Goal: Information Seeking & Learning: Learn about a topic

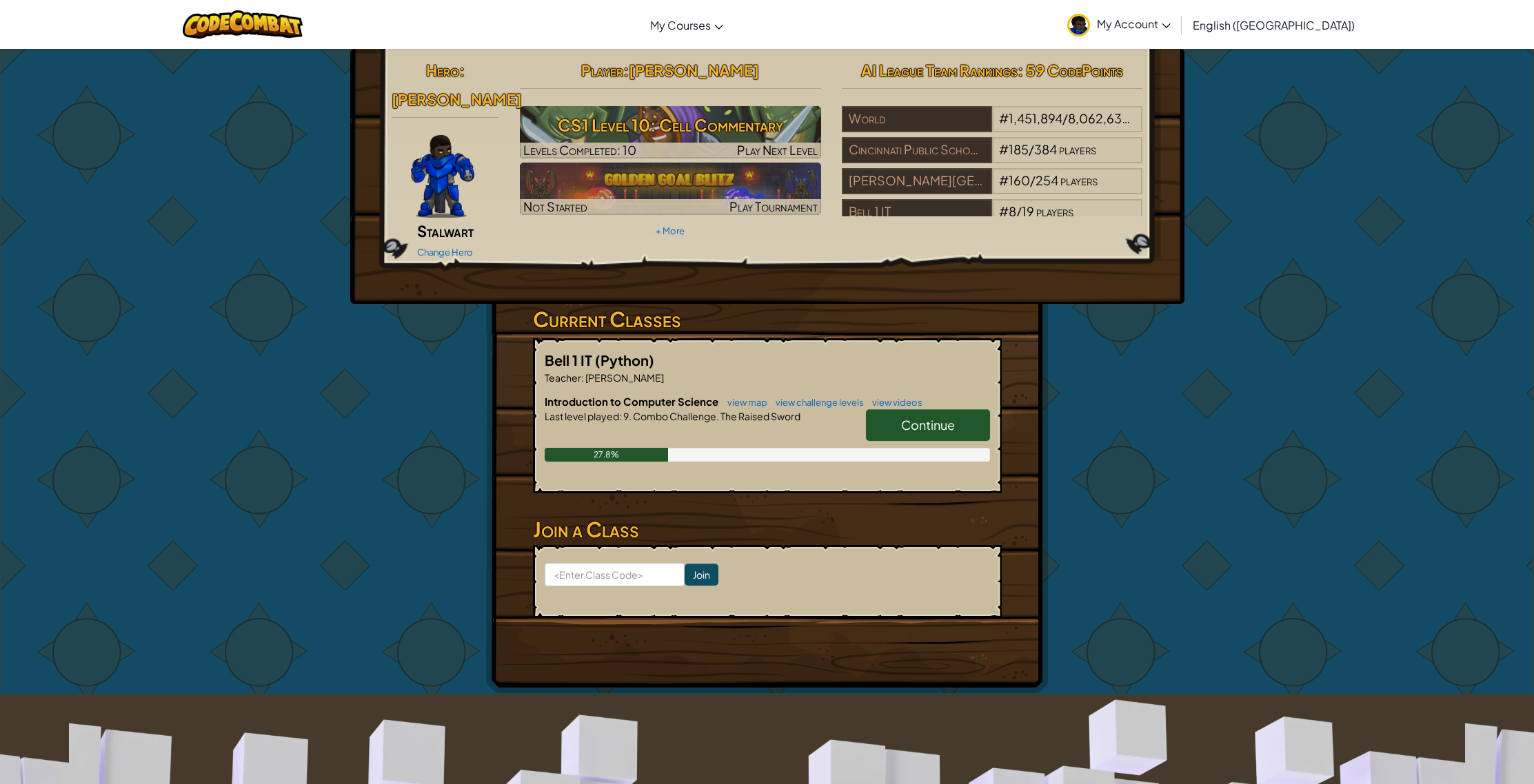
click at [938, 412] on link "Continue" at bounding box center [928, 426] width 124 height 32
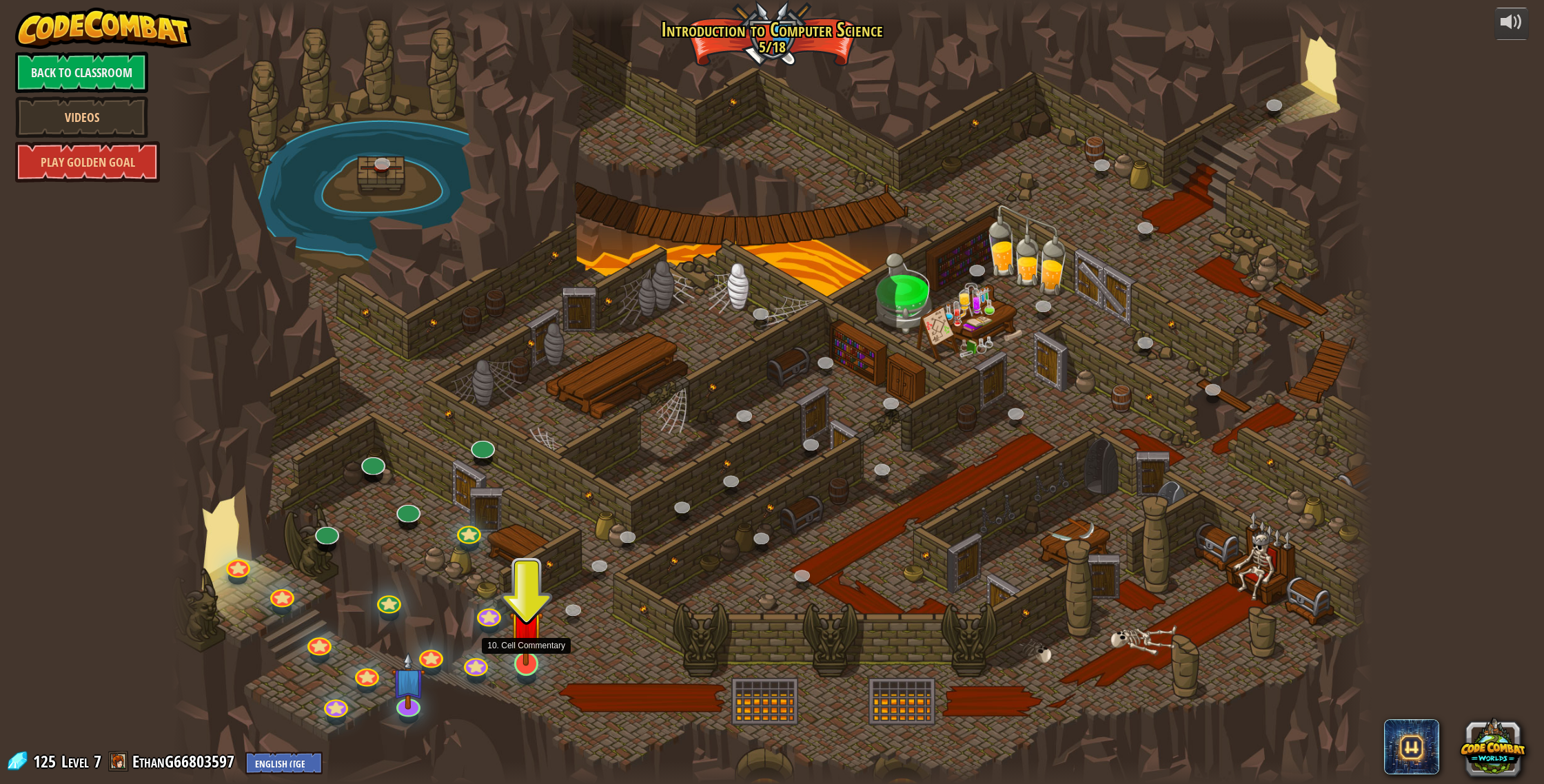
click at [530, 665] on img at bounding box center [527, 627] width 34 height 77
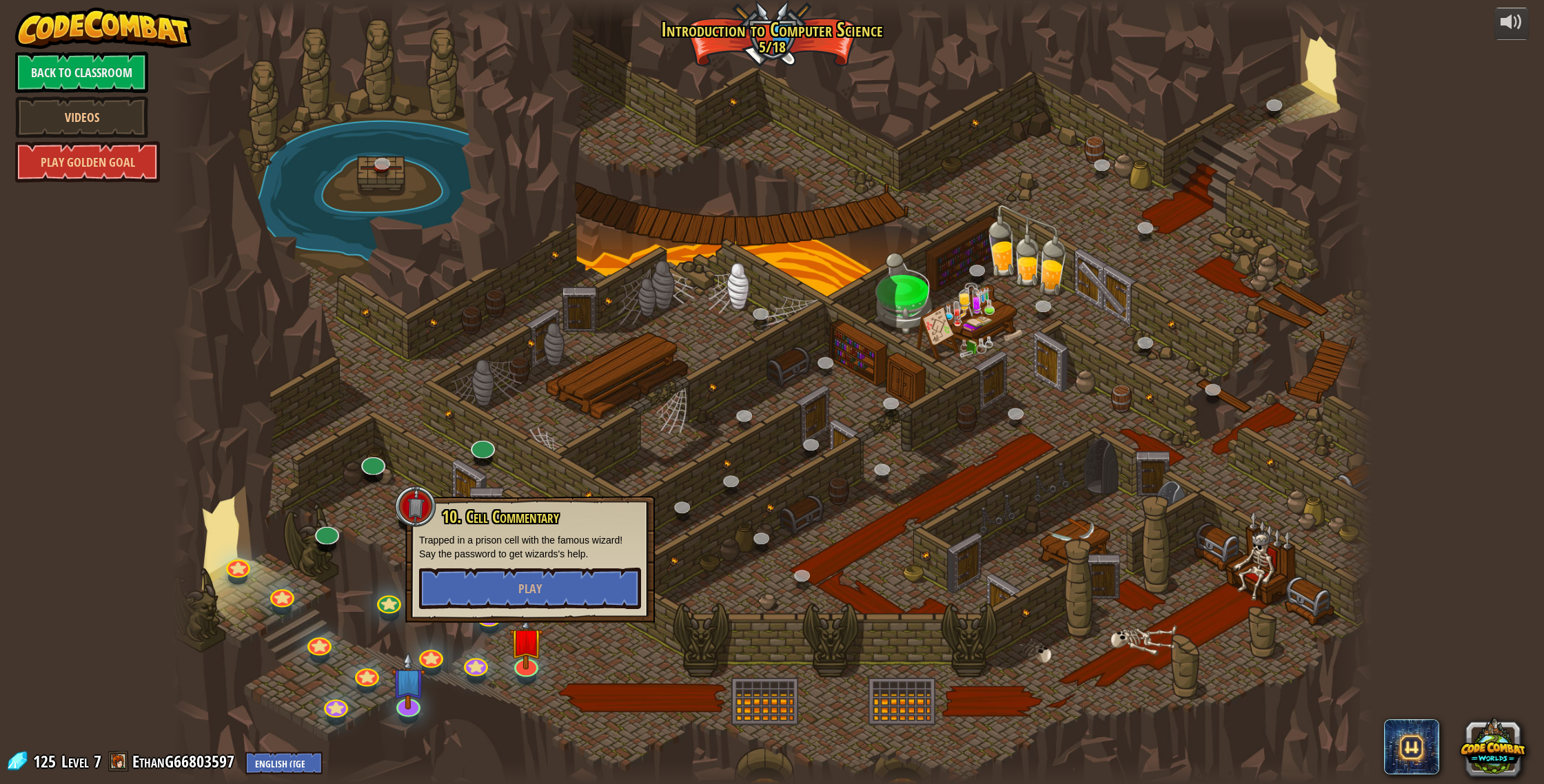
click at [508, 508] on span "10. Cell Commentary" at bounding box center [500, 517] width 118 height 24
click at [579, 583] on button "Play" at bounding box center [529, 588] width 222 height 41
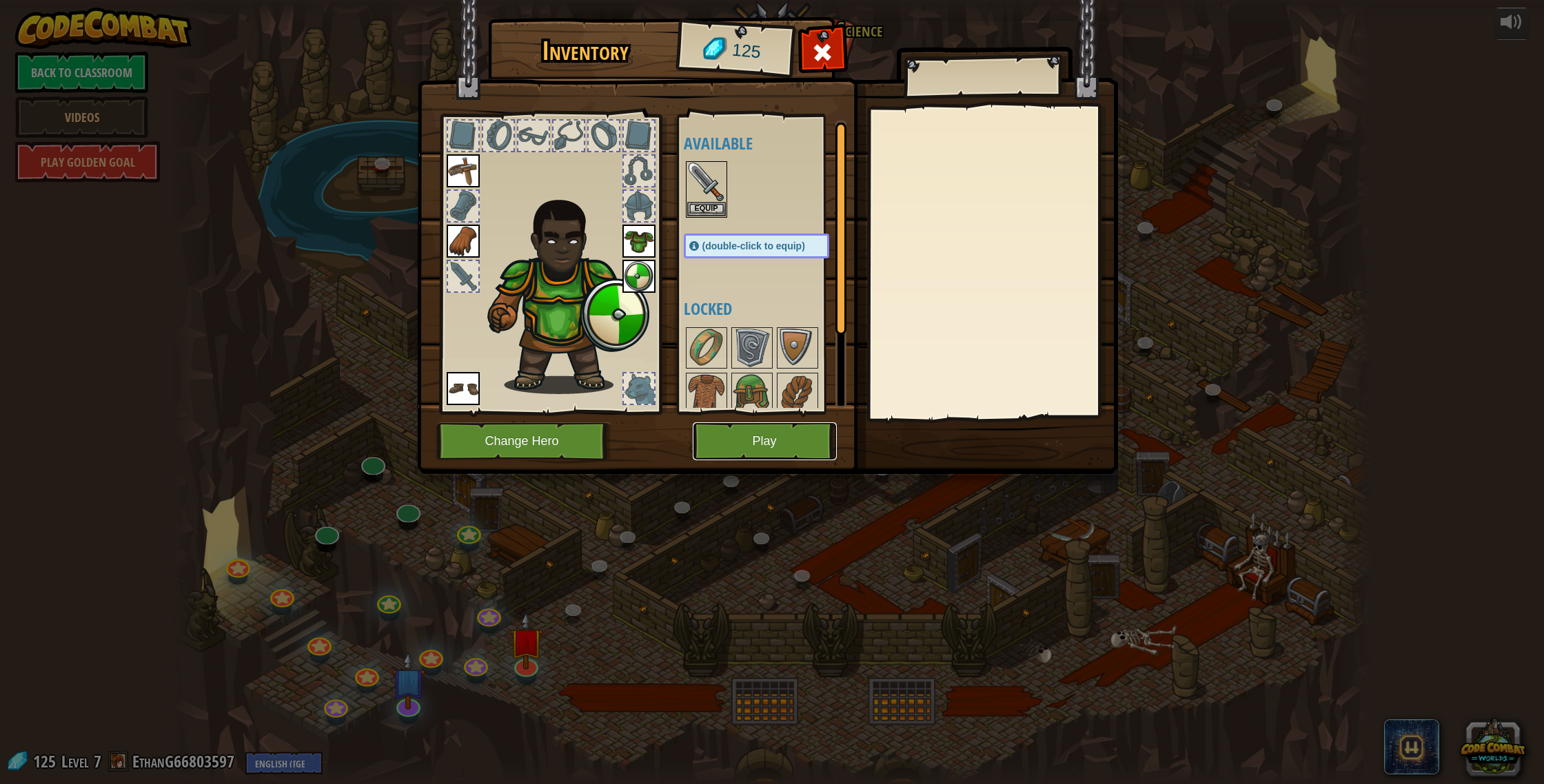
click at [728, 440] on button "Play" at bounding box center [765, 441] width 144 height 38
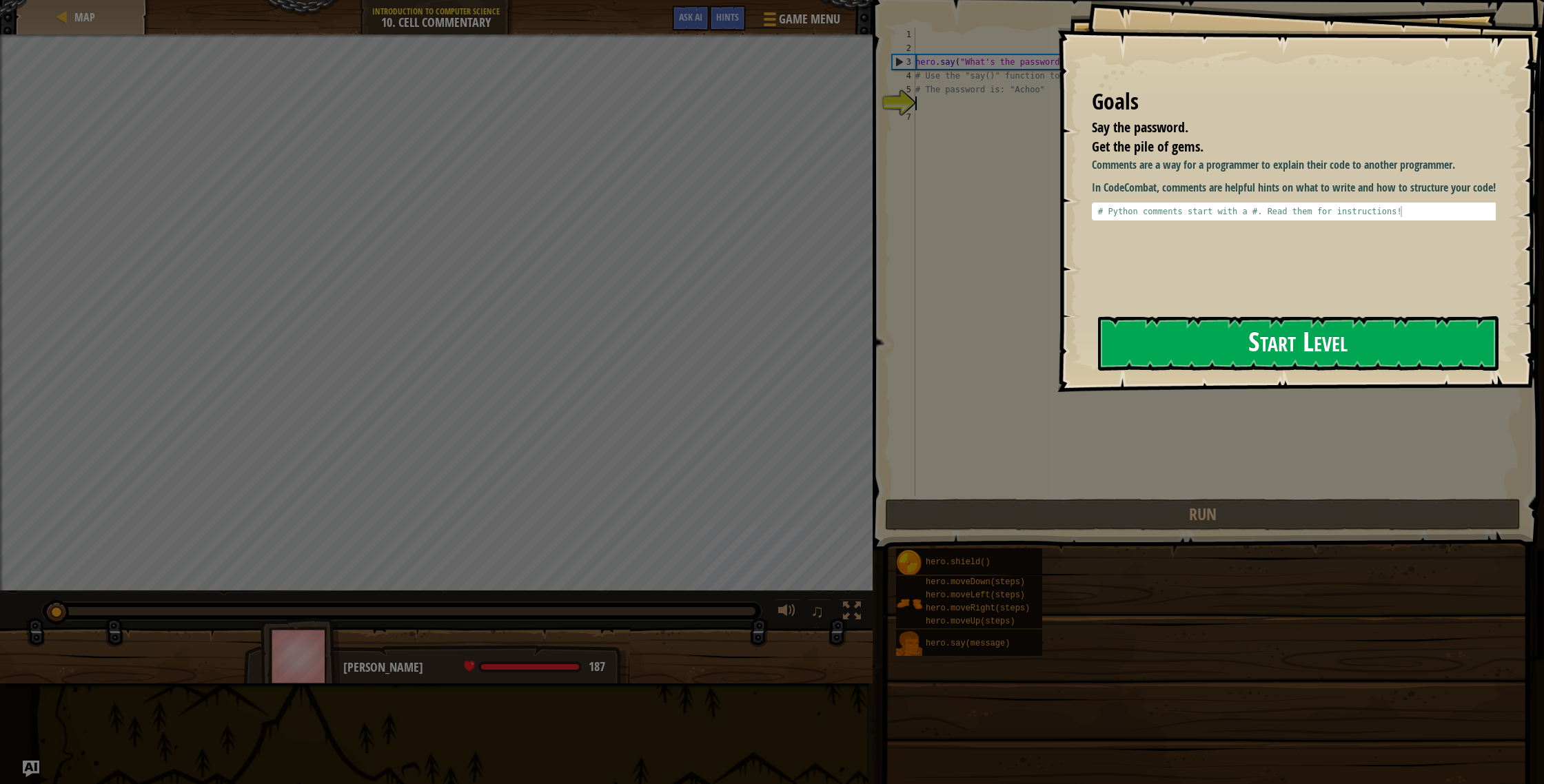
click at [1368, 335] on button "Start Level" at bounding box center [1298, 343] width 400 height 54
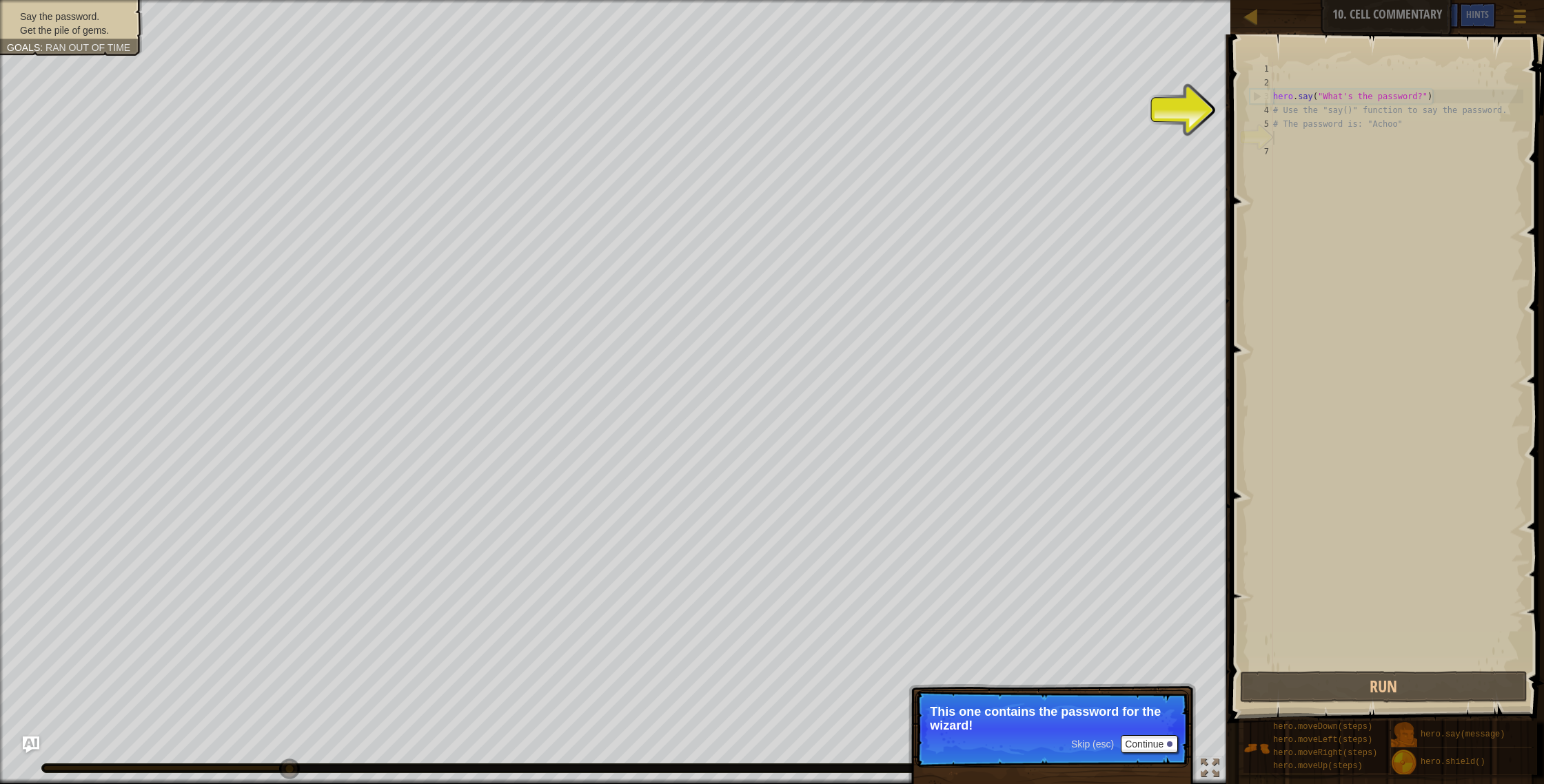
click at [1363, 109] on div "hero . say ( "What's the password?" ) # Use the "say()" function to say the pas…" at bounding box center [1397, 379] width 253 height 634
type textarea "# Use the "say()" function to say the password."
click at [1330, 173] on div "hero . say ( "What's the password?" ) # Use the "say()" function to say the pas…" at bounding box center [1397, 379] width 253 height 634
click at [1402, 99] on div "hero . say ( "What's the password?" ) # Use the "say()" function to say the pas…" at bounding box center [1397, 379] width 253 height 634
click at [1402, 104] on div "hero . say ( "What's the password?" ) # Use the "say()" function to say the pas…" at bounding box center [1397, 379] width 253 height 634
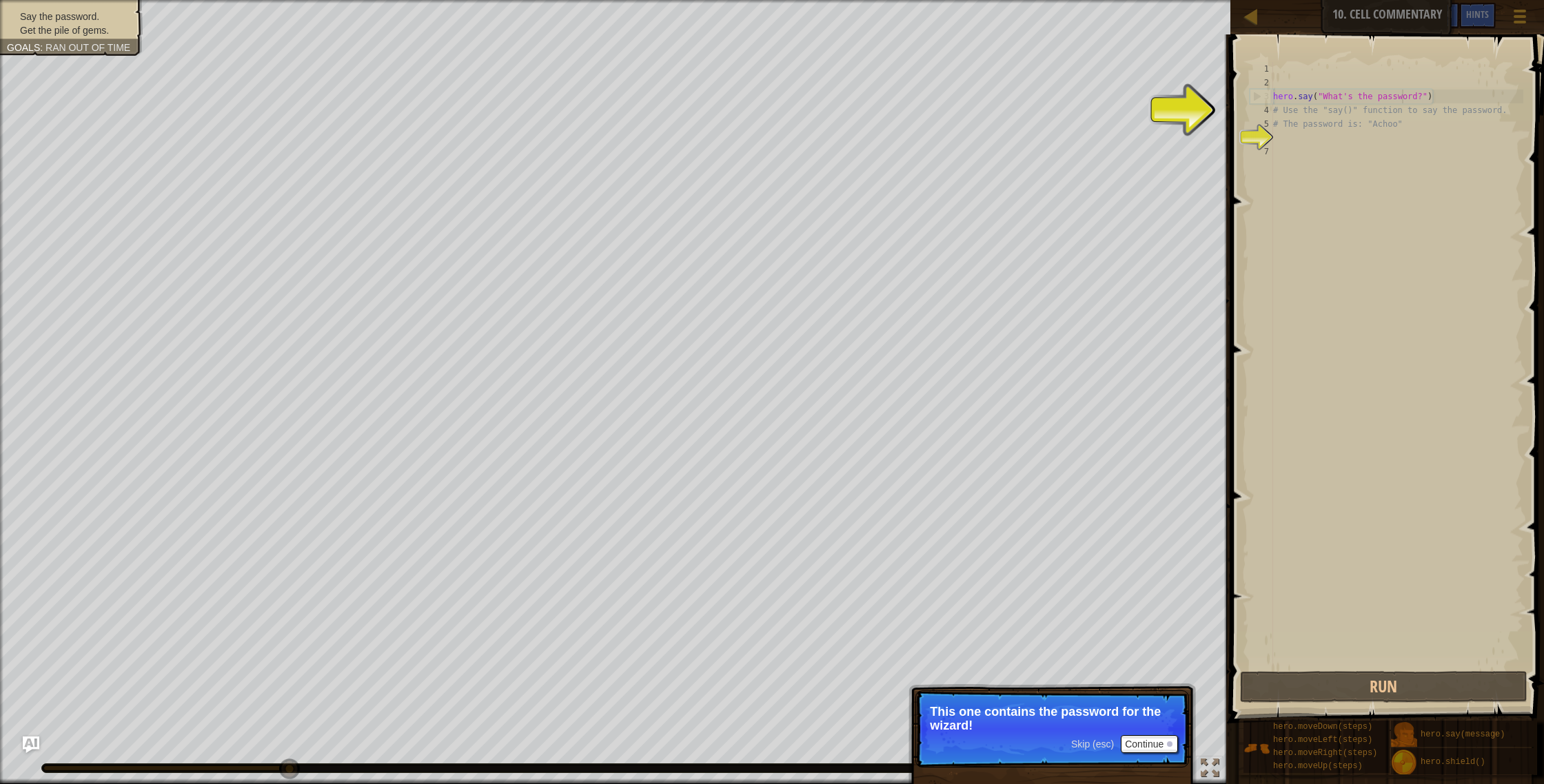
type textarea "# Use the "say()" function to say the password."
click at [1384, 215] on div "hero . say ( "What's the password?" ) # Use the "say()" function to say the pas…" at bounding box center [1397, 379] width 253 height 634
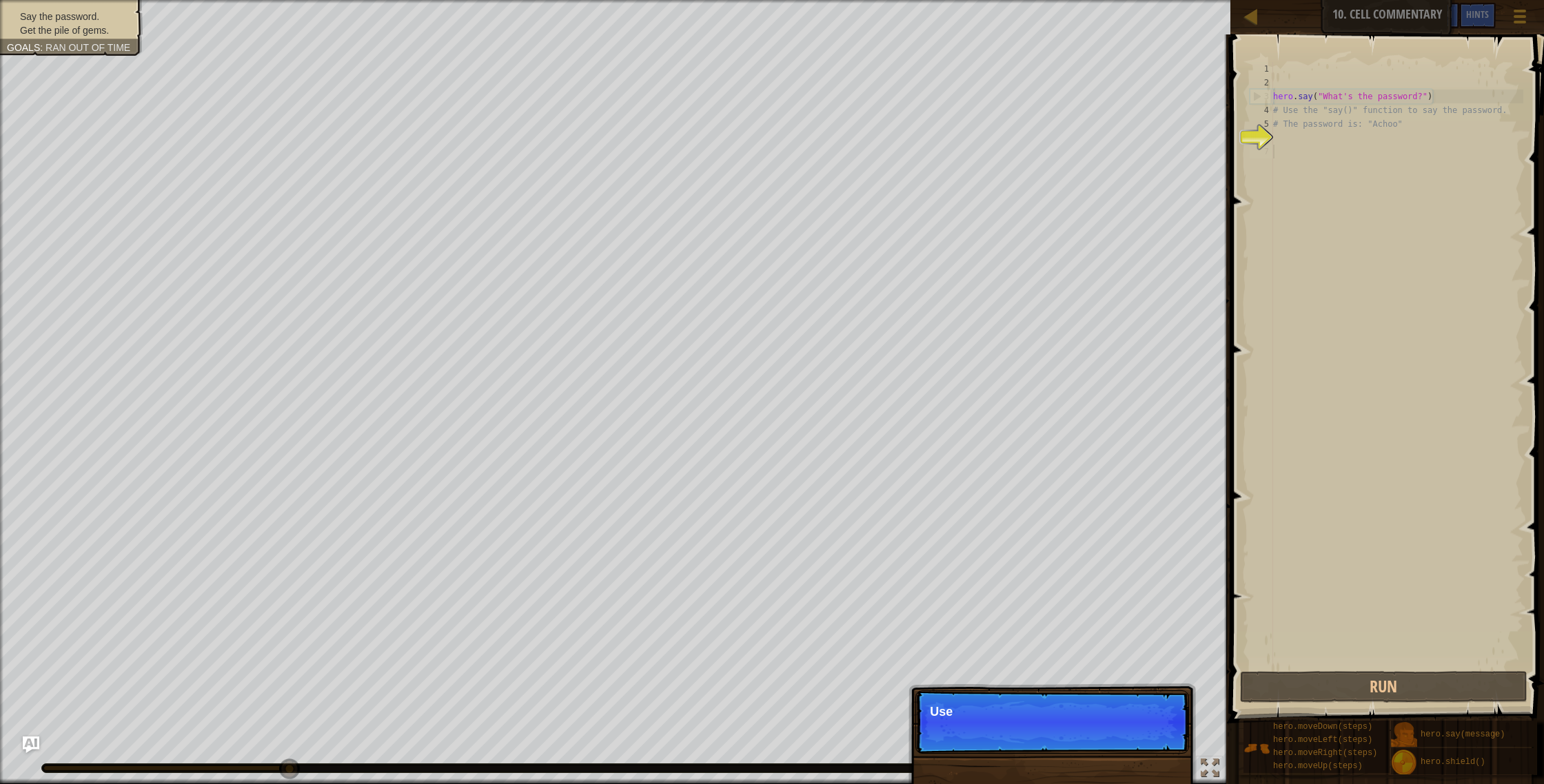
click at [1355, 135] on div "hero . say ( "What's the password?" ) # Use the "say()" function to say the pas…" at bounding box center [1397, 379] width 253 height 634
drag, startPoint x: 1414, startPoint y: 97, endPoint x: 1427, endPoint y: 90, distance: 14.8
click at [1416, 95] on div "hero . say ( "What's the password?" ) # Use the "say()" function to say the pas…" at bounding box center [1397, 379] width 253 height 634
click at [1427, 90] on div "hero . say ( "What's the password?" ) # Use the "say()" function to say the pas…" at bounding box center [1397, 379] width 253 height 634
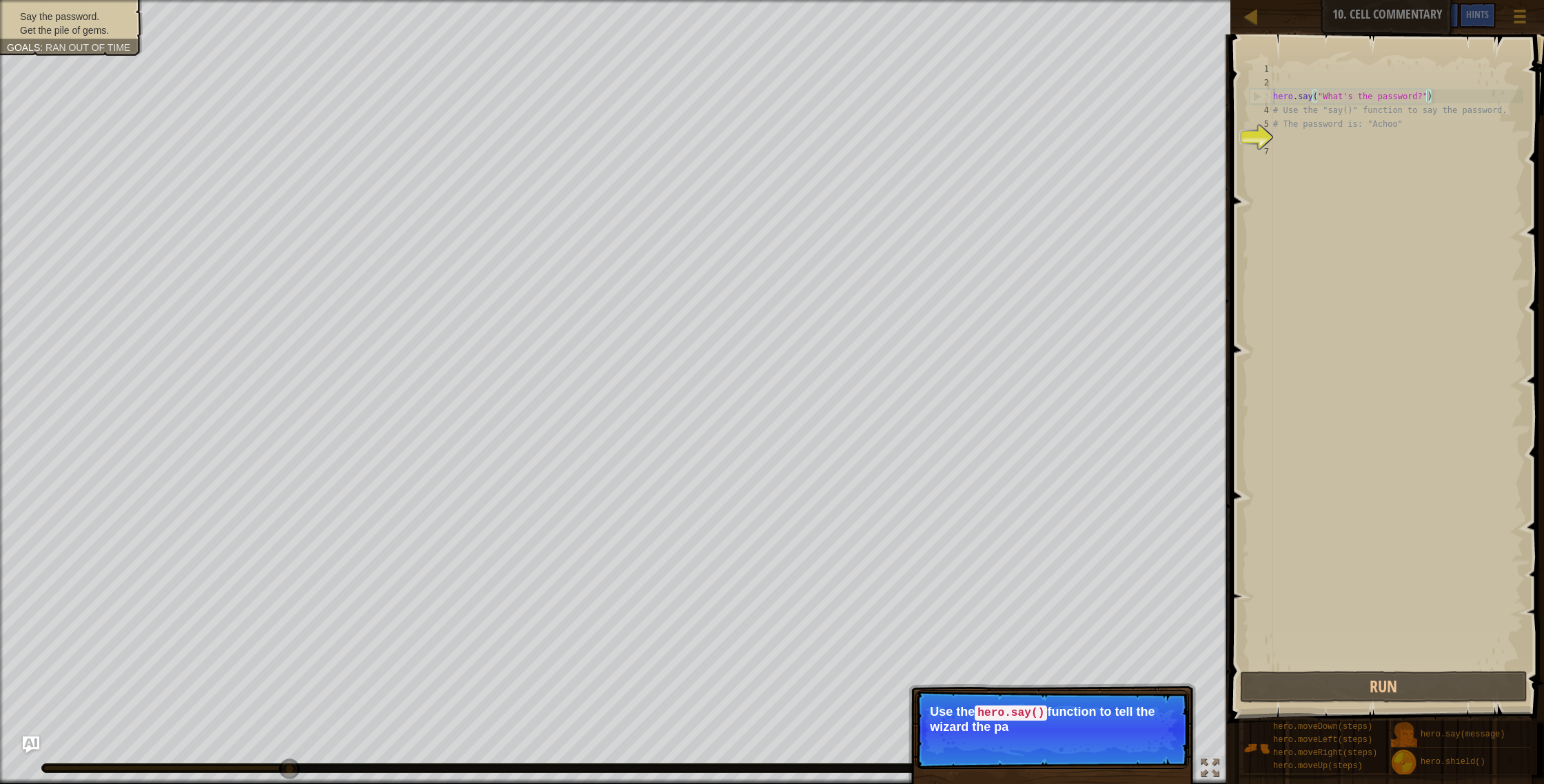
click at [1418, 93] on div "hero . say ( "What's the password?" ) # Use the "say()" function to say the pas…" at bounding box center [1397, 379] width 253 height 634
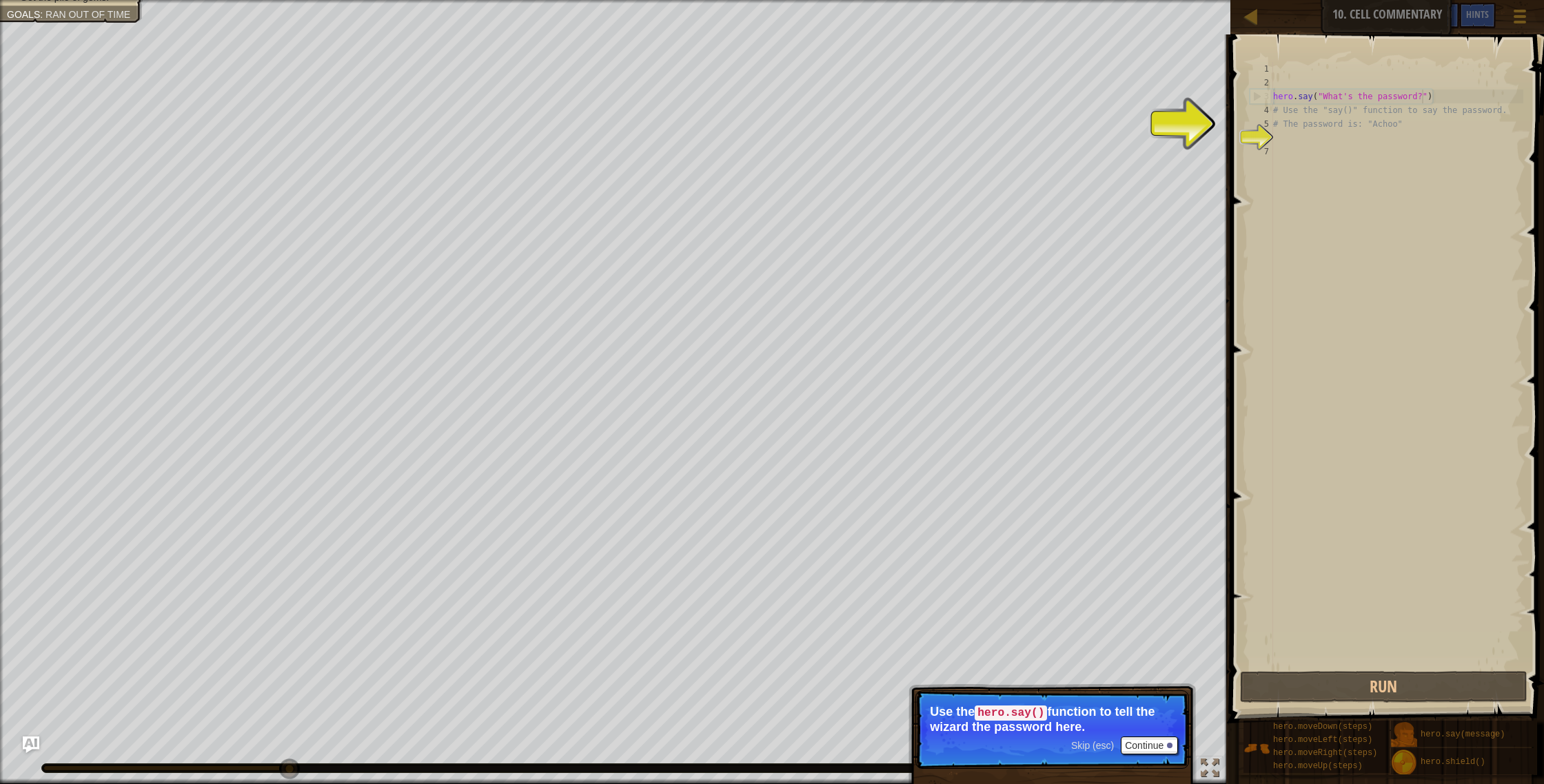
click at [1178, 751] on p "Skip (esc) Continue Use the hero.say() function to tell the wizard the password…" at bounding box center [1052, 730] width 274 height 79
click at [1173, 746] on button "Continue" at bounding box center [1150, 745] width 57 height 18
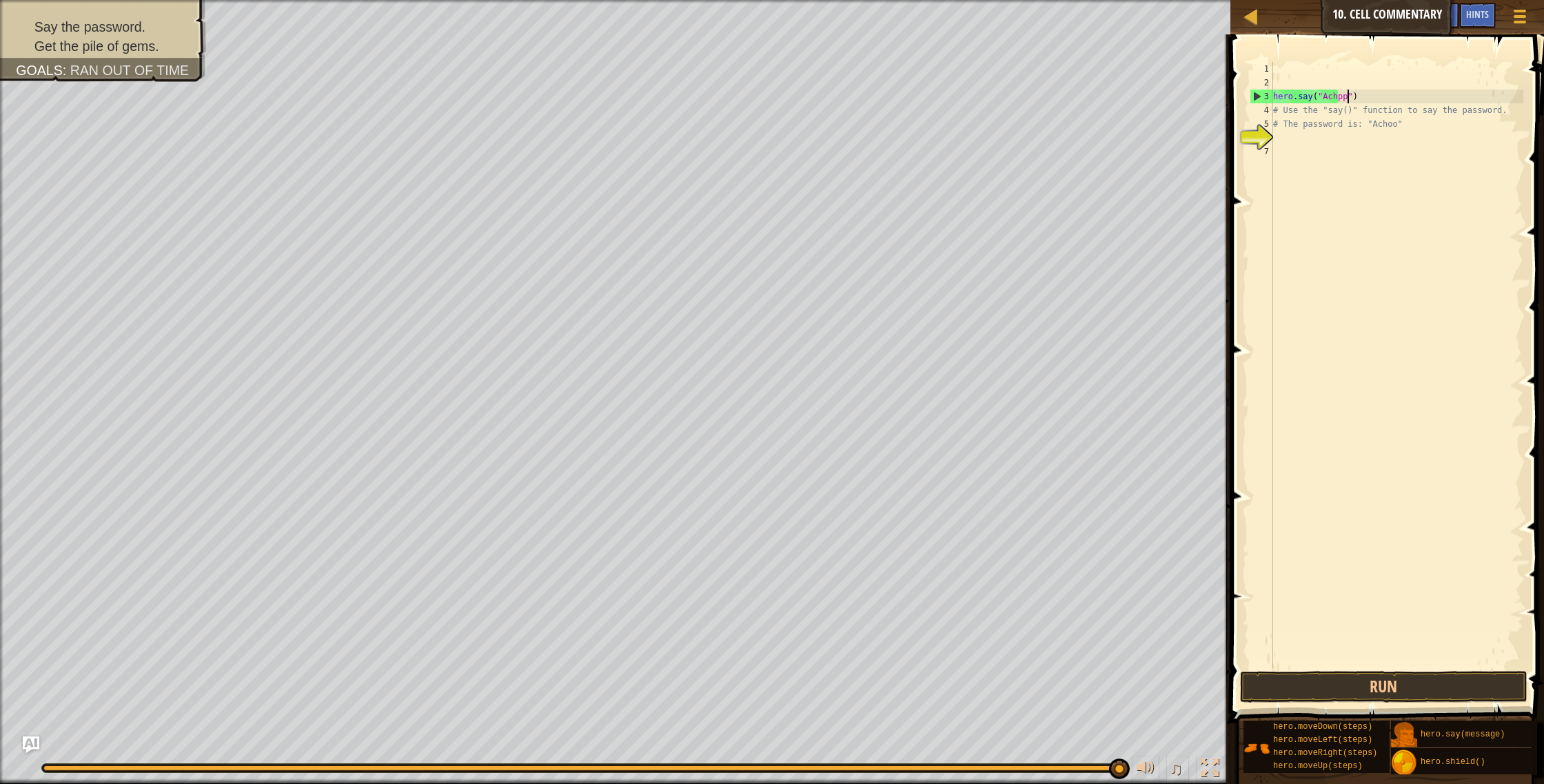
scroll to position [6, 6]
type textarea "hero.say("Achoo")"
click at [1363, 145] on div "hero . say ( "Achoo" ) # Use the "say()" function to say the password. # The pa…" at bounding box center [1397, 379] width 253 height 634
click at [1356, 131] on div "hero . say ( "Achoo" ) # Use the "say()" function to say the password. # The pa…" at bounding box center [1397, 379] width 253 height 634
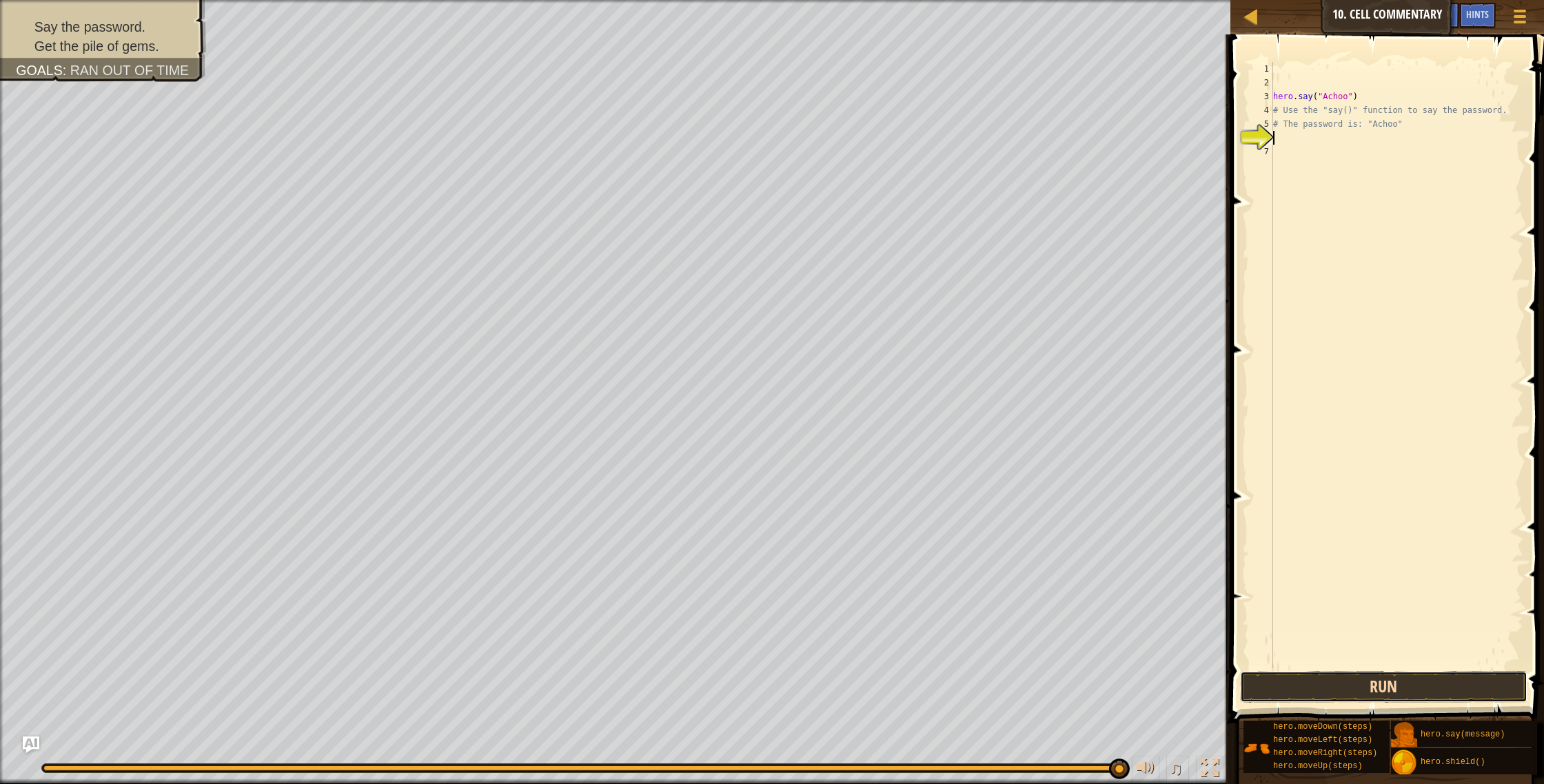
click at [1397, 685] on button "Run" at bounding box center [1384, 687] width 288 height 32
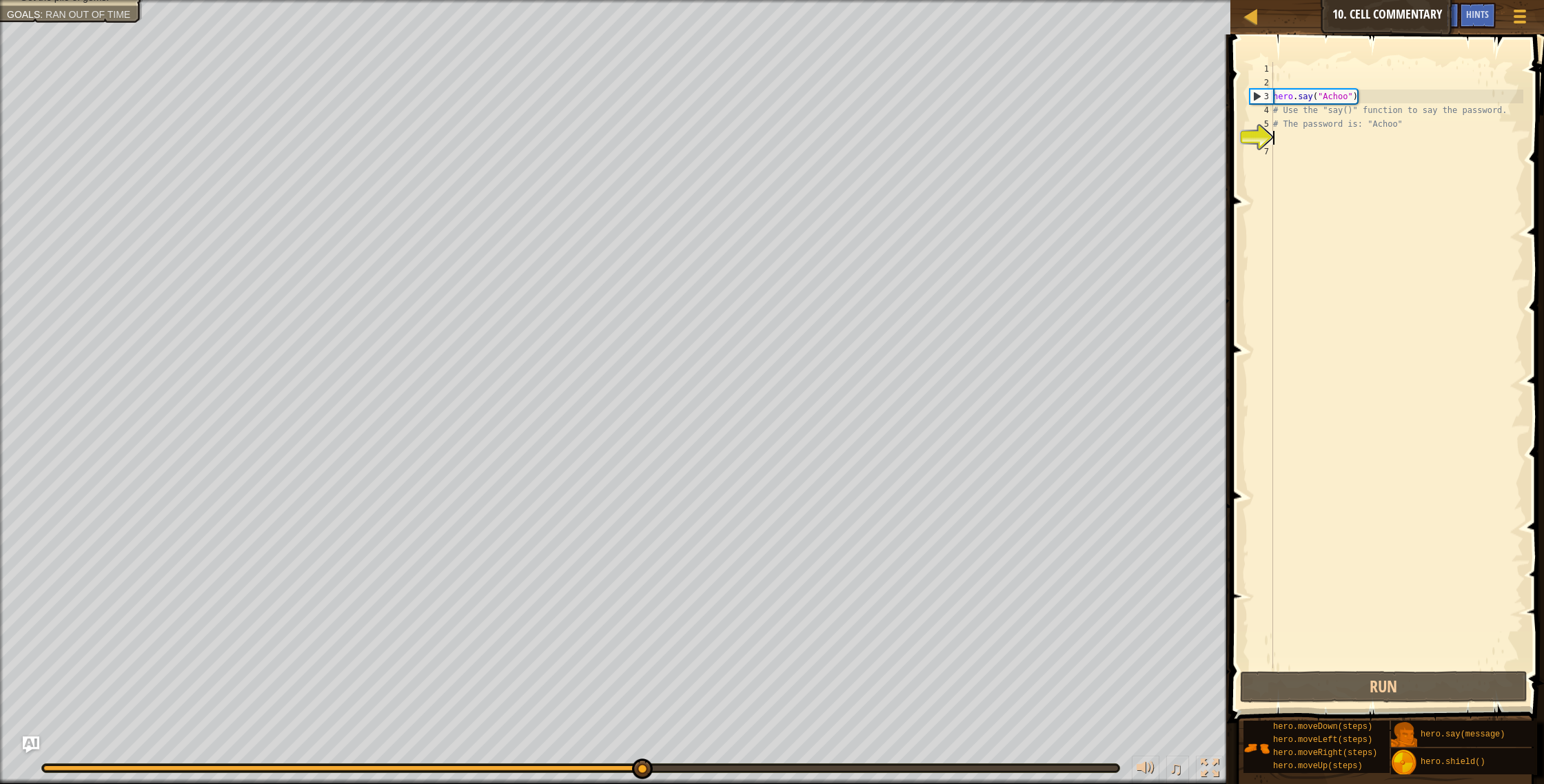
click at [1345, 138] on div "hero . say ( "Achoo" ) # Use the "say()" function to say the password. # The pa…" at bounding box center [1397, 379] width 253 height 634
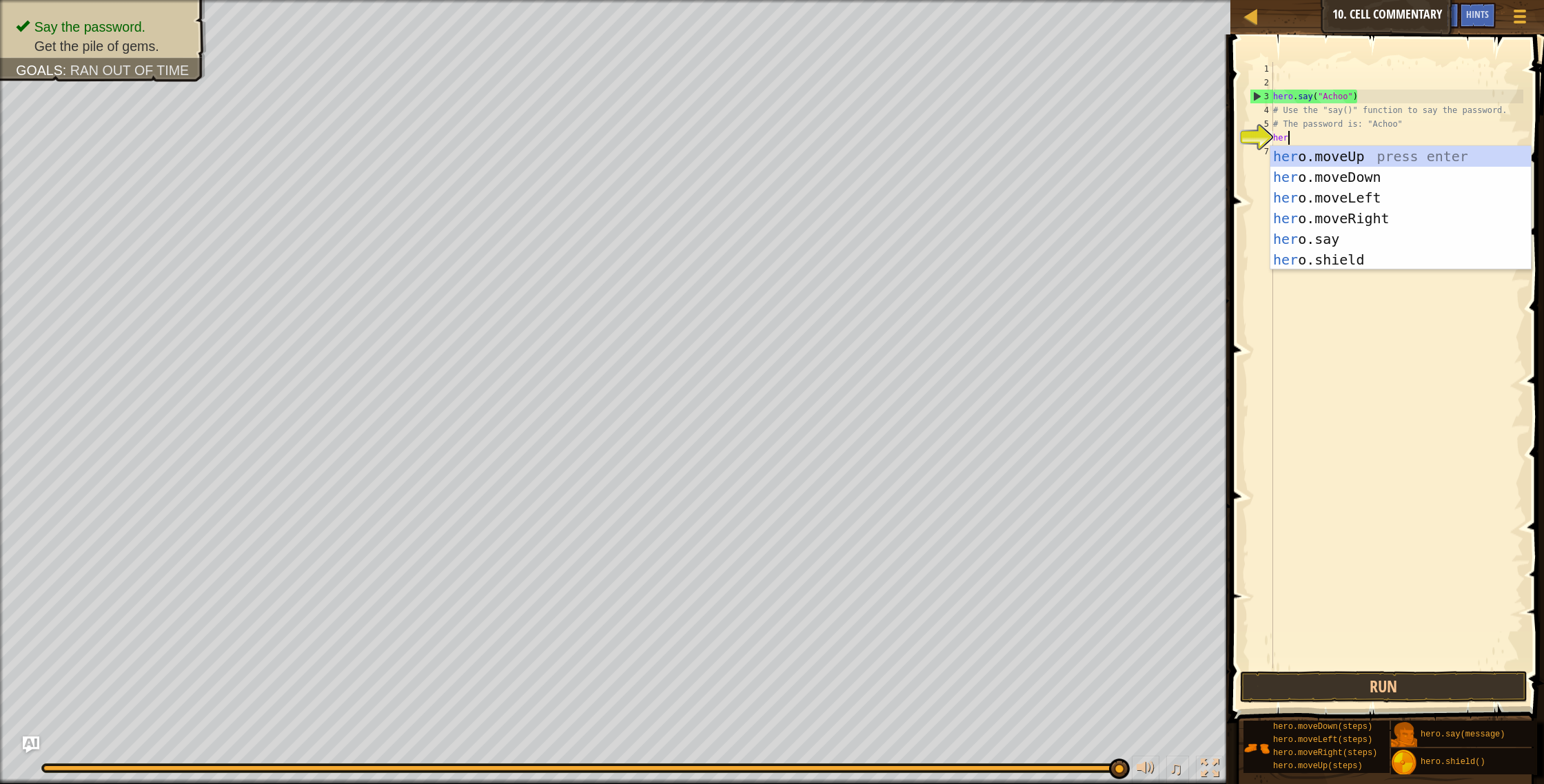
scroll to position [6, 1]
type textarea "hero"
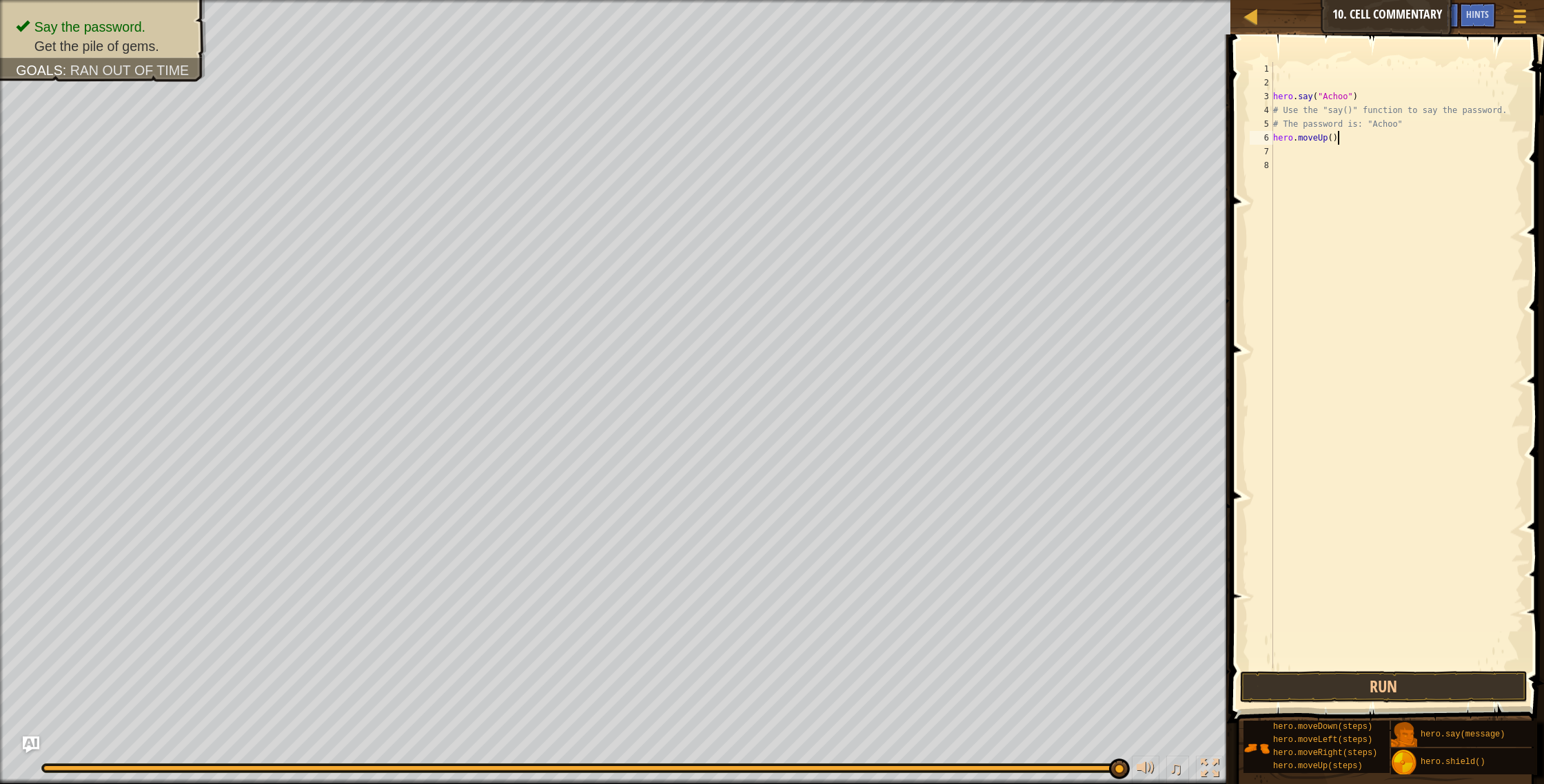
click at [1336, 139] on div "hero . say ( "Achoo" ) # Use the "say()" function to say the password. # The pa…" at bounding box center [1397, 379] width 253 height 634
type textarea "hero.moveUp(2)"
click at [1407, 687] on button "Run" at bounding box center [1384, 687] width 288 height 32
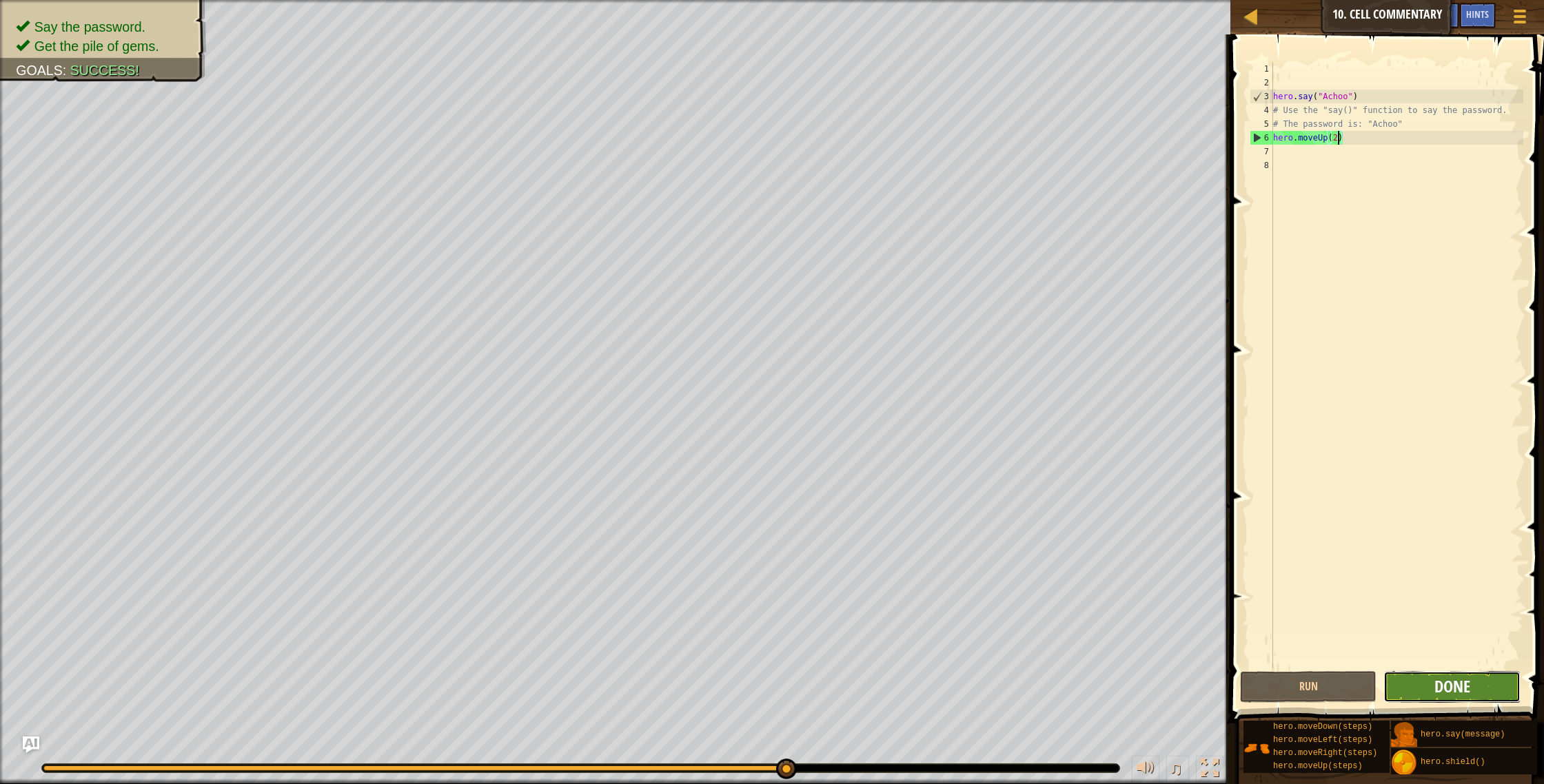
click at [1443, 689] on span "Done" at bounding box center [1452, 686] width 36 height 22
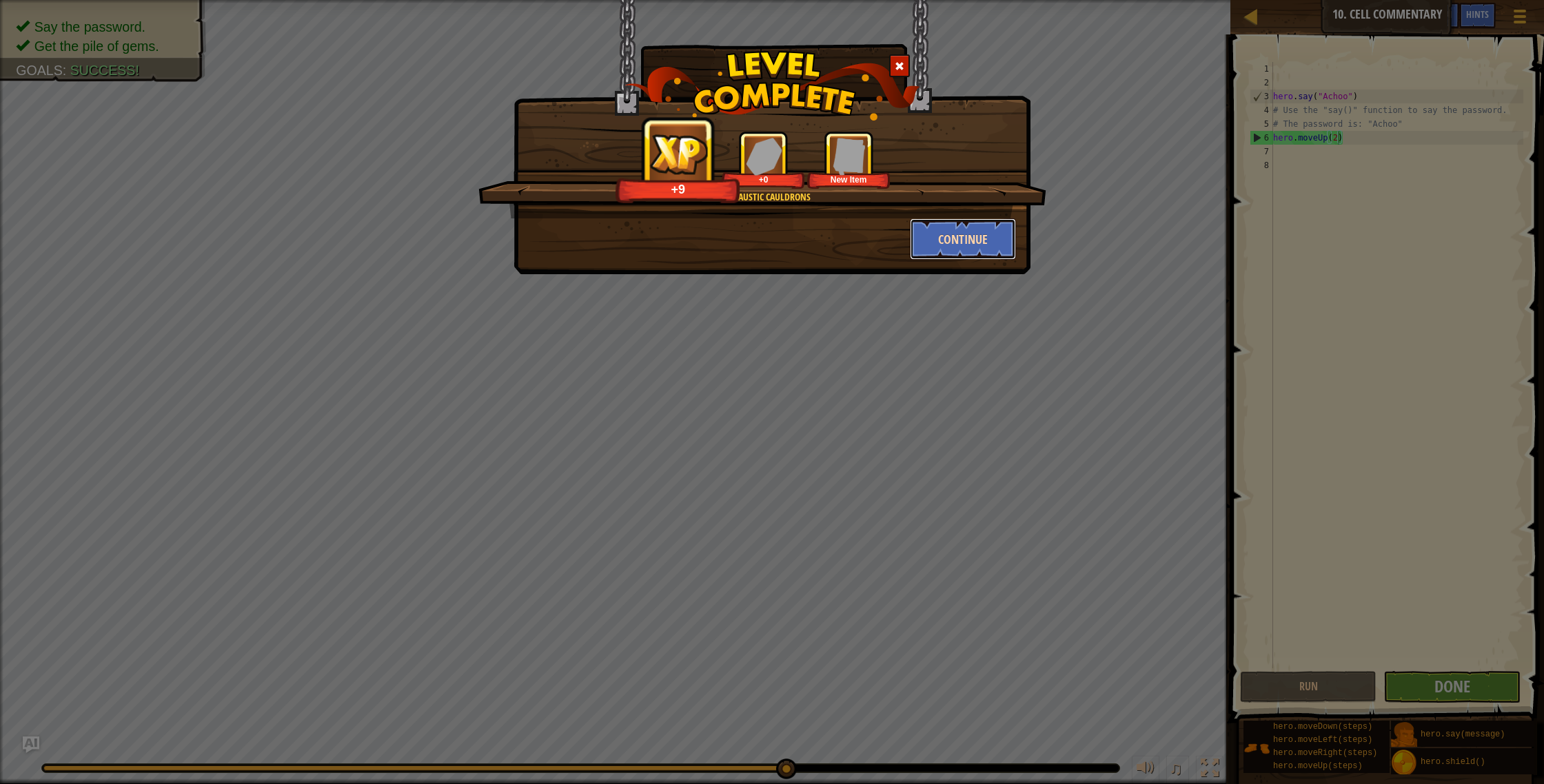
click at [973, 239] on button "Continue" at bounding box center [963, 239] width 107 height 41
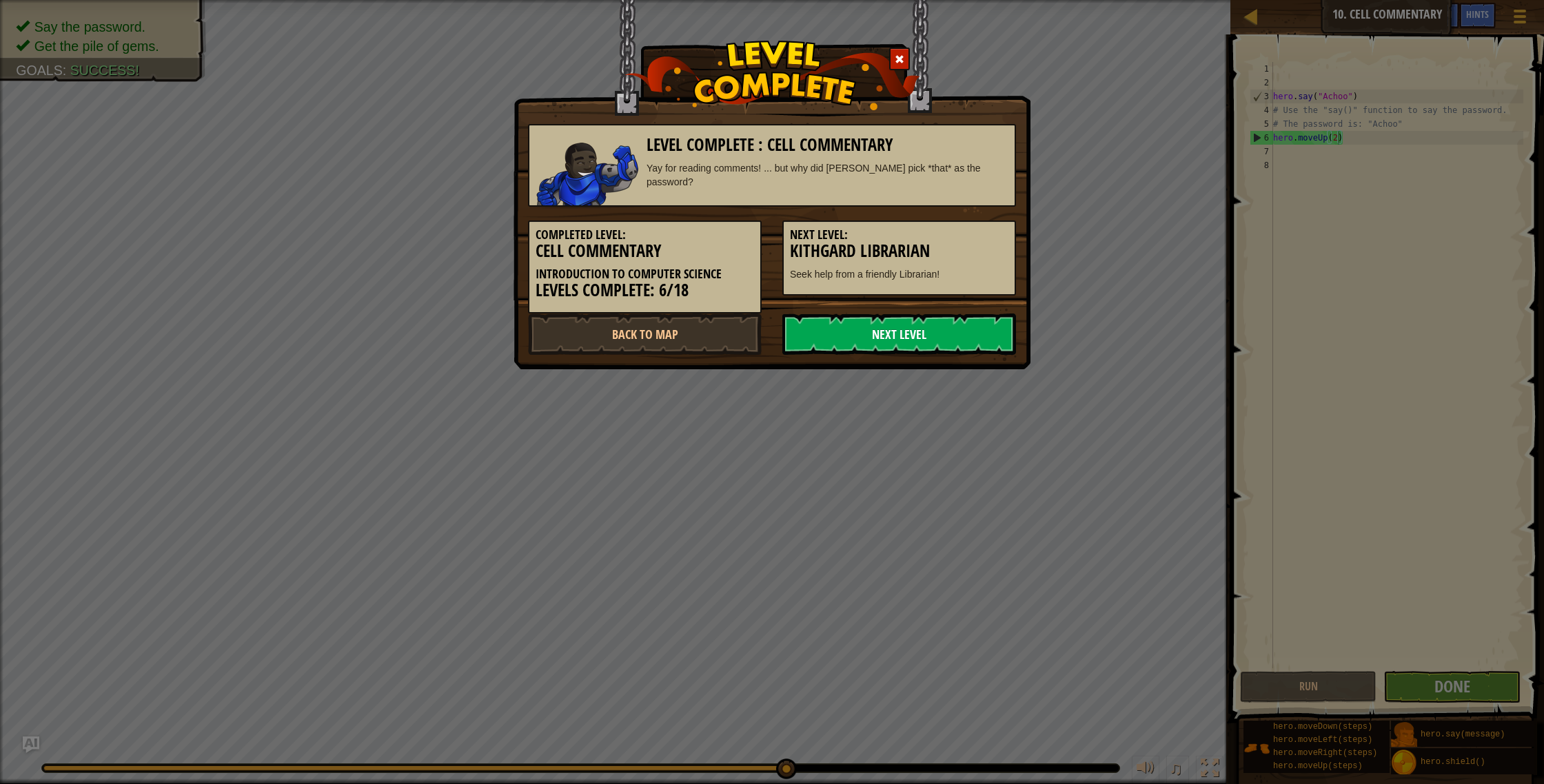
click at [907, 337] on link "Next Level" at bounding box center [899, 335] width 234 height 41
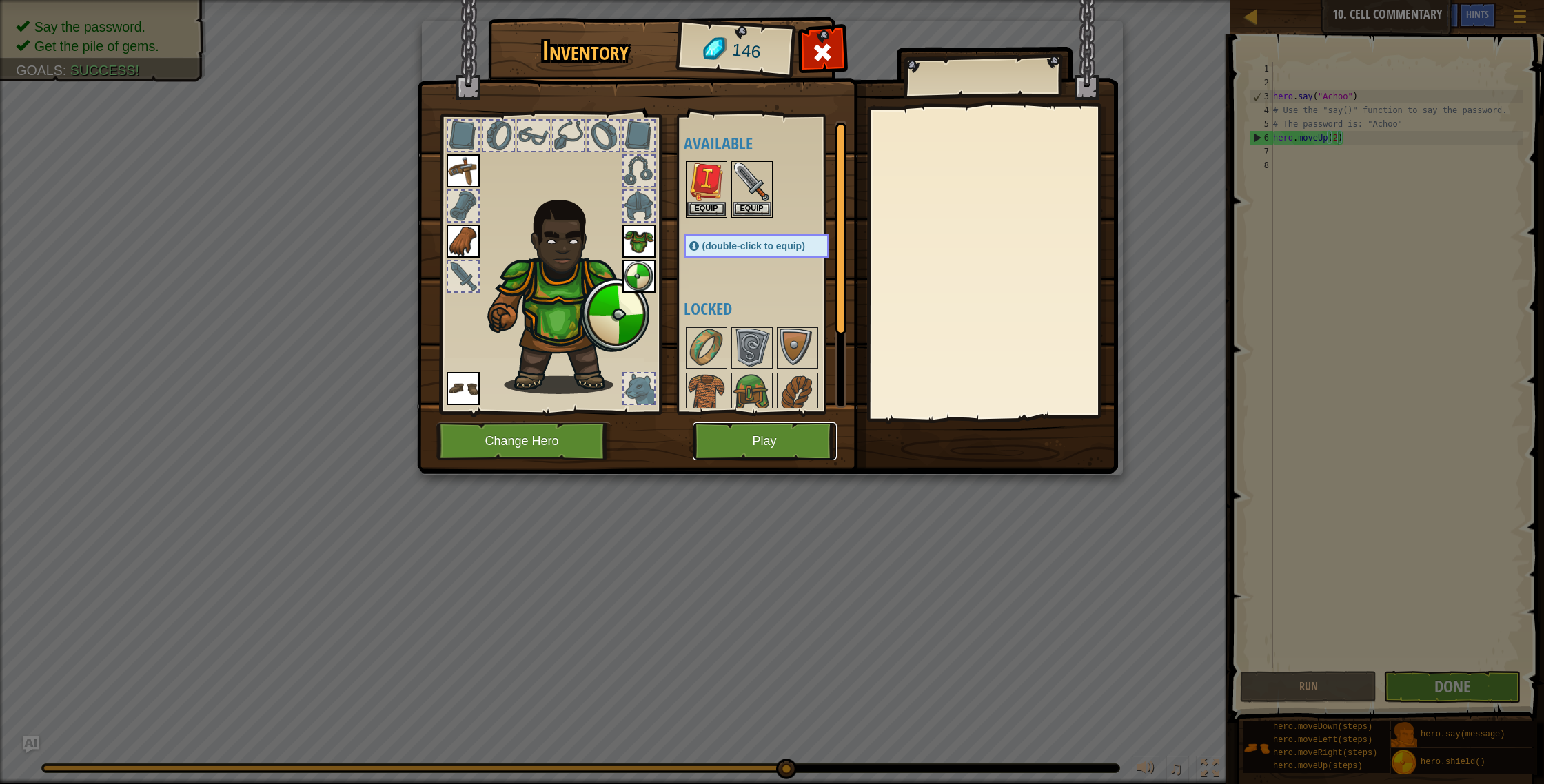
click at [796, 456] on button "Play" at bounding box center [765, 441] width 144 height 38
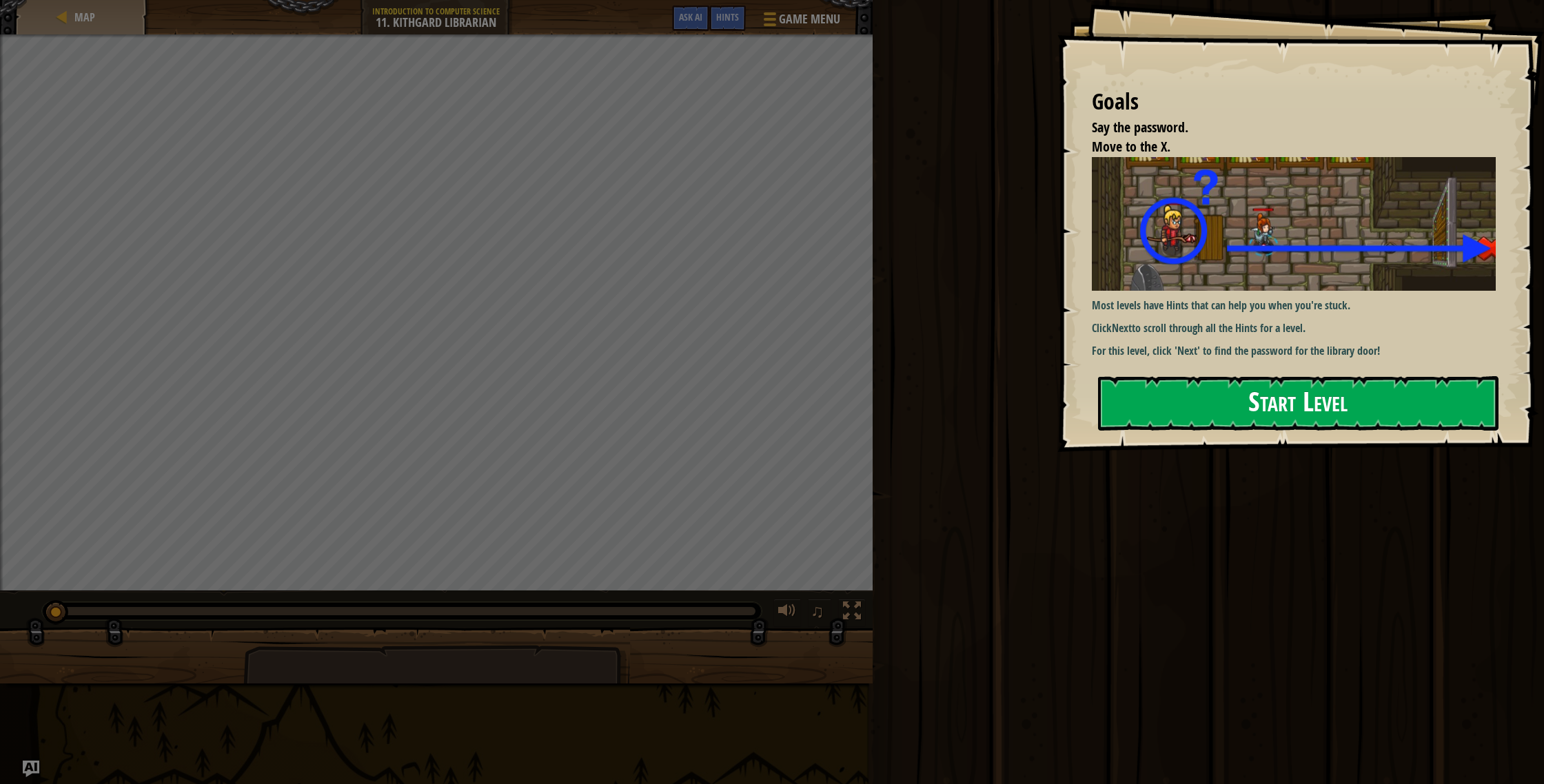
click at [1302, 400] on button "Start Level" at bounding box center [1298, 403] width 400 height 54
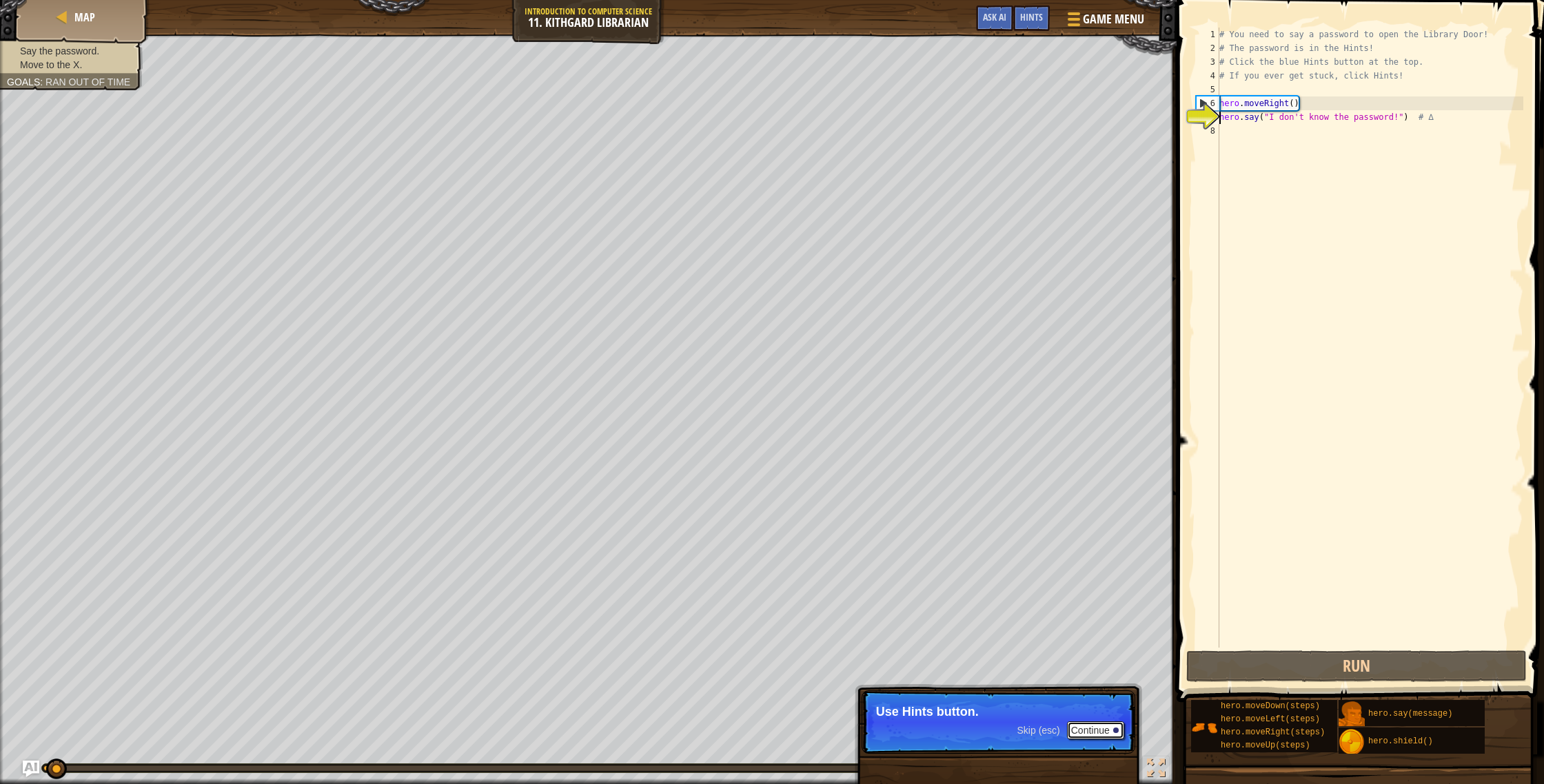
click at [1093, 727] on button "Continue" at bounding box center [1096, 731] width 57 height 18
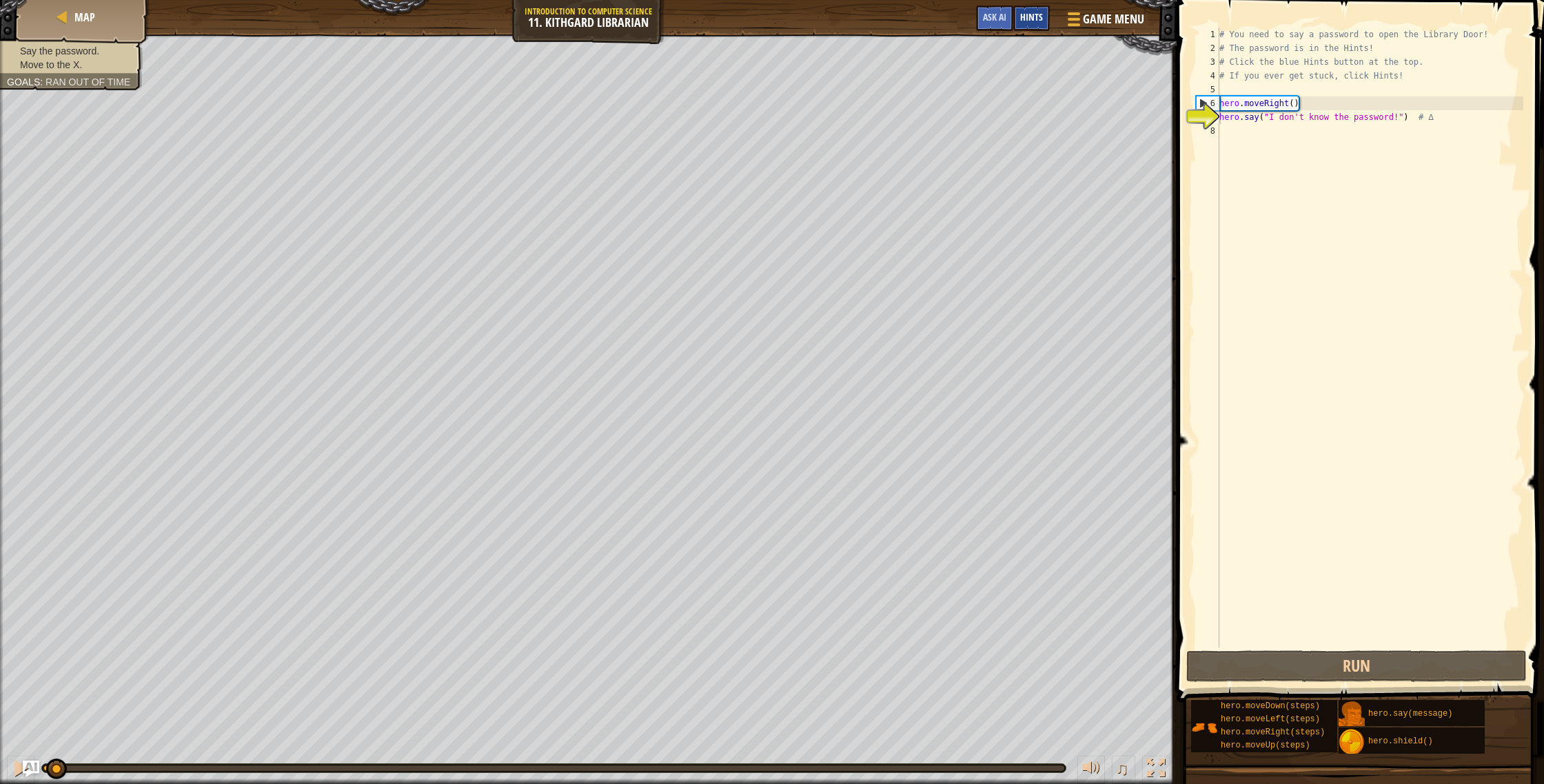
click at [1048, 24] on div "Hints" at bounding box center [1031, 19] width 37 height 26
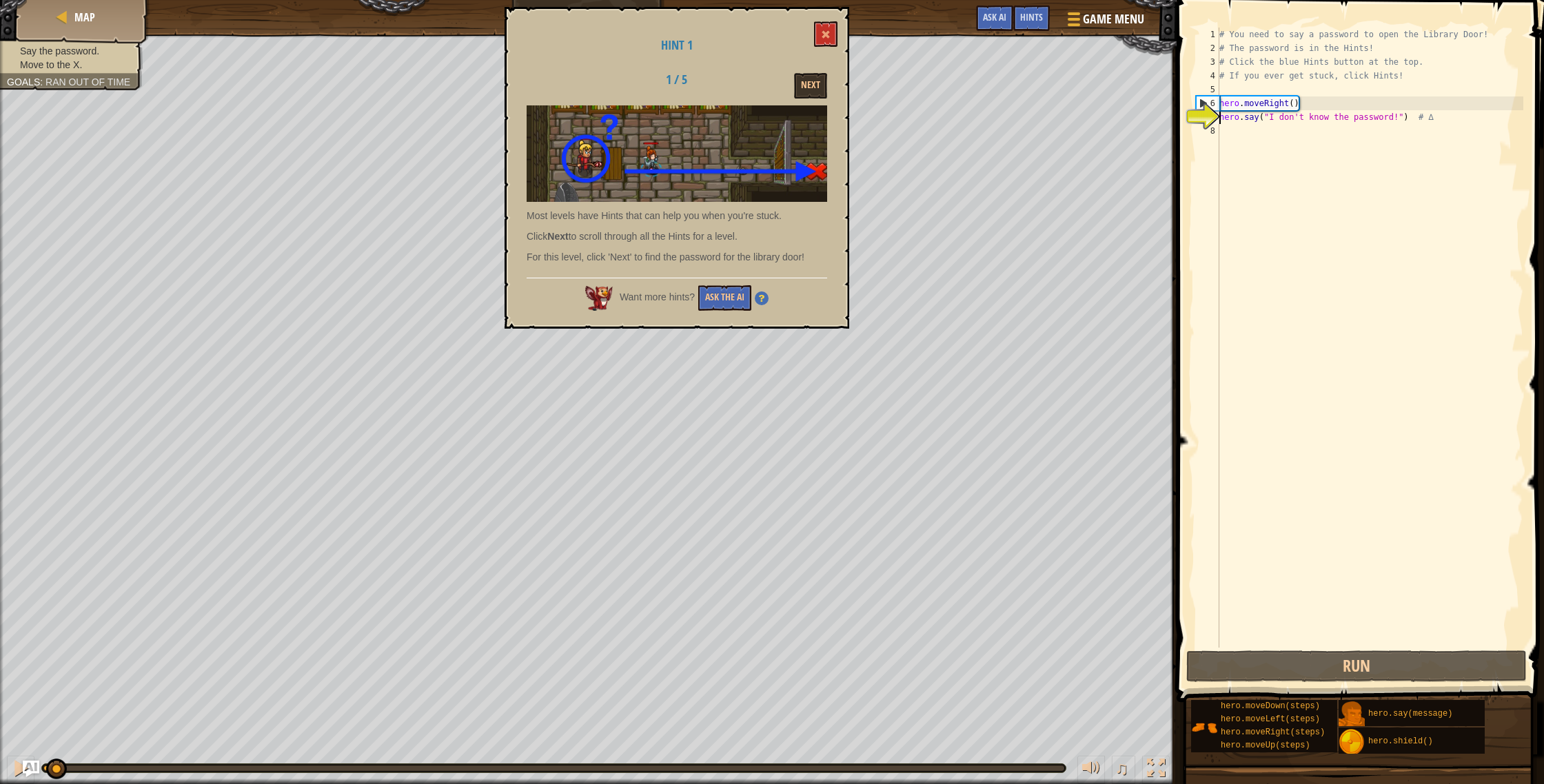
click at [802, 63] on div "Hint 1 1 / 5 Next Most levels have Hints that can help you when you're stuck. C…" at bounding box center [677, 168] width 345 height 322
click at [824, 84] on button "Next" at bounding box center [810, 86] width 33 height 26
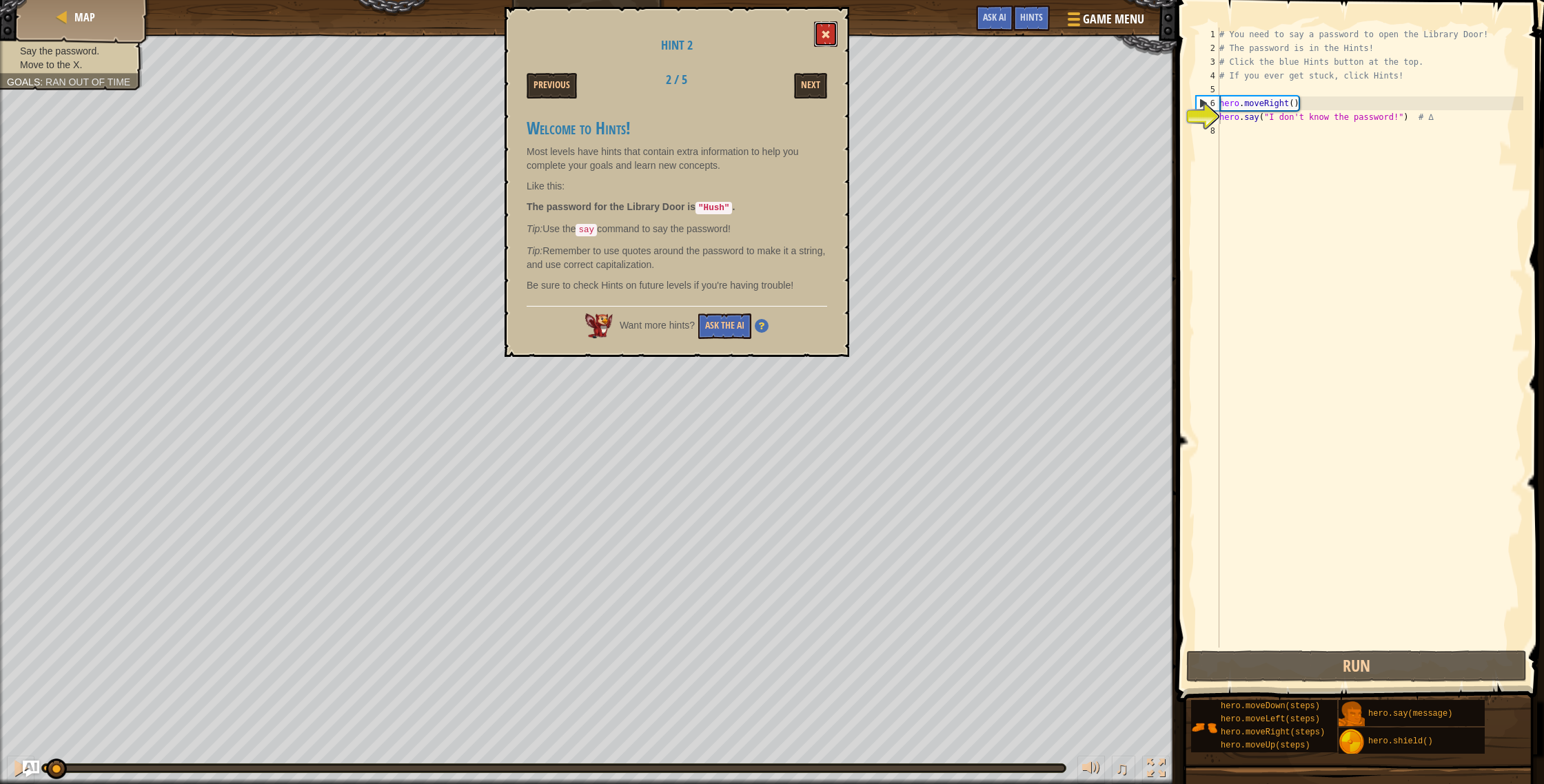
click at [837, 28] on button at bounding box center [826, 35] width 24 height 26
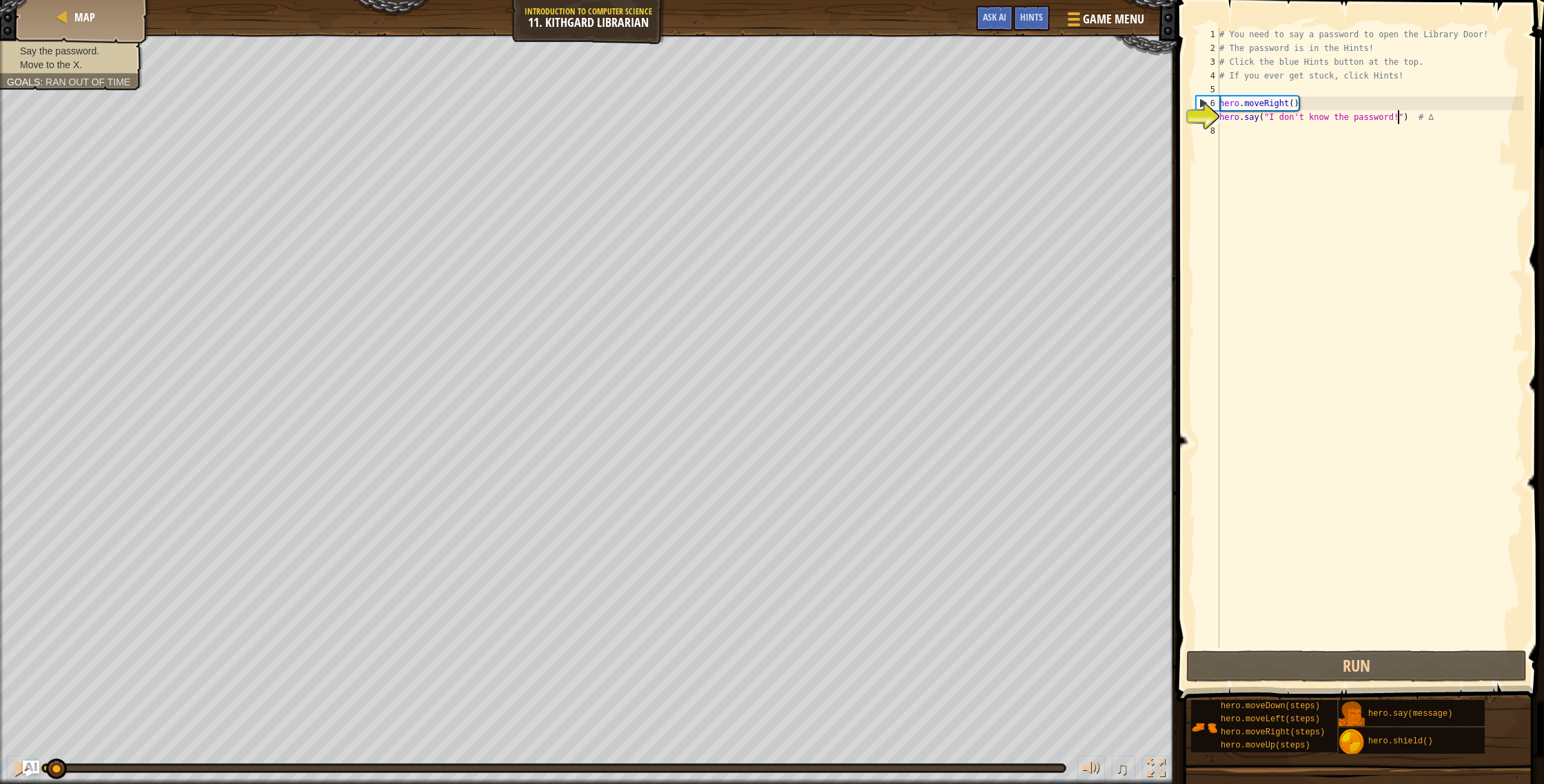
click at [1396, 118] on div "# You need to say a password to open the Library Door! # The password is in the…" at bounding box center [1370, 352] width 307 height 648
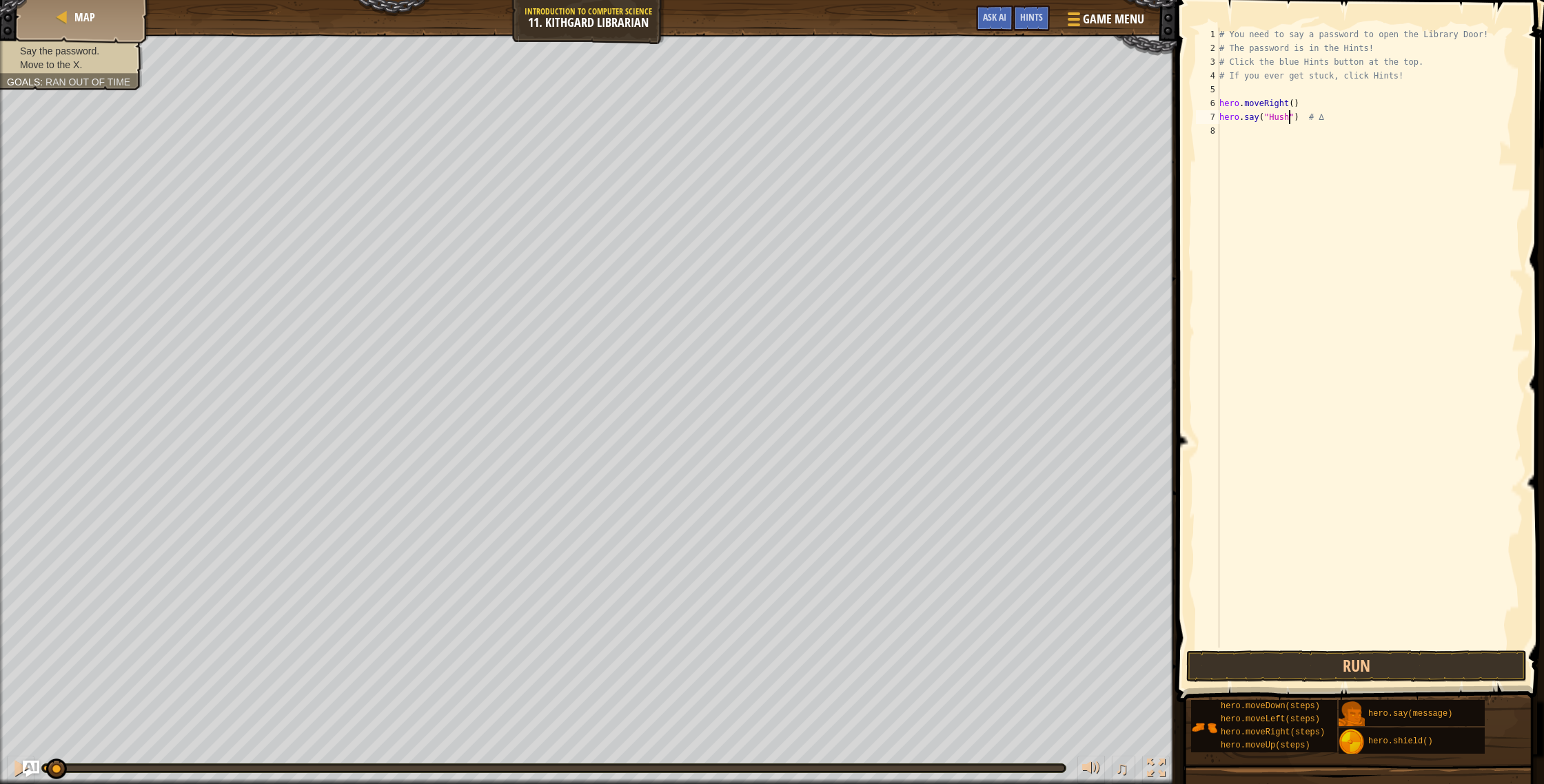
scroll to position [6, 6]
type textarea "hero.say("Hush") # ∆"
click at [1299, 656] on button "Run" at bounding box center [1356, 666] width 341 height 32
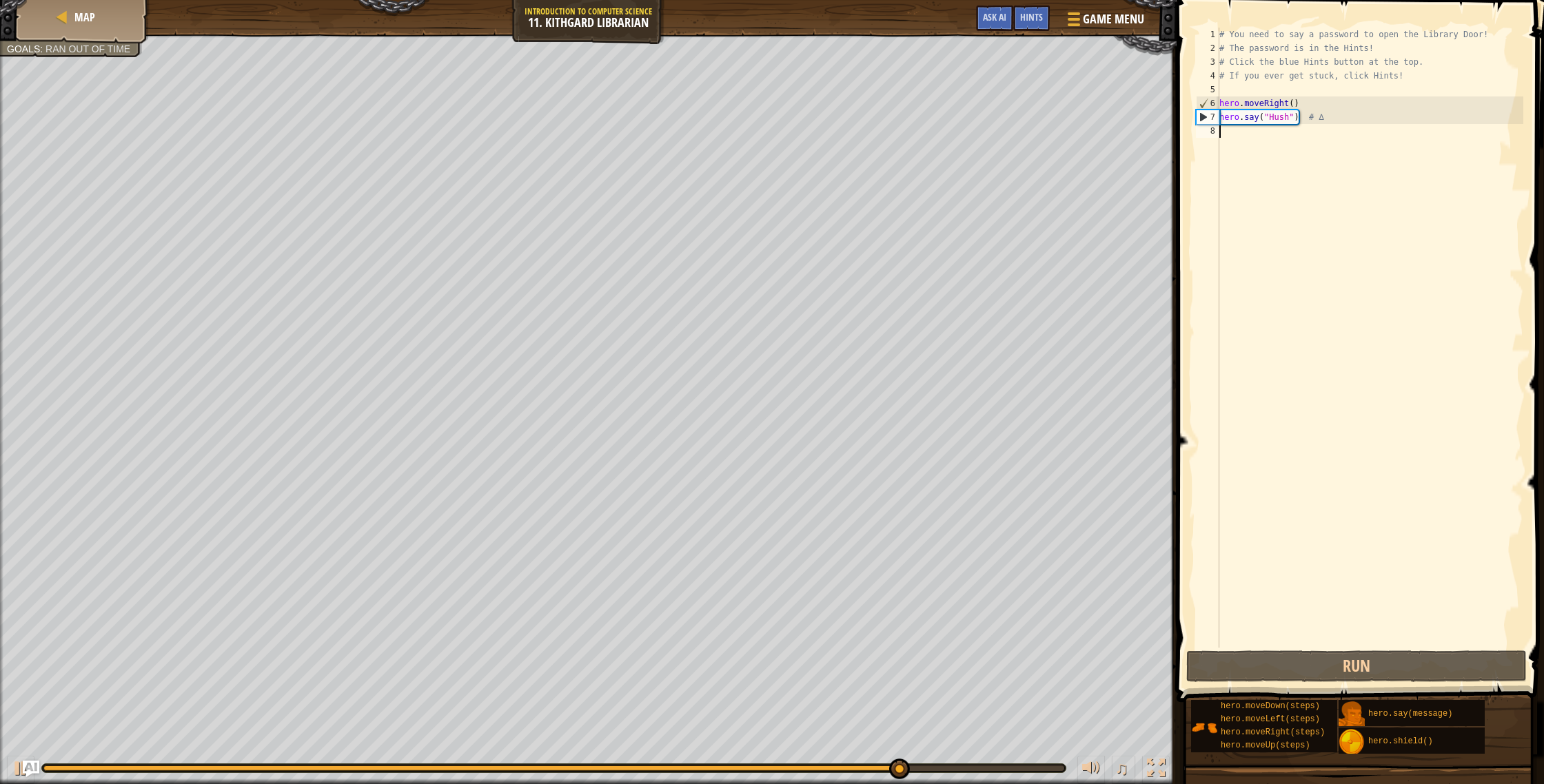
click at [1255, 140] on div "# You need to say a password to open the Library Door! # The password is in the…" at bounding box center [1370, 352] width 307 height 648
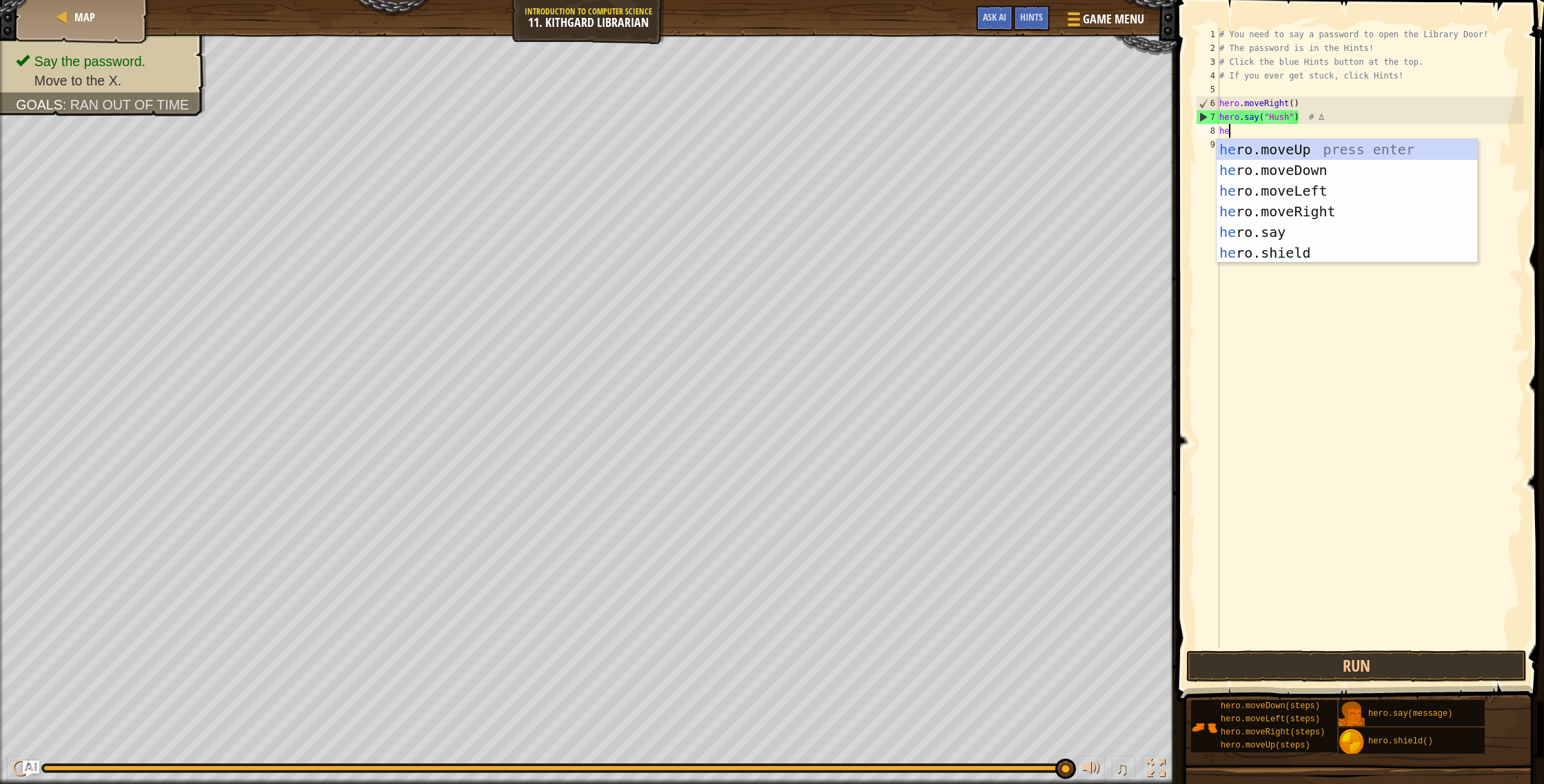
type textarea "hero"
click at [1339, 211] on div "hero .moveUp press enter hero .moveDown press enter hero .moveLeft press enter …" at bounding box center [1347, 221] width 261 height 165
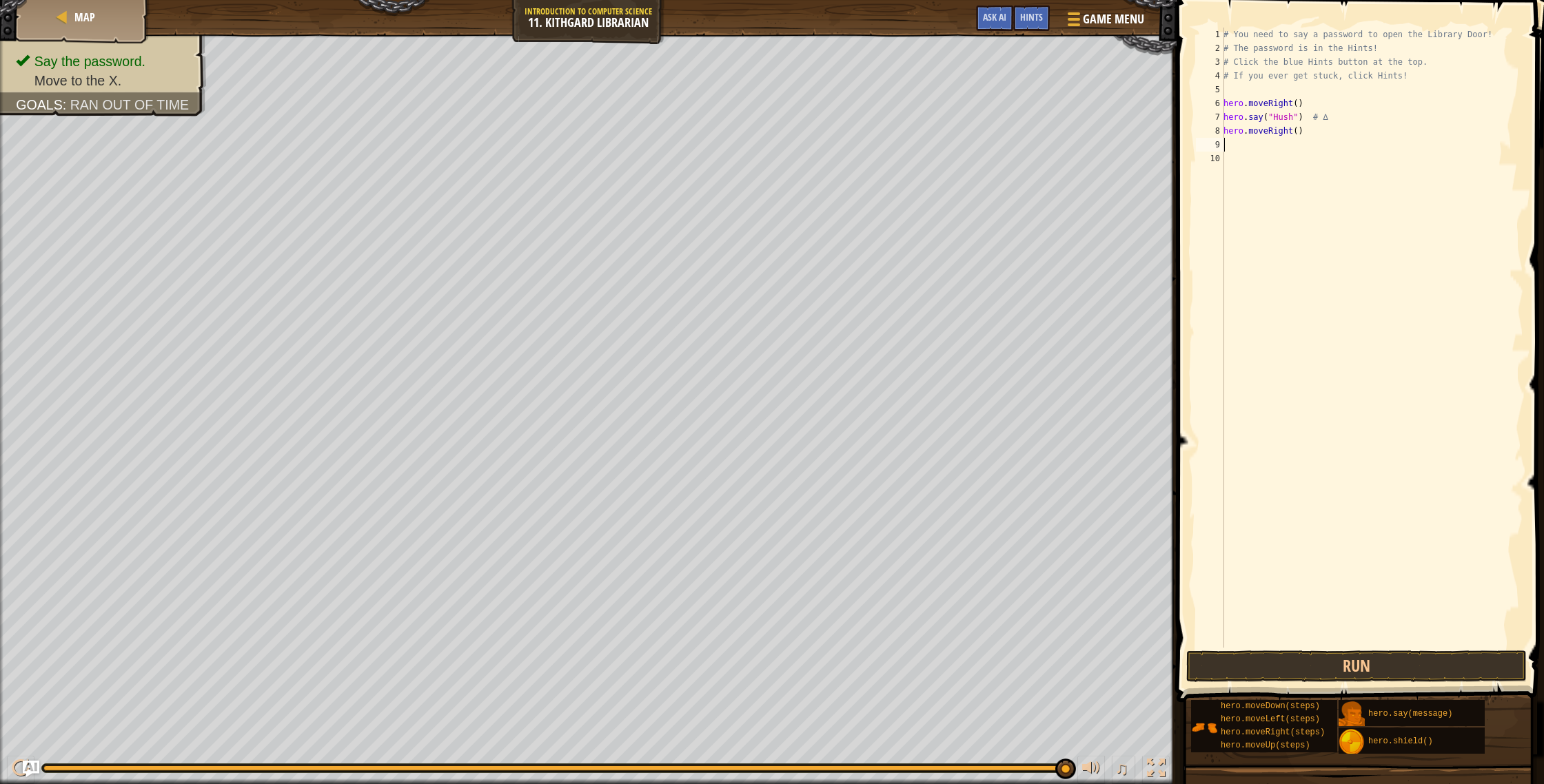
click at [1340, 643] on div "# You need to say a password to open the Library Door! # The password is in the…" at bounding box center [1372, 352] width 302 height 648
click at [1342, 655] on button "Run" at bounding box center [1356, 666] width 341 height 32
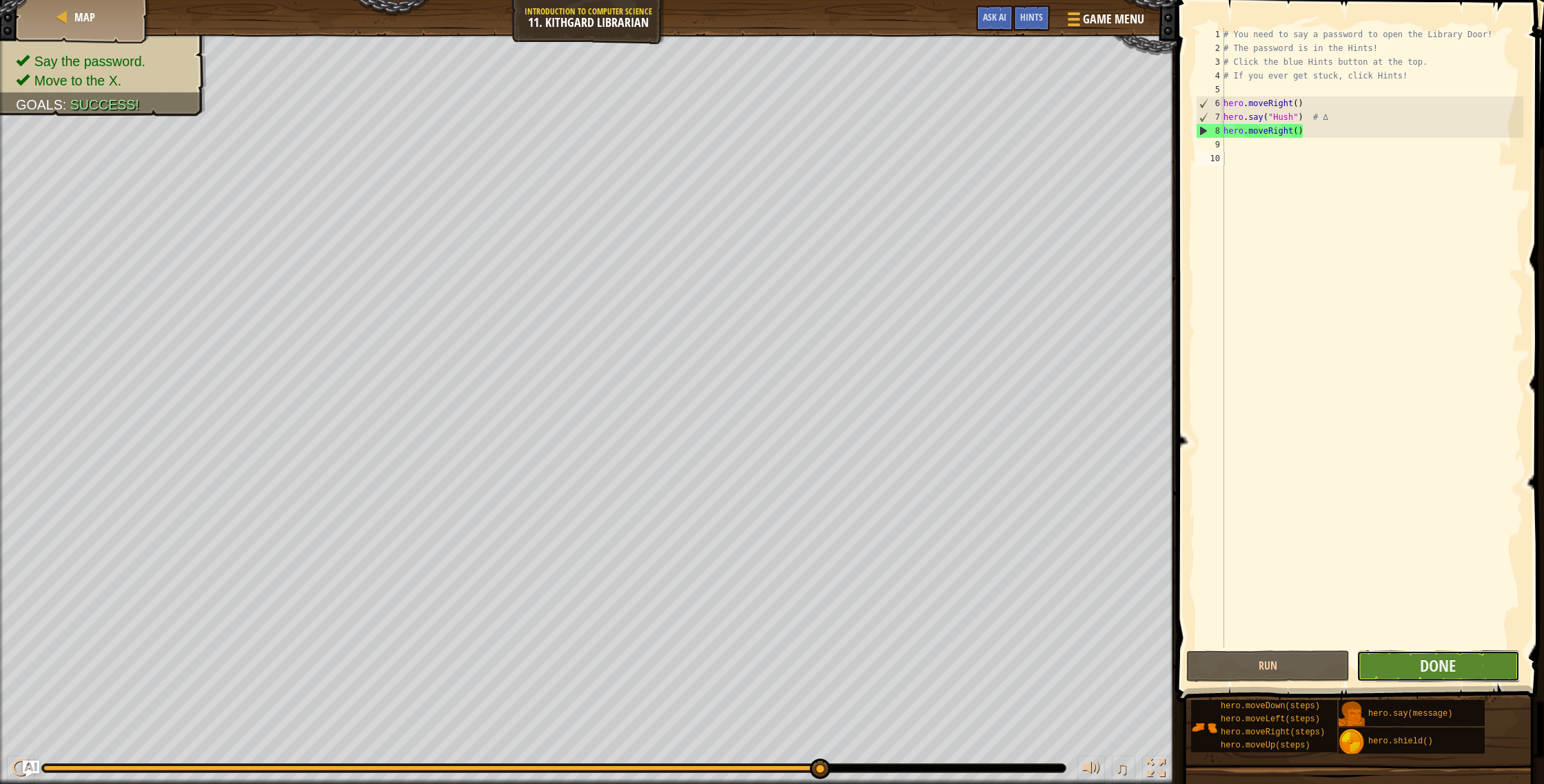
click at [1475, 669] on button "Done" at bounding box center [1437, 666] width 163 height 32
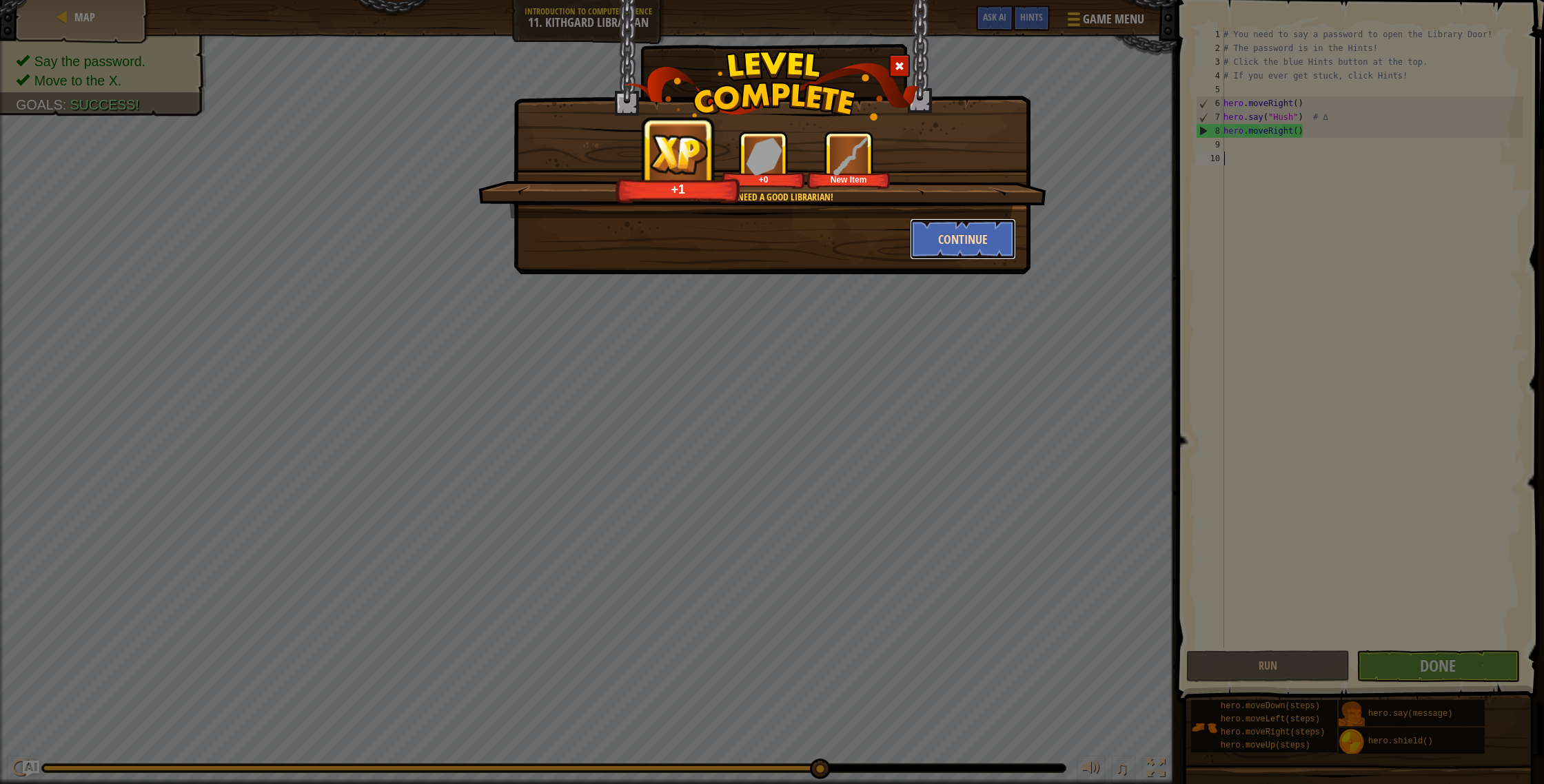
click at [966, 255] on button "Continue" at bounding box center [963, 239] width 107 height 41
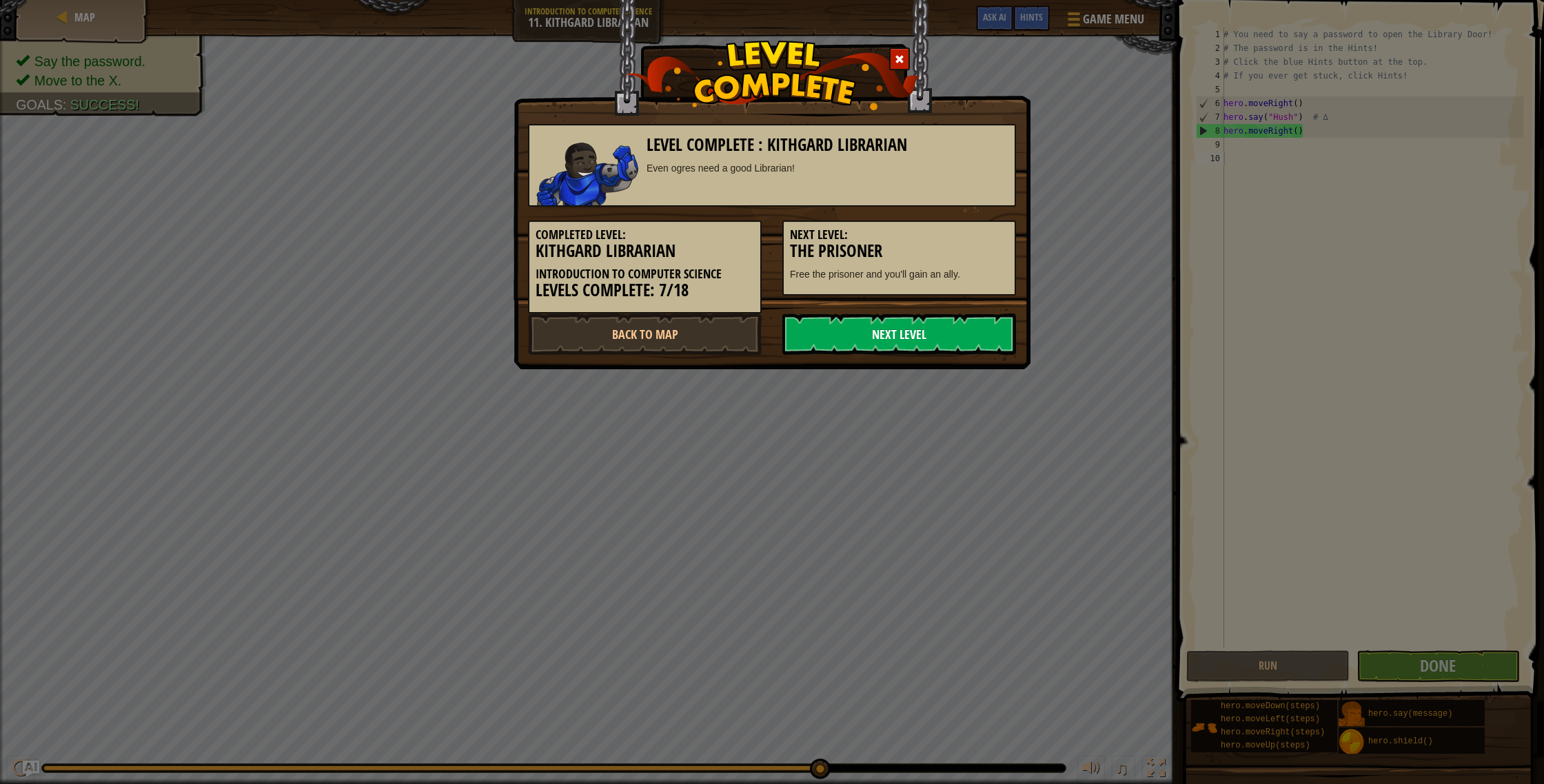
click at [868, 327] on link "Next Level" at bounding box center [899, 335] width 234 height 41
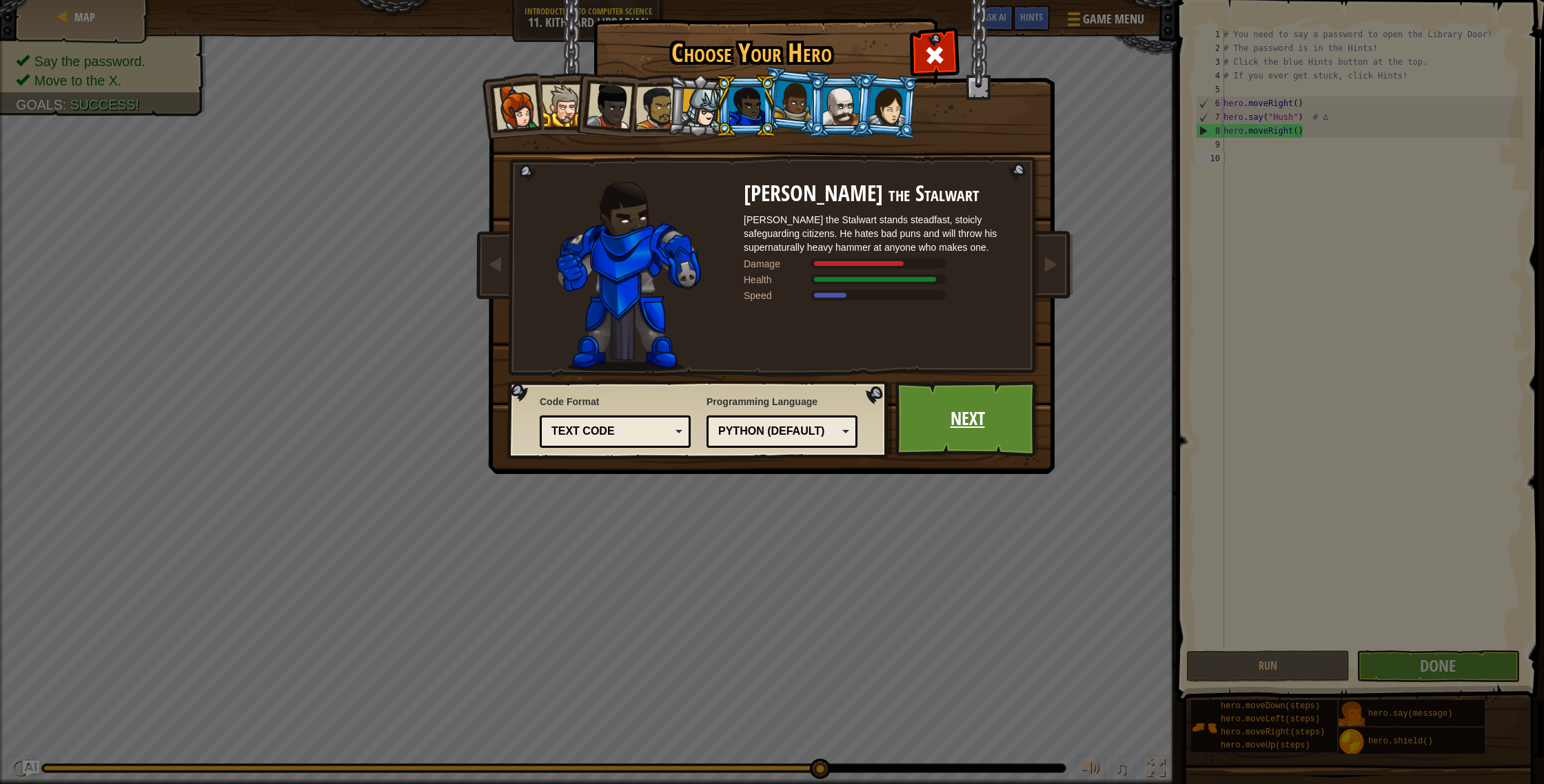
click at [976, 427] on link "Next" at bounding box center [968, 419] width 144 height 76
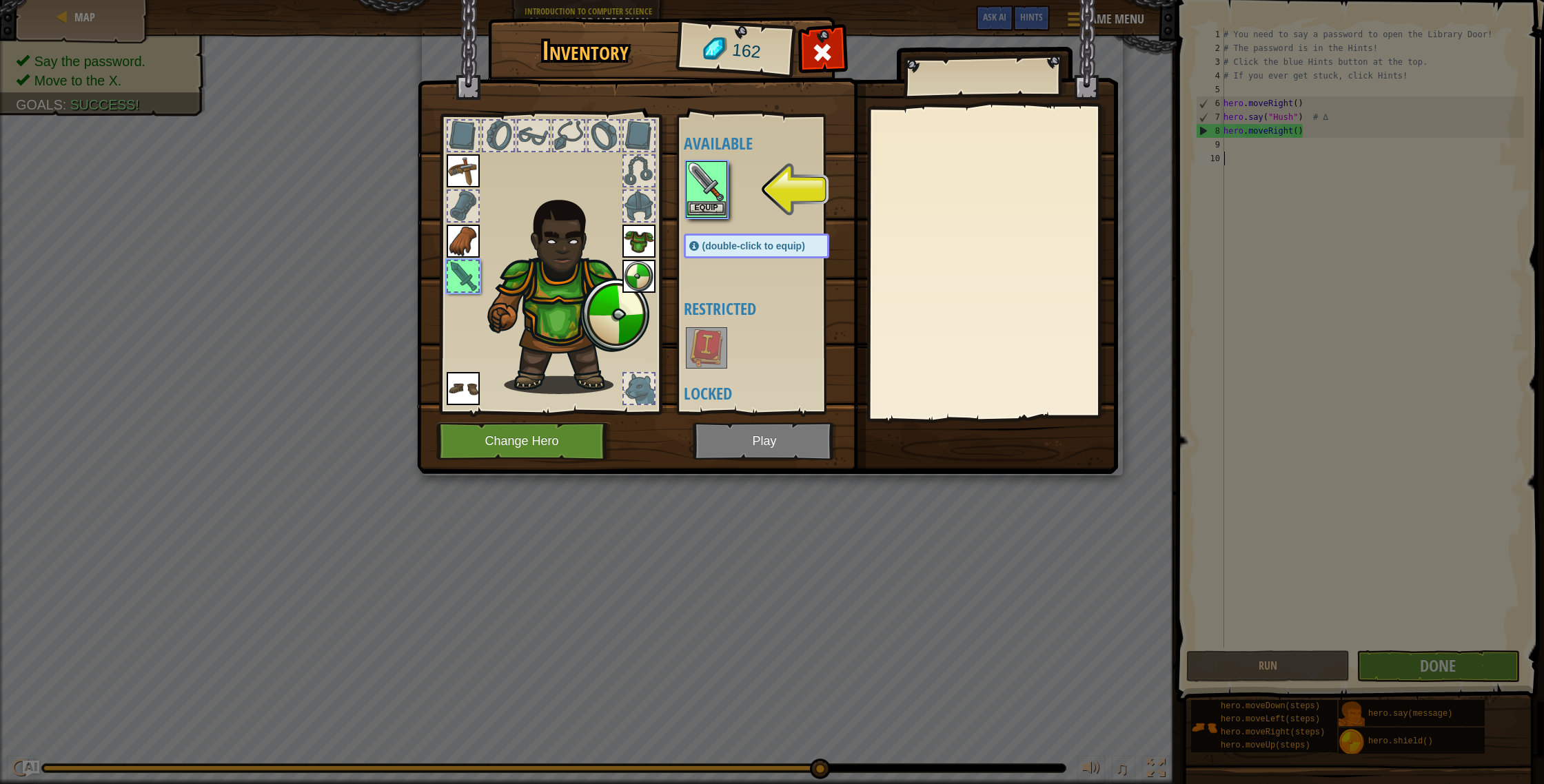
click at [713, 200] on img at bounding box center [706, 182] width 39 height 39
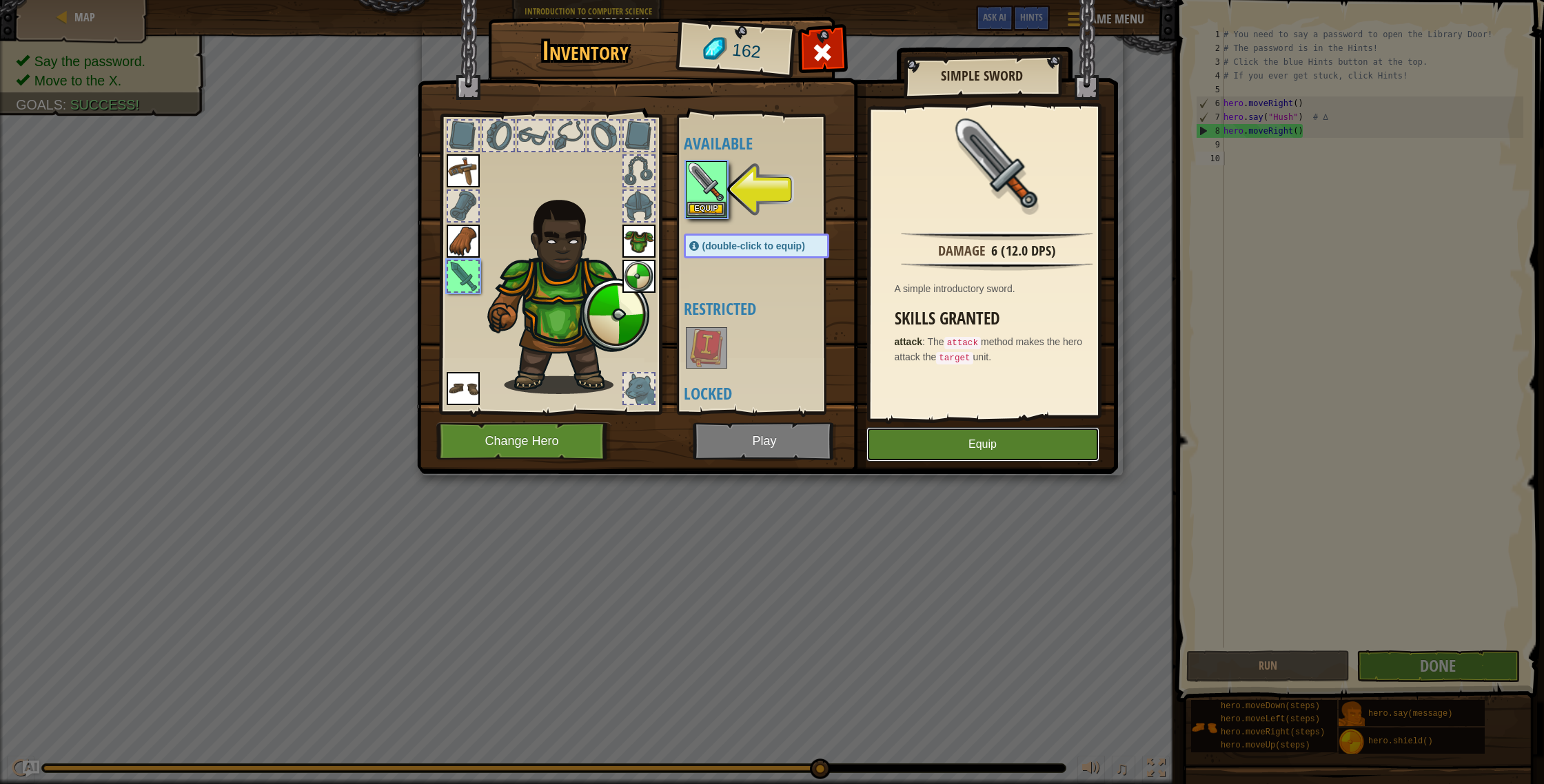
click at [973, 447] on button "Equip" at bounding box center [983, 444] width 233 height 35
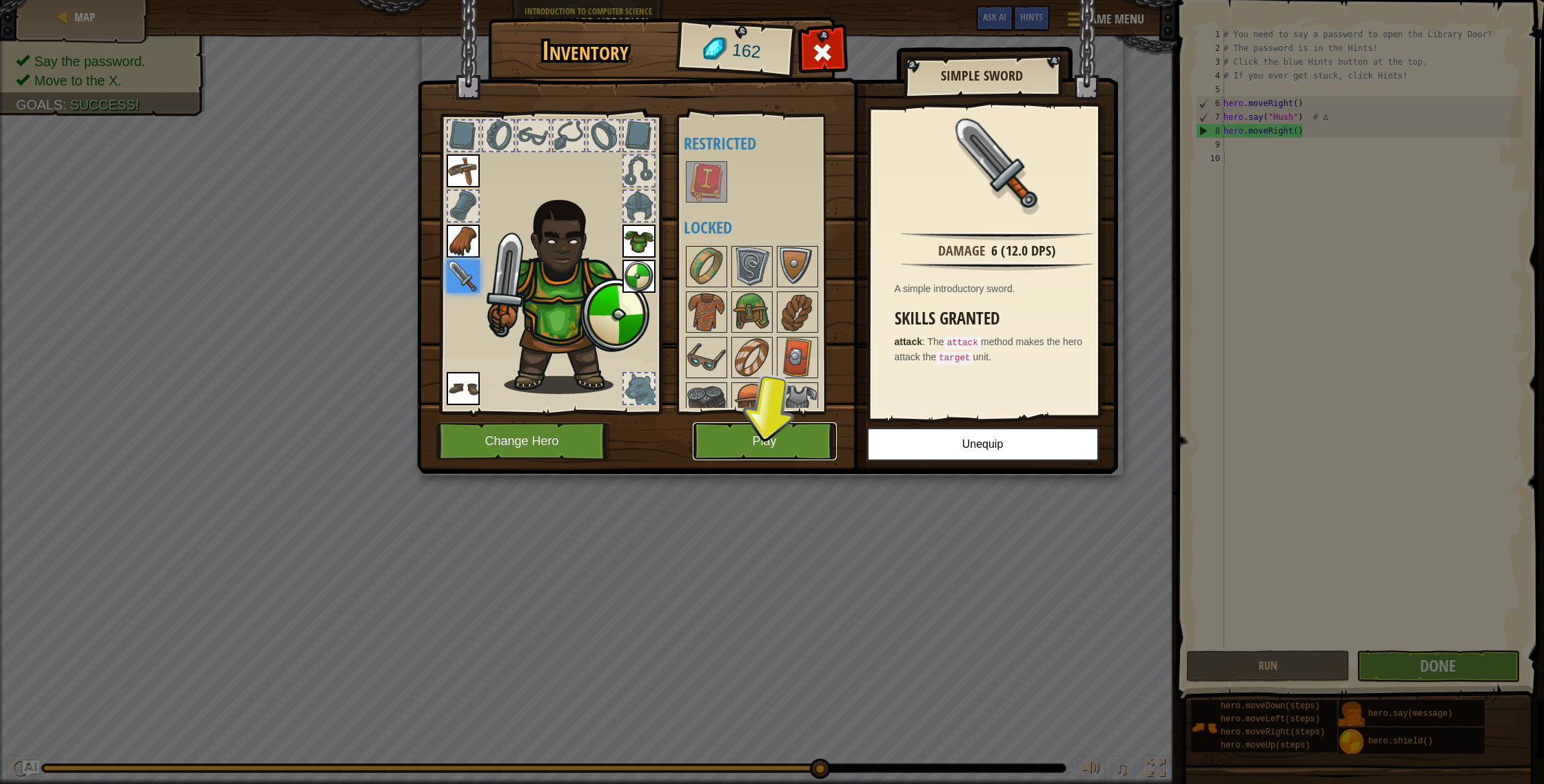
click at [772, 438] on button "Play" at bounding box center [765, 441] width 144 height 38
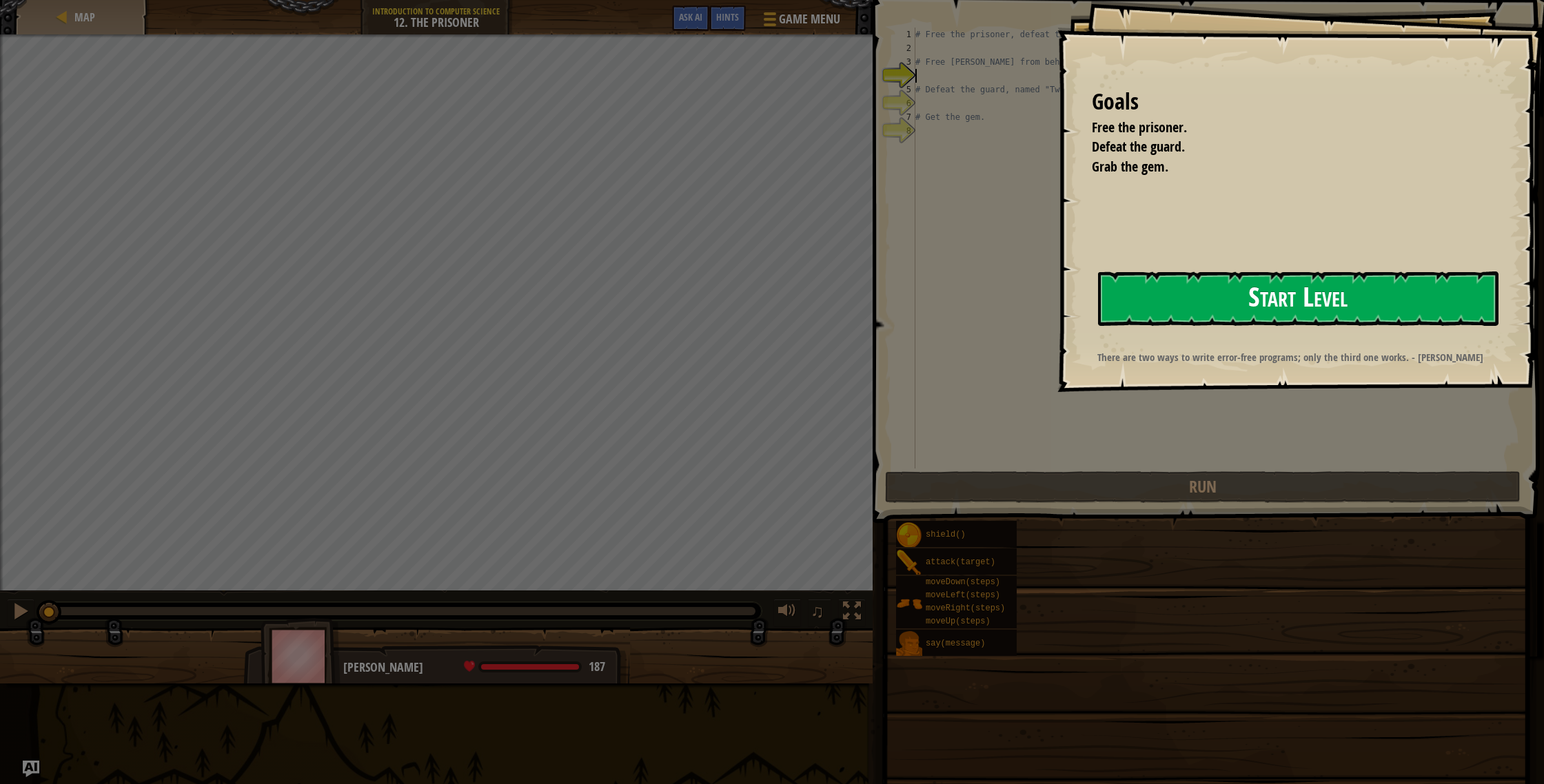
click at [1200, 309] on button "Start Level" at bounding box center [1298, 298] width 400 height 54
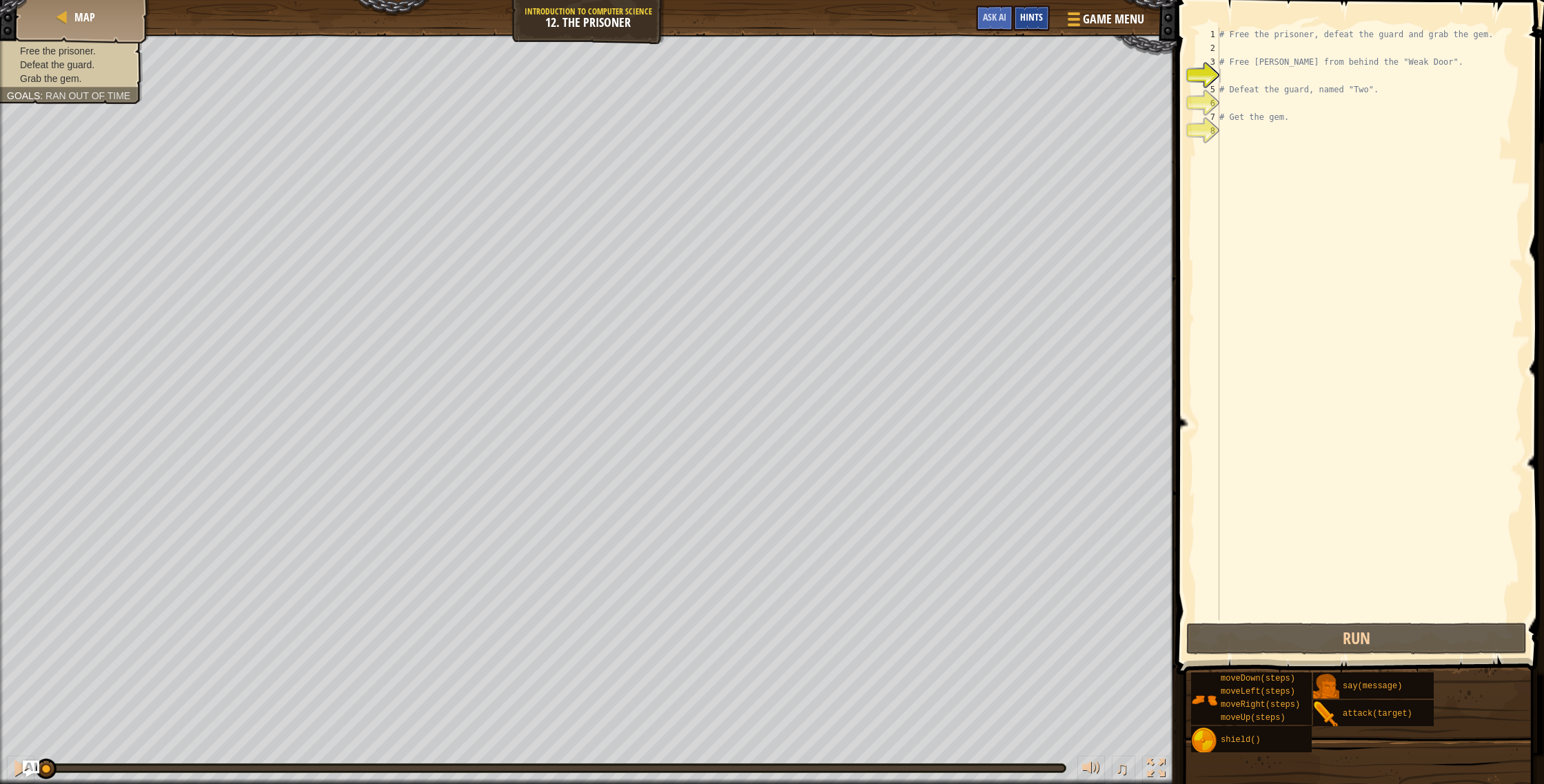
click at [1026, 21] on span "Hints" at bounding box center [1031, 16] width 23 height 13
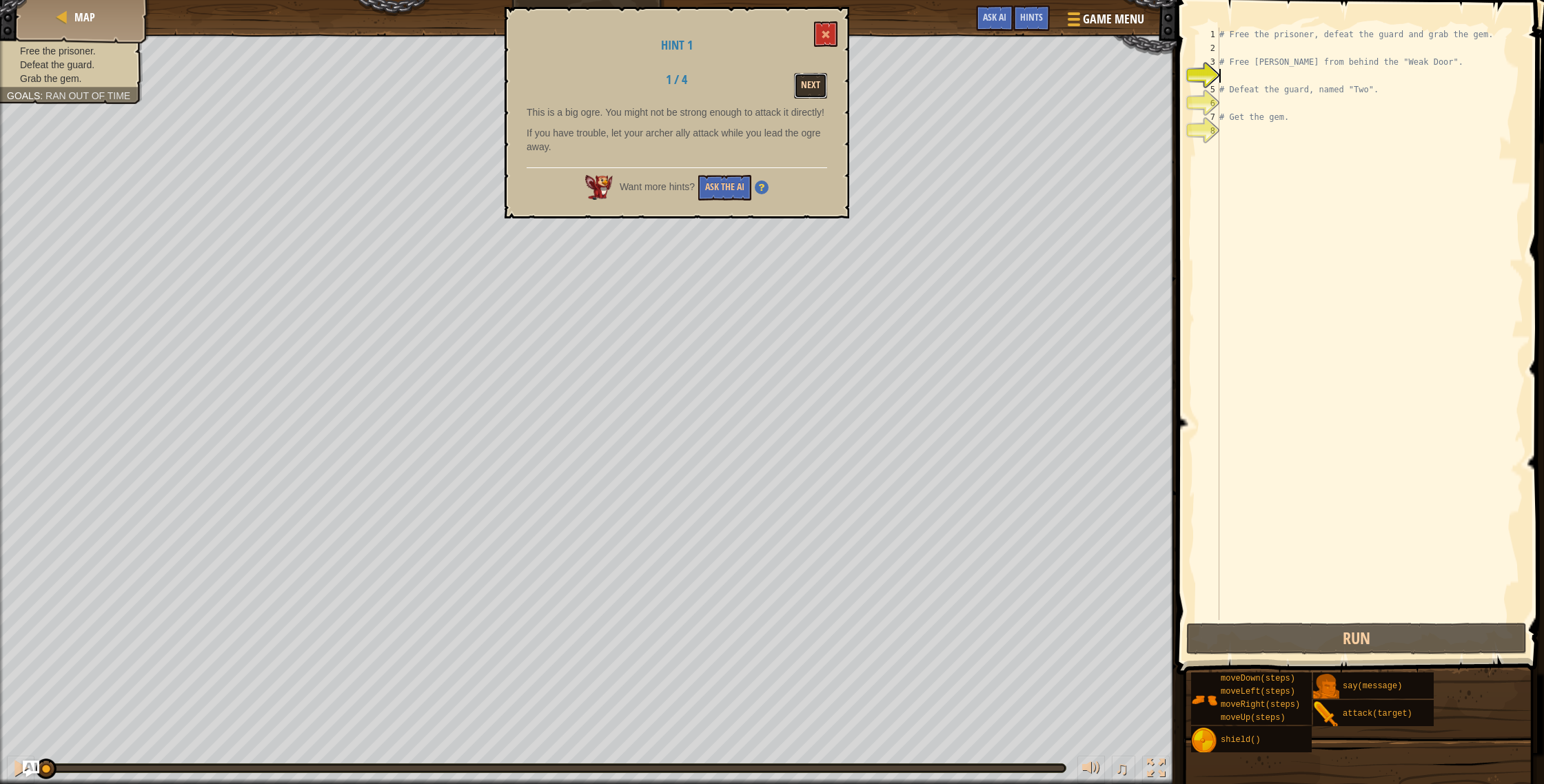
click at [817, 89] on button "Next" at bounding box center [810, 86] width 33 height 26
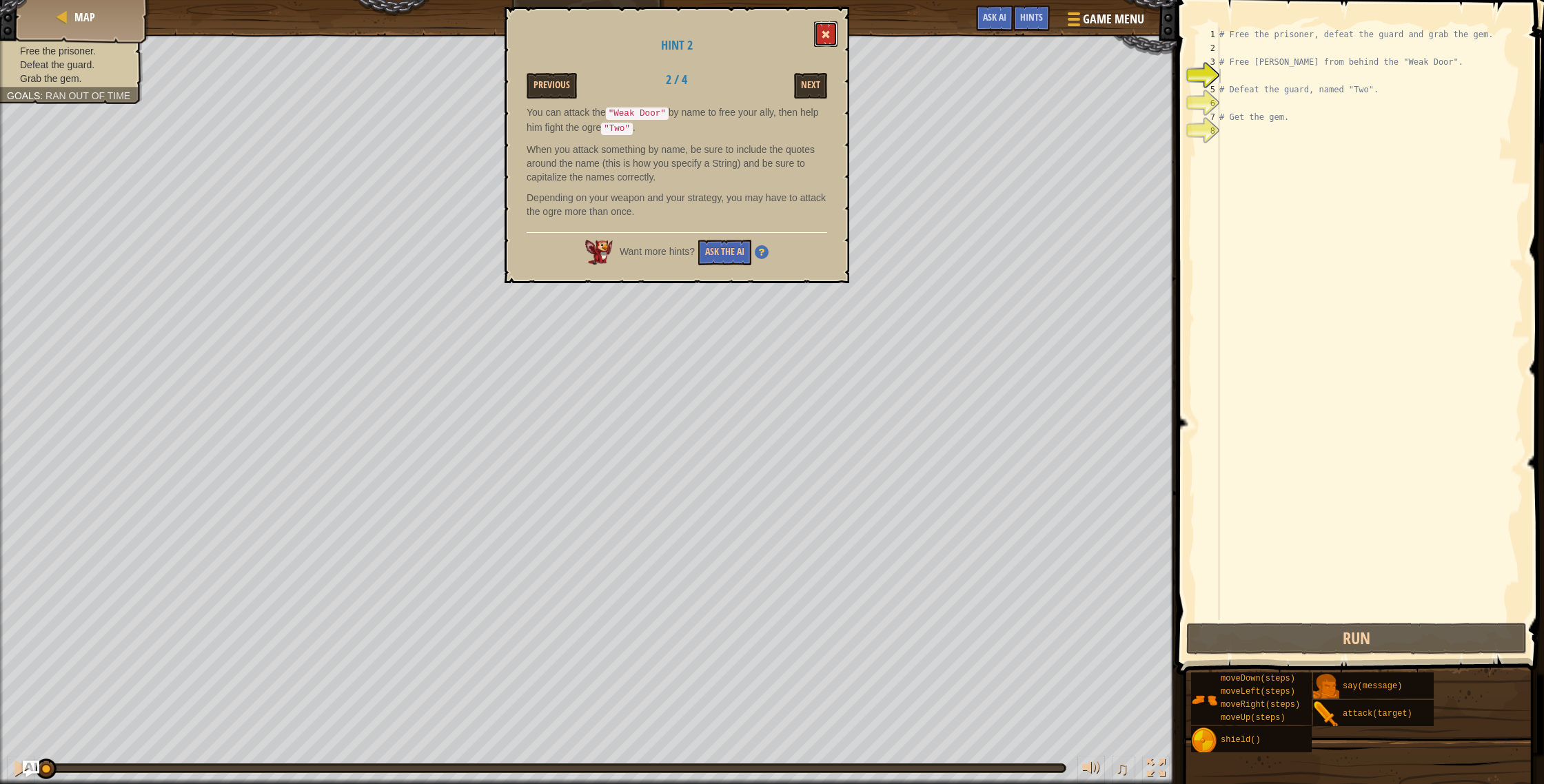
click at [830, 29] on button at bounding box center [826, 35] width 24 height 26
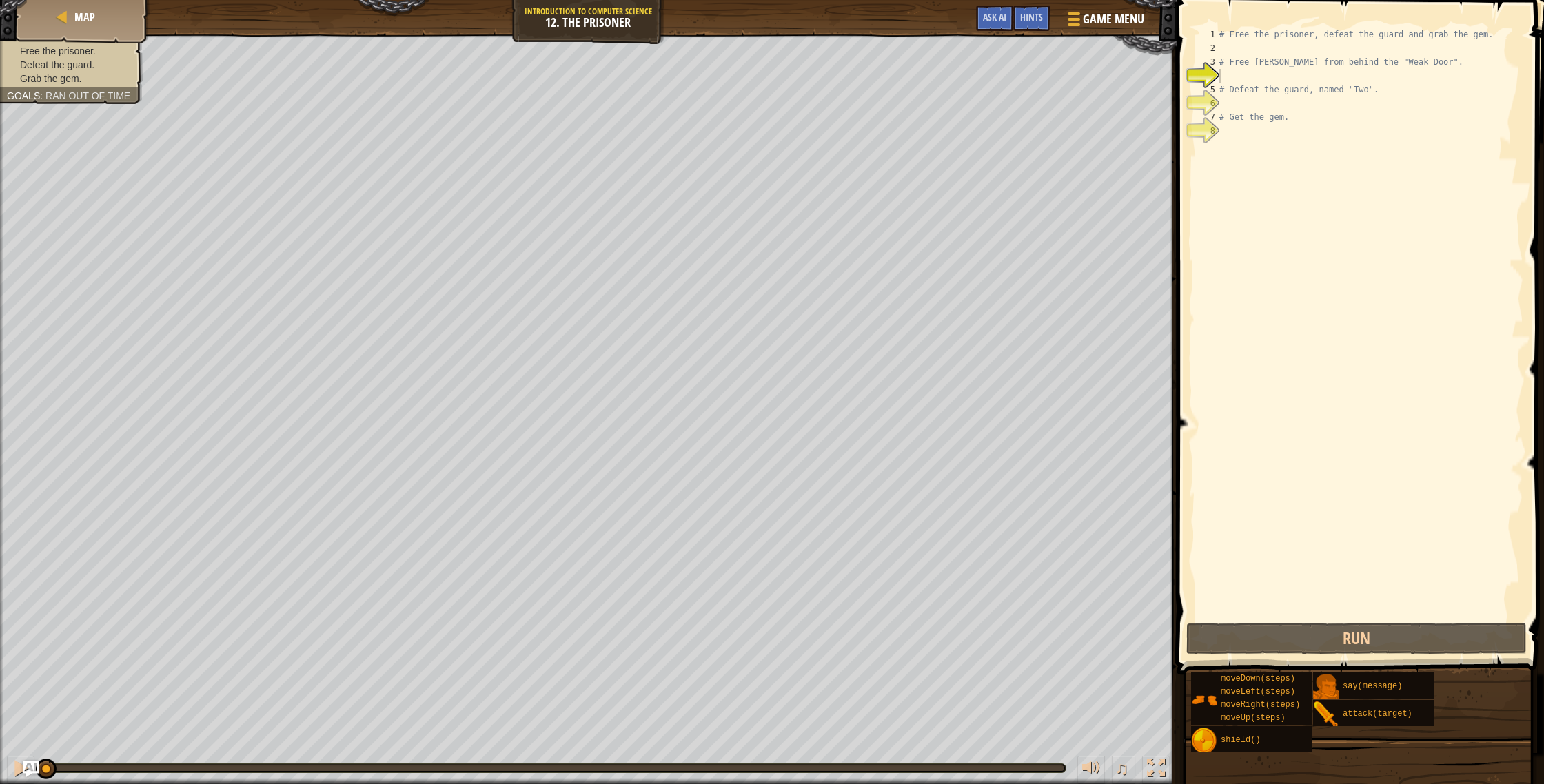
click at [1283, 106] on div "# Free the prisoner, defeat the guard and grab the gem. # Free [PERSON_NAME] fr…" at bounding box center [1370, 338] width 307 height 620
click at [1282, 69] on div "# Free the prisoner, defeat the guard and grab the gem. # Free [PERSON_NAME] fr…" at bounding box center [1370, 338] width 307 height 620
drag, startPoint x: 1286, startPoint y: 86, endPoint x: 1286, endPoint y: 97, distance: 11.0
click at [1286, 92] on div "# Free the prisoner, defeat the guard and grab the gem. # Free [PERSON_NAME] fr…" at bounding box center [1370, 338] width 307 height 620
type textarea "# Defeat the guard, named "Two"."
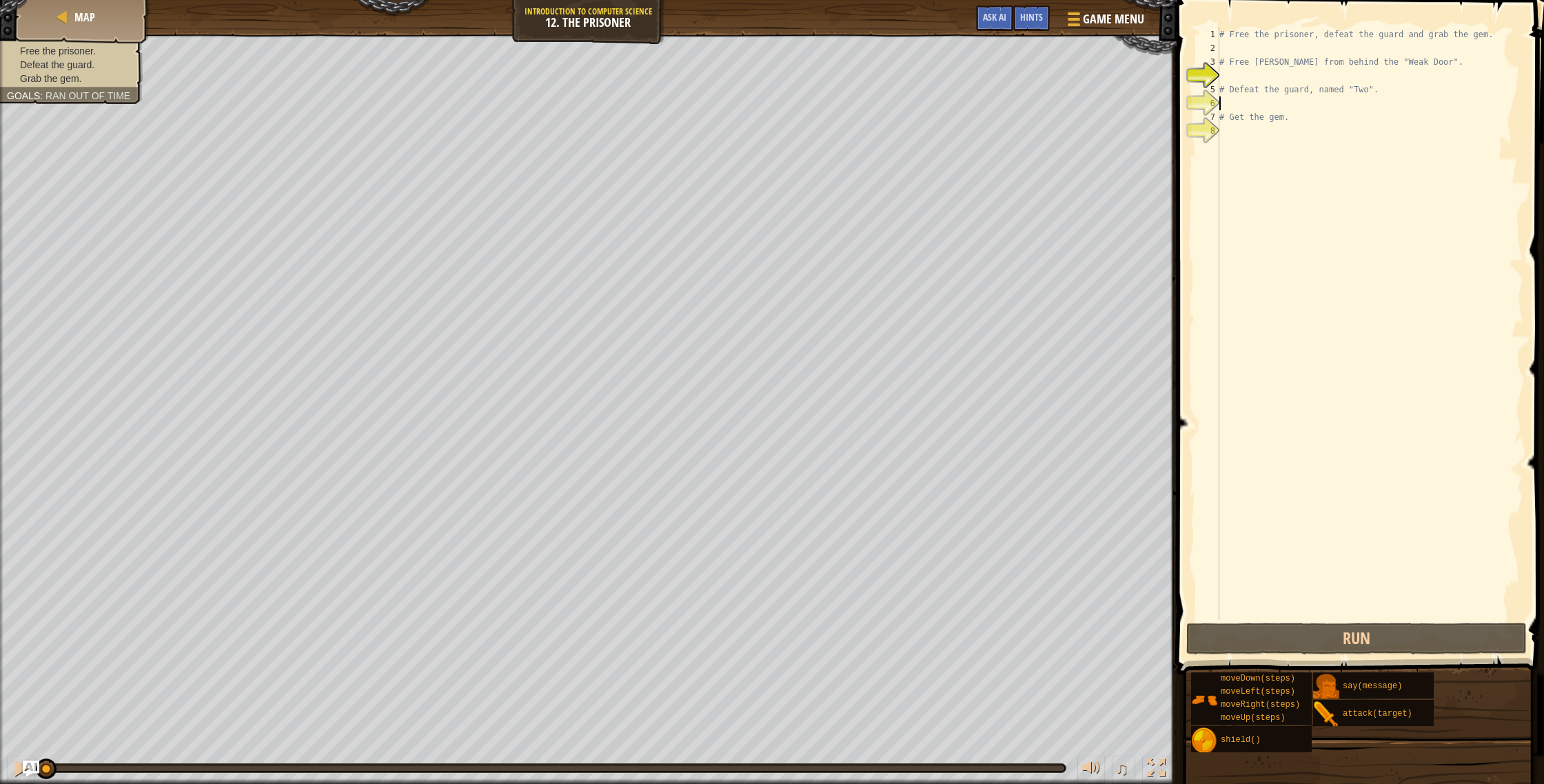
click at [1284, 103] on div "# Free the prisoner, defeat the guard and grab the gem. # Free [PERSON_NAME] fr…" at bounding box center [1370, 338] width 307 height 620
click at [1312, 73] on div "# Free the prisoner, defeat the guard and grab the gem. # Free [PERSON_NAME] fr…" at bounding box center [1370, 338] width 307 height 620
click at [1033, 23] on span "Hints" at bounding box center [1031, 16] width 23 height 13
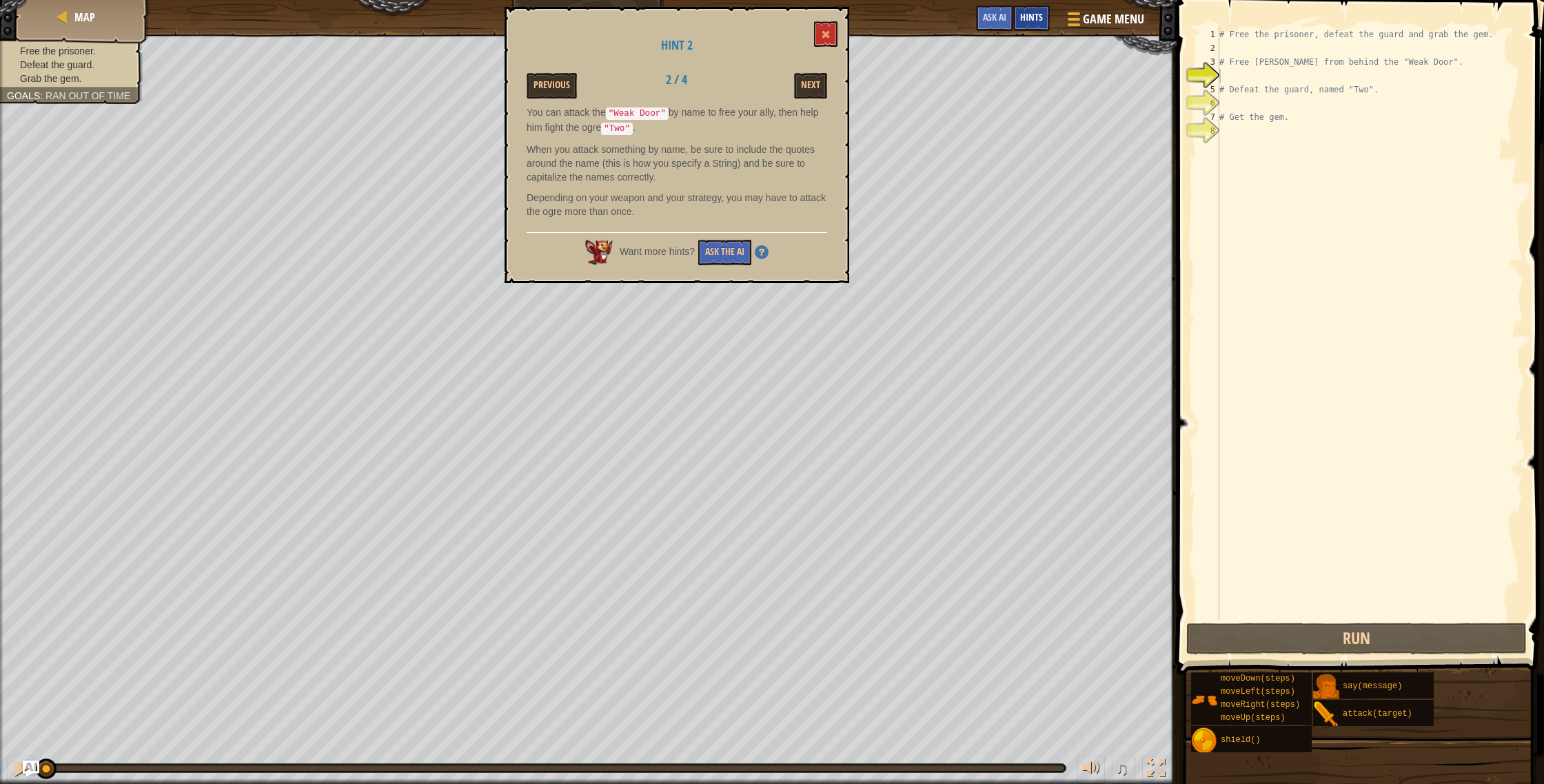
click at [1033, 23] on span "Hints" at bounding box center [1031, 16] width 23 height 13
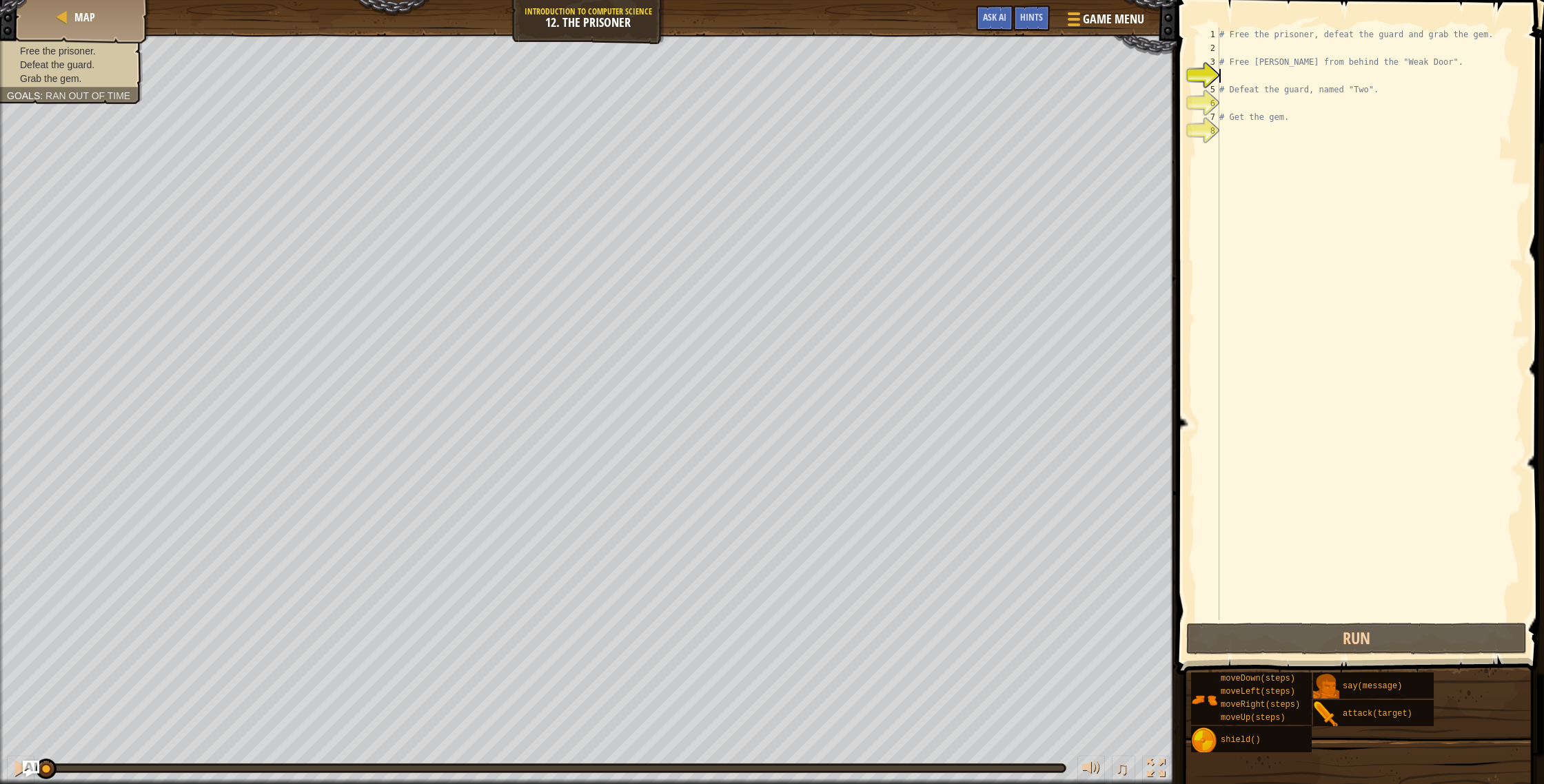
click at [1286, 133] on div "# Free the prisoner, defeat the guard and grab the gem. # Free [PERSON_NAME] fr…" at bounding box center [1370, 338] width 307 height 620
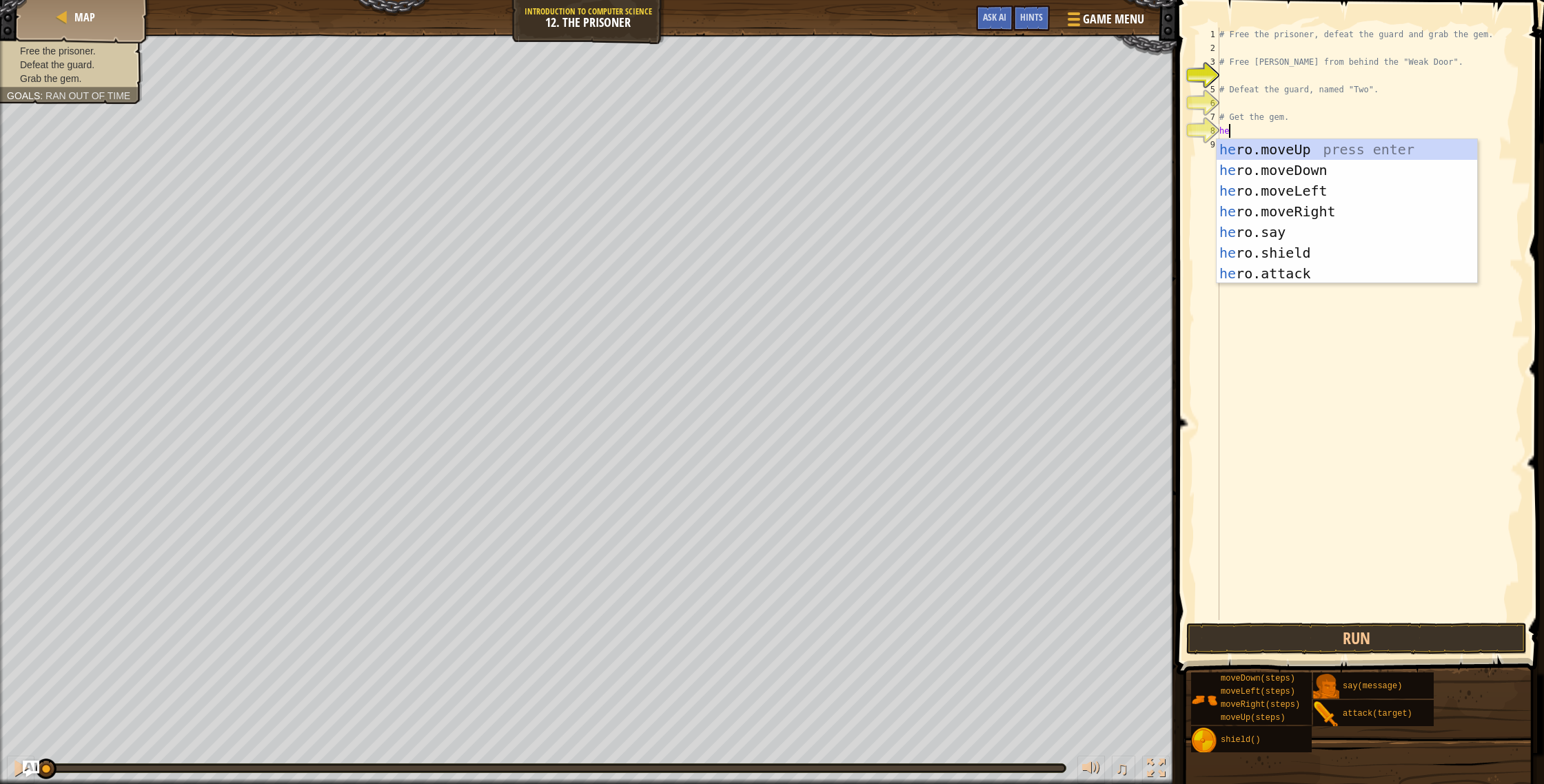
scroll to position [6, 1]
click at [1276, 222] on div "hero .moveUp press enter hero .moveDown press enter hero .moveLeft press enter …" at bounding box center [1347, 232] width 261 height 186
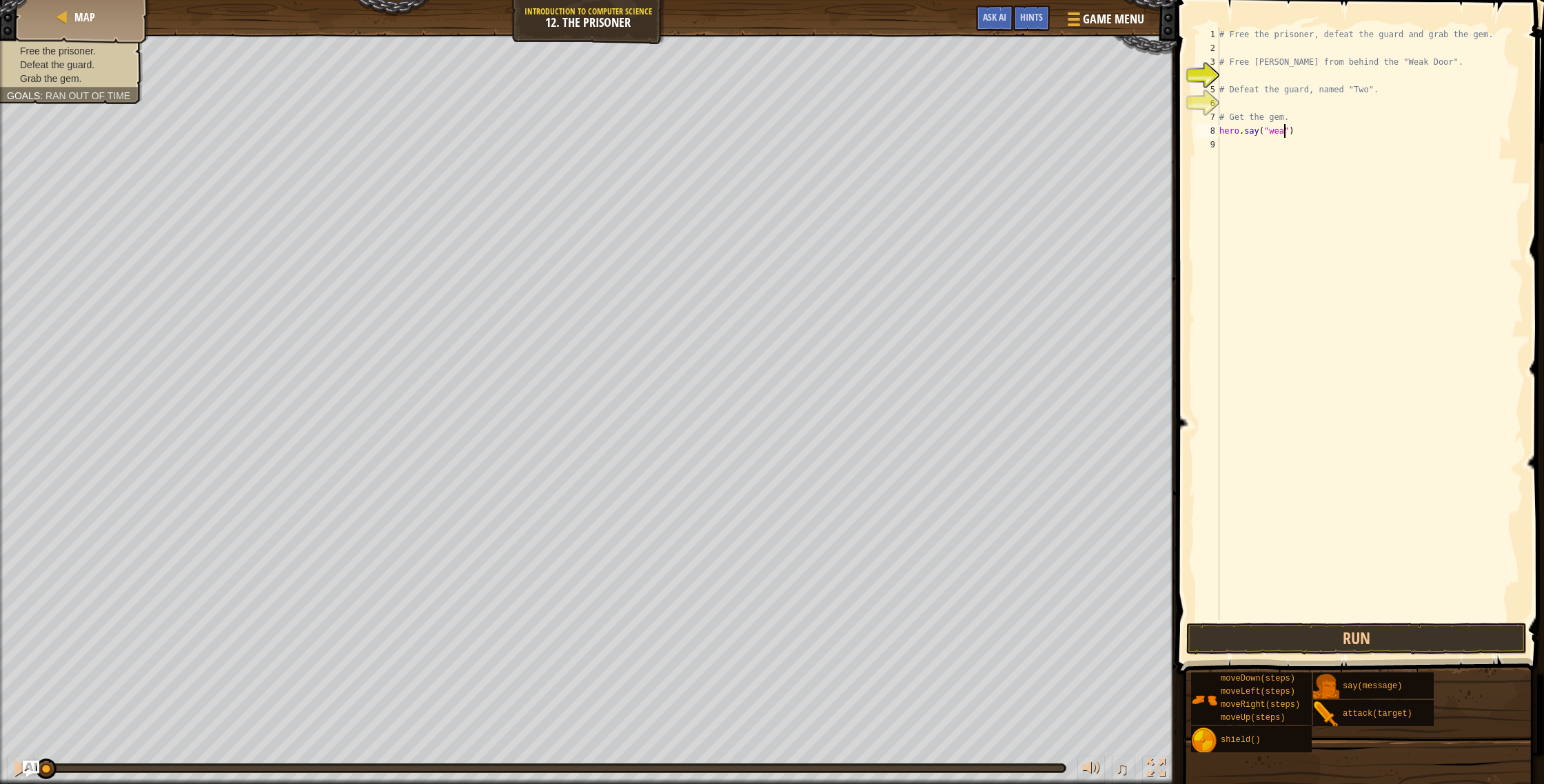
scroll to position [6, 6]
type textarea "hero.say("weak door")"
click at [1263, 158] on div "# Free the prisoner, defeat the guard and grab the gem. # Free [PERSON_NAME] fr…" at bounding box center [1370, 338] width 307 height 620
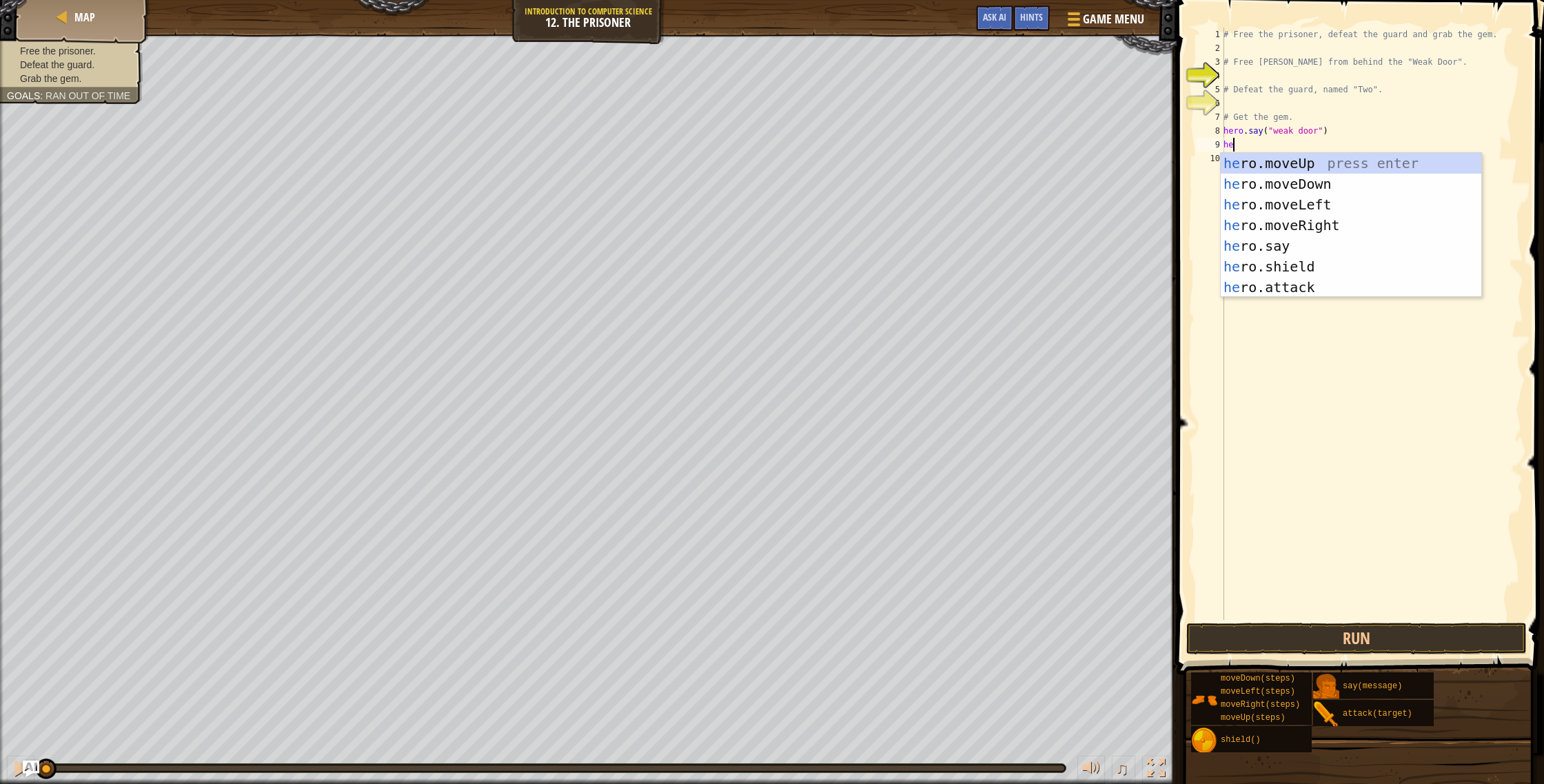
scroll to position [6, 0]
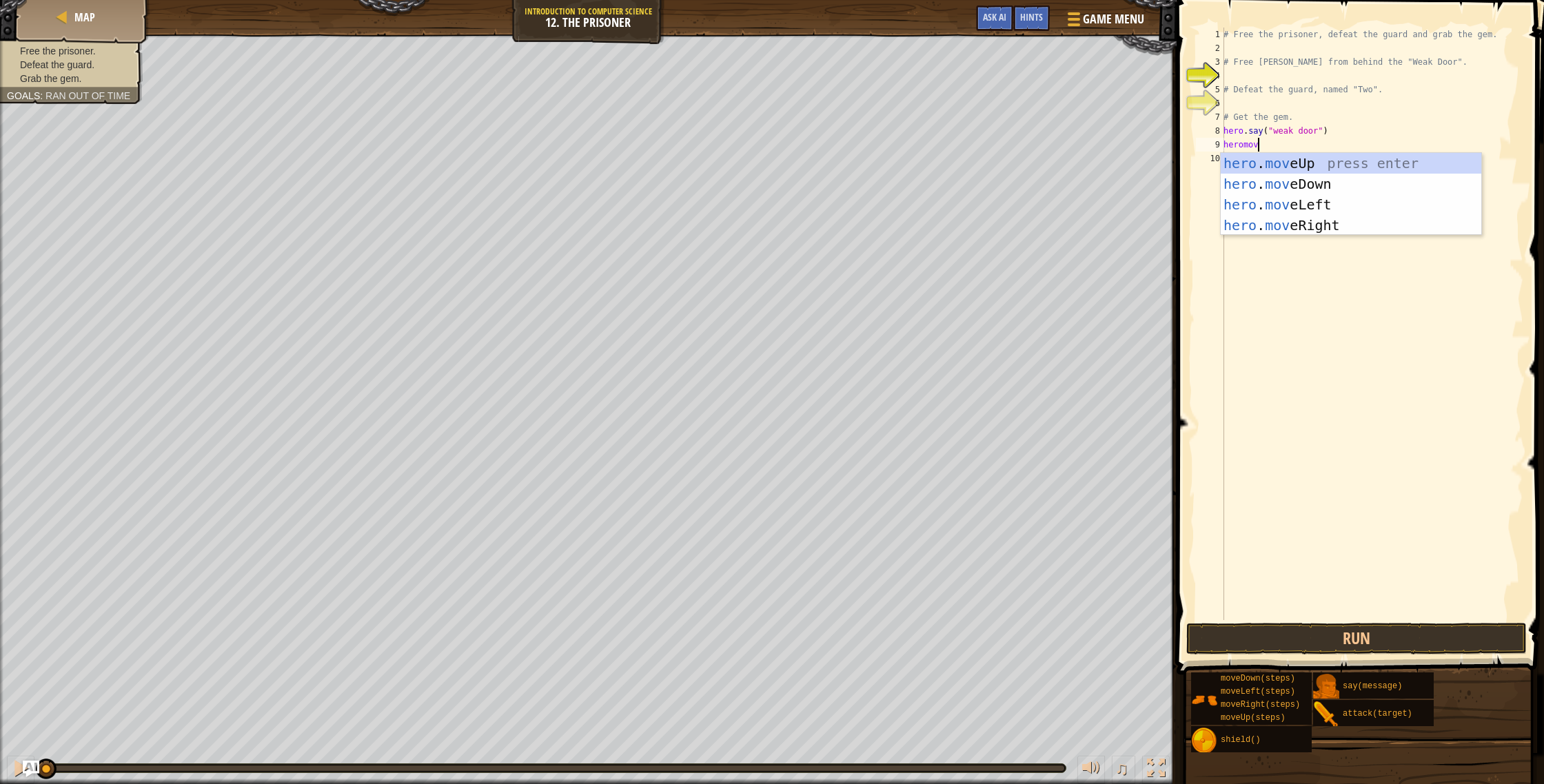
type textarea "heromove"
click at [1320, 215] on div "hero . move Up press enter hero . move Down press enter hero . move Left press …" at bounding box center [1351, 215] width 261 height 124
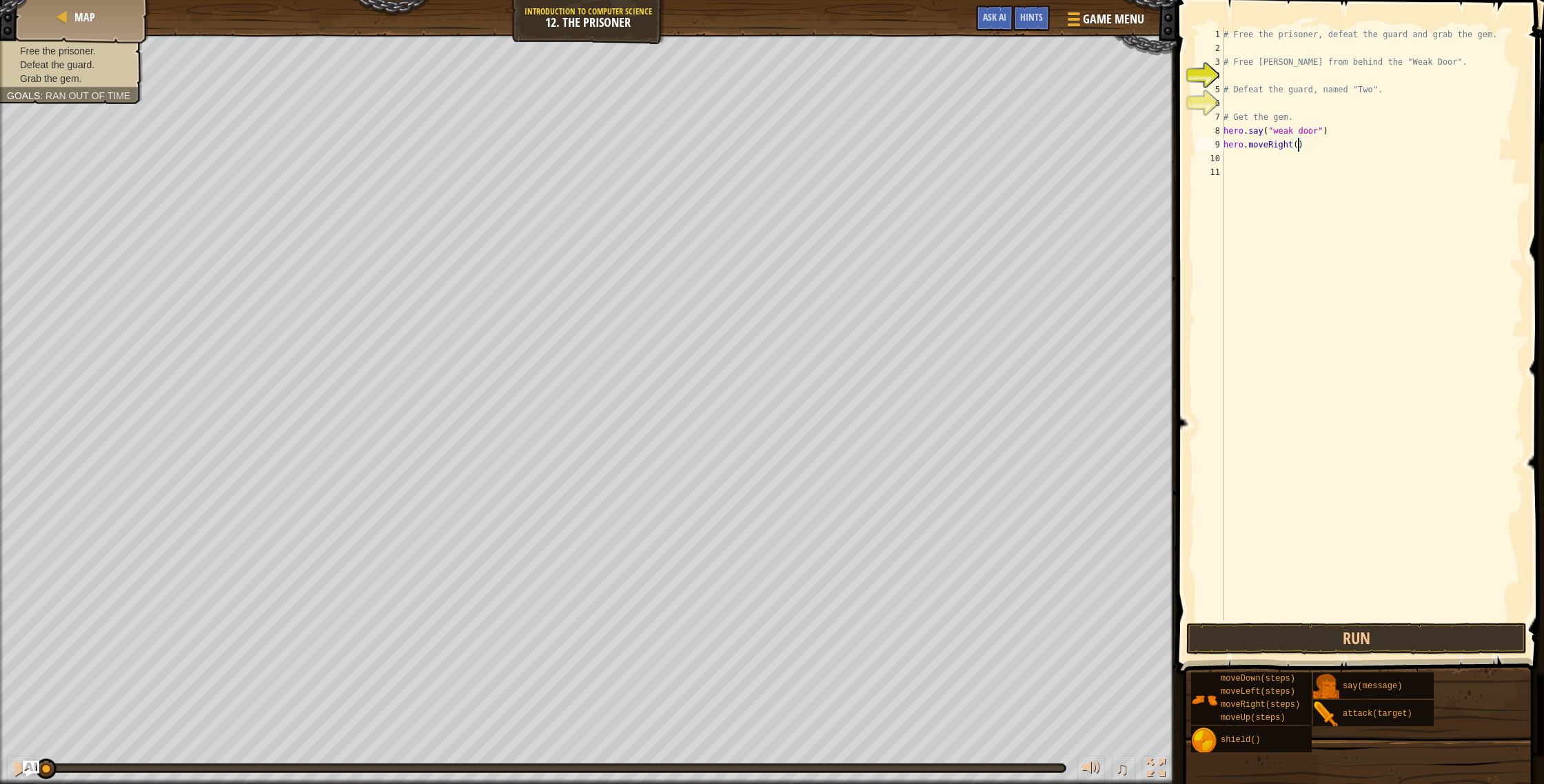
click at [1299, 148] on div "# Free the prisoner, defeat the guard and grab the gem. # Free [PERSON_NAME] fr…" at bounding box center [1372, 338] width 302 height 620
type textarea "hero.moveRight(3)"
click at [1265, 172] on div "# Free the prisoner, defeat the guard and grab the gem. # Free [PERSON_NAME] fr…" at bounding box center [1372, 338] width 302 height 620
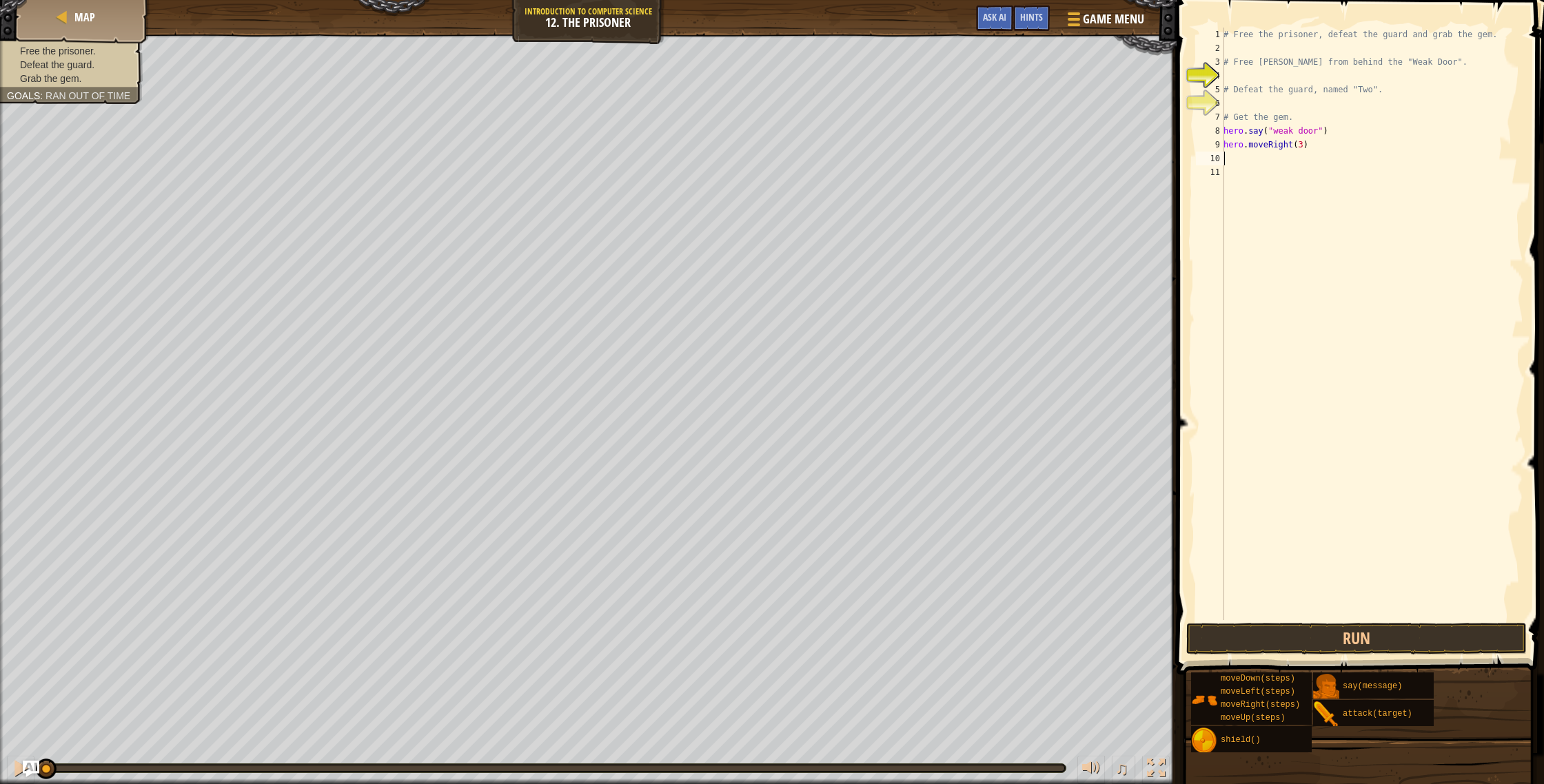
click at [1259, 152] on div "# Free the prisoner, defeat the guard and grab the gem. # Free [PERSON_NAME] fr…" at bounding box center [1372, 338] width 302 height 620
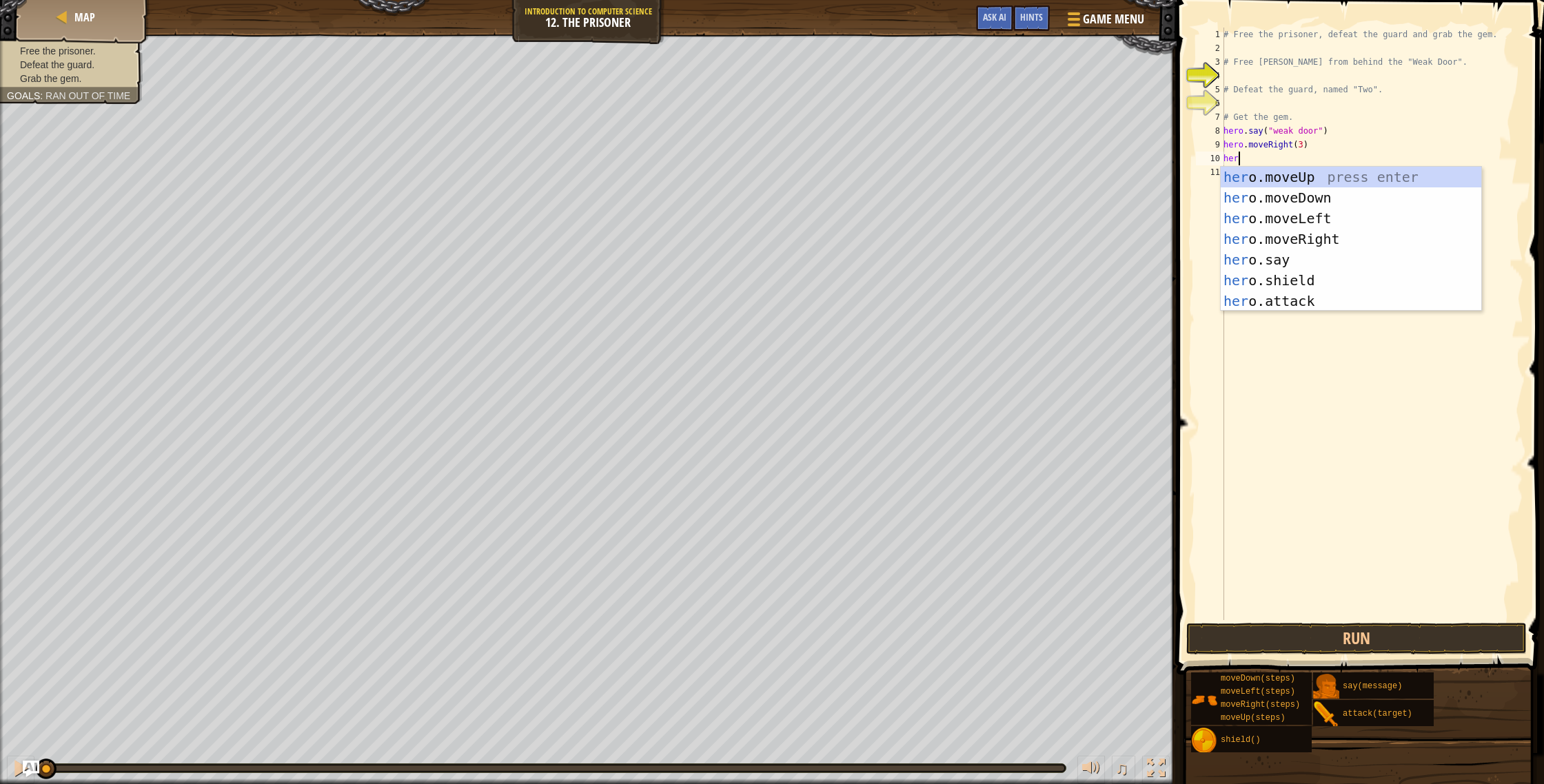
scroll to position [6, 1]
click at [1286, 297] on div "hero .moveUp press enter hero .moveDown press enter hero .moveLeft press enter …" at bounding box center [1351, 260] width 261 height 186
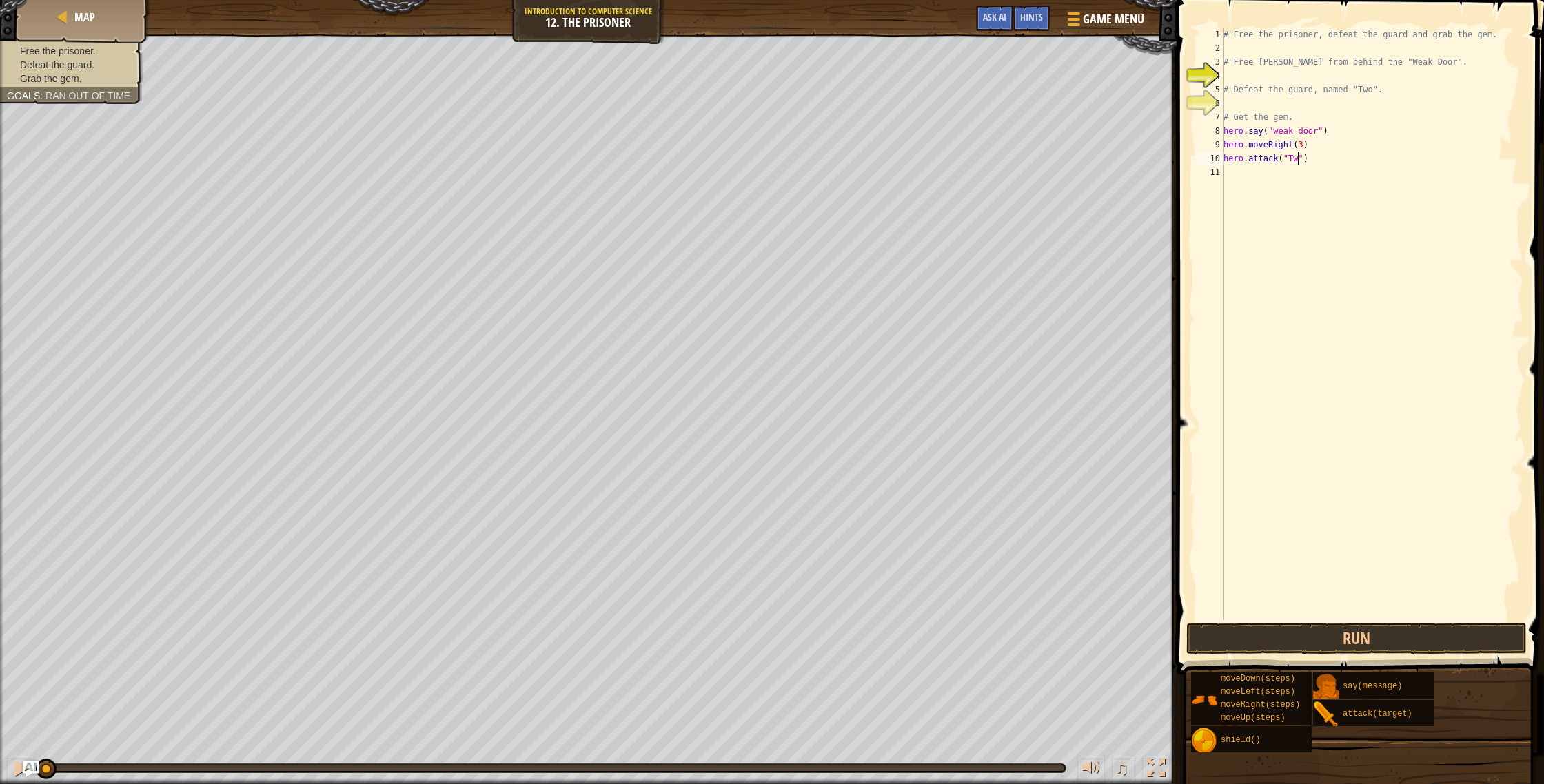
type textarea "hero.attack("Two")"
click at [1298, 175] on div "# Free the prisoner, defeat the guard and grab the gem. # Free [PERSON_NAME] fr…" at bounding box center [1372, 338] width 302 height 620
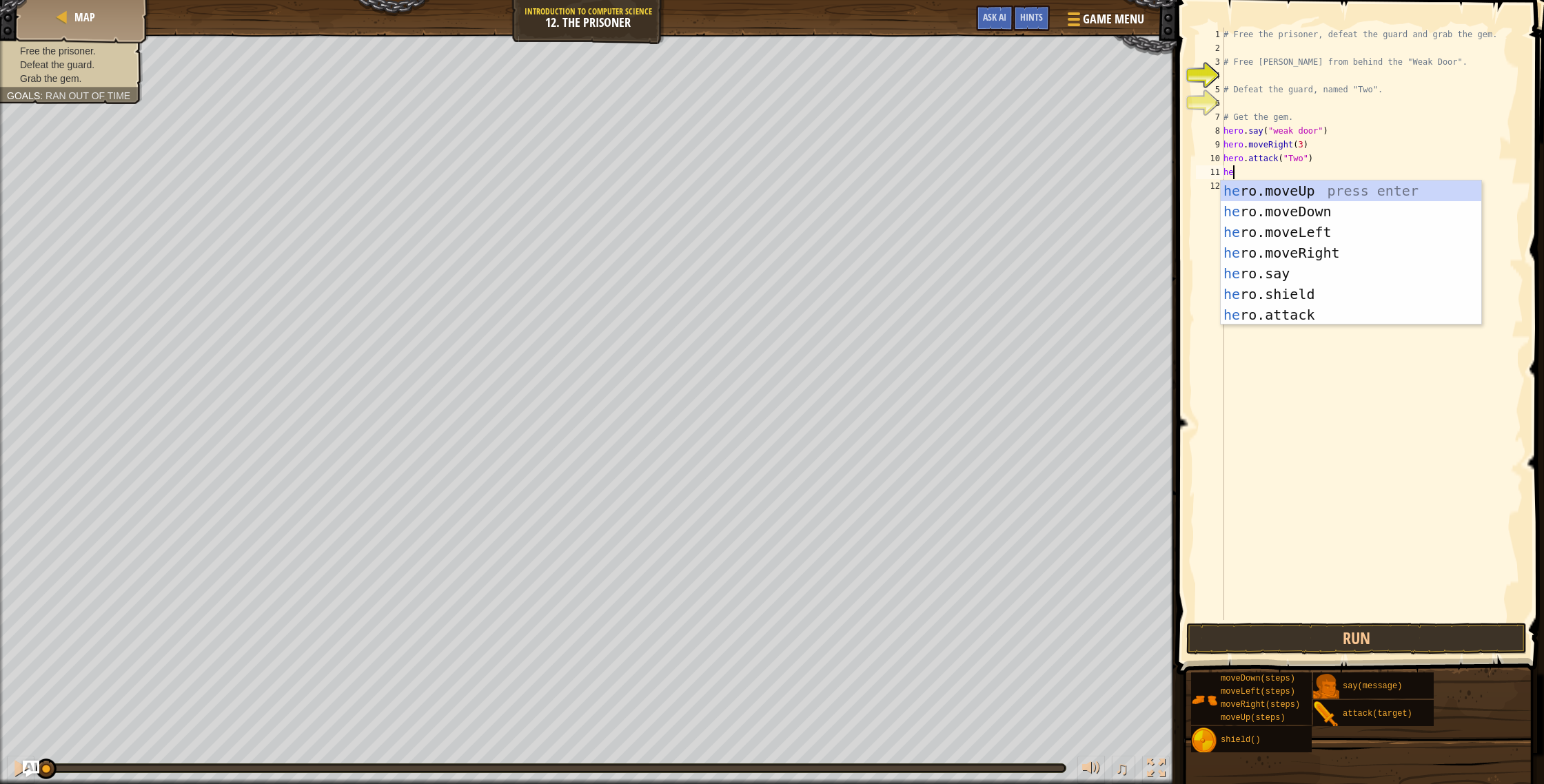
scroll to position [6, 1]
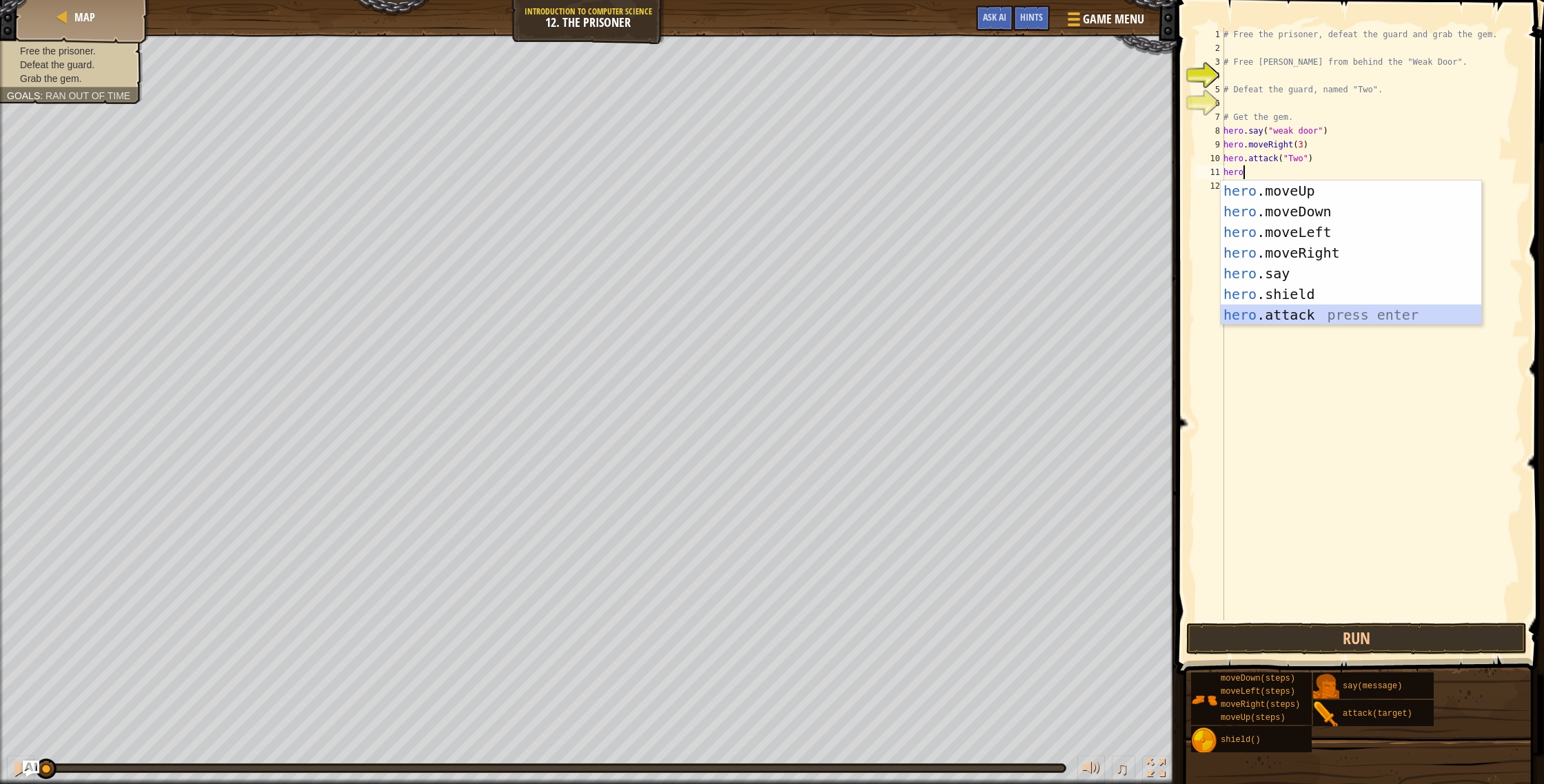
click at [1325, 316] on div "hero .moveUp press enter hero .moveDown press enter hero .moveLeft press enter …" at bounding box center [1351, 274] width 261 height 186
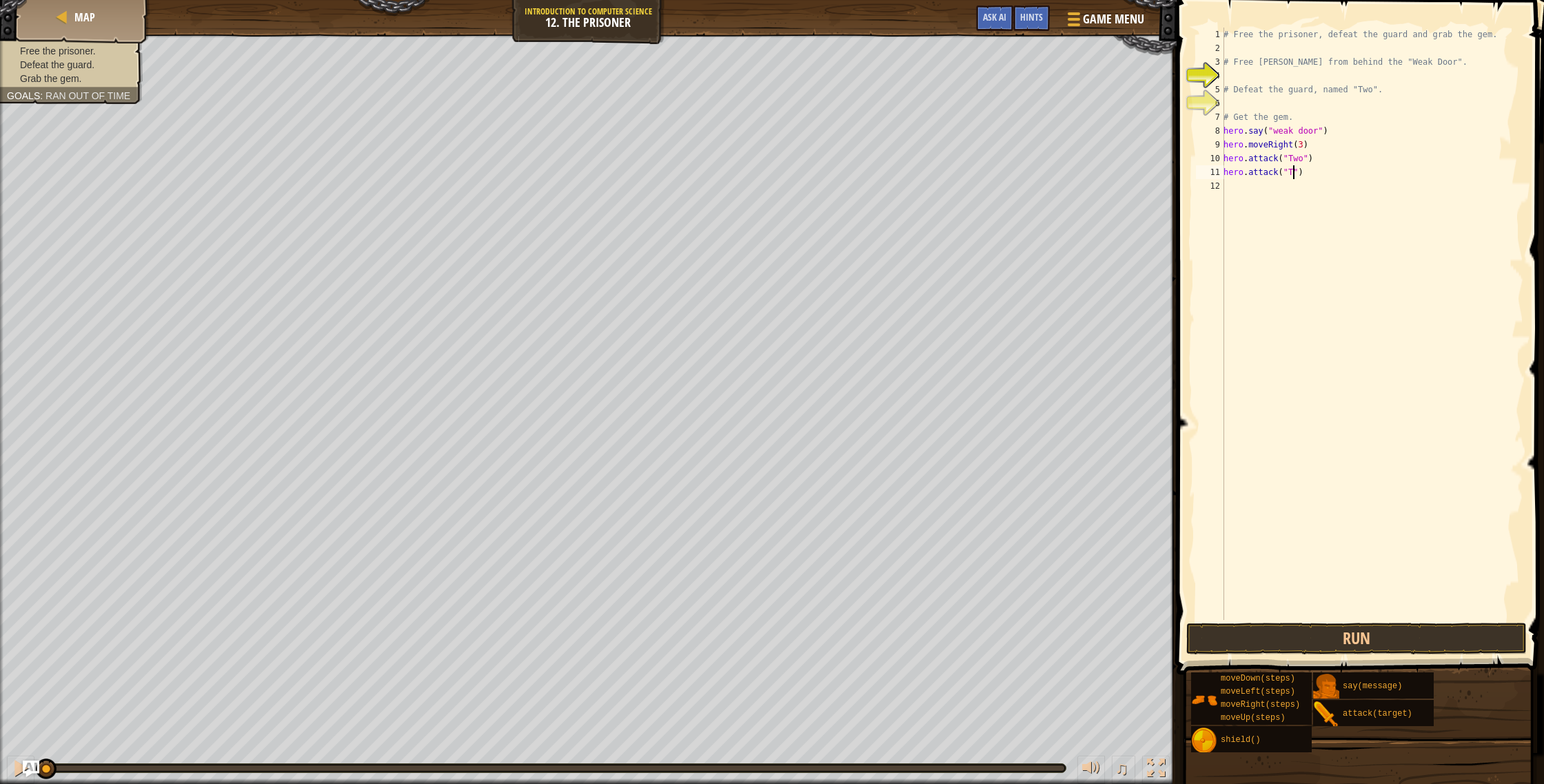
scroll to position [6, 6]
type textarea "hero.attack("Two")"
click at [1245, 195] on div "# Free the prisoner, defeat the guard and grab the gem. # Free [PERSON_NAME] fr…" at bounding box center [1372, 338] width 302 height 620
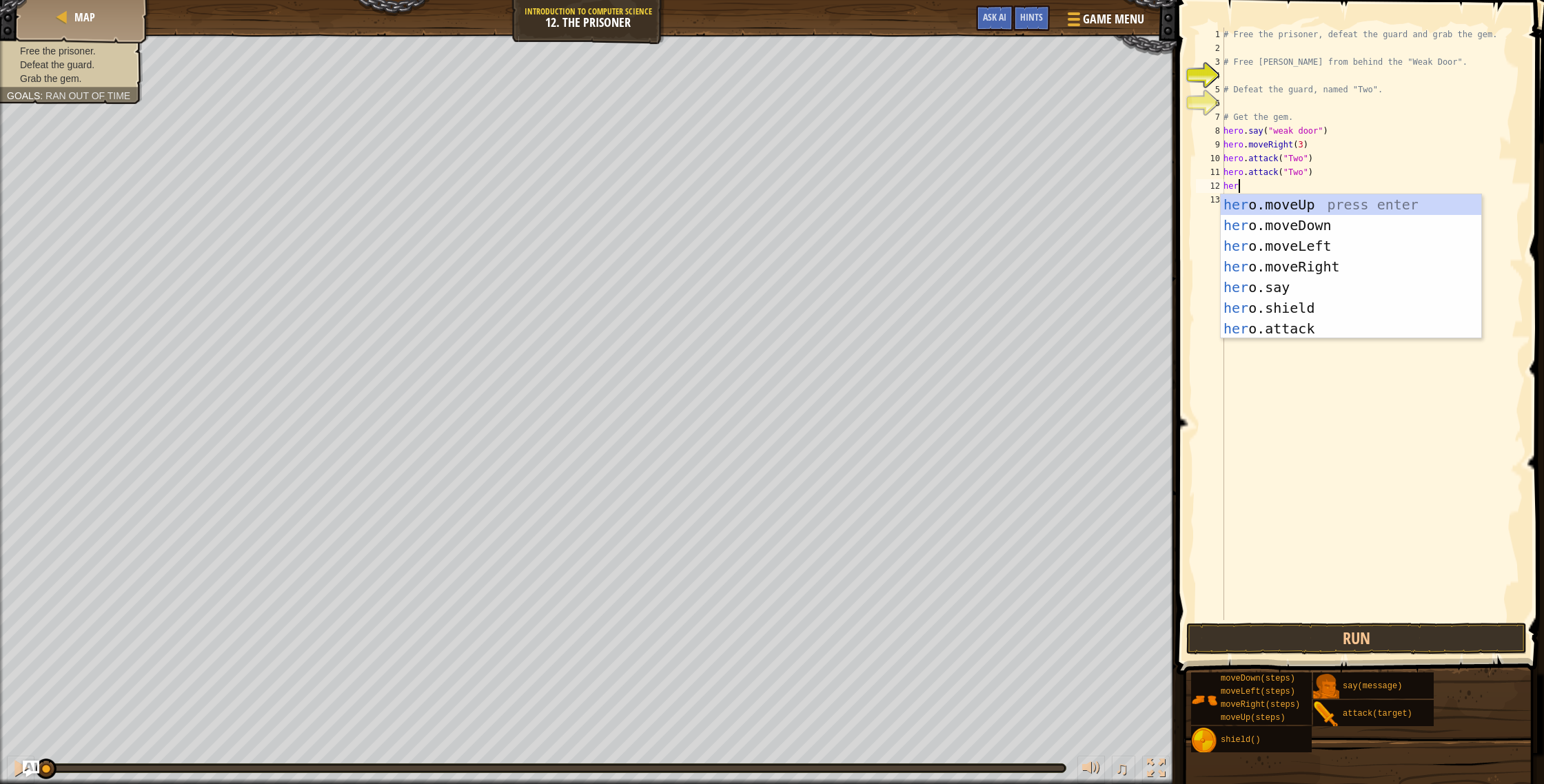
scroll to position [6, 1]
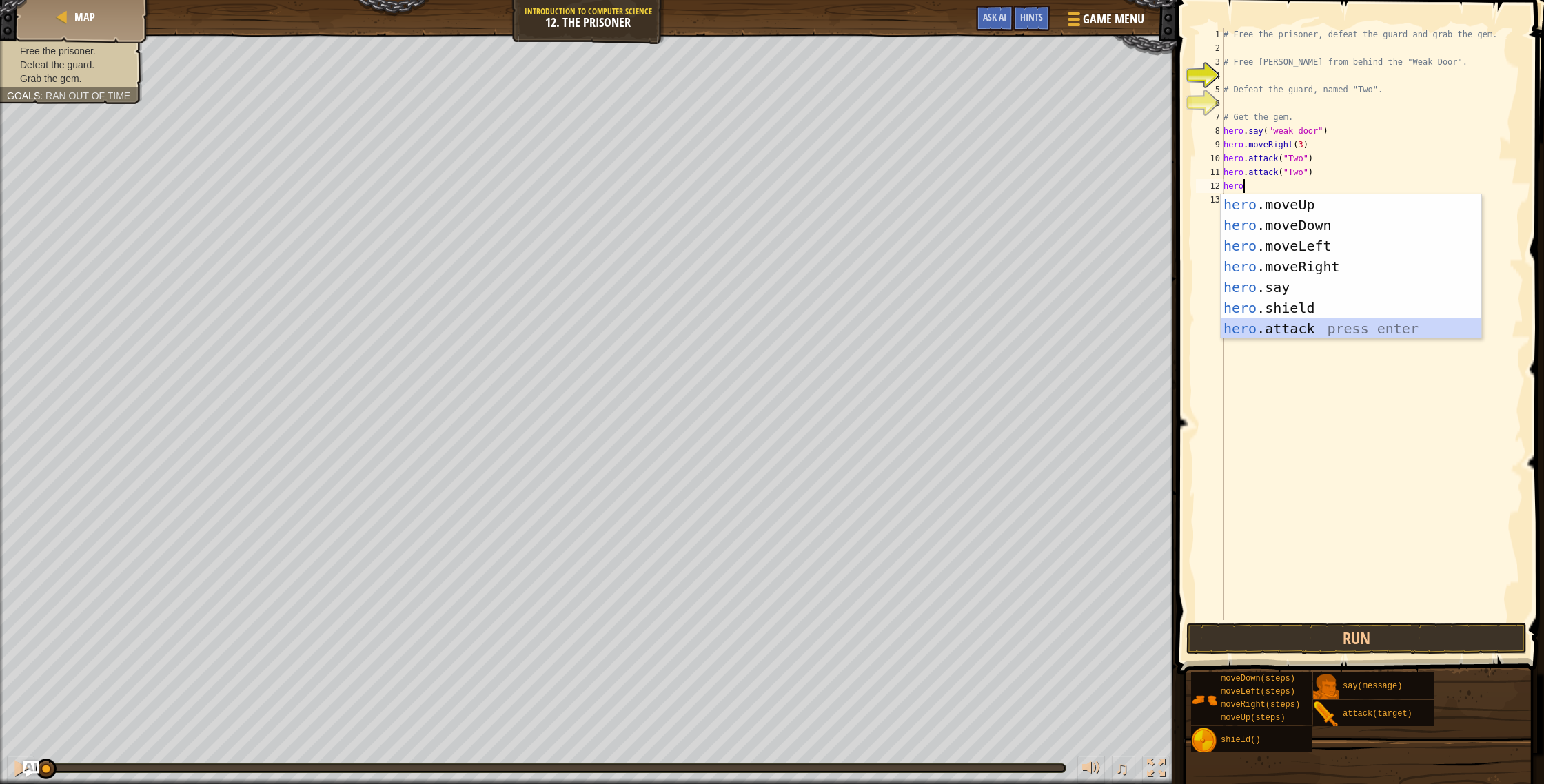
click at [1279, 337] on div "hero .moveUp press enter hero .moveDown press enter hero .moveLeft press enter …" at bounding box center [1351, 287] width 261 height 186
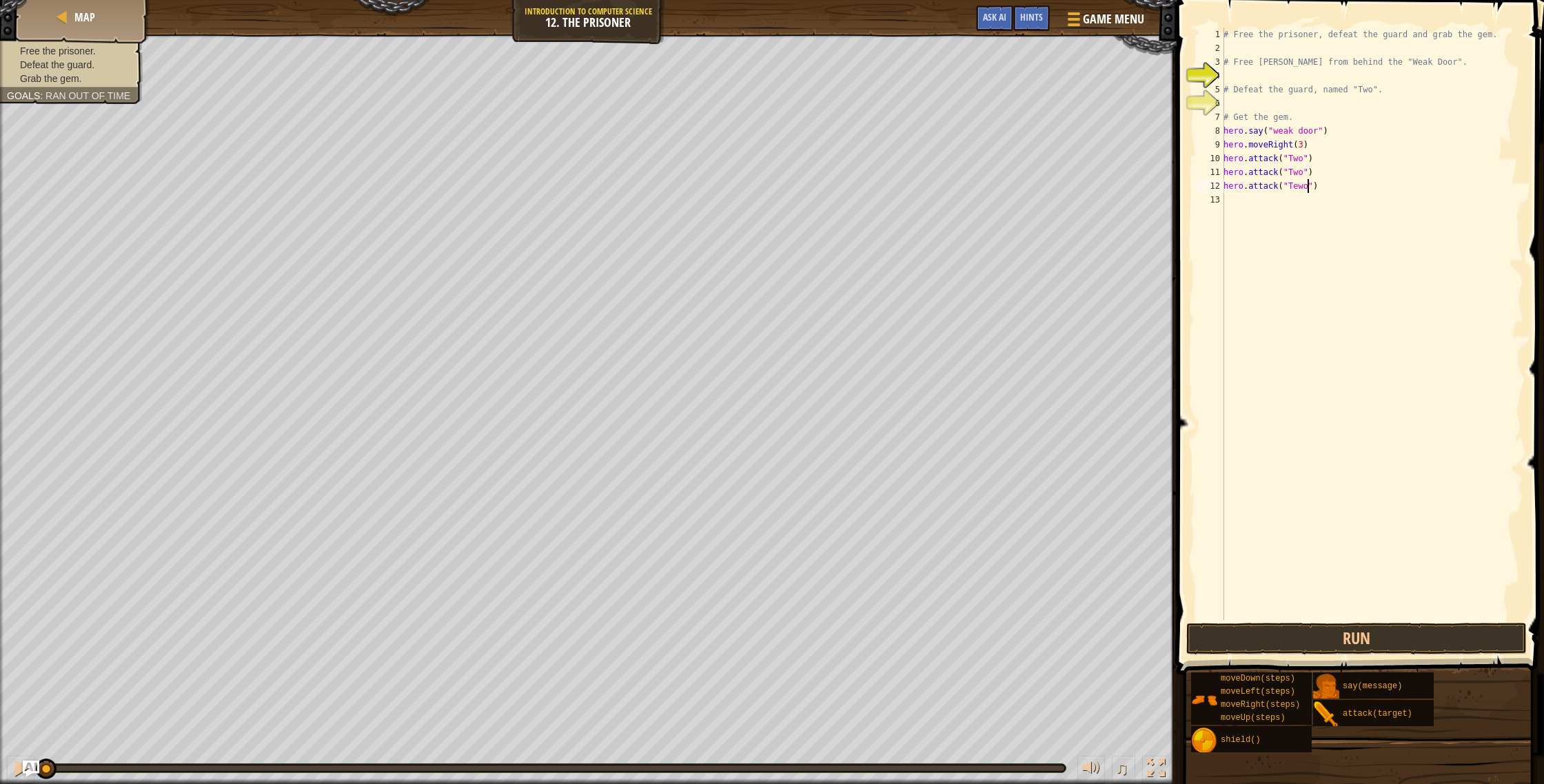
scroll to position [6, 6]
type textarea "hero.attack("Two")"
click at [1250, 199] on div "# Free the prisoner, defeat the guard and grab the gem. # Free [PERSON_NAME] fr…" at bounding box center [1372, 338] width 302 height 620
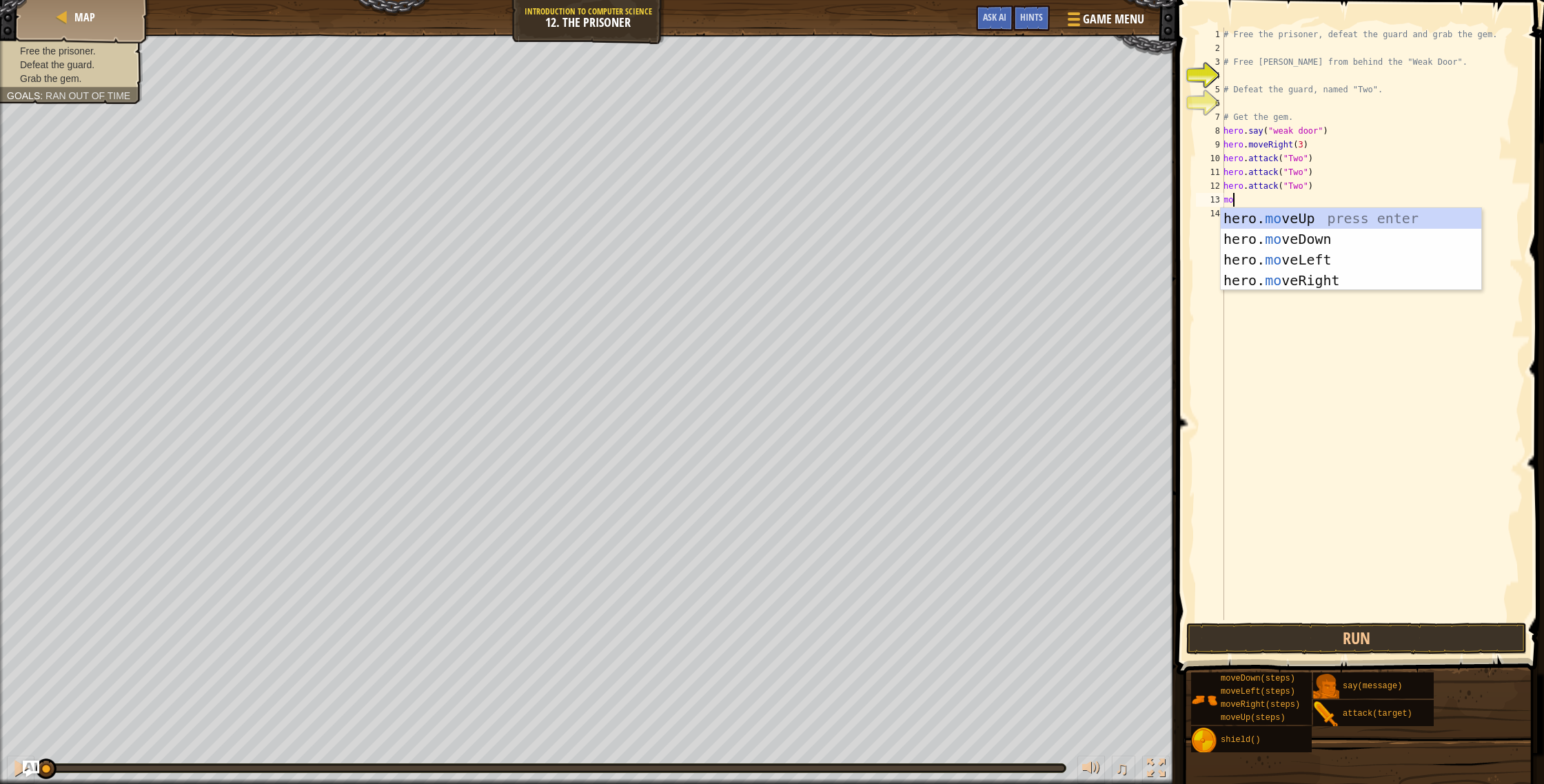
scroll to position [6, 0]
type textarea "move"
click at [1387, 247] on div "hero. move Up press enter hero. move Down press enter hero. move Left press ent…" at bounding box center [1351, 271] width 261 height 124
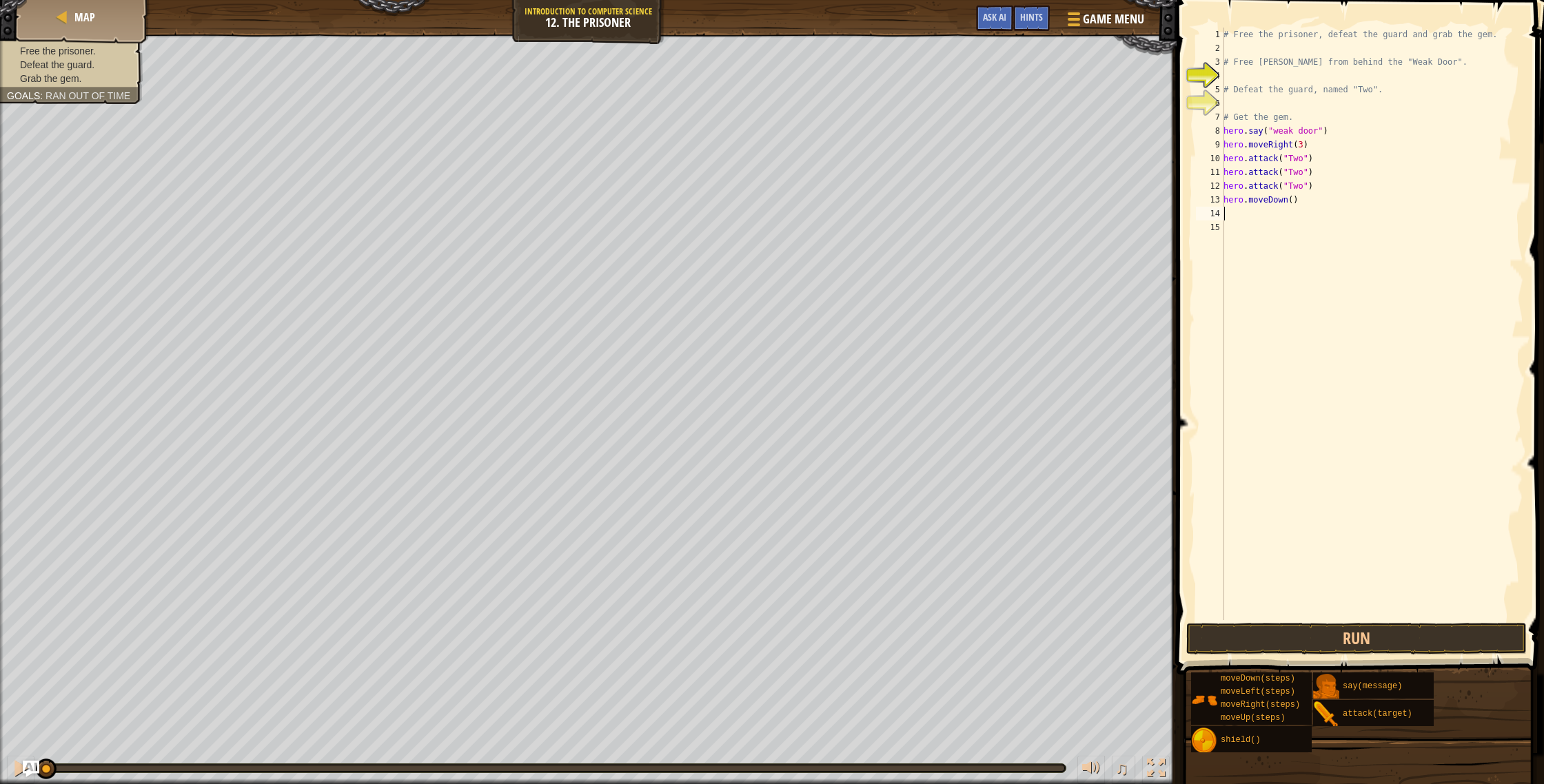
scroll to position [6, 0]
click at [1295, 201] on div "# Free the prisoner, defeat the guard and grab the gem. # Free [PERSON_NAME] fr…" at bounding box center [1372, 338] width 302 height 620
type textarea "hero.moveDown(3)"
click at [1291, 218] on div "# Free the prisoner, defeat the guard and grab the gem. # Free [PERSON_NAME] fr…" at bounding box center [1372, 338] width 302 height 620
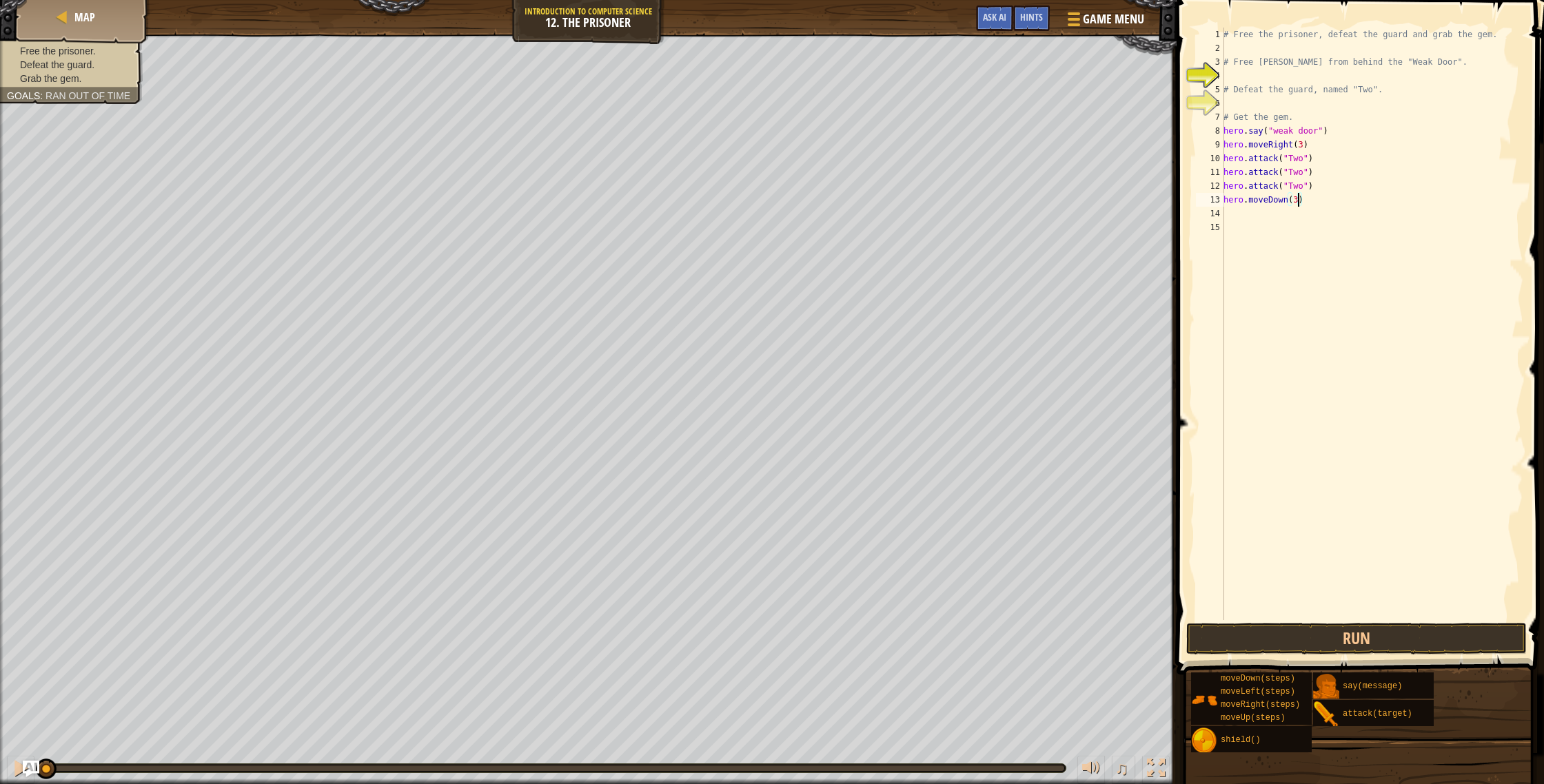
scroll to position [6, 0]
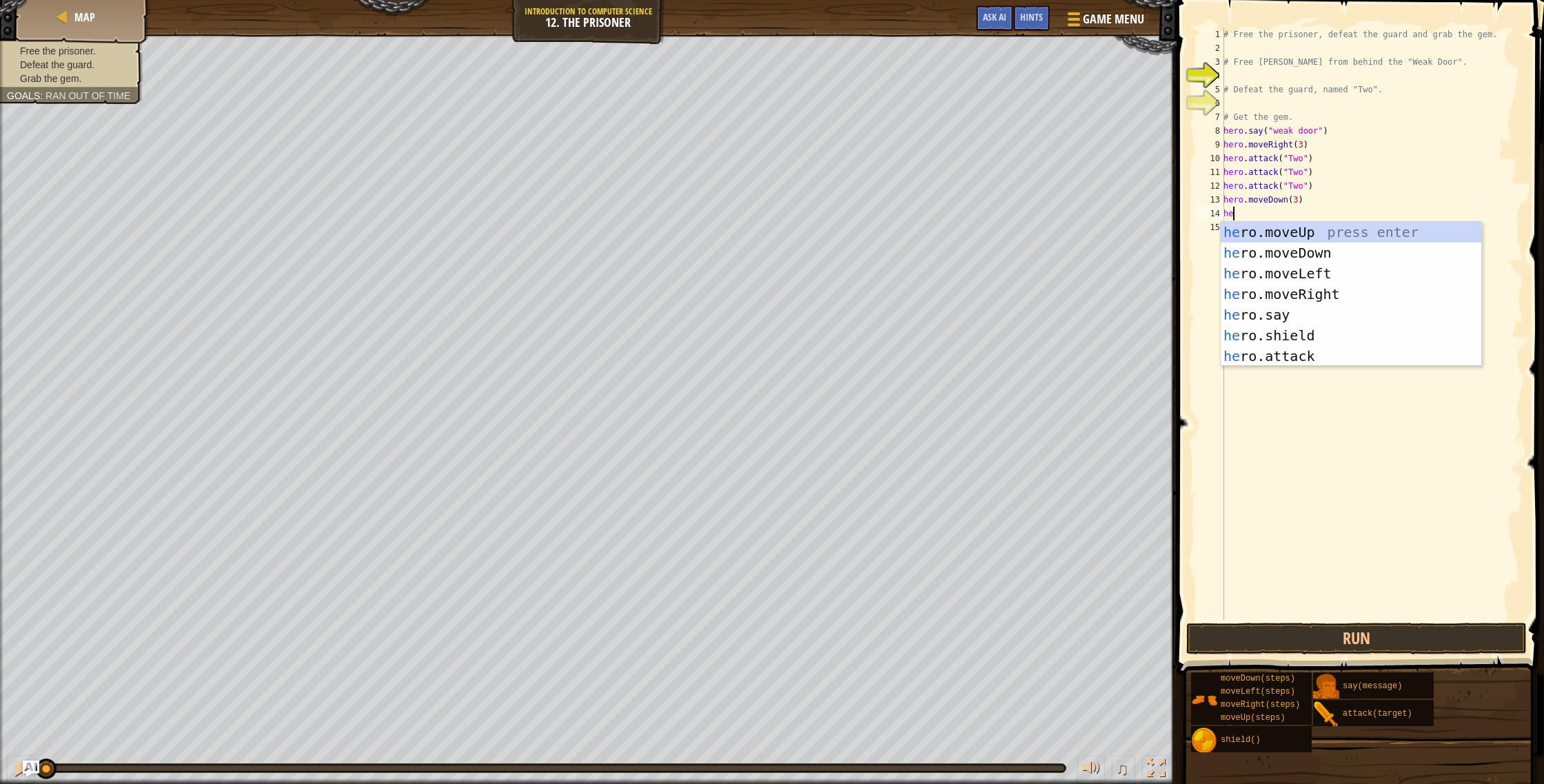
type textarea "hero"
click at [1329, 290] on div "hero .moveUp press enter hero .moveDown press enter hero .moveLeft press enter …" at bounding box center [1351, 315] width 261 height 186
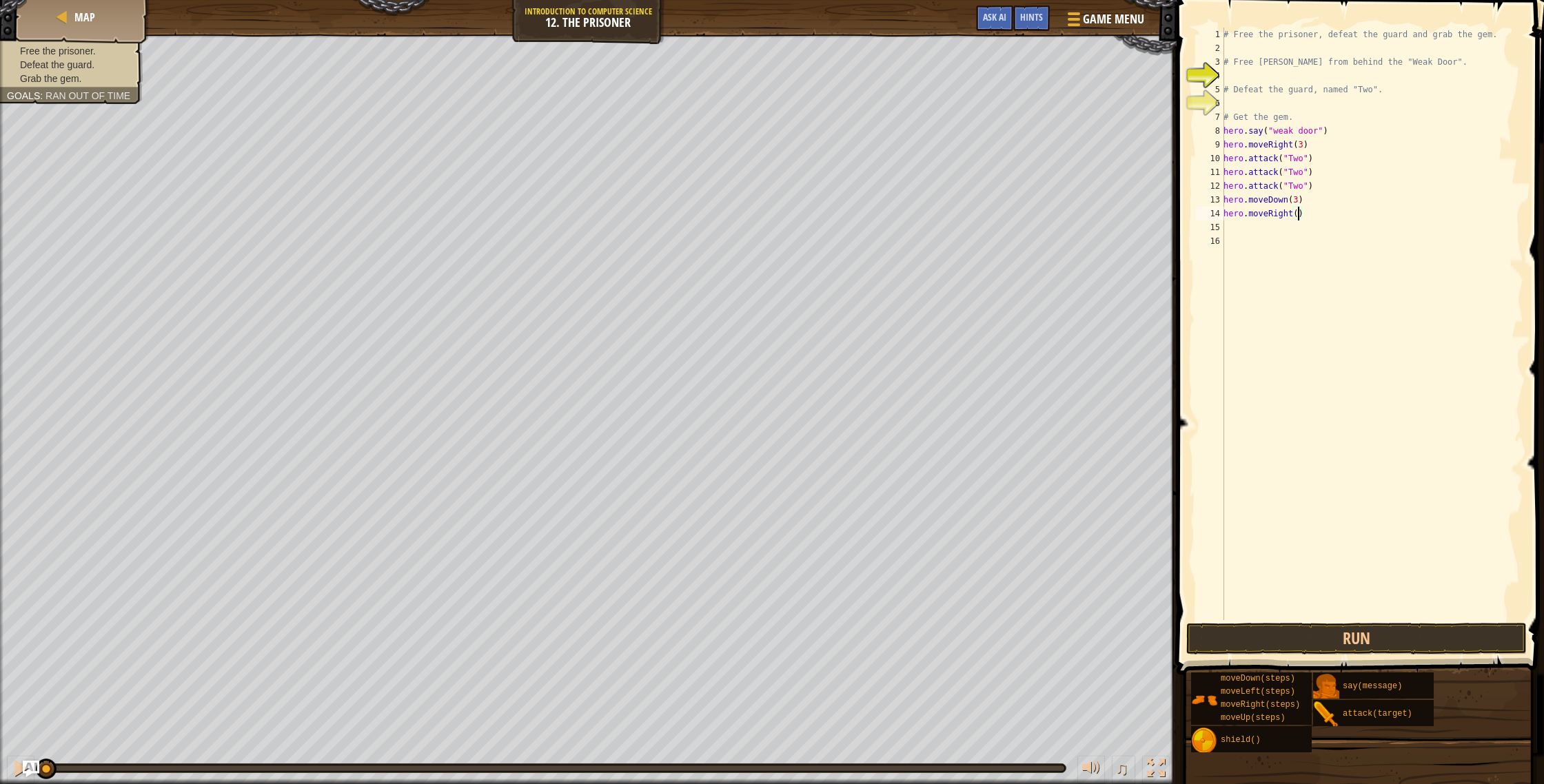
click at [1298, 217] on div "# Free the prisoner, defeat the guard and grab the gem. # Free [PERSON_NAME] fr…" at bounding box center [1372, 338] width 302 height 620
click at [1327, 626] on button "Run" at bounding box center [1356, 639] width 341 height 32
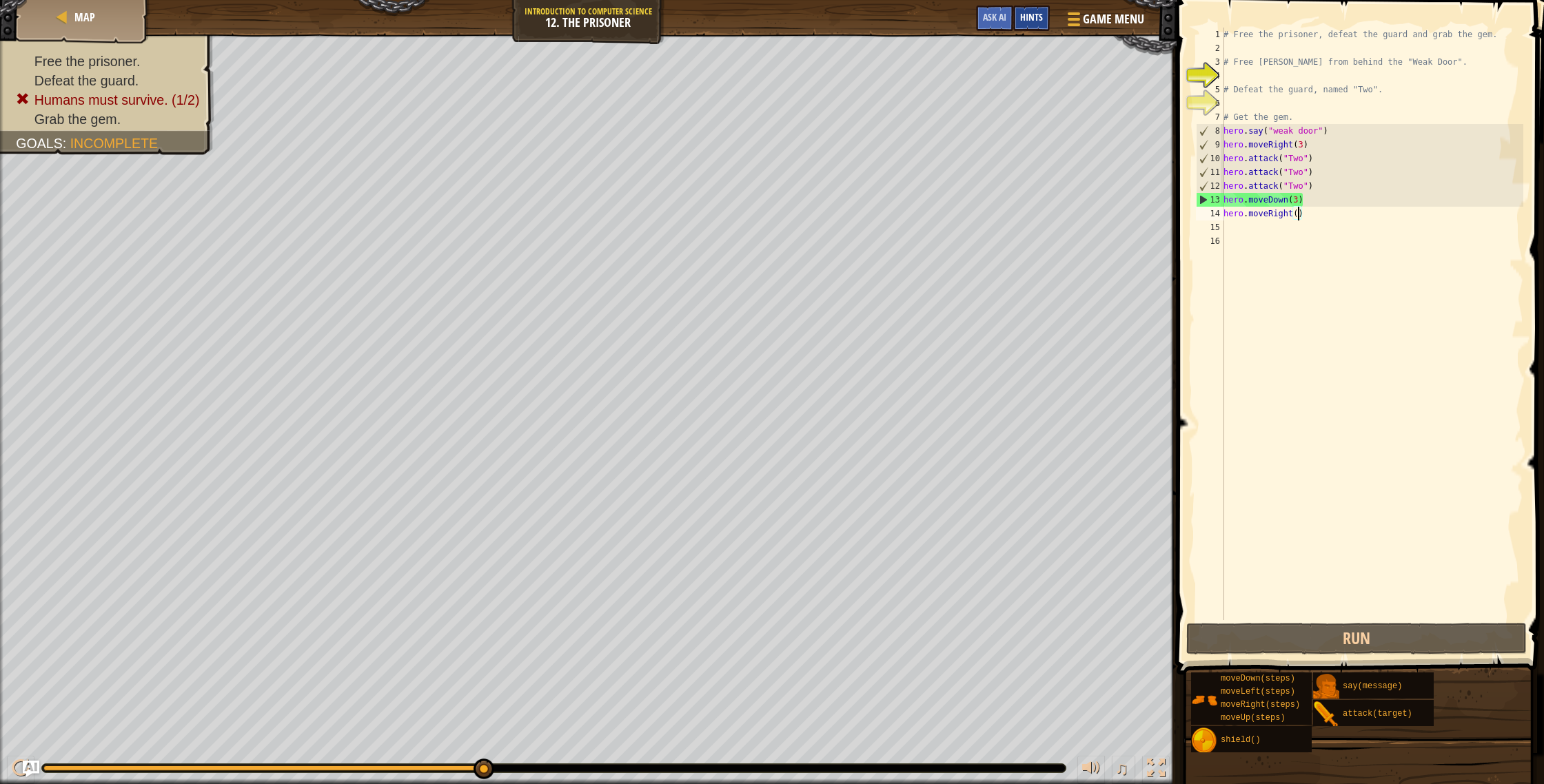
click at [1037, 13] on span "Hints" at bounding box center [1031, 16] width 23 height 13
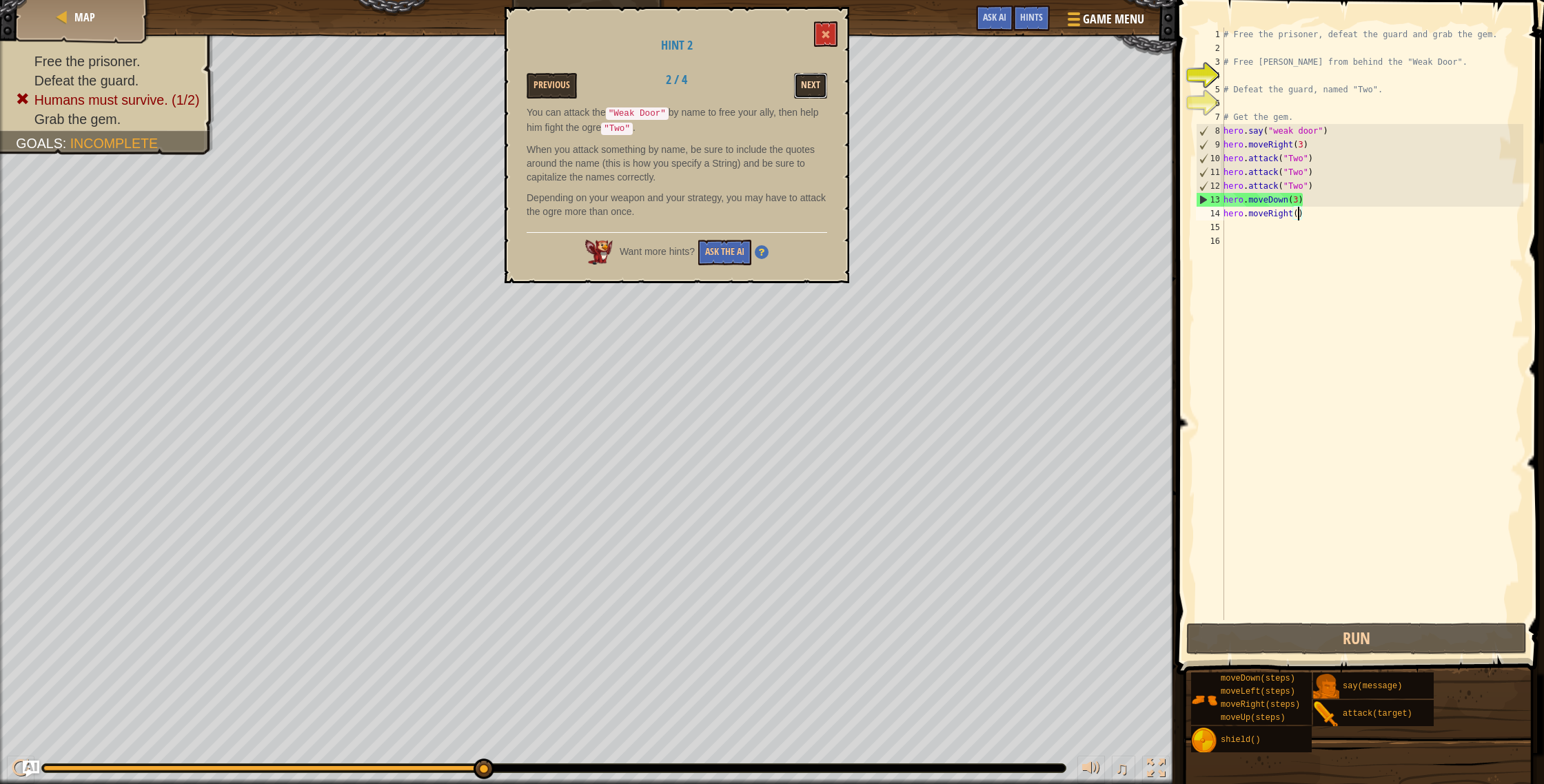
click at [812, 77] on button "Next" at bounding box center [810, 86] width 33 height 26
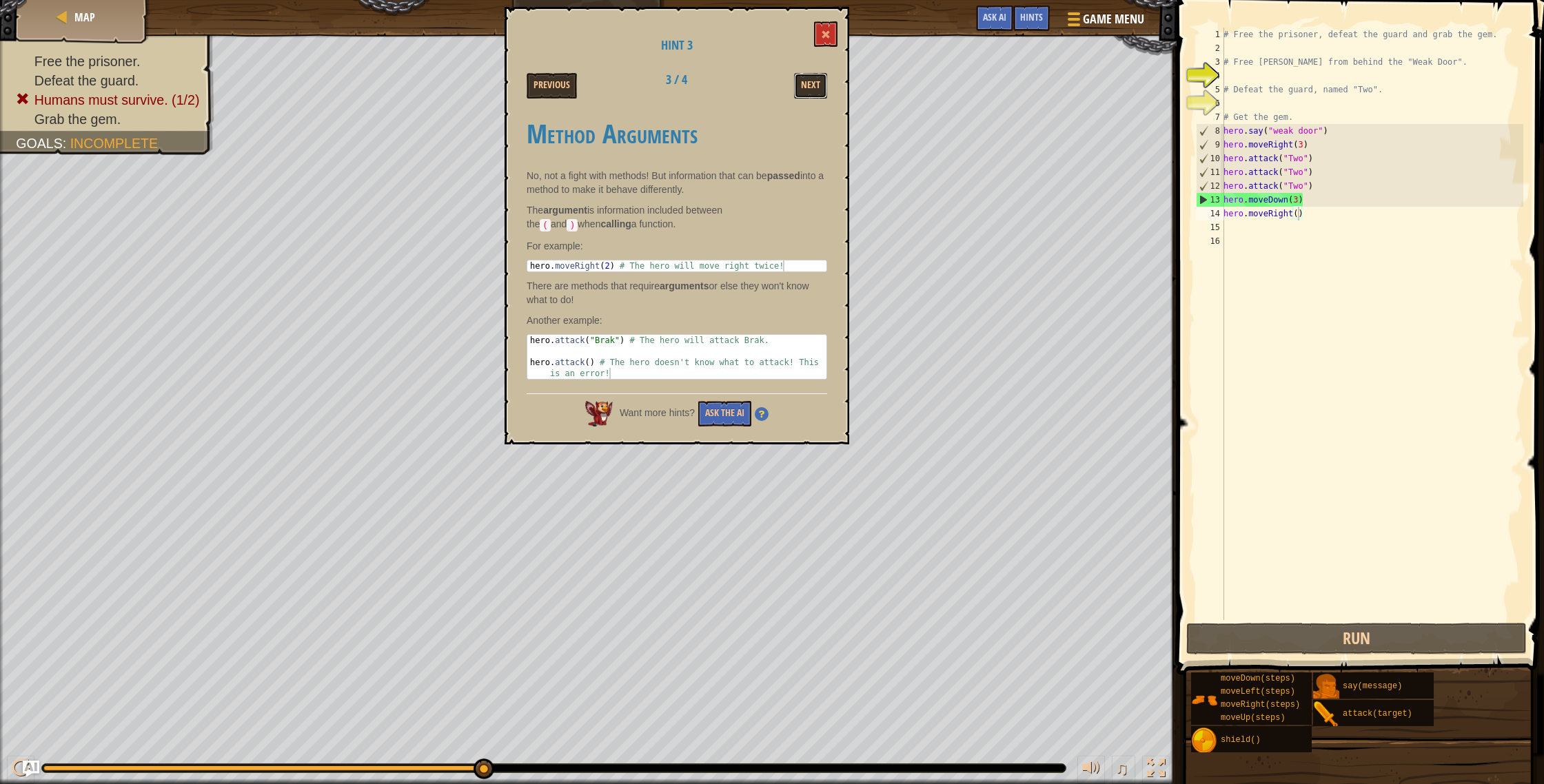
click at [812, 77] on button "Next" at bounding box center [810, 86] width 33 height 26
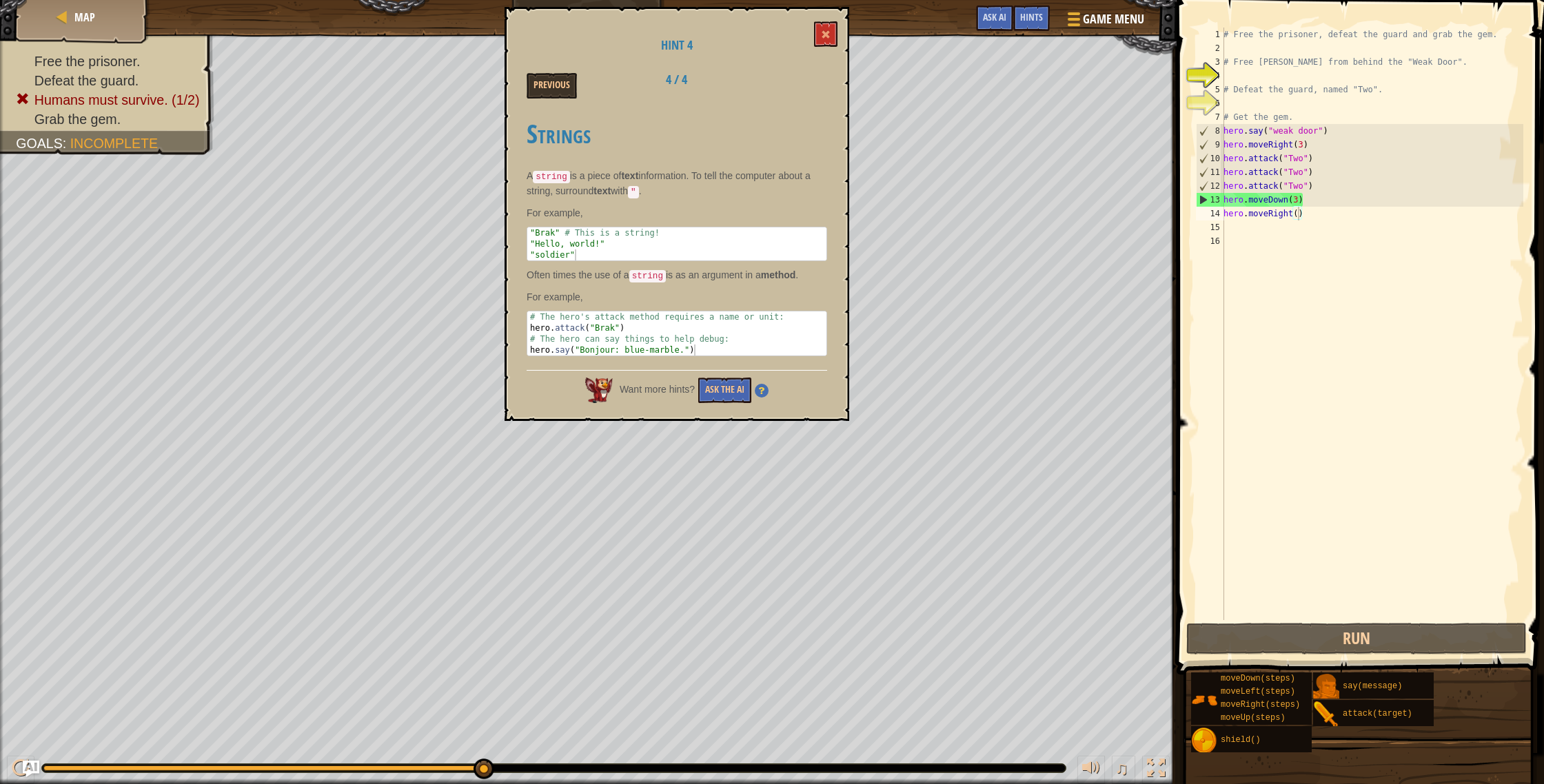
click at [812, 77] on div "Previous 4 / 4" at bounding box center [677, 86] width 321 height 26
click at [551, 85] on button "Previous" at bounding box center [551, 86] width 50 height 26
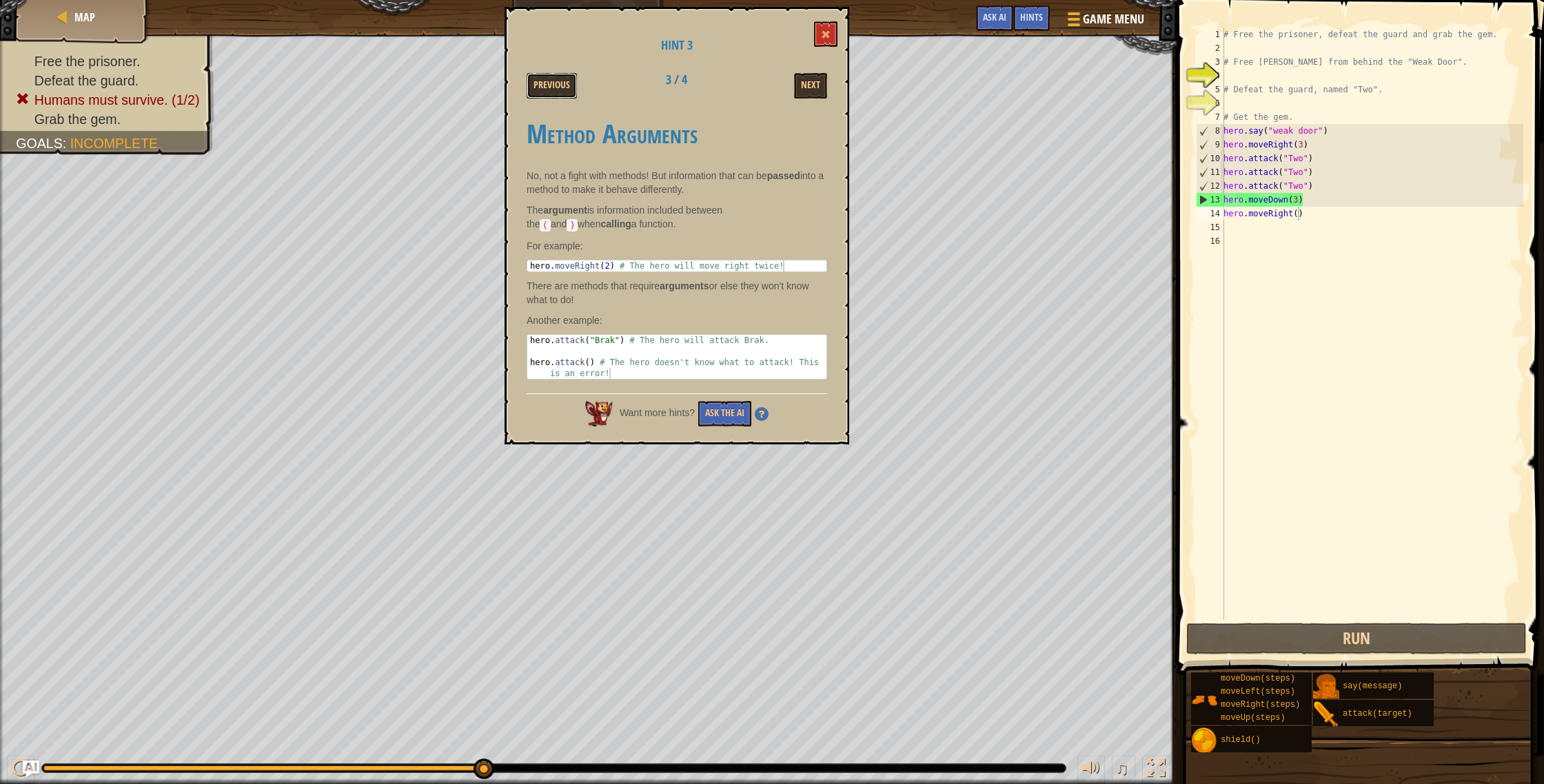
click at [551, 85] on button "Previous" at bounding box center [551, 86] width 50 height 26
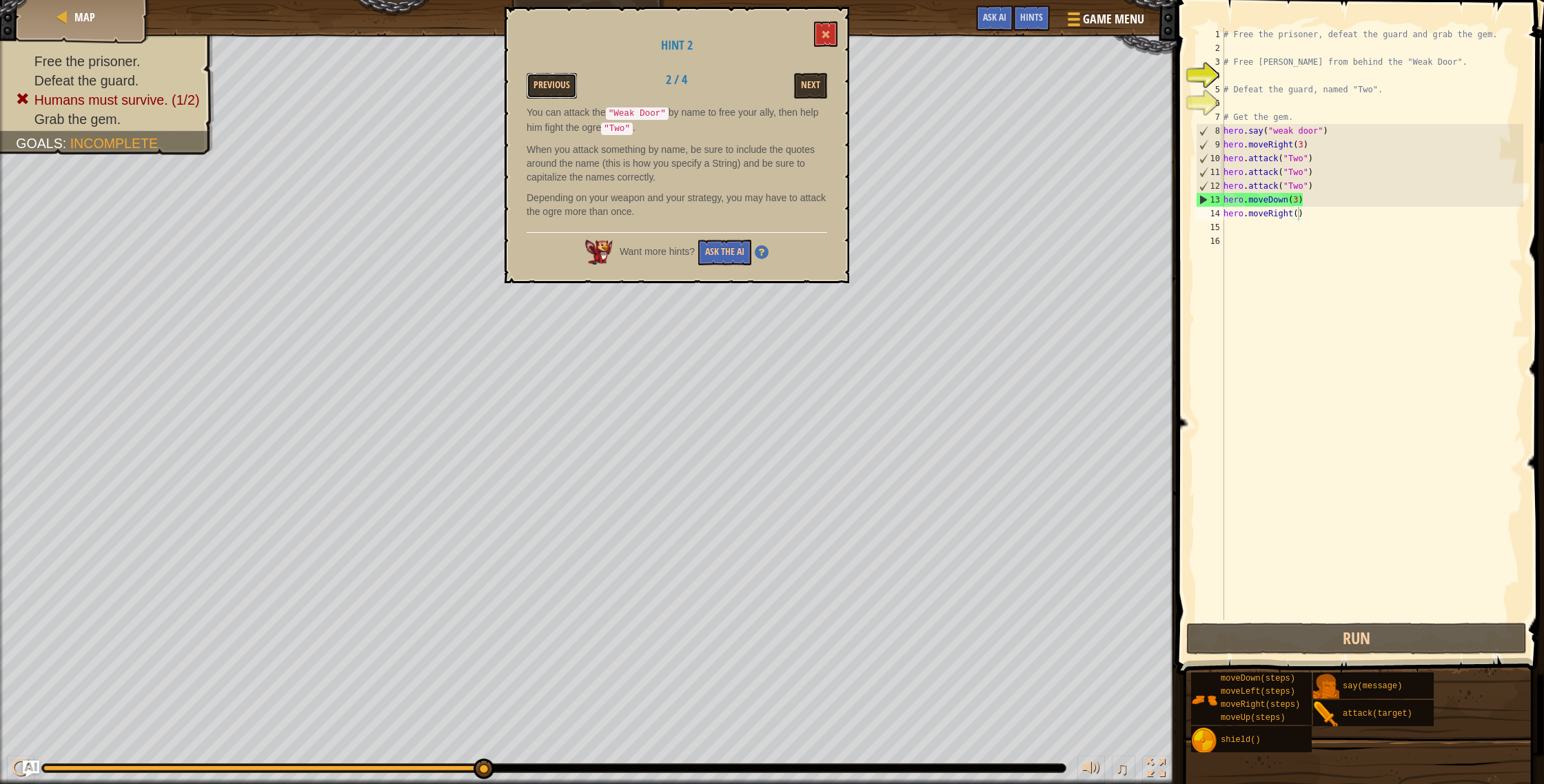
click at [551, 85] on button "Previous" at bounding box center [551, 86] width 50 height 26
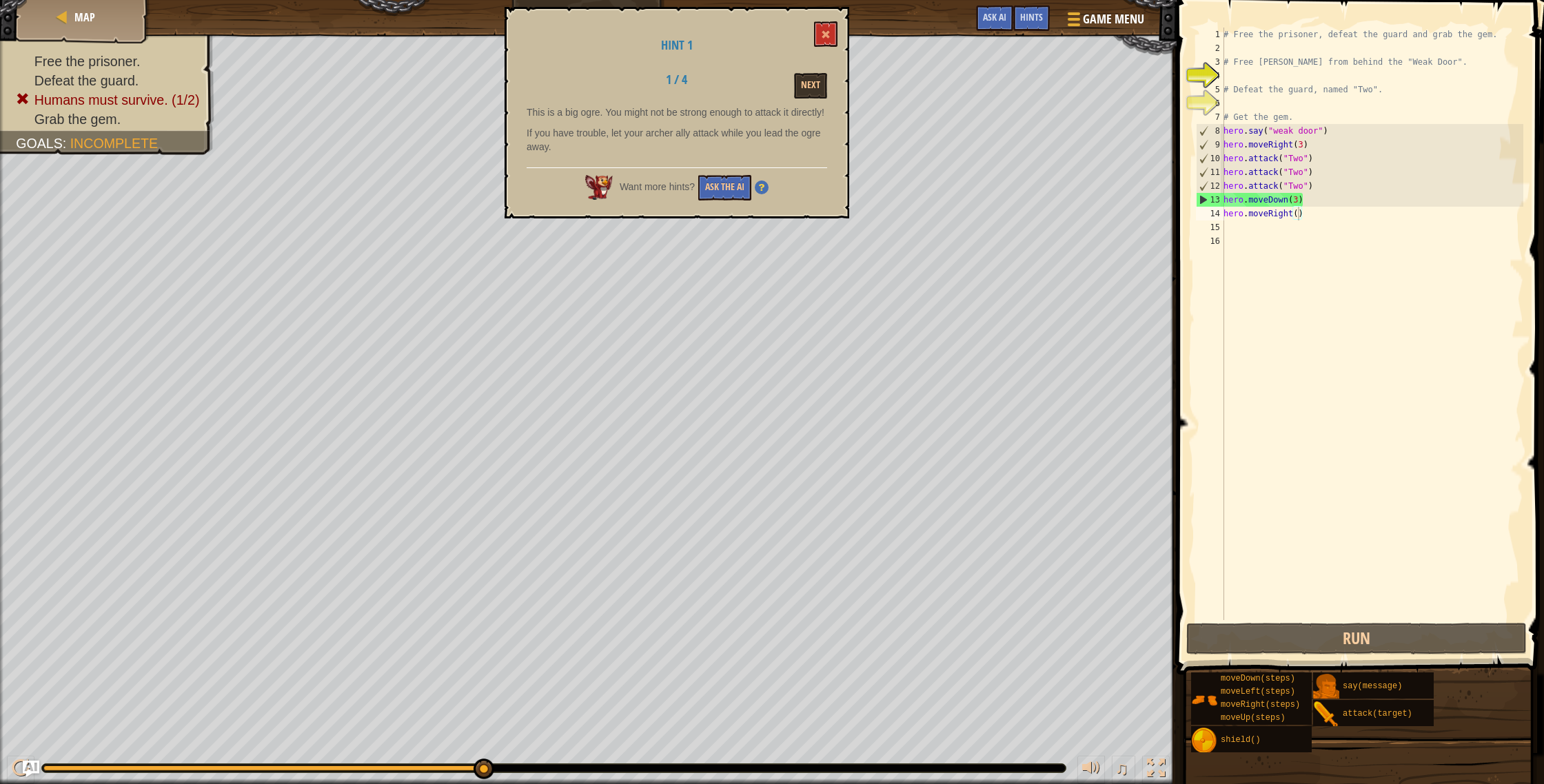
click at [811, 101] on div "Hint 1 1 / 4 Next This is a big ogre. You might not be strong enough to attack …" at bounding box center [677, 113] width 345 height 211
click at [807, 95] on button "Next" at bounding box center [810, 86] width 33 height 26
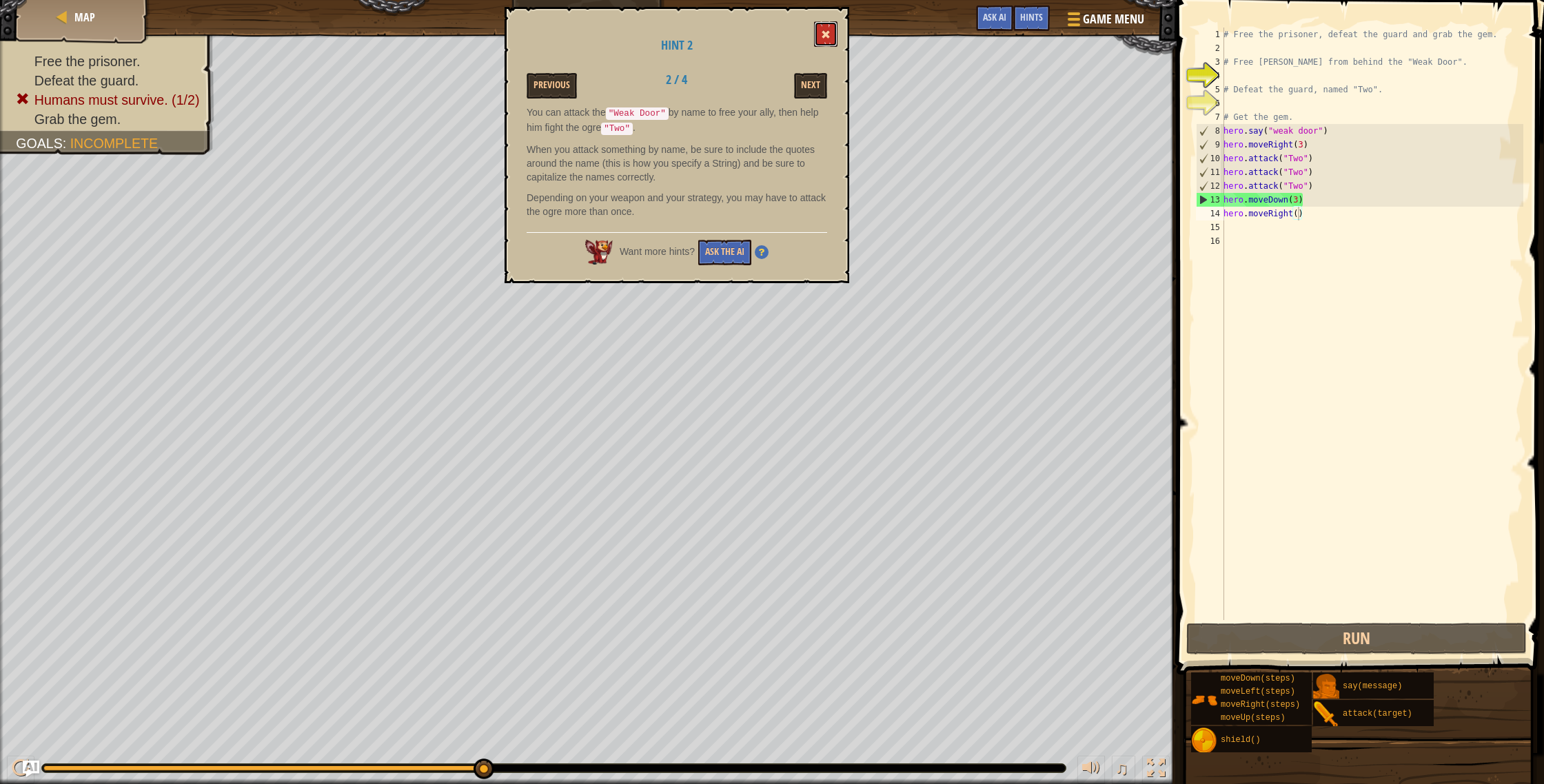
click at [821, 38] on button at bounding box center [826, 35] width 24 height 26
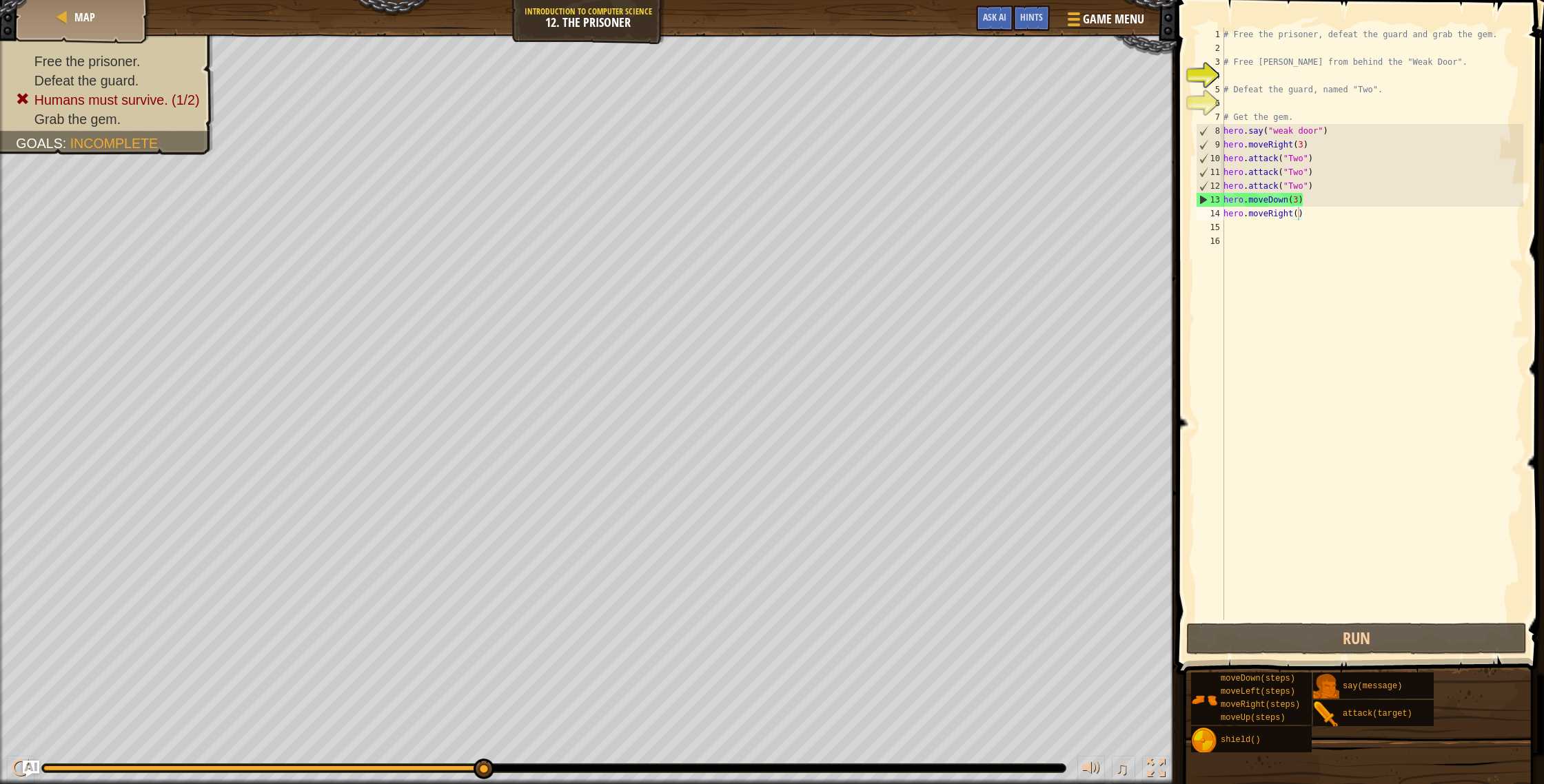
type textarea "hero.say("weak door")"
click at [1314, 128] on div "# Free the prisoner, defeat the guard and grab the gem. # Free [PERSON_NAME] fr…" at bounding box center [1372, 338] width 302 height 620
drag, startPoint x: 1317, startPoint y: 132, endPoint x: 1171, endPoint y: 132, distance: 146.0
click at [1173, 132] on div "Hints Videos hero.say("weak door") 1 2 3 4 5 6 7 8 9 10 11 12 13 14 15 16 # Fre…" at bounding box center [1358, 392] width 371 height 784
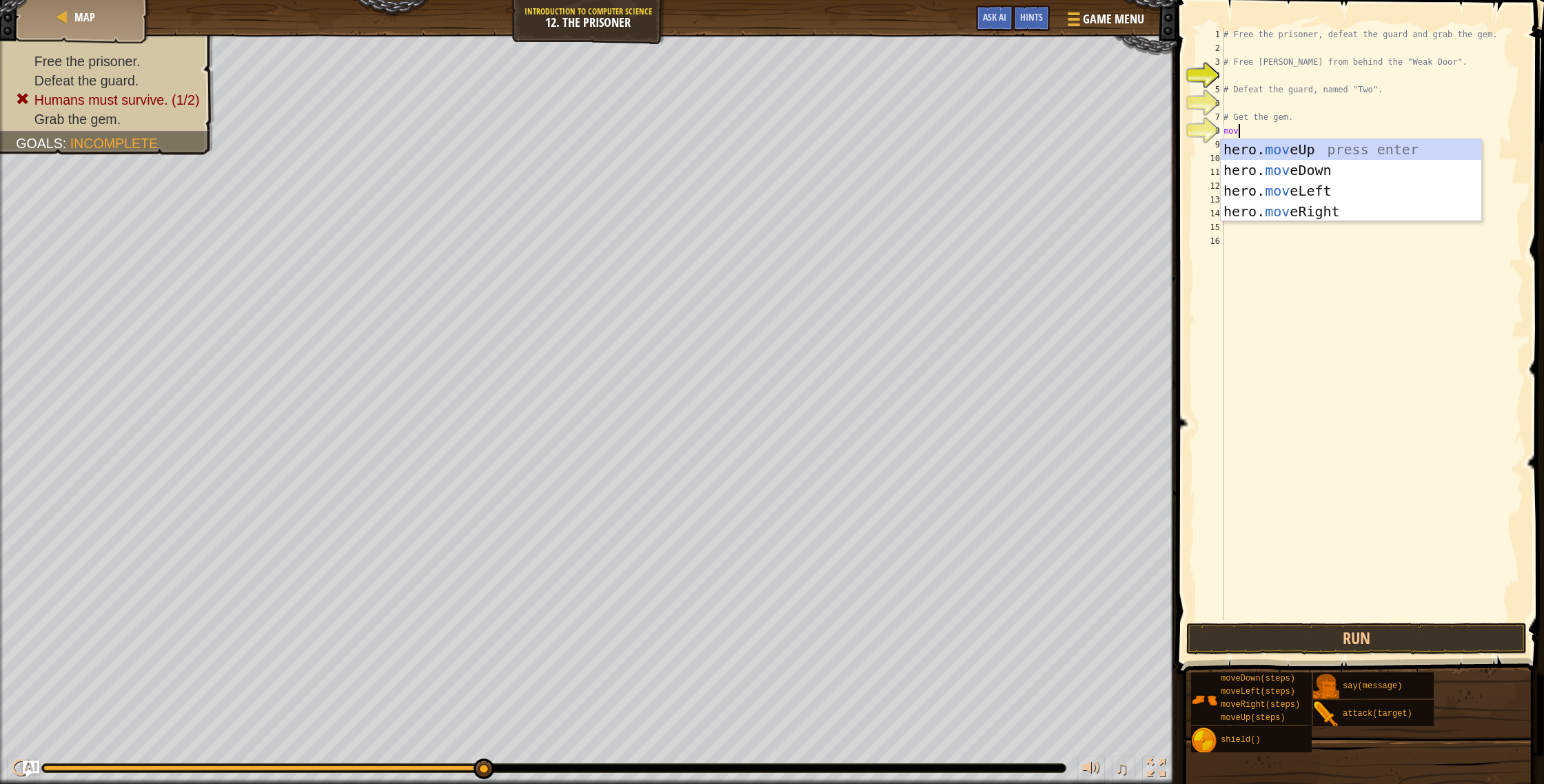
type textarea "move"
click at [1279, 213] on div "hero. move Up press enter hero. move Down press enter hero. move Left press ent…" at bounding box center [1351, 201] width 261 height 124
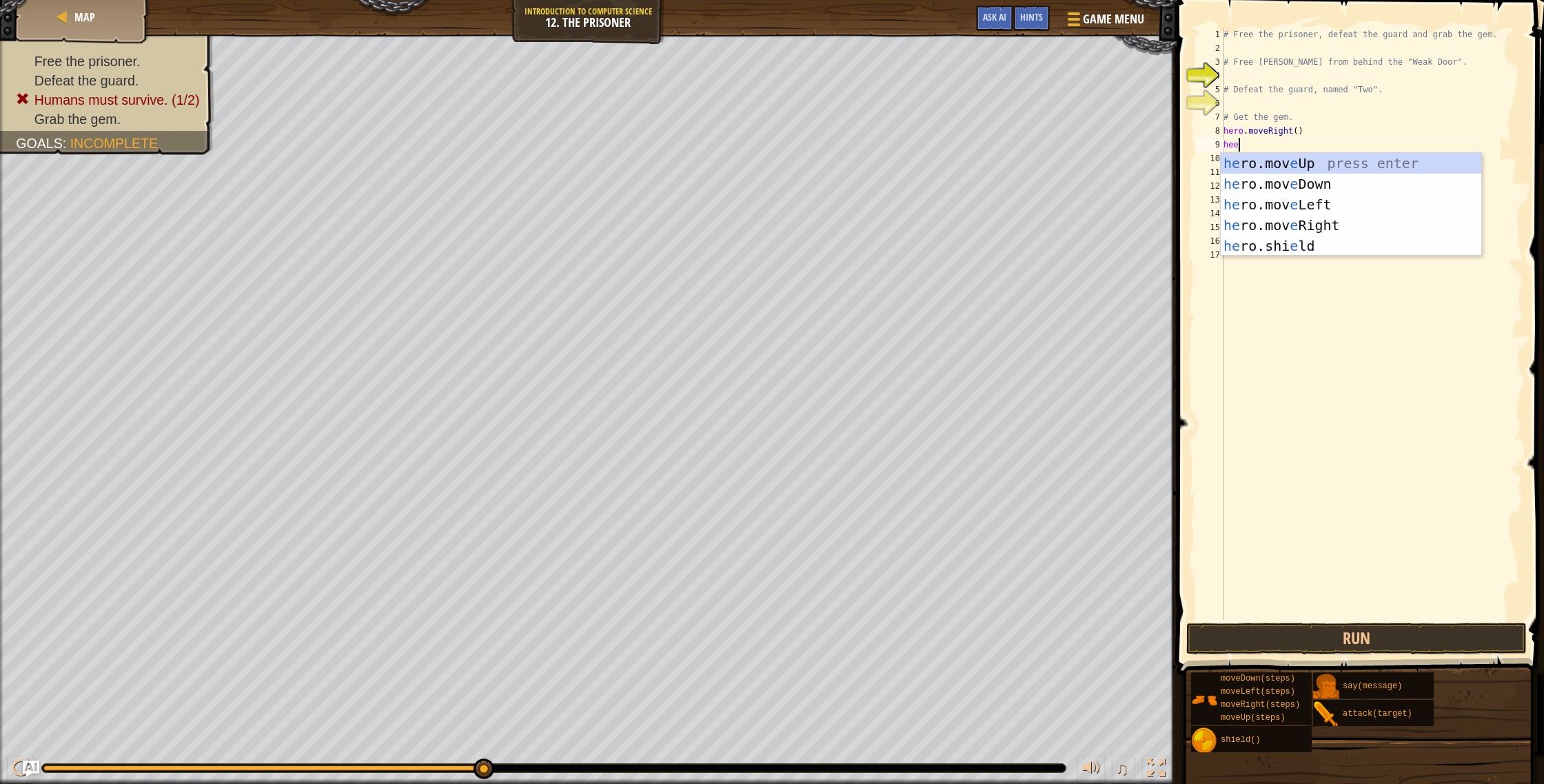
scroll to position [6, 0]
click at [1295, 289] on div "her o.moveUp press enter her o.moveDown press enter her o.moveLeft press enter …" at bounding box center [1351, 246] width 261 height 186
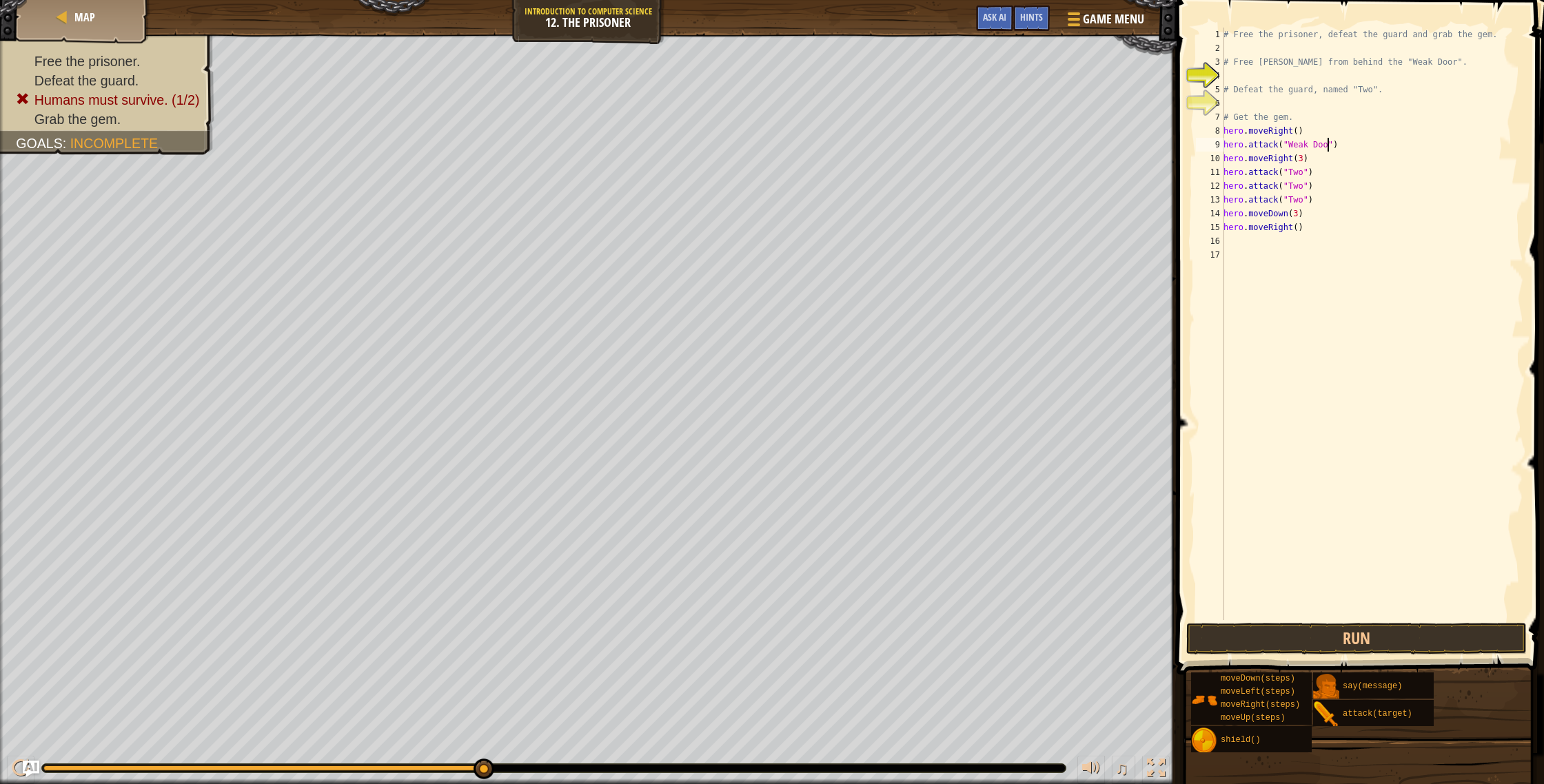
scroll to position [6, 8]
click at [1320, 635] on button "Run" at bounding box center [1356, 639] width 341 height 32
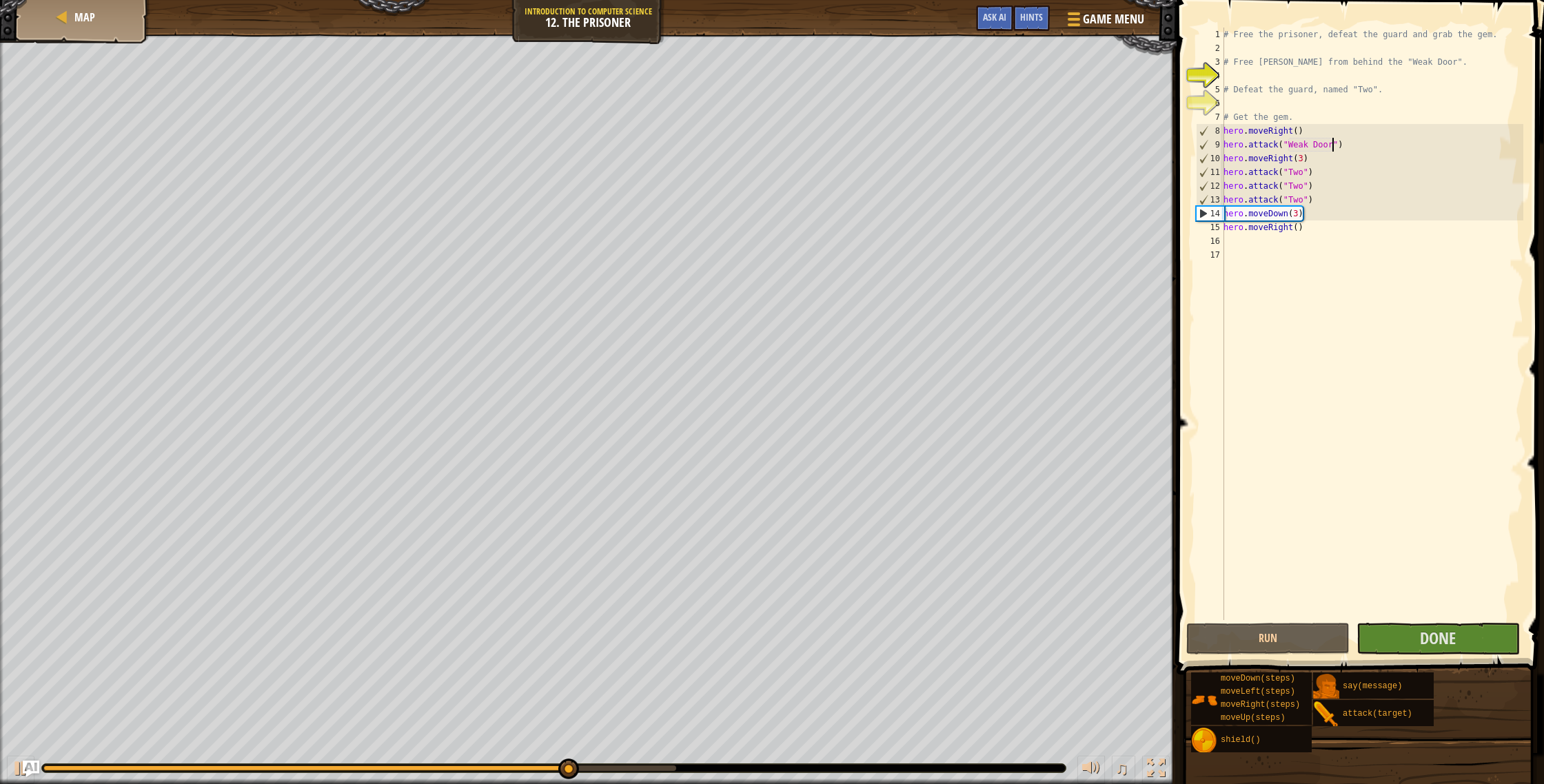
click at [1300, 212] on div "# Free the prisoner, defeat the guard and grab the gem. # Free [PERSON_NAME] fr…" at bounding box center [1372, 338] width 302 height 620
type textarea "hero.moveDown(3)"
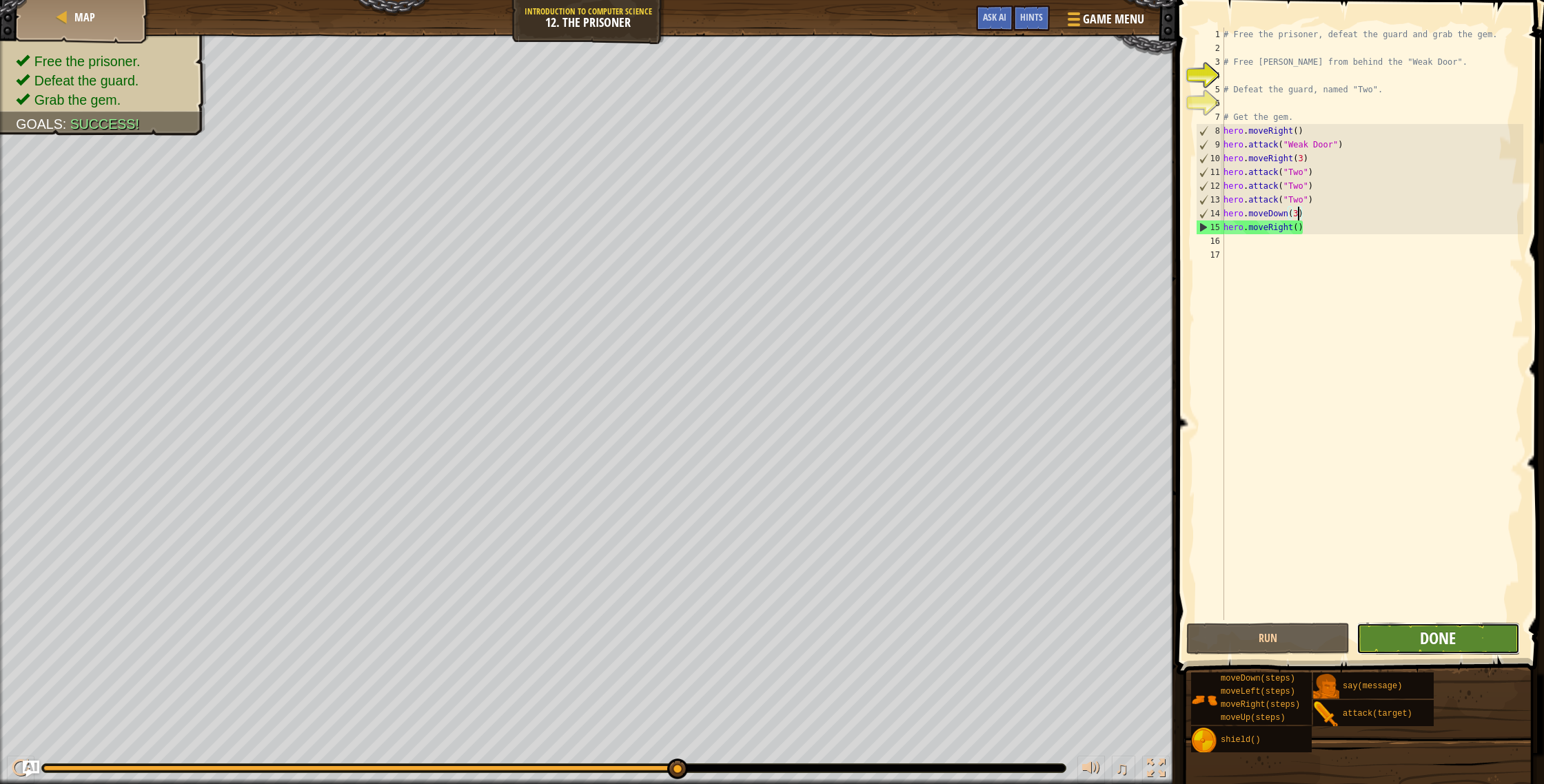
click at [1443, 635] on span "Done" at bounding box center [1438, 638] width 36 height 22
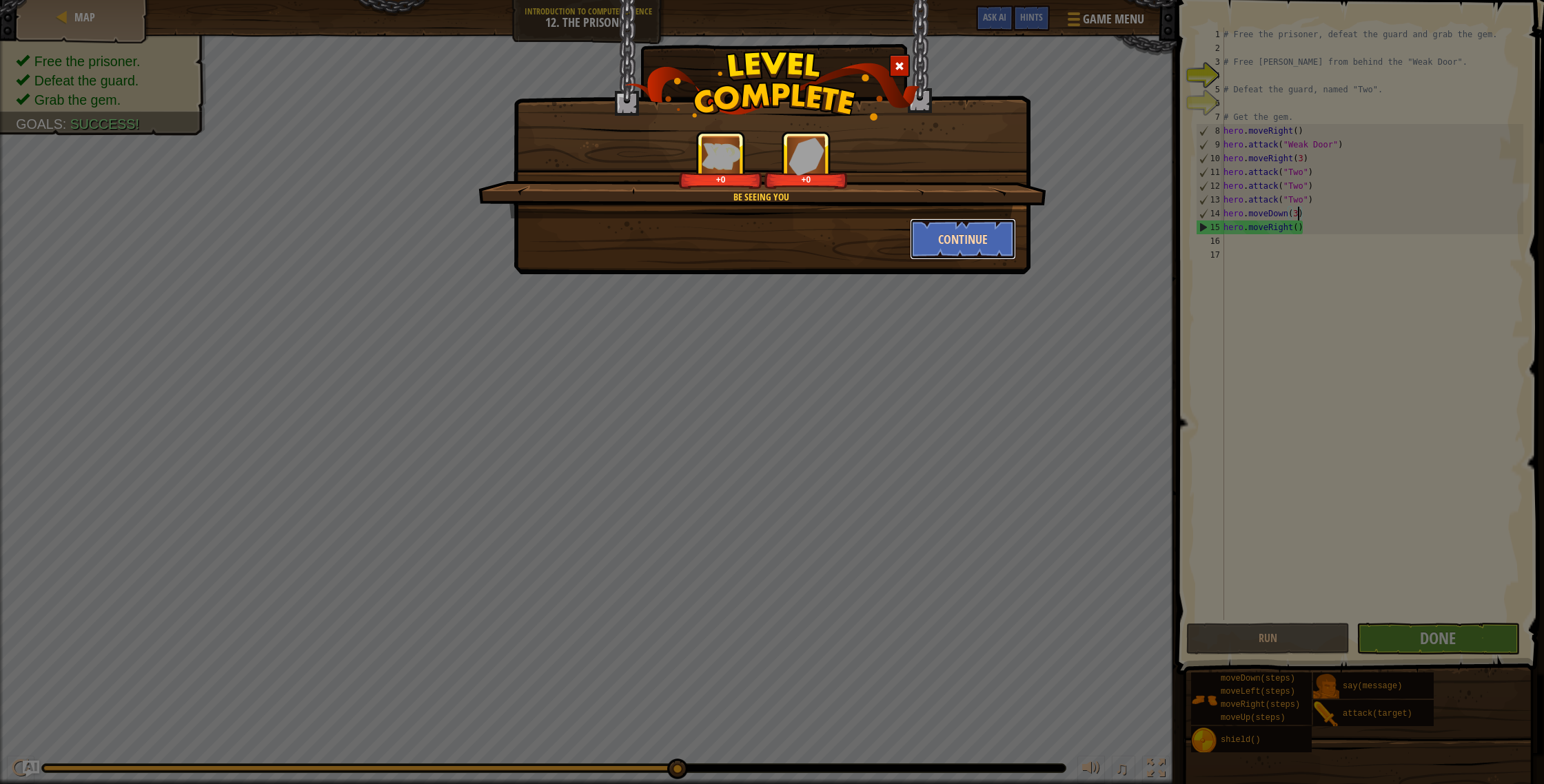
click at [1003, 244] on button "Continue" at bounding box center [963, 239] width 107 height 41
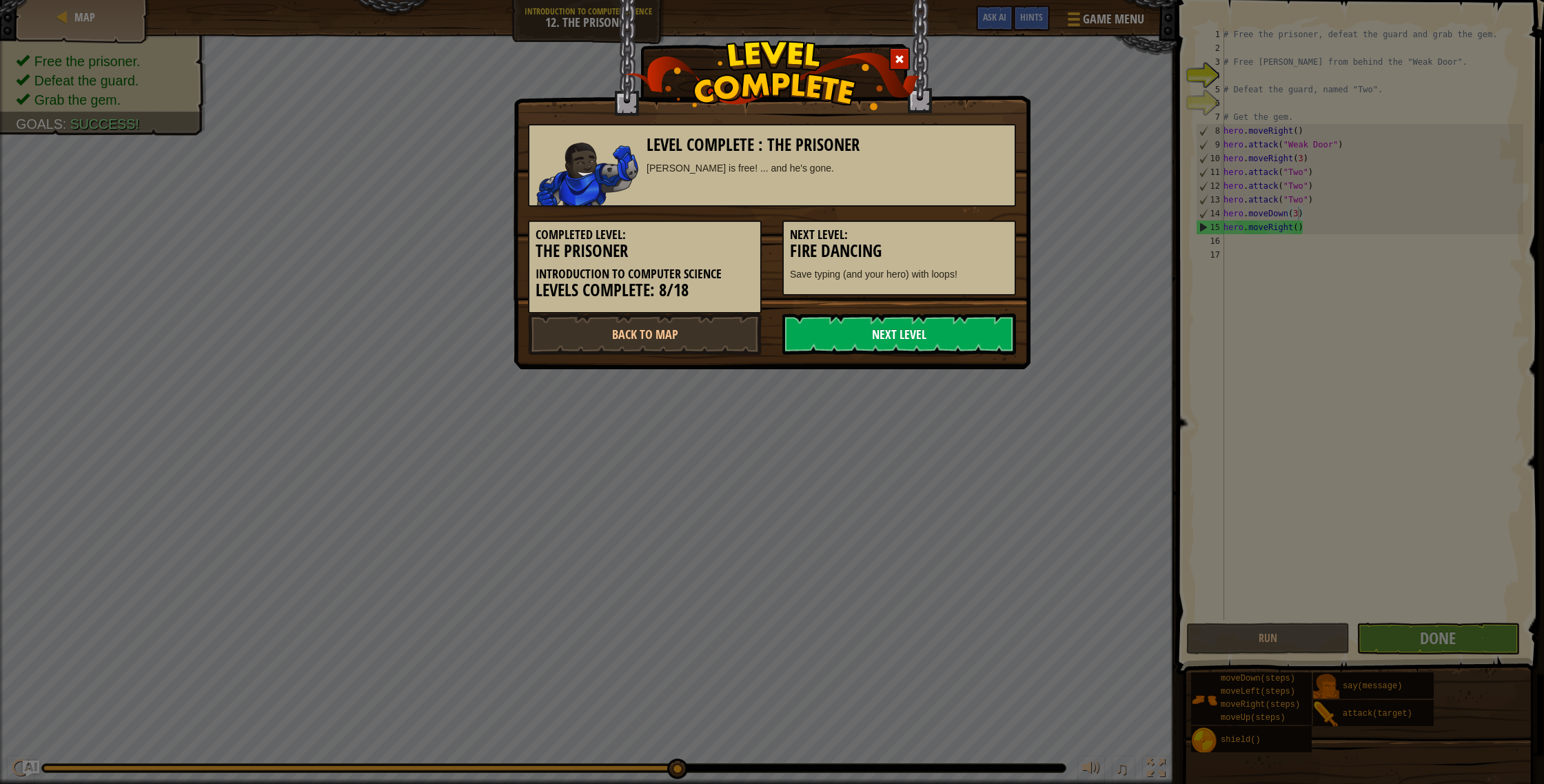
click at [930, 318] on link "Next Level" at bounding box center [899, 335] width 234 height 41
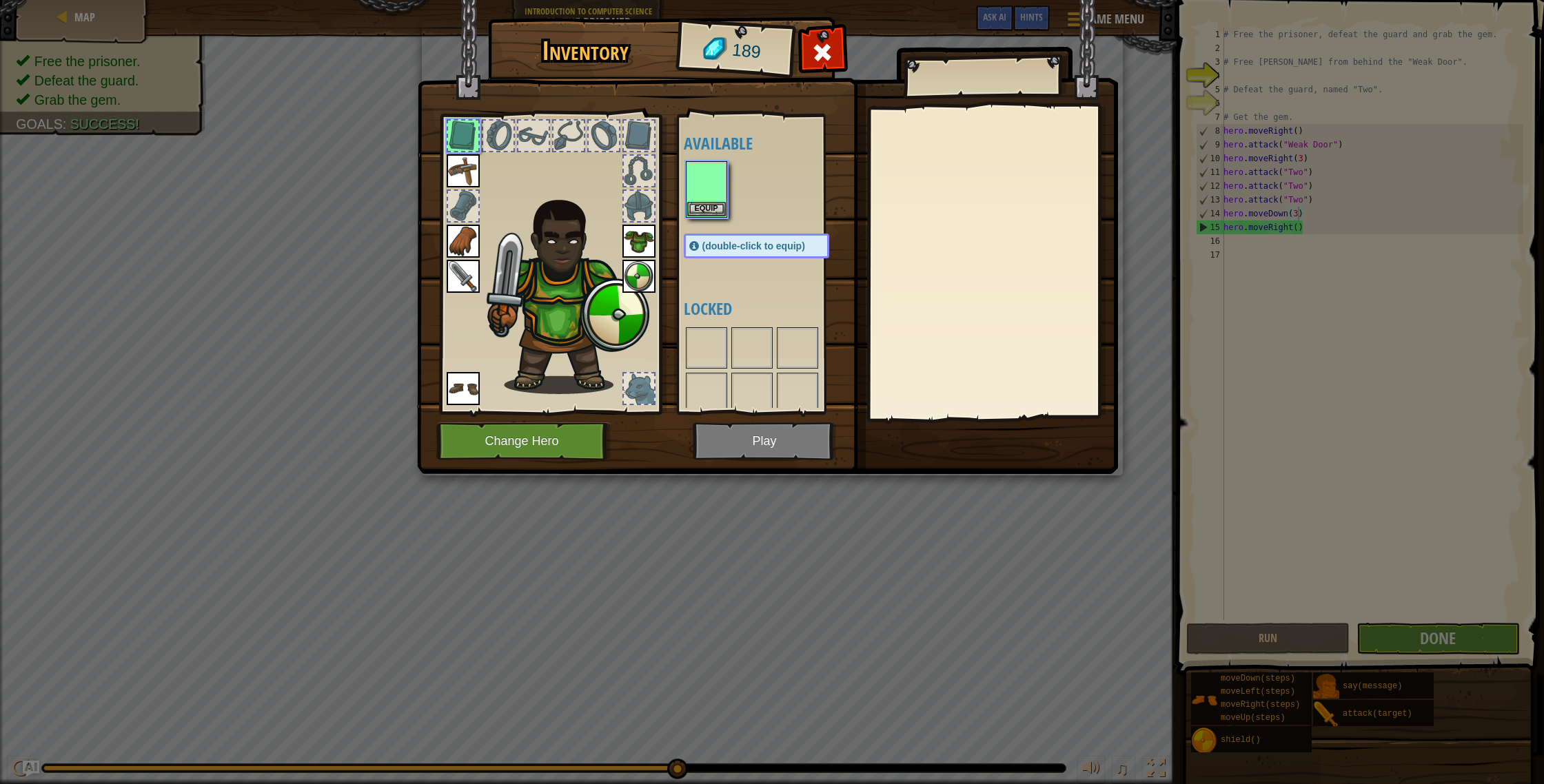
click at [938, 1] on body "Map Introduction to Computer Science 12. The Prisoner Game Menu Done Hints Ask …" at bounding box center [772, 0] width 1544 height 1
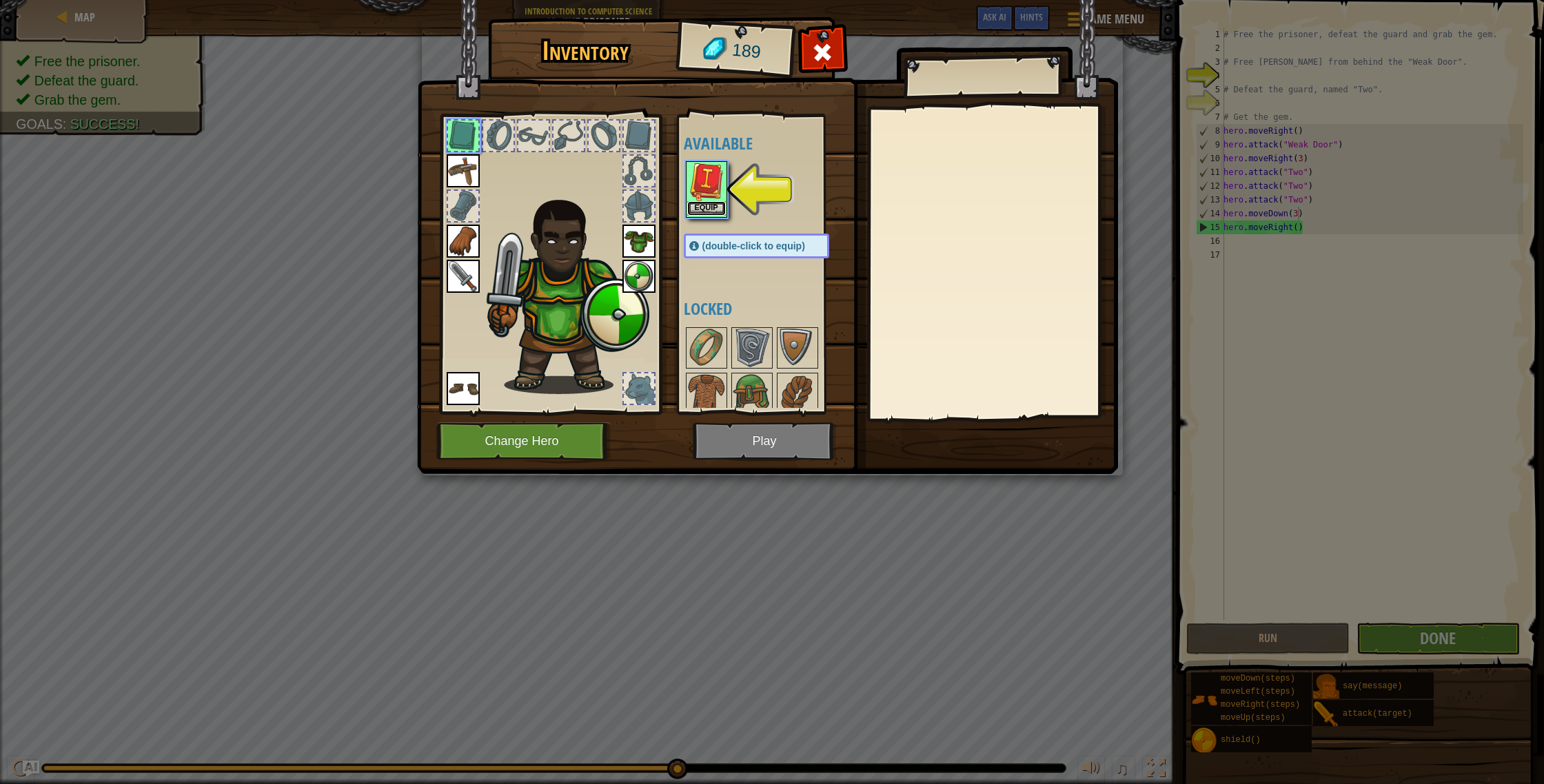
click at [709, 211] on button "Equip" at bounding box center [706, 208] width 39 height 15
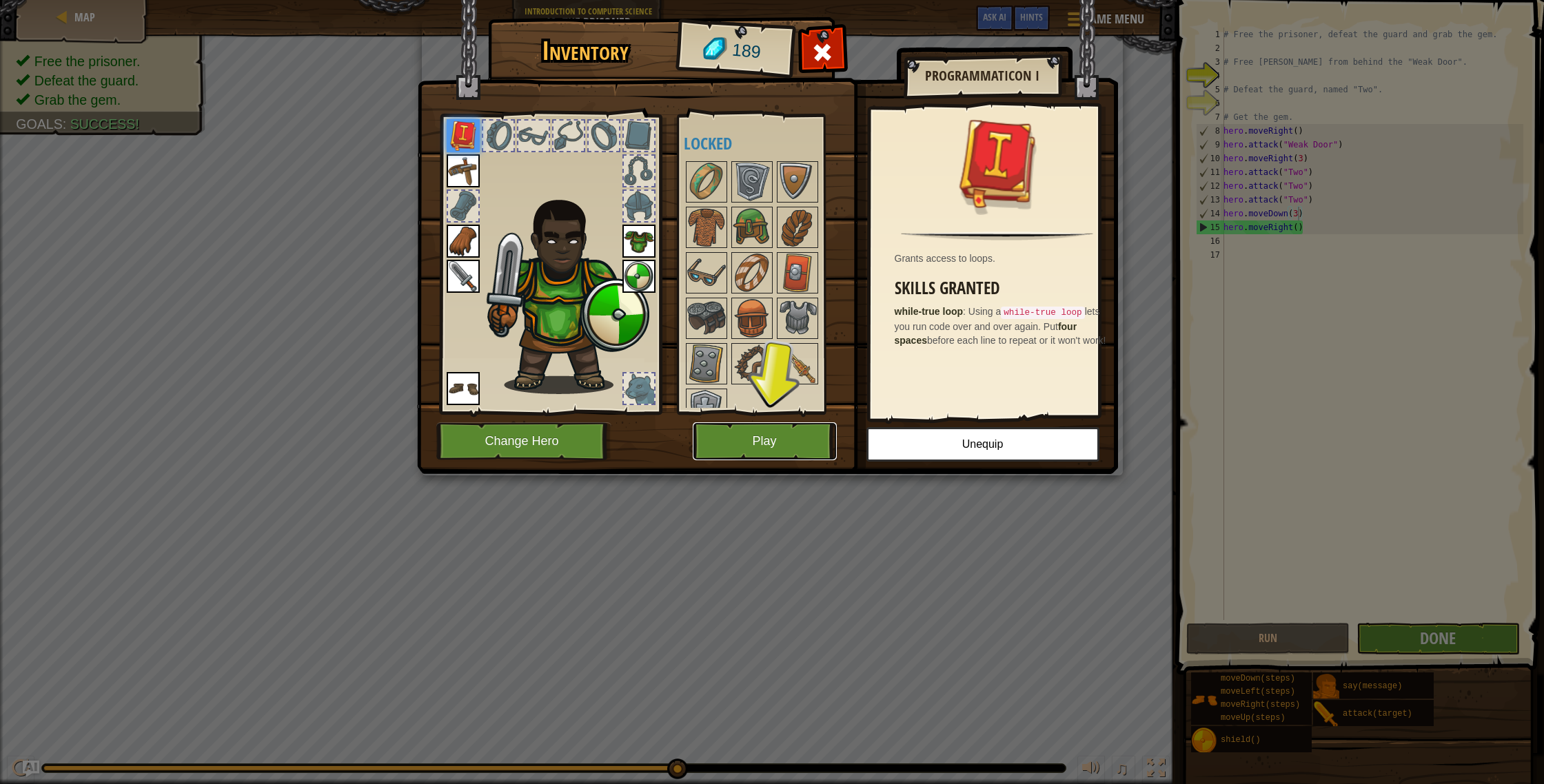
click at [806, 444] on button "Play" at bounding box center [765, 441] width 144 height 38
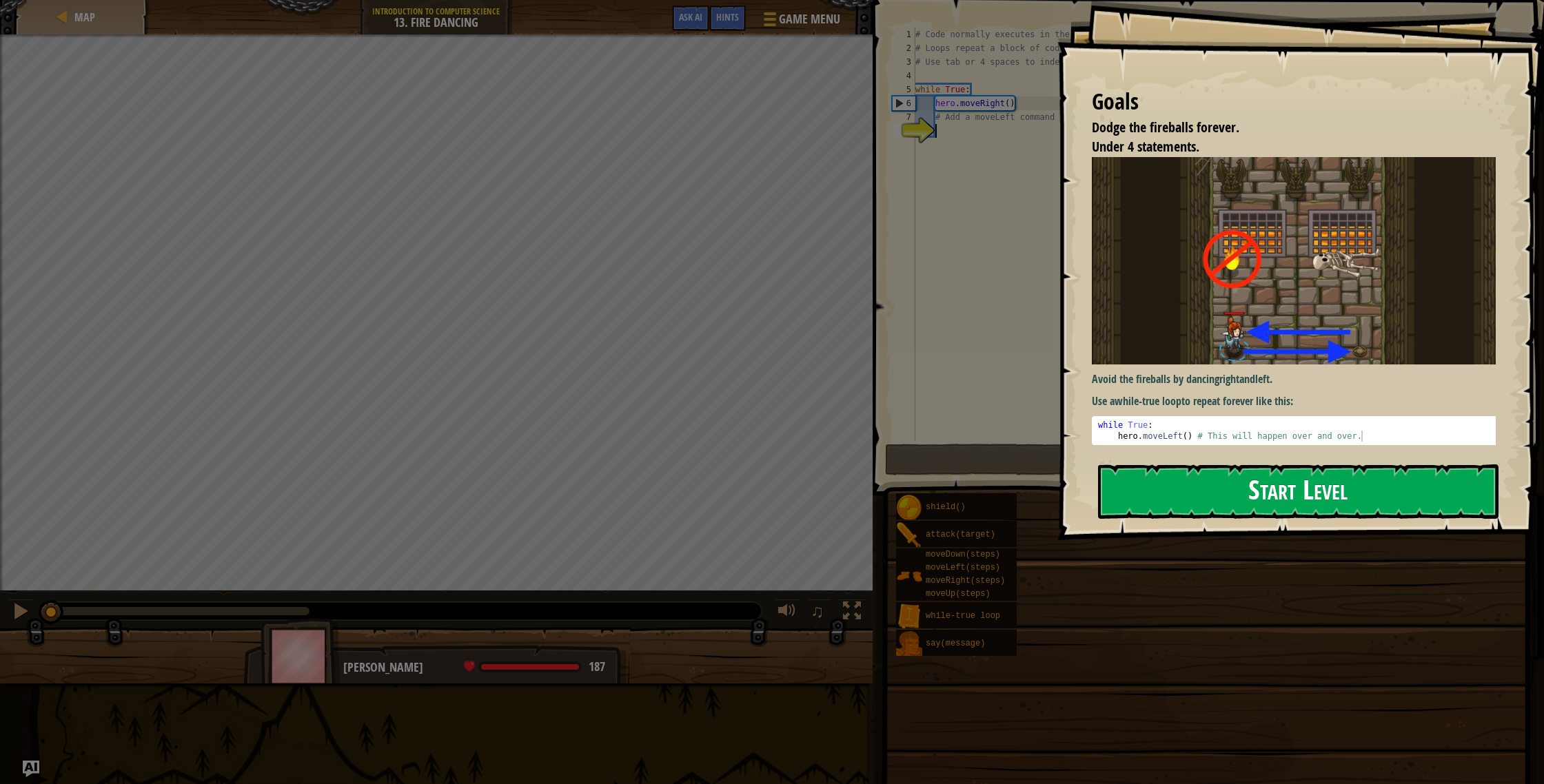
click at [1240, 469] on button "Start Level" at bounding box center [1298, 491] width 400 height 54
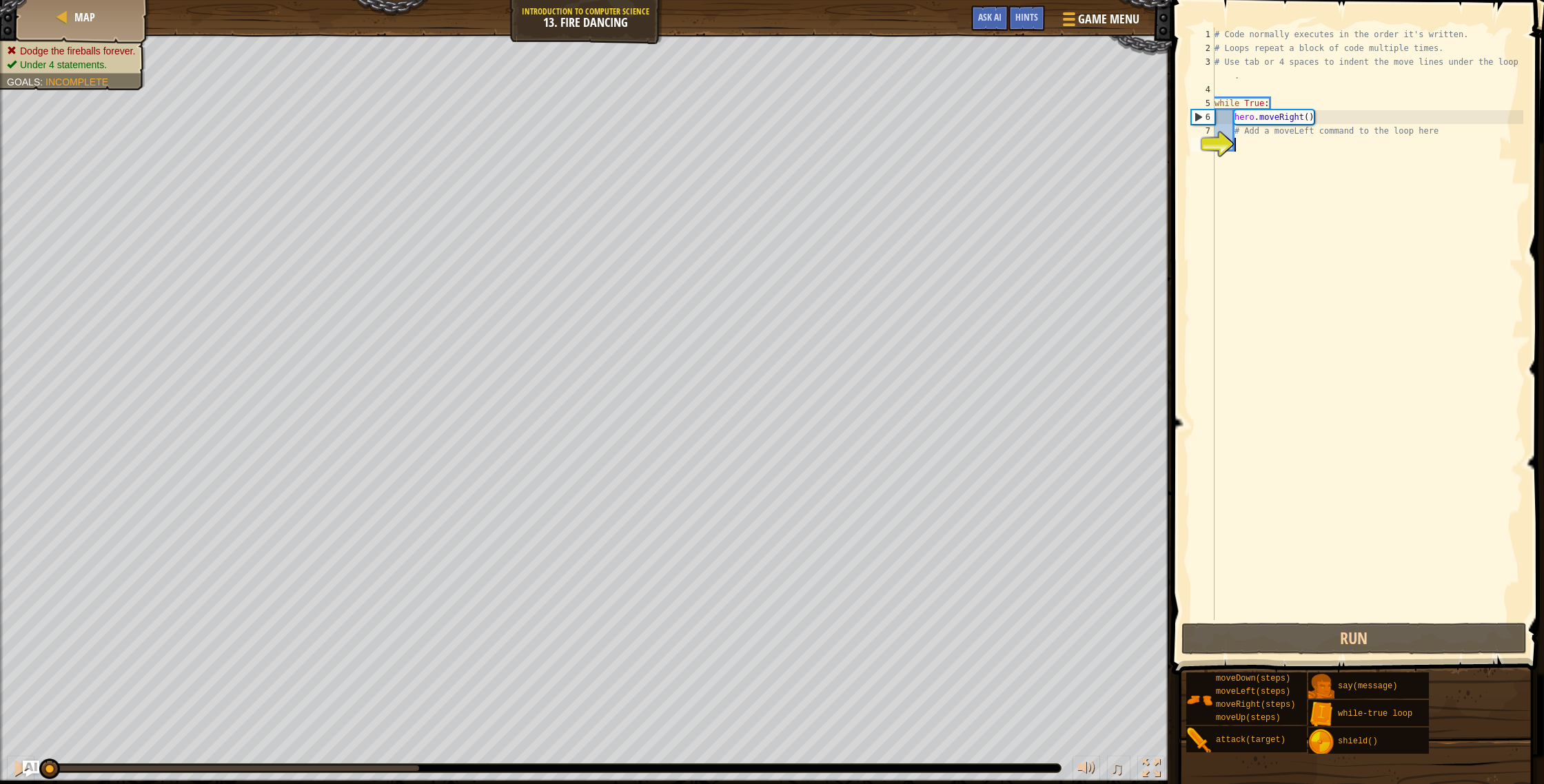
drag, startPoint x: 1336, startPoint y: 275, endPoint x: 1335, endPoint y: 251, distance: 24.0
click at [1336, 274] on div "# Code normally executes in the order it's written. # Loops repeat a block of c…" at bounding box center [1367, 338] width 311 height 620
click at [1317, 184] on div "# Code normally executes in the order it's written. # Loops repeat a block of c…" at bounding box center [1367, 338] width 311 height 620
click at [1281, 138] on div "# Code normally executes in the order it's written. # Loops repeat a block of c…" at bounding box center [1367, 338] width 311 height 620
click at [1328, 638] on button "Run" at bounding box center [1354, 639] width 346 height 32
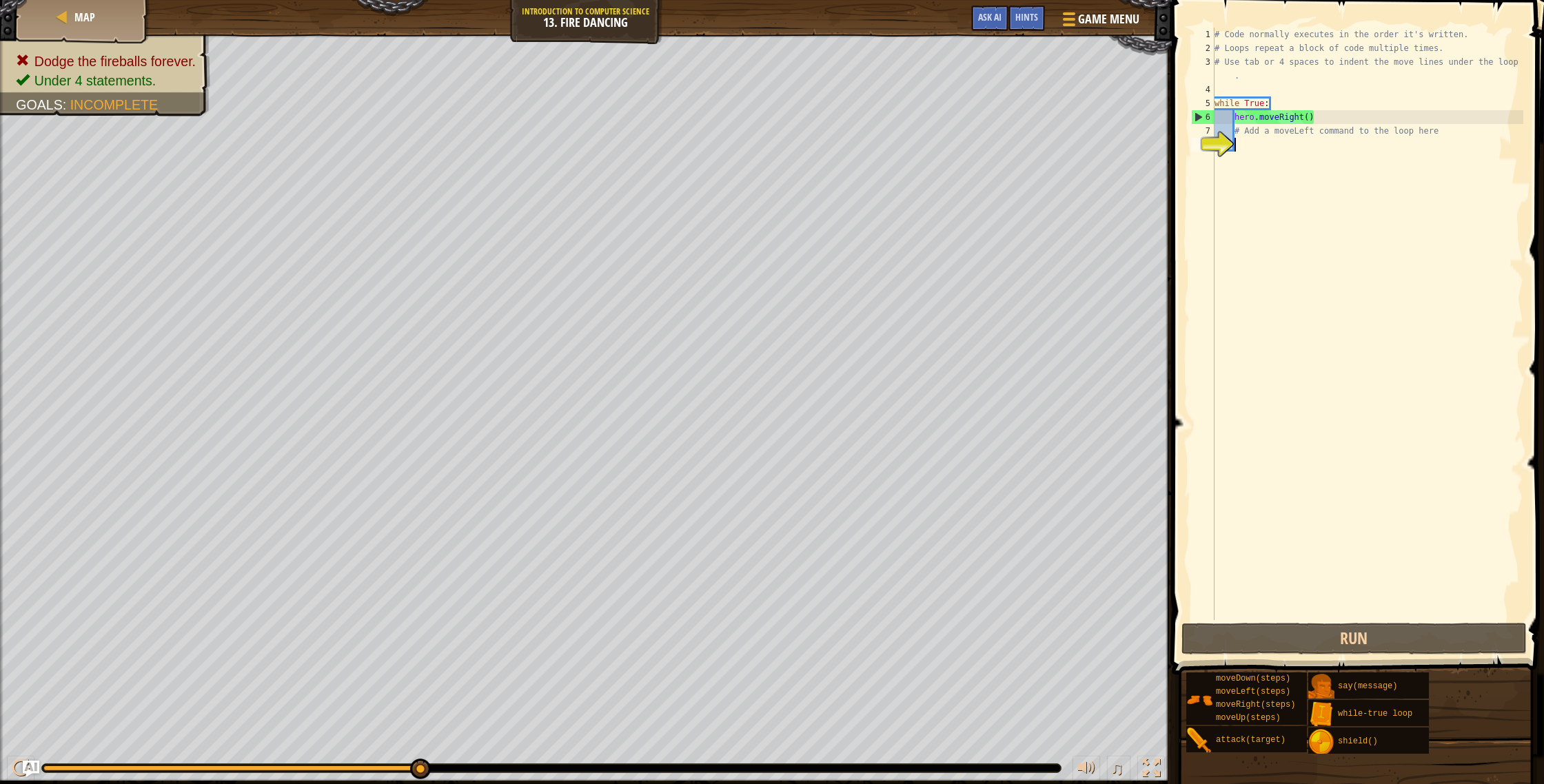
click at [1306, 118] on div "# Code normally executes in the order it's written. # Loops repeat a block of c…" at bounding box center [1367, 338] width 311 height 620
click at [1309, 122] on div "# Code normally executes in the order it's written. # Loops repeat a block of c…" at bounding box center [1367, 338] width 311 height 620
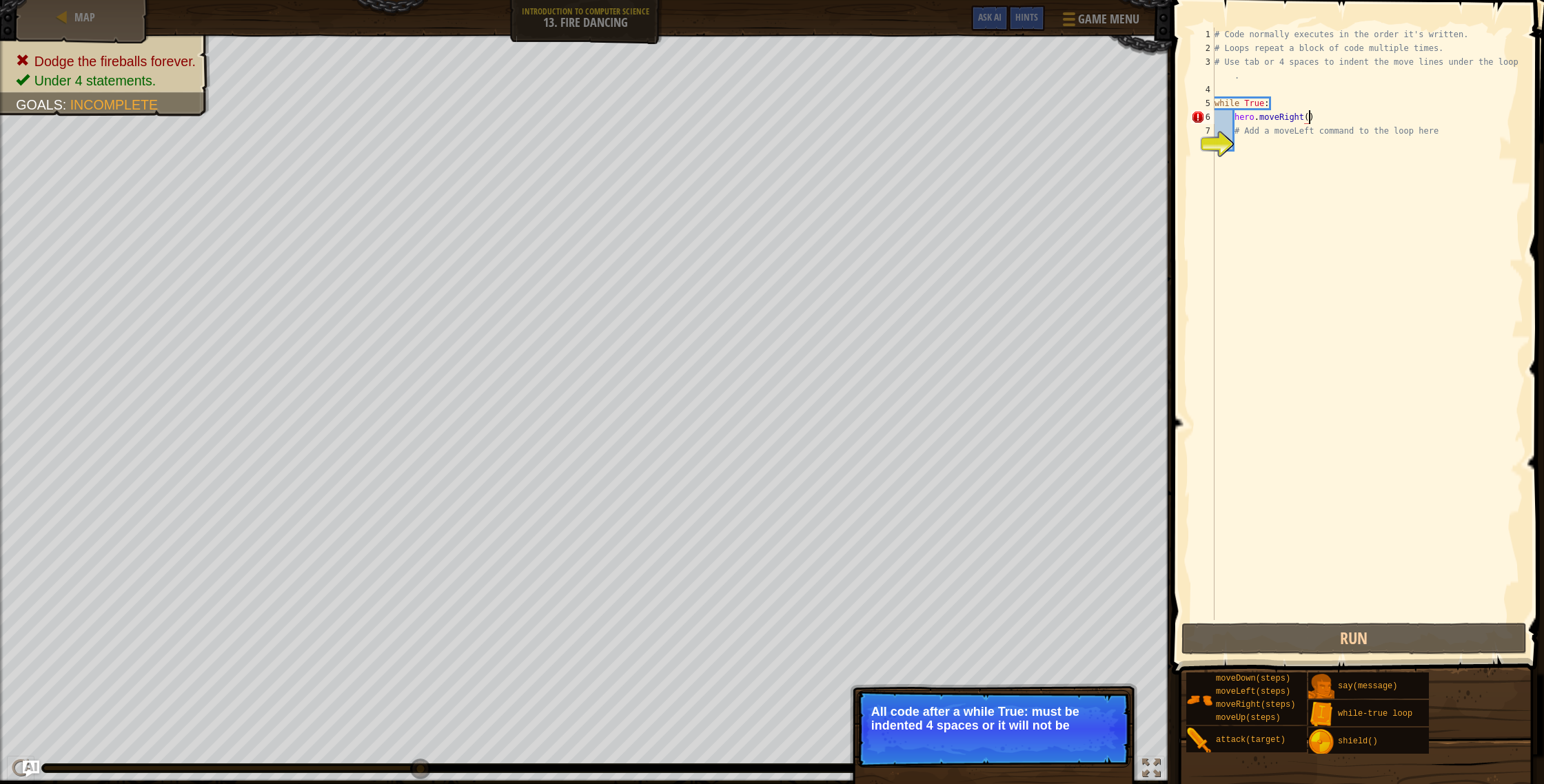
scroll to position [6, 8]
click at [1252, 133] on div "# Code normally executes in the order it's written. # Loops repeat a block of c…" at bounding box center [1367, 338] width 311 height 620
type textarea "# Add a moveLeft command to the loop here"
click at [1254, 140] on div "# Code normally executes in the order it's written. # Loops repeat a block of c…" at bounding box center [1367, 338] width 311 height 620
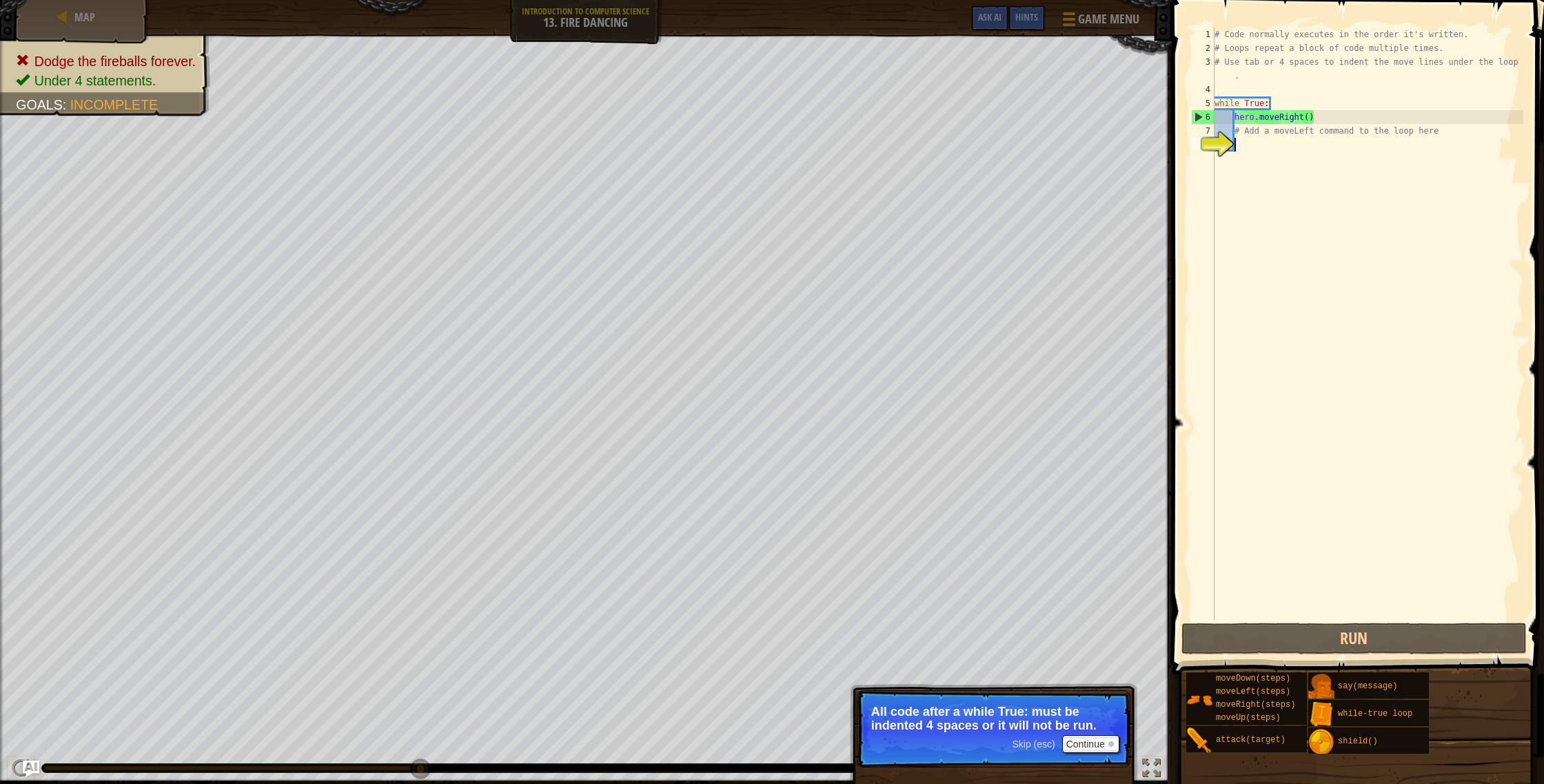
click at [1215, 138] on div "8" at bounding box center [1203, 145] width 24 height 14
type textarea "# Add a moveLeft command to the loop here"
click at [1239, 138] on div "# Code normally executes in the order it's written. # Loops repeat a block of c…" at bounding box center [1367, 338] width 311 height 620
click at [1240, 138] on div "# Code normally executes in the order it's written. # Loops repeat a block of c…" at bounding box center [1367, 338] width 311 height 620
click at [1094, 745] on button "Continue" at bounding box center [1091, 745] width 57 height 18
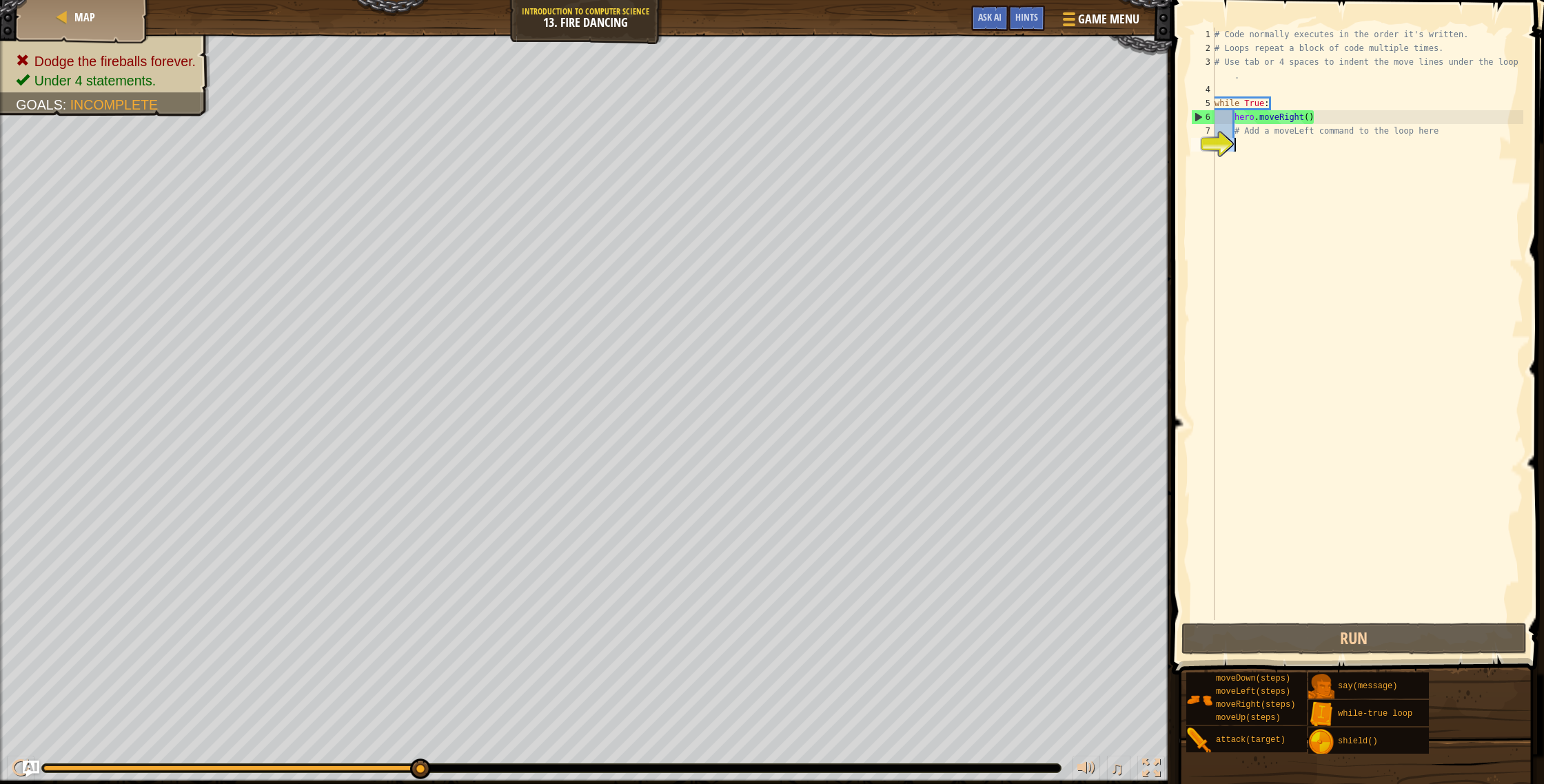
click at [1011, 39] on div "Map Introduction to Computer Science 13. Fire Dancing Game Menu Done Hints Ask …" at bounding box center [772, 392] width 1544 height 784
click at [1016, 31] on div "Hints" at bounding box center [1026, 19] width 37 height 26
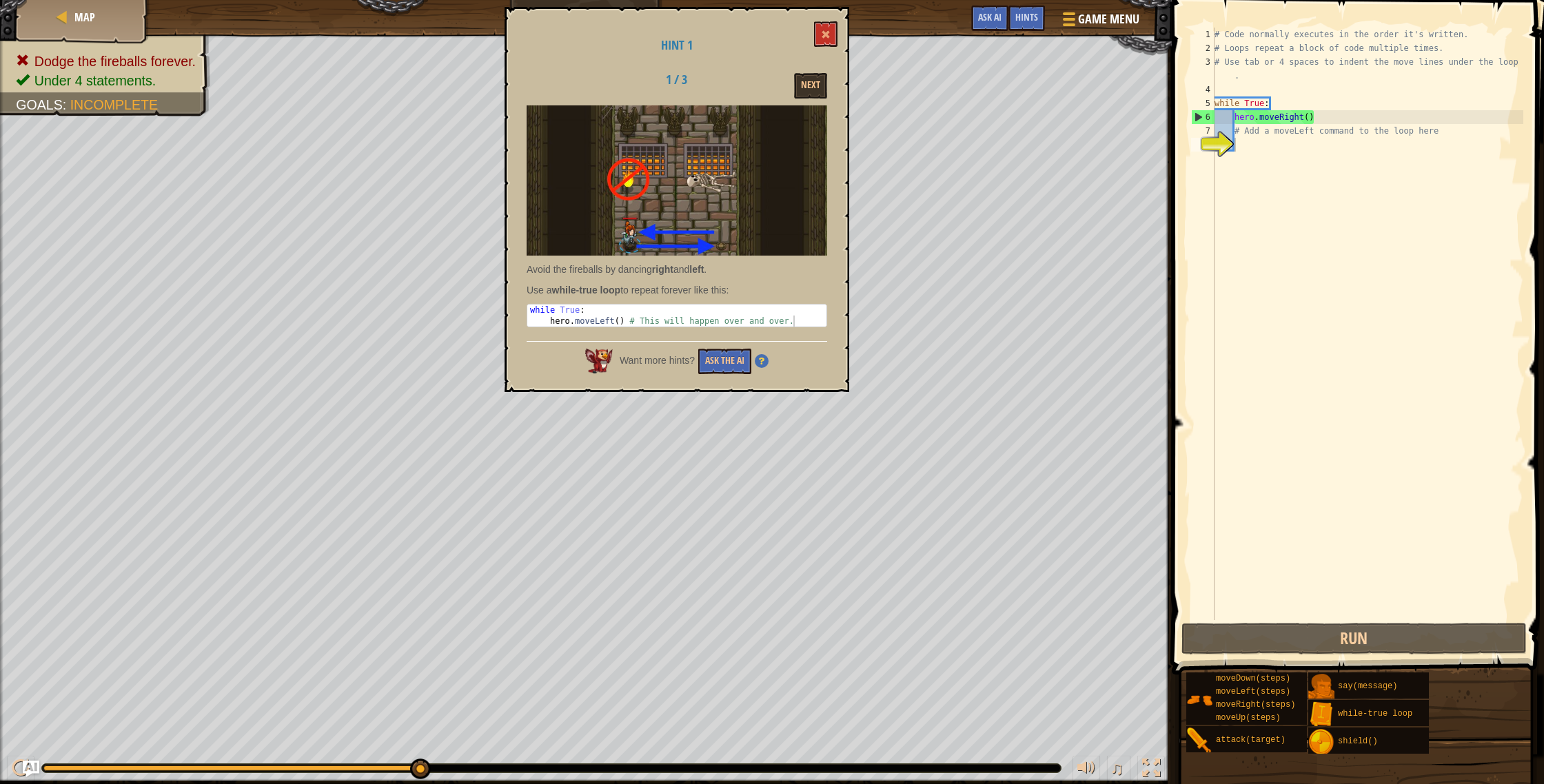
click at [846, 29] on div "Hint 1 1 / 3 Next Avoid the fireballs by dancing right and left . Use a while-t…" at bounding box center [677, 199] width 345 height 385
click at [834, 29] on button at bounding box center [826, 35] width 24 height 26
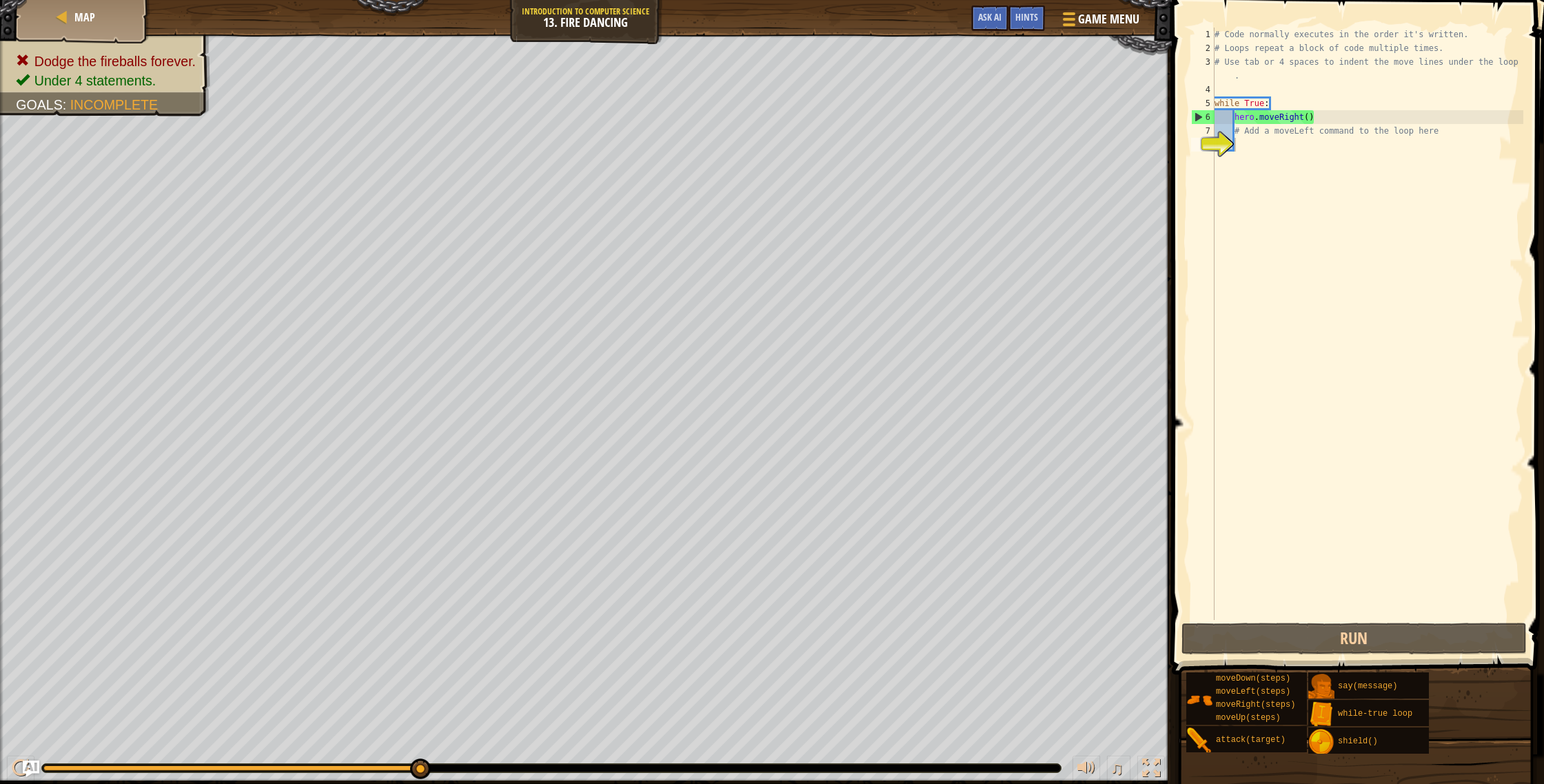
type textarea "hero.moveRight()"
click at [1316, 118] on div "# Code normally executes in the order it's written. # Loops repeat a block of c…" at bounding box center [1367, 338] width 311 height 620
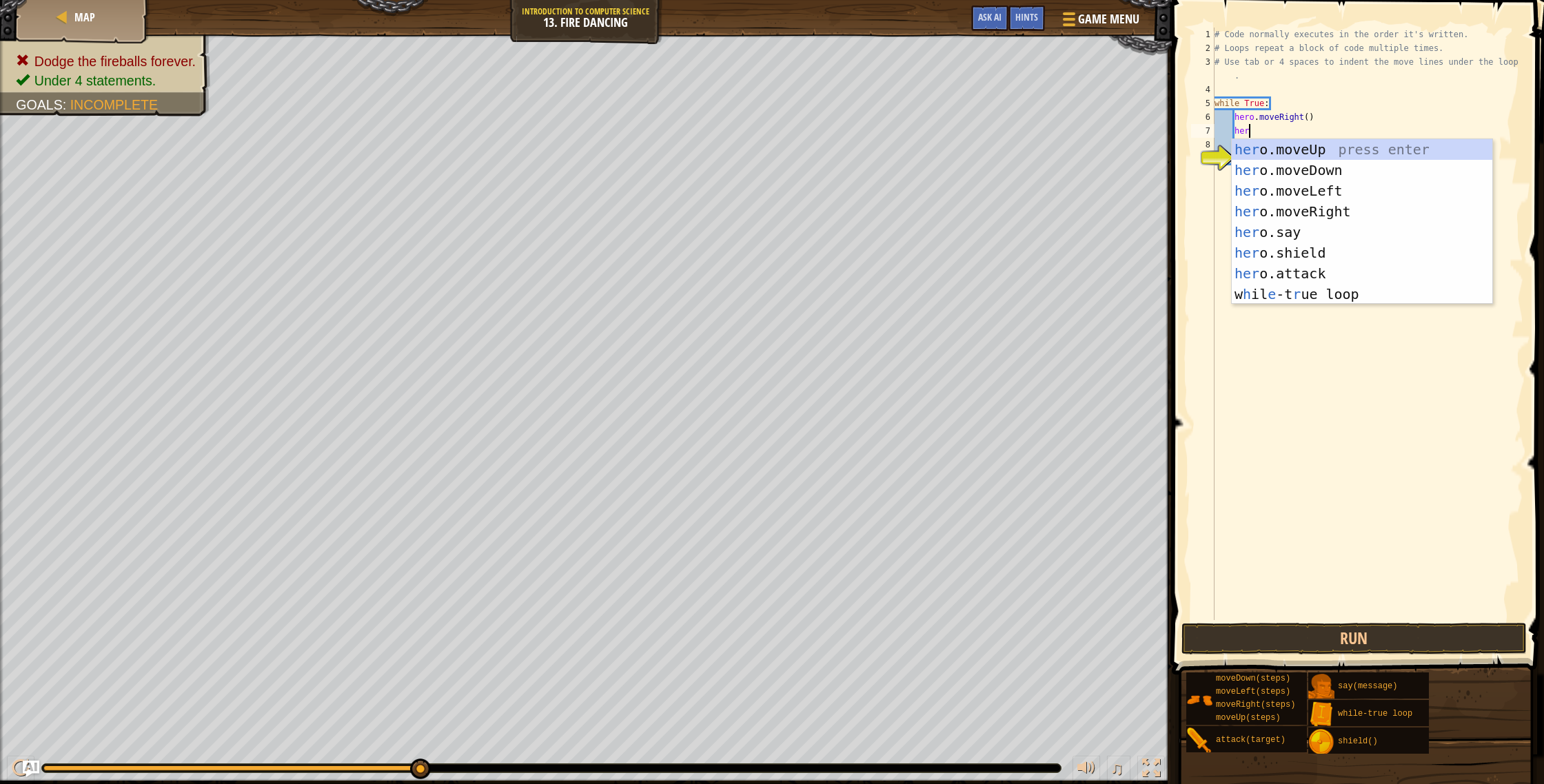
scroll to position [6, 3]
type textarea "hero"
click at [1341, 288] on div "hero .moveUp press enter hero .moveDown press enter hero .moveLeft press enter …" at bounding box center [1362, 242] width 261 height 206
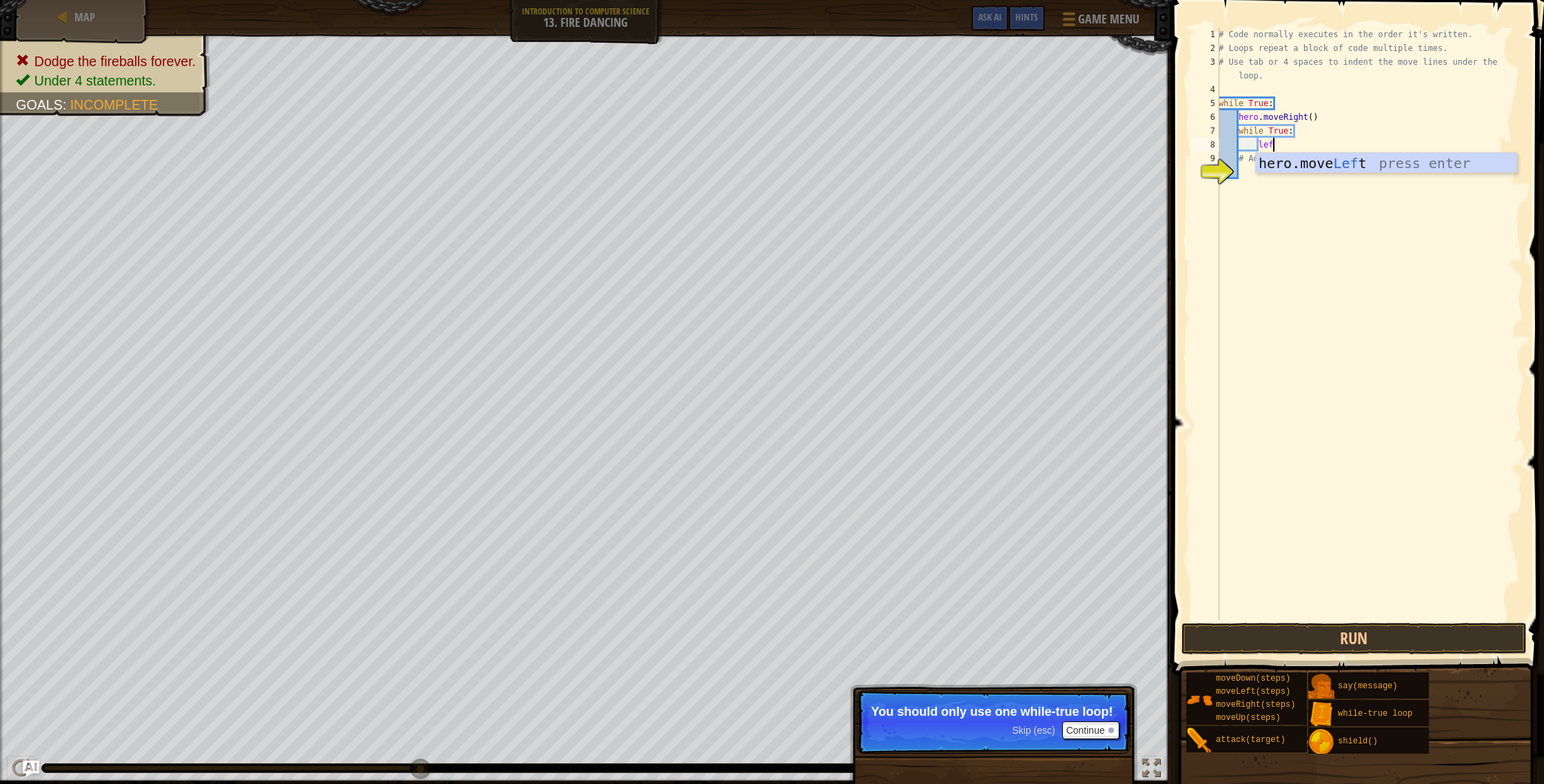
type textarea "left"
click at [1361, 167] on div "hero.move Left press enter" at bounding box center [1386, 184] width 261 height 62
click at [1342, 627] on button "Run" at bounding box center [1354, 639] width 346 height 32
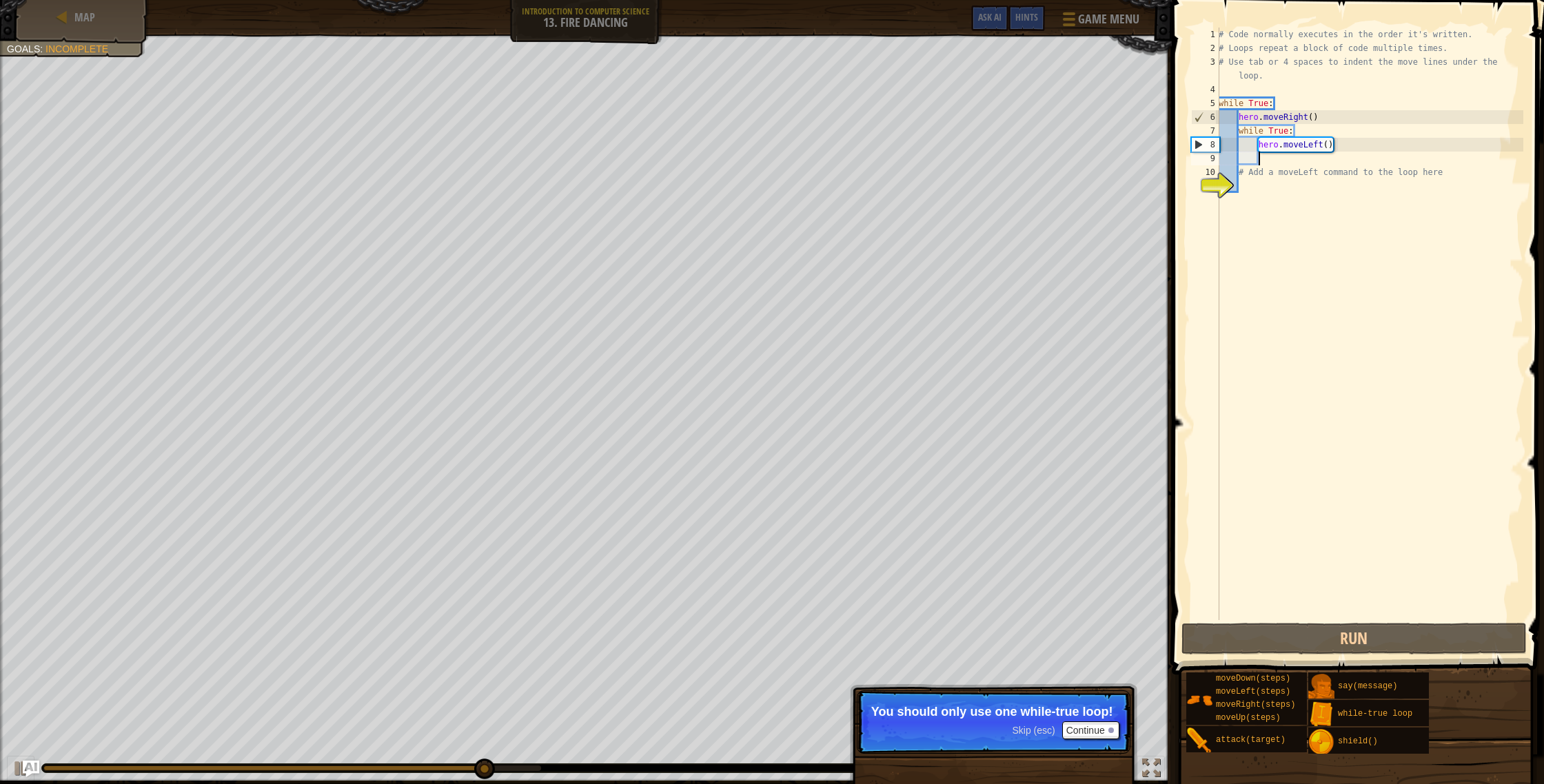
click at [1329, 170] on div "# Code normally executes in the order it's written. # Loops repeat a block of c…" at bounding box center [1369, 338] width 307 height 620
type textarea "# Add a moveLeft command to the loop here"
click at [1320, 214] on div "# Code normally executes in the order it's written. # Loops repeat a block of c…" at bounding box center [1369, 338] width 307 height 620
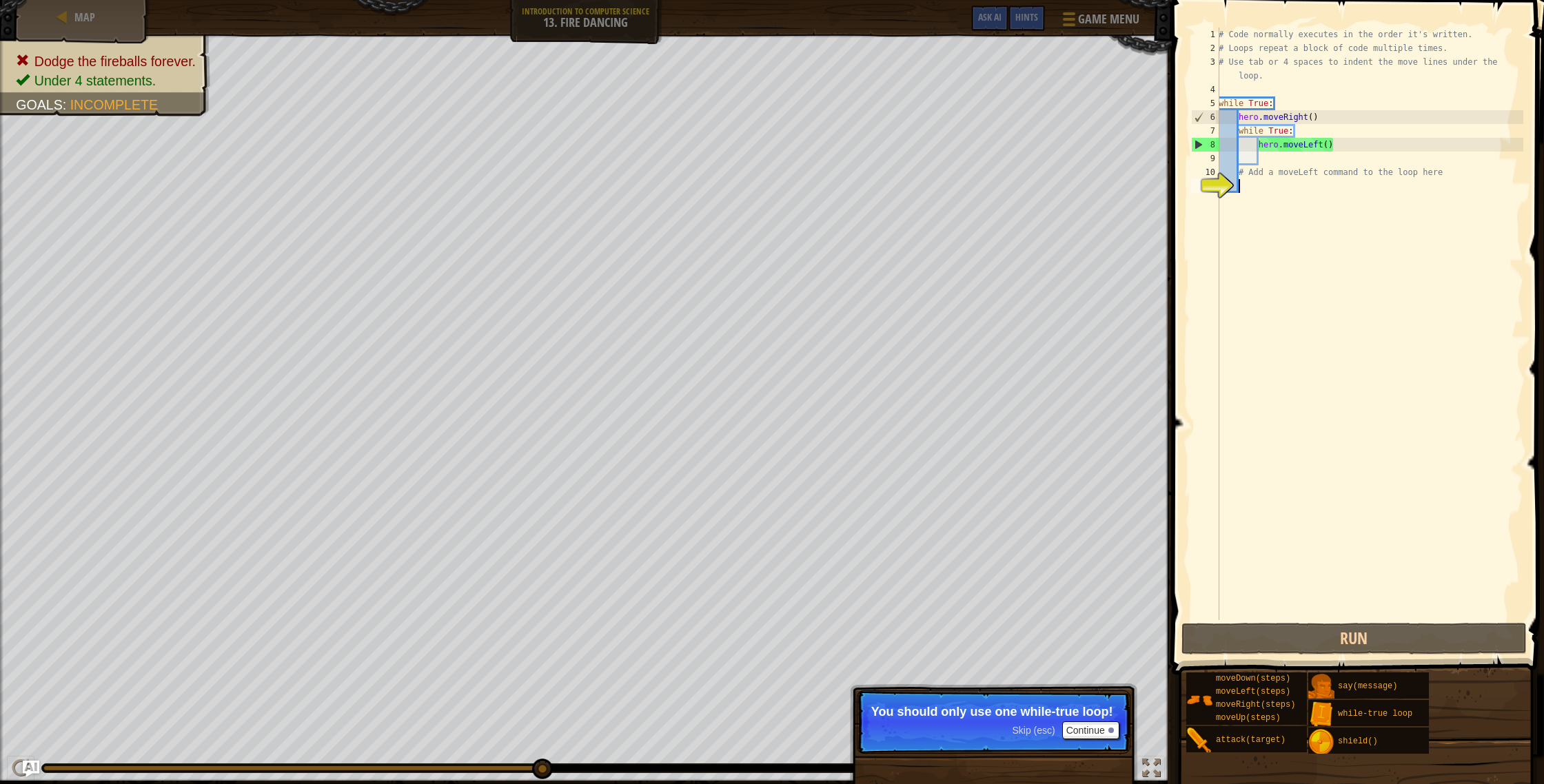
click at [1048, 718] on p "You should only use one while-true loop!" at bounding box center [994, 712] width 245 height 14
click at [1107, 735] on button "Continue" at bounding box center [1091, 731] width 57 height 18
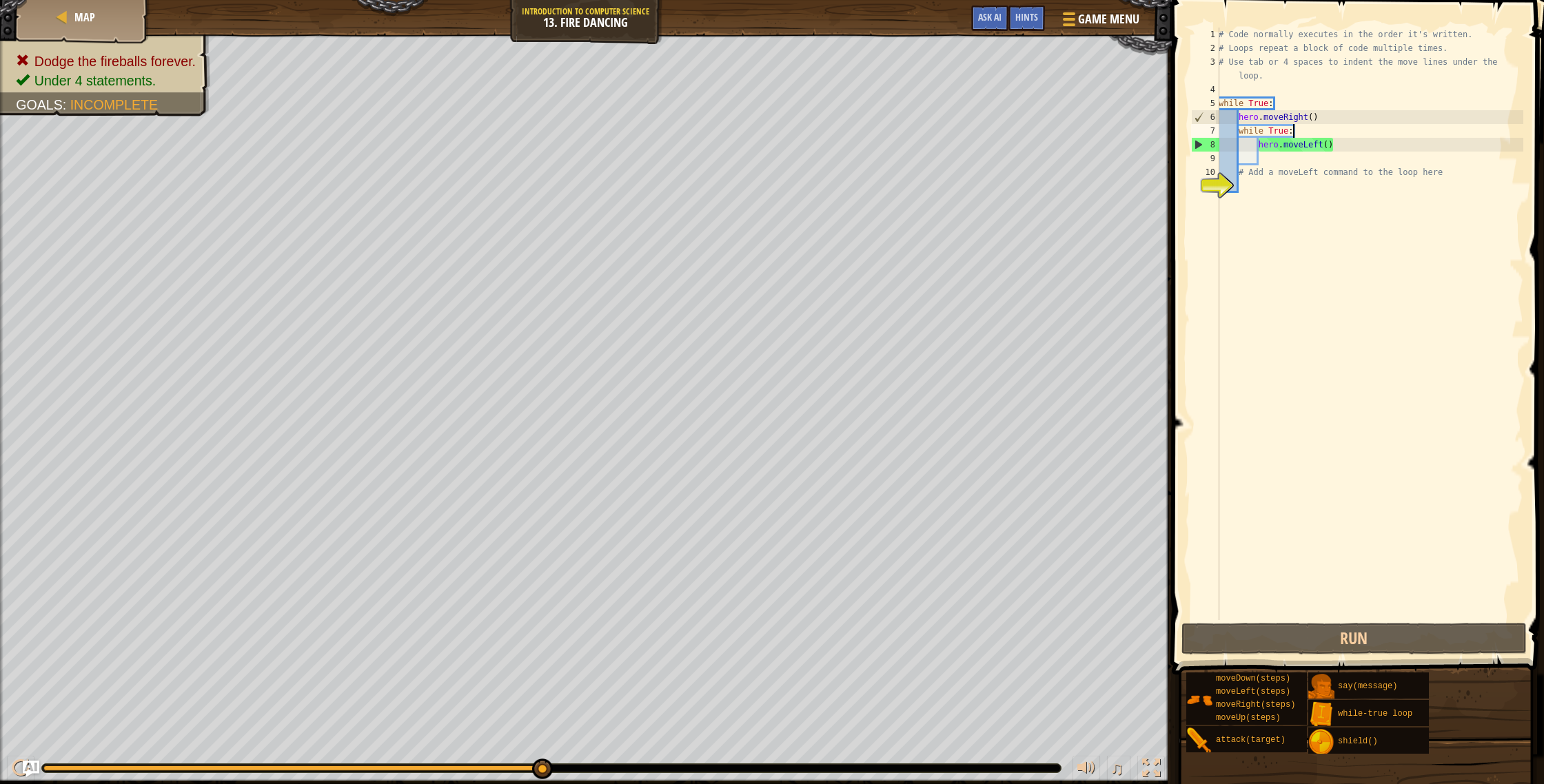
click at [1335, 127] on div "# Code normally executes in the order it's written. # Loops repeat a block of c…" at bounding box center [1369, 338] width 307 height 620
click at [1329, 113] on div "# Code normally executes in the order it's written. # Loops repeat a block of c…" at bounding box center [1369, 338] width 307 height 620
type textarea "hero.moveRight()"
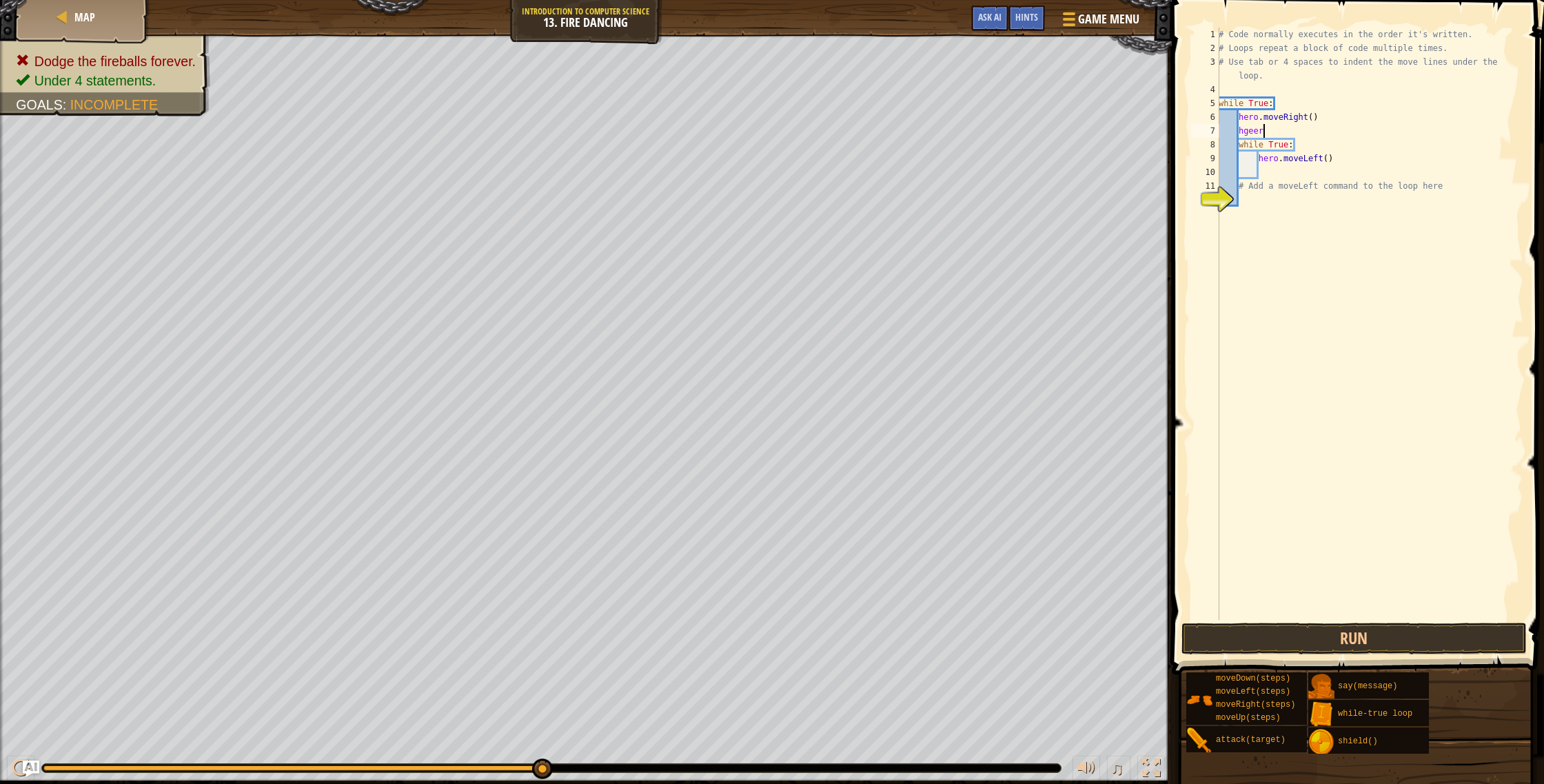
scroll to position [6, 3]
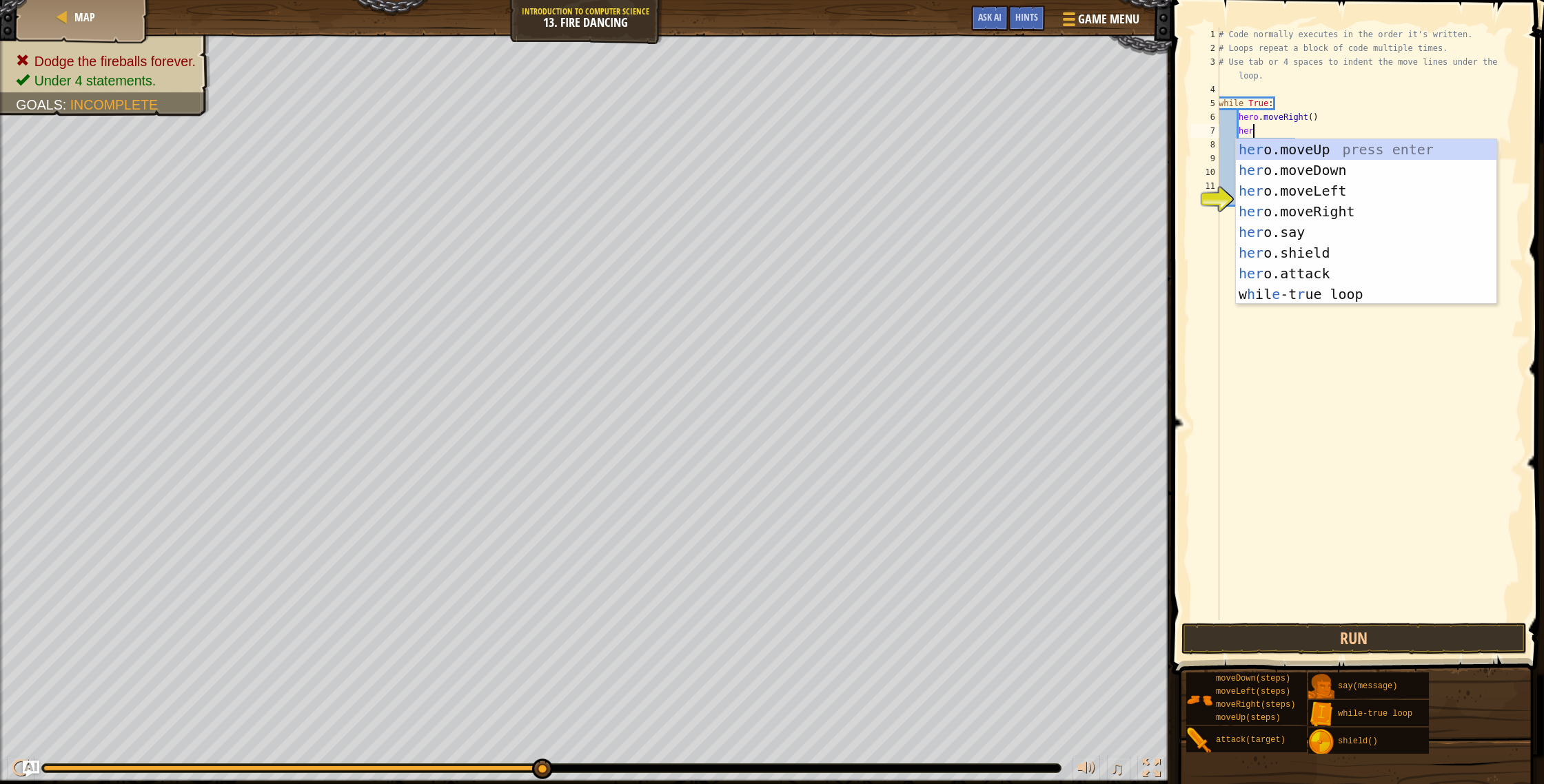
type textarea "hero"
click at [1318, 195] on div "hero .moveUp press enter hero .moveDown press enter hero .moveLeft press enter …" at bounding box center [1366, 242] width 261 height 206
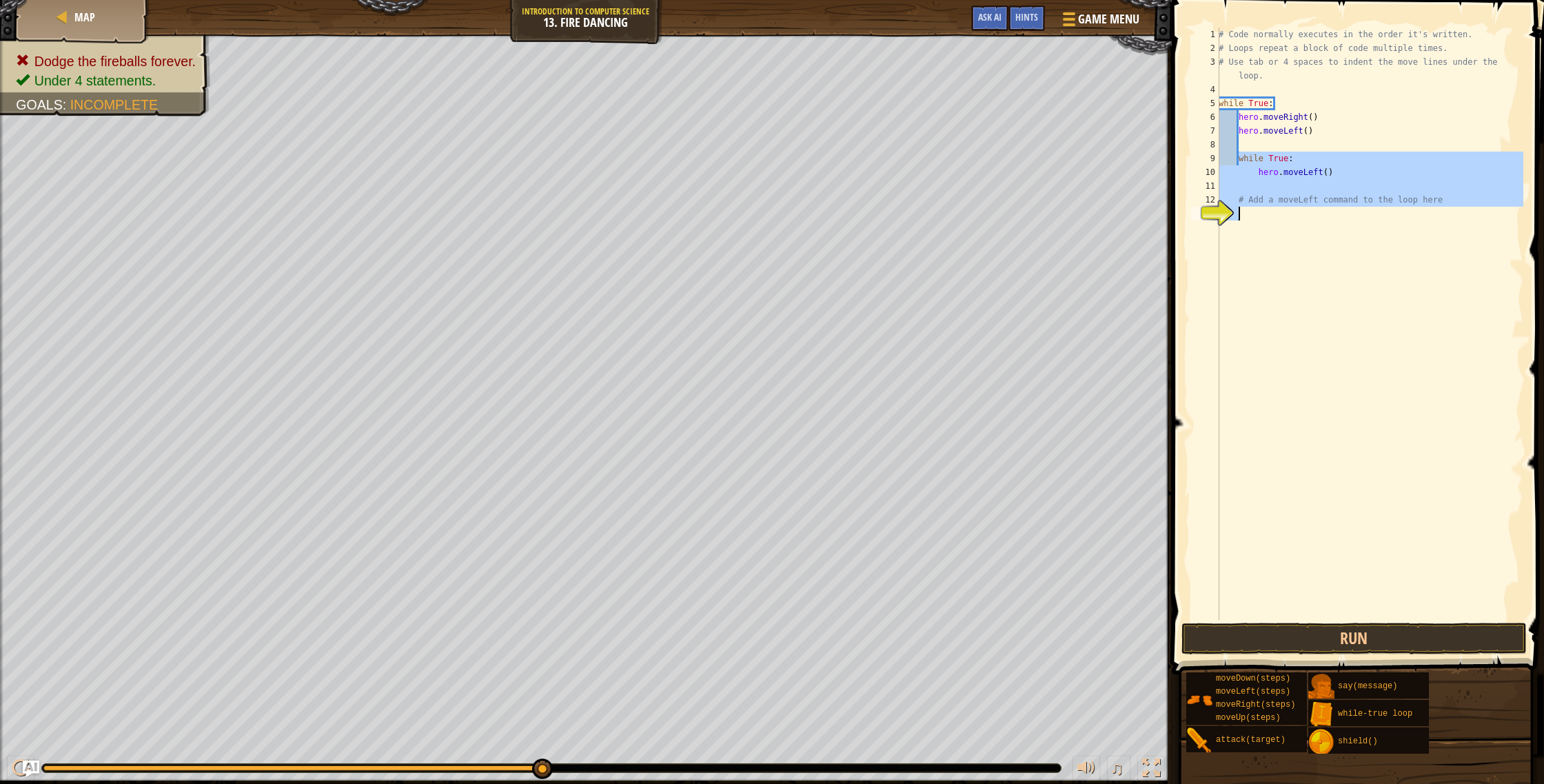
drag, startPoint x: 1241, startPoint y: 158, endPoint x: 1398, endPoint y: 216, distance: 167.4
click at [1398, 222] on div "# Code normally executes in the order it's written. # Loops repeat a block of c…" at bounding box center [1369, 338] width 307 height 620
type textarea "# Add a moveLeft command to the loop here"
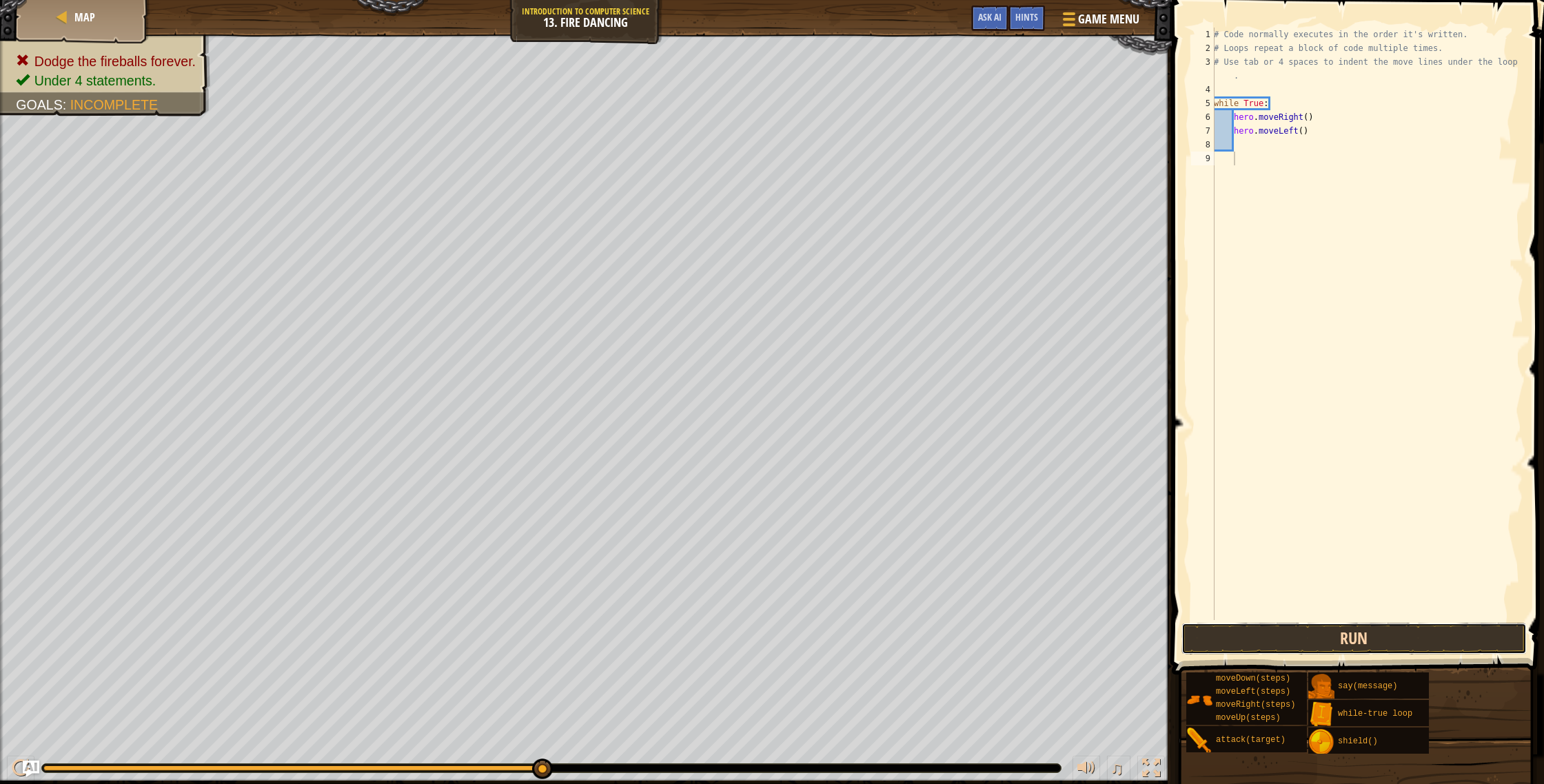
click at [1309, 631] on button "Run" at bounding box center [1354, 639] width 346 height 32
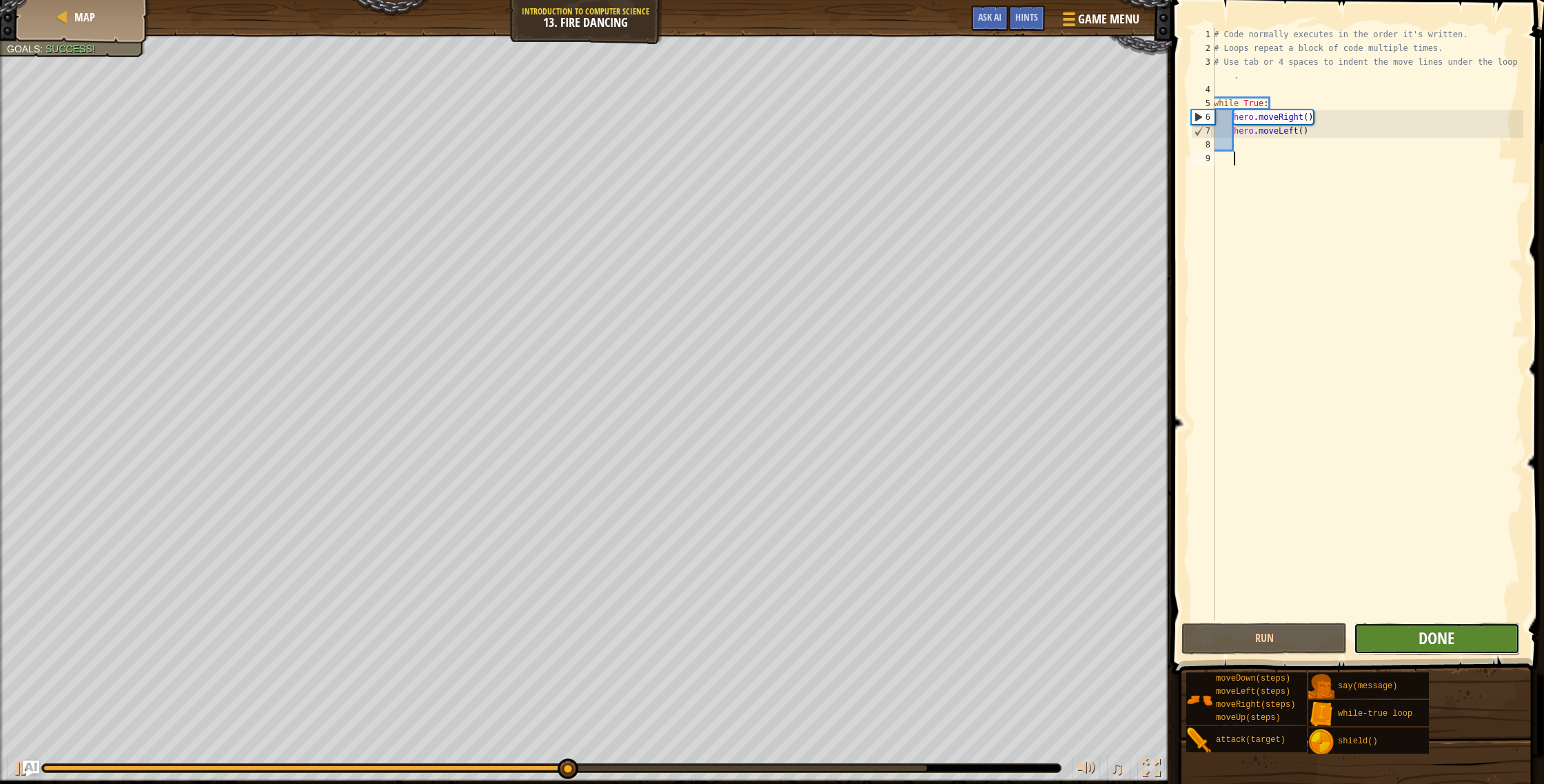
click at [1454, 632] on button "Done" at bounding box center [1436, 639] width 165 height 32
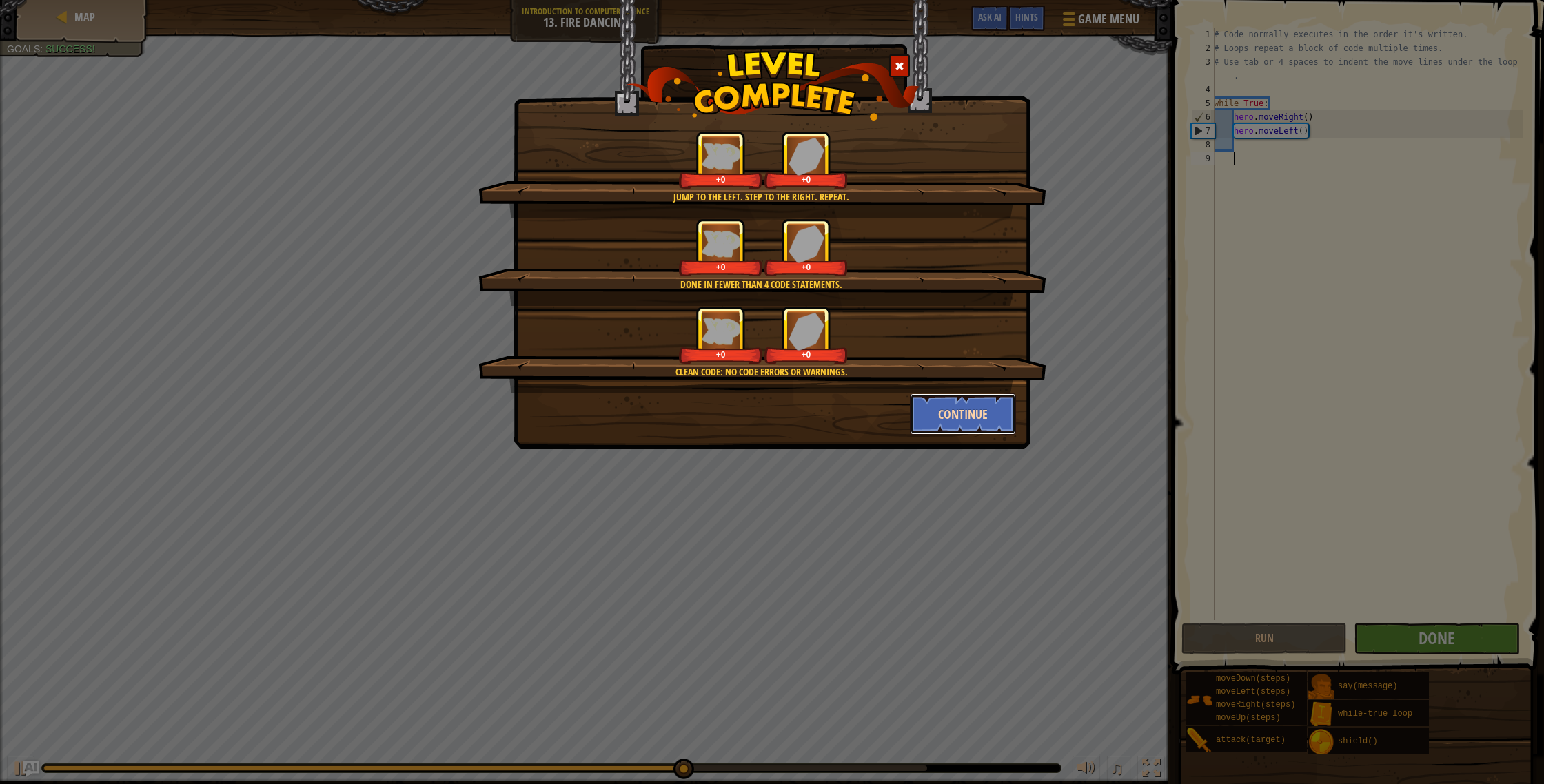
click at [936, 414] on button "Continue" at bounding box center [963, 414] width 107 height 41
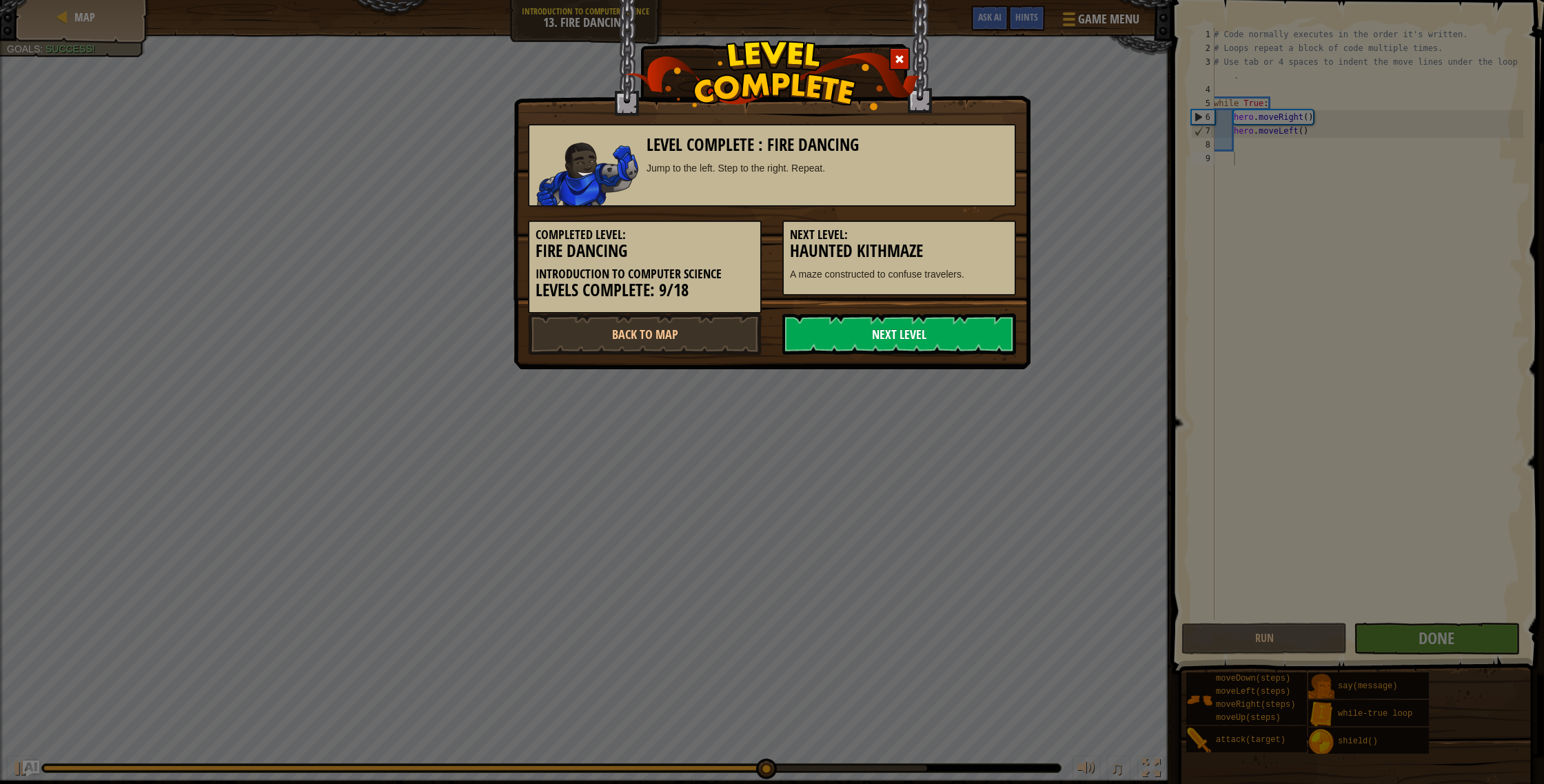
click at [919, 334] on link "Next Level" at bounding box center [899, 335] width 234 height 41
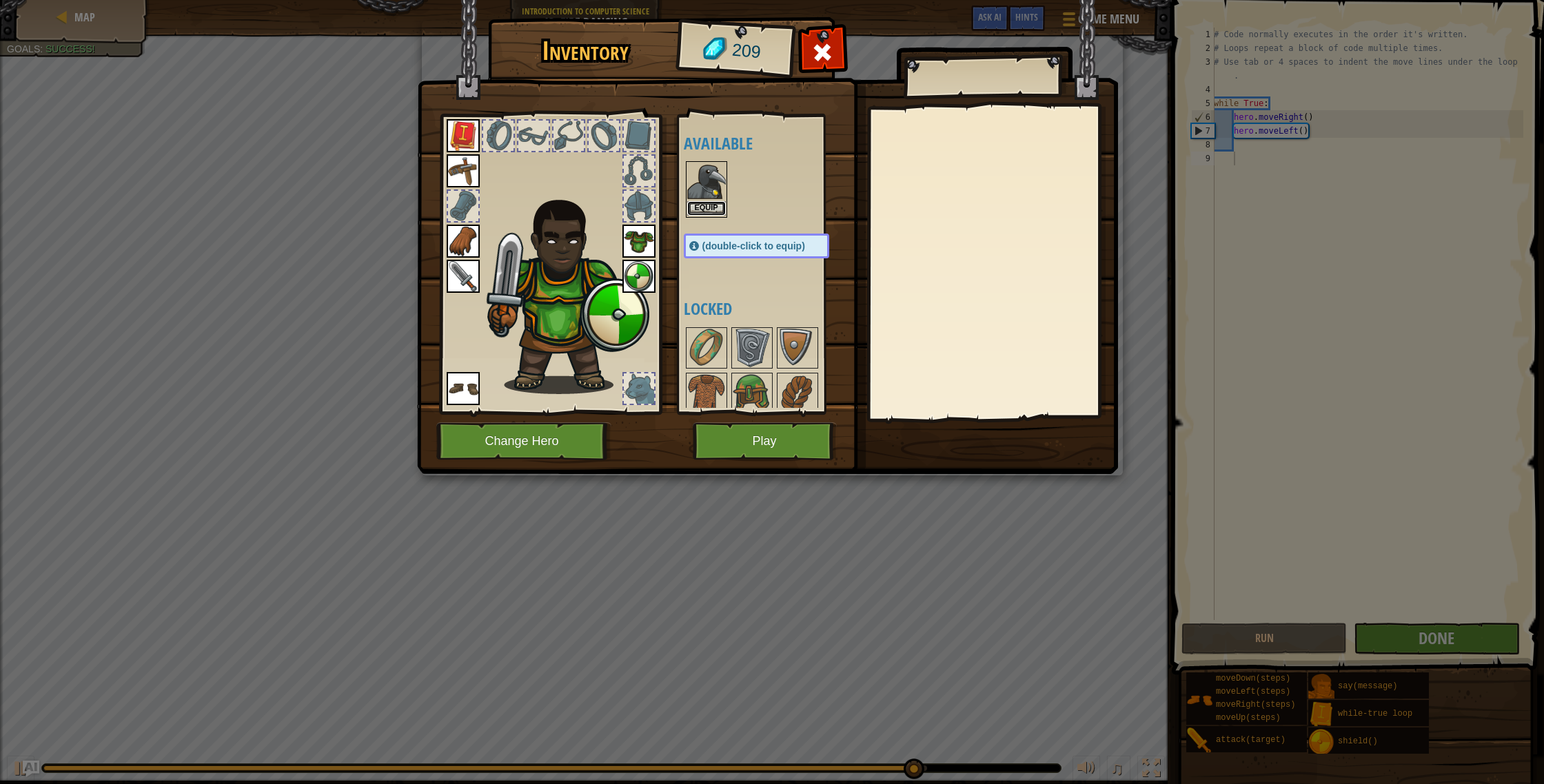
click at [710, 208] on button "Equip" at bounding box center [706, 208] width 39 height 15
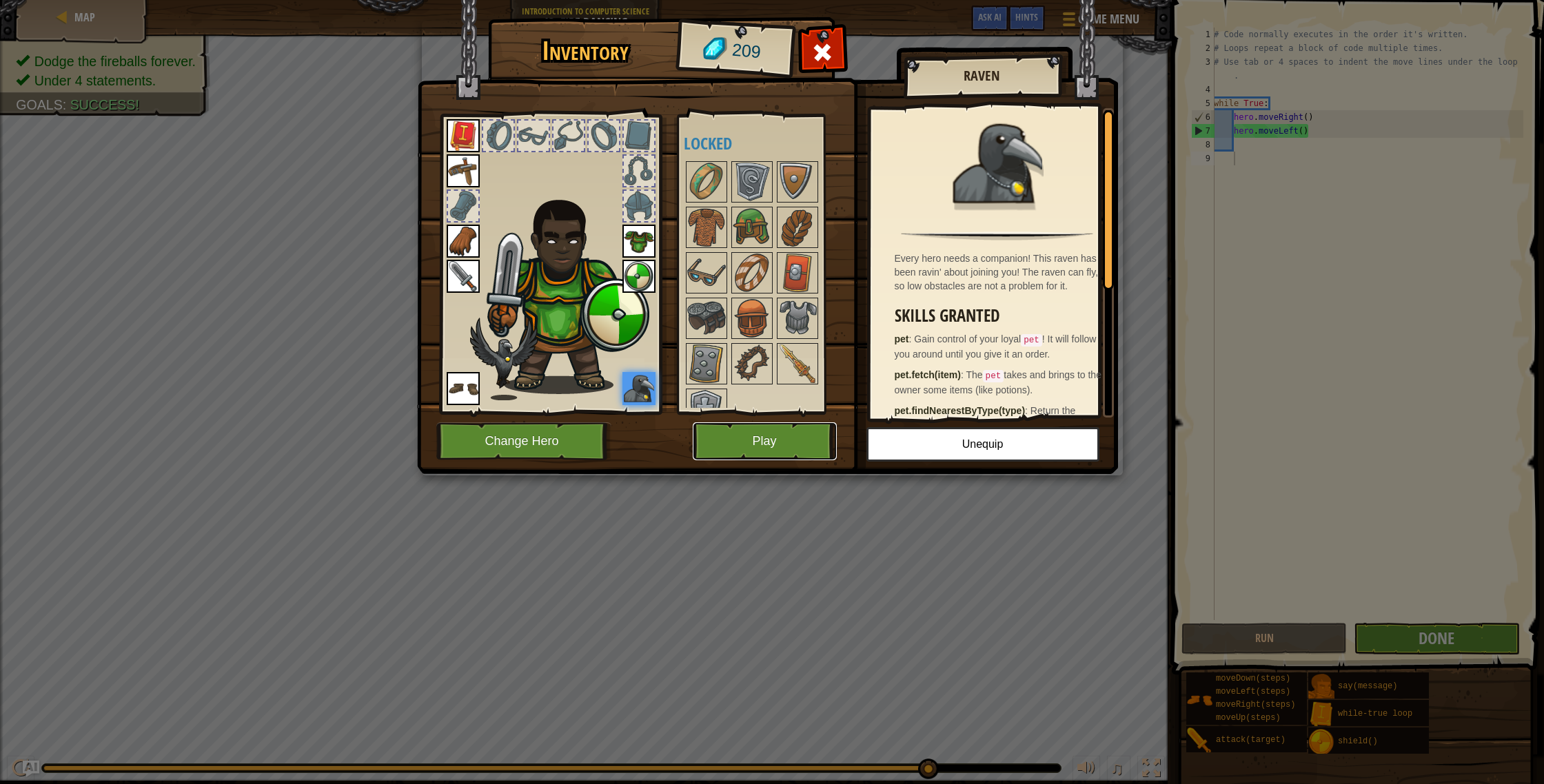
click at [777, 436] on button "Play" at bounding box center [765, 441] width 144 height 38
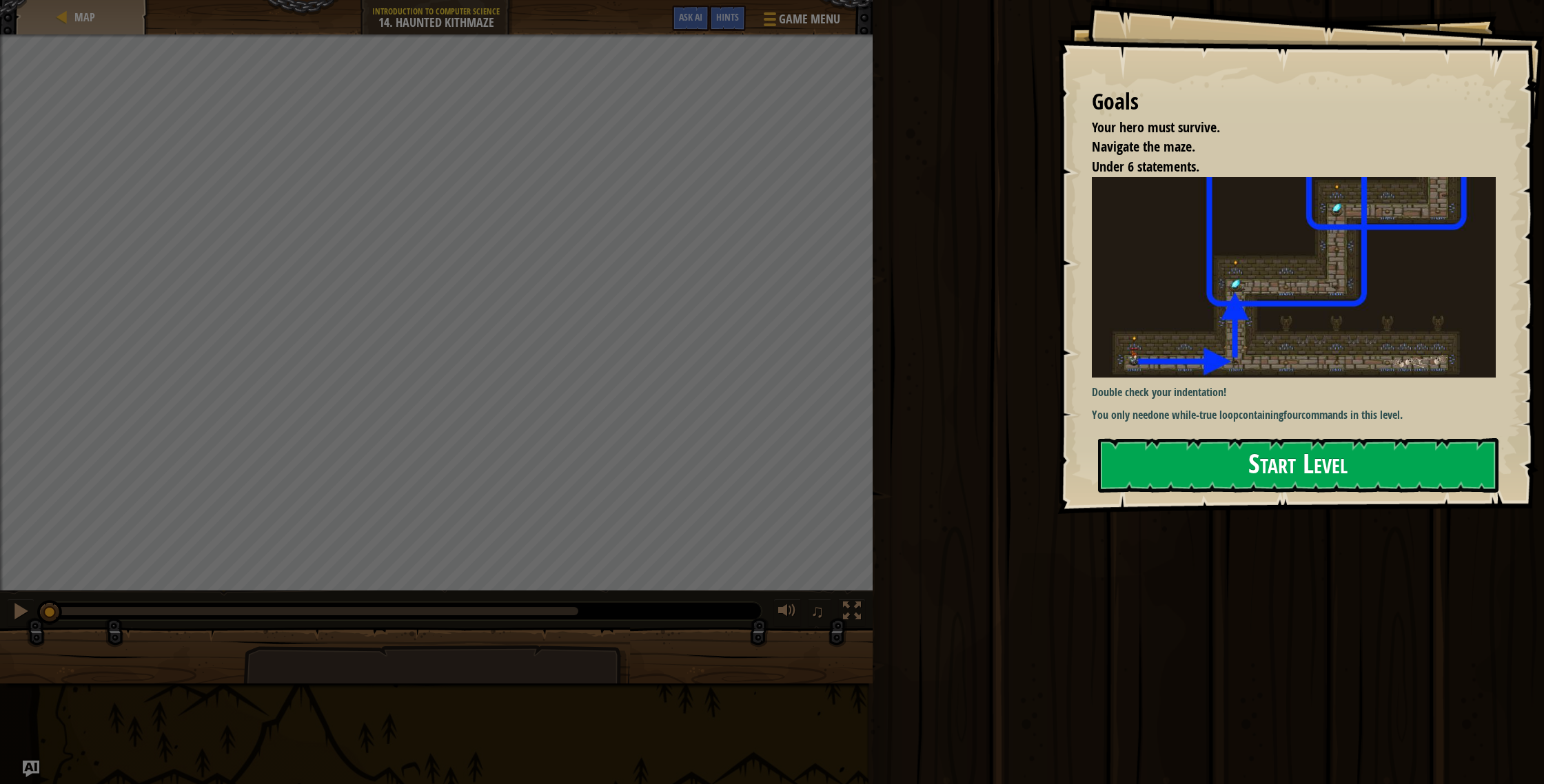
click at [1238, 442] on button "Start Level" at bounding box center [1298, 465] width 400 height 54
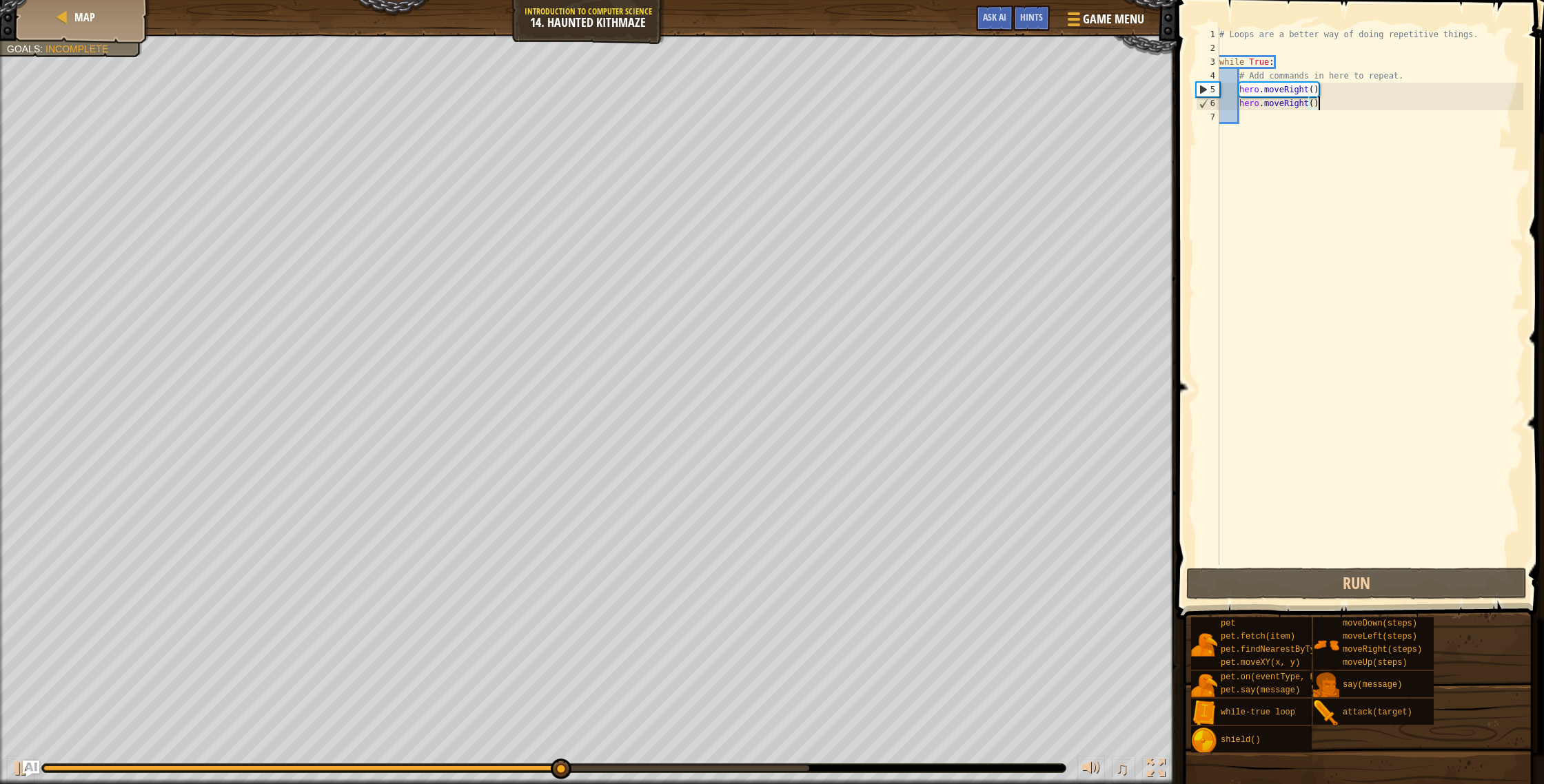
click at [1342, 107] on div "# Loops are a better way of doing repetitive things. while True : # Add command…" at bounding box center [1370, 310] width 307 height 565
drag, startPoint x: 1341, startPoint y: 93, endPoint x: 1236, endPoint y: 105, distance: 105.7
click at [1236, 105] on div "# Loops are a better way of doing repetitive things. while True : # Add command…" at bounding box center [1370, 310] width 307 height 565
type textarea "hero.moveRight() hero.moveRight()"
drag, startPoint x: 1290, startPoint y: 122, endPoint x: 1282, endPoint y: 105, distance: 18.8
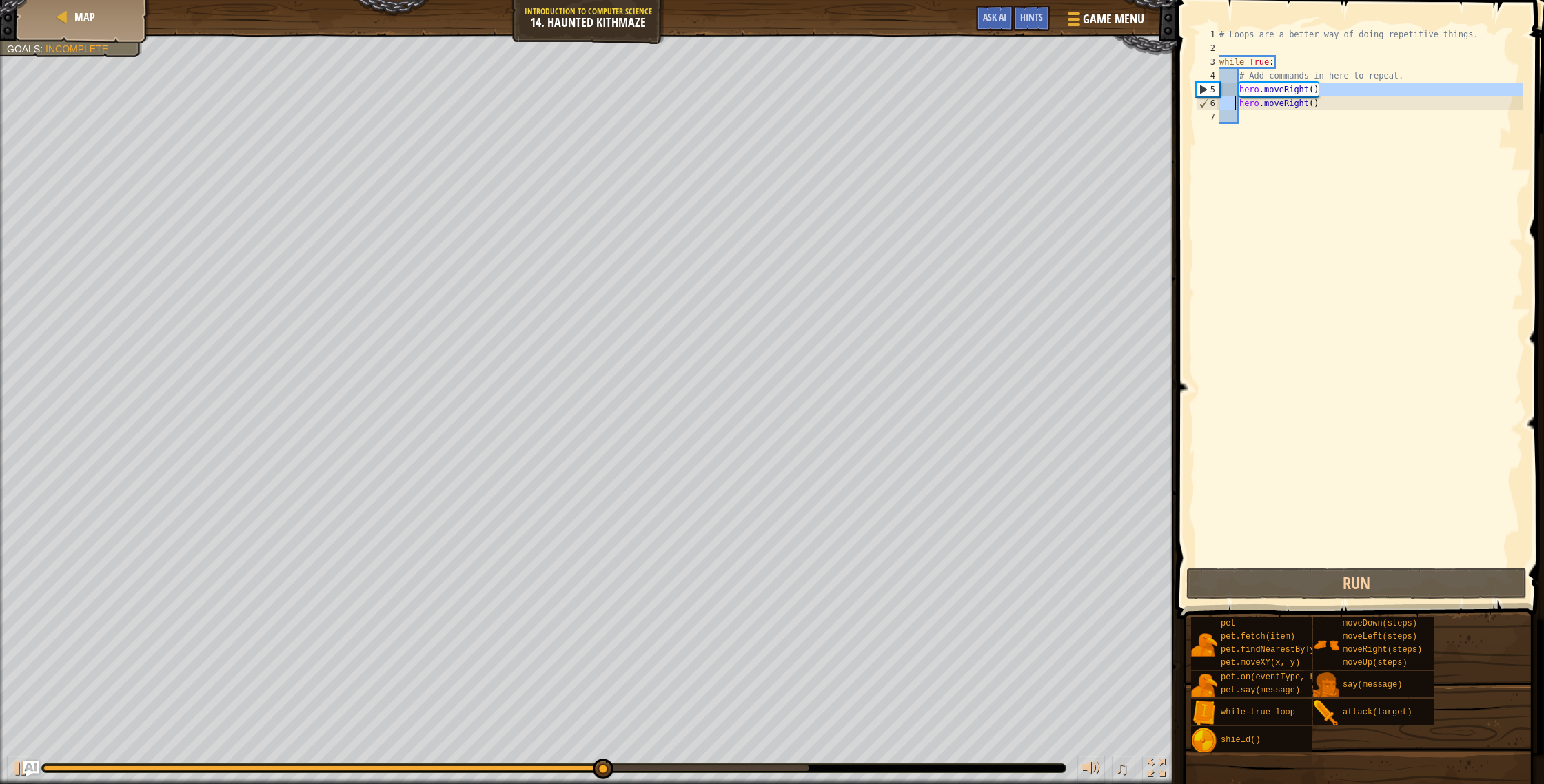
click at [1286, 113] on div "# Loops are a better way of doing repetitive things. while True : # Add command…" at bounding box center [1370, 310] width 307 height 565
drag, startPoint x: 1275, startPoint y: 60, endPoint x: 1296, endPoint y: 90, distance: 36.6
click at [1279, 63] on div "# Loops are a better way of doing repetitive things. while True : # Add command…" at bounding box center [1370, 310] width 307 height 565
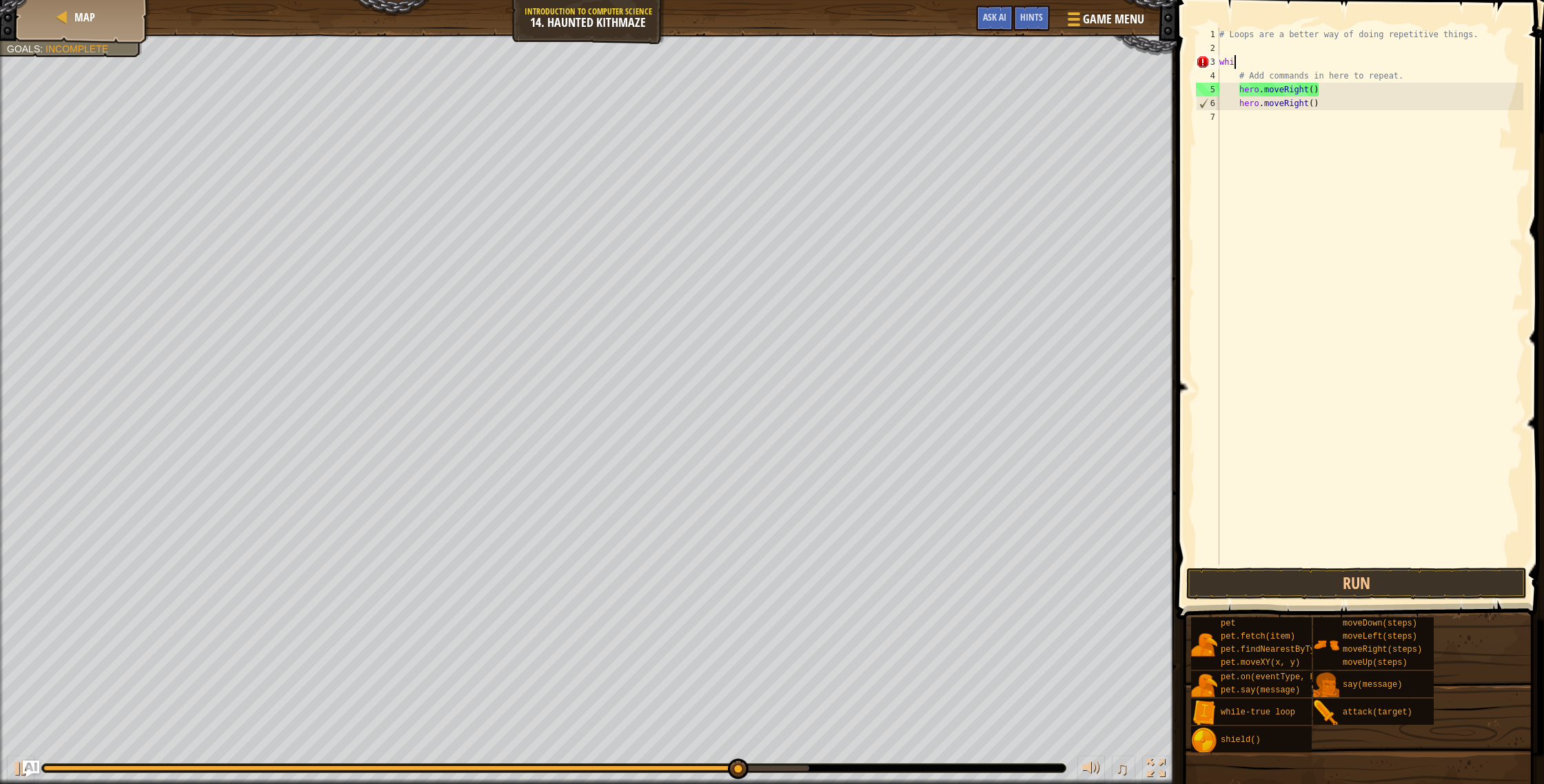
type textarea "w"
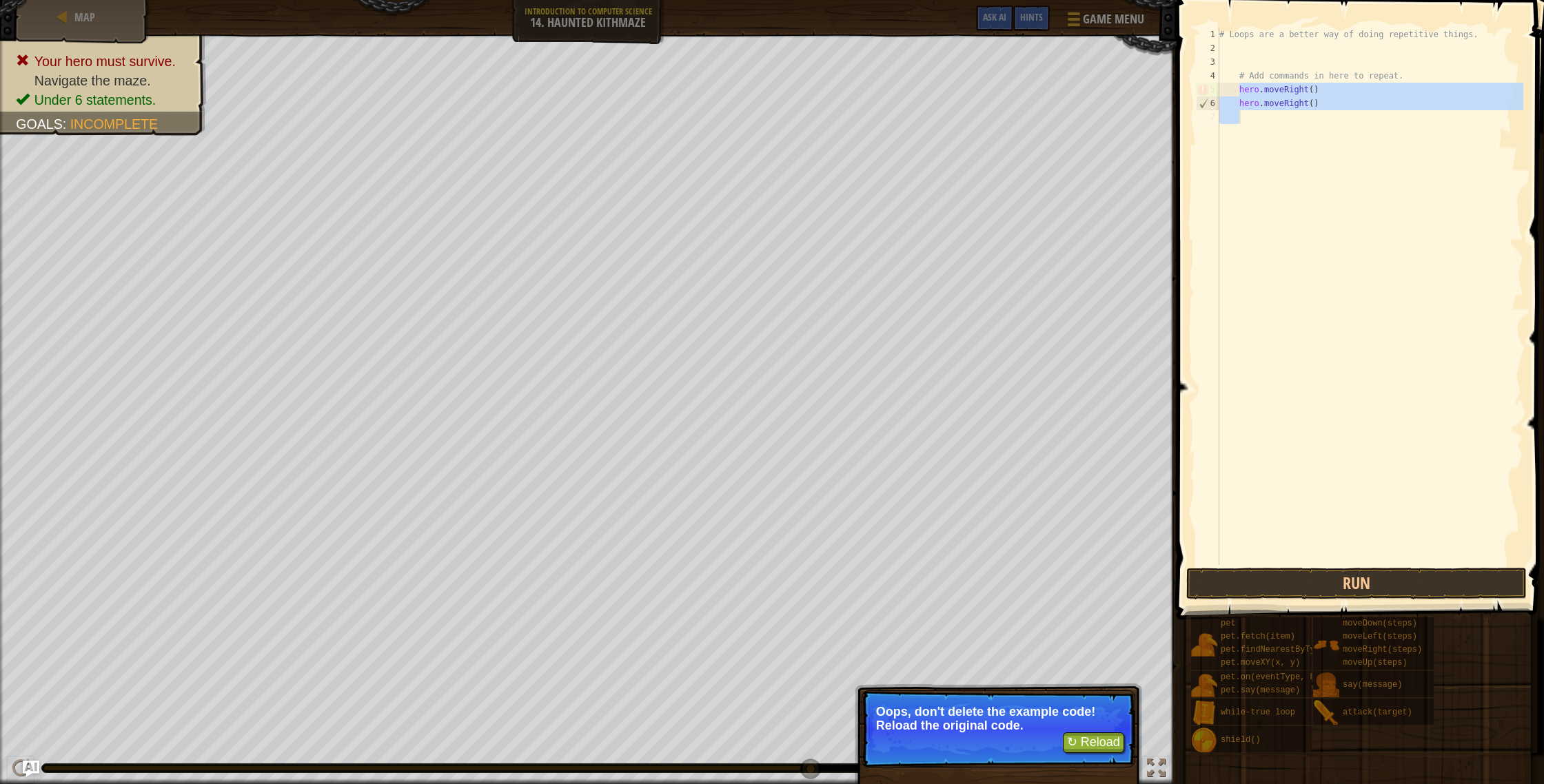
drag, startPoint x: 1240, startPoint y: 94, endPoint x: 1447, endPoint y: 127, distance: 209.6
click at [1447, 127] on div "# Loops are a better way of doing repetitive things. # Add commands in here to …" at bounding box center [1370, 310] width 307 height 565
type textarea "hero.moveRight()"
click at [1084, 729] on p "Oops, don't delete the example code! Reload the original code." at bounding box center [999, 719] width 245 height 28
click at [1083, 738] on button "↻ Reload" at bounding box center [1094, 743] width 61 height 21
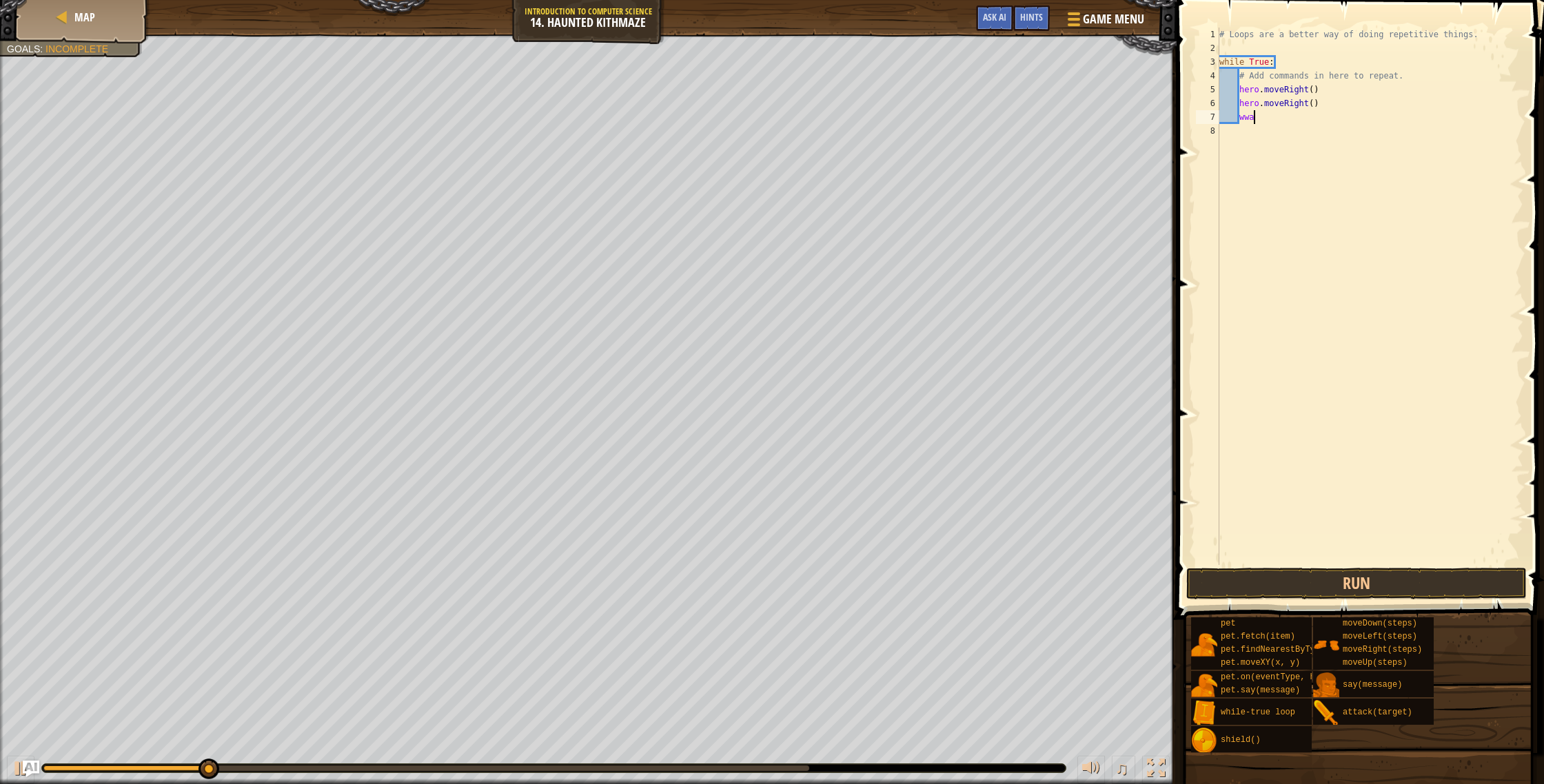
scroll to position [6, 2]
type textarea "w"
click at [1318, 103] on div "# Loops are a better way of doing repetitive things. while True : # Add command…" at bounding box center [1370, 310] width 307 height 565
type textarea "hero.moveRight()"
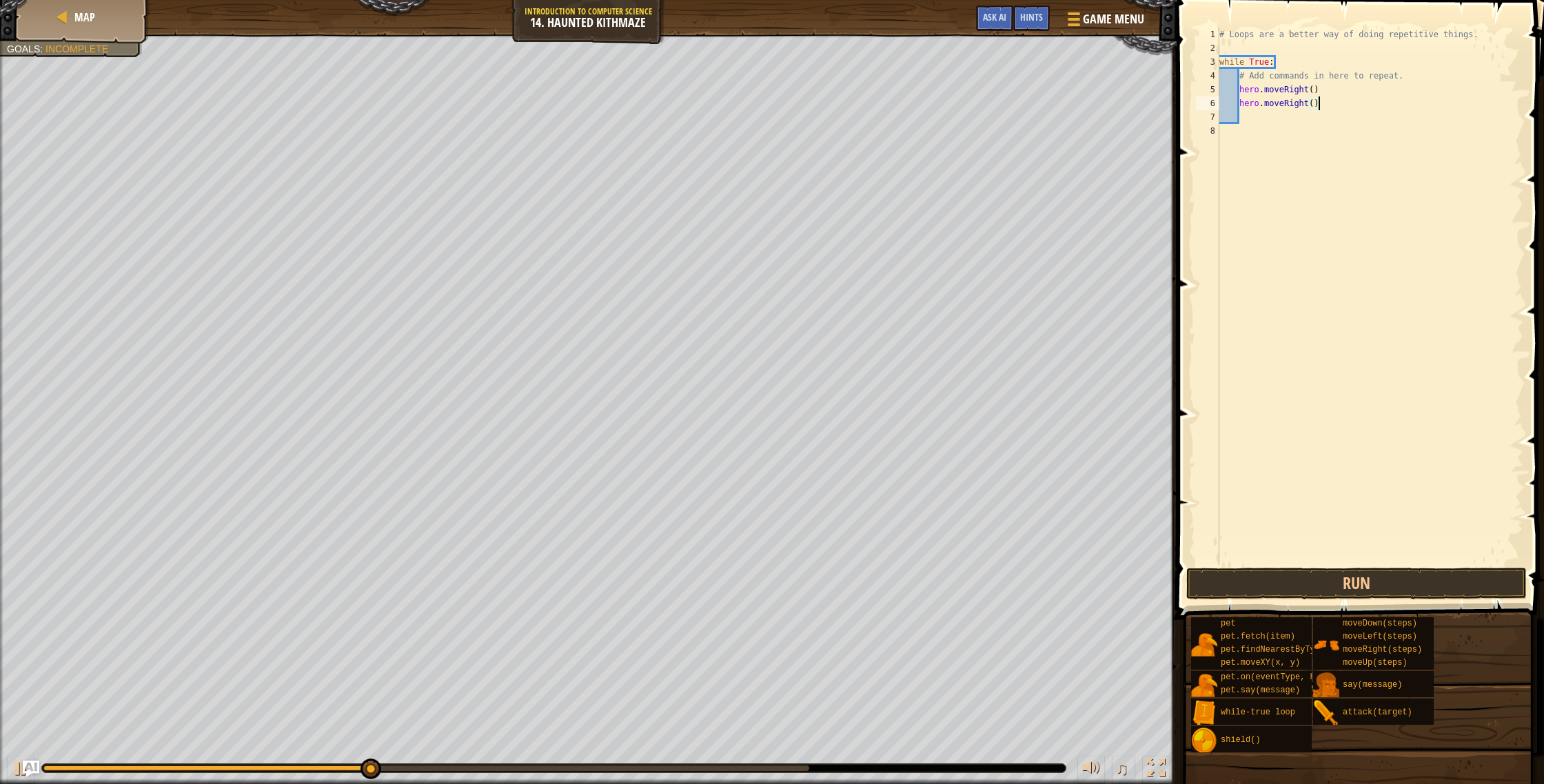
click at [1319, 103] on div "# Loops are a better way of doing repetitive things. while True : # Add command…" at bounding box center [1370, 310] width 307 height 565
click at [1289, 122] on div "# Loops are a better way of doing repetitive things. while True : # Add command…" at bounding box center [1370, 310] width 307 height 565
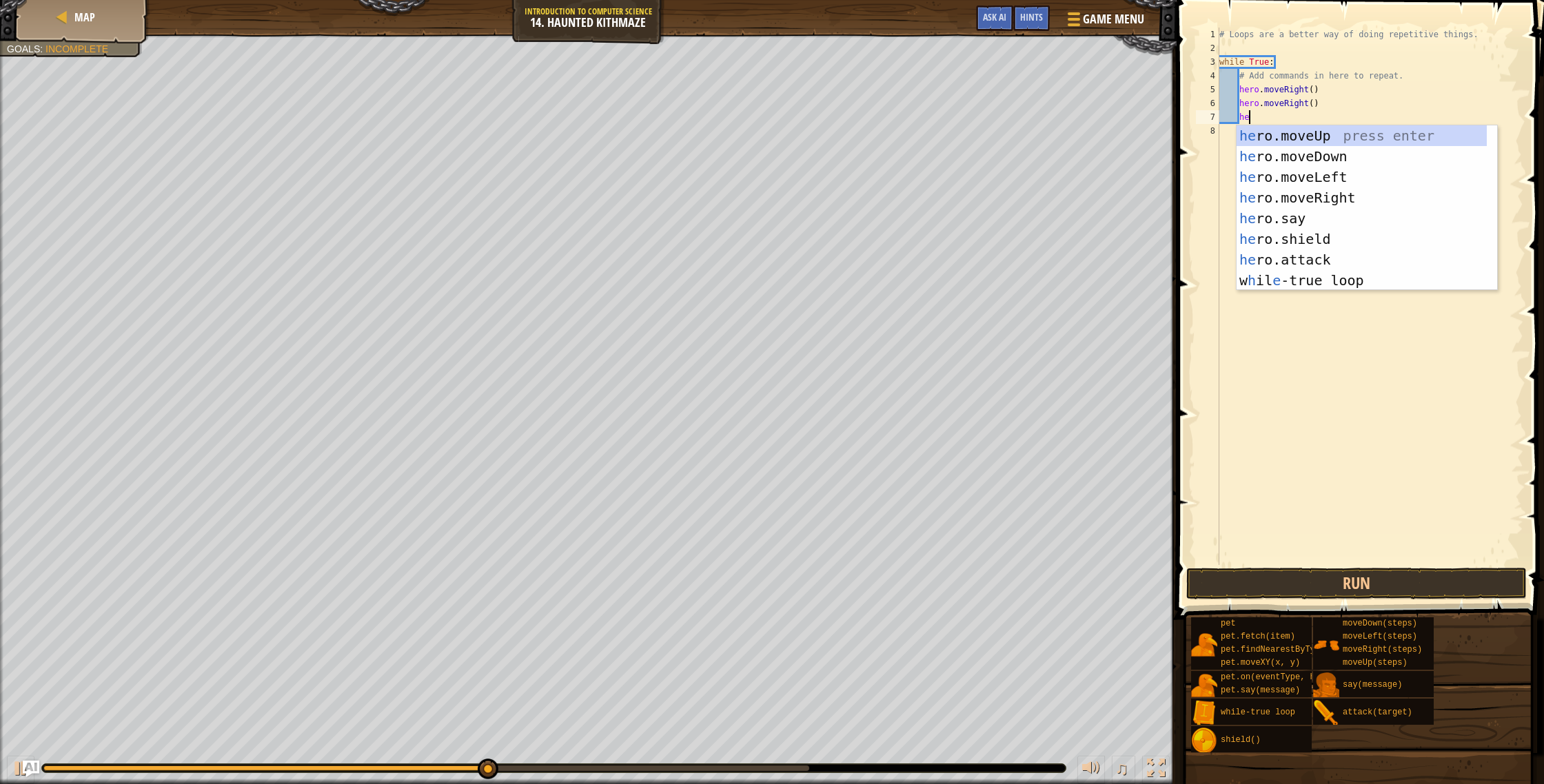
type textarea "hero"
click at [1361, 130] on div "hero .moveUp press enter hero .moveDown press enter hero .moveLeft press enter …" at bounding box center [1367, 228] width 261 height 206
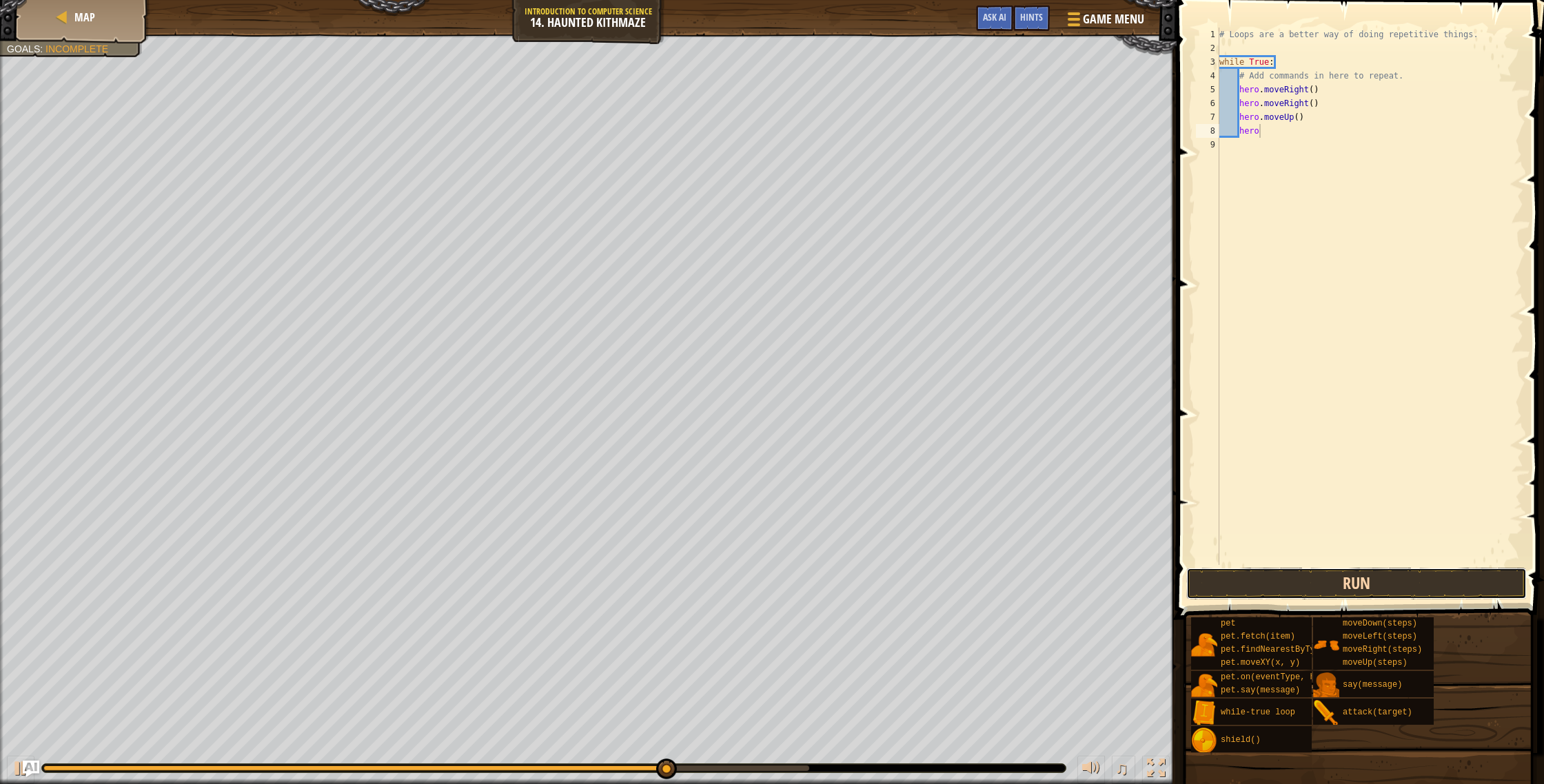
click at [1247, 576] on button "Run" at bounding box center [1356, 584] width 341 height 32
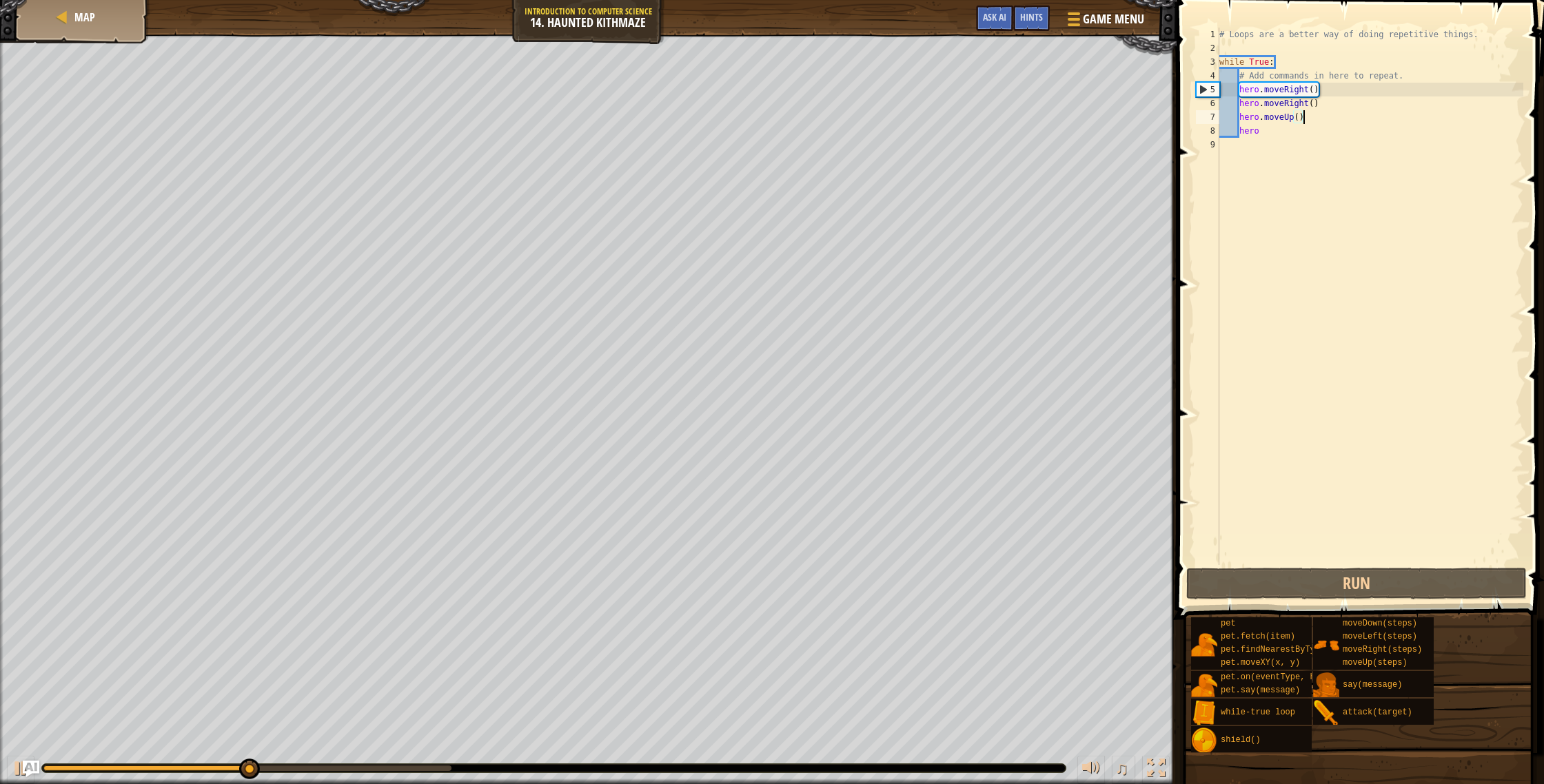
click at [1303, 117] on div "# Loops are a better way of doing repetitive things. while True : # Add command…" at bounding box center [1370, 310] width 307 height 565
click at [1299, 118] on div "# Loops are a better way of doing repetitive things. while True : # Add command…" at bounding box center [1370, 310] width 307 height 565
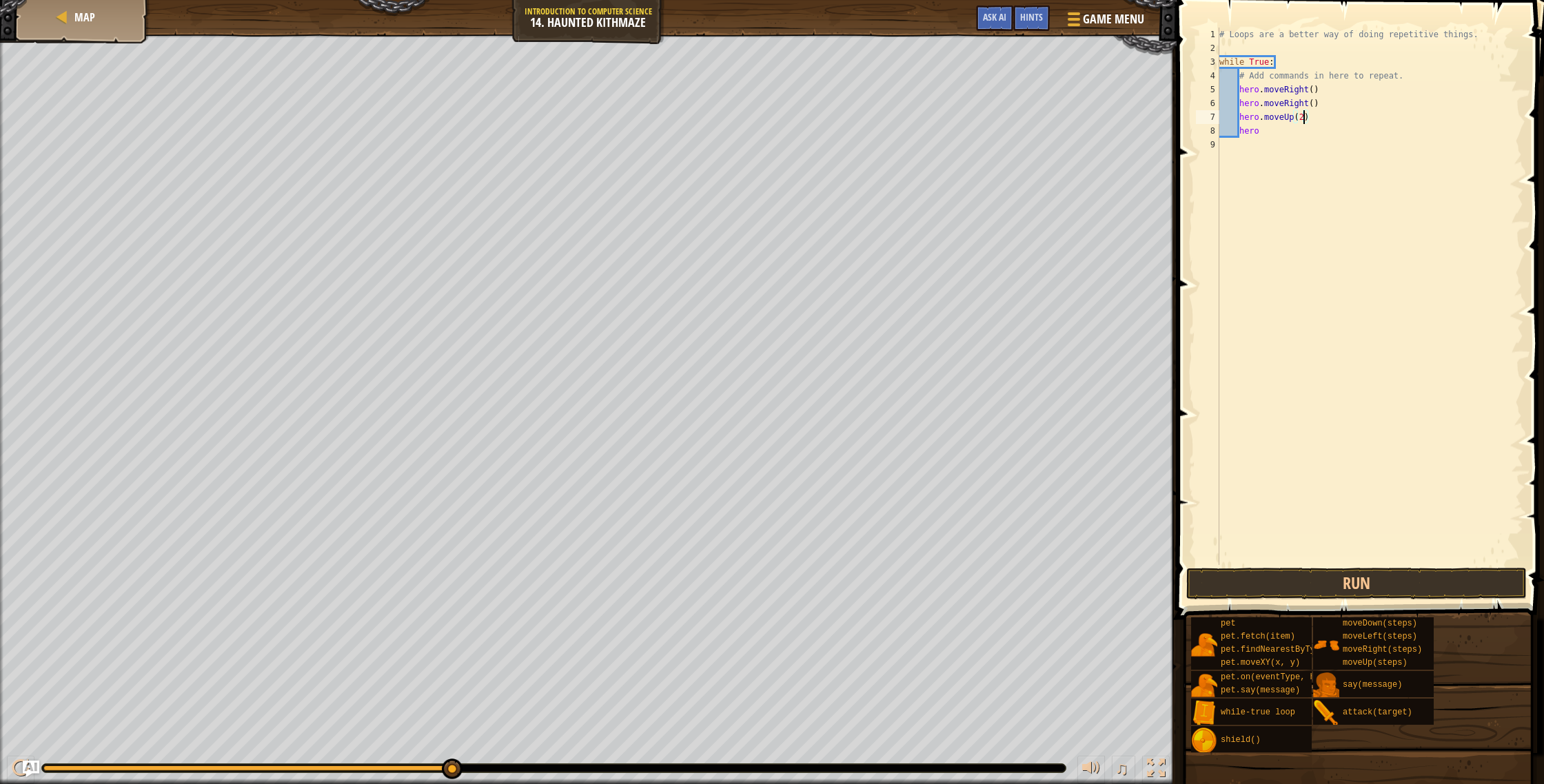
click at [1269, 131] on div "# Loops are a better way of doing repetitive things. while True : # Add command…" at bounding box center [1370, 310] width 307 height 565
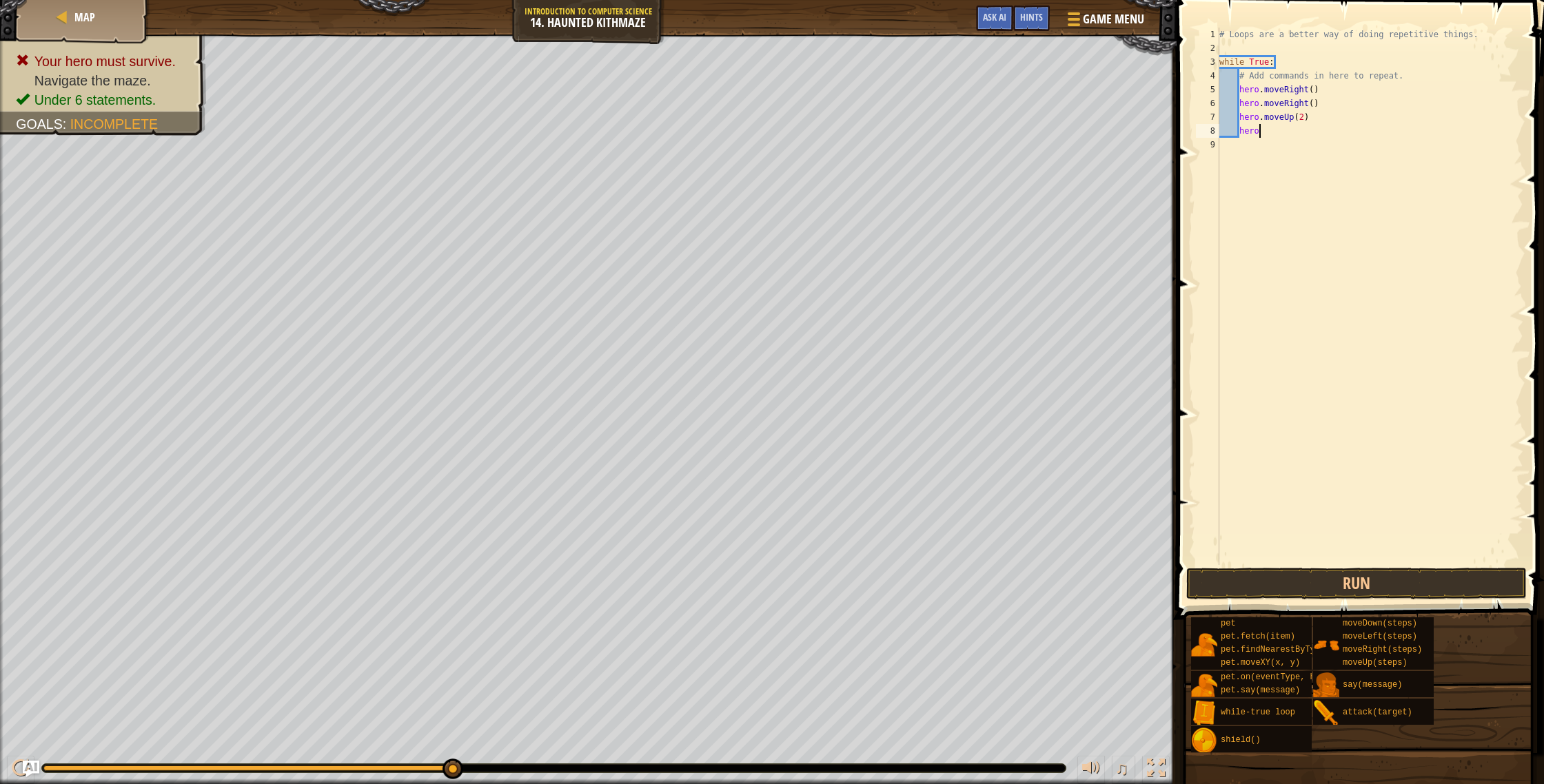
scroll to position [6, 3]
type textarea "hero."
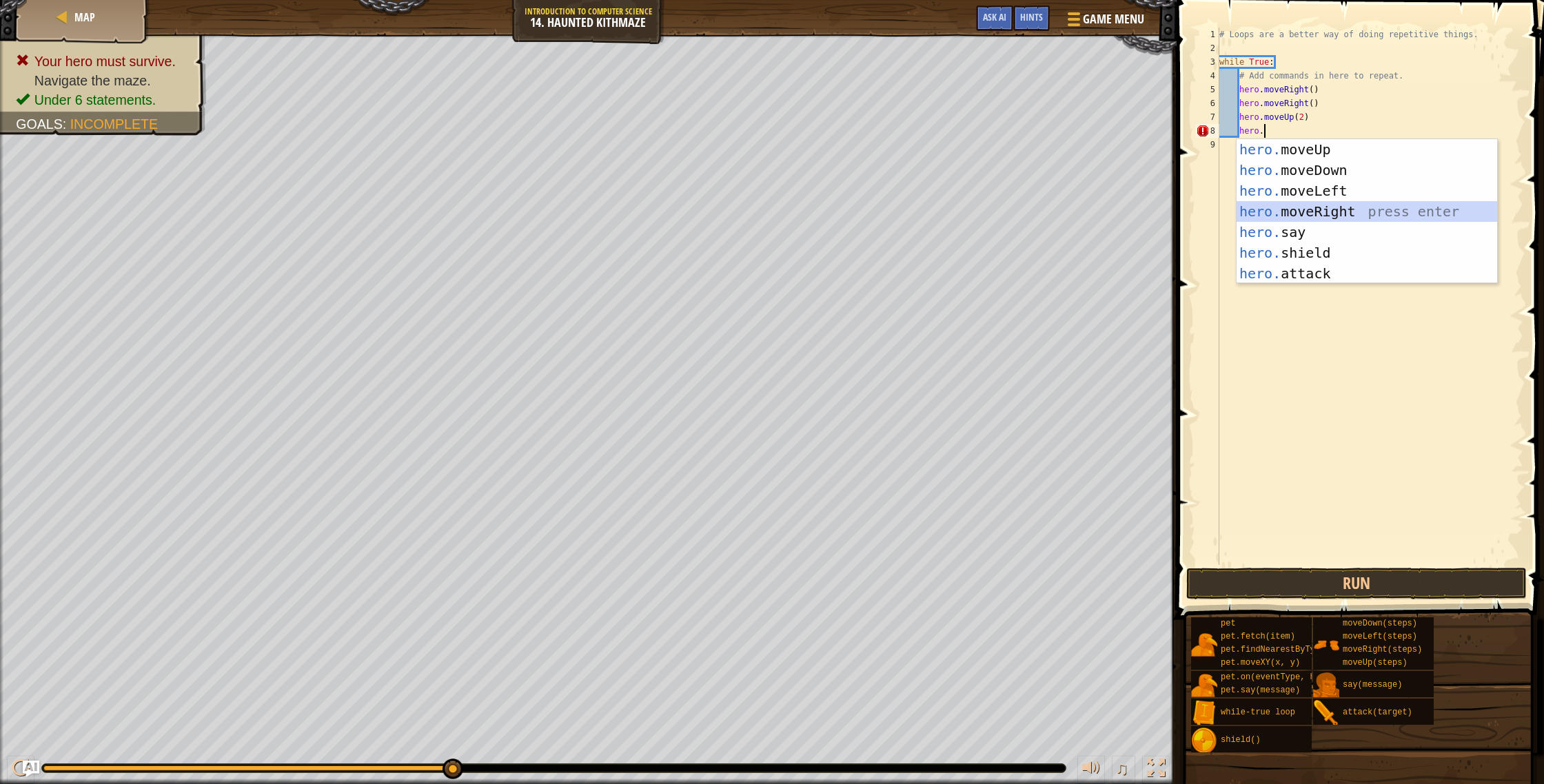
click at [1347, 206] on div "hero. moveUp press enter hero. moveDown press enter hero. moveLeft press enter …" at bounding box center [1367, 232] width 261 height 186
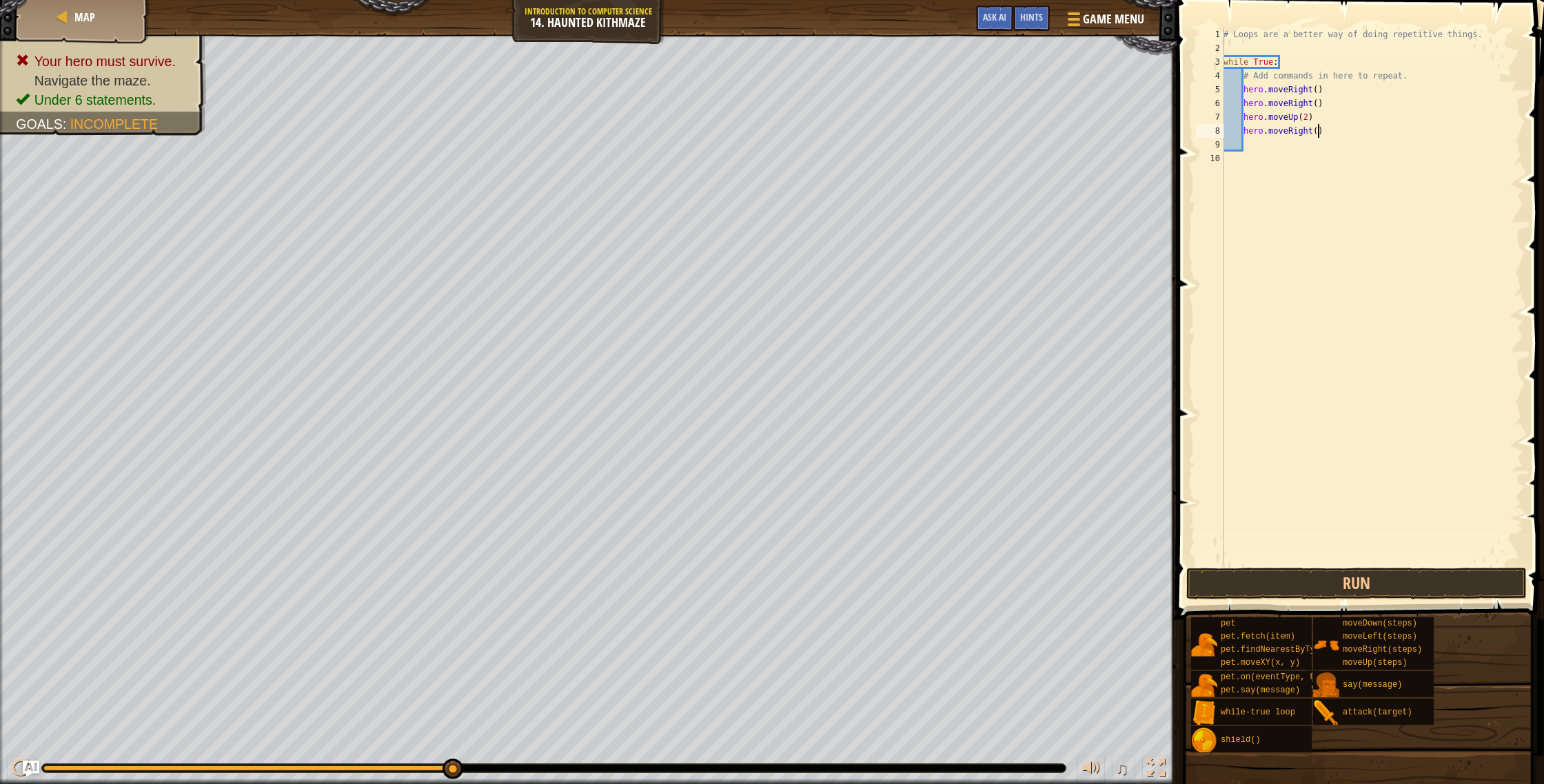
click at [1319, 135] on div "# Loops are a better way of doing repetitive things. while True : # Add command…" at bounding box center [1372, 310] width 302 height 565
type textarea "hero.moveRight(2)"
click at [1260, 147] on div "# Loops are a better way of doing repetitive things. while True : # Add command…" at bounding box center [1372, 310] width 302 height 565
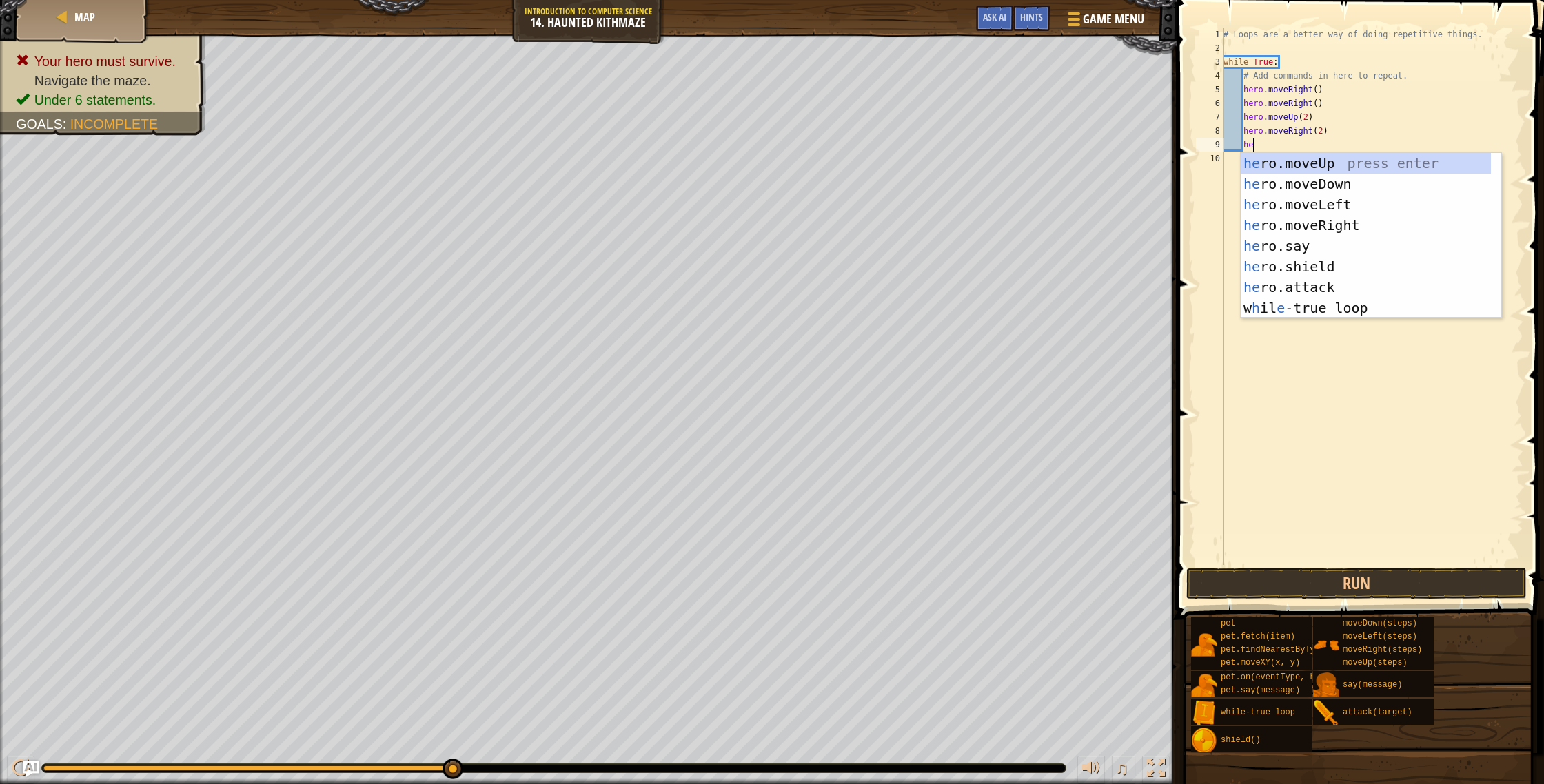
type textarea "hero"
click at [1309, 161] on div "hero .moveUp press enter hero .moveDown press enter hero .moveLeft press enter …" at bounding box center [1371, 256] width 261 height 206
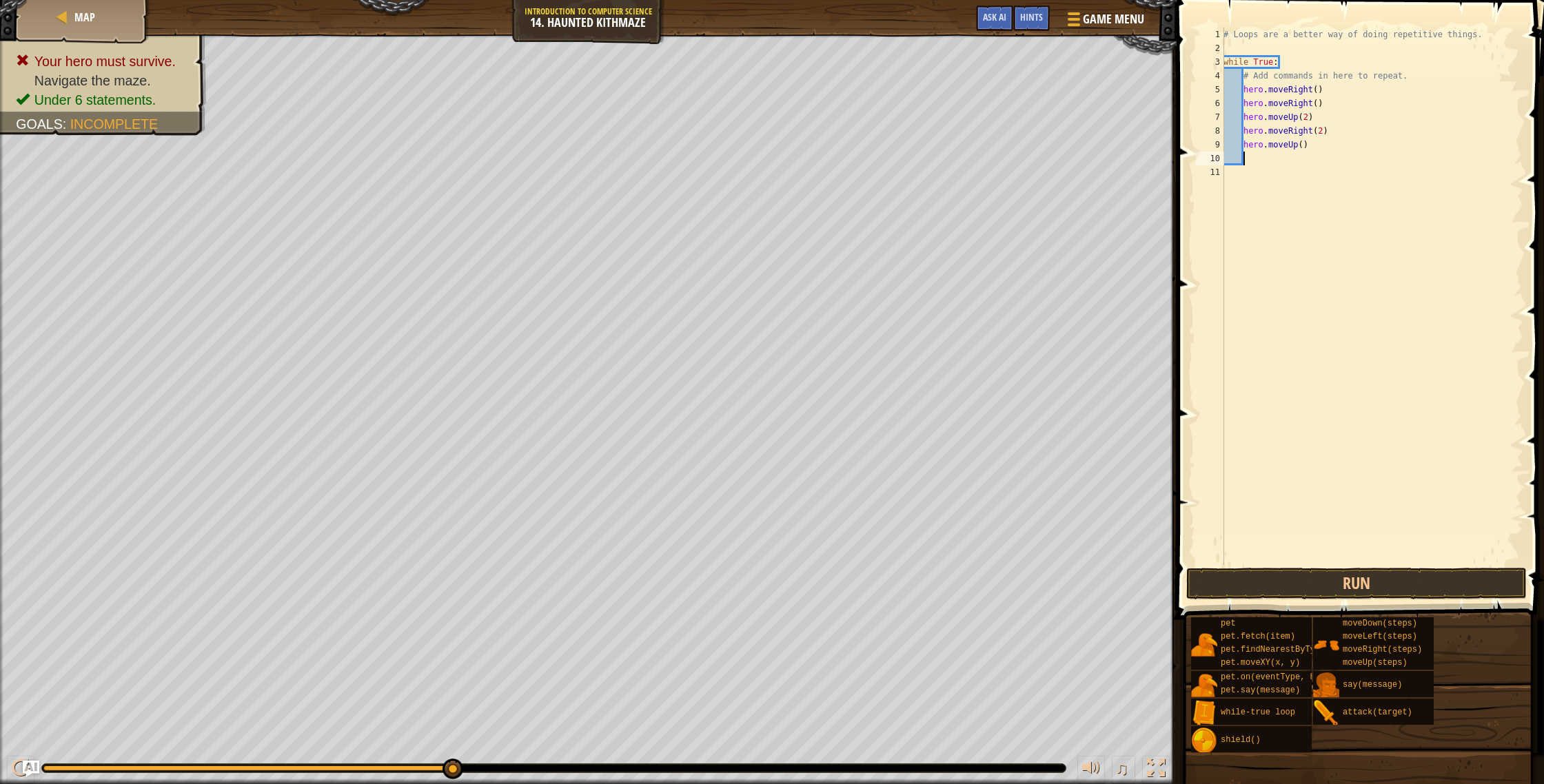
scroll to position [6, 1]
click at [1302, 148] on div "# Loops are a better way of doing repetitive things. while True : # Add command…" at bounding box center [1372, 310] width 302 height 565
type textarea "hero.moveUp(2)"
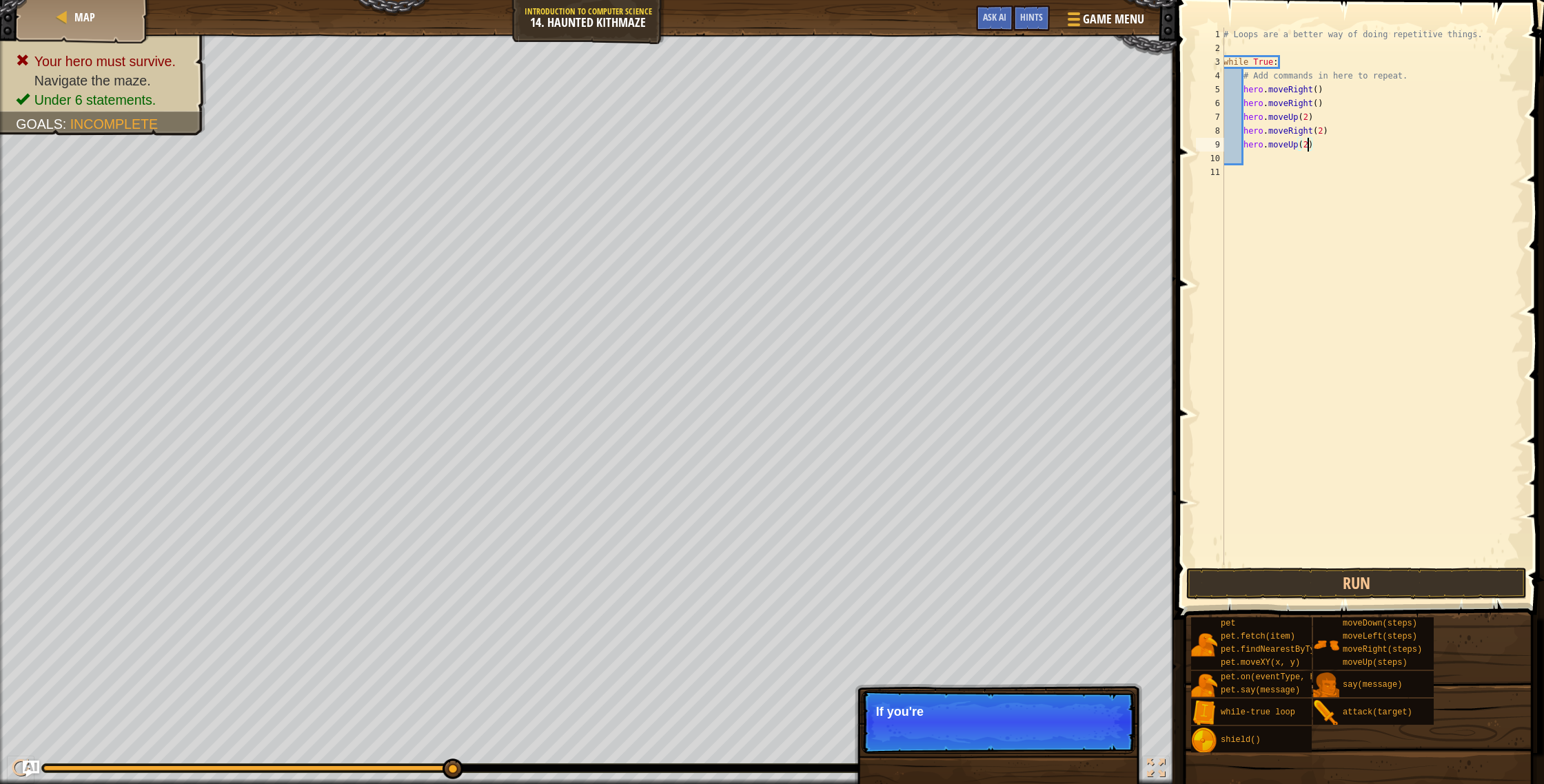
click at [1263, 160] on div "# Loops are a better way of doing repetitive things. while True : # Add command…" at bounding box center [1372, 310] width 302 height 565
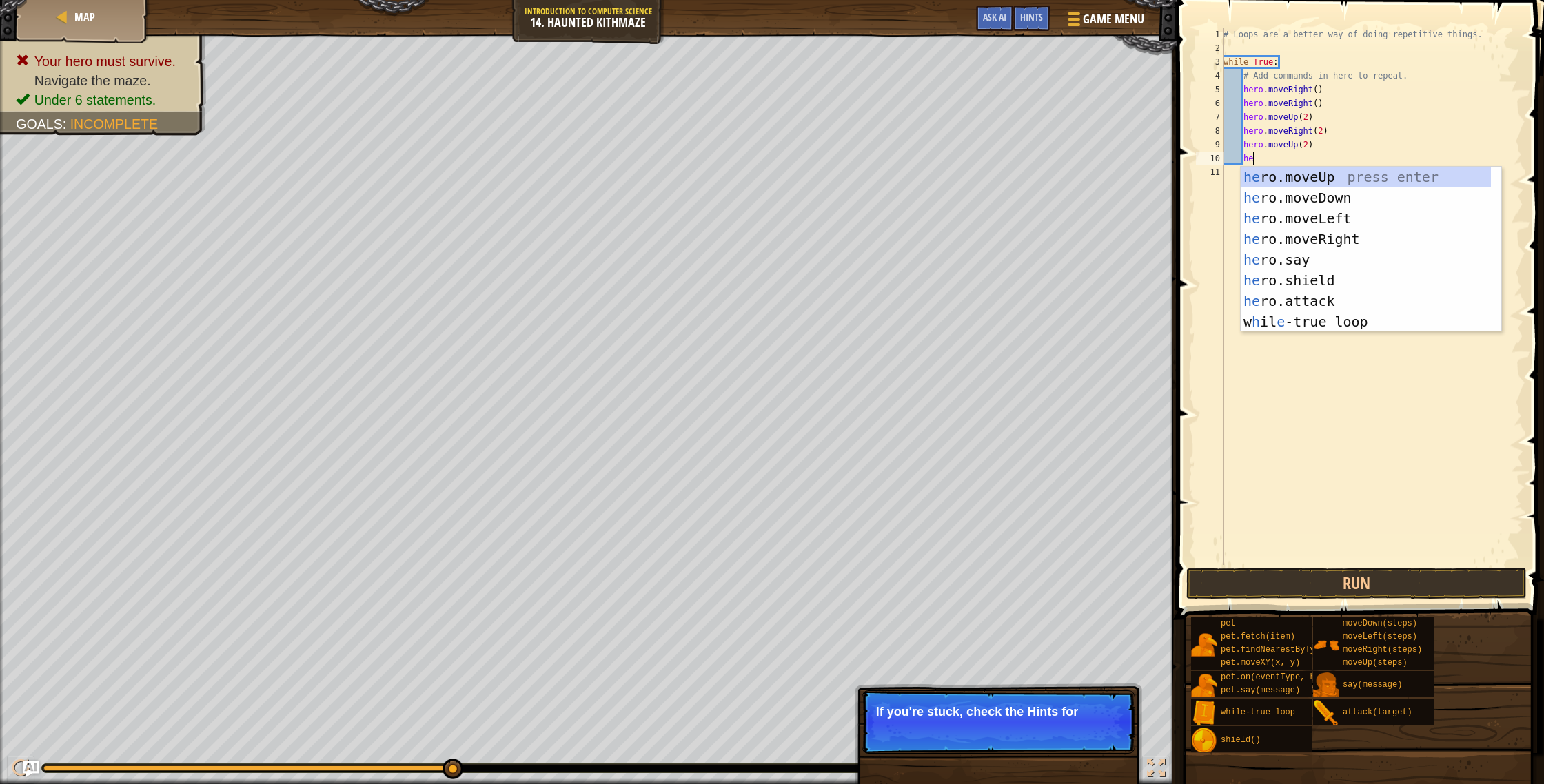
type textarea "hero"
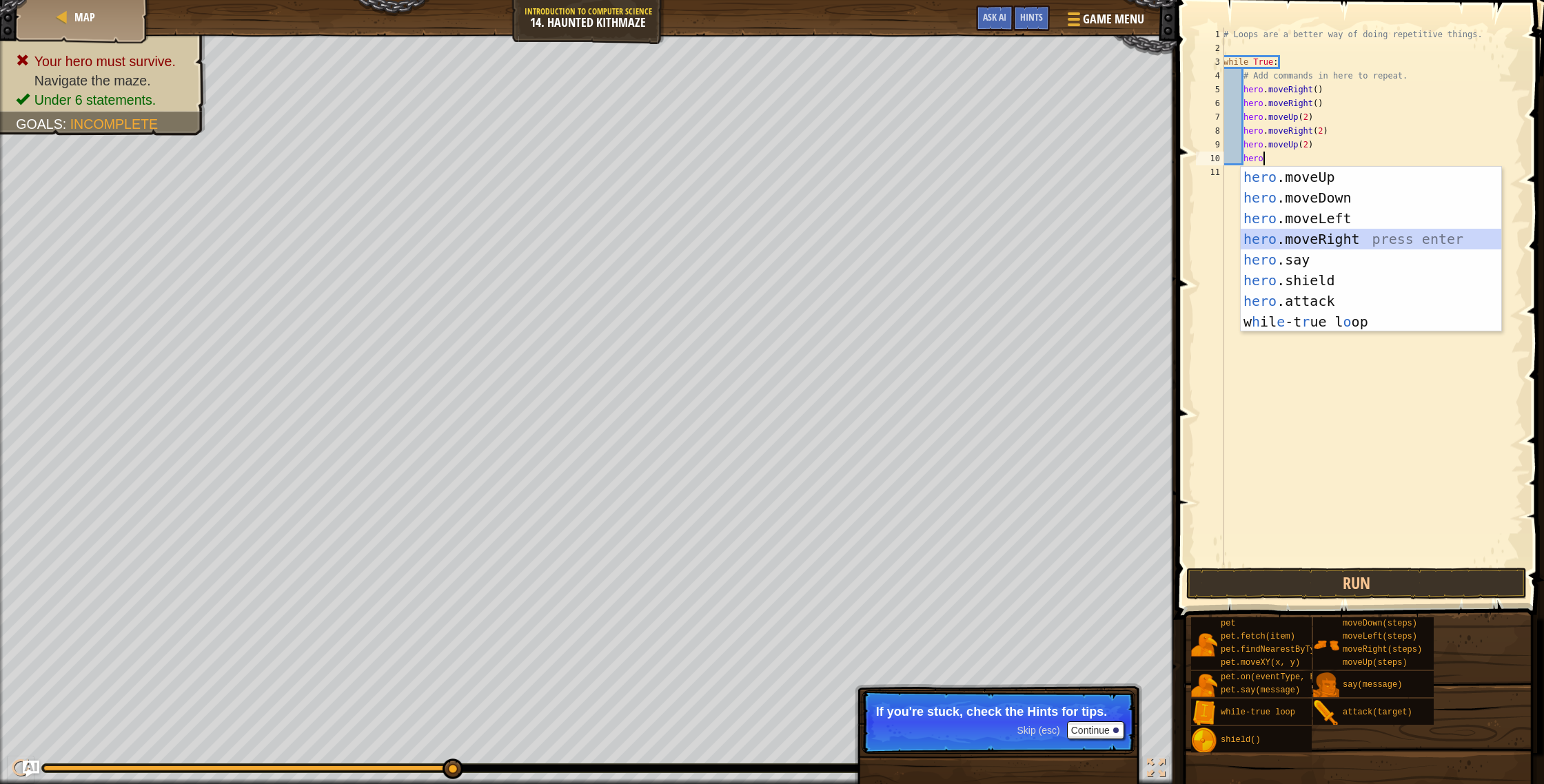
click at [1337, 236] on div "hero .moveUp press enter hero .moveDown press enter hero .moveLeft press enter …" at bounding box center [1371, 270] width 261 height 206
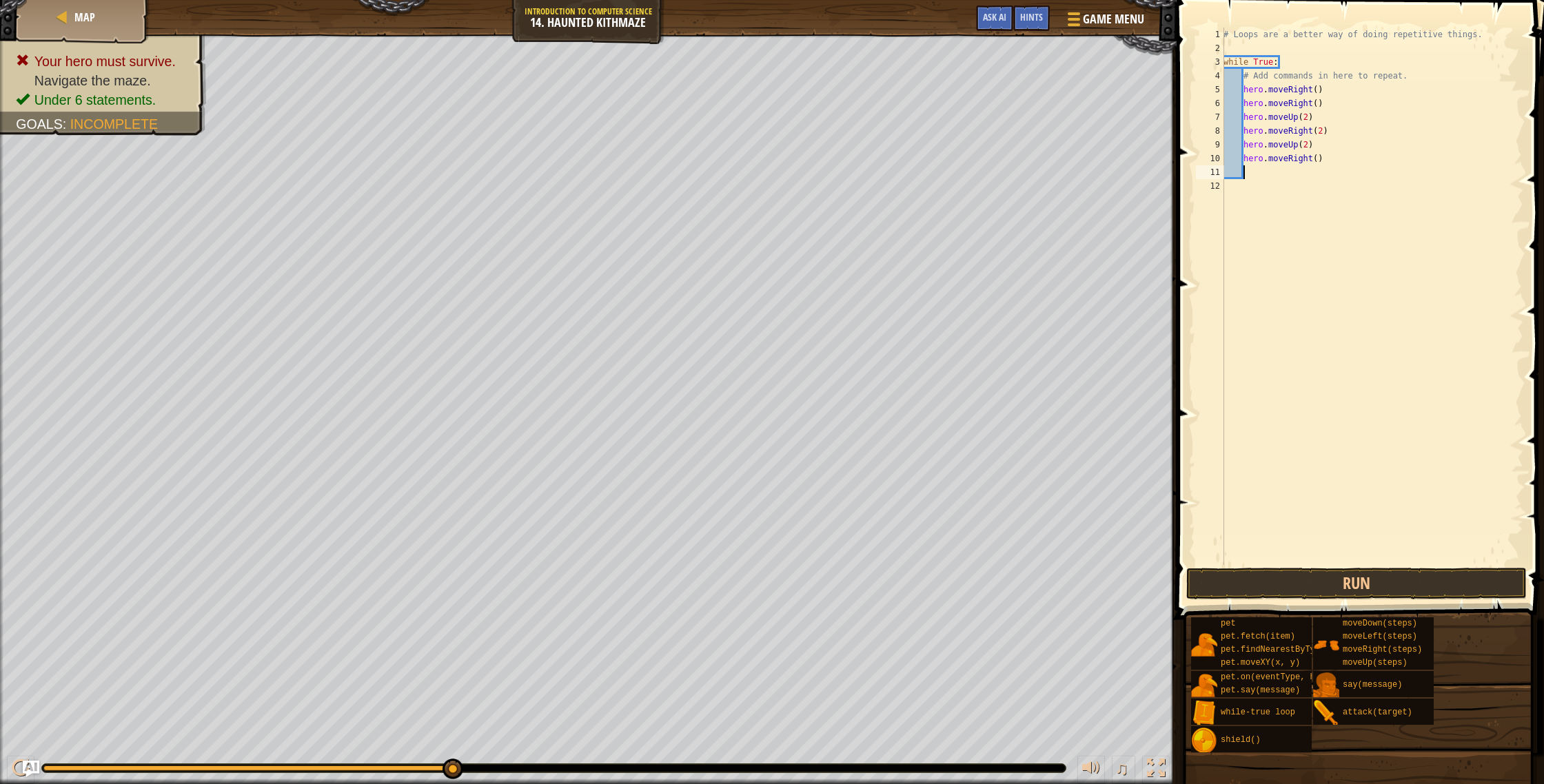
click at [1317, 161] on div "# Loops are a better way of doing repetitive things. while True : # Add command…" at bounding box center [1372, 310] width 302 height 565
type textarea "hero.moveRight(2)"
click at [1273, 172] on div "# Loops are a better way of doing repetitive things. while True : # Add command…" at bounding box center [1372, 310] width 302 height 565
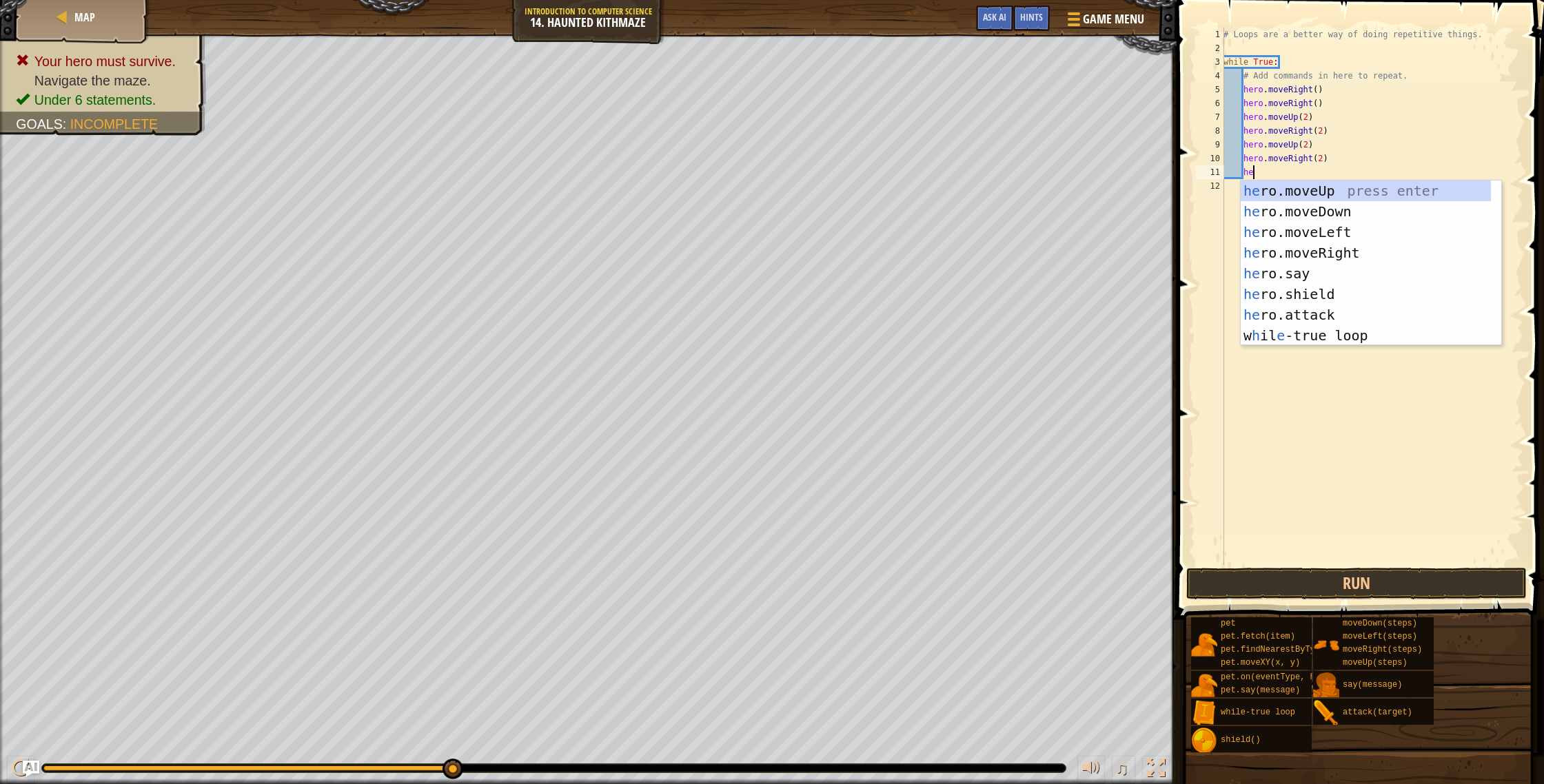
type textarea "hero"
click at [1355, 188] on div "hero .moveUp press enter hero .moveDown press enter hero .moveLeft press enter …" at bounding box center [1371, 283] width 261 height 206
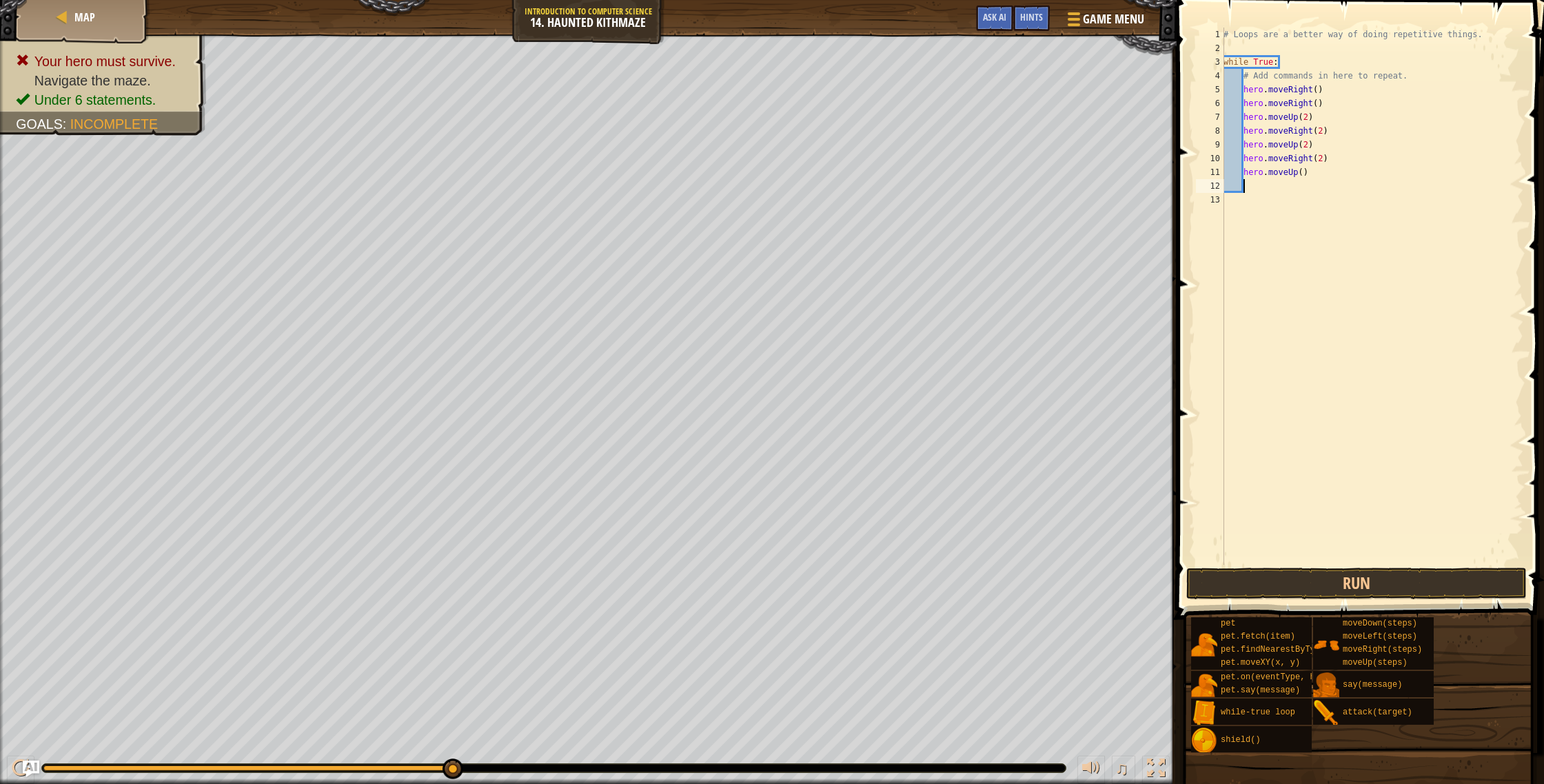
scroll to position [6, 1]
click at [1353, 569] on button "Run" at bounding box center [1356, 584] width 341 height 32
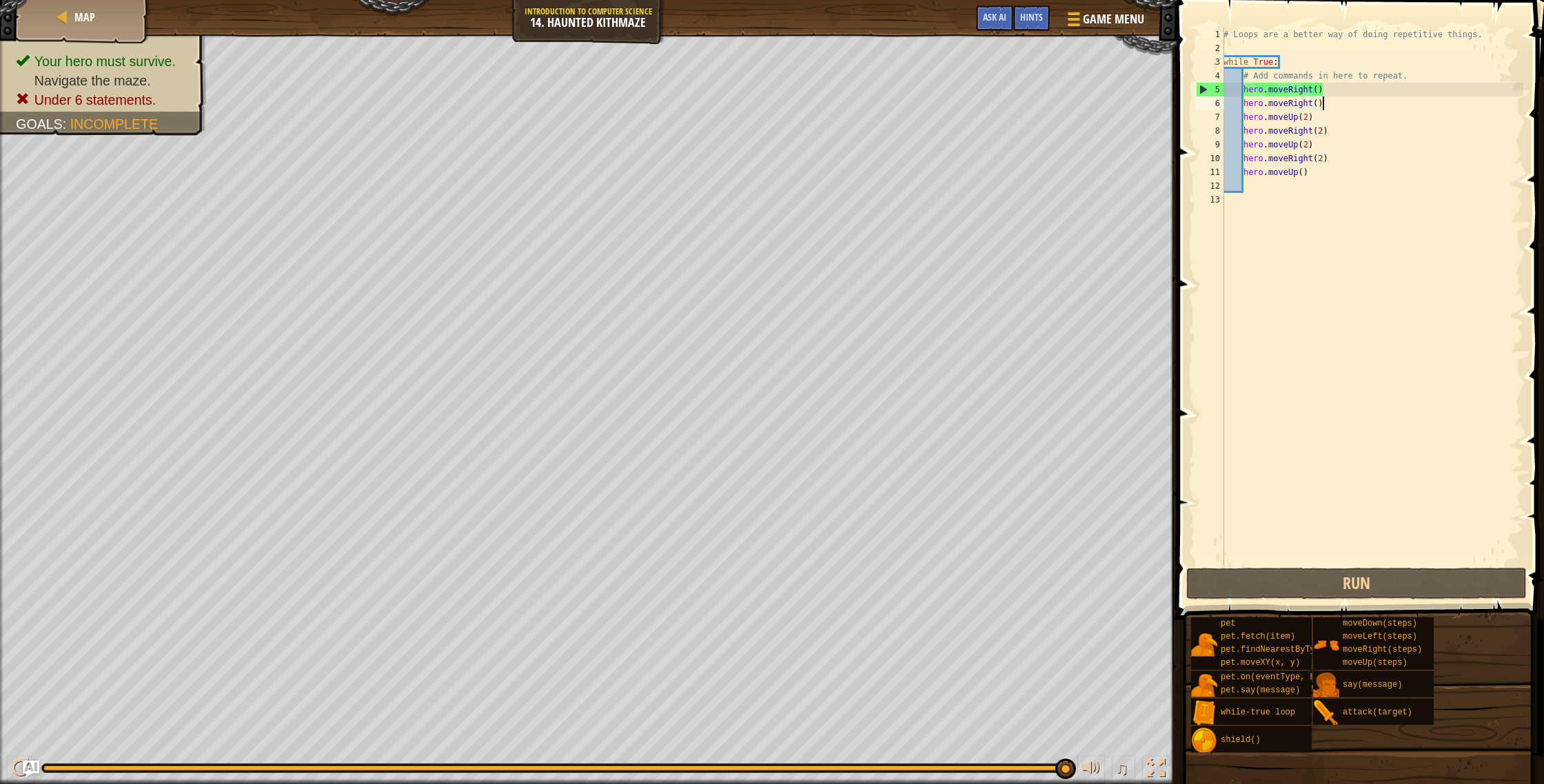
click at [1349, 105] on div "# Loops are a better way of doing repetitive things. while True : # Add command…" at bounding box center [1372, 310] width 302 height 565
type textarea "hero.moveRight()"
click at [1330, 106] on div "# Loops are a better way of doing repetitive things. while True : # Add command…" at bounding box center [1372, 310] width 302 height 565
drag, startPoint x: 1342, startPoint y: 106, endPoint x: 1220, endPoint y: 105, distance: 122.0
click at [1220, 105] on div "hero.moveRight() 1 2 3 4 5 6 7 8 9 10 11 12 13 # Loops are a better way of doin…" at bounding box center [1358, 296] width 330 height 537
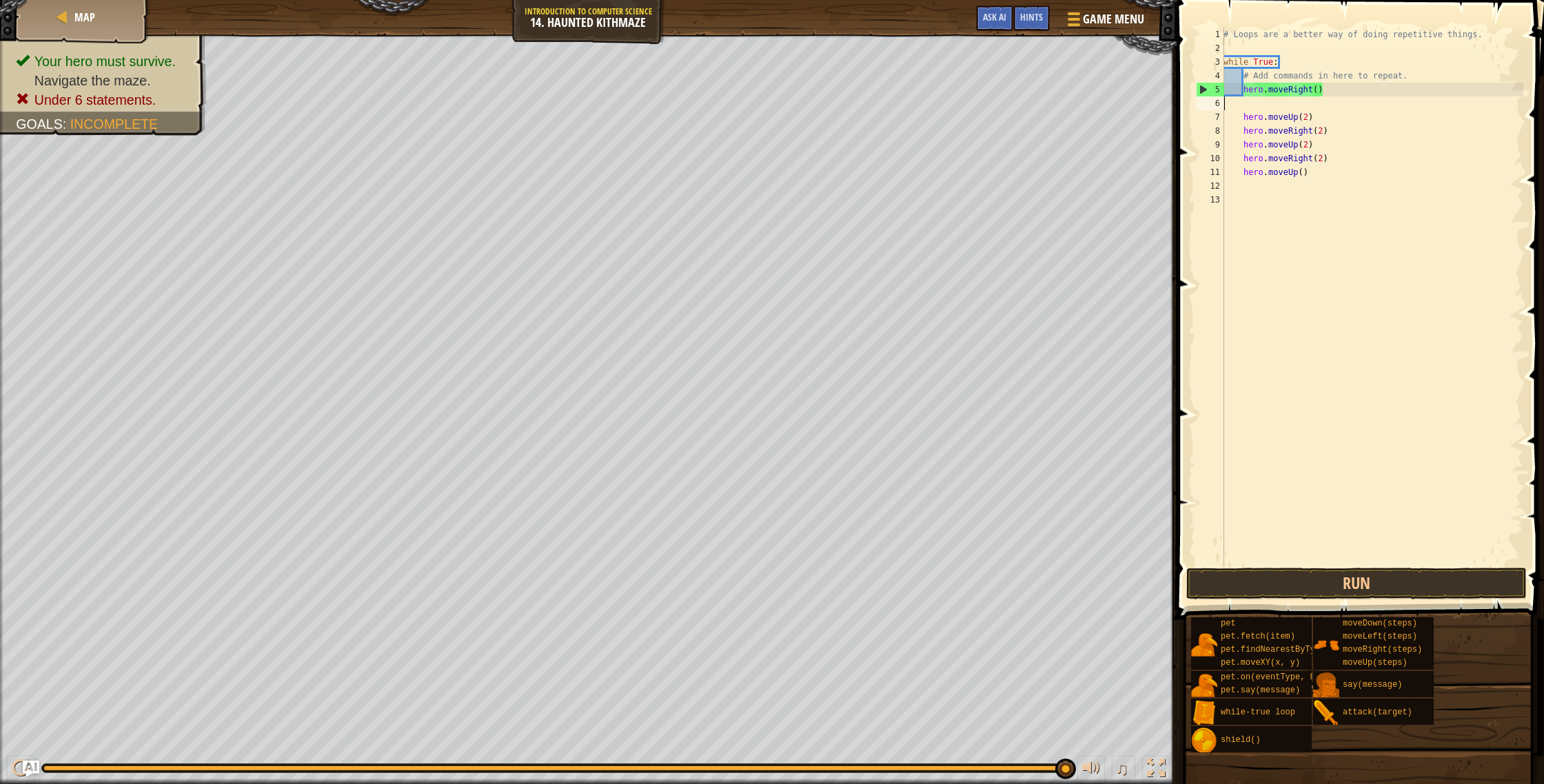
scroll to position [6, 0]
click at [1223, 118] on div "7" at bounding box center [1210, 118] width 29 height 14
click at [1241, 118] on div "# Loops are a better way of doing repetitive things. while True : # Add command…" at bounding box center [1372, 310] width 302 height 565
click at [1310, 102] on div "# Loops are a better way of doing repetitive things. while True : # Add command…" at bounding box center [1372, 310] width 302 height 565
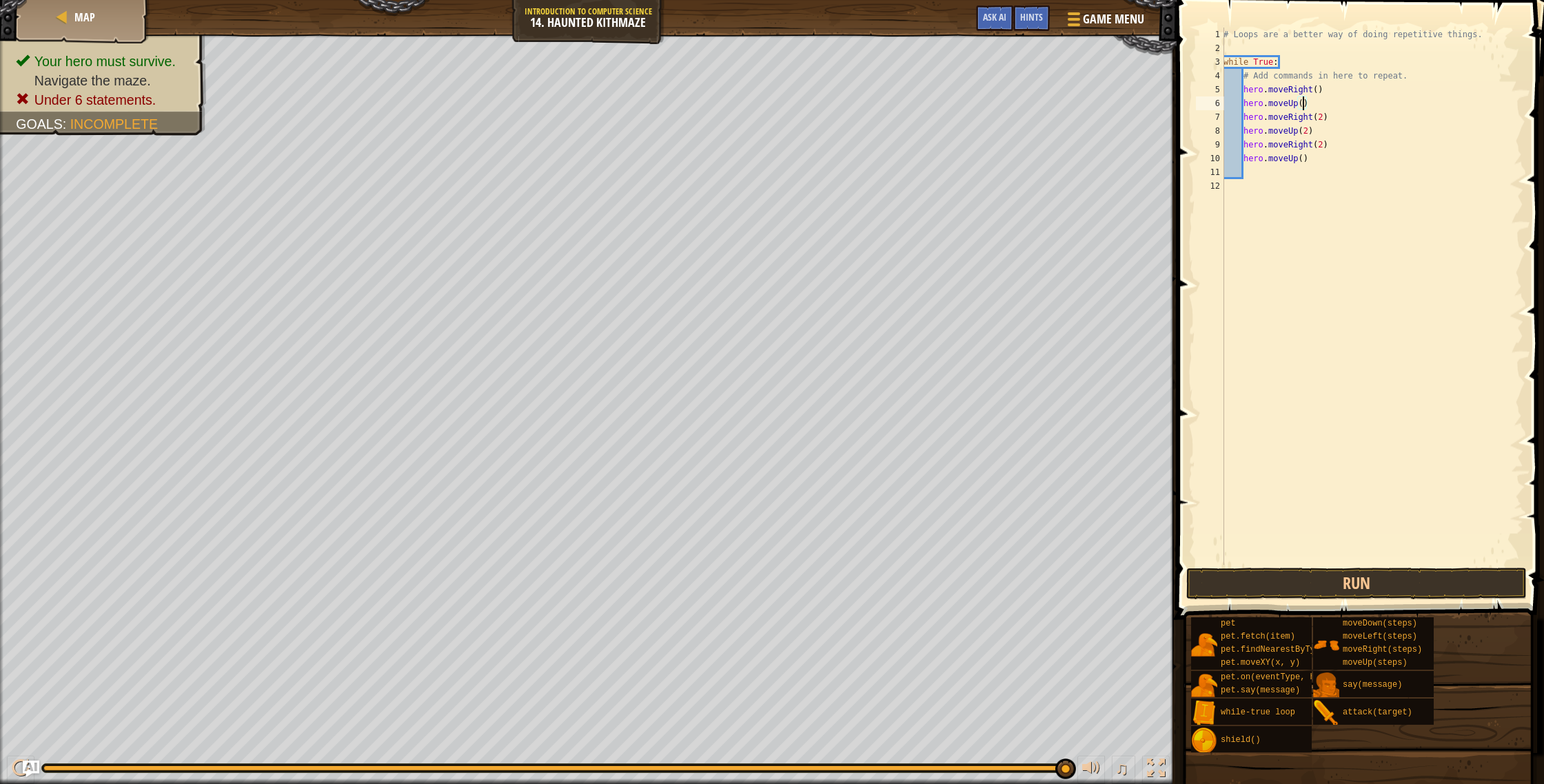
click at [1311, 128] on div "# Loops are a better way of doing repetitive things. while True : # Add command…" at bounding box center [1372, 310] width 302 height 565
click at [1309, 132] on div "# Loops are a better way of doing repetitive things. while True : # Add command…" at bounding box center [1372, 310] width 302 height 565
click at [1325, 118] on div "# Loops are a better way of doing repetitive things. while True : # Add command…" at bounding box center [1372, 310] width 302 height 565
click at [1309, 131] on div "# Loops are a better way of doing repetitive things. while True : # Add command…" at bounding box center [1372, 310] width 302 height 565
type textarea "h"
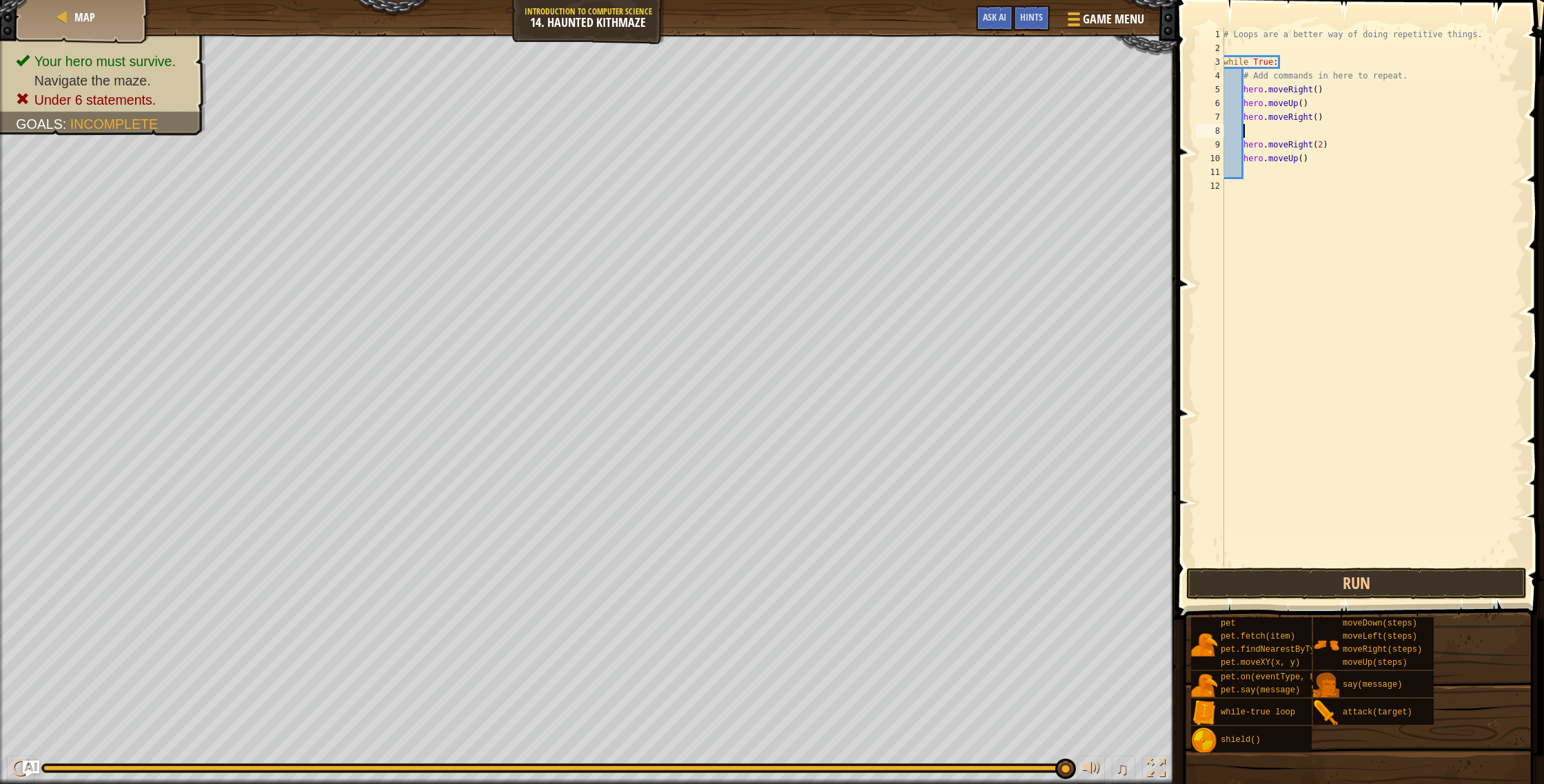
scroll to position [6, 0]
click at [1322, 132] on div "# Loops are a better way of doing repetitive things. while True : # Add command…" at bounding box center [1372, 310] width 302 height 565
drag, startPoint x: 1336, startPoint y: 131, endPoint x: 1247, endPoint y: 134, distance: 89.1
click at [1247, 134] on div "# Loops are a better way of doing repetitive things. while True : # Add command…" at bounding box center [1372, 310] width 302 height 565
type textarea "h"
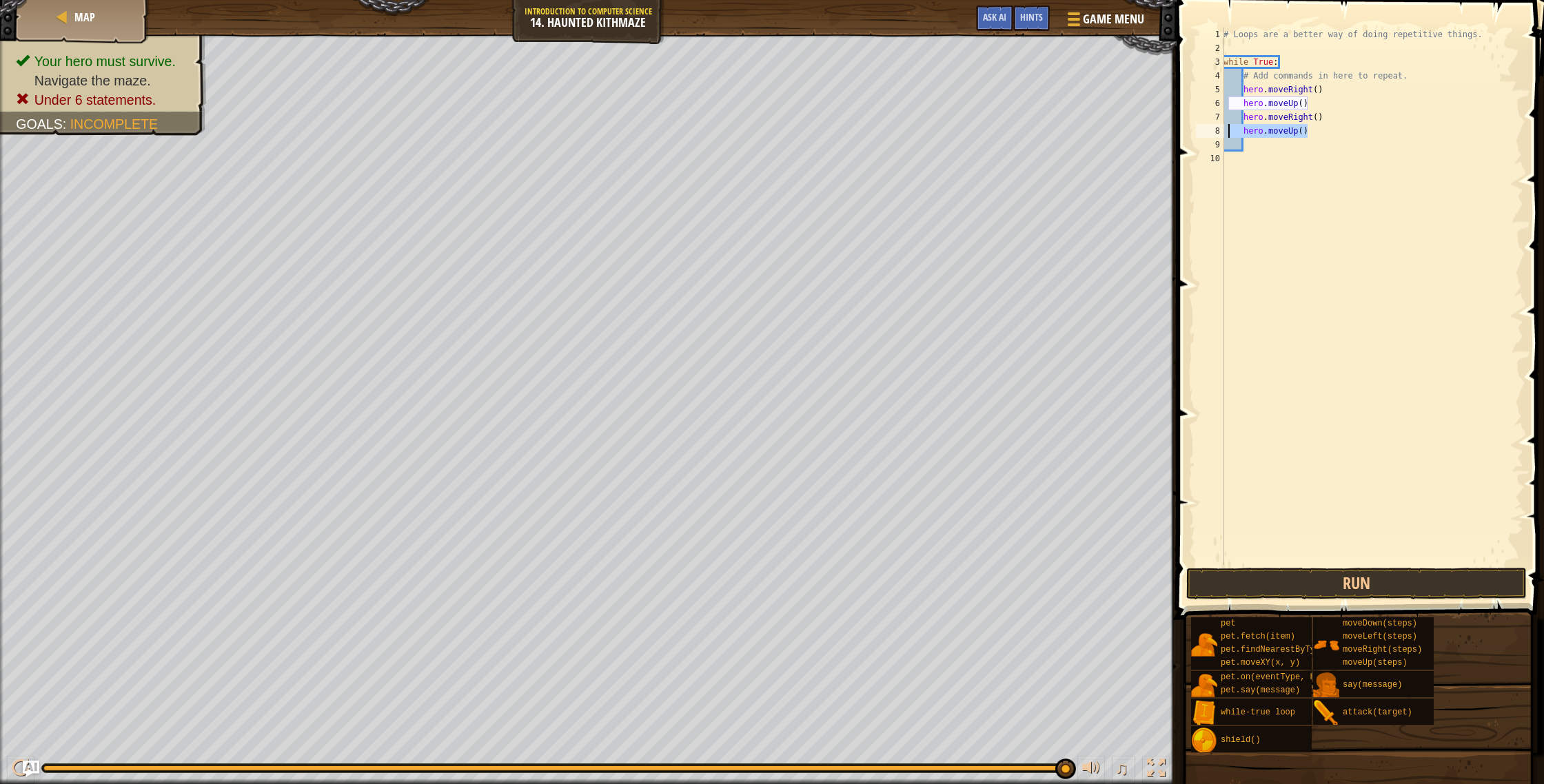
drag, startPoint x: 1308, startPoint y: 133, endPoint x: 1229, endPoint y: 135, distance: 79.0
click at [1229, 135] on div "# Loops are a better way of doing repetitive things. while True : # Add command…" at bounding box center [1372, 310] width 302 height 565
type textarea "hero.moveUp()"
click at [1343, 587] on button "Run" at bounding box center [1356, 584] width 341 height 32
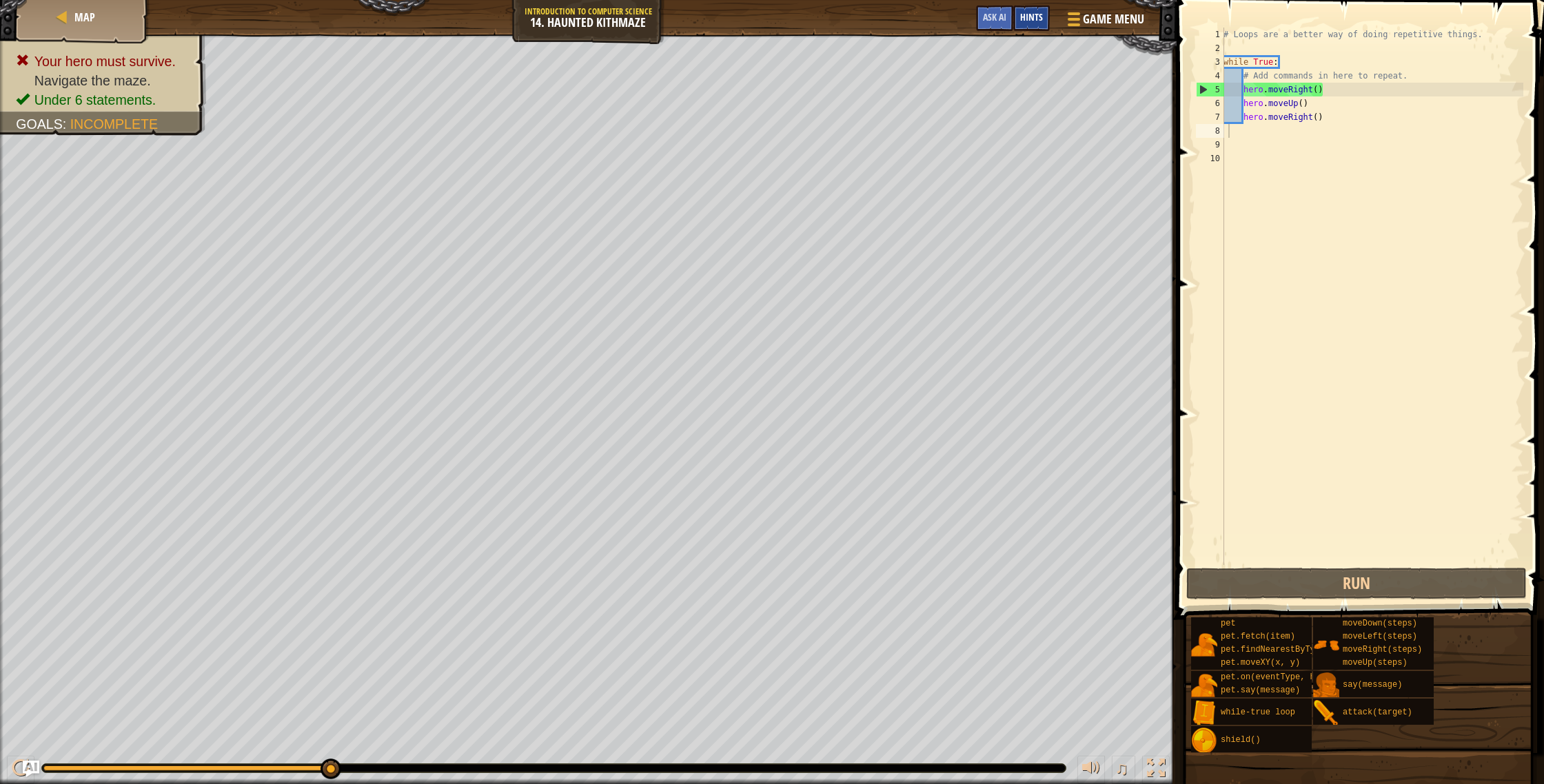
click at [1024, 18] on span "Hints" at bounding box center [1031, 16] width 23 height 13
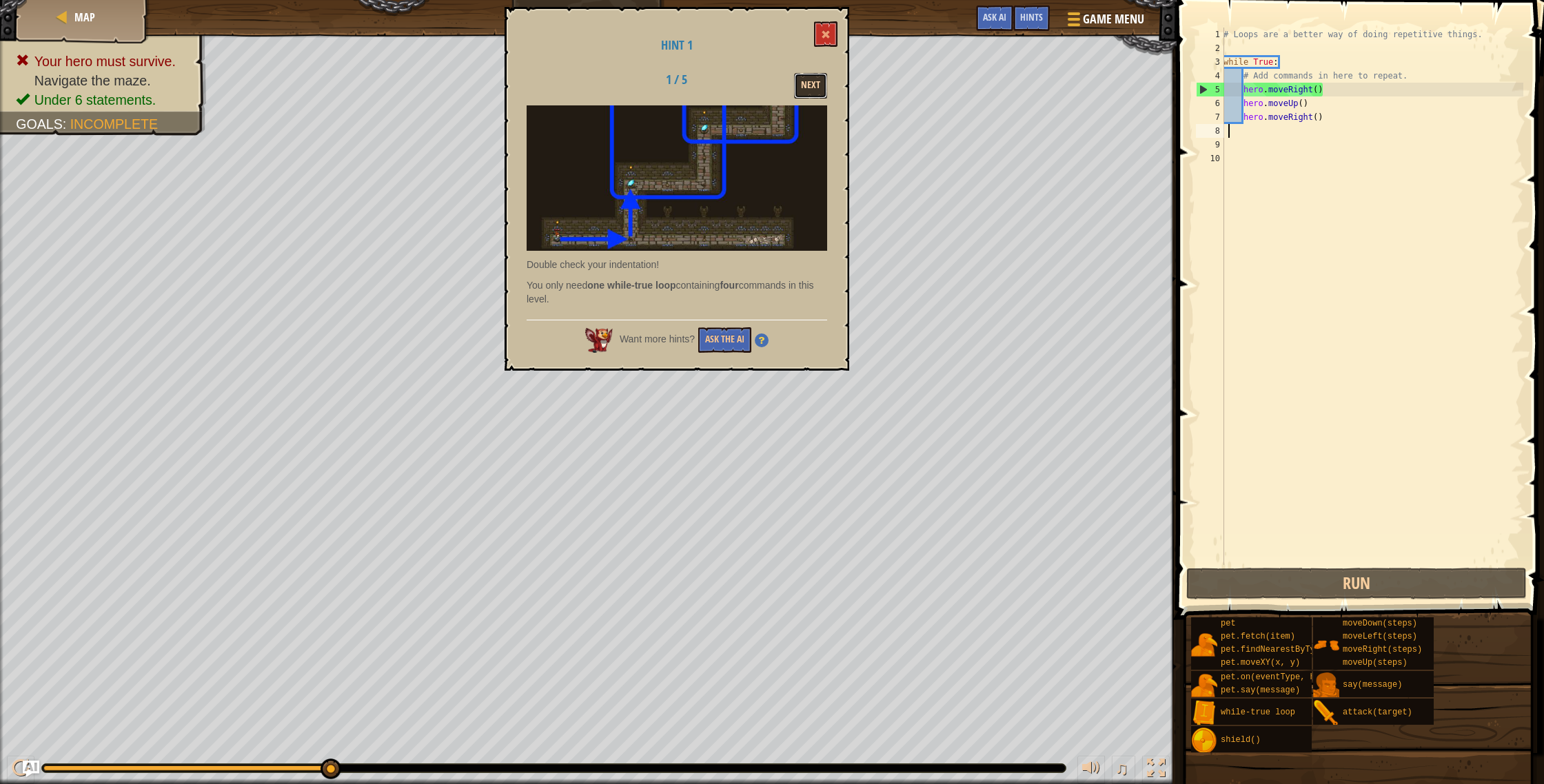
click at [800, 84] on button "Next" at bounding box center [810, 86] width 33 height 26
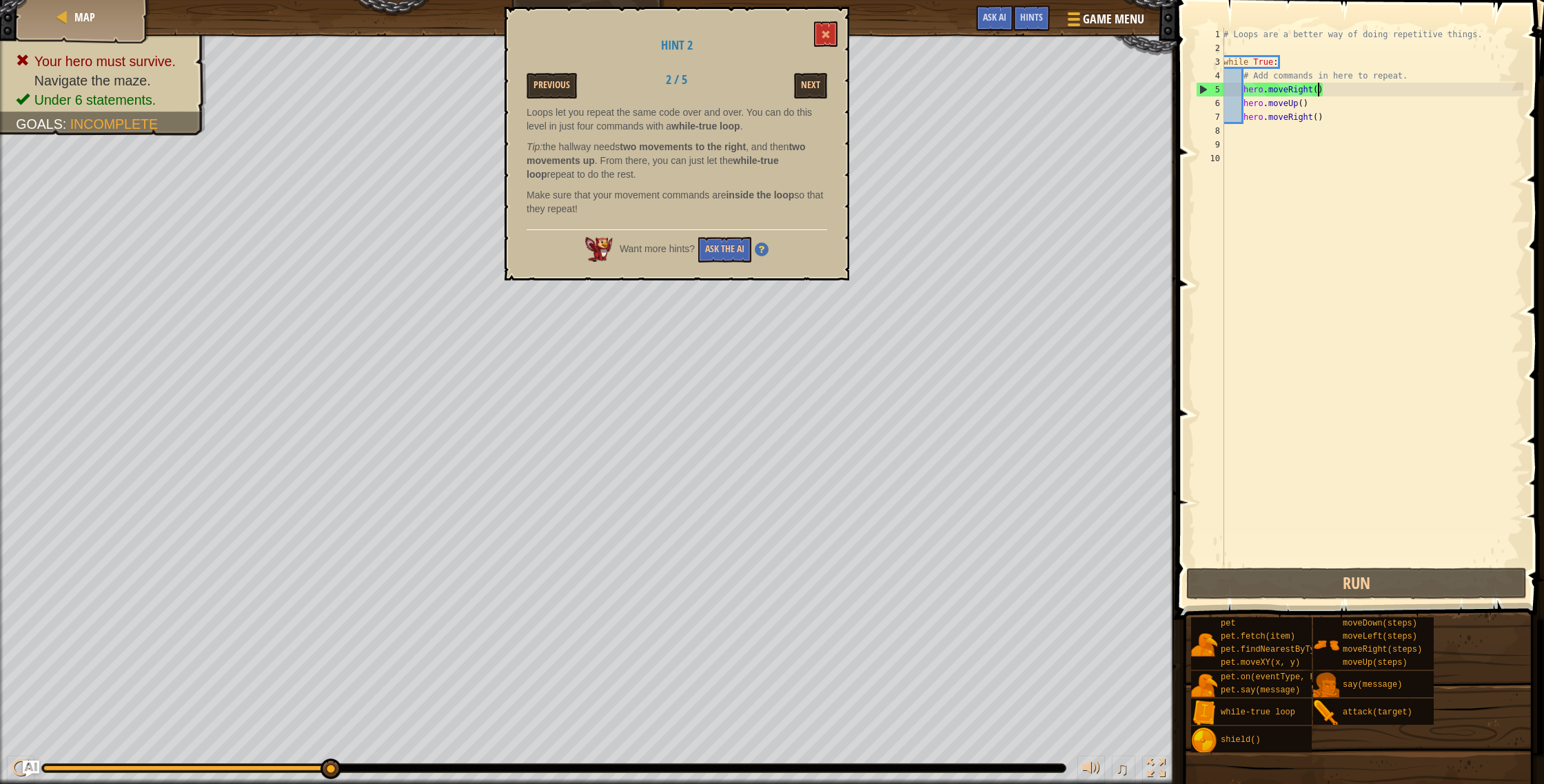
click at [1318, 90] on div "# Loops are a better way of doing repetitive things. while True : # Add command…" at bounding box center [1372, 310] width 302 height 565
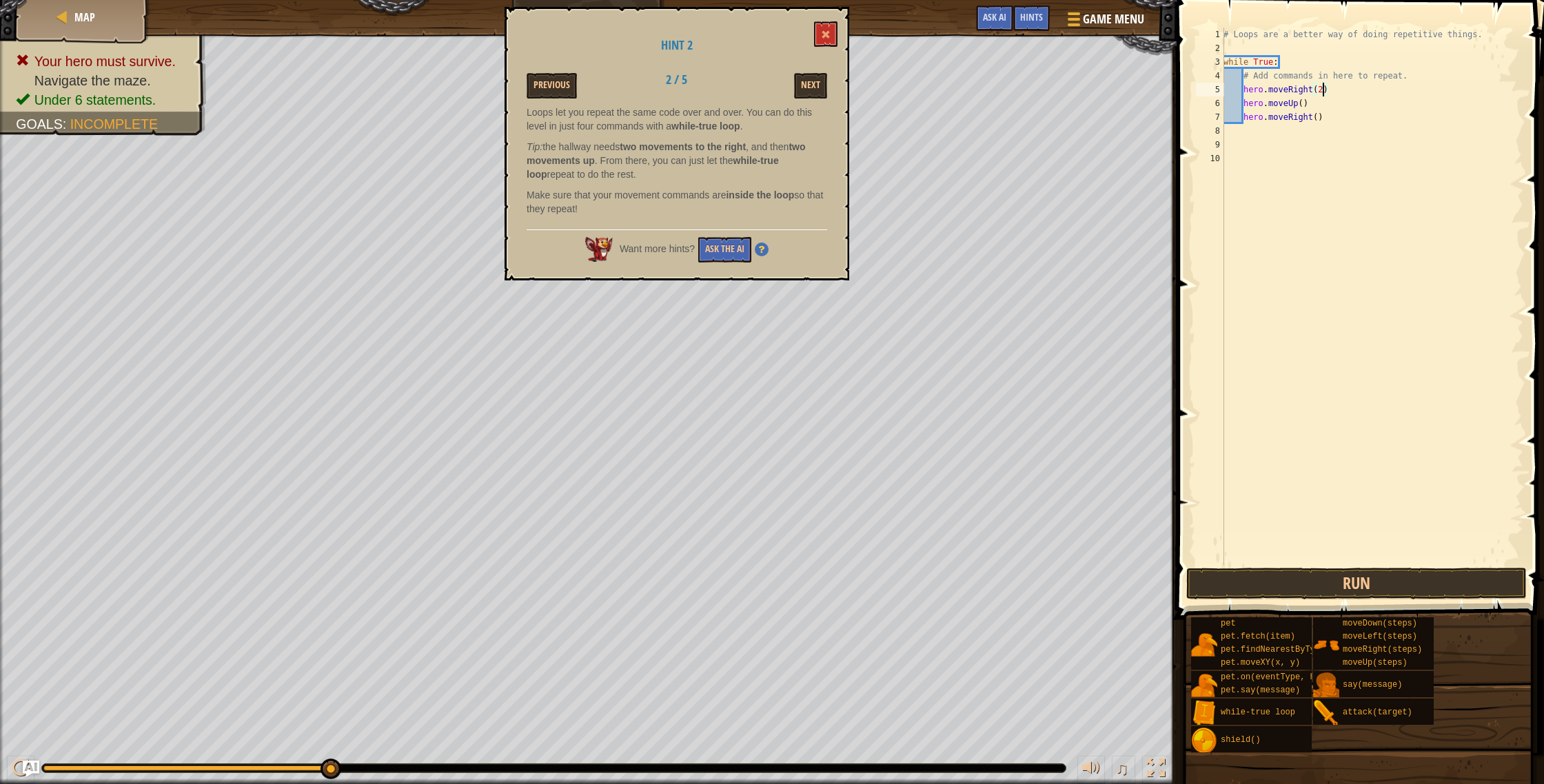
click at [1318, 119] on div "# Loops are a better way of doing repetitive things. while True : # Add command…" at bounding box center [1372, 310] width 302 height 565
click at [1304, 104] on div "# Loops are a better way of doing repetitive things. while True : # Add command…" at bounding box center [1372, 310] width 302 height 565
type textarea "hero.moveUp(2)"
click at [1302, 579] on button "Run" at bounding box center [1356, 584] width 341 height 32
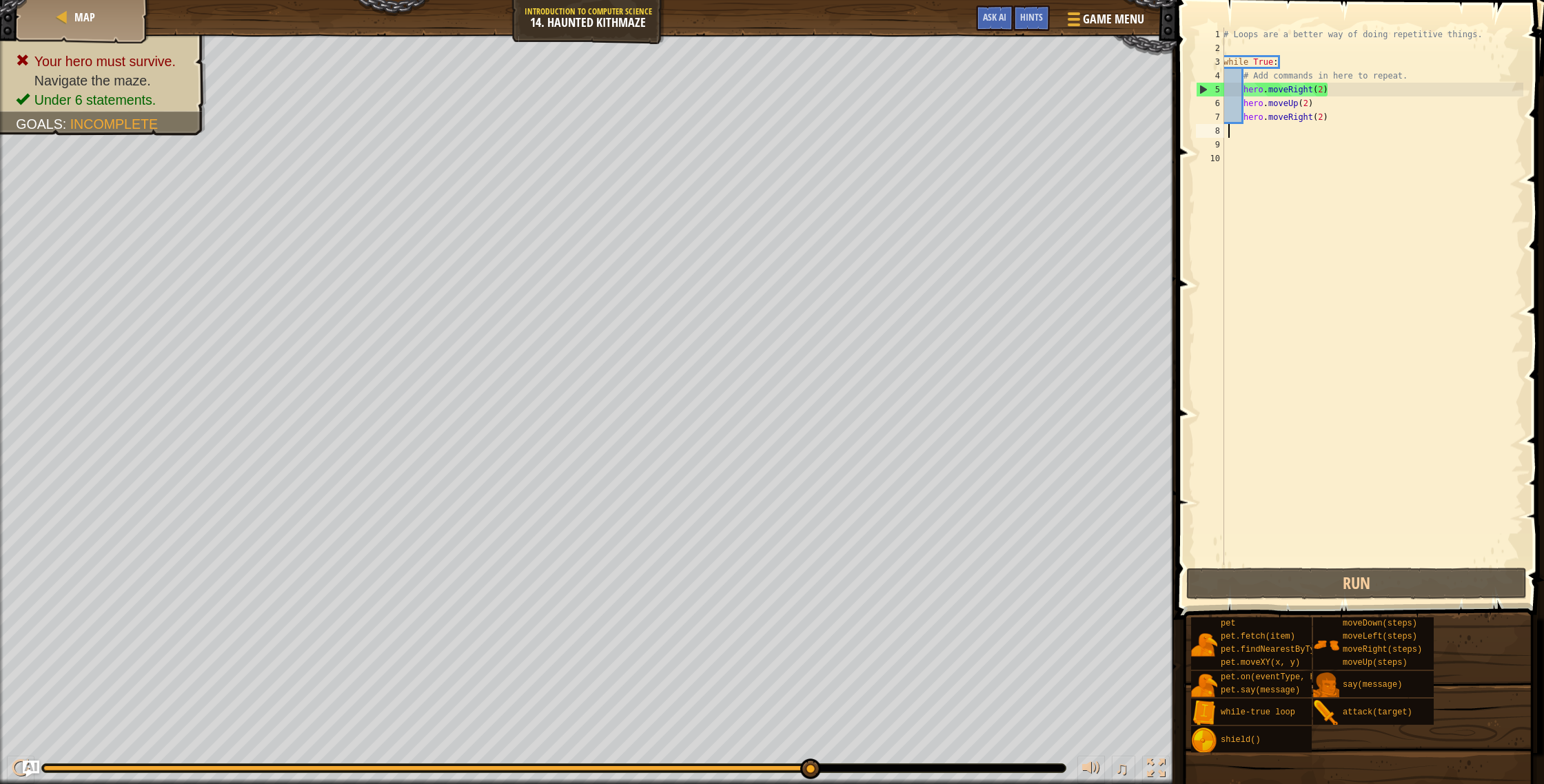
click at [1277, 128] on div "# Loops are a better way of doing repetitive things. while True : # Add command…" at bounding box center [1372, 310] width 302 height 565
click at [1016, 23] on div "Hints" at bounding box center [1031, 19] width 37 height 26
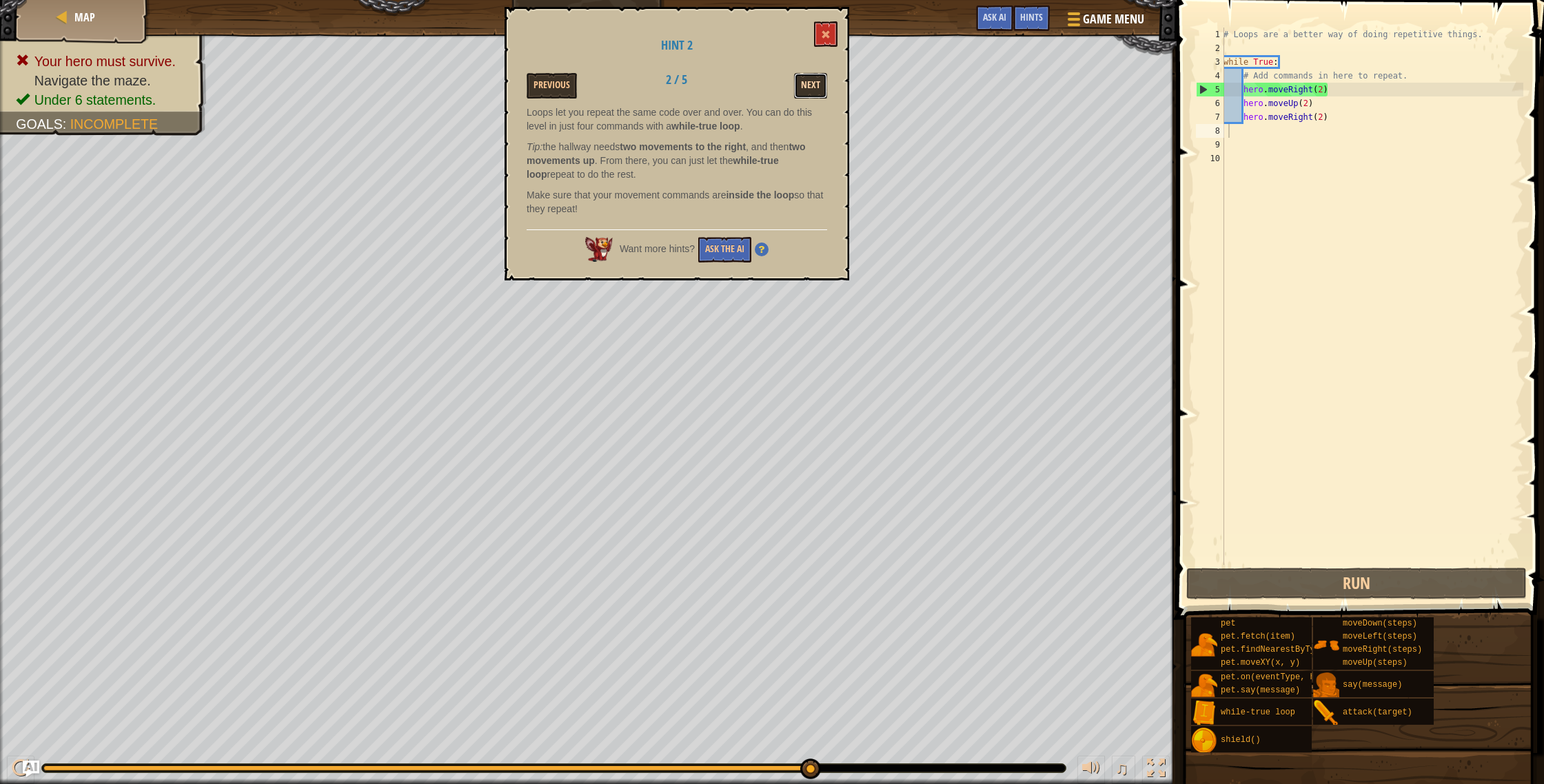
click at [807, 81] on button "Next" at bounding box center [810, 86] width 33 height 26
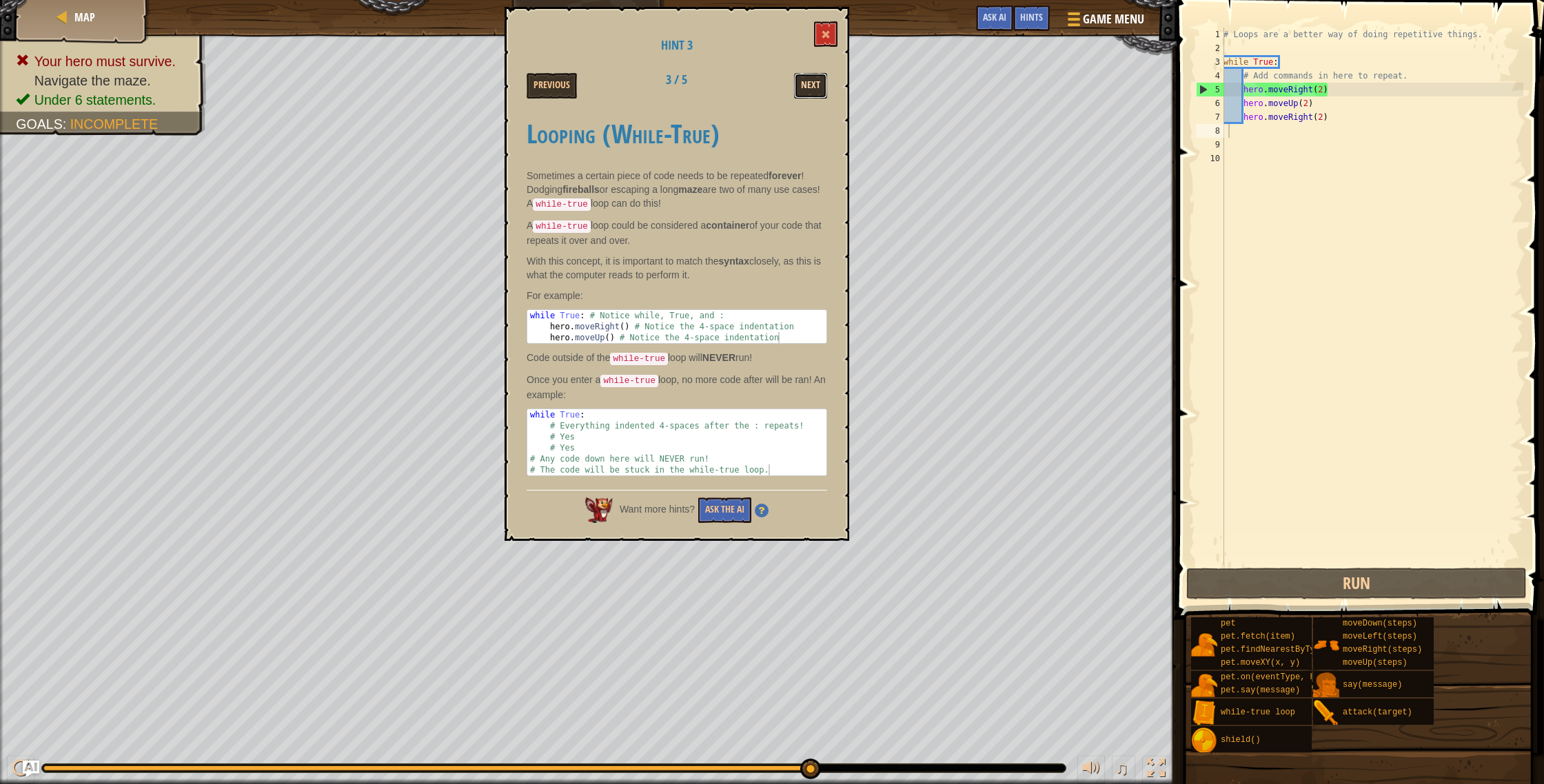
click at [809, 85] on button "Next" at bounding box center [810, 86] width 33 height 26
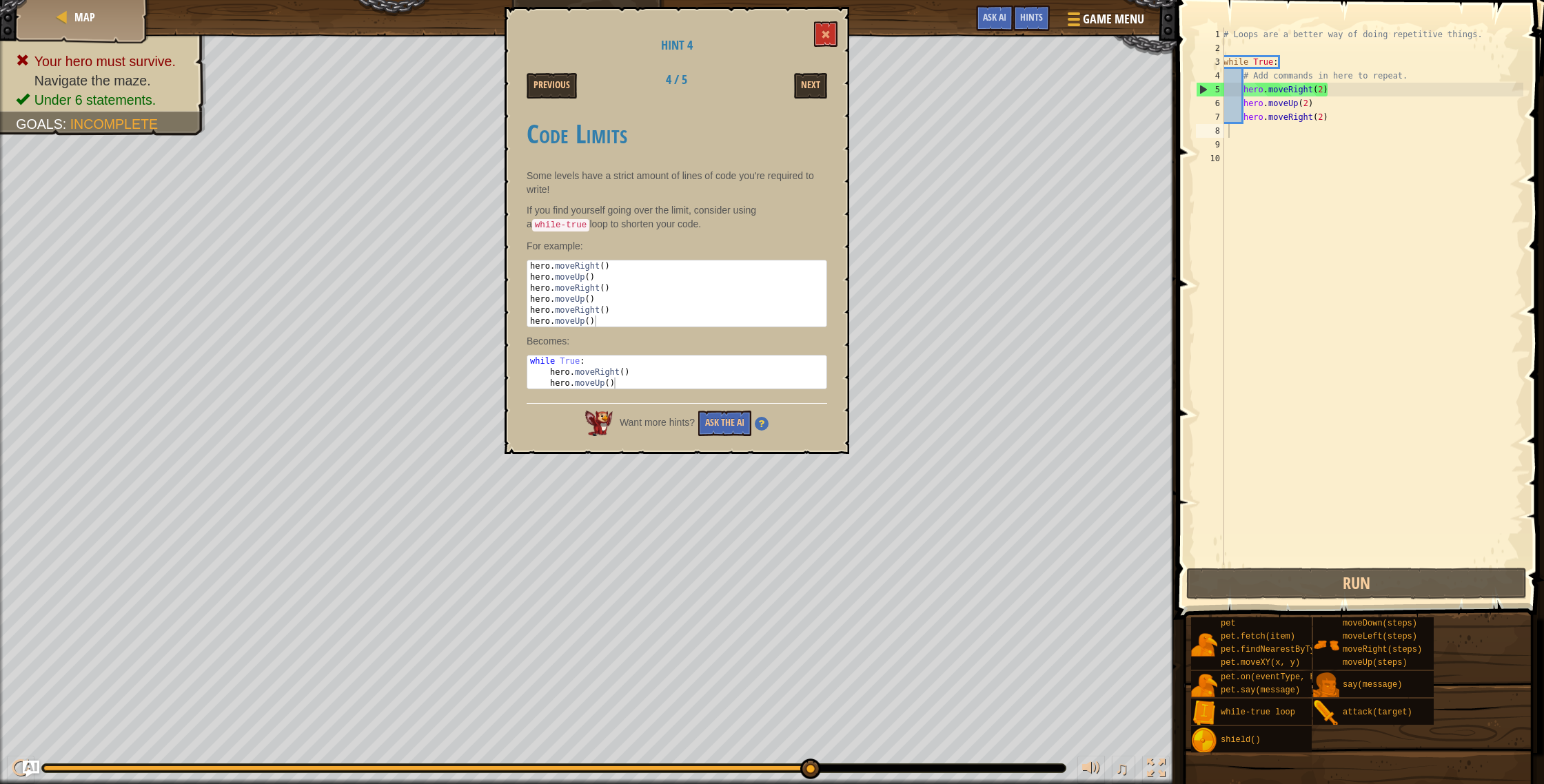
click at [1352, 105] on div "# Loops are a better way of doing repetitive things. while True : # Add command…" at bounding box center [1372, 310] width 302 height 565
click at [1350, 121] on div "# Loops are a better way of doing repetitive things. while True : # Add command…" at bounding box center [1372, 310] width 302 height 565
type textarea "hero.moveRight(2)"
click at [1327, 118] on div "# Loops are a better way of doing repetitive things. while True : # Add command…" at bounding box center [1372, 310] width 302 height 565
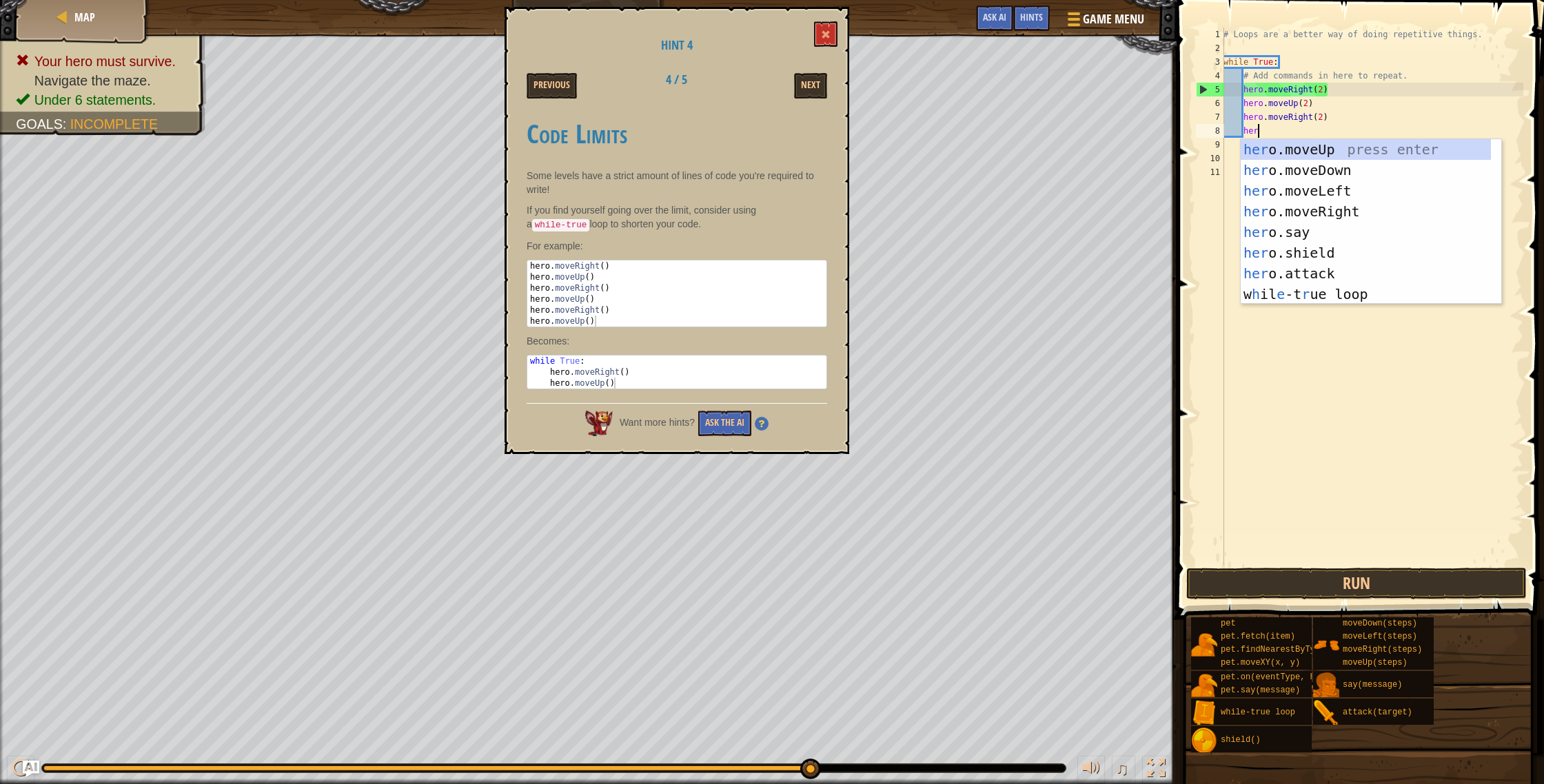
type textarea "hero"
click at [1438, 147] on div "hero .moveUp press enter hero .moveDown press enter hero .moveLeft press enter …" at bounding box center [1371, 242] width 261 height 206
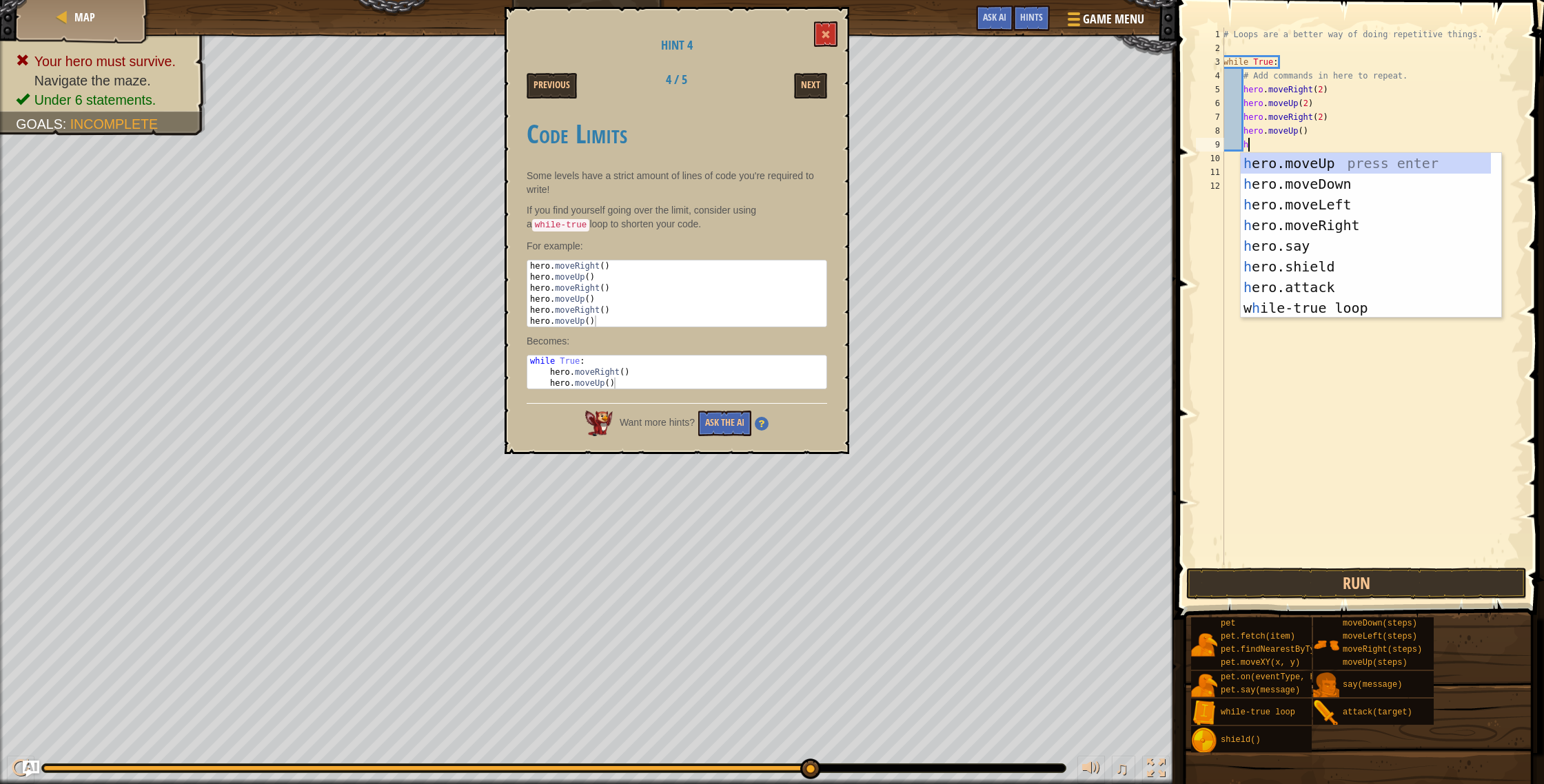
type textarea "hero"
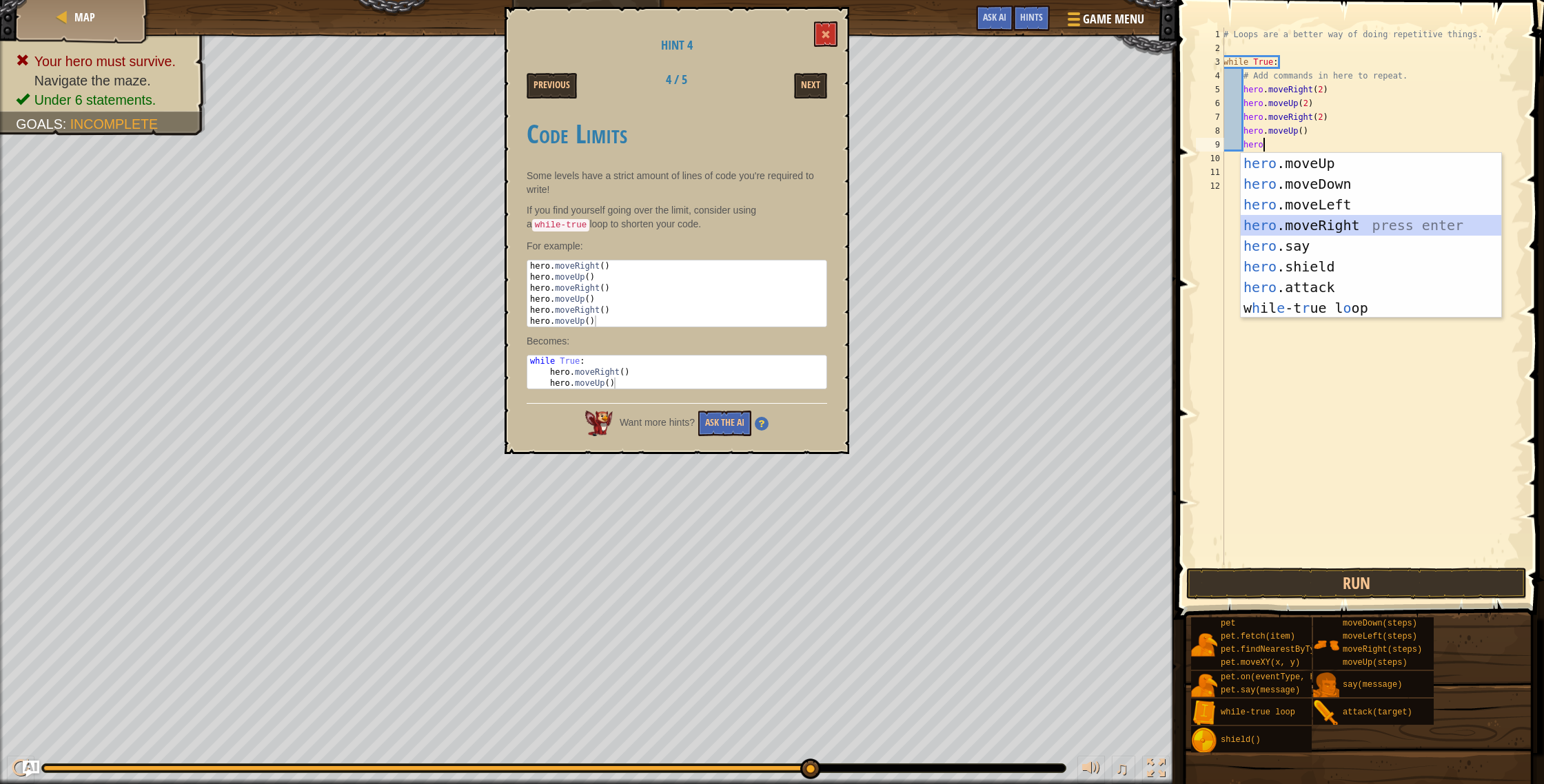
click at [1343, 217] on div "hero .moveUp press enter hero .moveDown press enter hero .moveLeft press enter …" at bounding box center [1371, 256] width 261 height 206
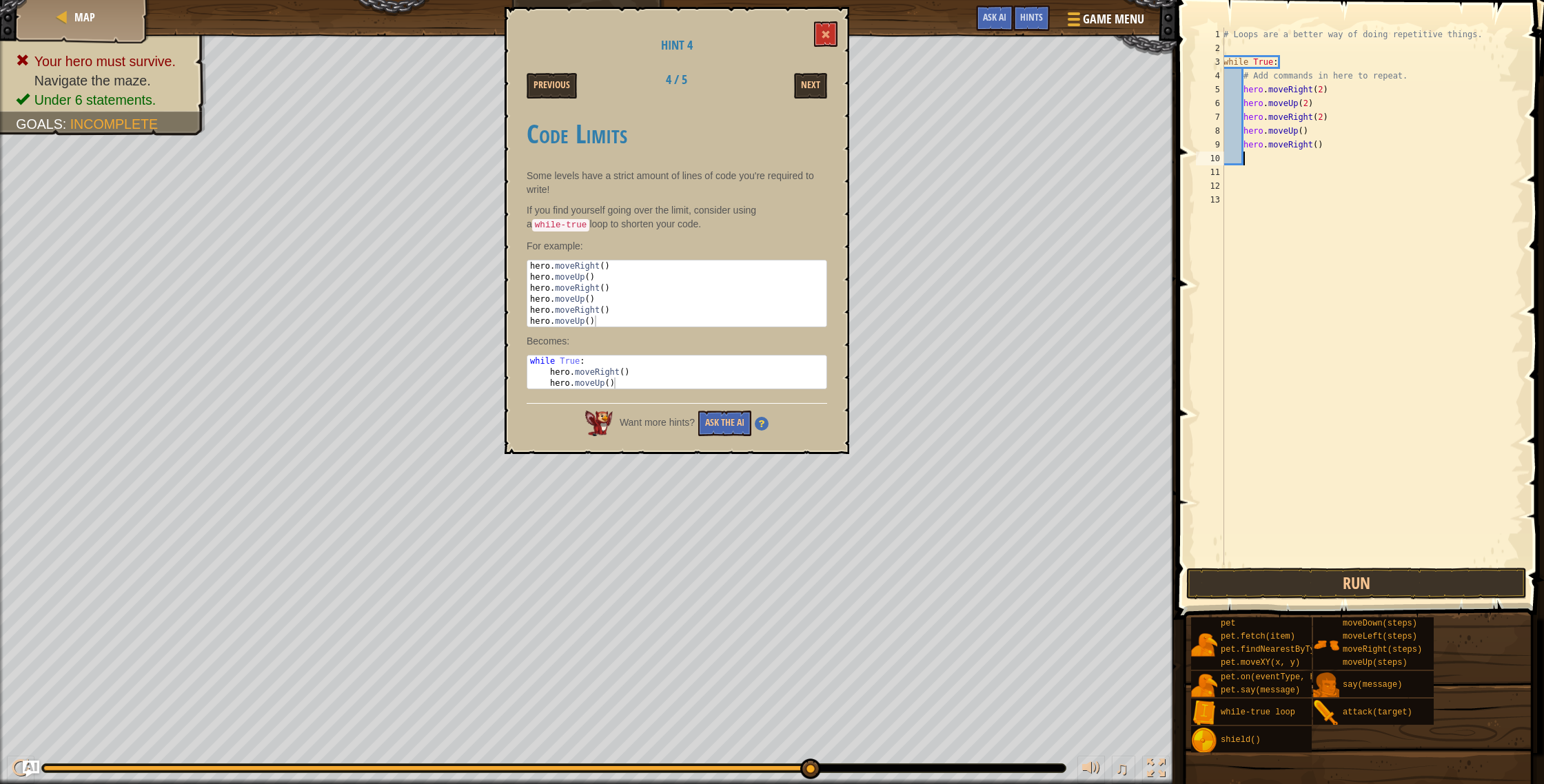
scroll to position [6, 1]
click at [1302, 129] on div "# Loops are a better way of doing repetitive things. while True : # Add command…" at bounding box center [1372, 310] width 302 height 565
click at [1316, 146] on div "# Loops are a better way of doing repetitive things. while True : # Add command…" at bounding box center [1372, 310] width 302 height 565
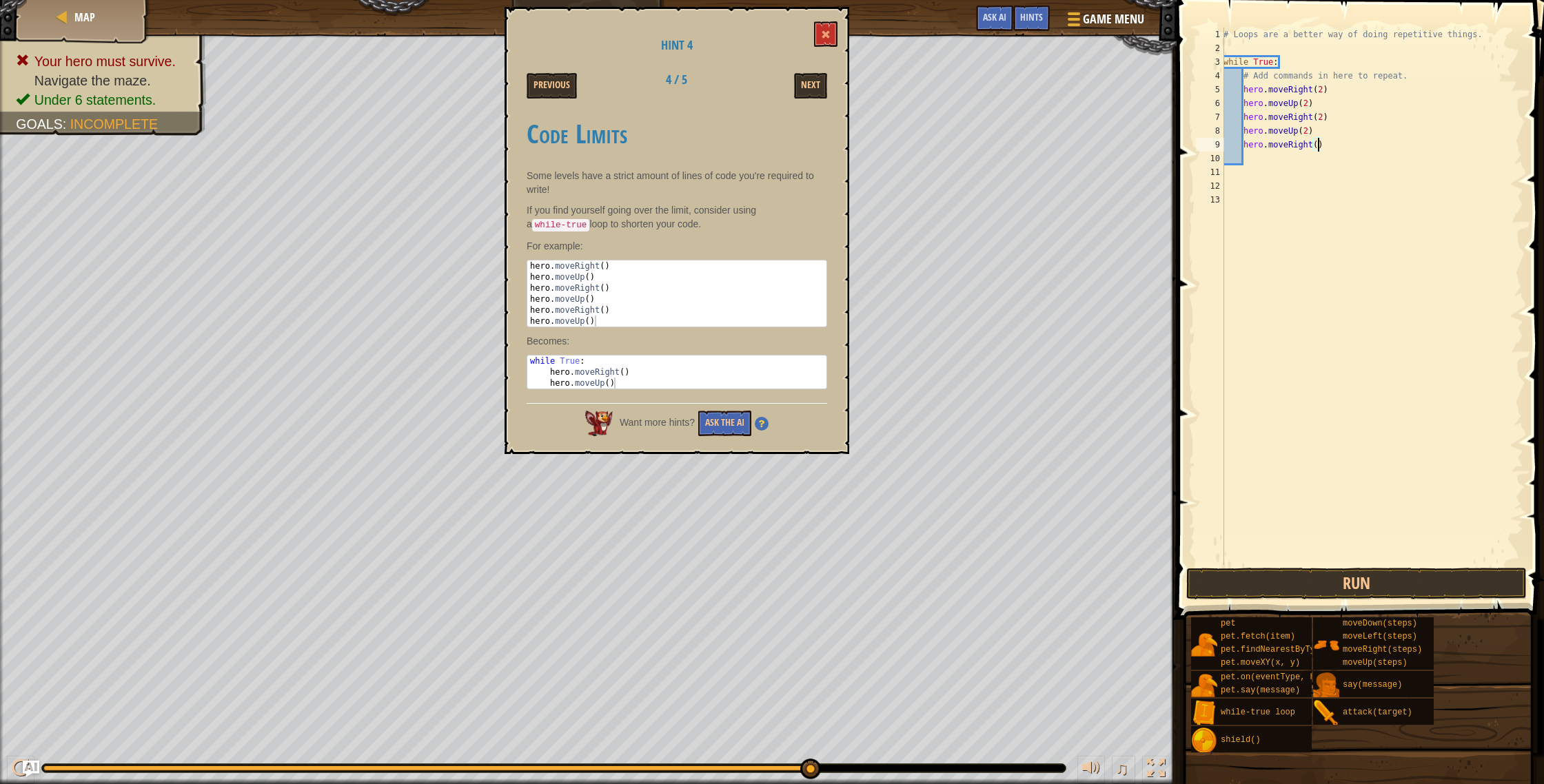
click at [1320, 149] on div "# Loops are a better way of doing repetitive things. while True : # Add command…" at bounding box center [1372, 310] width 302 height 565
type textarea "hero.moveRight(2)"
click at [1304, 568] on button "Run" at bounding box center [1356, 584] width 341 height 32
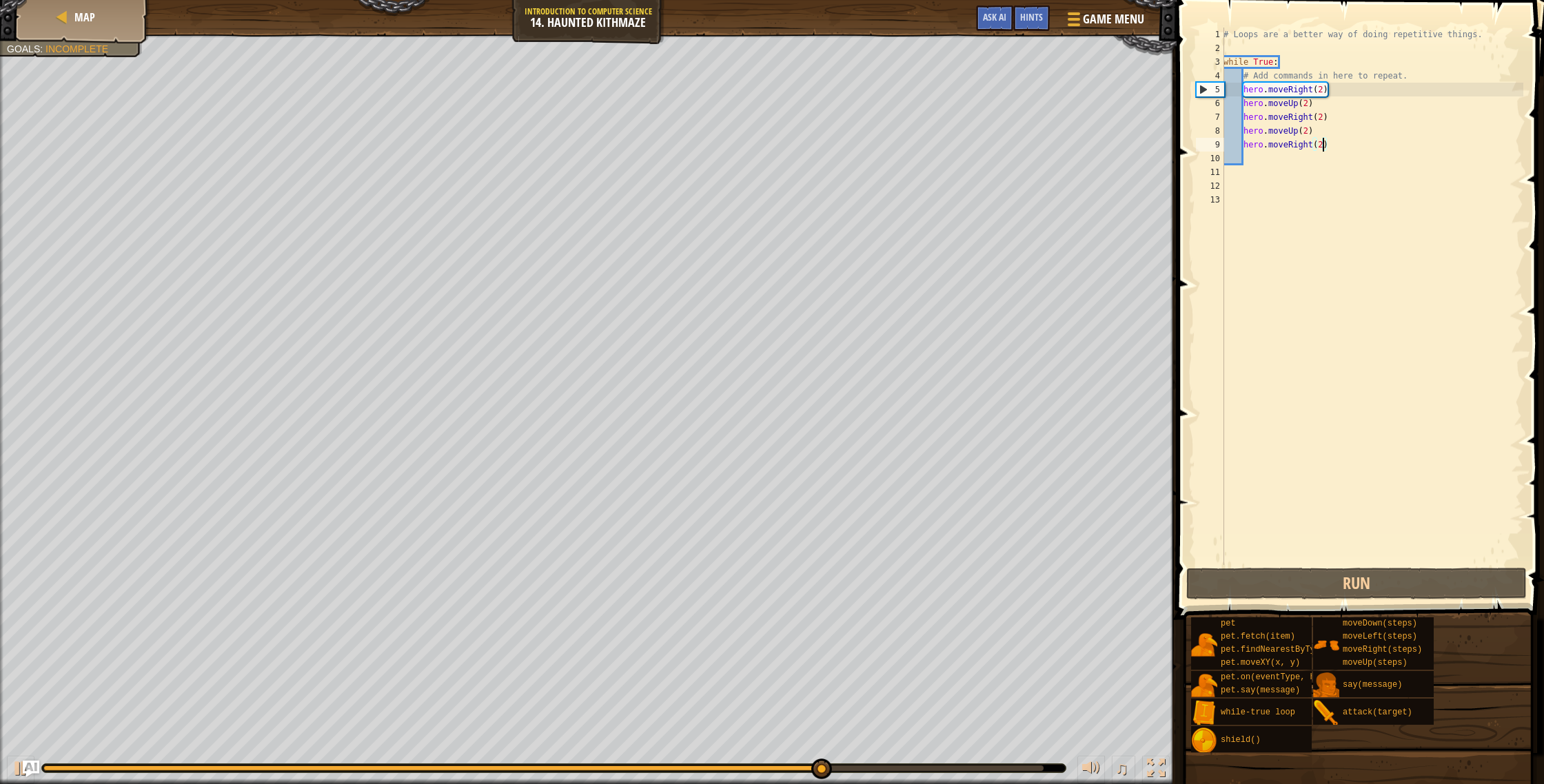
click at [1339, 149] on div "# Loops are a better way of doing repetitive things. while True : # Add command…" at bounding box center [1372, 310] width 302 height 565
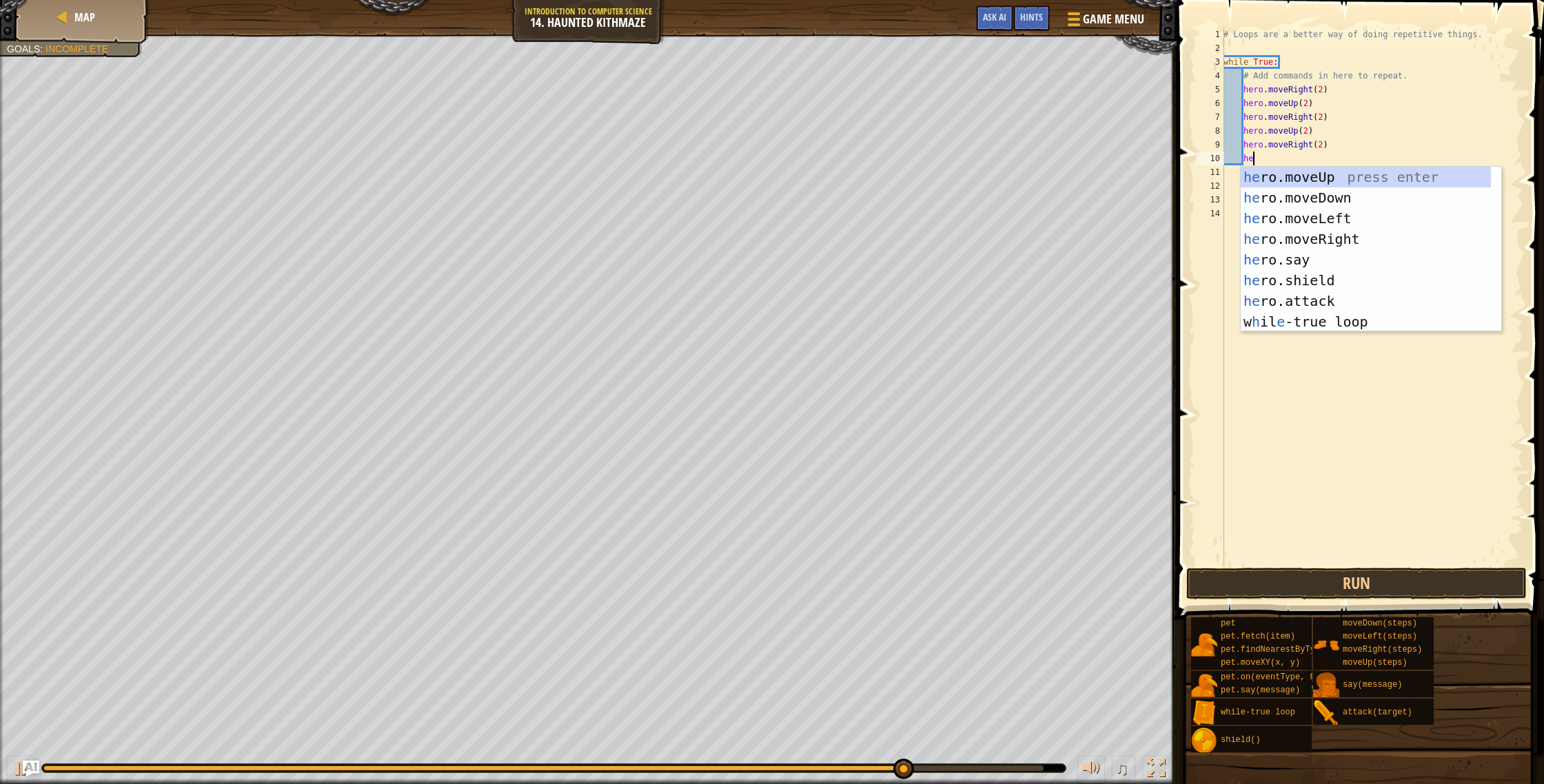
scroll to position [6, 3]
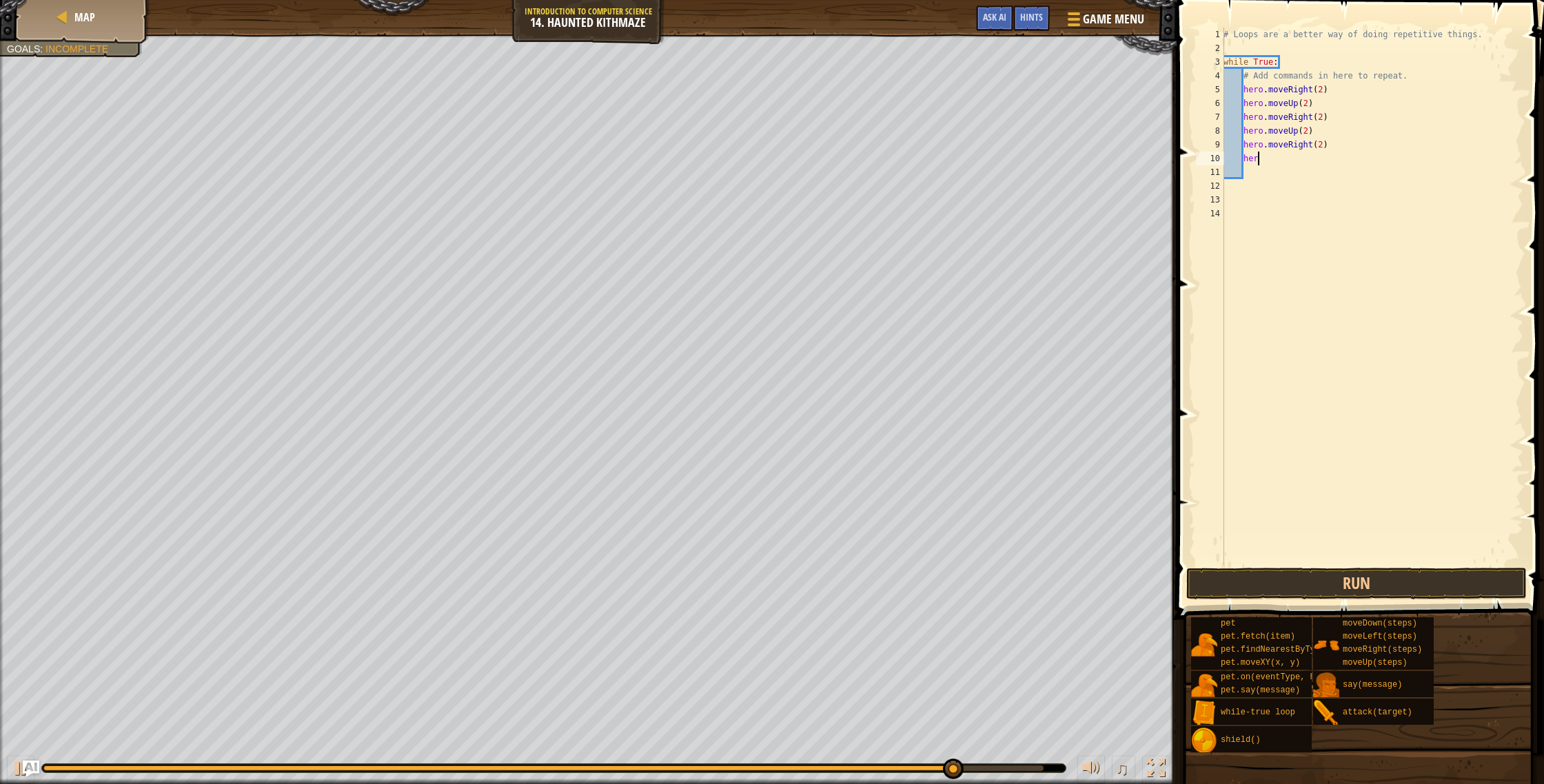
type textarea "hero"
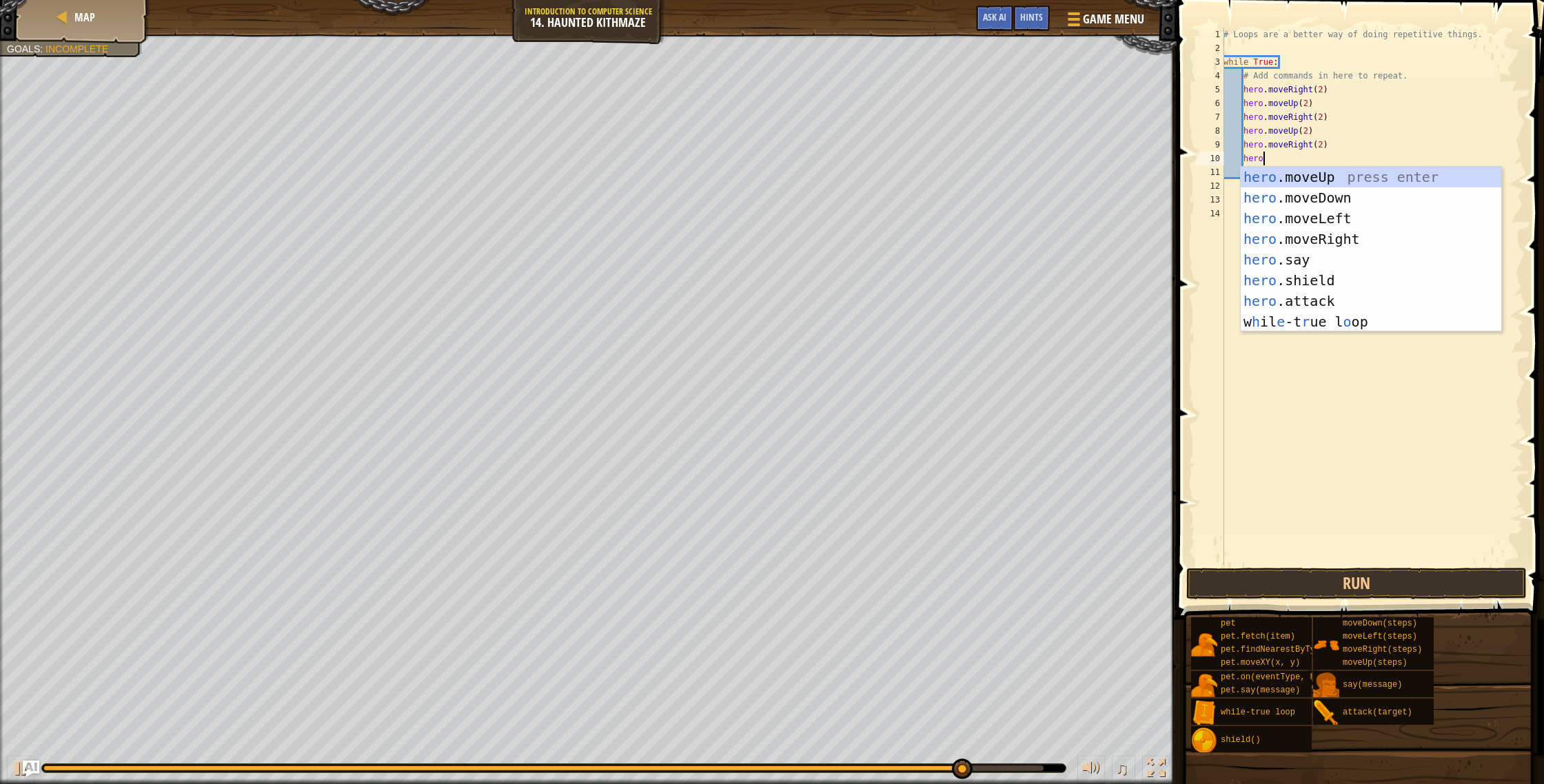
scroll to position [6, 2]
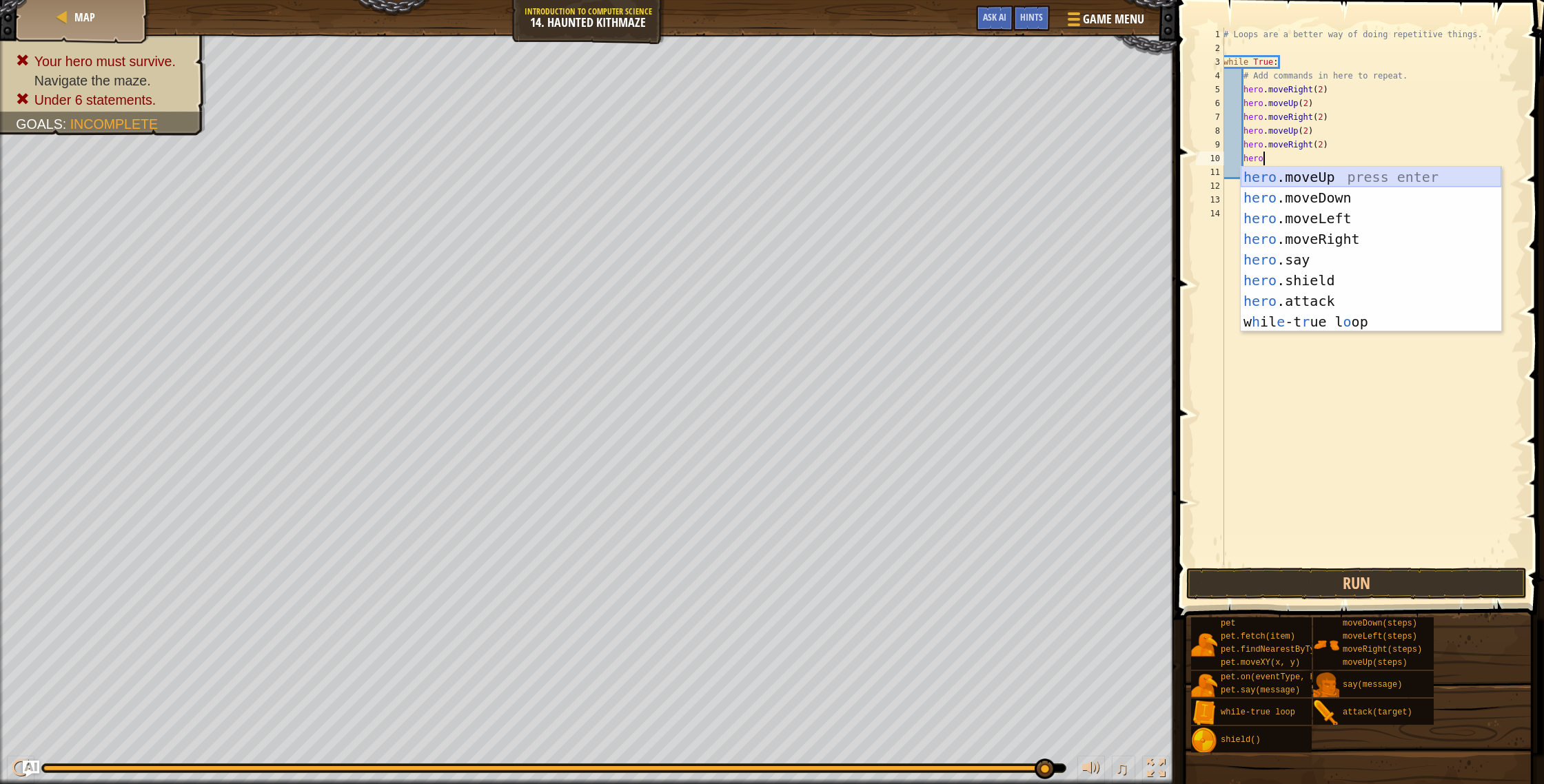
click at [1349, 170] on div "hero .moveUp press enter hero .moveDown press enter hero .moveLeft press enter …" at bounding box center [1371, 270] width 261 height 206
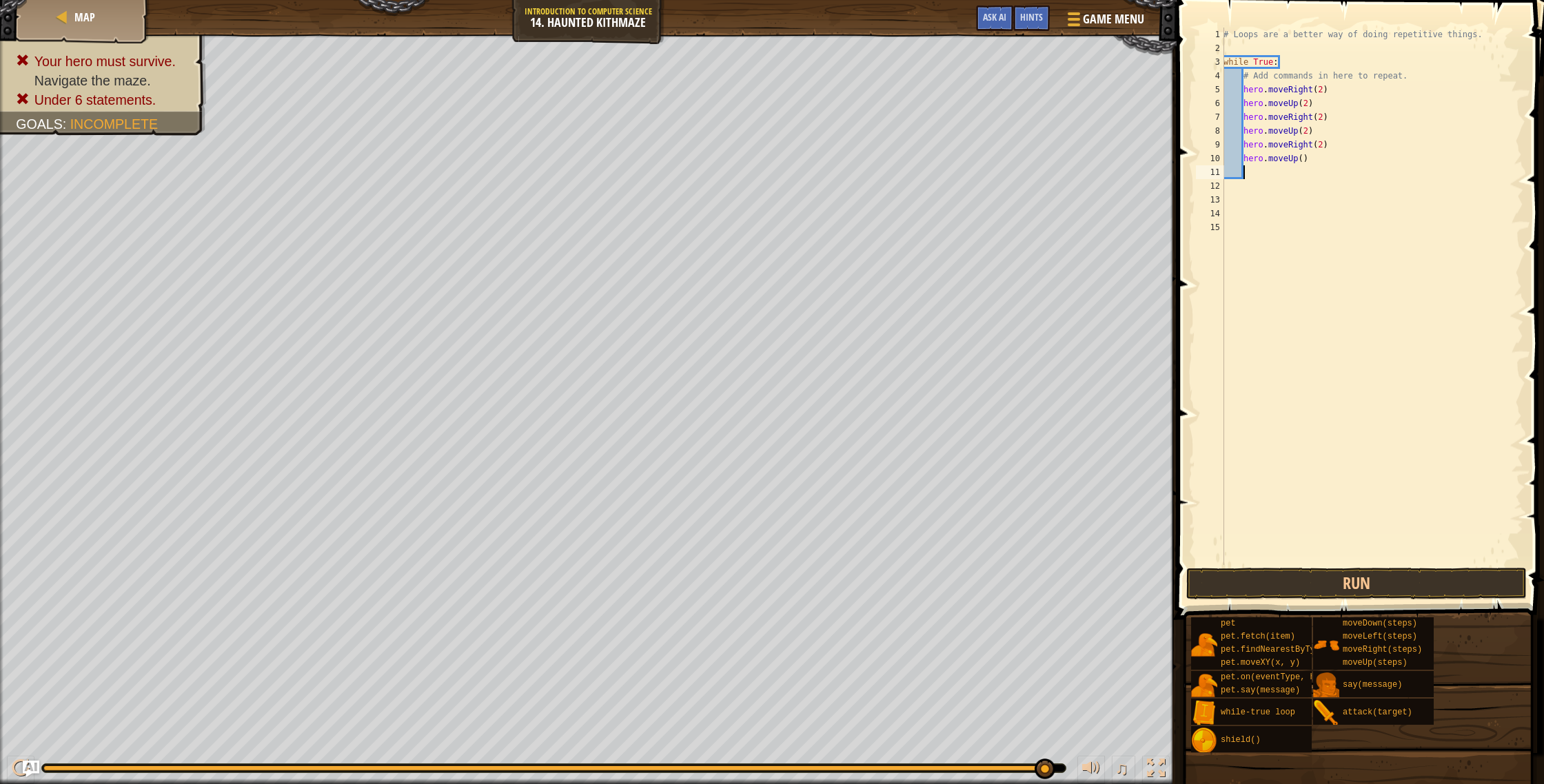
click at [1302, 159] on div "# Loops are a better way of doing repetitive things. while True : # Add command…" at bounding box center [1372, 310] width 302 height 565
click at [1316, 569] on button "Run" at bounding box center [1356, 584] width 341 height 32
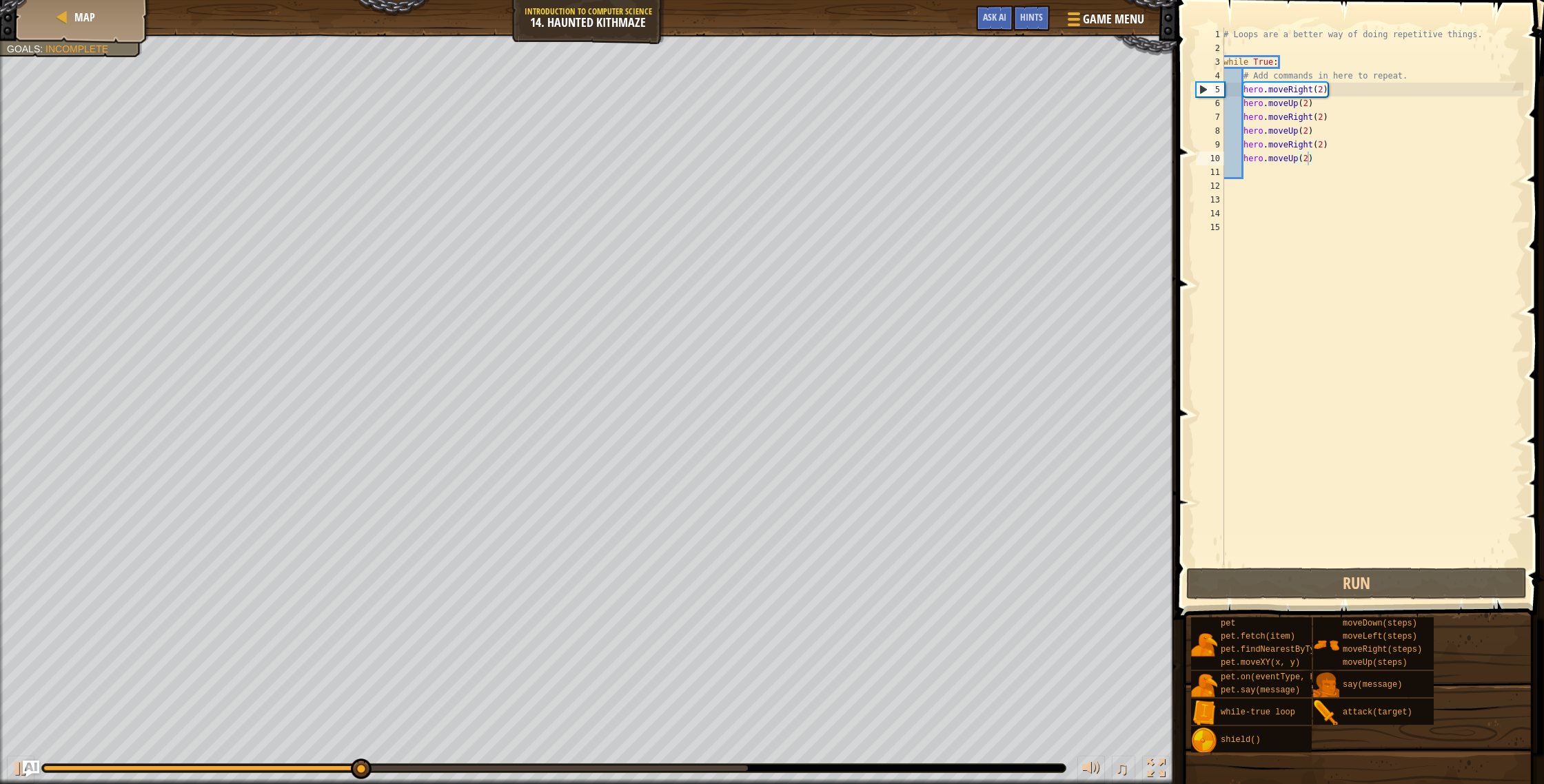
drag, startPoint x: 546, startPoint y: 763, endPoint x: 699, endPoint y: 745, distance: 154.1
click at [699, 745] on div "♫" at bounding box center [588, 765] width 1177 height 41
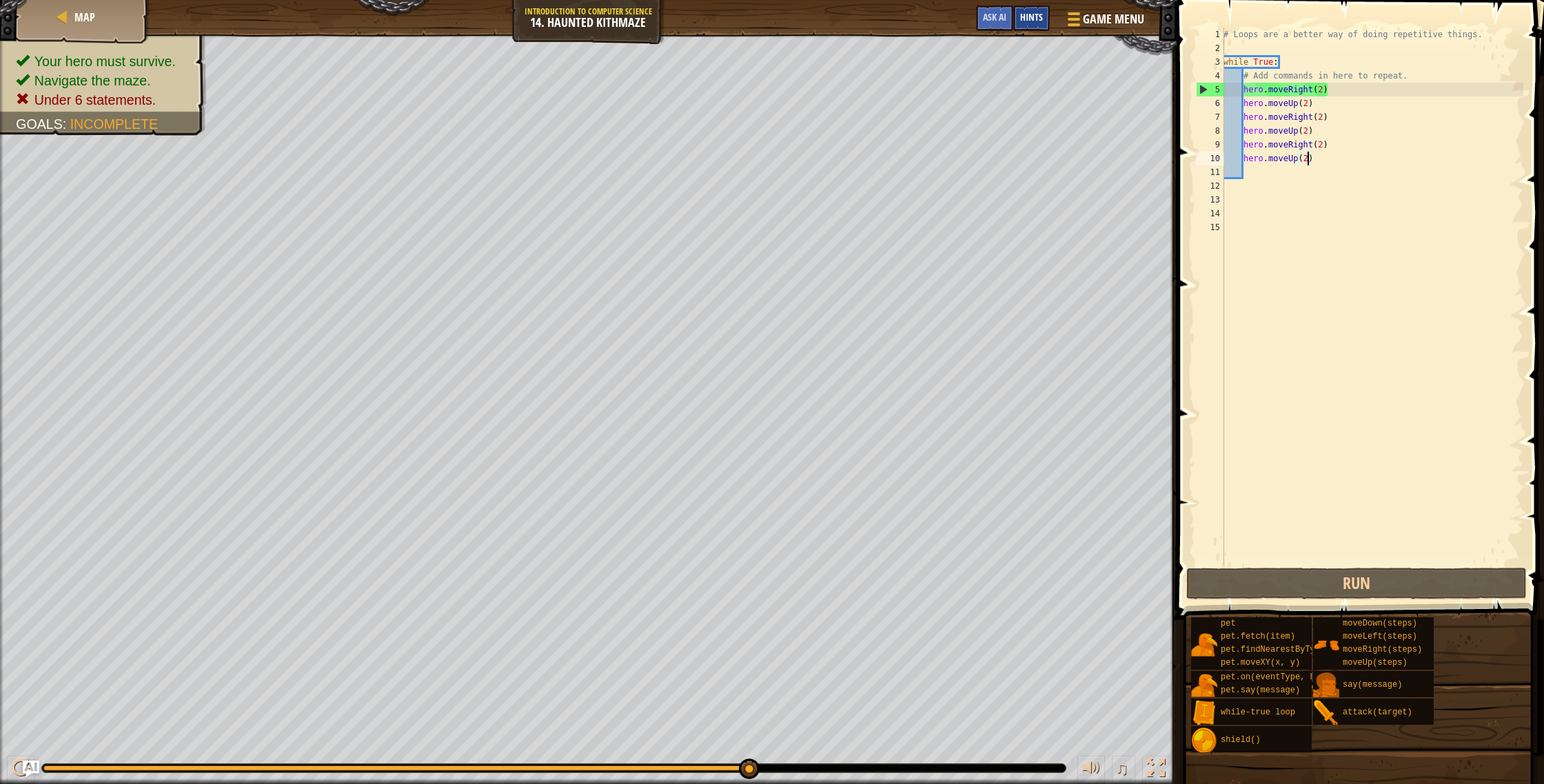
click at [1034, 17] on span "Hints" at bounding box center [1031, 16] width 23 height 13
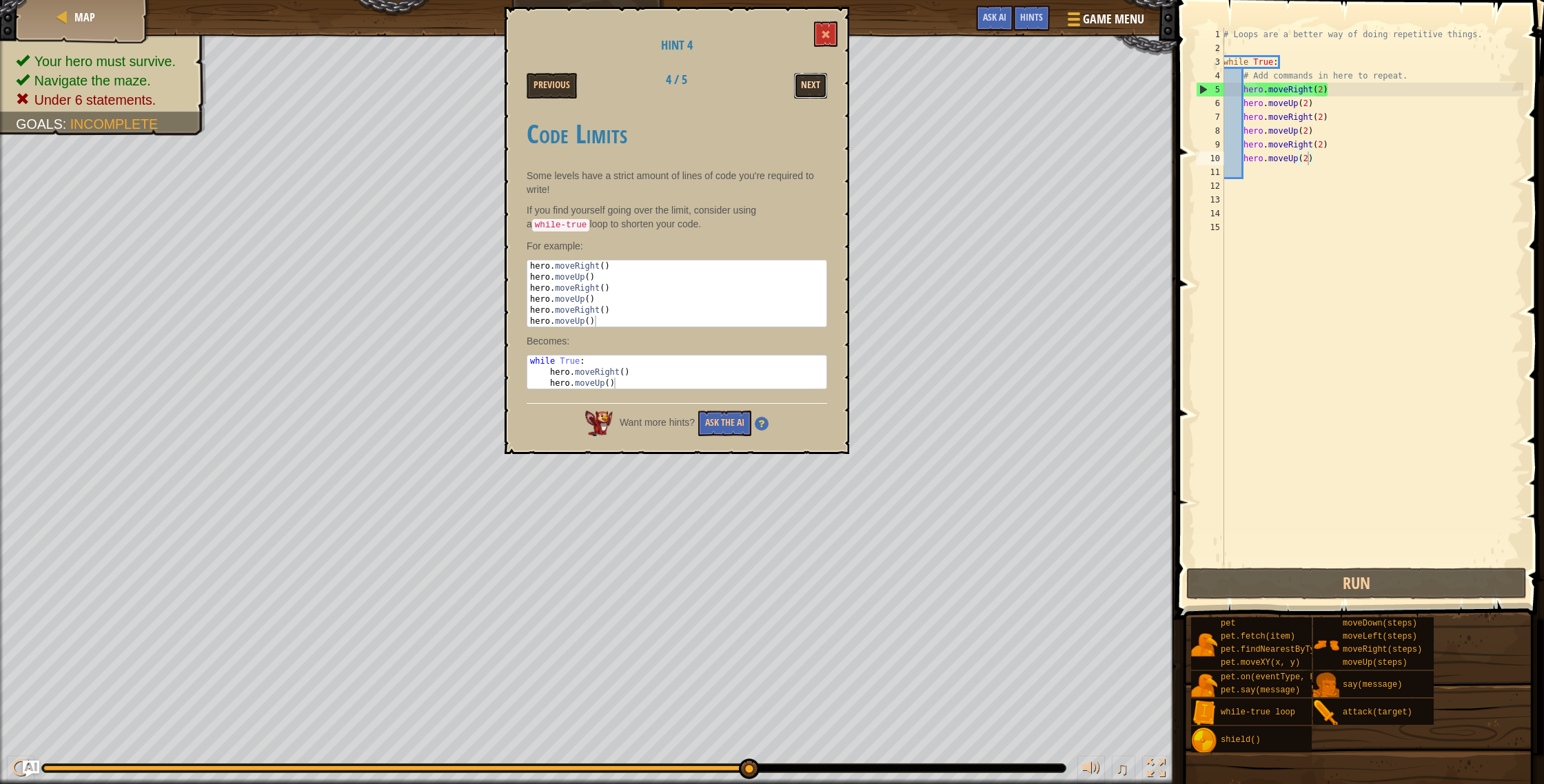
click at [818, 84] on button "Next" at bounding box center [810, 86] width 33 height 26
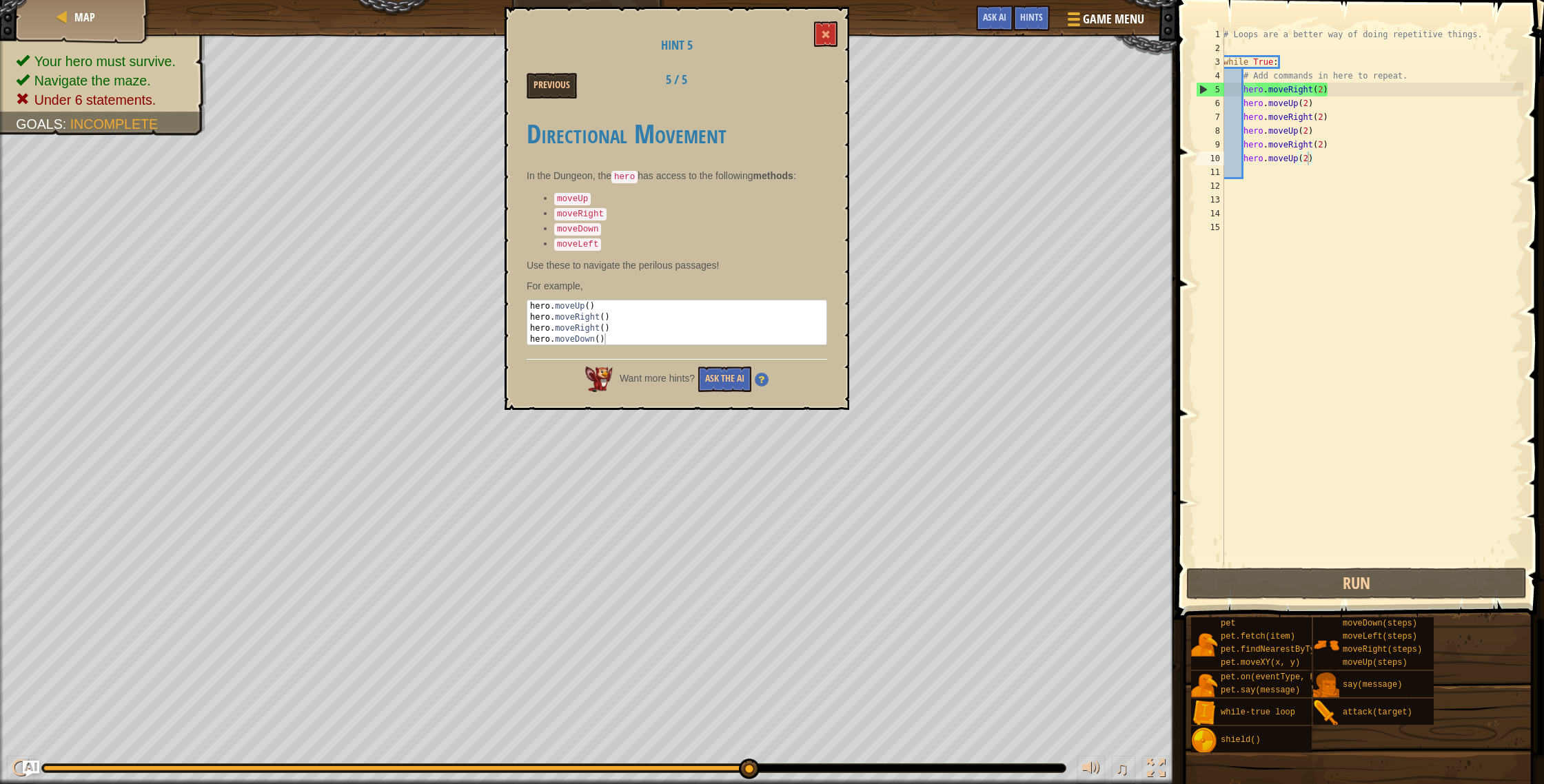
type textarea "hero.moveRight(2)"
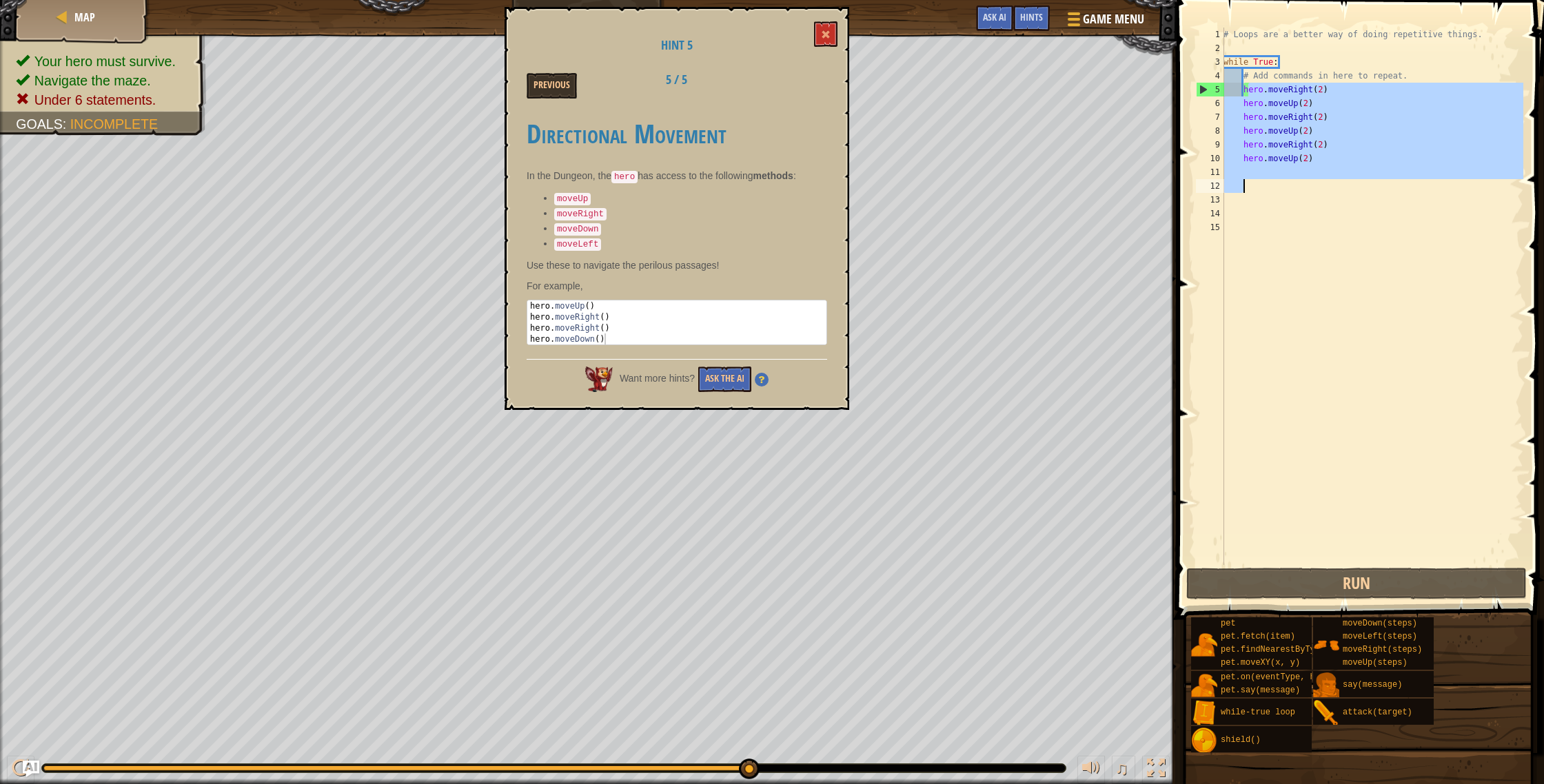
drag, startPoint x: 1250, startPoint y: 93, endPoint x: 1356, endPoint y: 190, distance: 143.7
click at [1356, 190] on div "# Loops are a better way of doing repetitive things. while True : # Add command…" at bounding box center [1372, 310] width 302 height 565
type textarea "h"
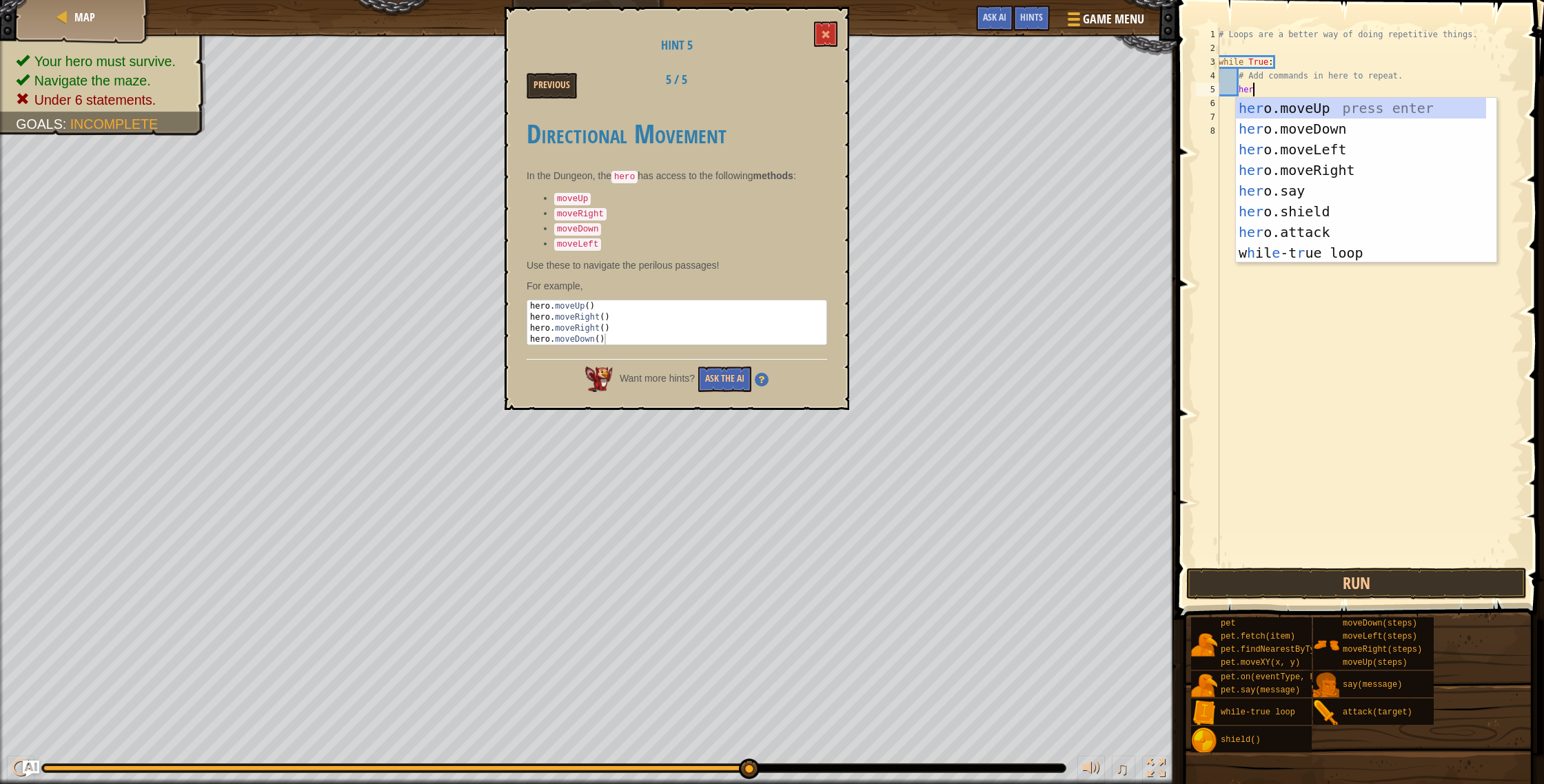
type textarea "hero"
click at [1316, 114] on div "hero .moveUp press enter hero .moveDown press enter hero .moveLeft press enter …" at bounding box center [1366, 200] width 261 height 206
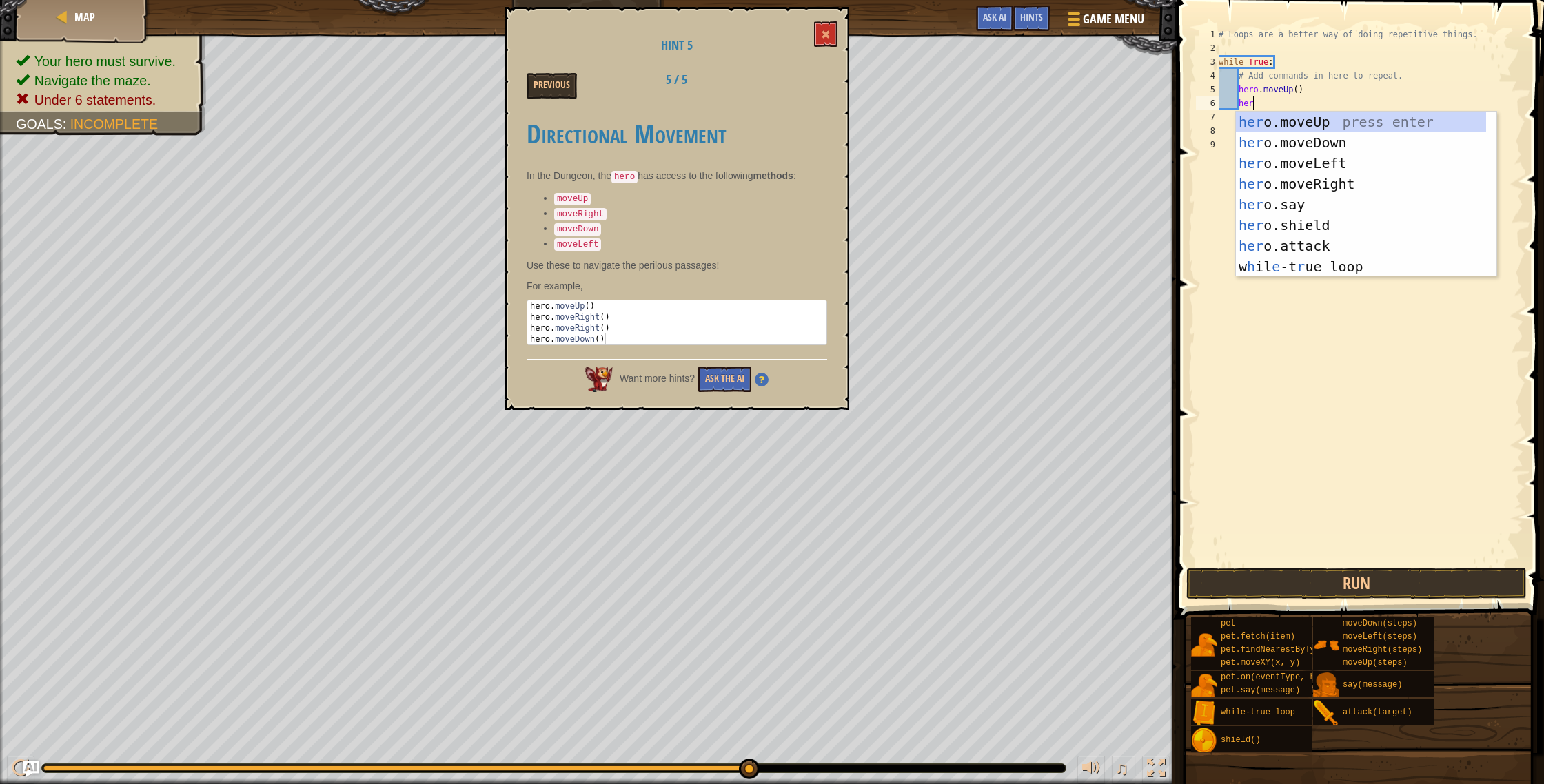
type textarea "hero"
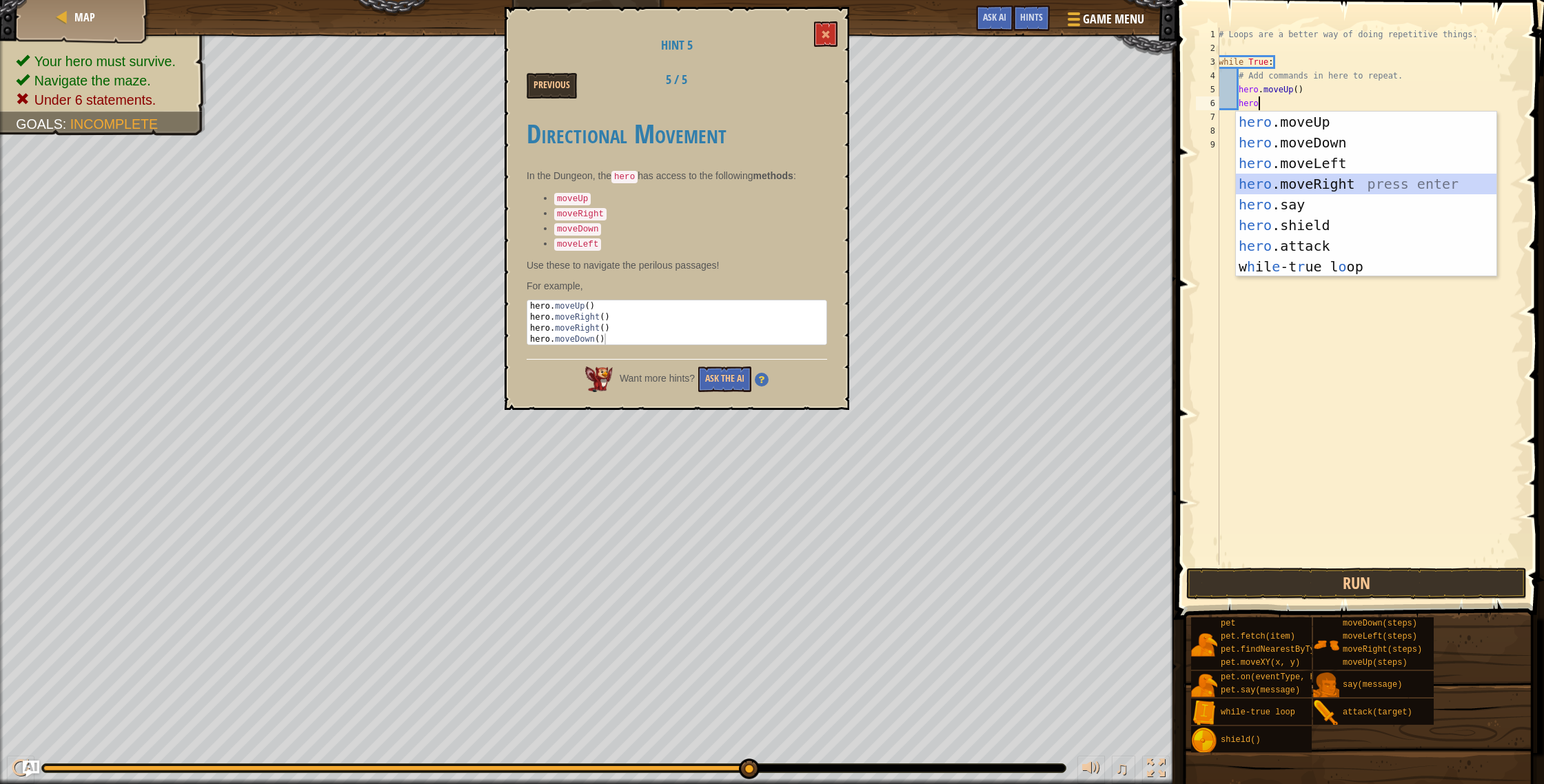
click at [1294, 188] on div "hero .moveUp press enter hero .moveDown press enter hero .moveLeft press enter …" at bounding box center [1366, 214] width 261 height 206
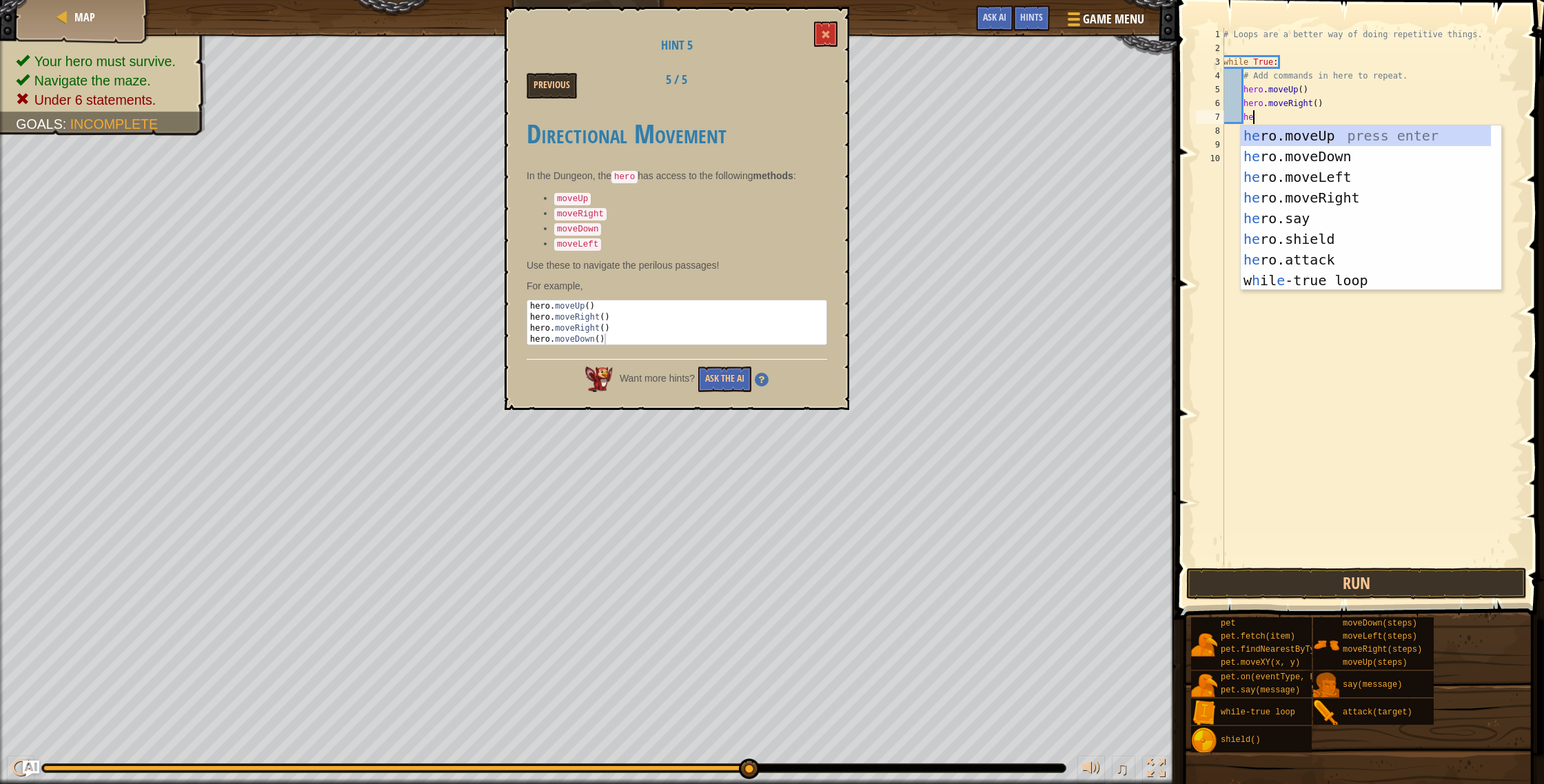
type textarea "hero"
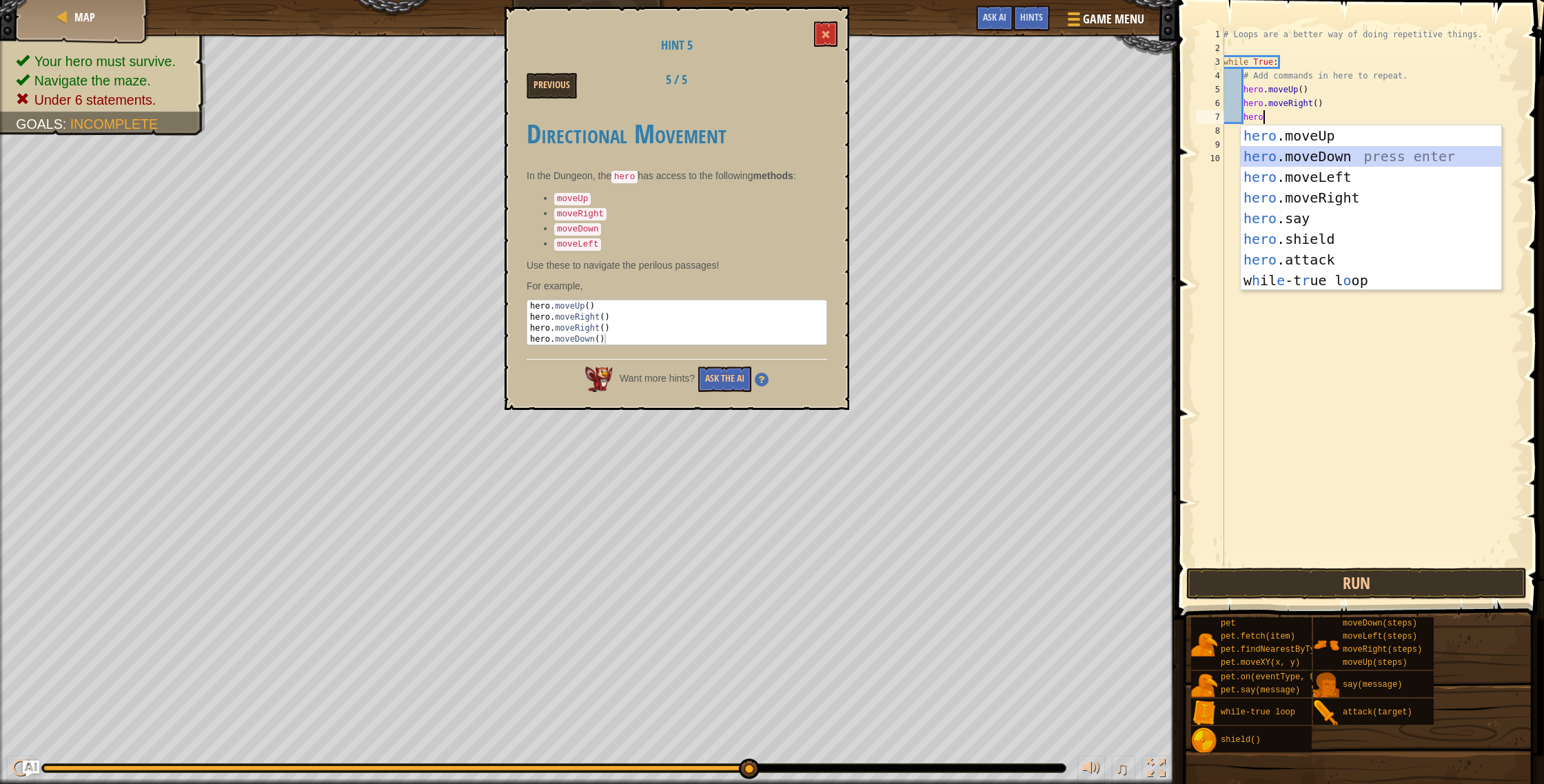
click at [1320, 159] on div "hero .moveUp press enter hero .moveDown press enter hero .moveLeft press enter …" at bounding box center [1371, 228] width 261 height 206
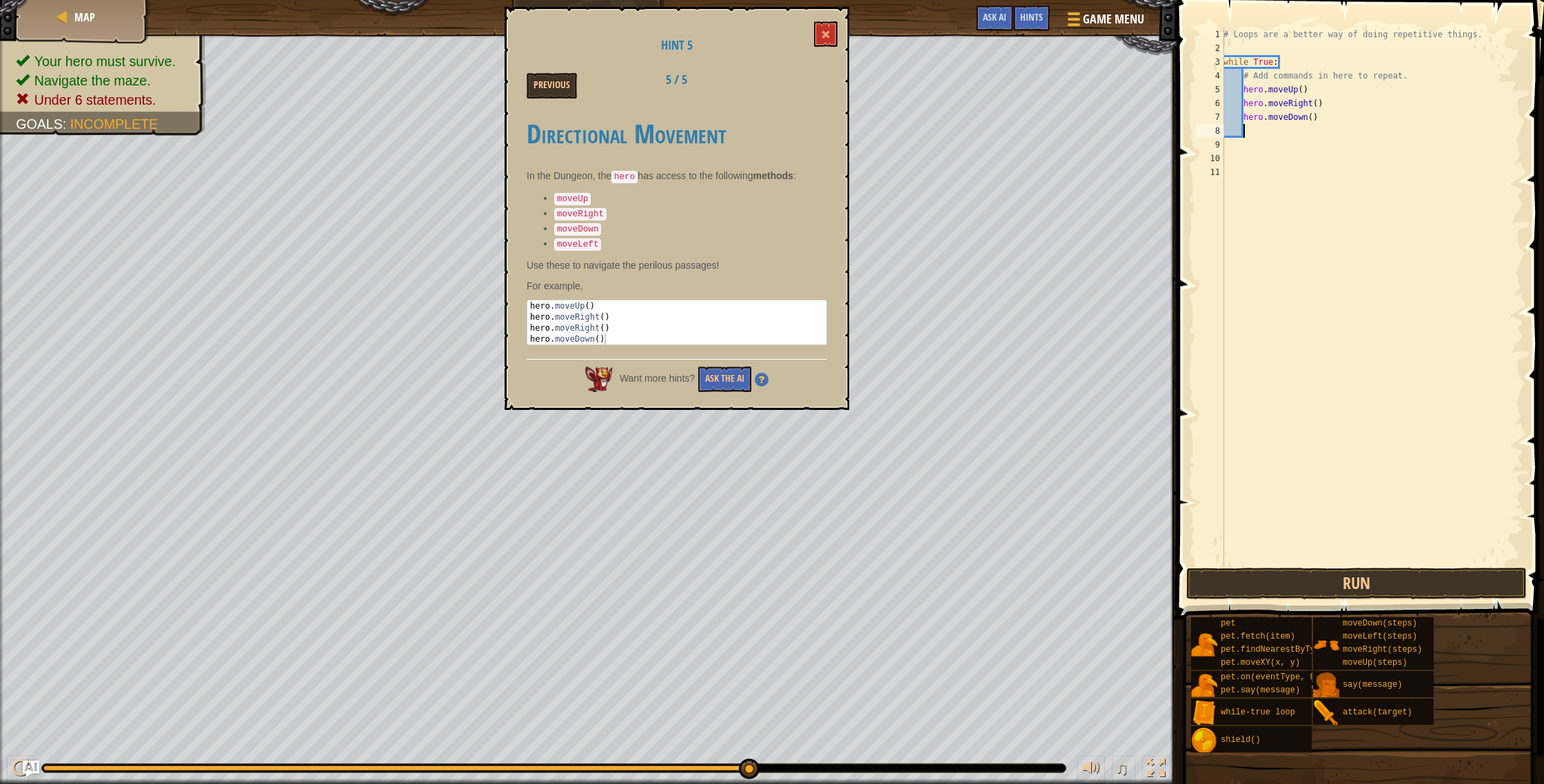
click at [1298, 125] on div "# Loops are a better way of doing repetitive things. while True : # Add command…" at bounding box center [1372, 310] width 302 height 565
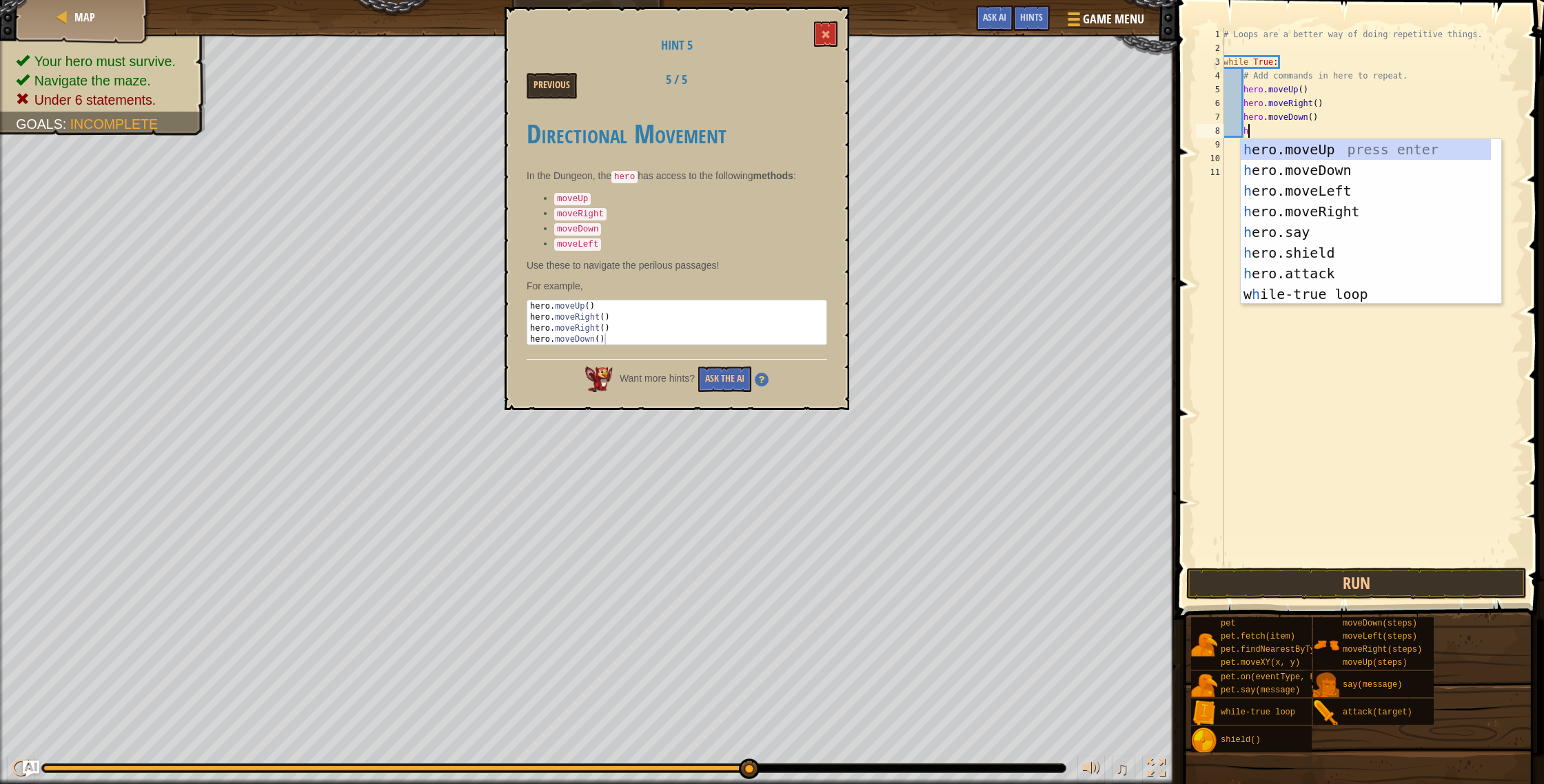
type textarea "hero"
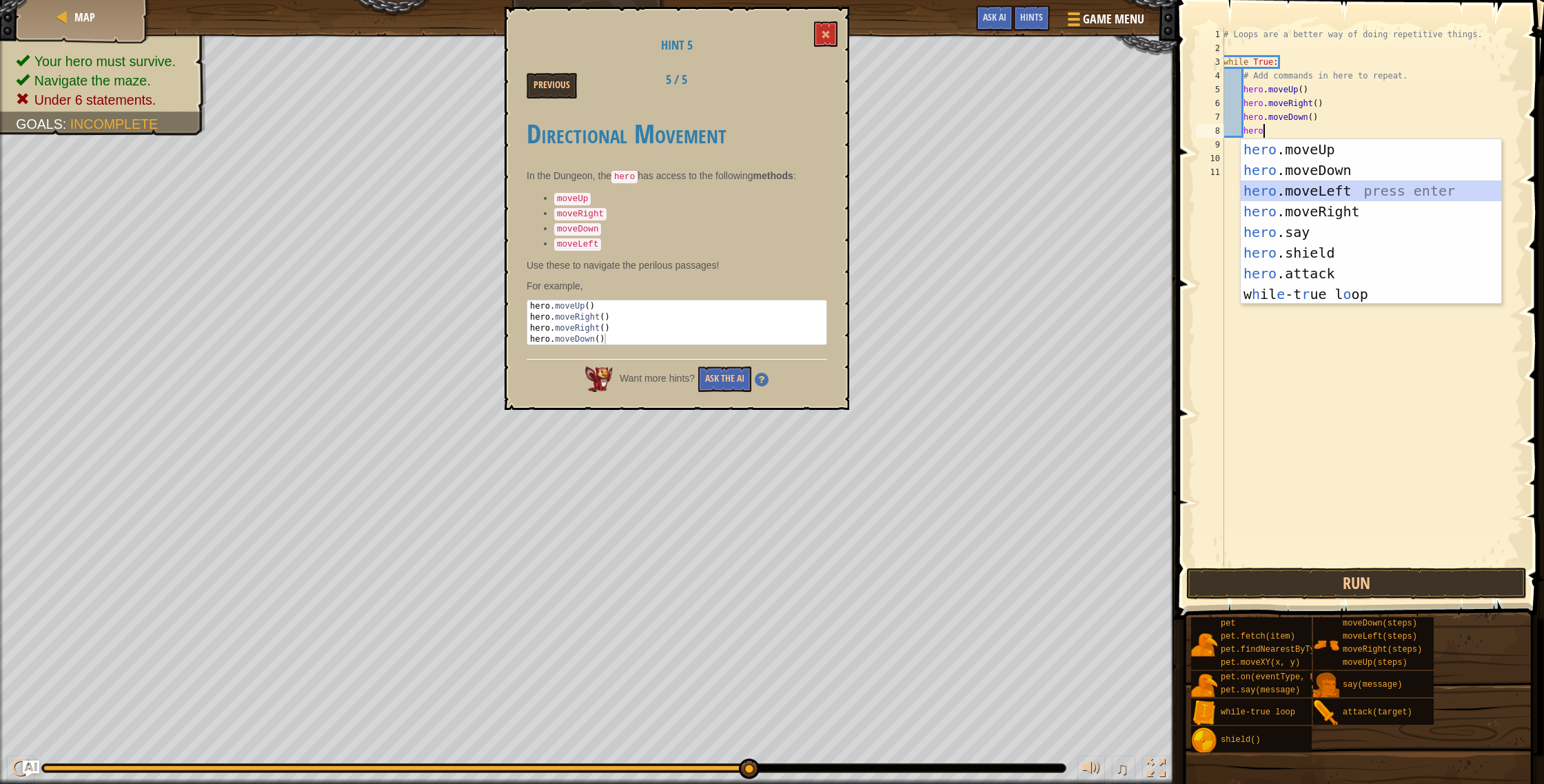
click at [1302, 197] on div "hero .moveUp press enter hero .moveDown press enter hero .moveLeft press enter …" at bounding box center [1371, 242] width 261 height 206
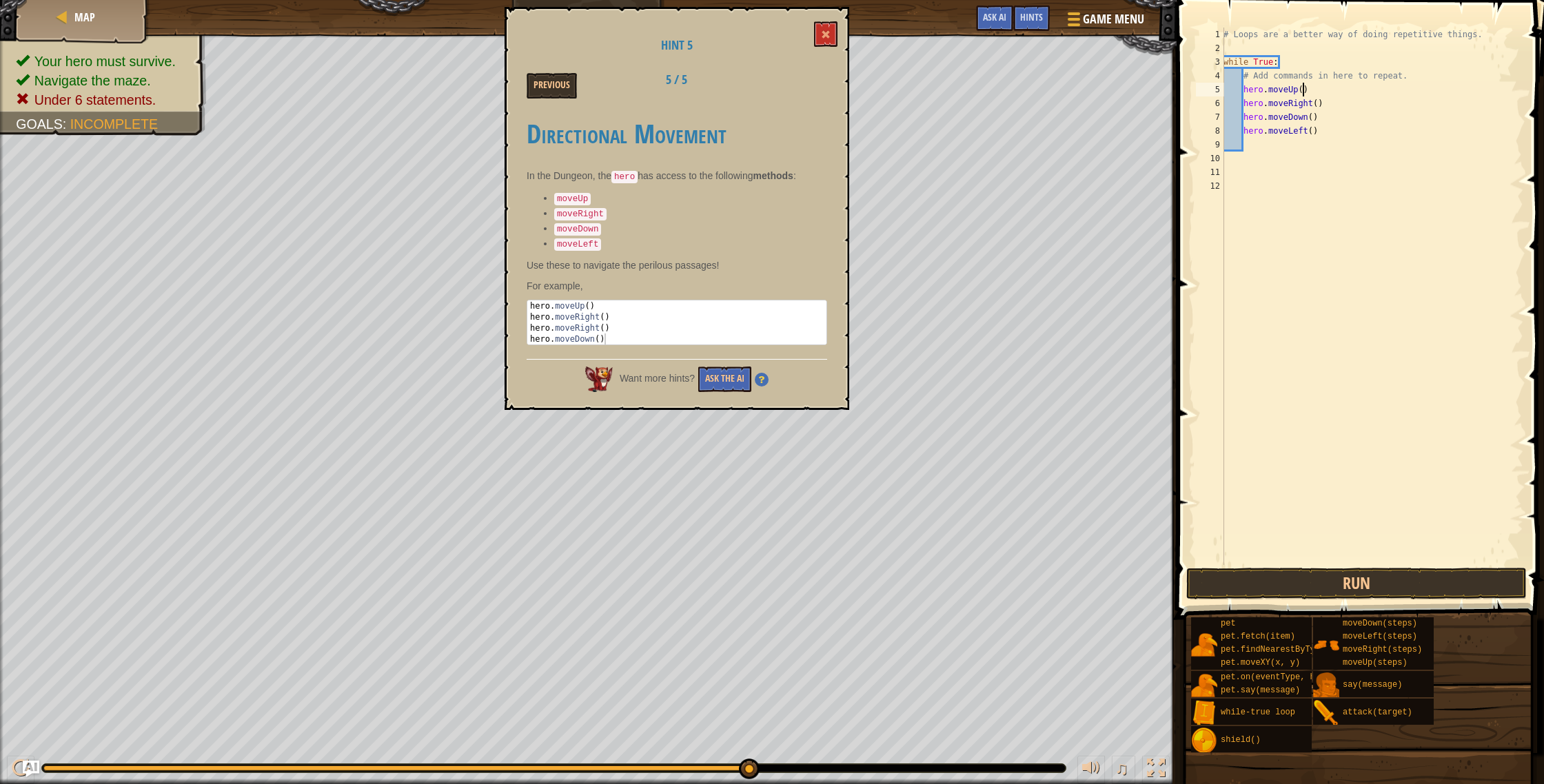
click at [1304, 88] on div "# Loops are a better way of doing repetitive things. while True : # Add command…" at bounding box center [1372, 310] width 302 height 565
click at [1318, 569] on button "Run" at bounding box center [1356, 584] width 341 height 32
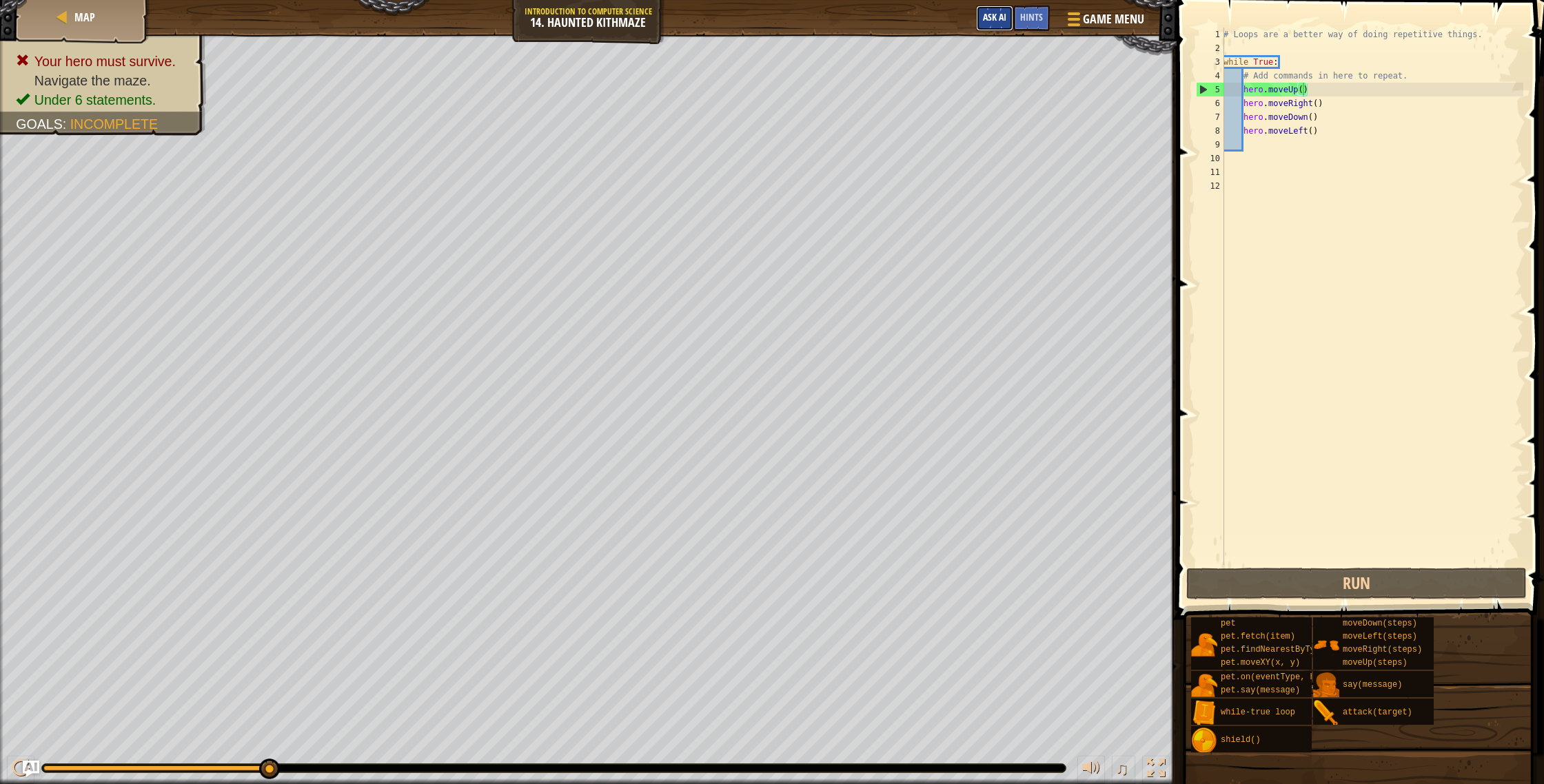
click at [1009, 20] on button "Ask AI" at bounding box center [995, 19] width 38 height 26
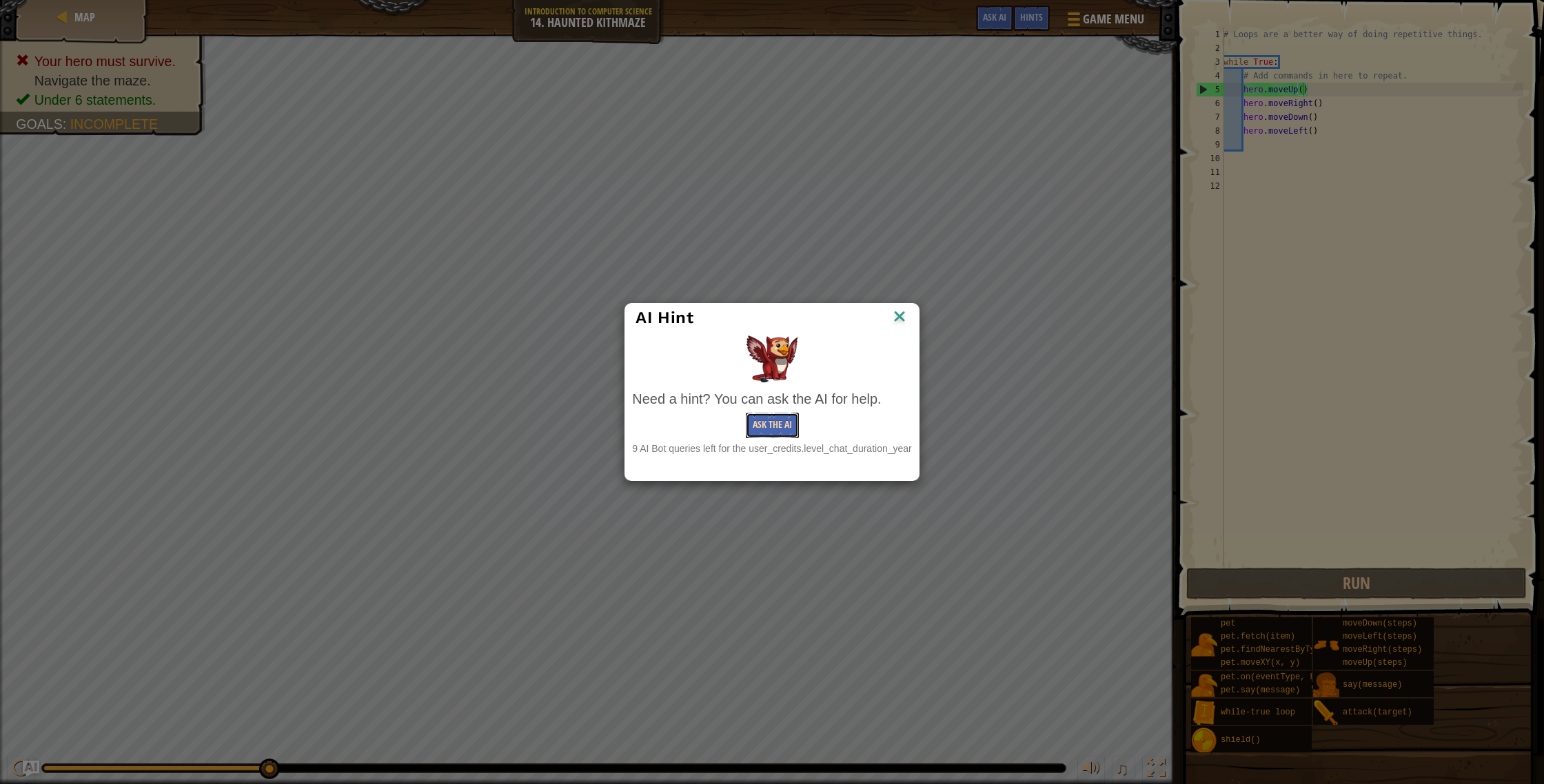
click at [759, 428] on button "Ask the AI" at bounding box center [772, 426] width 53 height 26
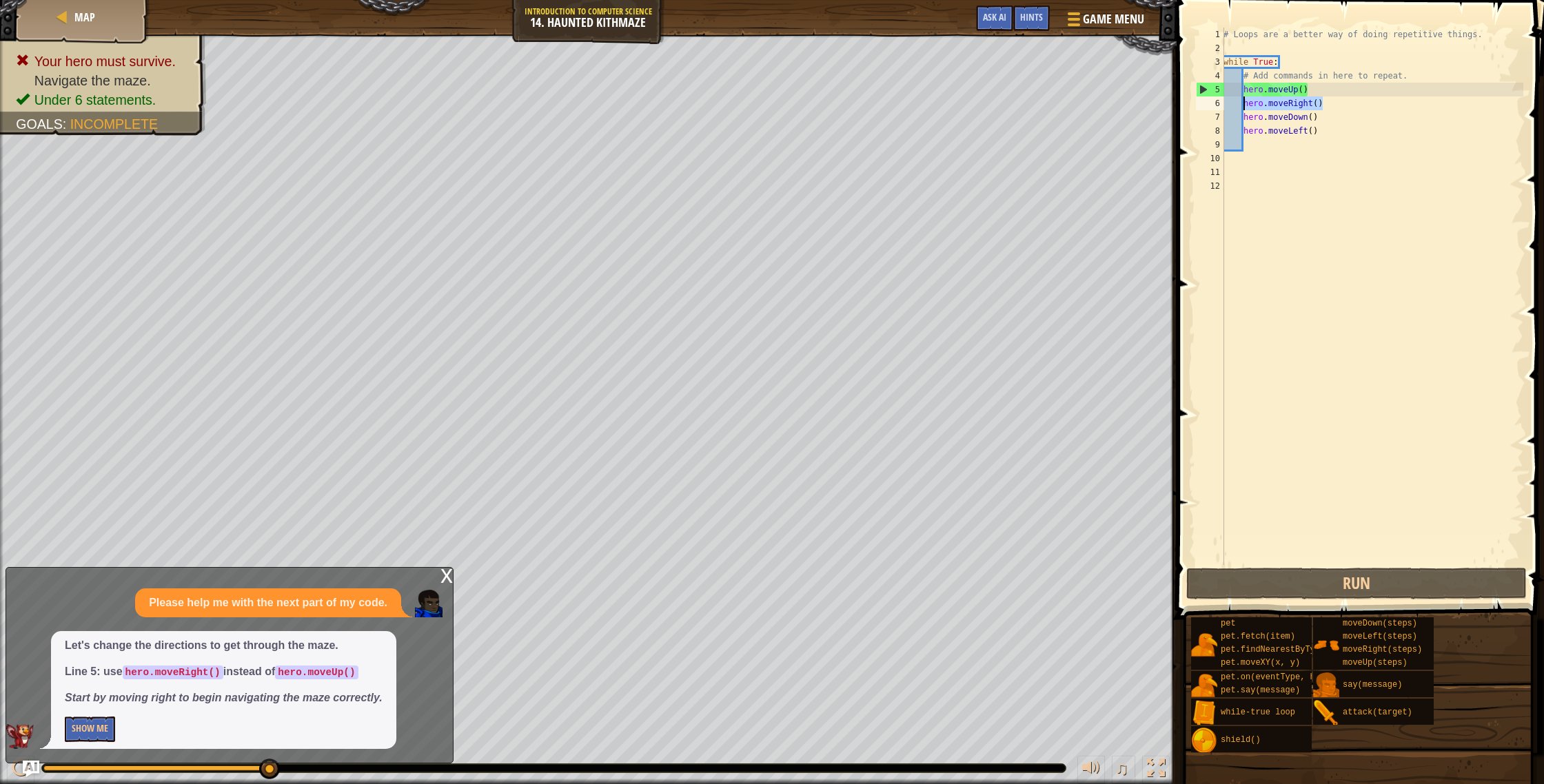
drag, startPoint x: 1326, startPoint y: 109, endPoint x: 1245, endPoint y: 104, distance: 81.2
click at [1245, 104] on div "# Loops are a better way of doing repetitive things. while True : # Add command…" at bounding box center [1372, 310] width 302 height 565
click at [1296, 93] on div "# Loops are a better way of doing repetitive things. while True : # Add command…" at bounding box center [1372, 310] width 302 height 565
type textarea "hero.moveUp()"
drag, startPoint x: 1313, startPoint y: 89, endPoint x: 1241, endPoint y: 87, distance: 72.0
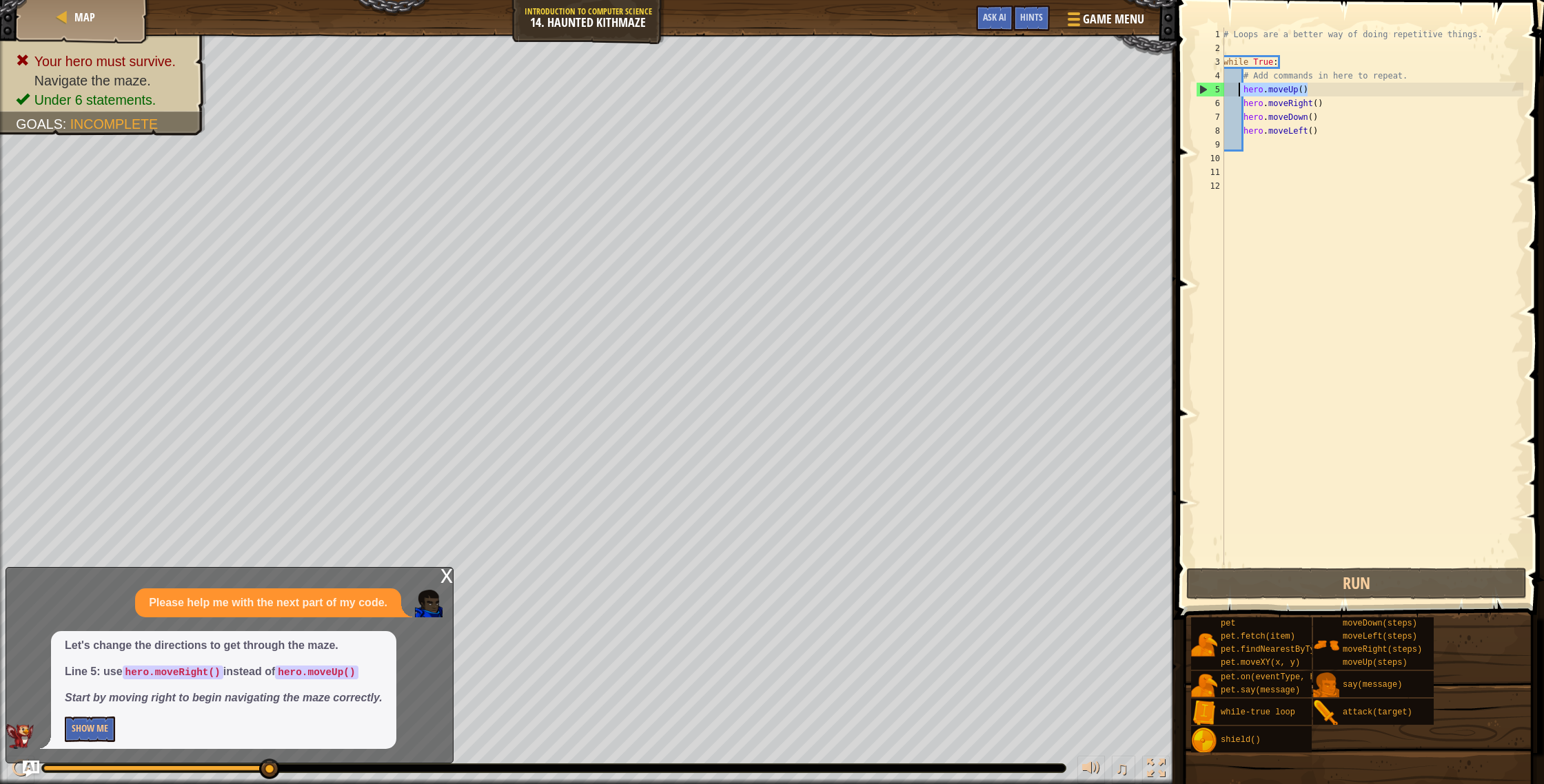
click at [1241, 87] on div "# Loops are a better way of doing repetitive things. while True : # Add command…" at bounding box center [1372, 310] width 302 height 565
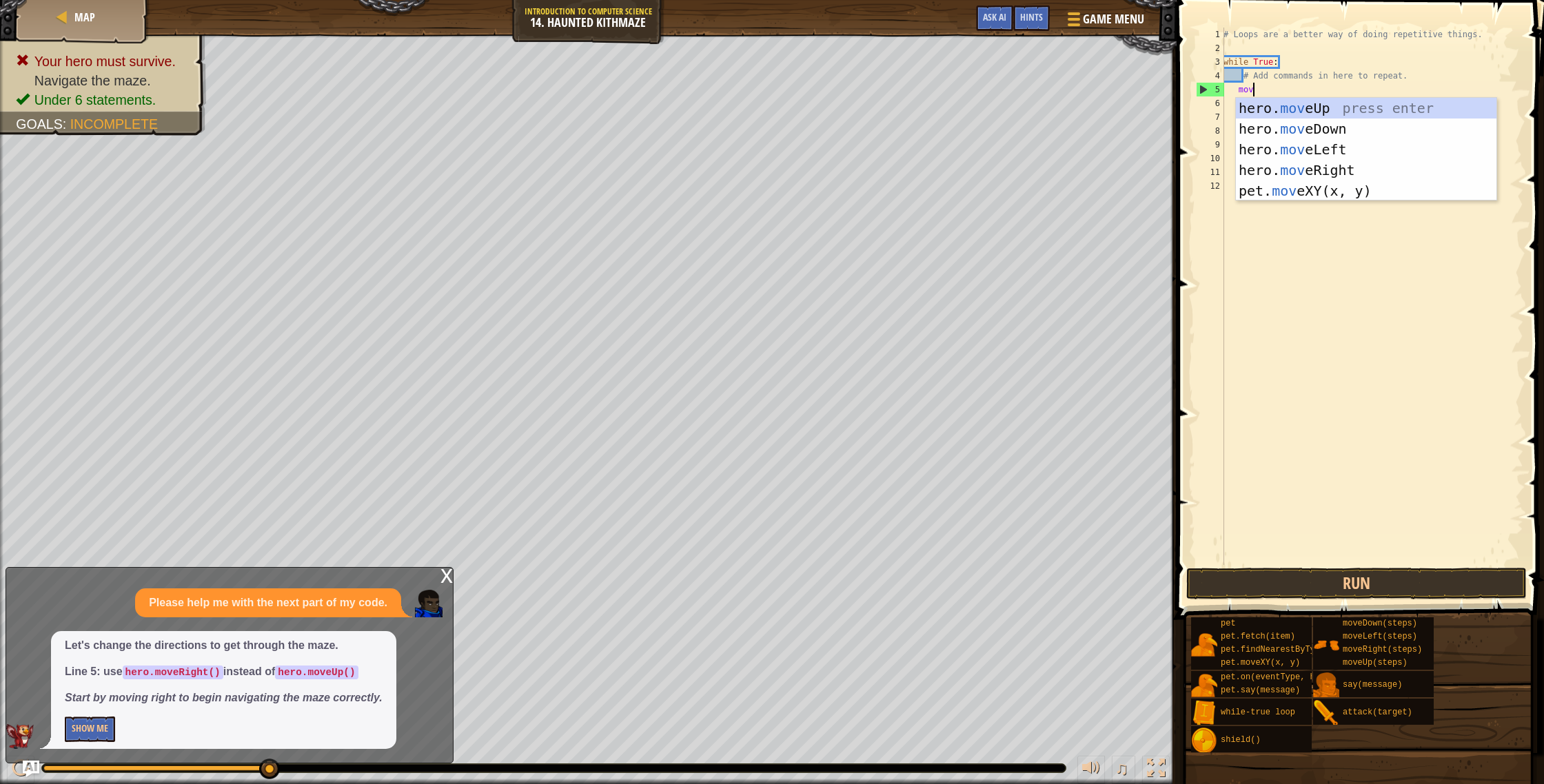
type textarea "move"
click at [1356, 167] on div "hero. move Up press enter hero. move Down press enter hero. move Left press ent…" at bounding box center [1366, 170] width 261 height 145
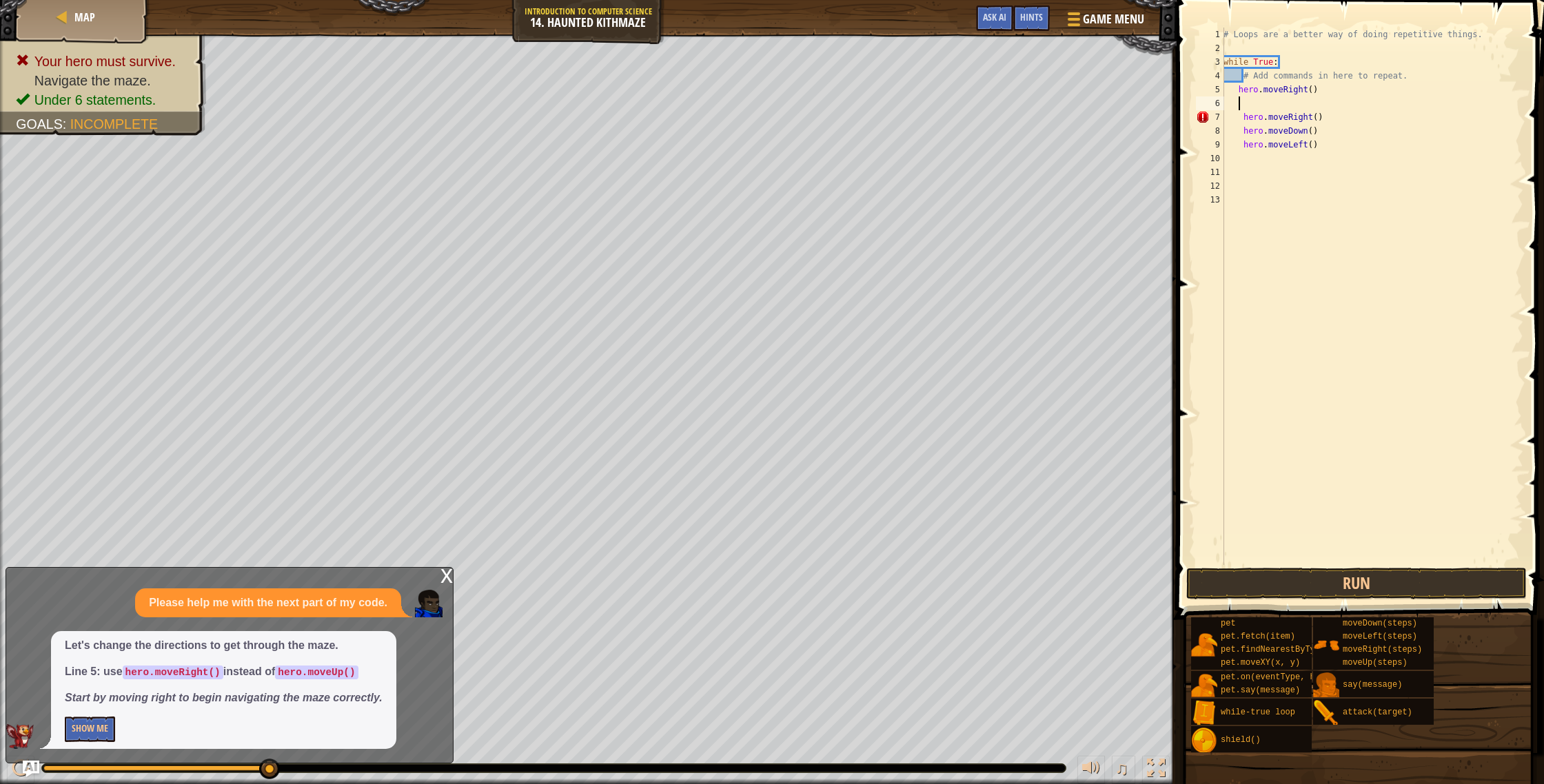
scroll to position [6, 0]
drag, startPoint x: 1336, startPoint y: 110, endPoint x: 1343, endPoint y: 112, distance: 7.3
click at [1343, 112] on div "# Loops are a better way of doing repetitive things. while True : # Add command…" at bounding box center [1372, 310] width 302 height 565
type textarea "hero.moveRight()"
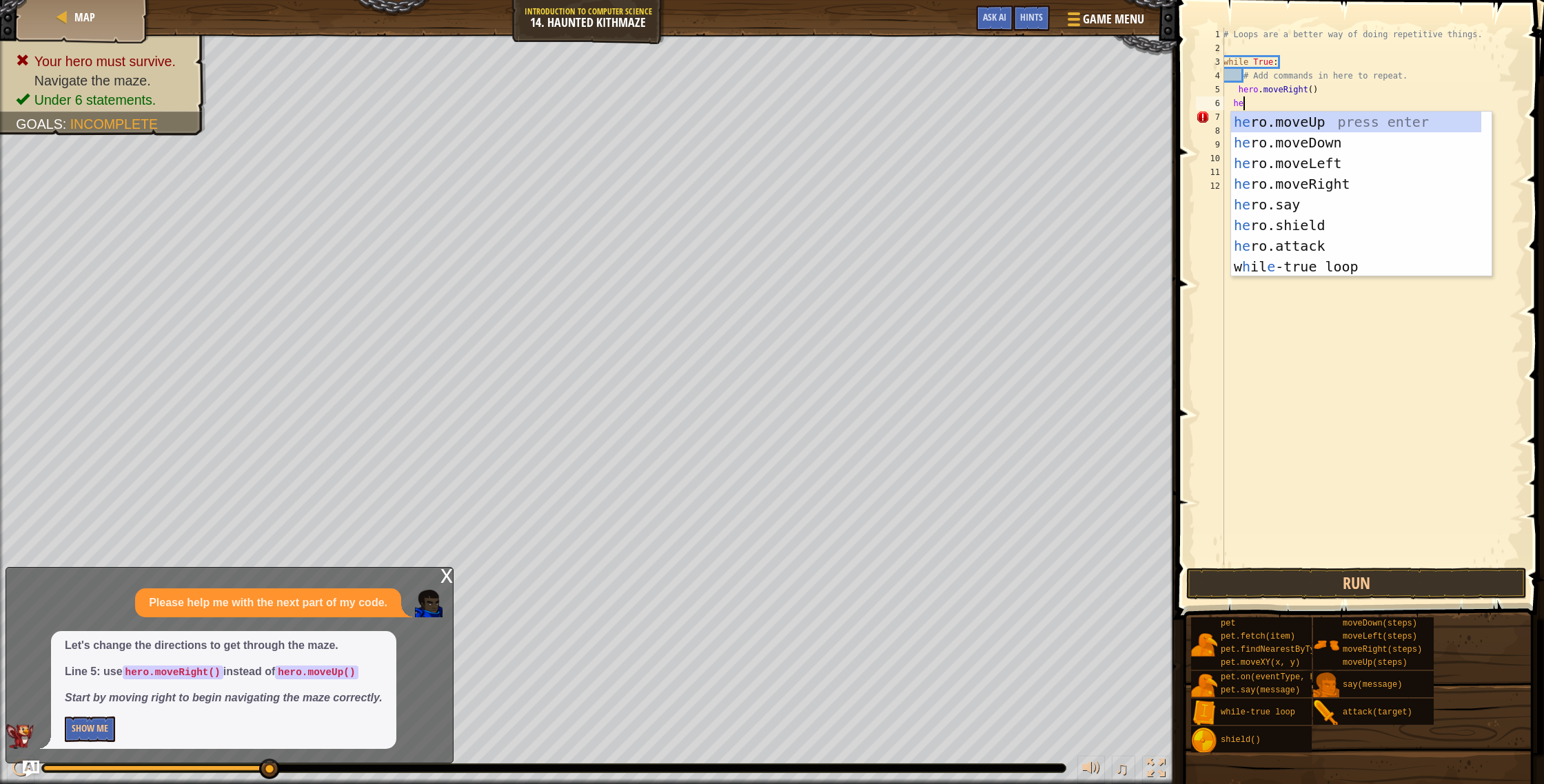
type textarea "hero"
click at [1342, 122] on div "hero .moveUp press enter hero .moveDown press enter hero .moveLeft press enter …" at bounding box center [1361, 214] width 261 height 206
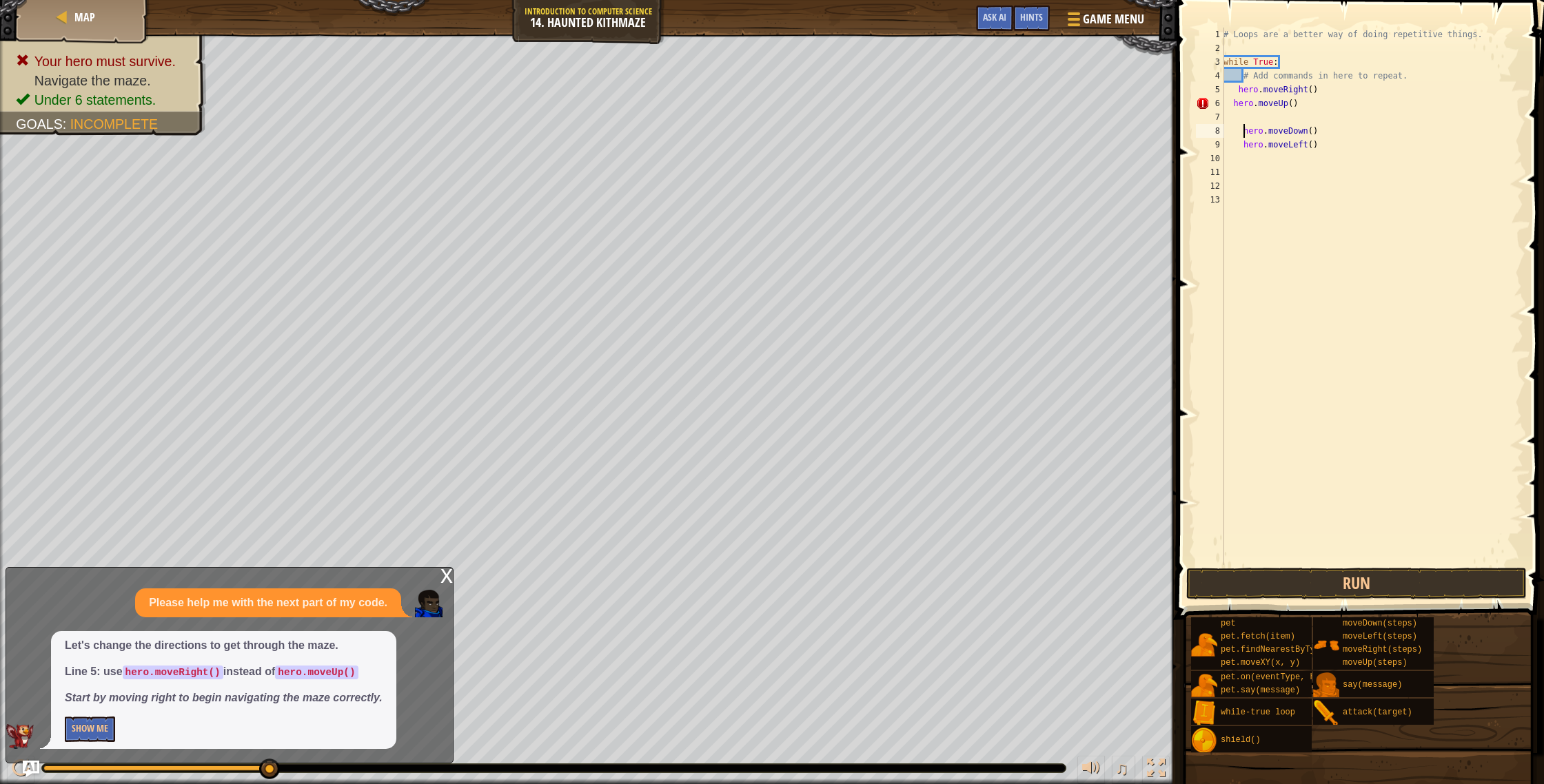
click at [1243, 129] on div "# Loops are a better way of doing repetitive things. while True : # Add command…" at bounding box center [1372, 310] width 302 height 565
click at [1266, 583] on button "Run" at bounding box center [1356, 584] width 341 height 32
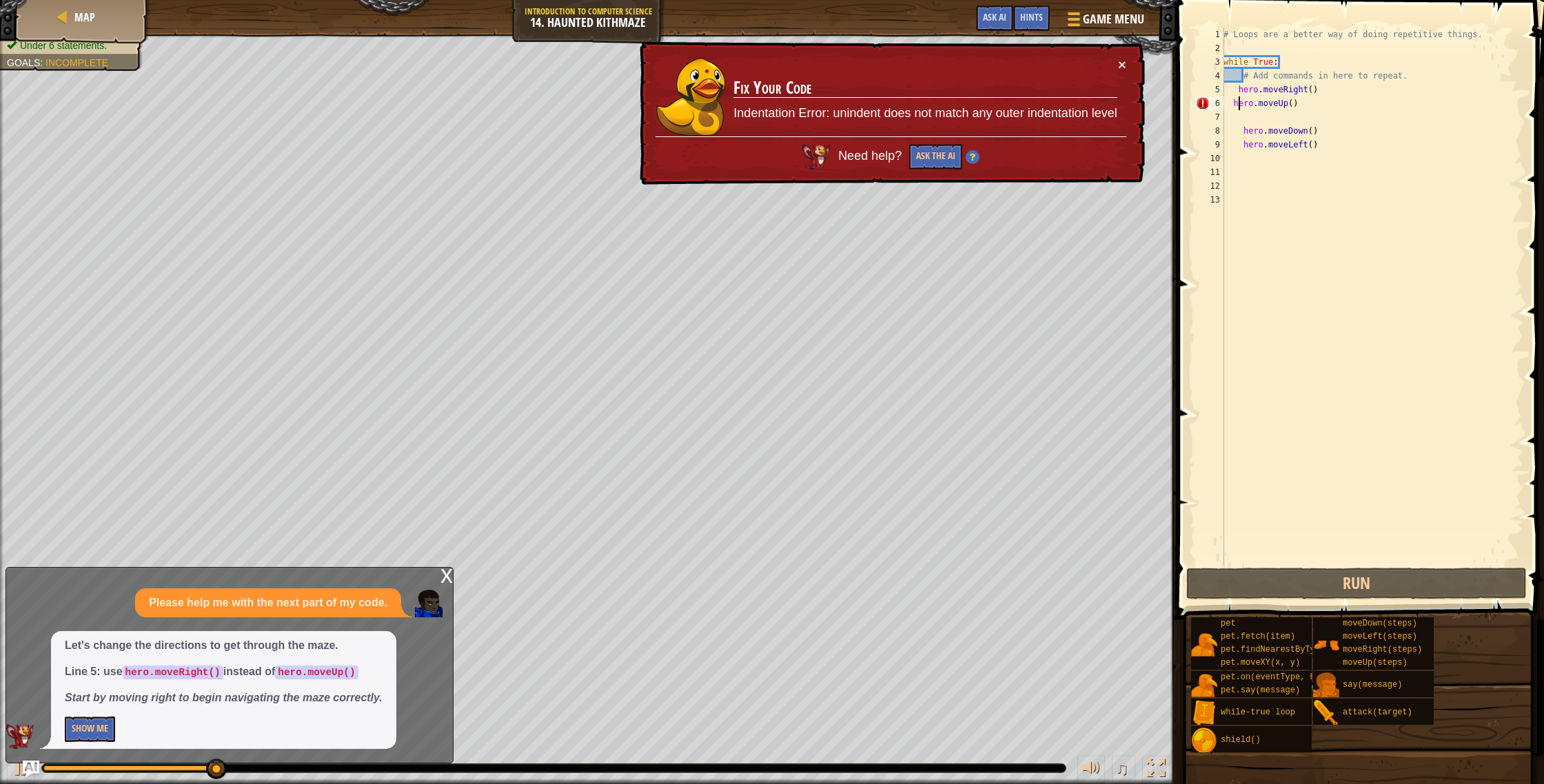
click at [1236, 104] on div "# Loops are a better way of doing repetitive things. while True : # Add command…" at bounding box center [1372, 310] width 302 height 565
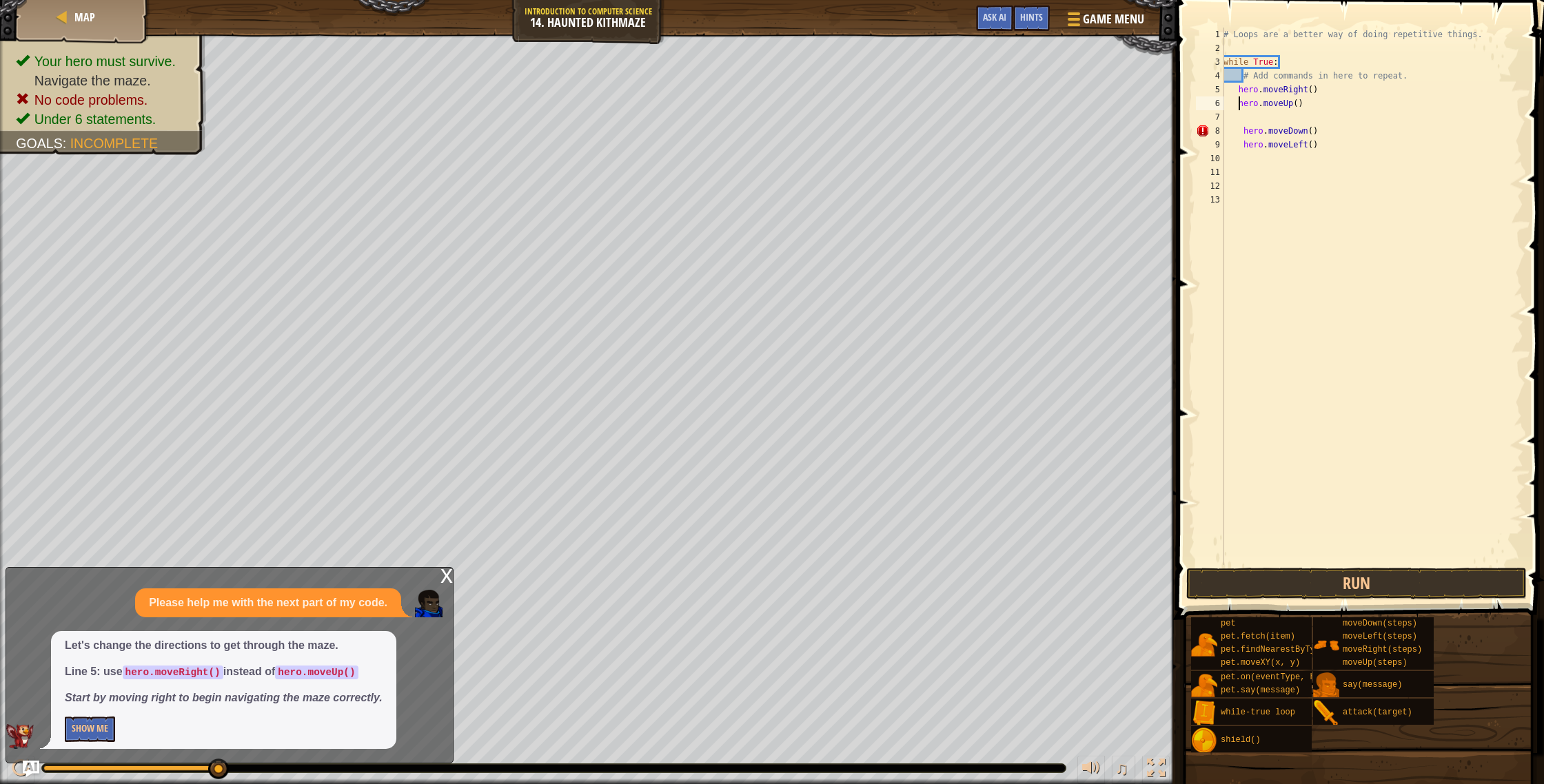
type textarea "hero.moveUp()"
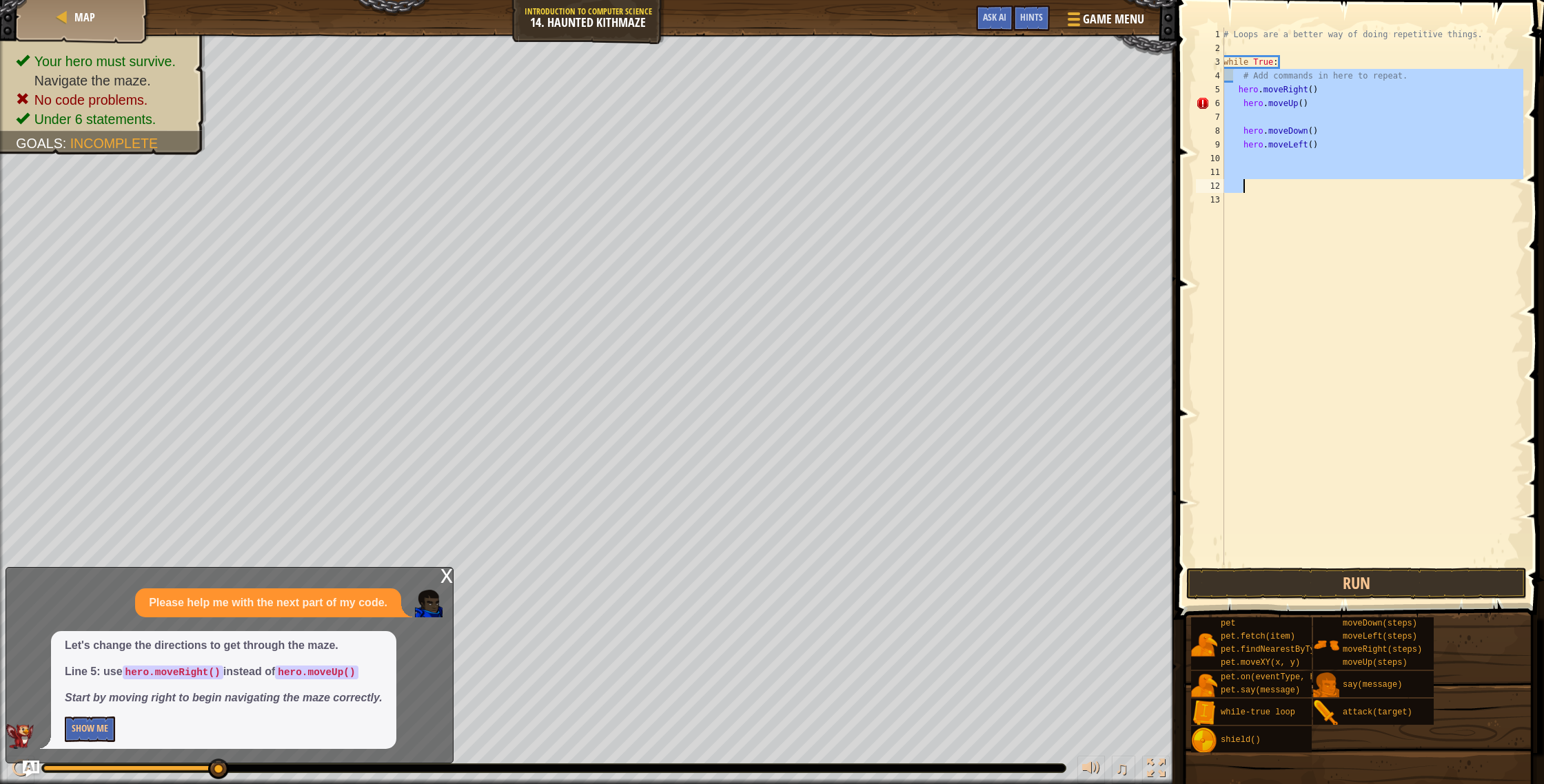
drag, startPoint x: 1235, startPoint y: 74, endPoint x: 1257, endPoint y: 182, distance: 110.2
click at [1257, 182] on div "# Loops are a better way of doing repetitive things. while True : # Add command…" at bounding box center [1372, 310] width 302 height 565
click at [1339, 269] on div "# Loops are a better way of doing repetitive things. while True : # Add command…" at bounding box center [1372, 310] width 302 height 565
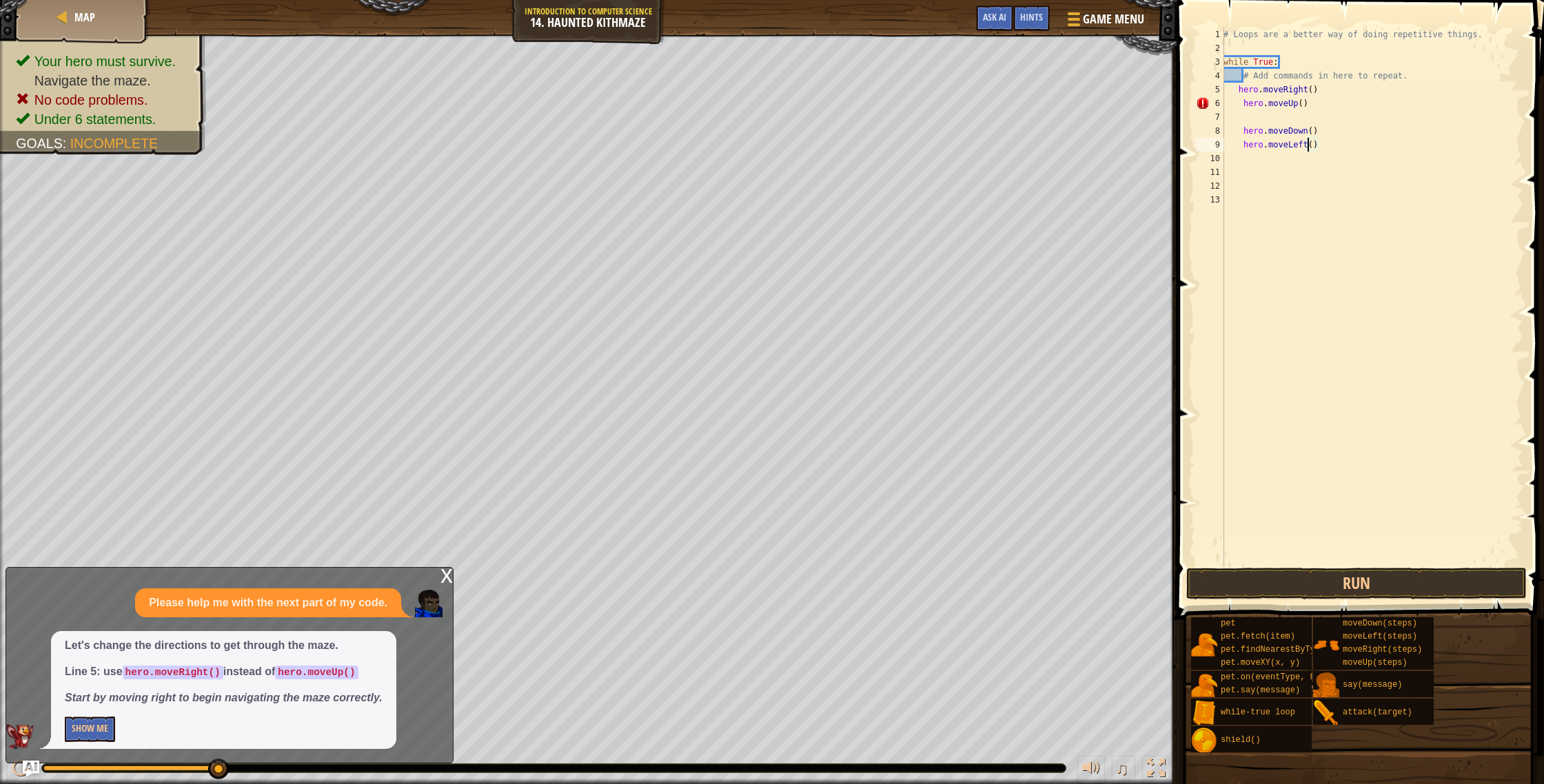
click at [1309, 150] on div "# Loops are a better way of doing repetitive things. while True : # Add command…" at bounding box center [1372, 310] width 302 height 565
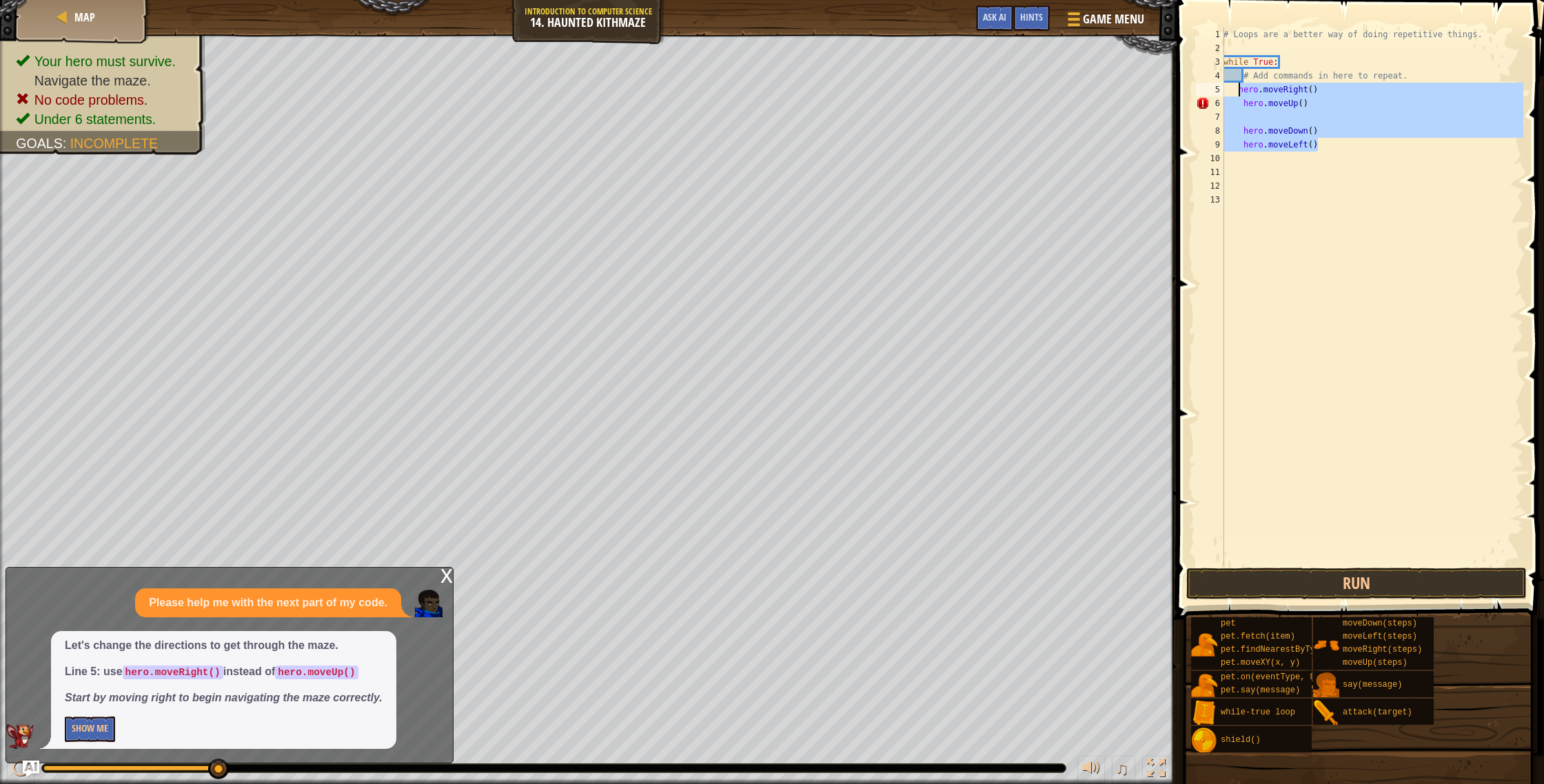
drag, startPoint x: 1349, startPoint y: 142, endPoint x: 1240, endPoint y: 83, distance: 123.9
click at [1240, 83] on div "# Loops are a better way of doing repetitive things. while True : # Add command…" at bounding box center [1372, 310] width 302 height 565
type textarea "hero.moveRight() hero.moveUp()"
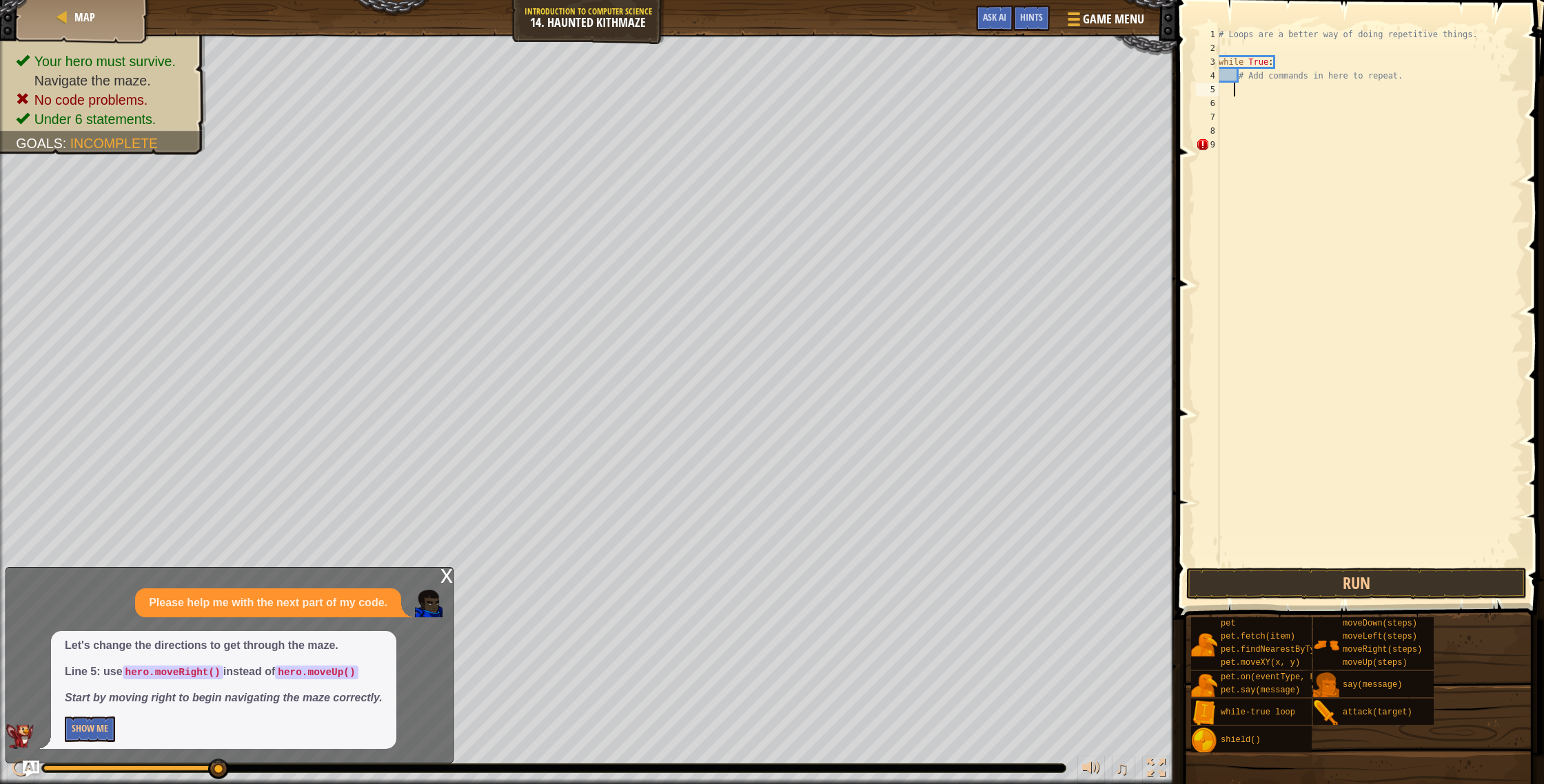
click at [1262, 88] on div "# Loops are a better way of doing repetitive things. while True : # Add command…" at bounding box center [1369, 310] width 307 height 565
drag, startPoint x: 1208, startPoint y: 72, endPoint x: 1237, endPoint y: 83, distance: 31.0
click at [1225, 88] on div "1 2 3 4 5 6 7 8 9 # Loops are a better way of doing repetitive things. while Tr…" at bounding box center [1358, 296] width 330 height 537
click at [1299, 60] on div "# Loops are a better way of doing repetitive things. while True : # Add command…" at bounding box center [1369, 310] width 307 height 565
click at [1430, 81] on div "# Loops are a better way of doing repetitive things. while True : # Add command…" at bounding box center [1369, 310] width 307 height 565
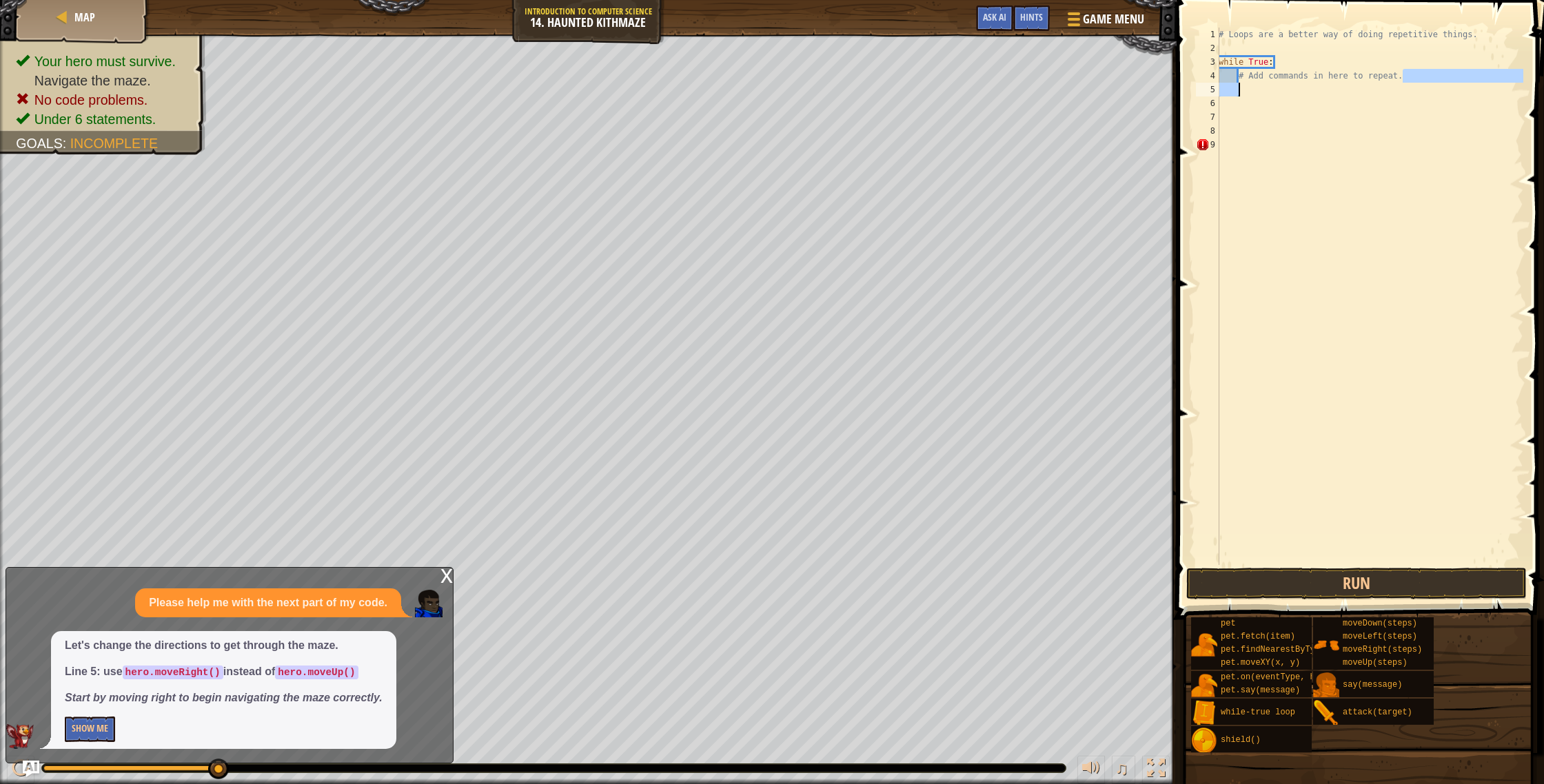
drag, startPoint x: 1428, startPoint y: 79, endPoint x: 1260, endPoint y: 86, distance: 168.1
click at [1260, 86] on div "# Loops are a better way of doing repetitive things. while True : # Add command…" at bounding box center [1369, 310] width 307 height 565
click at [1356, 69] on div "# Loops are a better way of doing repetitive things. while True : # Add command…" at bounding box center [1369, 310] width 307 height 565
type textarea "# Add commands in here to repeat."
click at [1429, 74] on div "# Loops are a better way of doing repetitive things. while True : # Add command…" at bounding box center [1369, 310] width 307 height 565
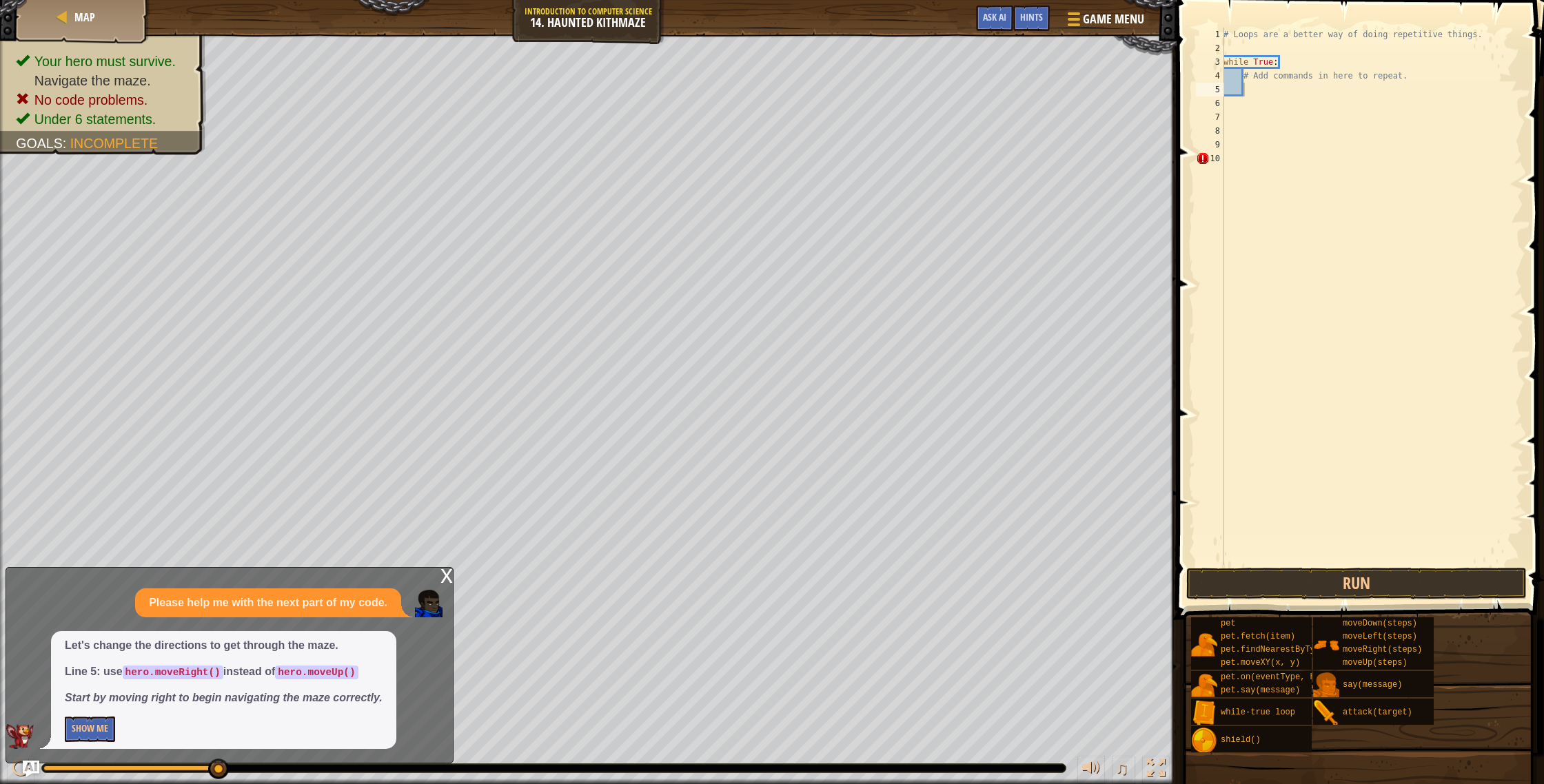
click at [441, 581] on div "x" at bounding box center [447, 575] width 13 height 14
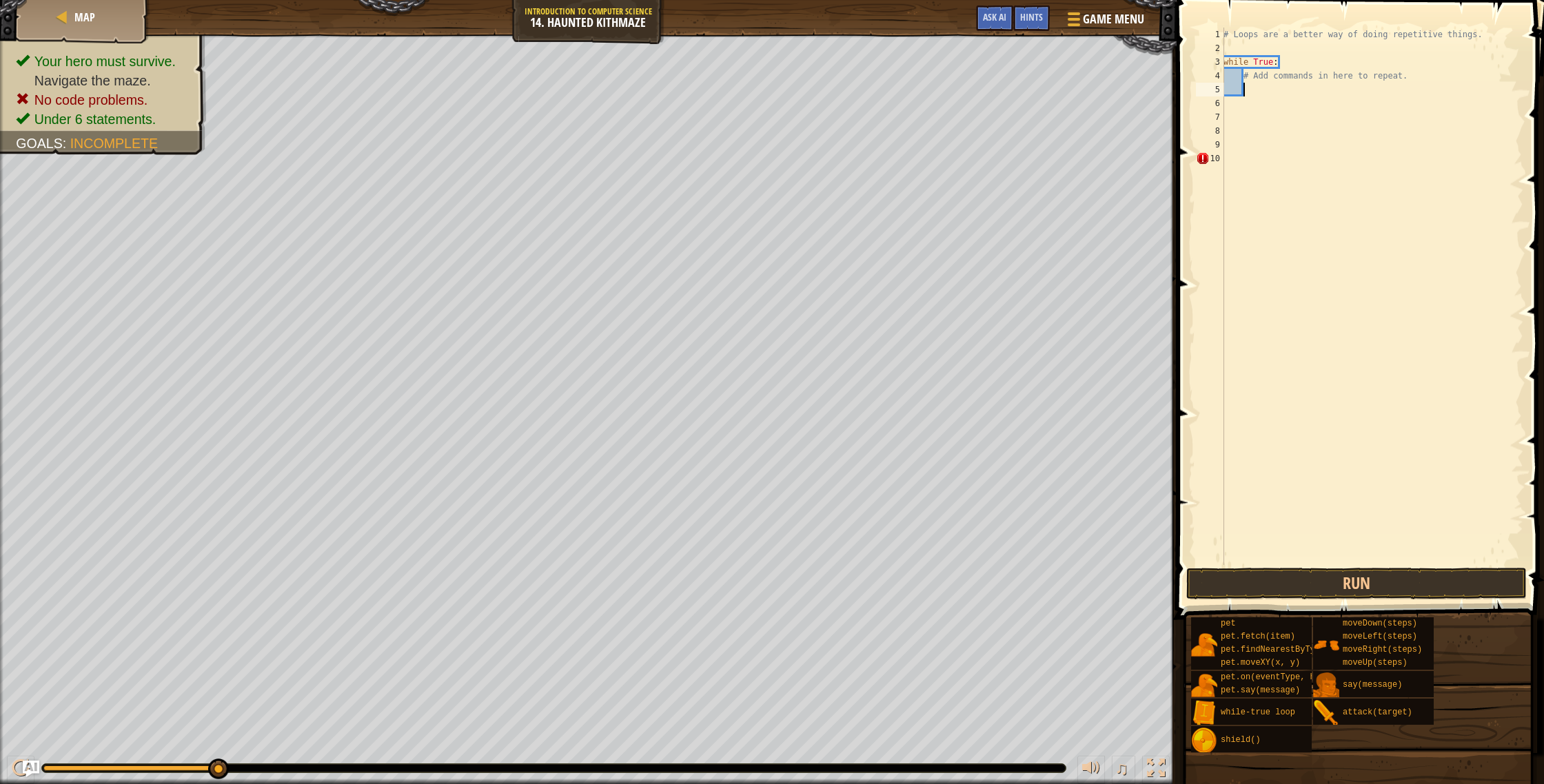
click at [1259, 84] on div "# Loops are a better way of doing repetitive things. while True : # Add command…" at bounding box center [1372, 310] width 302 height 565
type textarea "r"
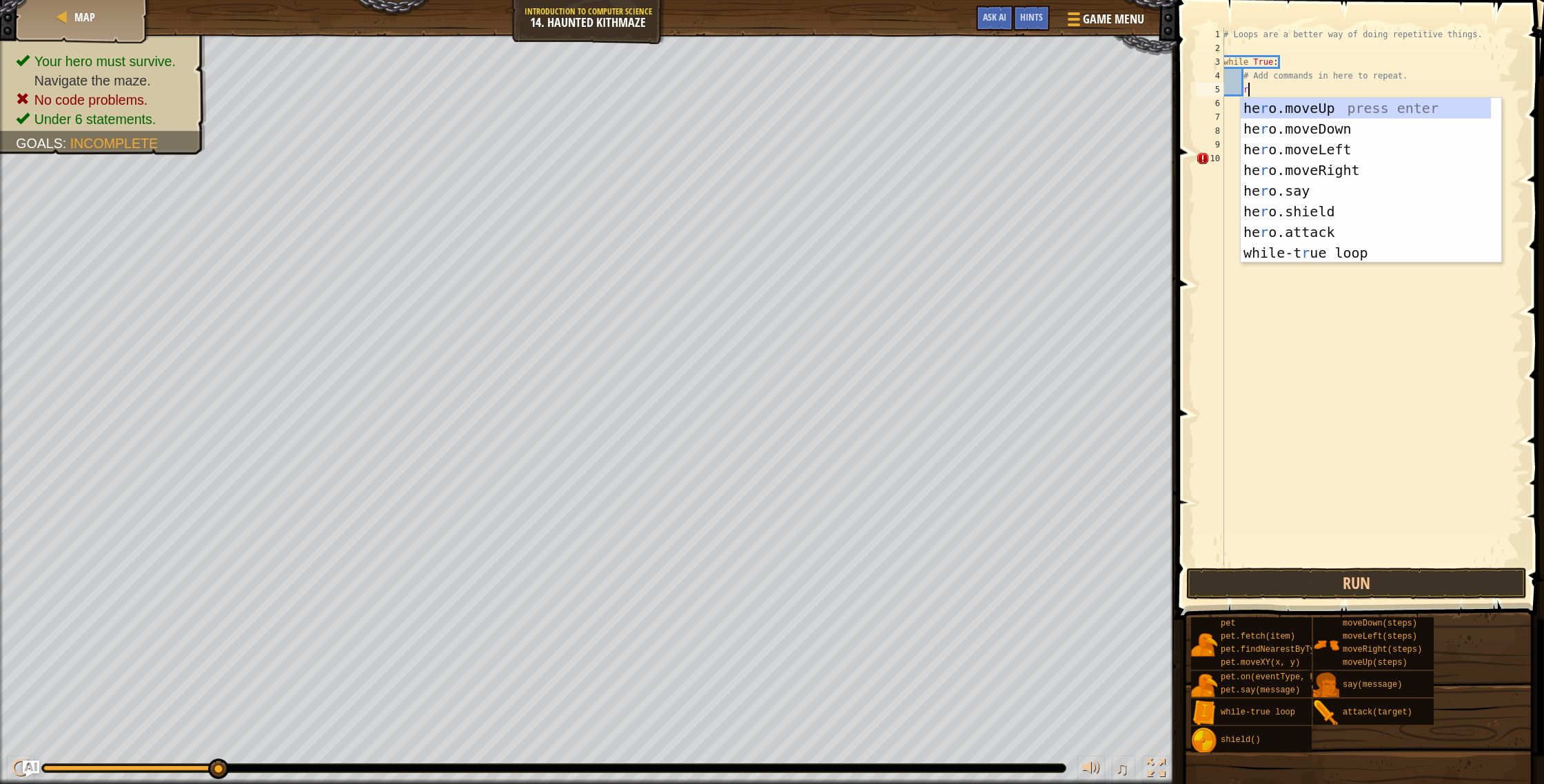
scroll to position [6, 1]
click at [1332, 168] on div "he r o.moveUp press enter he r o.moveDown press enter he r o.moveLeft press ent…" at bounding box center [1365, 200] width 250 height 206
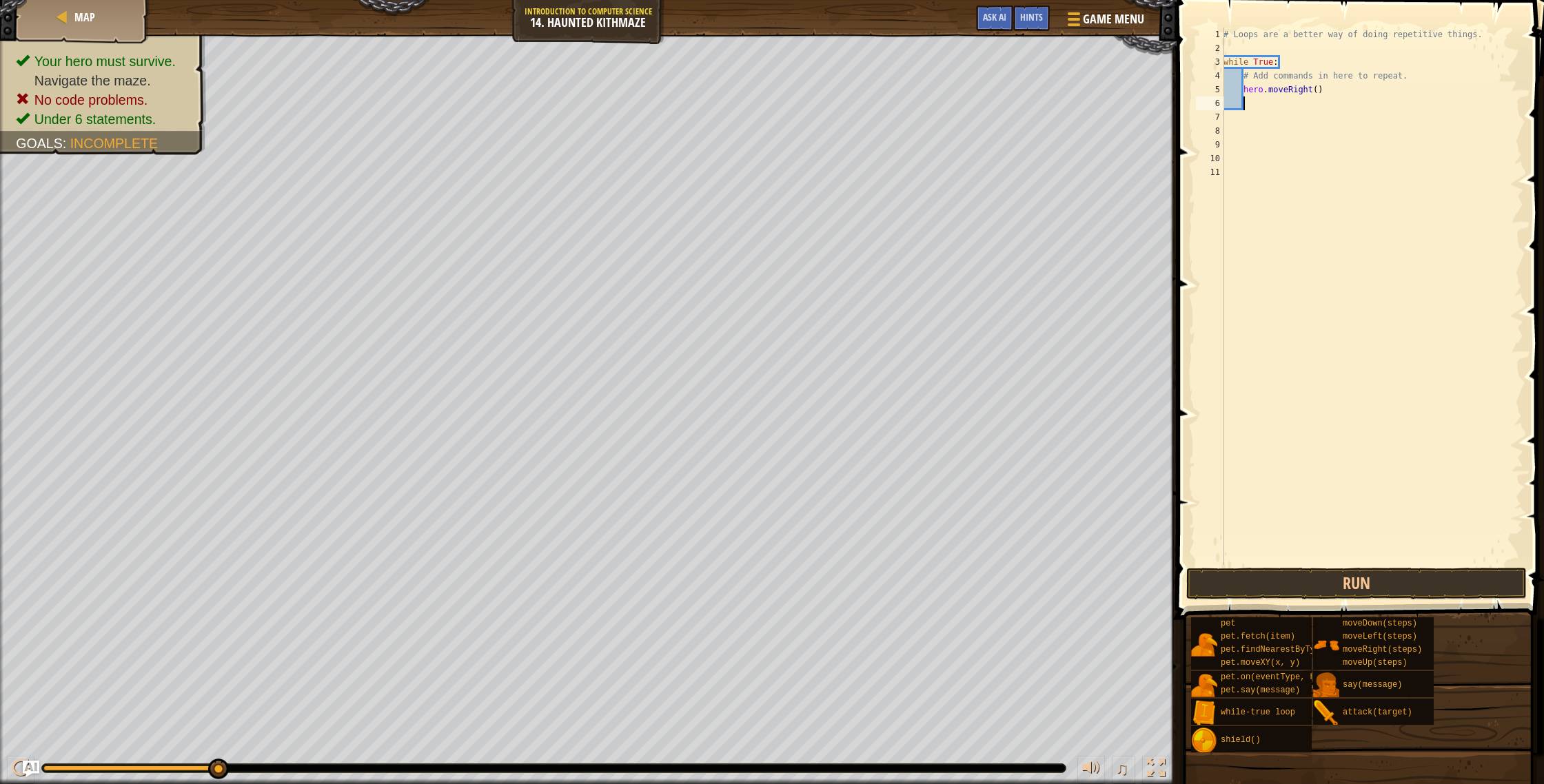
scroll to position [6, 1]
click at [1318, 89] on div "# Loops are a better way of doing repetitive things. while True : # Add command…" at bounding box center [1372, 310] width 302 height 565
type textarea "hero.moveRight(2)"
click at [1322, 120] on div "# Loops are a better way of doing repetitive things. while True : # Add command…" at bounding box center [1372, 310] width 302 height 565
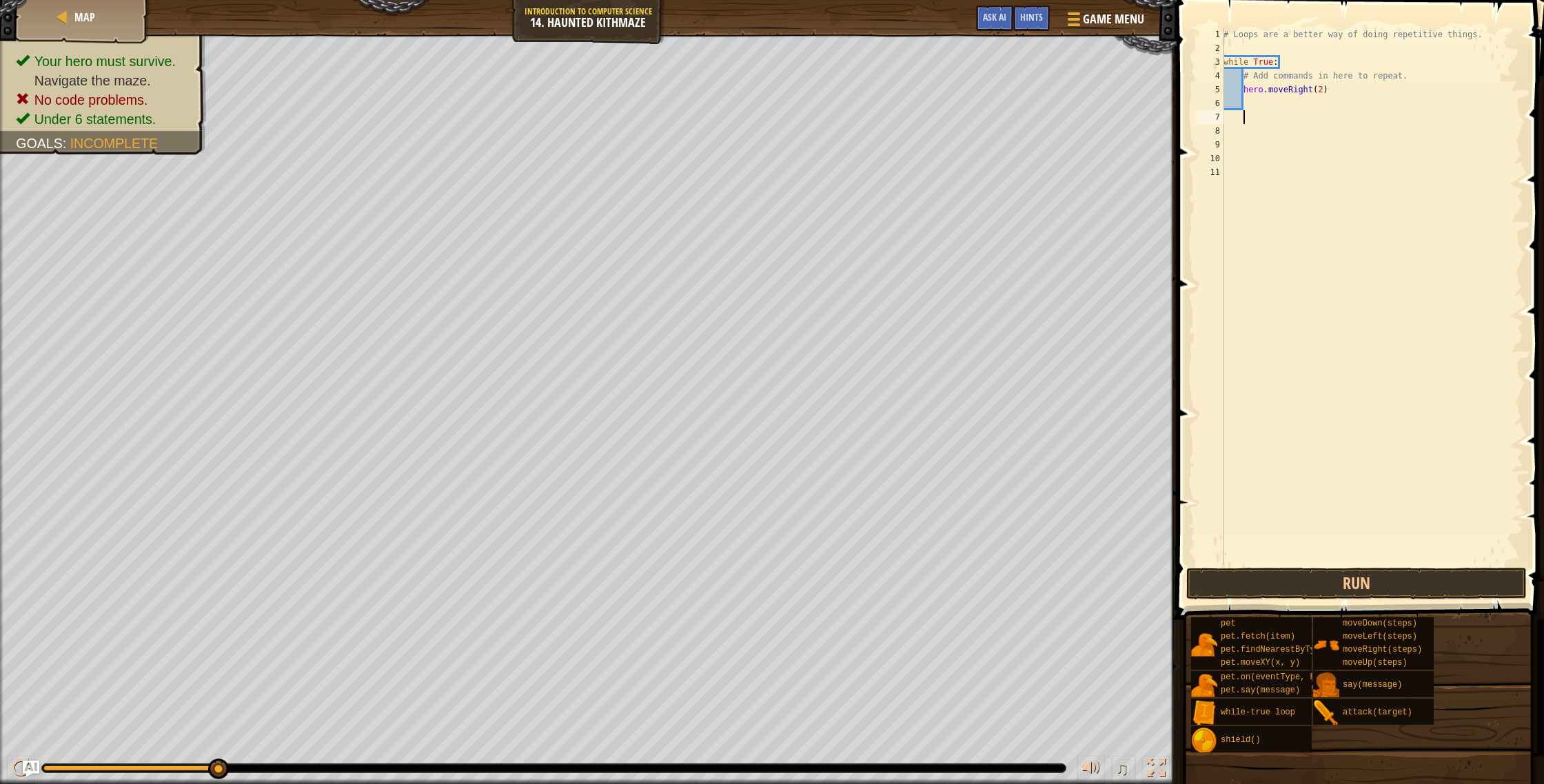
scroll to position [6, 1]
click at [1320, 99] on div "# Loops are a better way of doing repetitive things. while True : # Add command…" at bounding box center [1372, 310] width 302 height 565
type textarea "u"
click at [1333, 117] on div "hero.move U p press enter while-tr u e loop press enter" at bounding box center [1371, 153] width 261 height 83
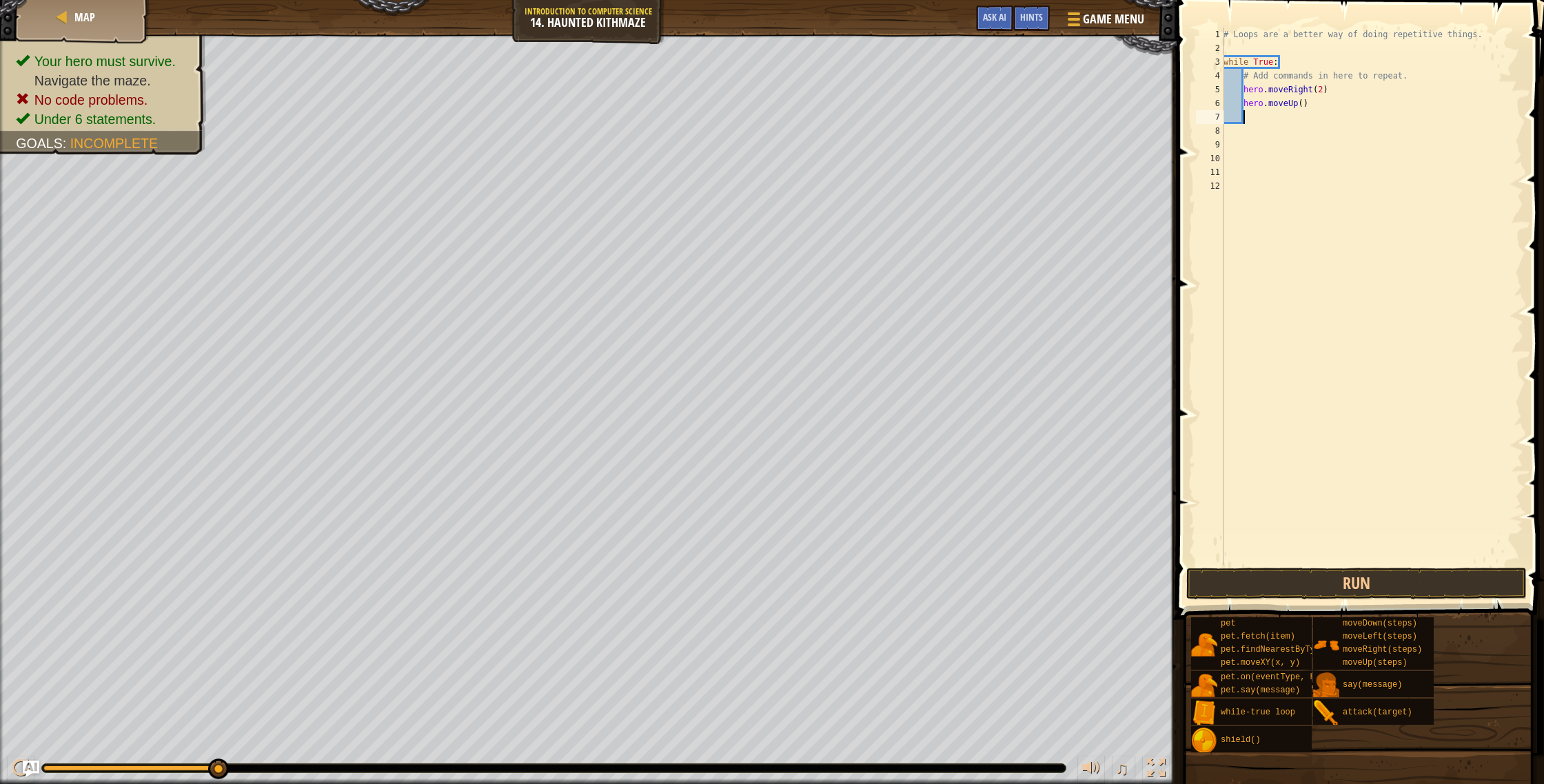
scroll to position [6, 1]
click at [1302, 105] on div "# Loops are a better way of doing repetitive things. while True : # Add command…" at bounding box center [1372, 310] width 302 height 565
type textarea "hero.moveUp(2)"
click at [1452, 570] on button "Run" at bounding box center [1356, 584] width 341 height 32
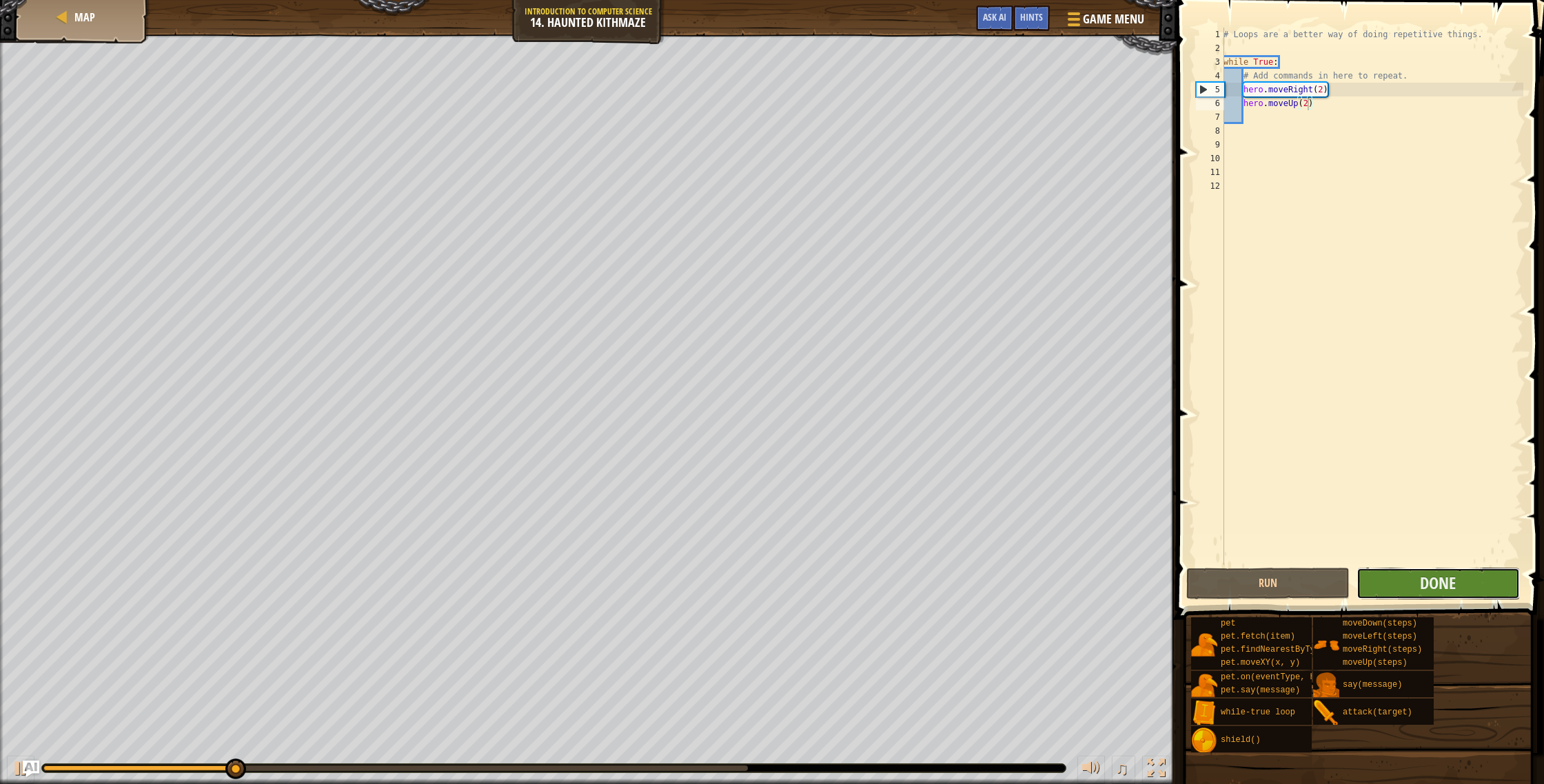
click at [1480, 575] on button "Done" at bounding box center [1437, 584] width 163 height 32
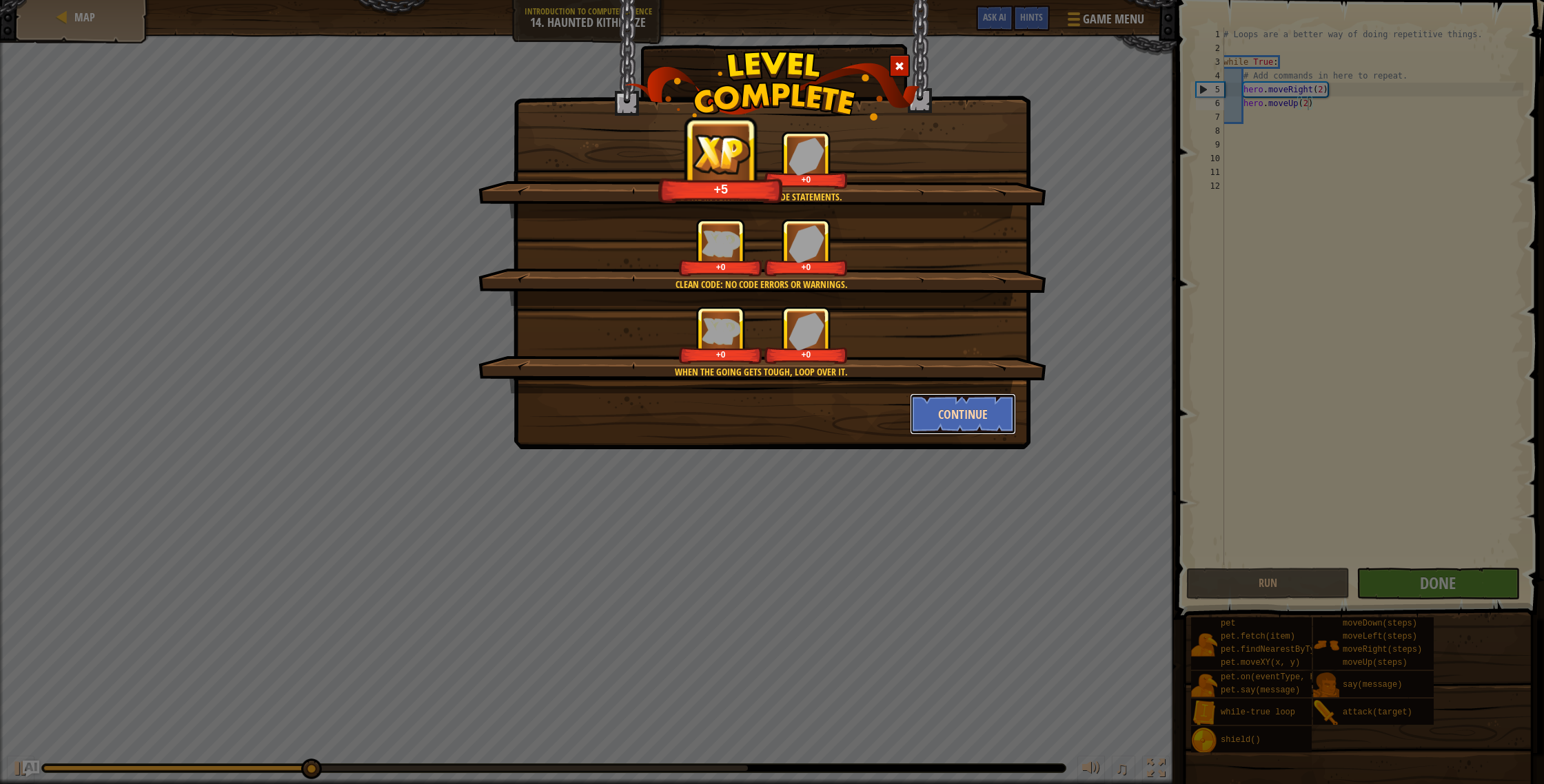
click at [922, 409] on button "Continue" at bounding box center [963, 414] width 107 height 41
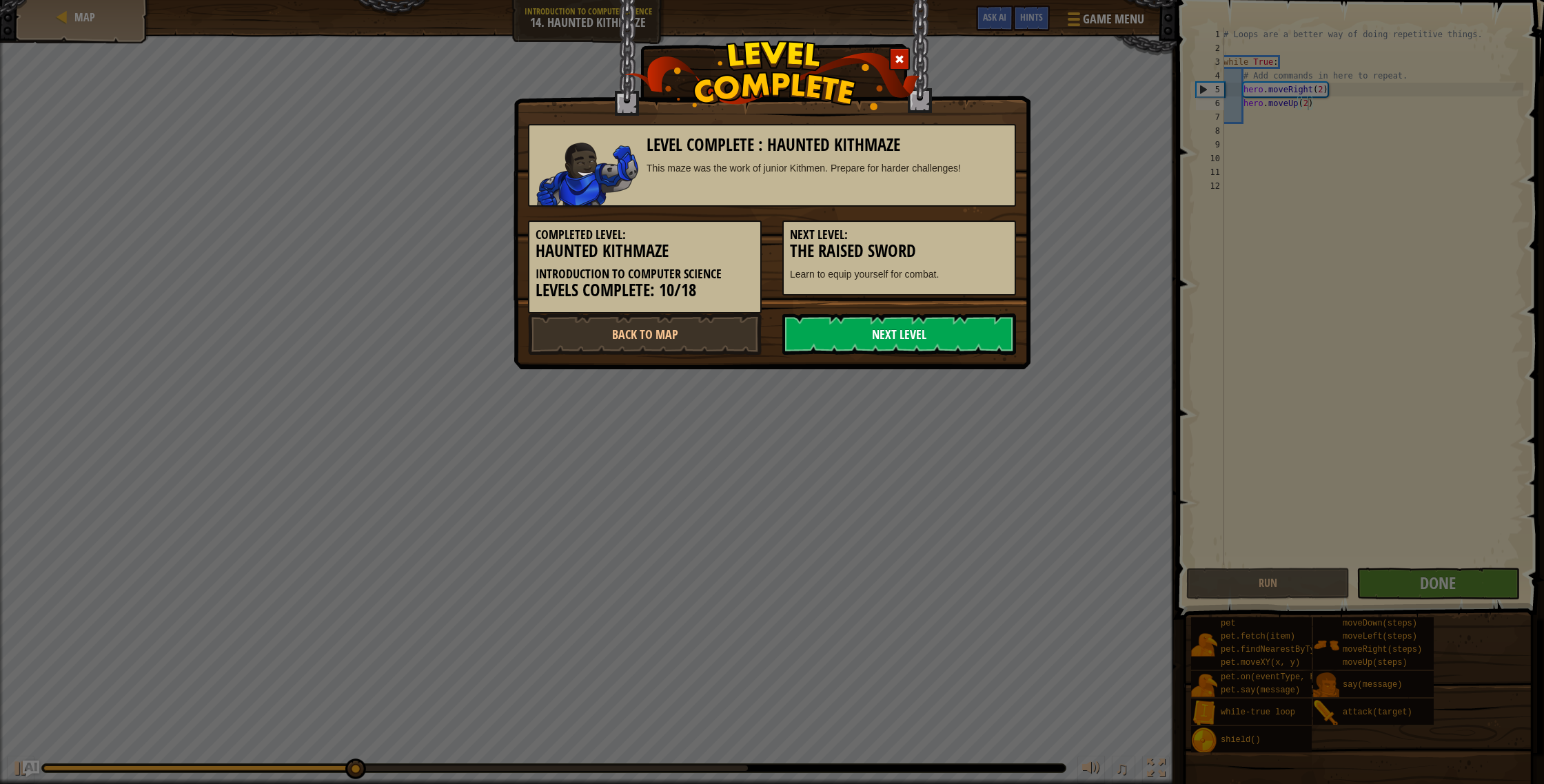
click at [916, 348] on link "Next Level" at bounding box center [899, 335] width 234 height 41
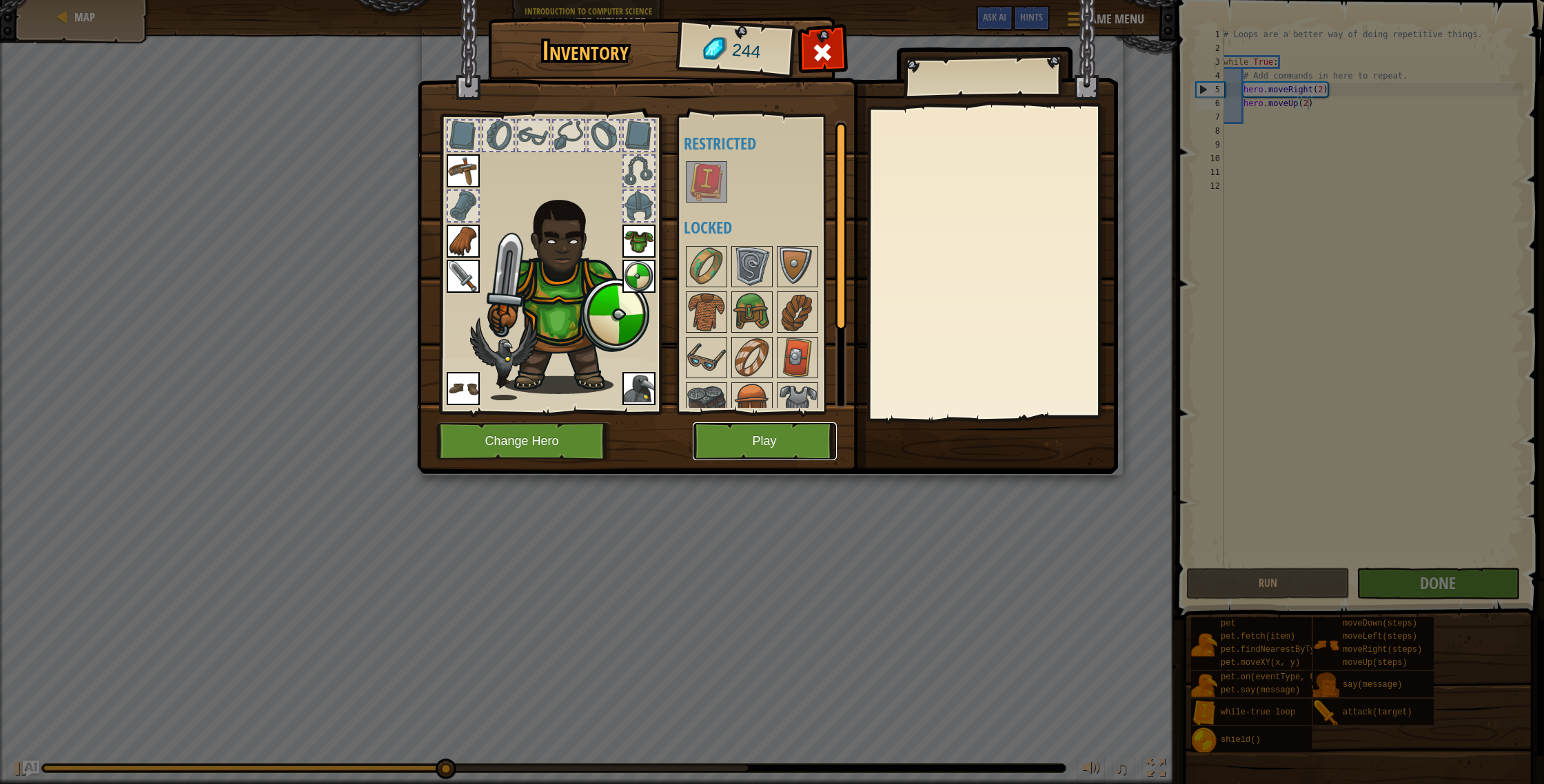
click at [768, 439] on button "Play" at bounding box center [765, 441] width 144 height 38
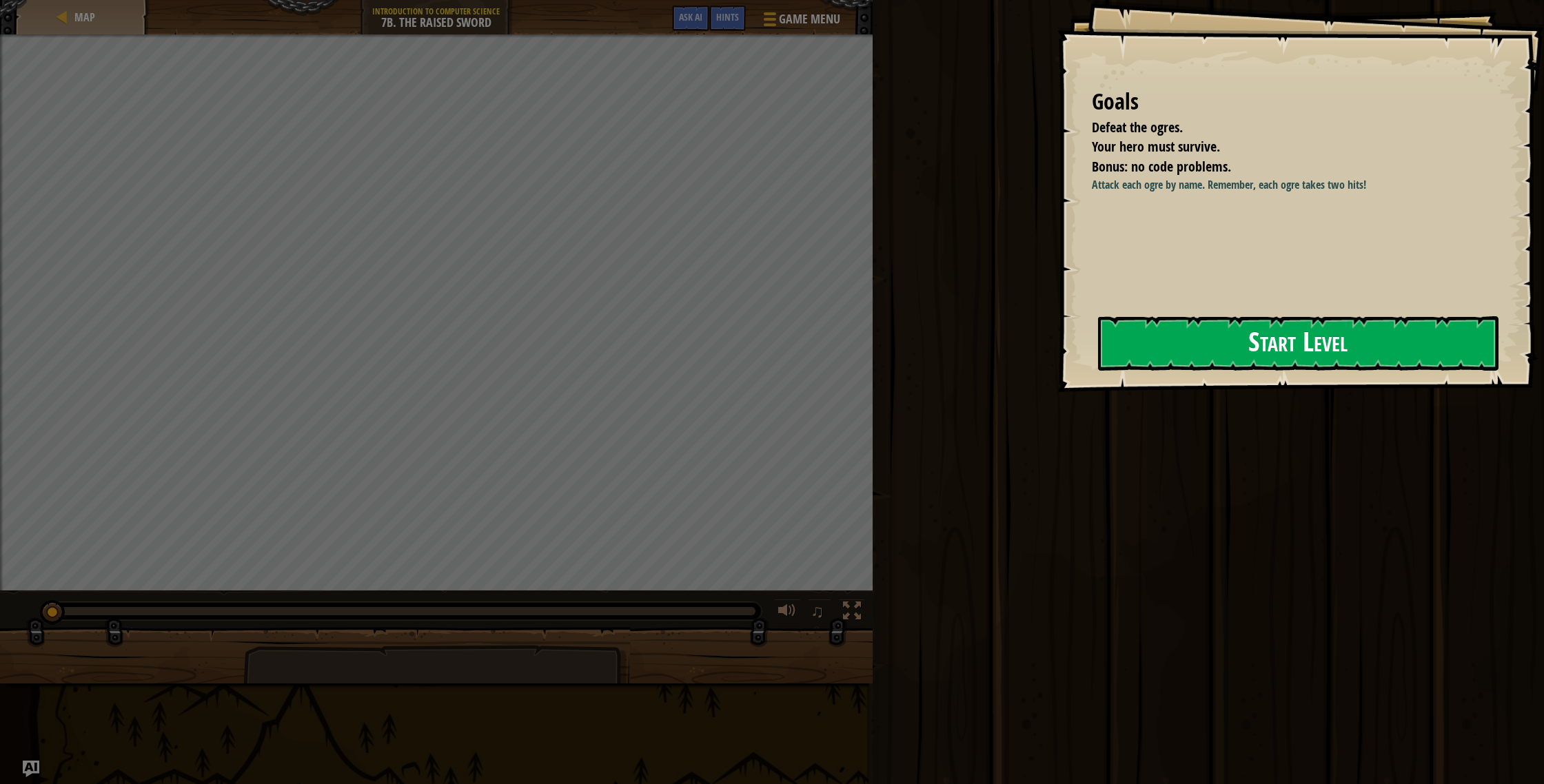
click at [1356, 348] on button "Start Level" at bounding box center [1298, 343] width 400 height 54
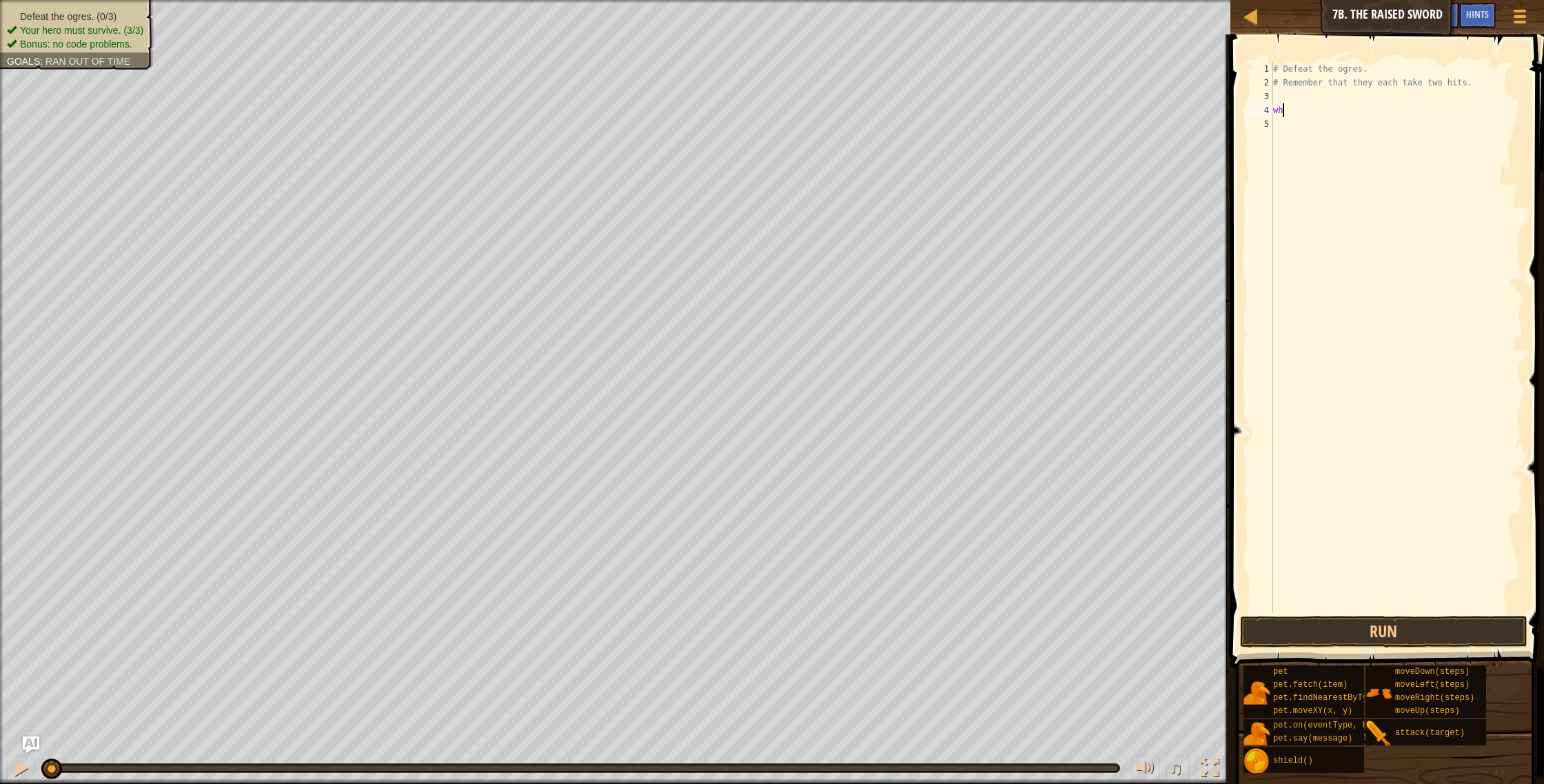
scroll to position [6, 0]
type textarea "w"
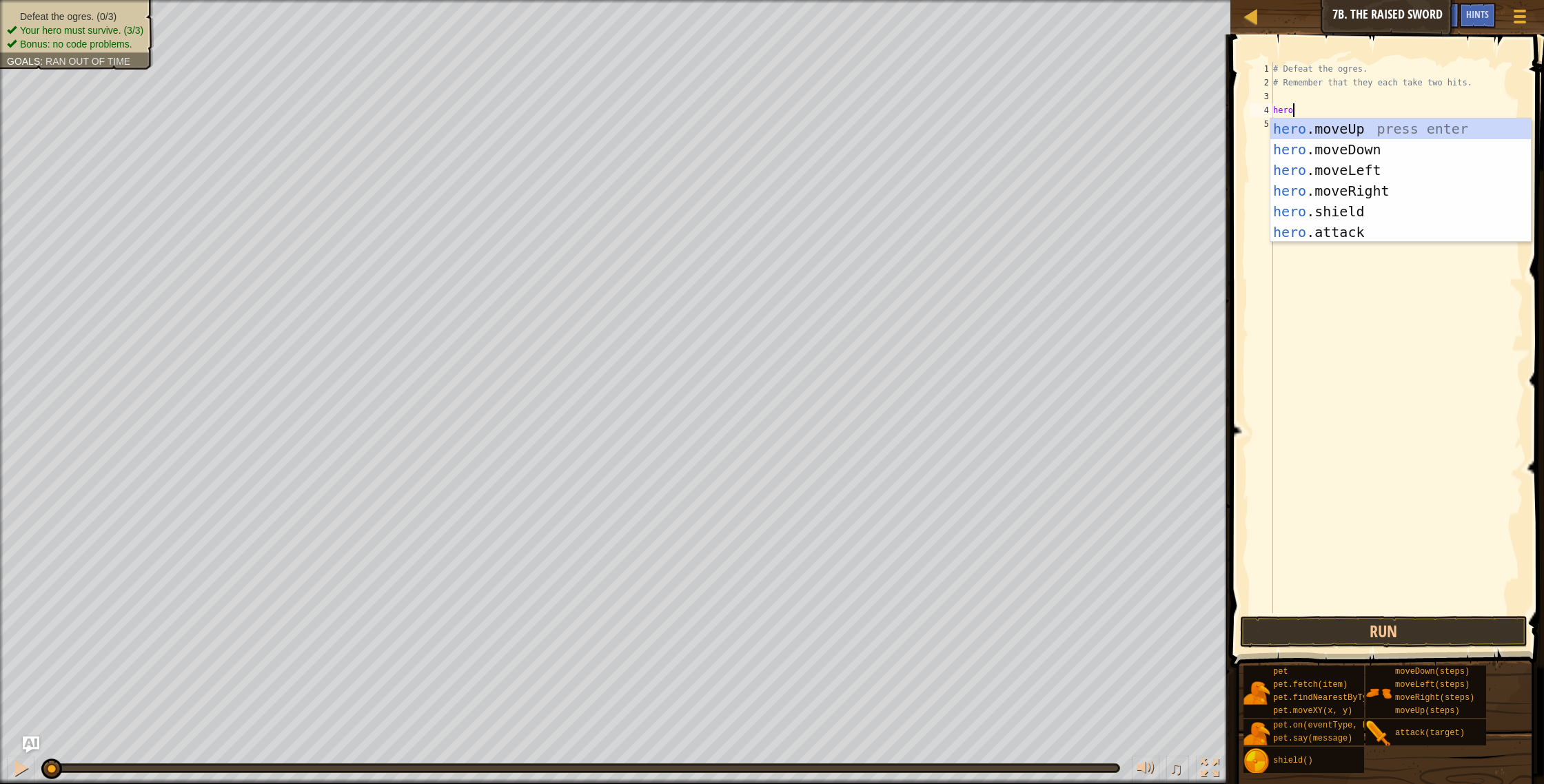
scroll to position [6, 1]
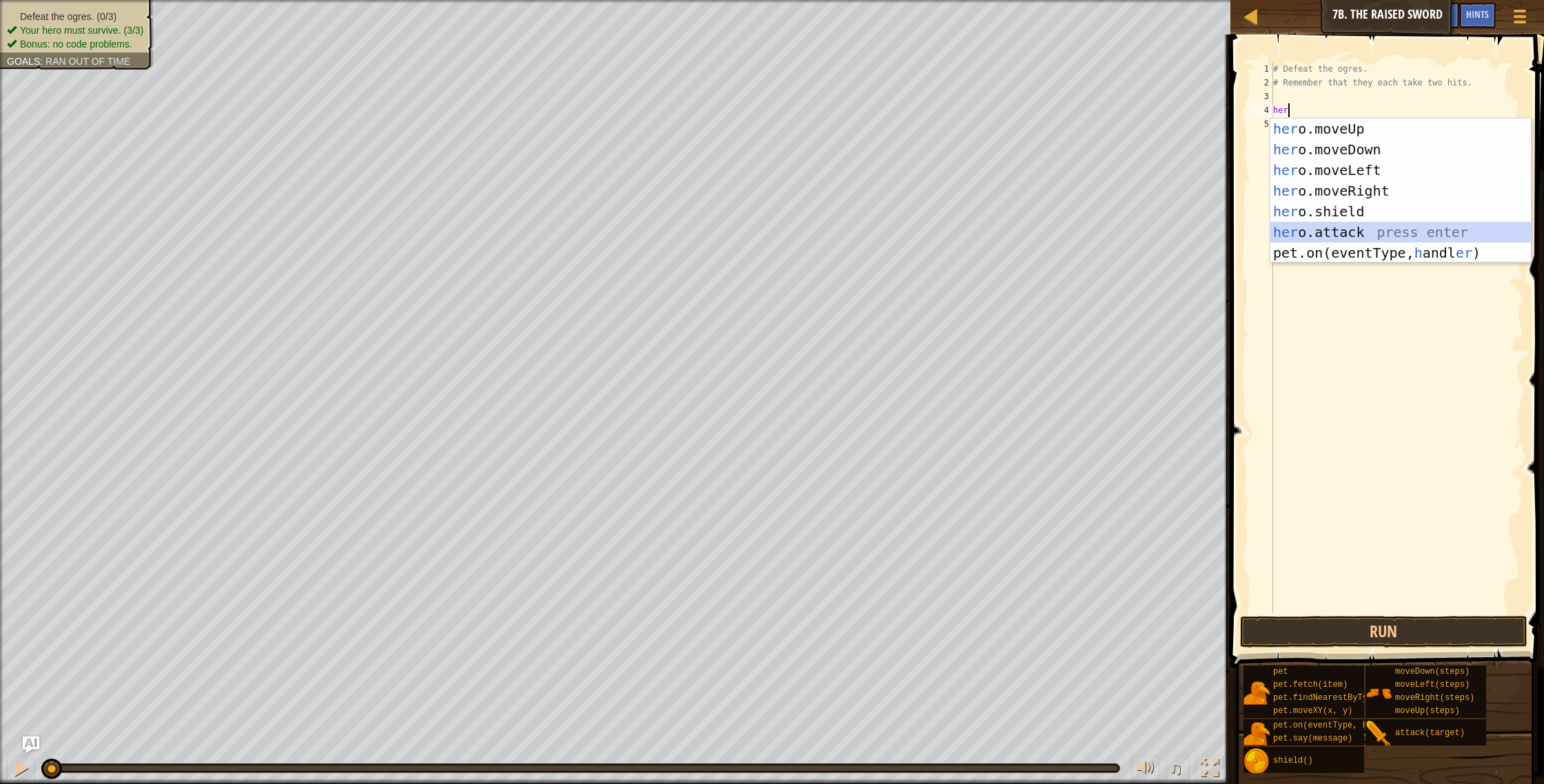
click at [1368, 232] on div "her o.moveUp press enter her o.moveDown press enter her o.moveLeft press enter …" at bounding box center [1401, 211] width 261 height 186
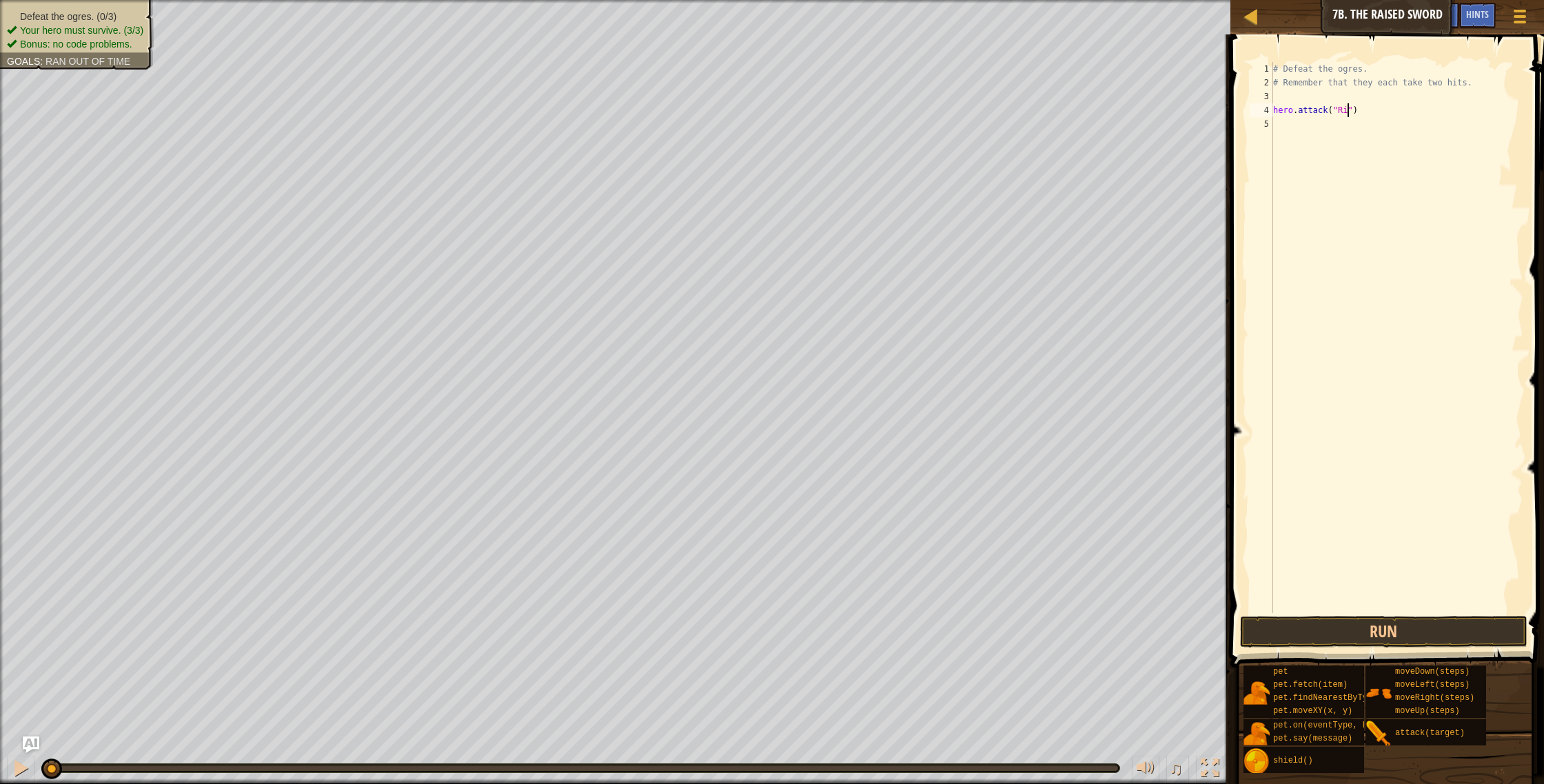
scroll to position [6, 6]
drag, startPoint x: 1331, startPoint y: 114, endPoint x: 1330, endPoint y: 141, distance: 27.0
click at [1330, 119] on div "# Defeat the ogres. # Remember that they each take two hits. hero . attack ( "R…" at bounding box center [1397, 352] width 253 height 579
type textarea "hero.attack("Rig")"
click at [1330, 141] on div "# Defeat the ogres. # Remember that they each take two hits. hero . attack ( "R…" at bounding box center [1397, 352] width 253 height 579
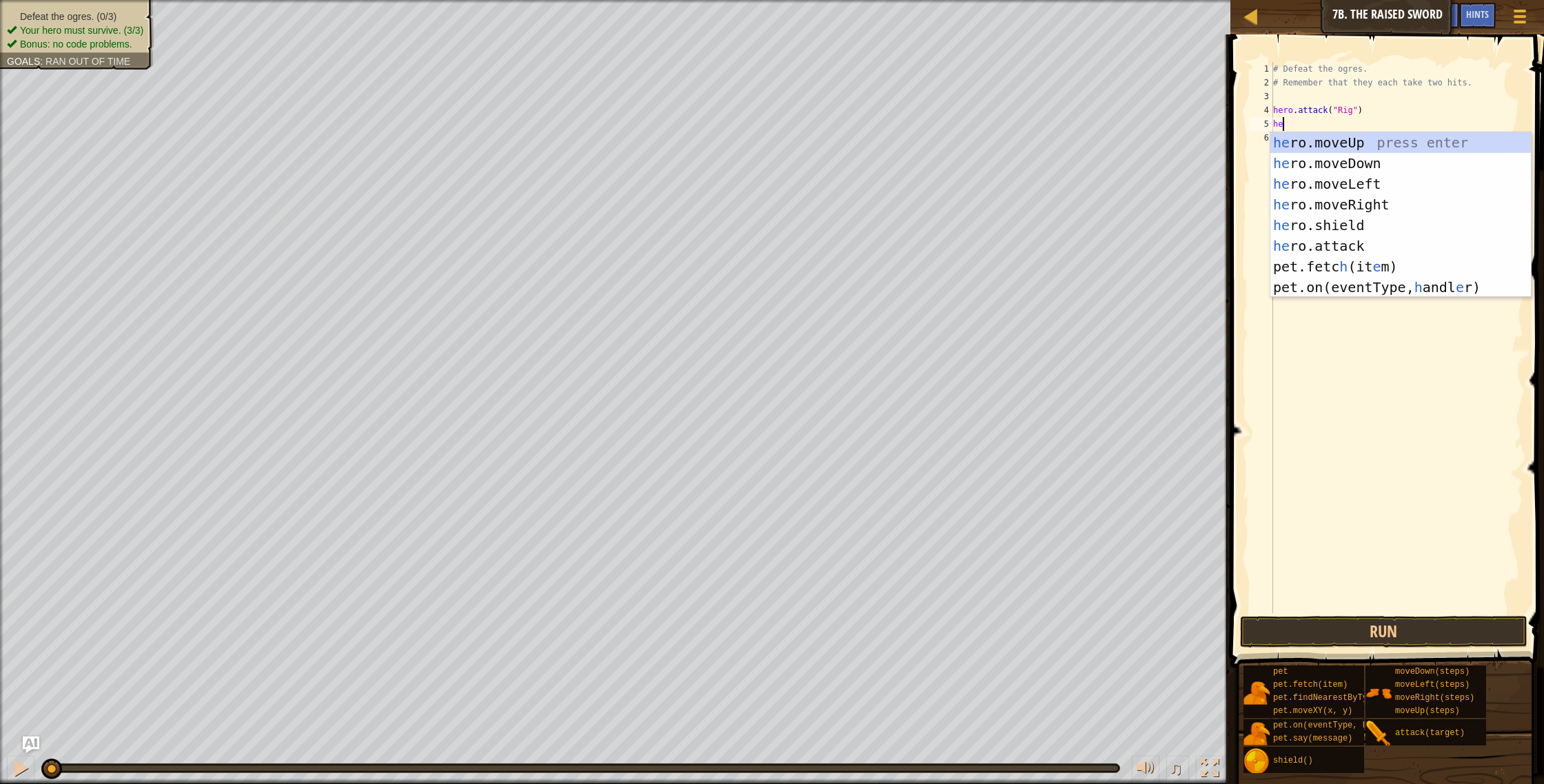
scroll to position [6, 1]
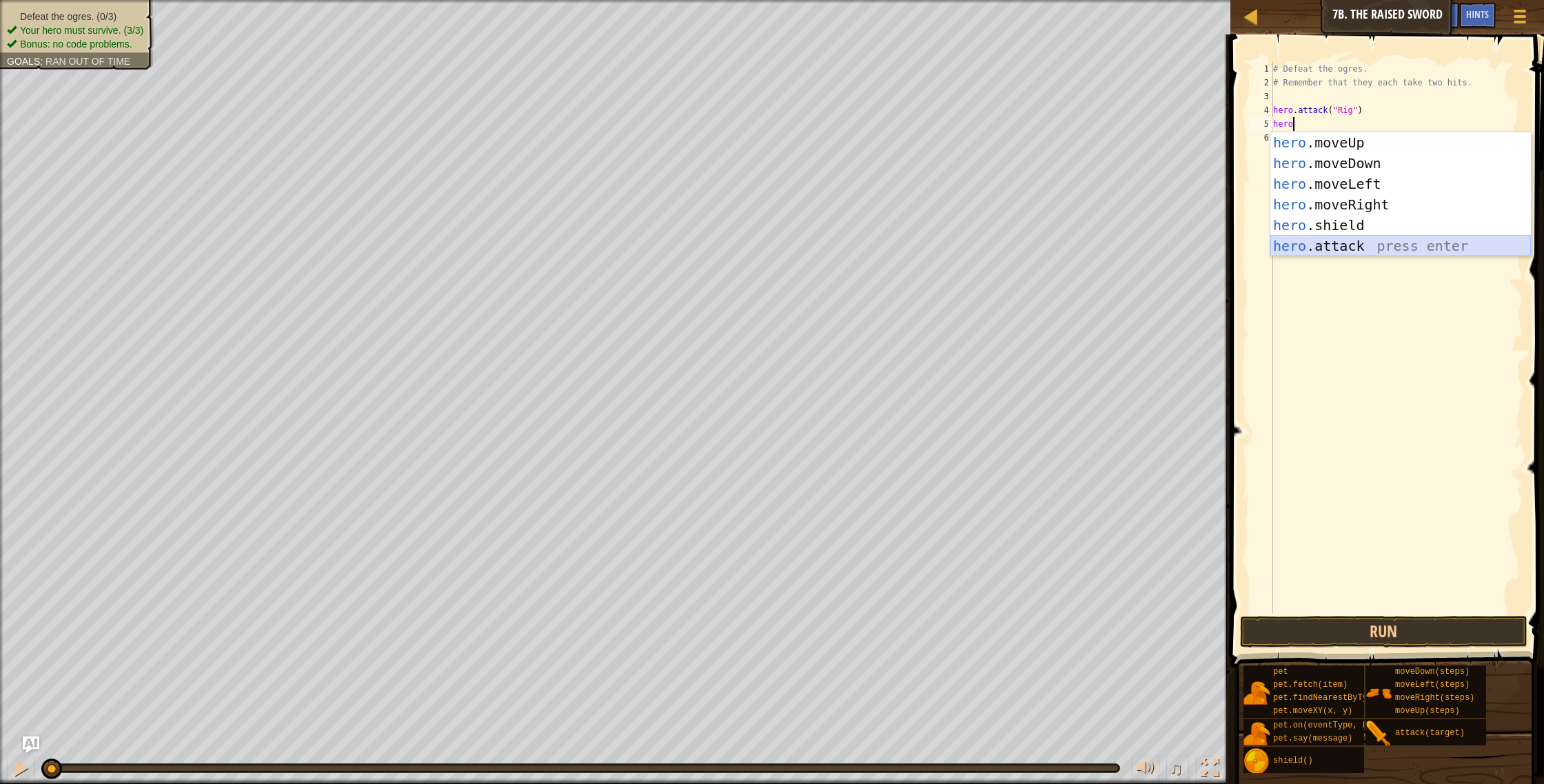
click at [1370, 243] on div "hero .moveUp press enter hero .moveDown press enter hero .moveLeft press enter …" at bounding box center [1401, 214] width 261 height 165
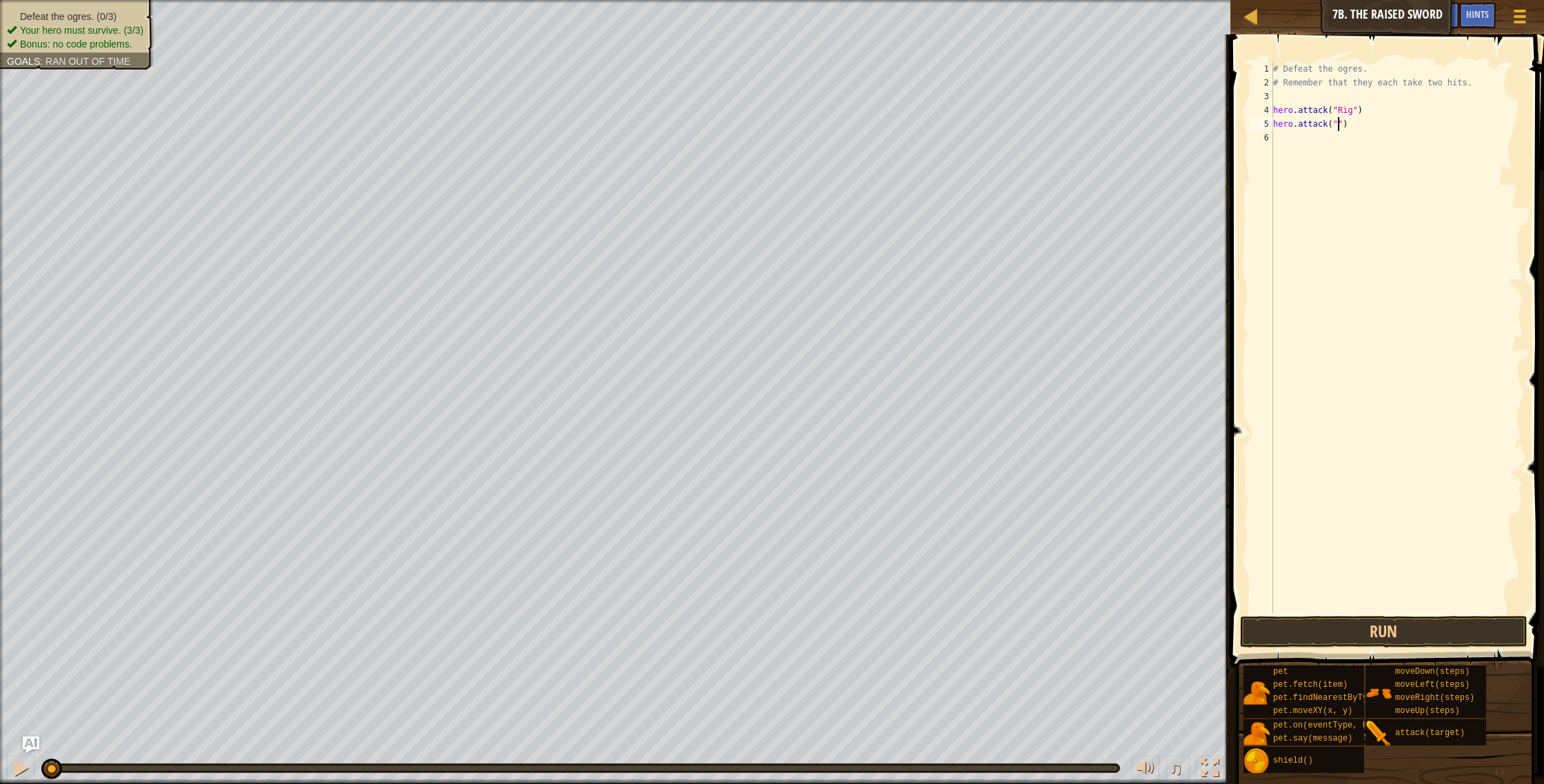
scroll to position [6, 6]
type textarea "hero.attack("Rig")"
click at [1298, 137] on div "# Defeat the ogres. # Remember that they each take two hits. hero . attack ( "R…" at bounding box center [1397, 352] width 253 height 579
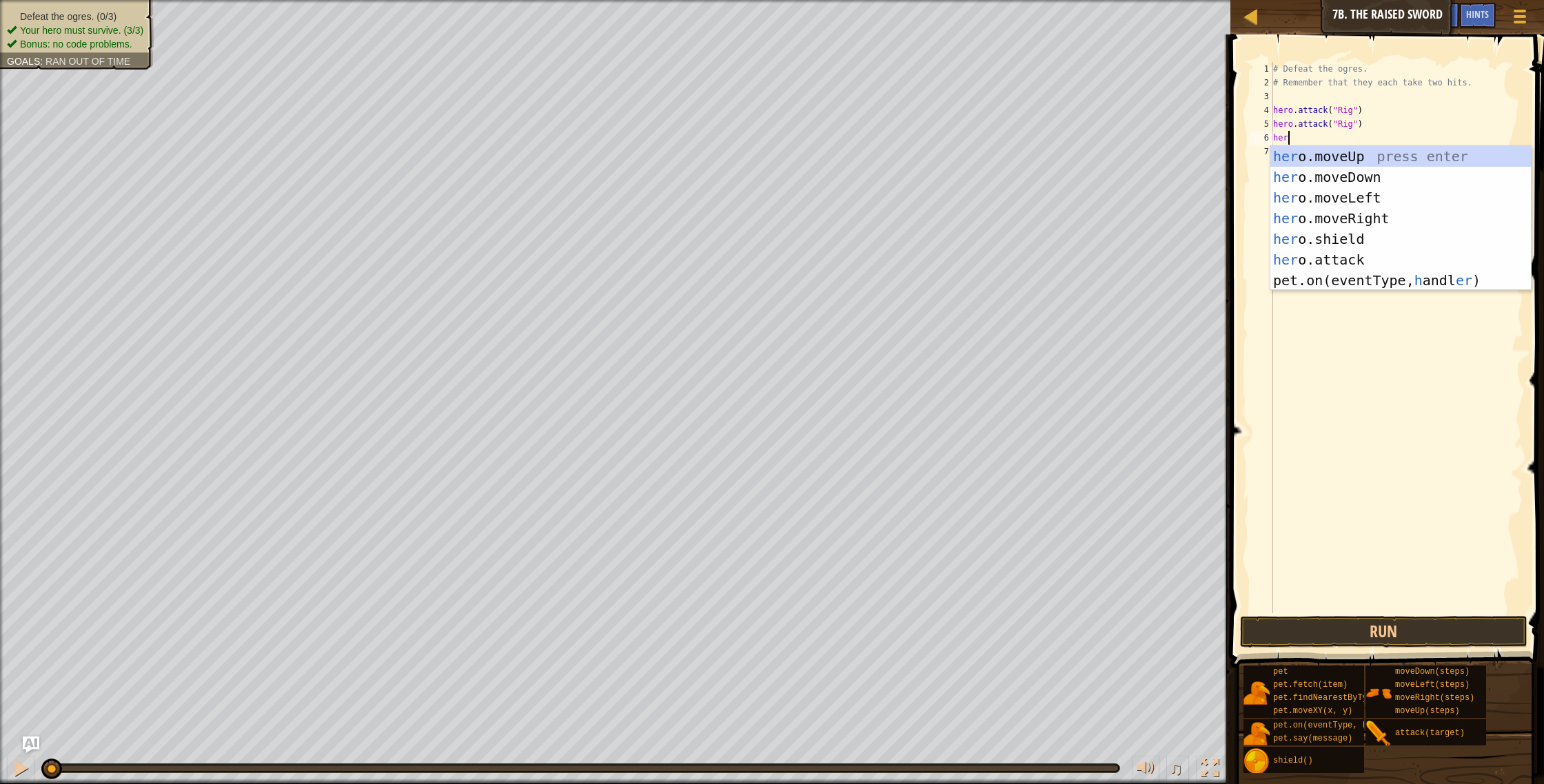
scroll to position [6, 1]
click at [1333, 259] on div "hero .moveUp press enter hero .moveDown press enter hero .moveLeft press enter …" at bounding box center [1401, 228] width 261 height 165
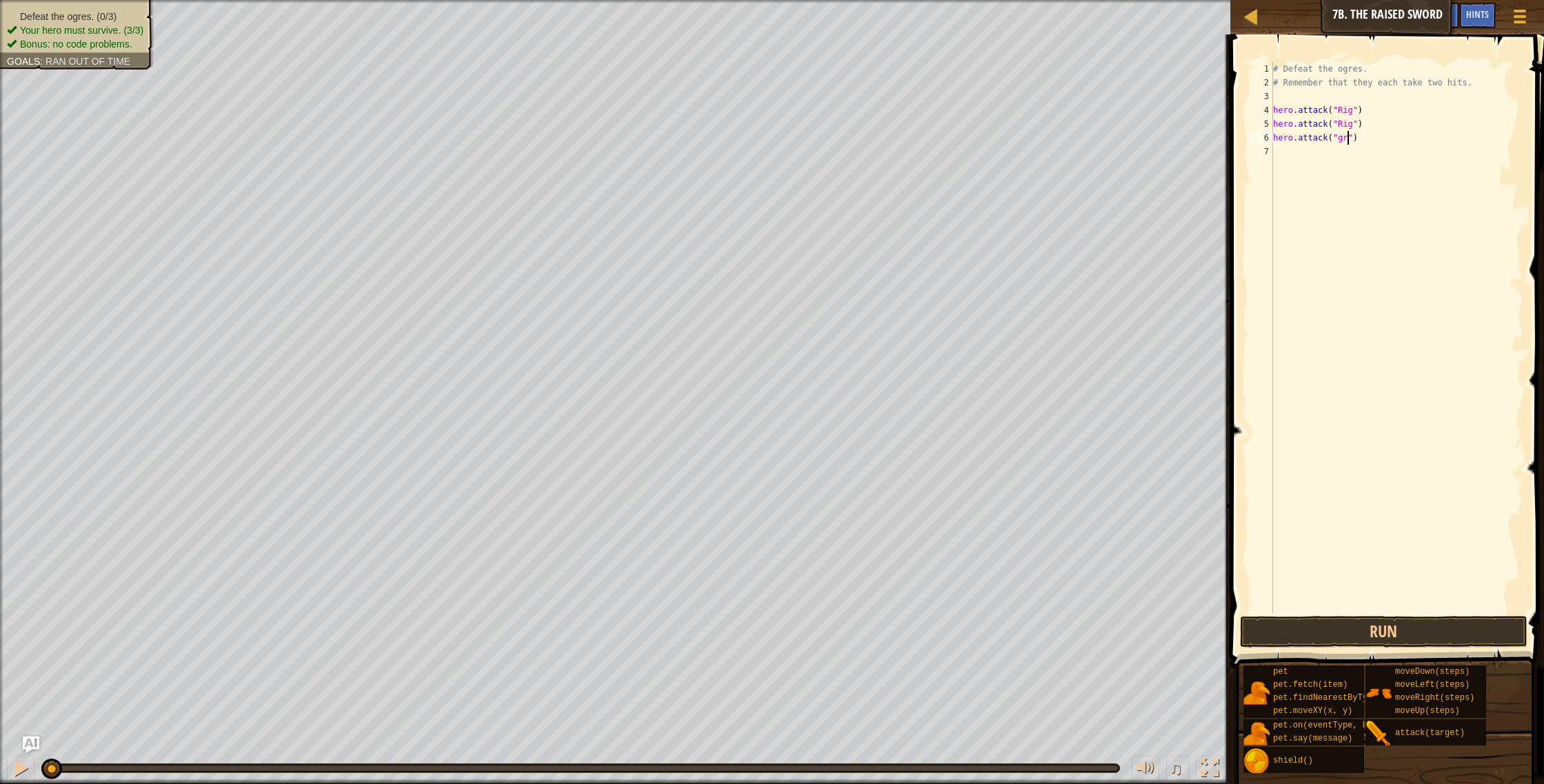
scroll to position [6, 6]
type textarea "hero.attack("Gurt")"
click at [1328, 150] on div "# Defeat the ogres. # Remember that they each take two hits. hero . attack ( "R…" at bounding box center [1397, 352] width 253 height 579
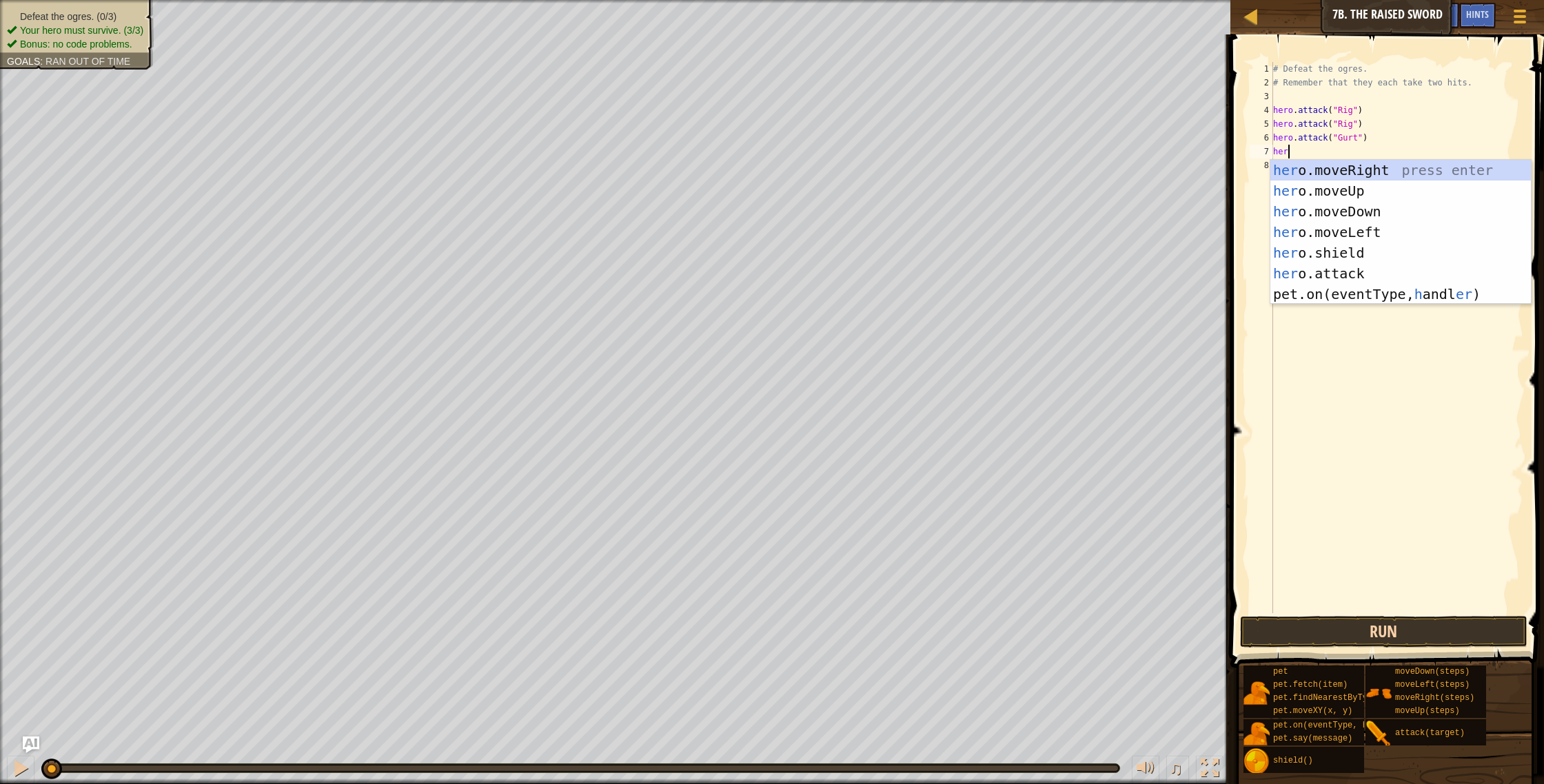
scroll to position [6, 1]
click at [1290, 279] on div "hero .moveUp press enter hero .moveDown press enter hero .moveLeft press enter …" at bounding box center [1401, 242] width 261 height 165
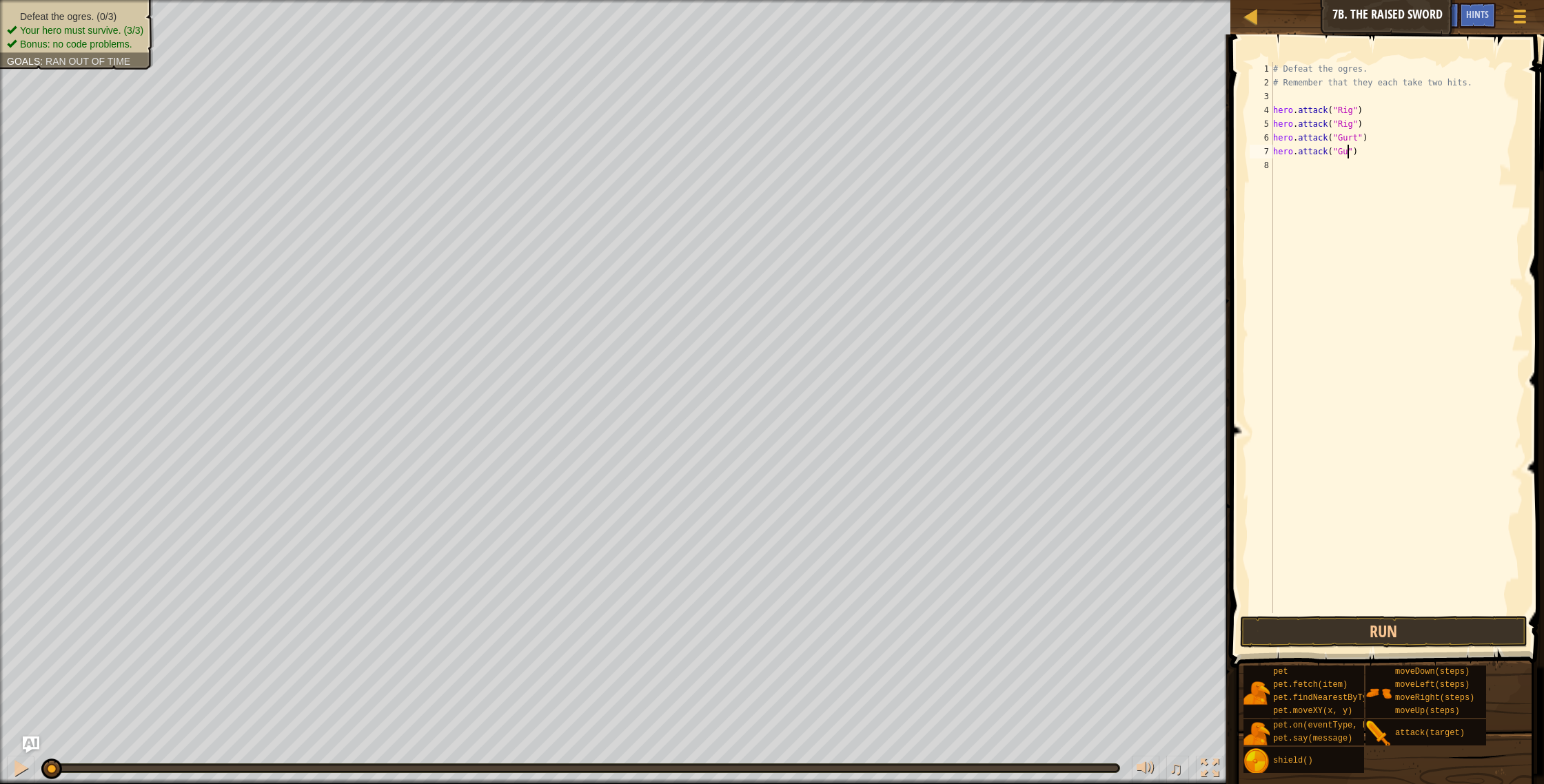
type textarea "hero.attack("Gurt")"
click at [1283, 179] on div "# Defeat the ogres. # Remember that they each take two hits. hero . attack ( "R…" at bounding box center [1397, 352] width 253 height 579
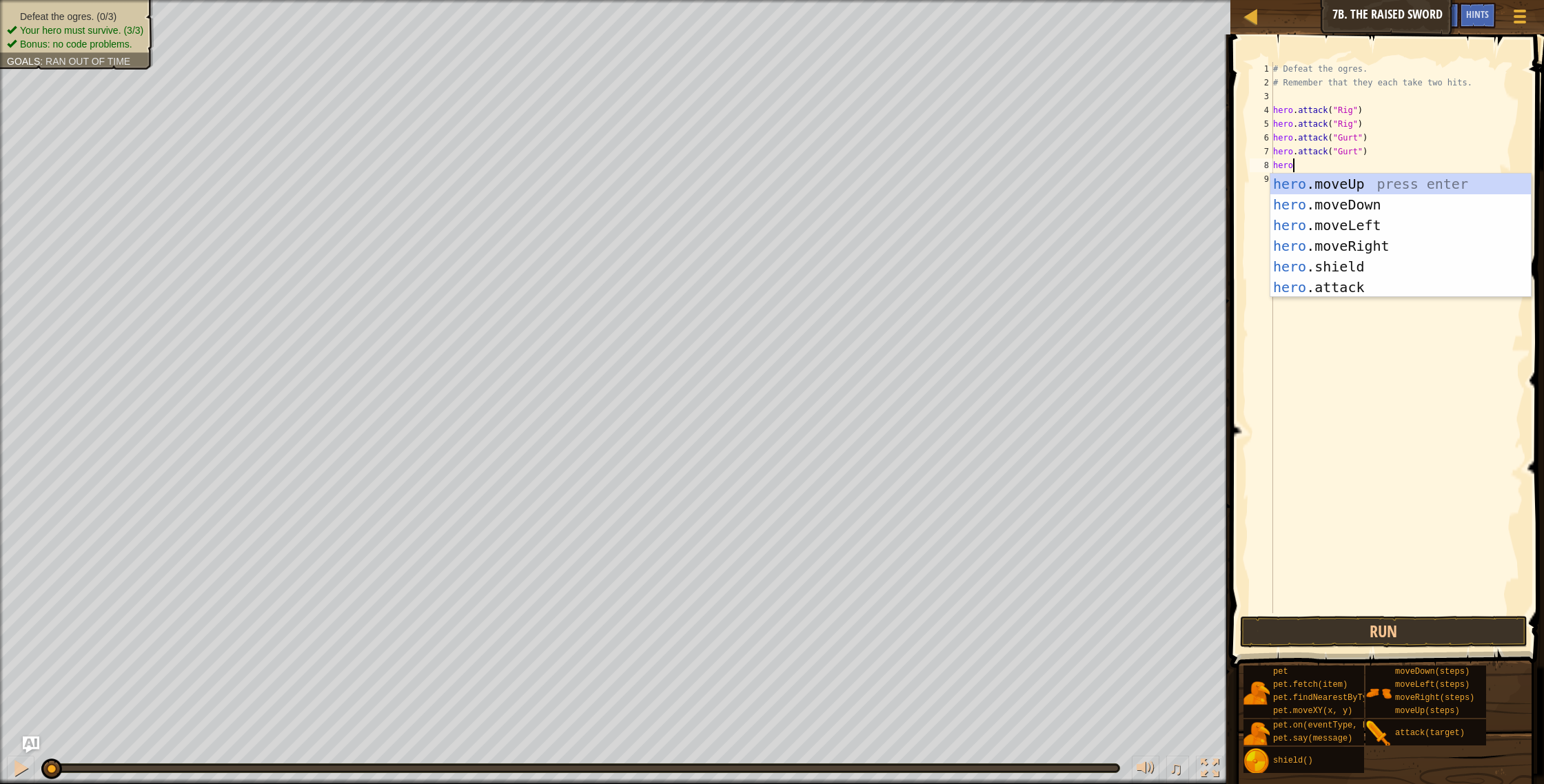
scroll to position [6, 1]
click at [1388, 287] on div "hero .moveUp press enter hero .moveDown press enter hero .moveLeft press enter …" at bounding box center [1401, 256] width 261 height 165
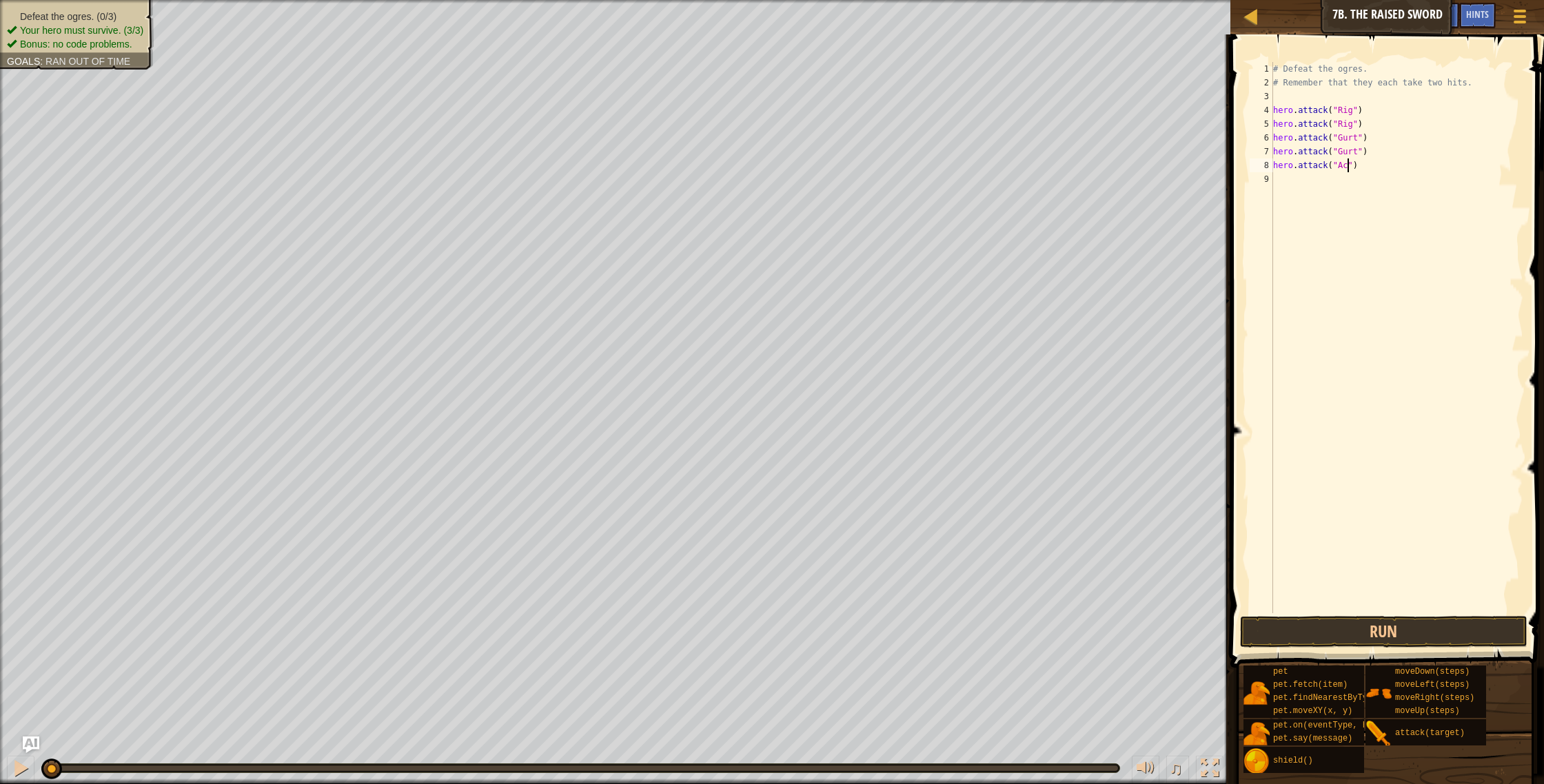
type textarea "hero.attack("Ack")"
click at [1329, 182] on div "# Defeat the ogres. # Remember that they each take two hits. hero . attack ( "R…" at bounding box center [1397, 352] width 253 height 579
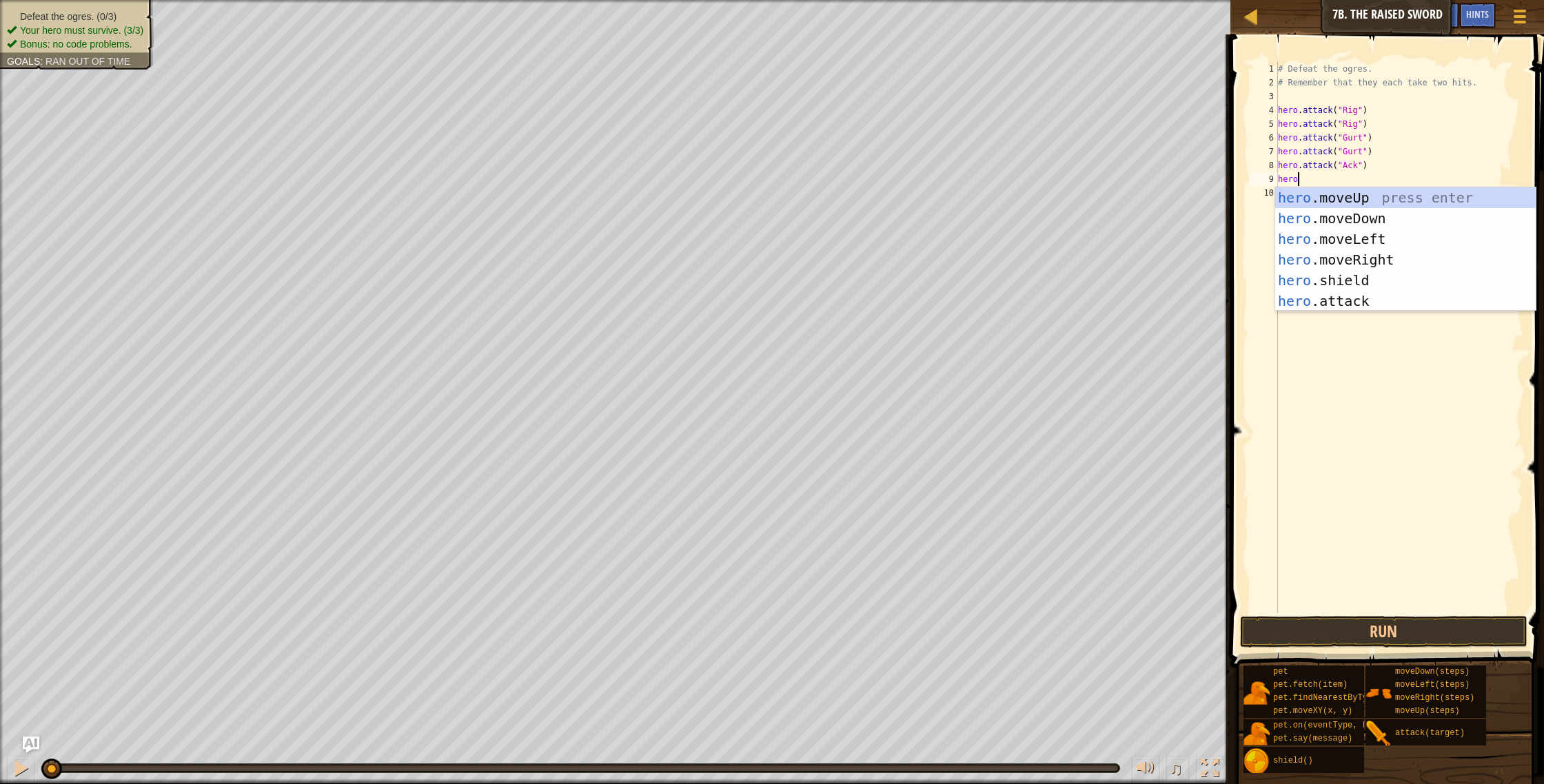
scroll to position [6, 1]
click at [1303, 295] on div "hero .moveUp press enter hero .moveDown press enter hero .moveLeft press enter …" at bounding box center [1406, 270] width 261 height 165
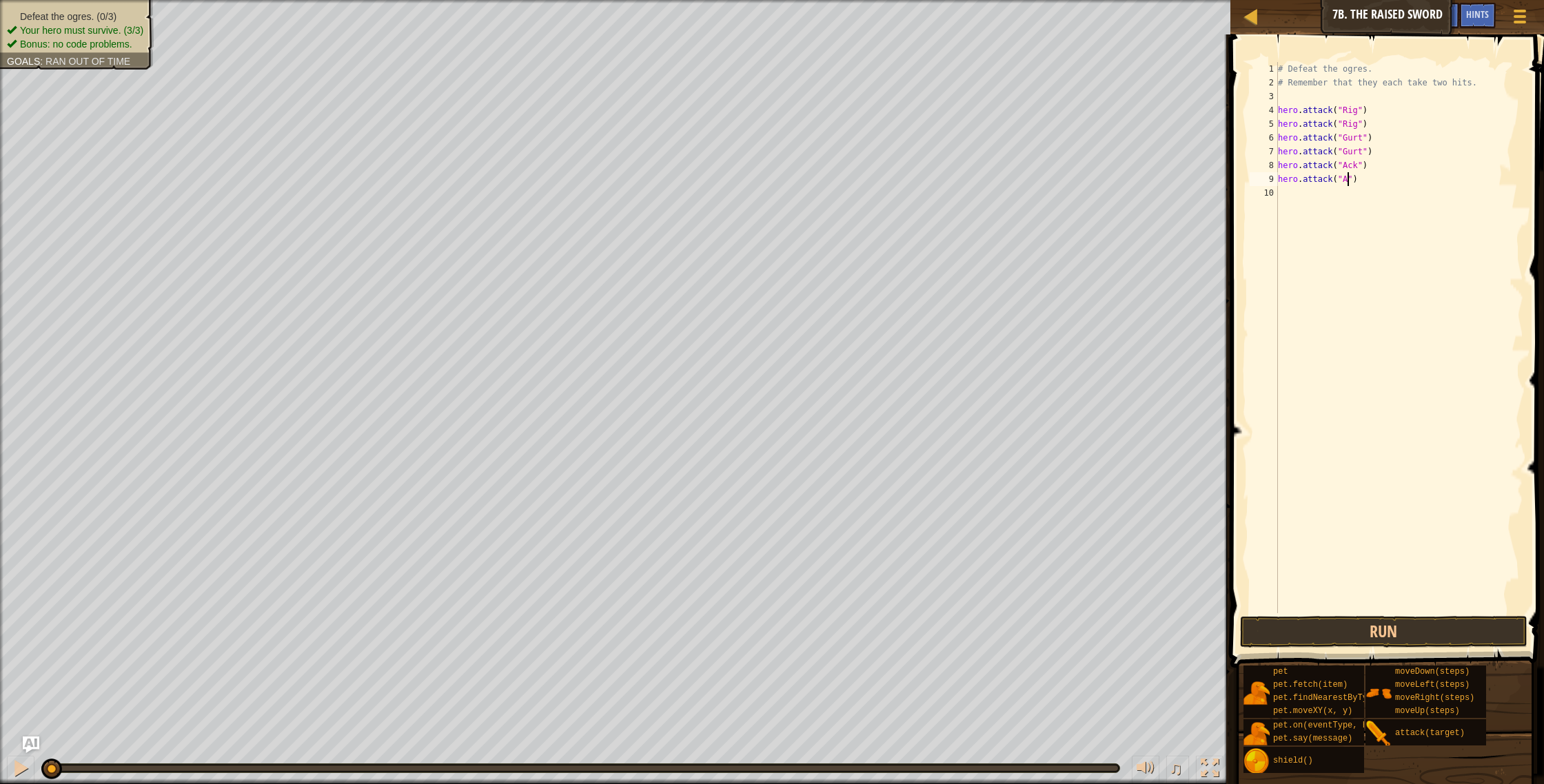
type textarea "hero.attack("Ack")"
click at [1304, 215] on div "# Defeat the ogres. # Remember that they each take two hits. hero . attack ( "R…" at bounding box center [1400, 352] width 249 height 579
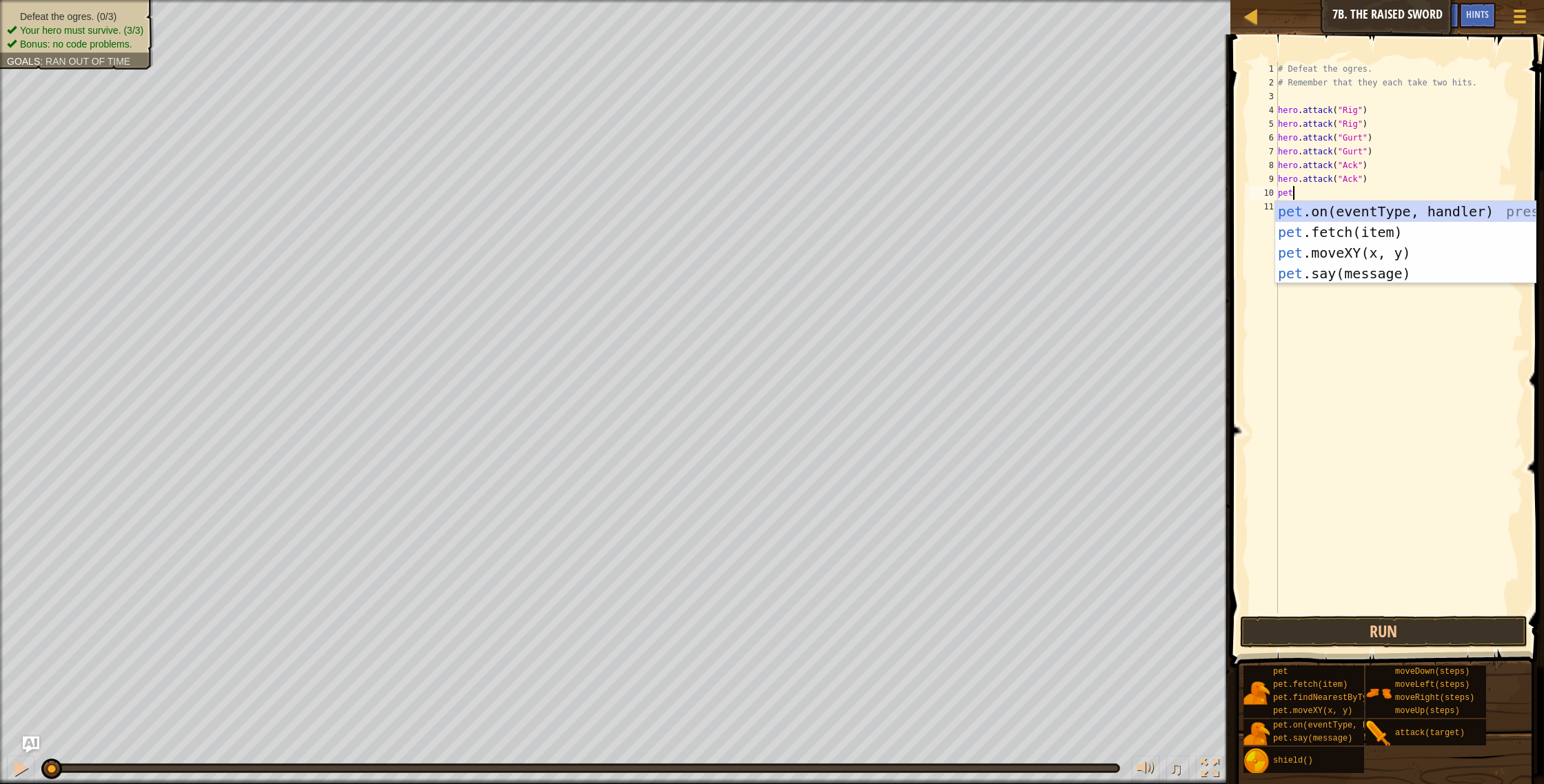
scroll to position [6, 1]
click at [1429, 210] on div "pet .on(eventType, handler) press enter pet .fetch(item) press enter pet .moveX…" at bounding box center [1406, 264] width 261 height 124
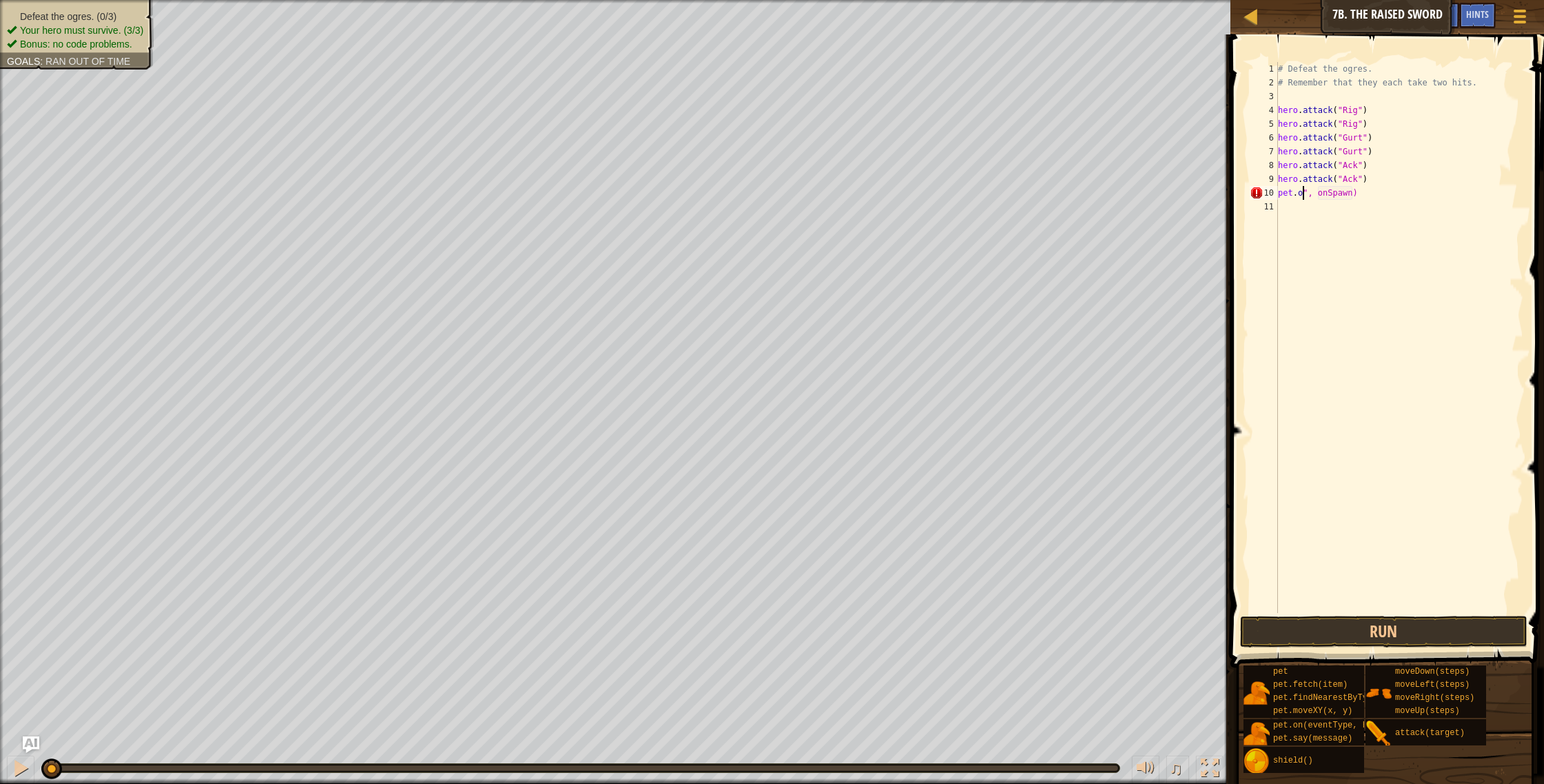
type textarea "pet.", onSpawn)"
drag, startPoint x: 1379, startPoint y: 194, endPoint x: 1271, endPoint y: 193, distance: 108.0
click at [1271, 193] on div "pet.", onSpawn) 1 2 3 4 5 6 7 8 9 10 11 # Defeat the ogres. # Remember that the…" at bounding box center [1385, 338] width 277 height 551
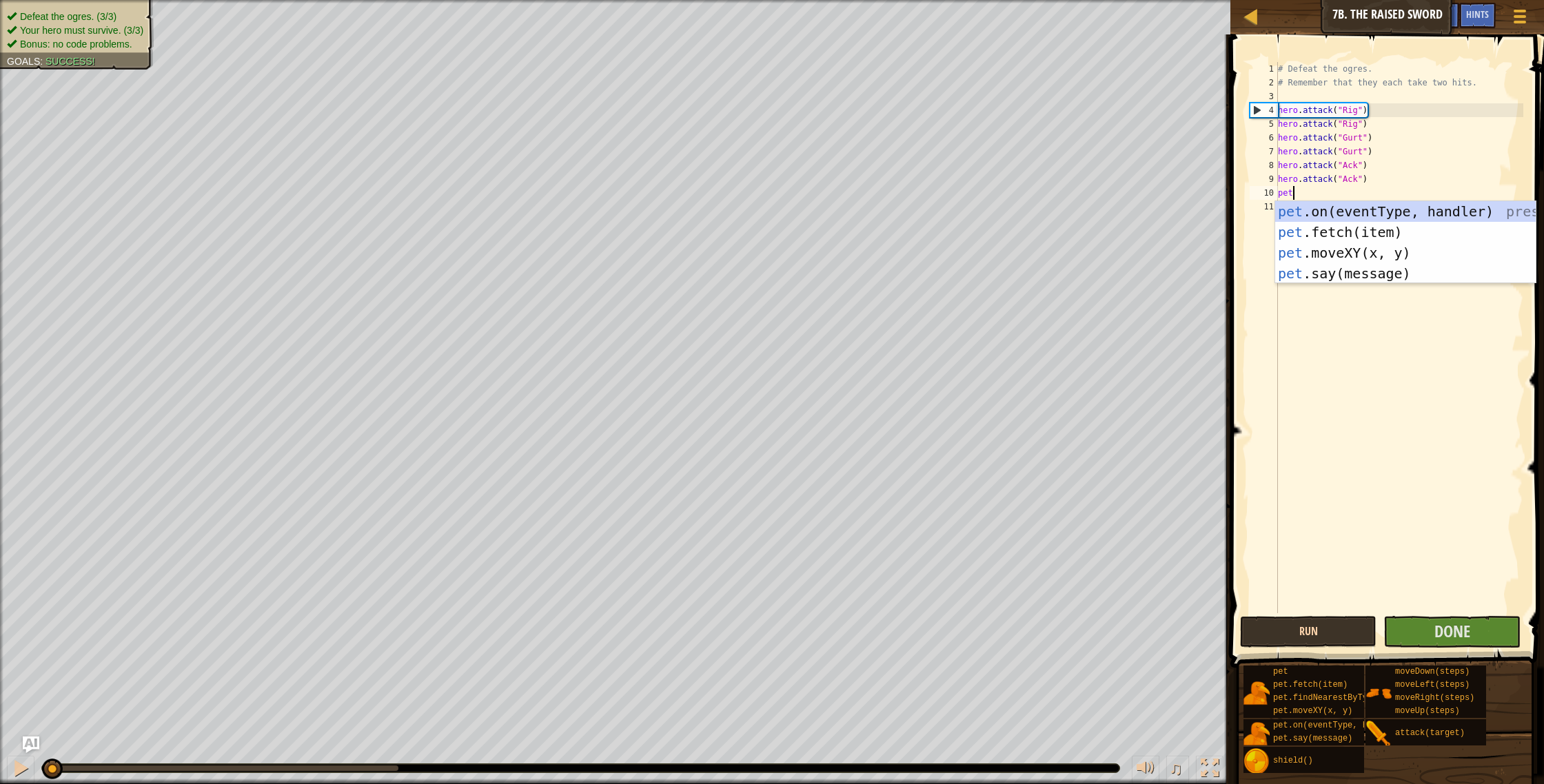
type textarea "pet"
click at [1322, 619] on button "Run" at bounding box center [1308, 632] width 137 height 32
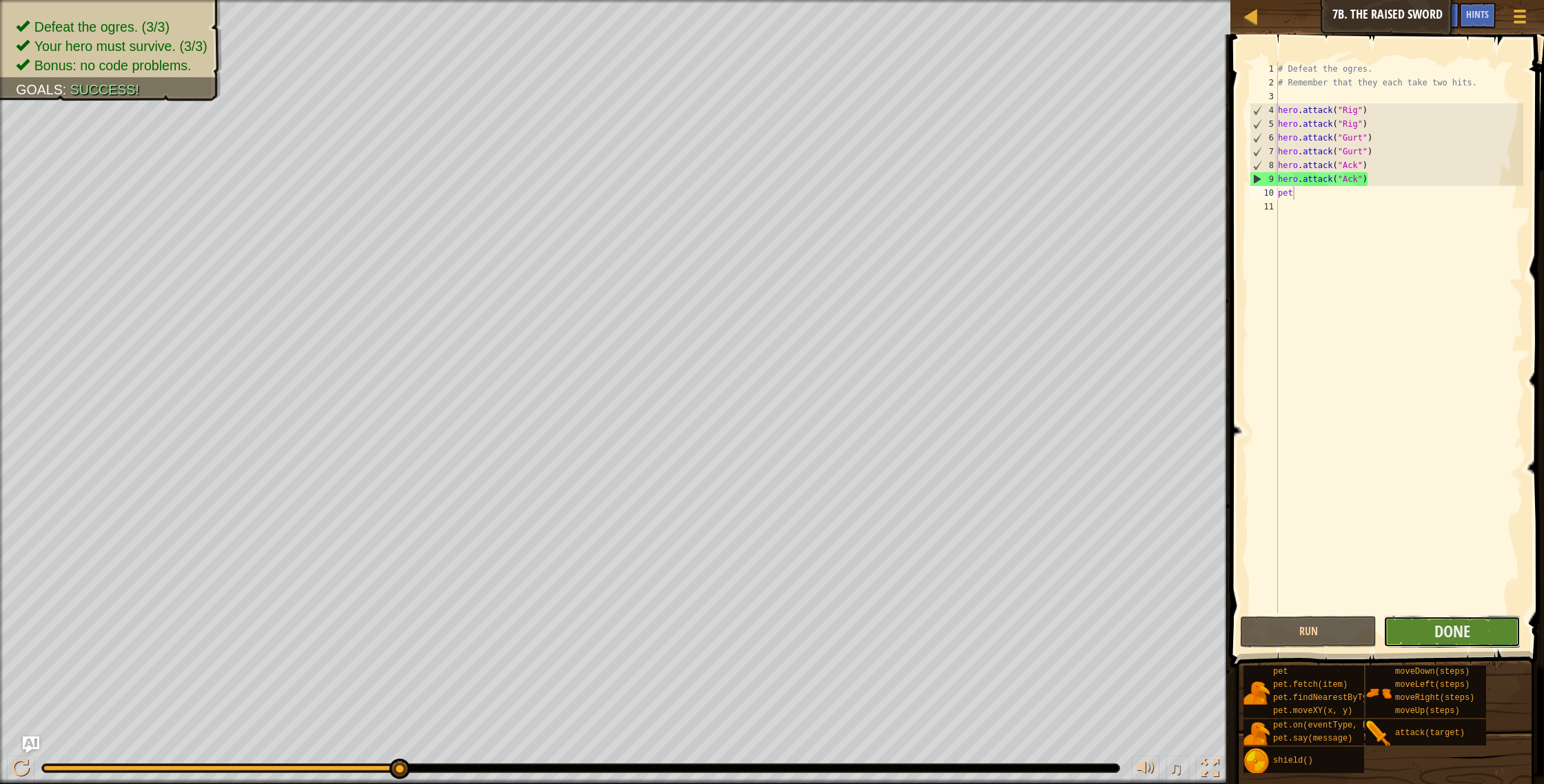
click at [1458, 644] on button "Done" at bounding box center [1452, 632] width 137 height 32
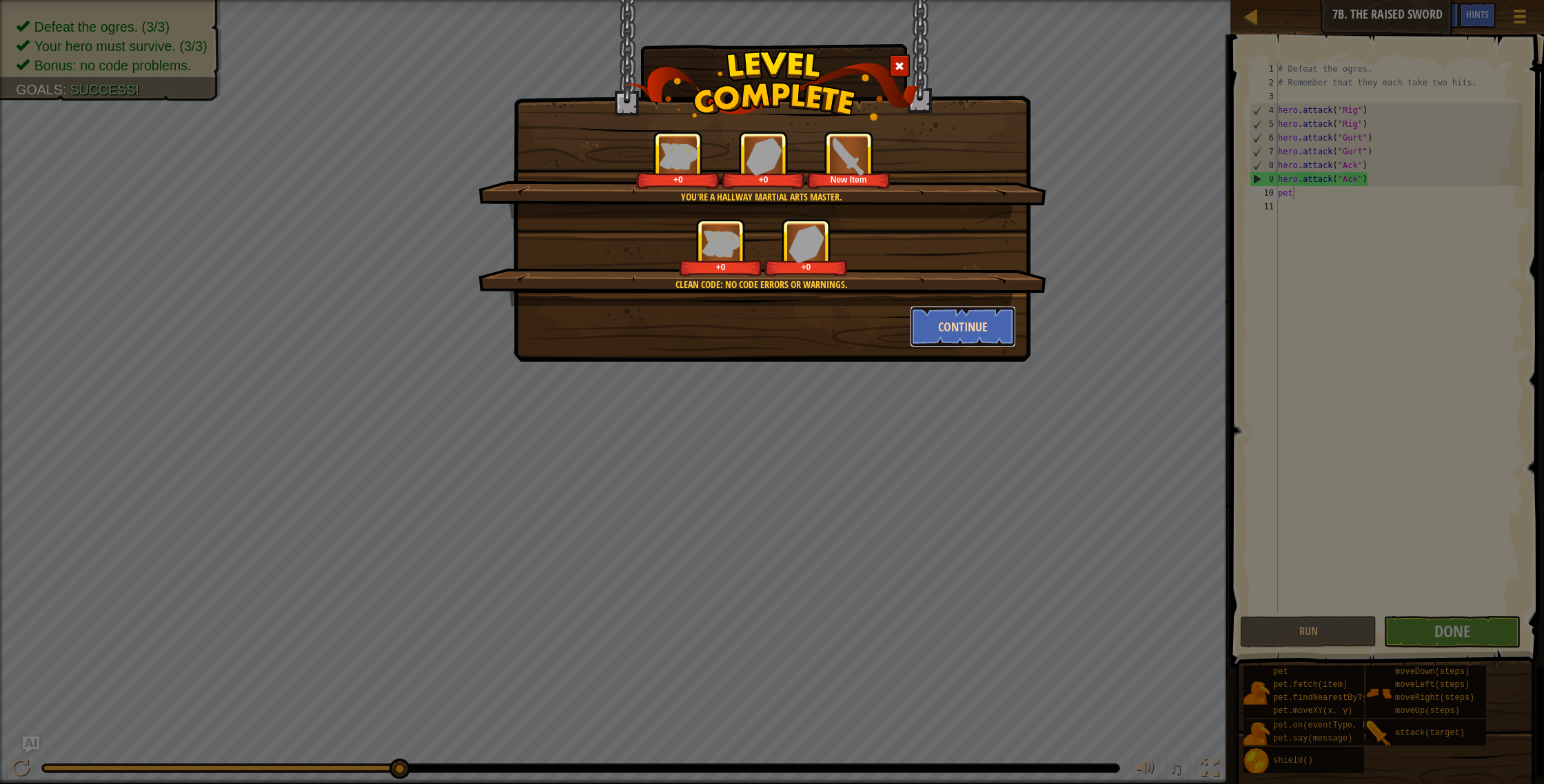
drag, startPoint x: 1005, startPoint y: 316, endPoint x: 999, endPoint y: 323, distance: 9.2
click at [999, 323] on button "Continue" at bounding box center [963, 327] width 107 height 41
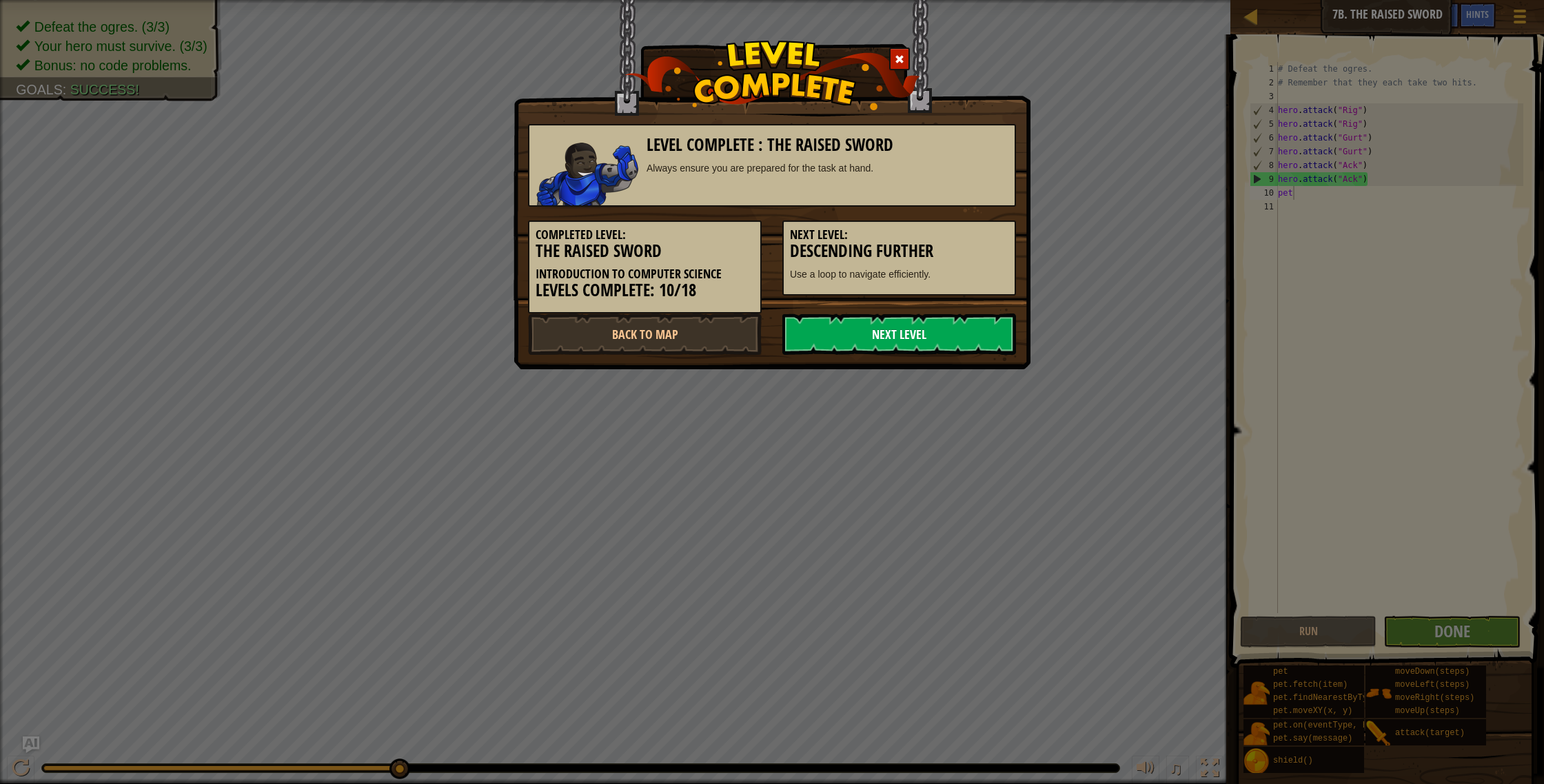
click at [915, 329] on link "Next Level" at bounding box center [899, 335] width 234 height 41
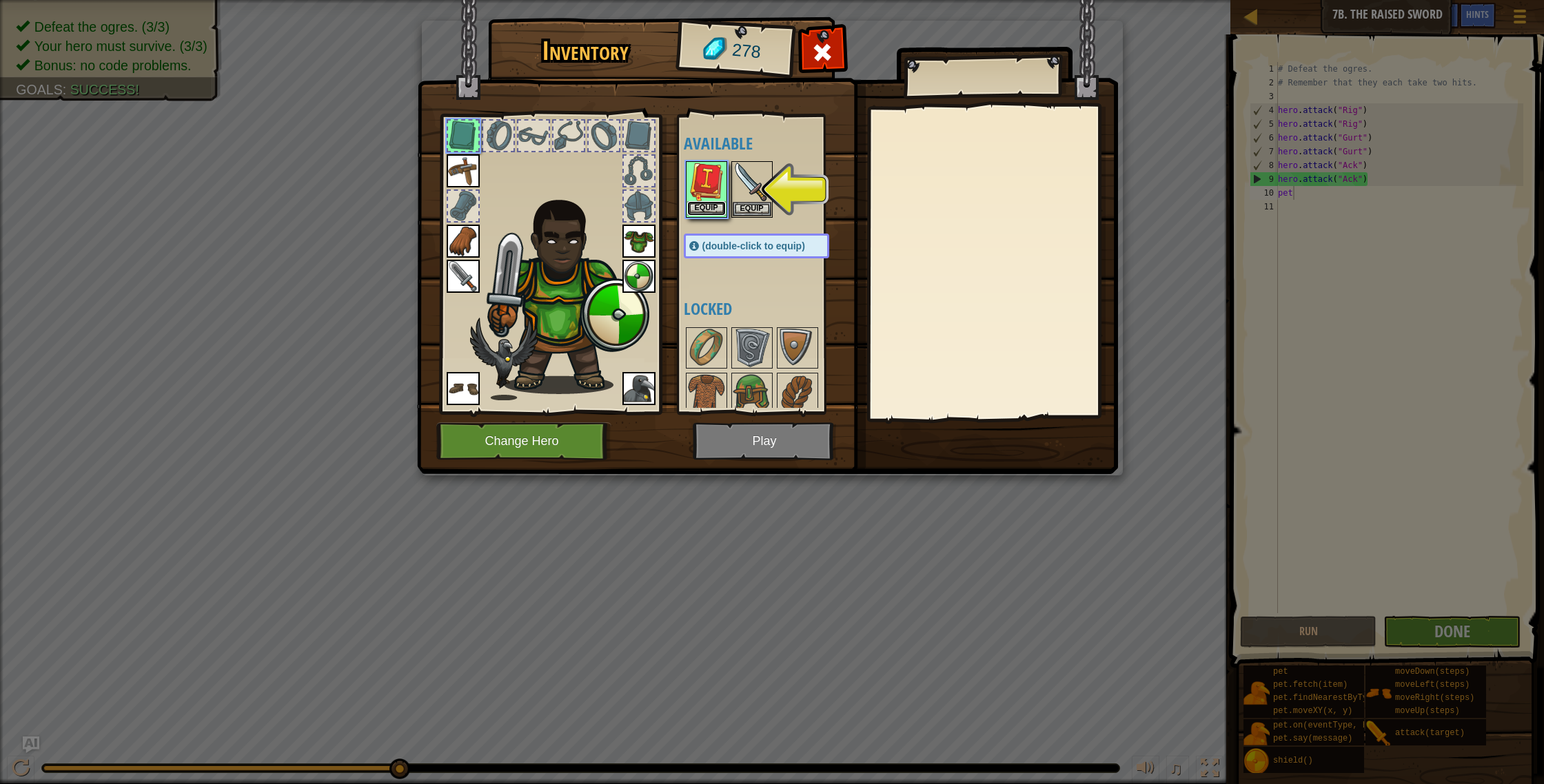
click at [713, 207] on button "Equip" at bounding box center [706, 208] width 39 height 15
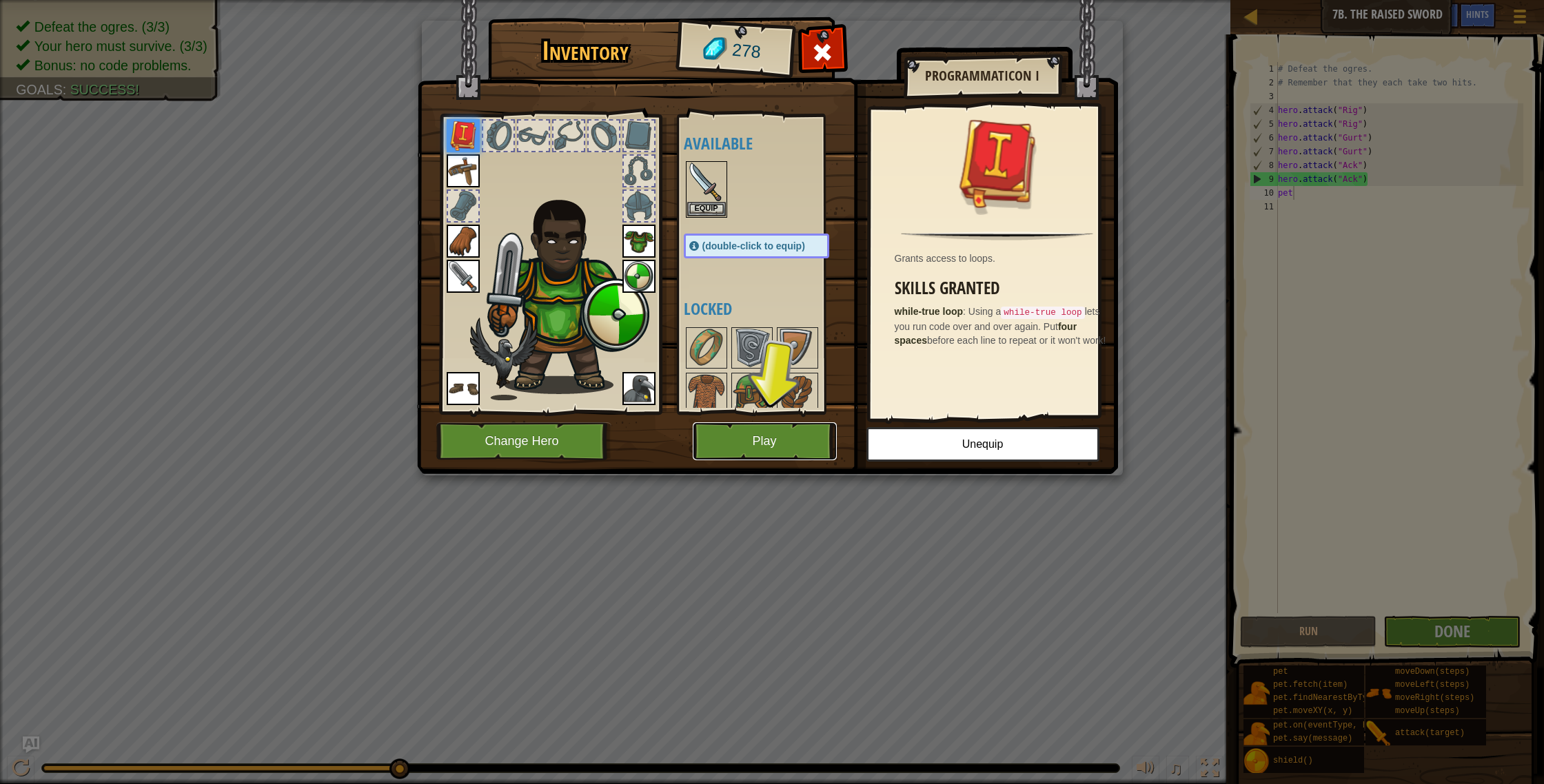
click at [772, 452] on button "Play" at bounding box center [765, 441] width 144 height 38
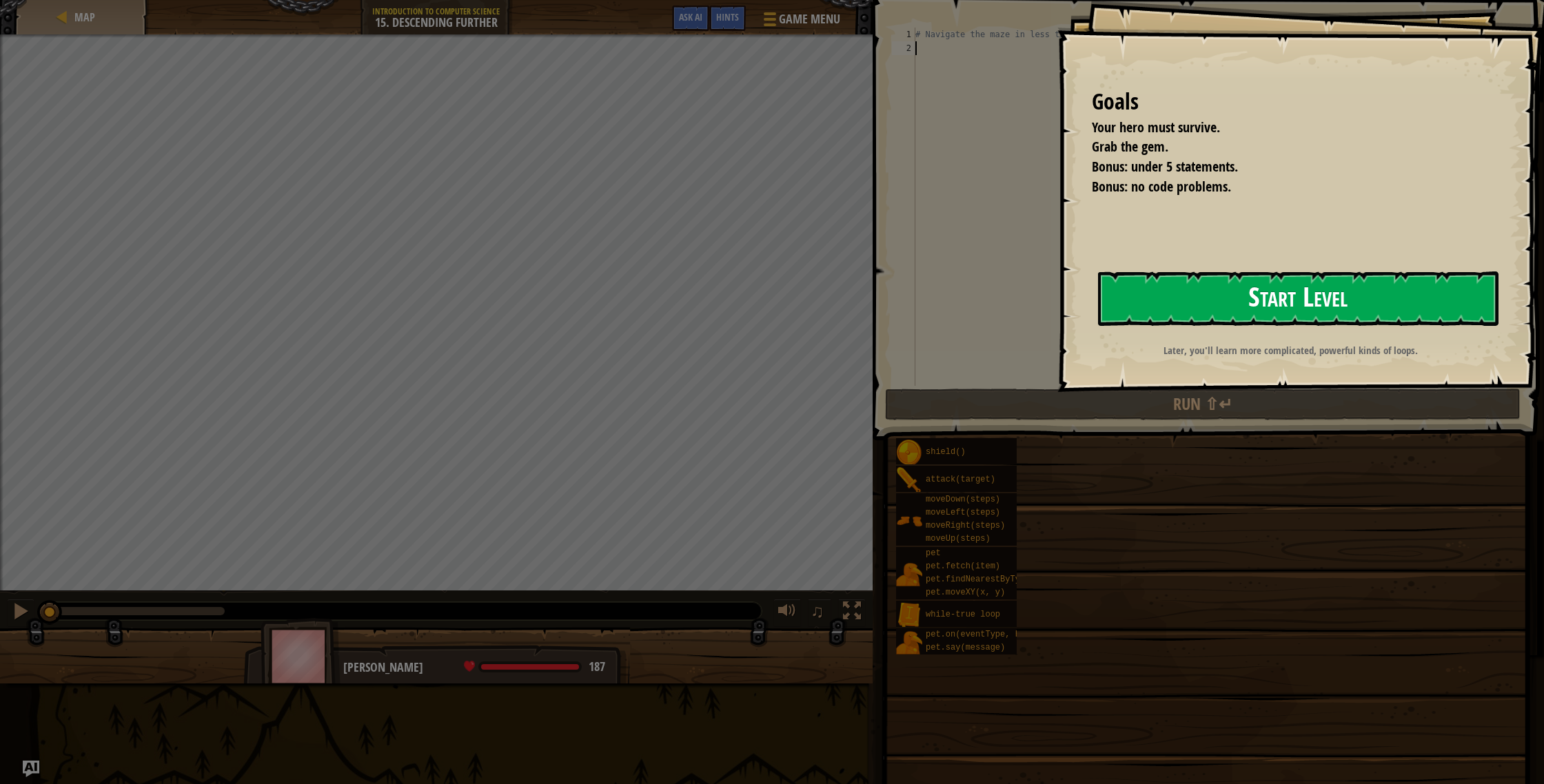
drag, startPoint x: 1120, startPoint y: 318, endPoint x: 1172, endPoint y: 314, distance: 52.2
click at [1128, 316] on button "Start Level" at bounding box center [1298, 298] width 400 height 54
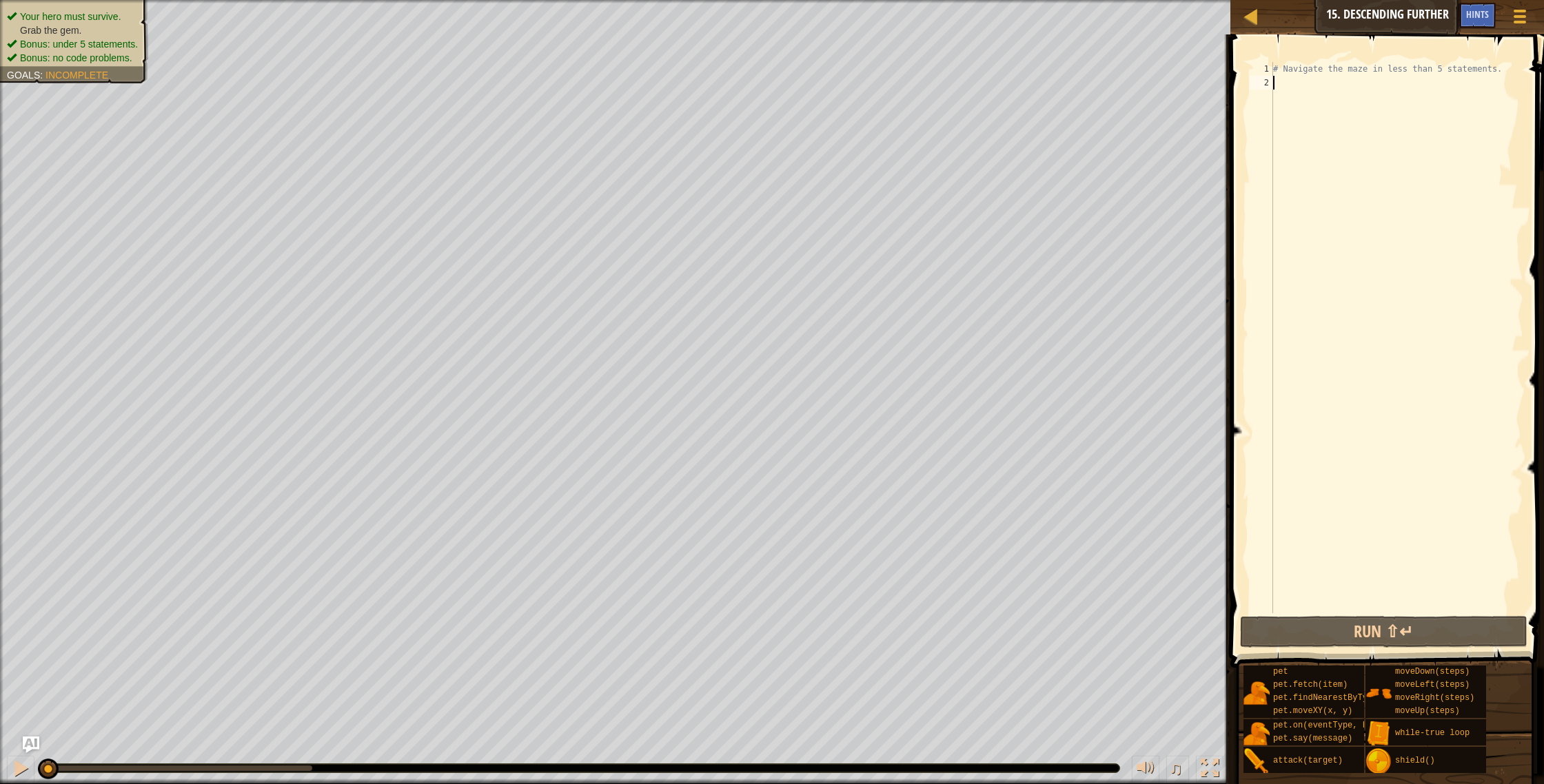
scroll to position [6, 0]
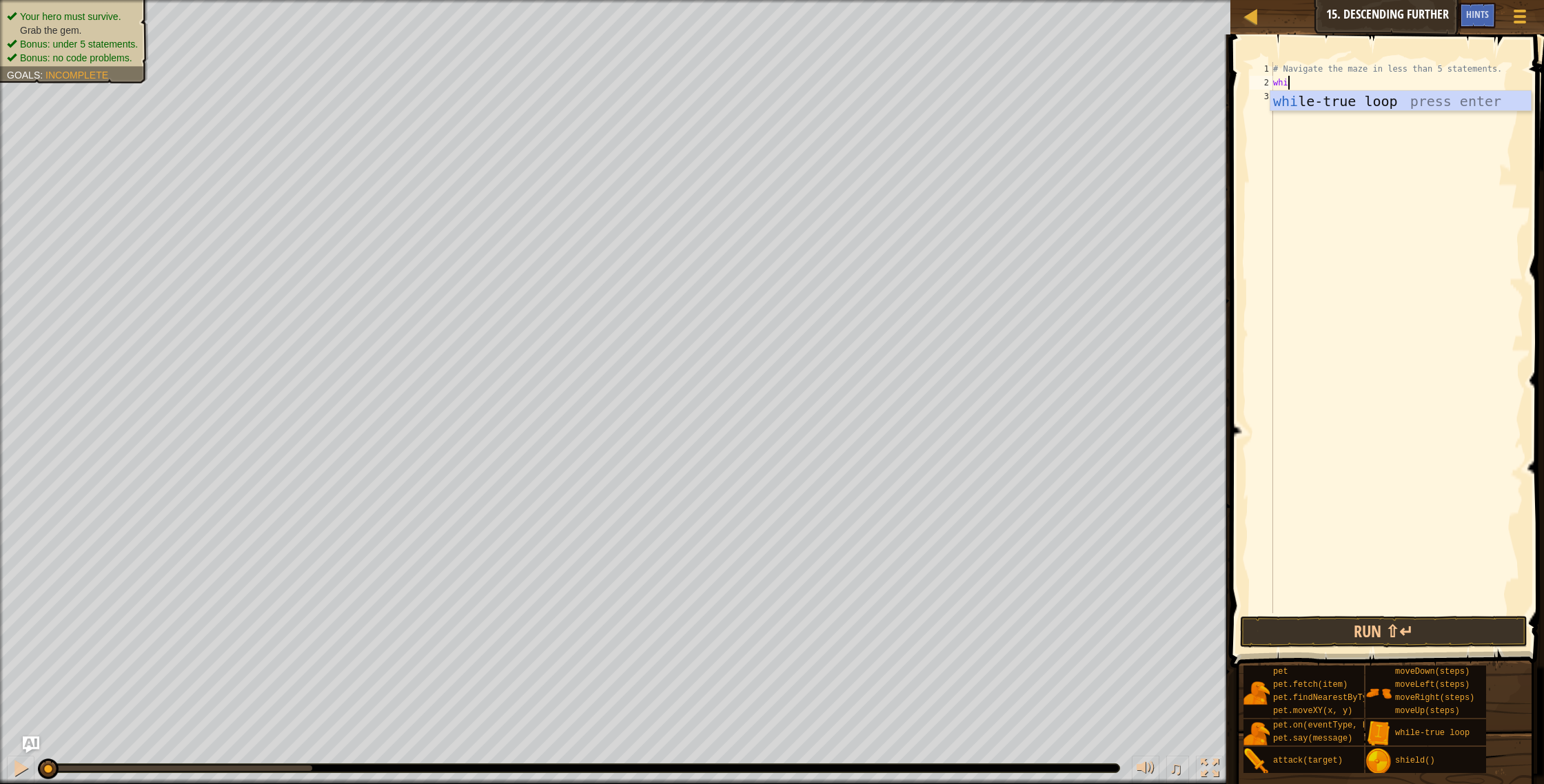
type textarea "while"
click at [1367, 104] on div "while -true loop press enter" at bounding box center [1401, 121] width 261 height 62
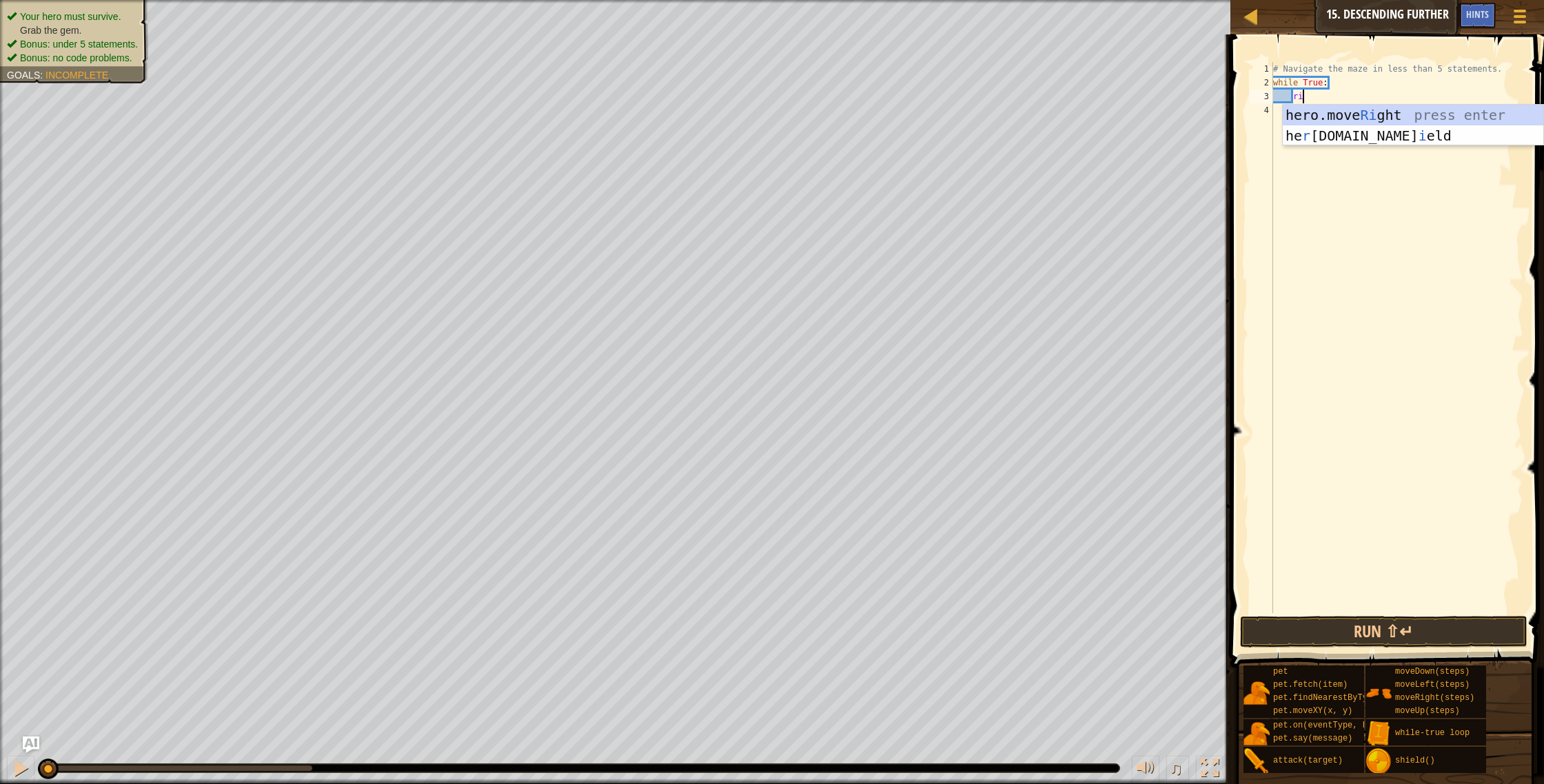
type textarea "right"
click at [1335, 111] on div "hero.move Right press enter" at bounding box center [1414, 135] width 261 height 62
click at [1367, 97] on div "# Navigate the maze in less than 5 statements. while True : hero . moveRight ( )" at bounding box center [1397, 352] width 253 height 579
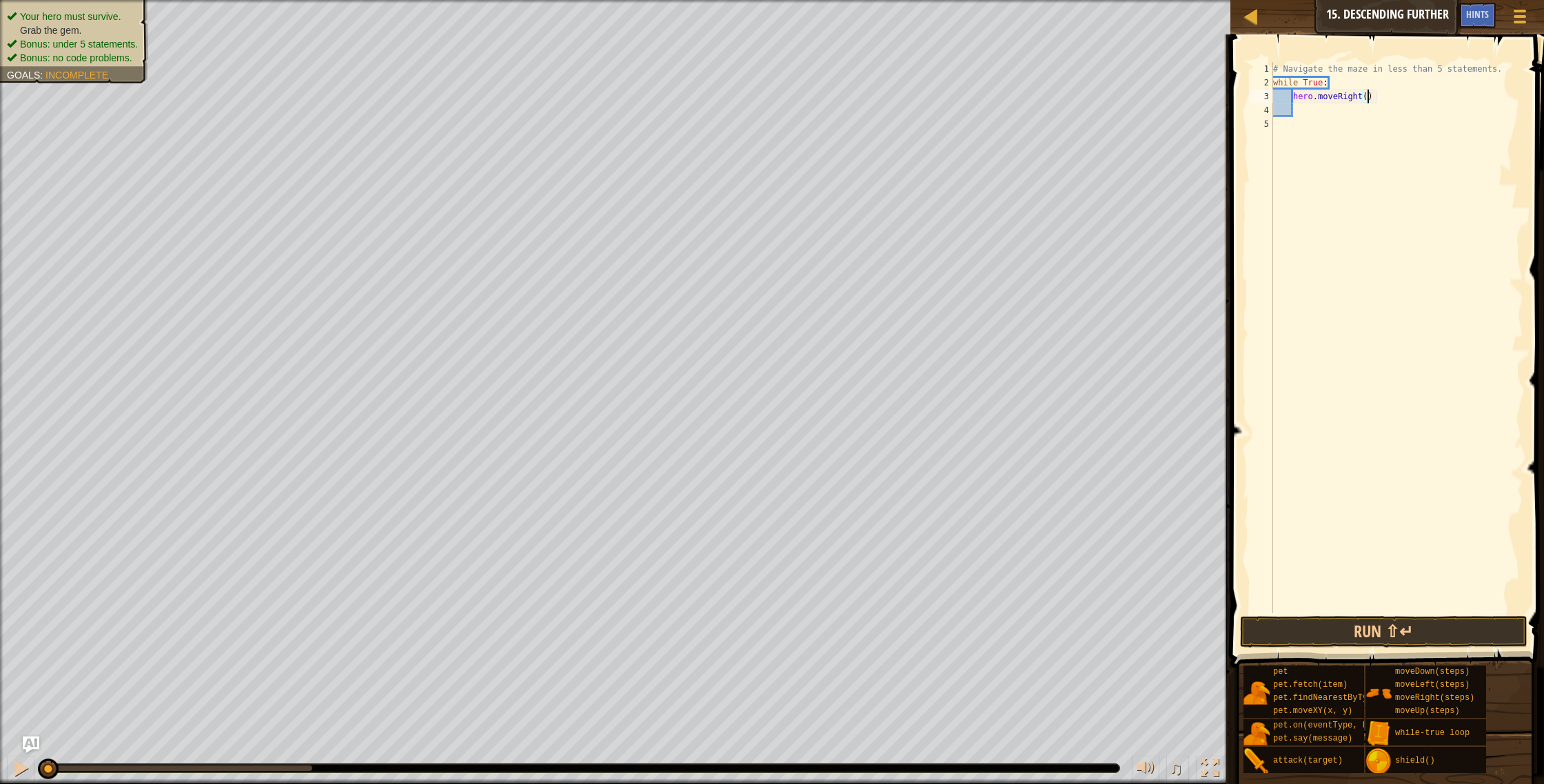
type textarea "hero.moveRight(2)"
click at [1332, 111] on div "# Navigate the maze in less than 5 statements. while True : hero . moveRight ( …" at bounding box center [1397, 352] width 253 height 579
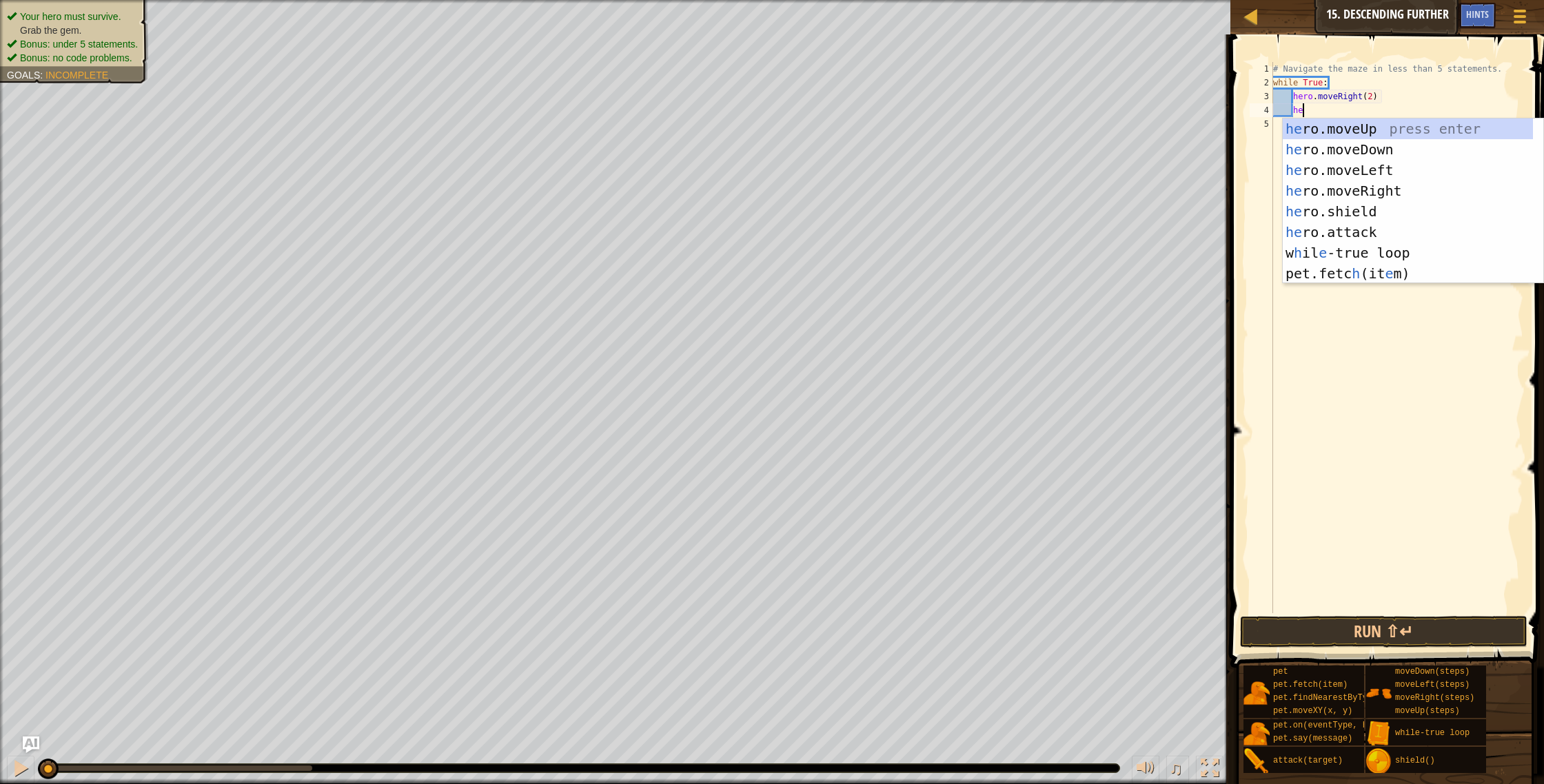
type textarea "hero"
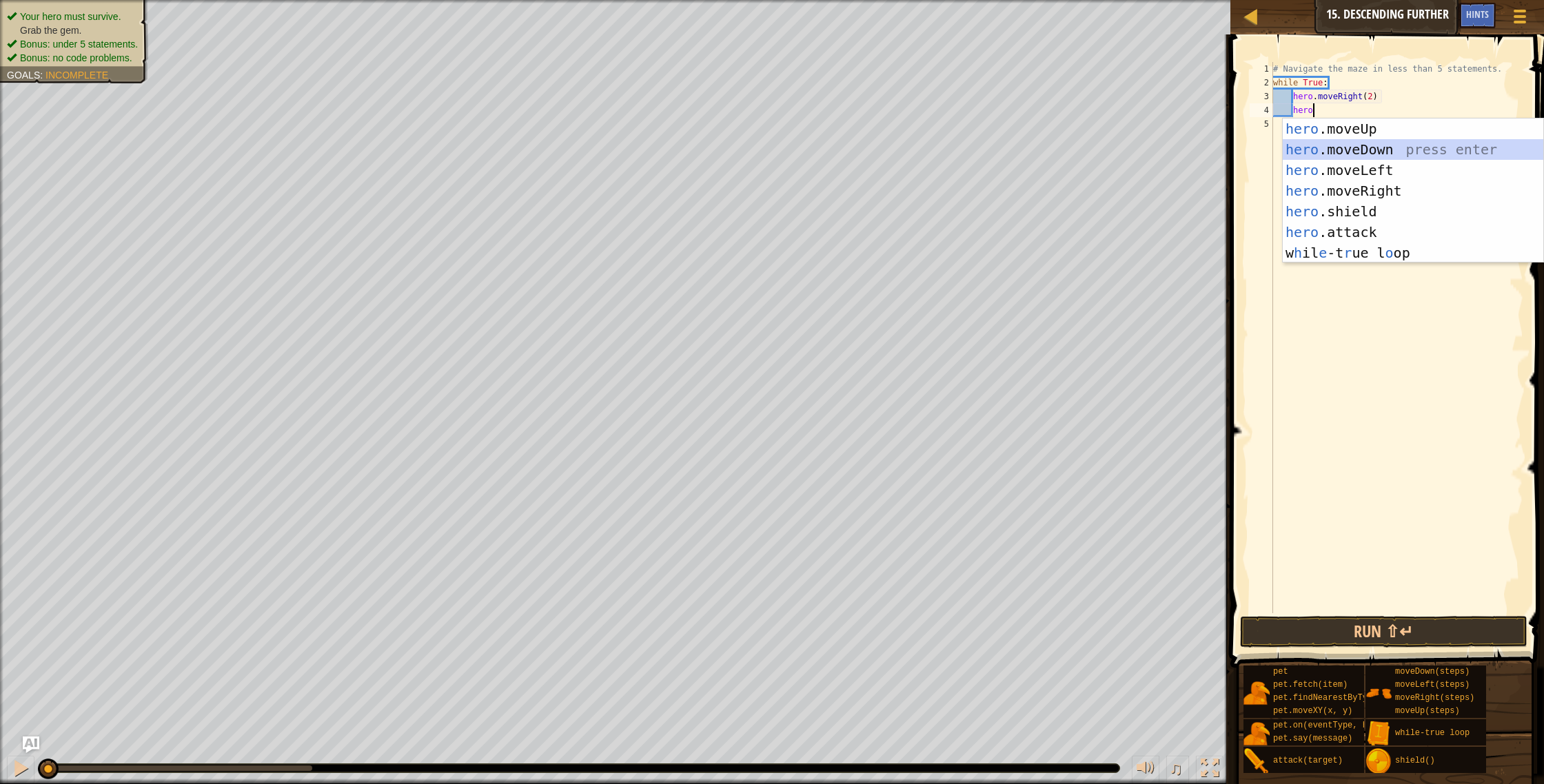
click at [1366, 156] on div "hero .moveUp press enter hero .moveDown press enter hero .moveLeft press enter …" at bounding box center [1414, 211] width 261 height 186
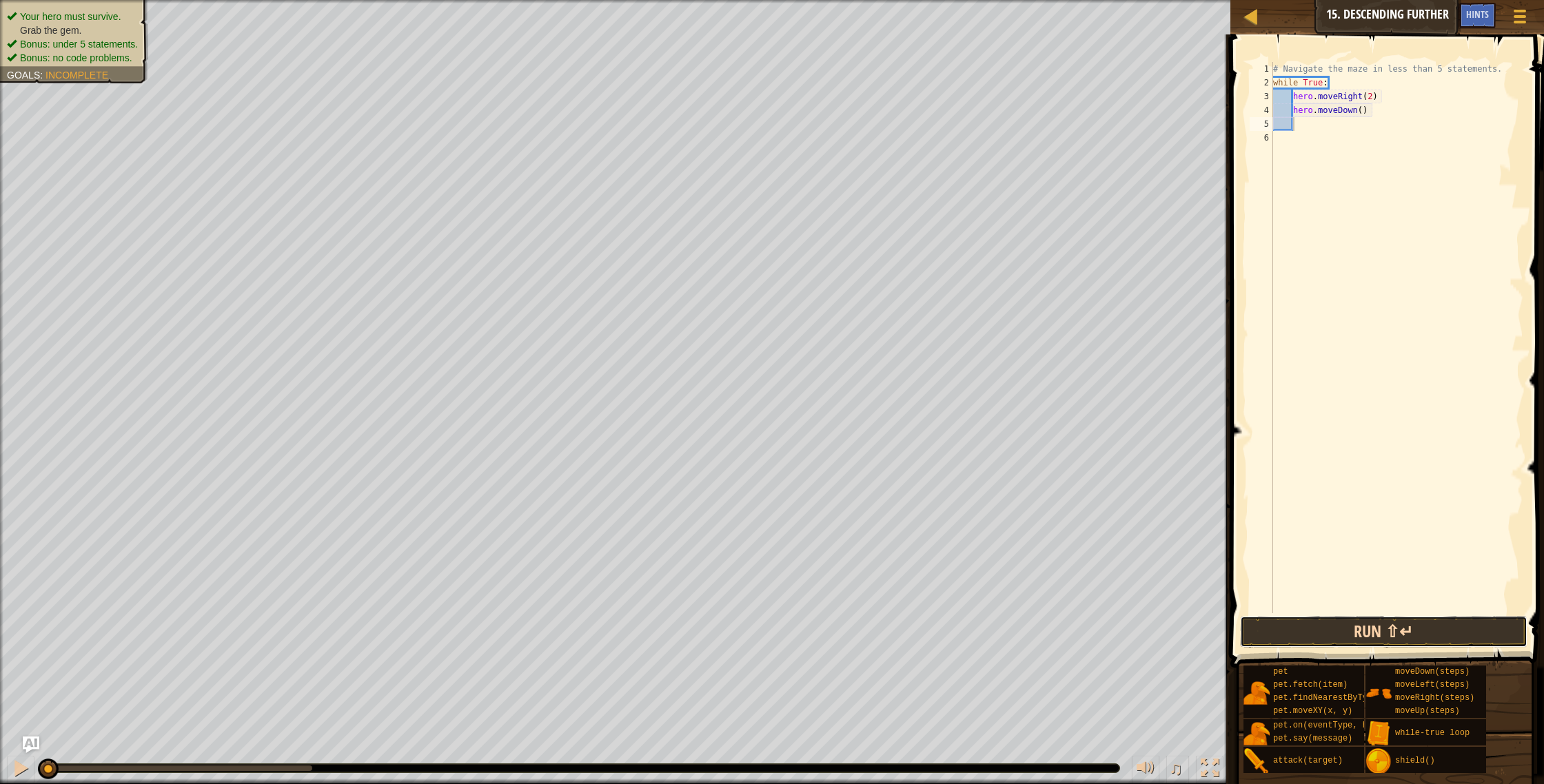
click at [1354, 640] on button "Run ⇧↵" at bounding box center [1384, 632] width 288 height 32
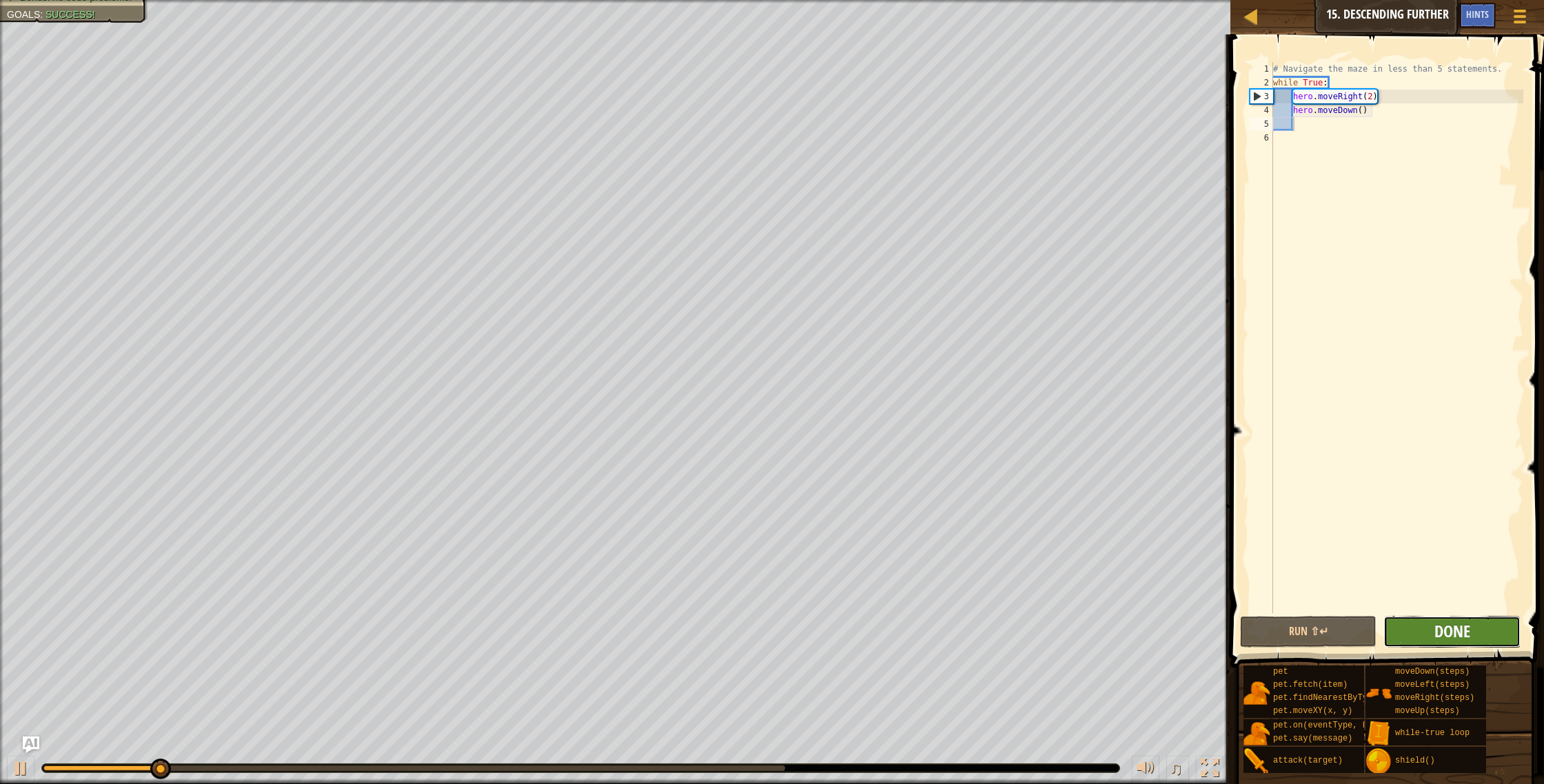
click at [1449, 630] on span "Done" at bounding box center [1452, 631] width 36 height 22
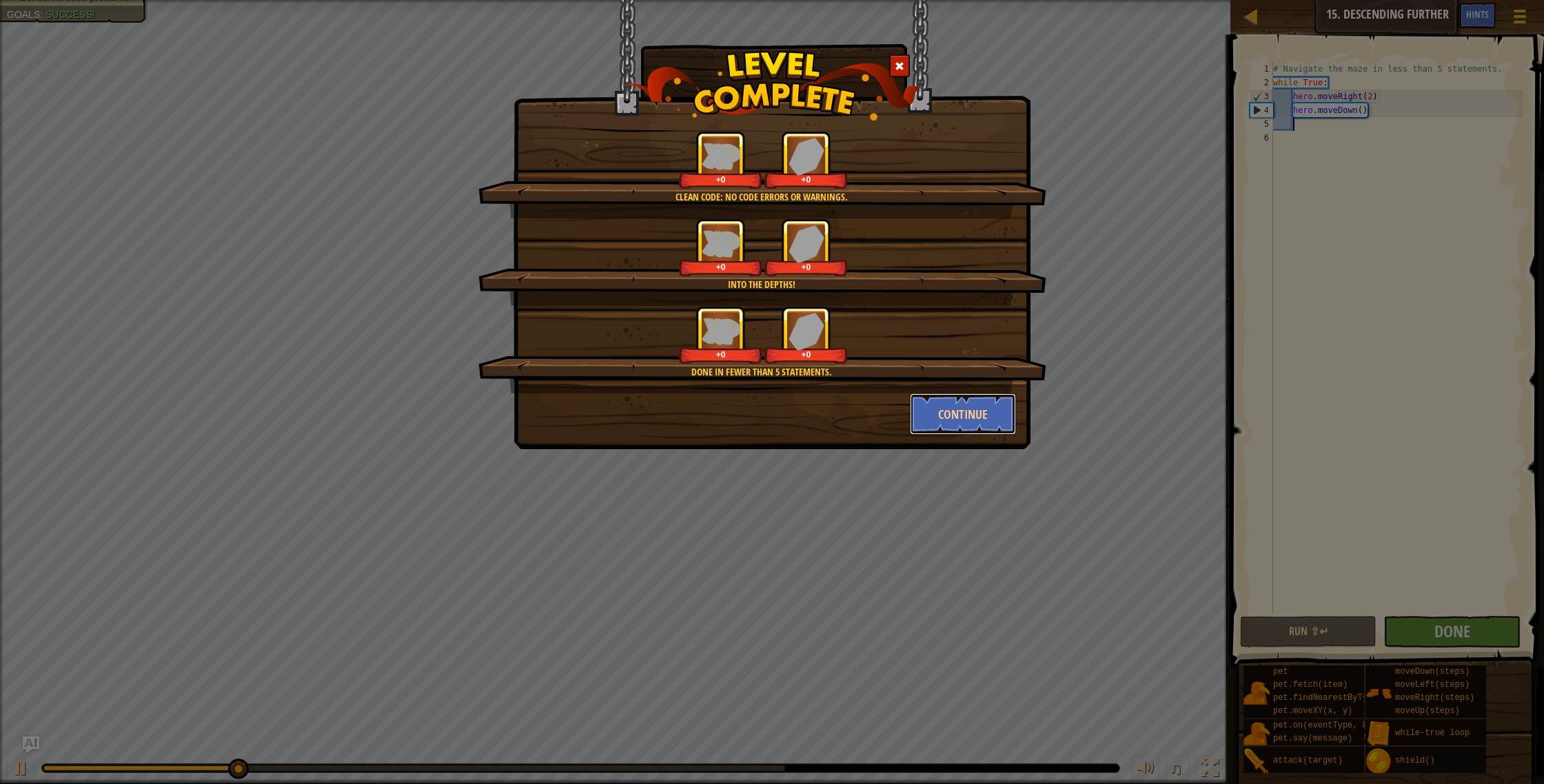
drag, startPoint x: 959, startPoint y: 414, endPoint x: 965, endPoint y: 407, distance: 9.2
click at [959, 414] on button "Continue" at bounding box center [963, 414] width 107 height 41
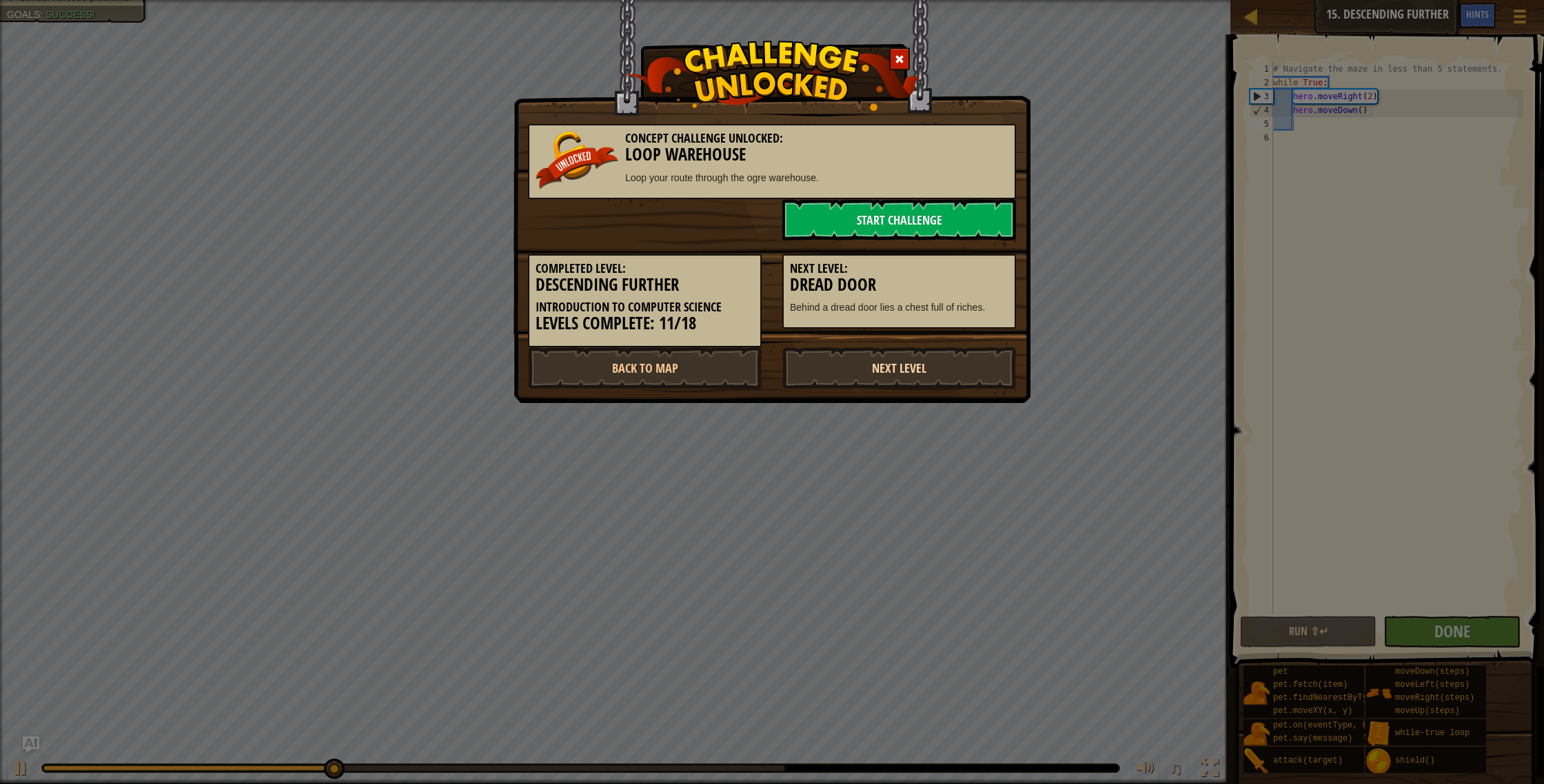
click at [928, 361] on link "Next Level" at bounding box center [899, 368] width 234 height 41
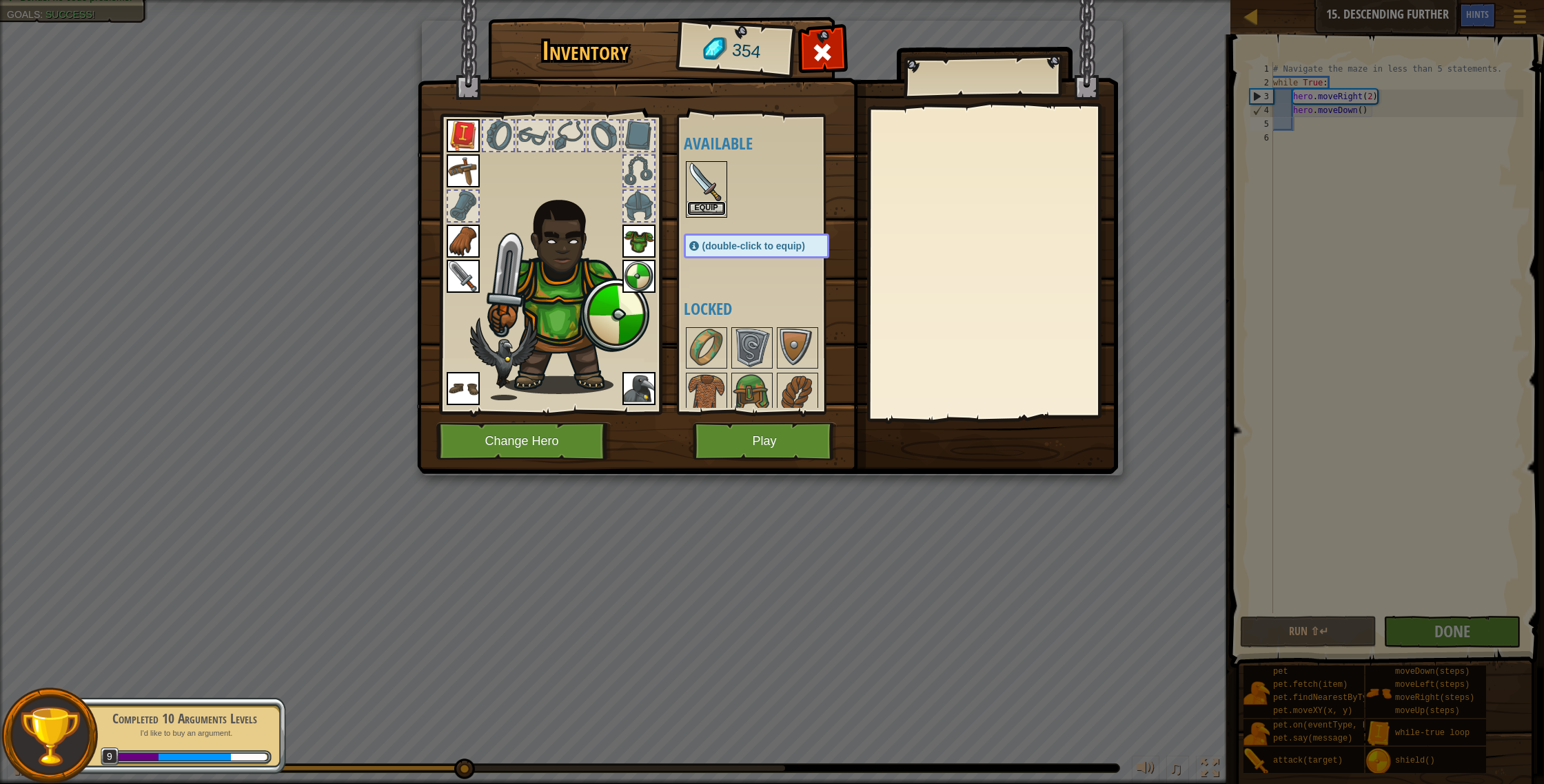
click at [697, 210] on button "Equip" at bounding box center [706, 208] width 39 height 15
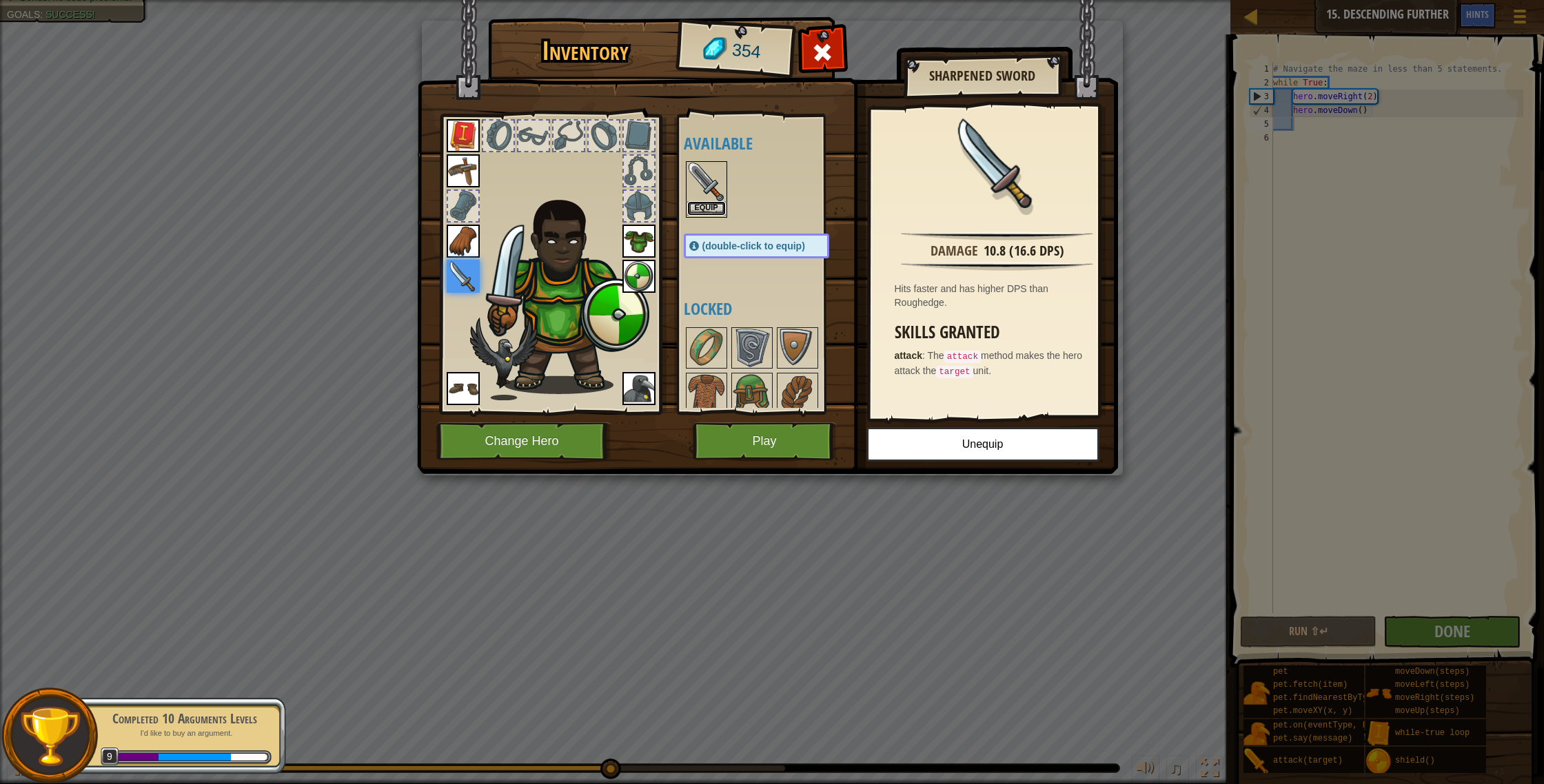
click at [713, 206] on button "Equip" at bounding box center [706, 208] width 39 height 15
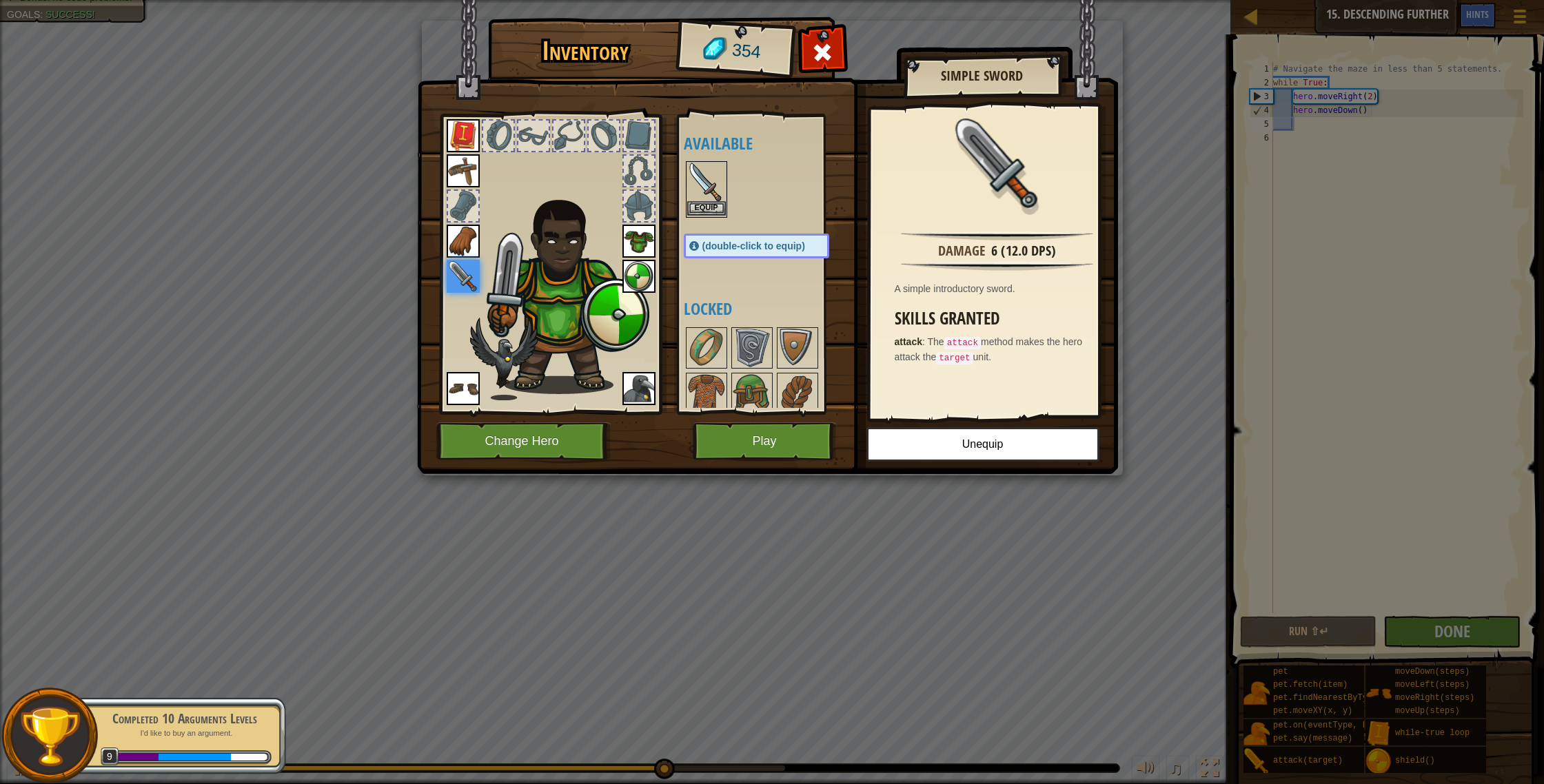
click at [706, 199] on img at bounding box center [706, 182] width 39 height 39
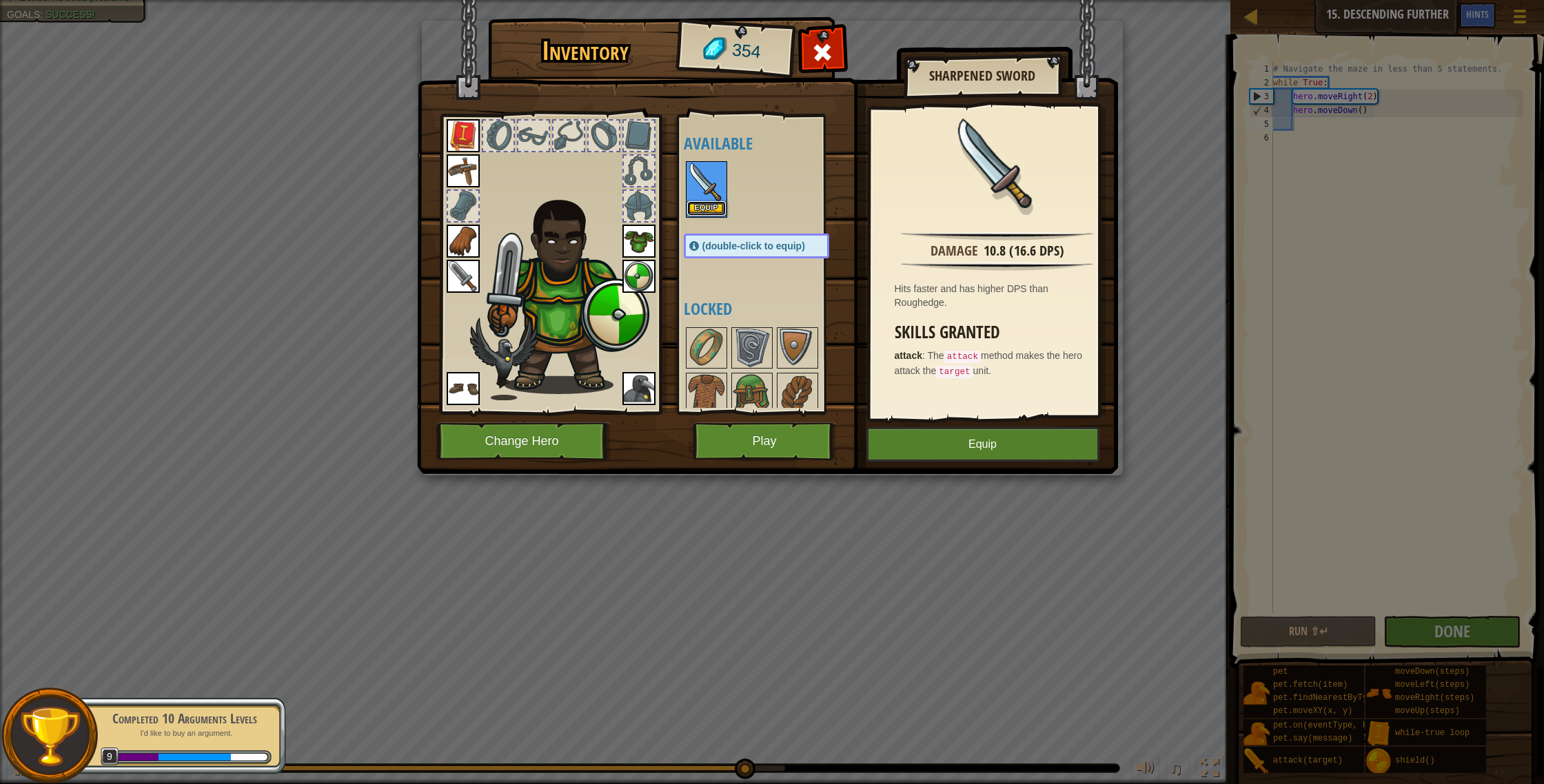
click at [720, 211] on button "Equip" at bounding box center [706, 208] width 39 height 15
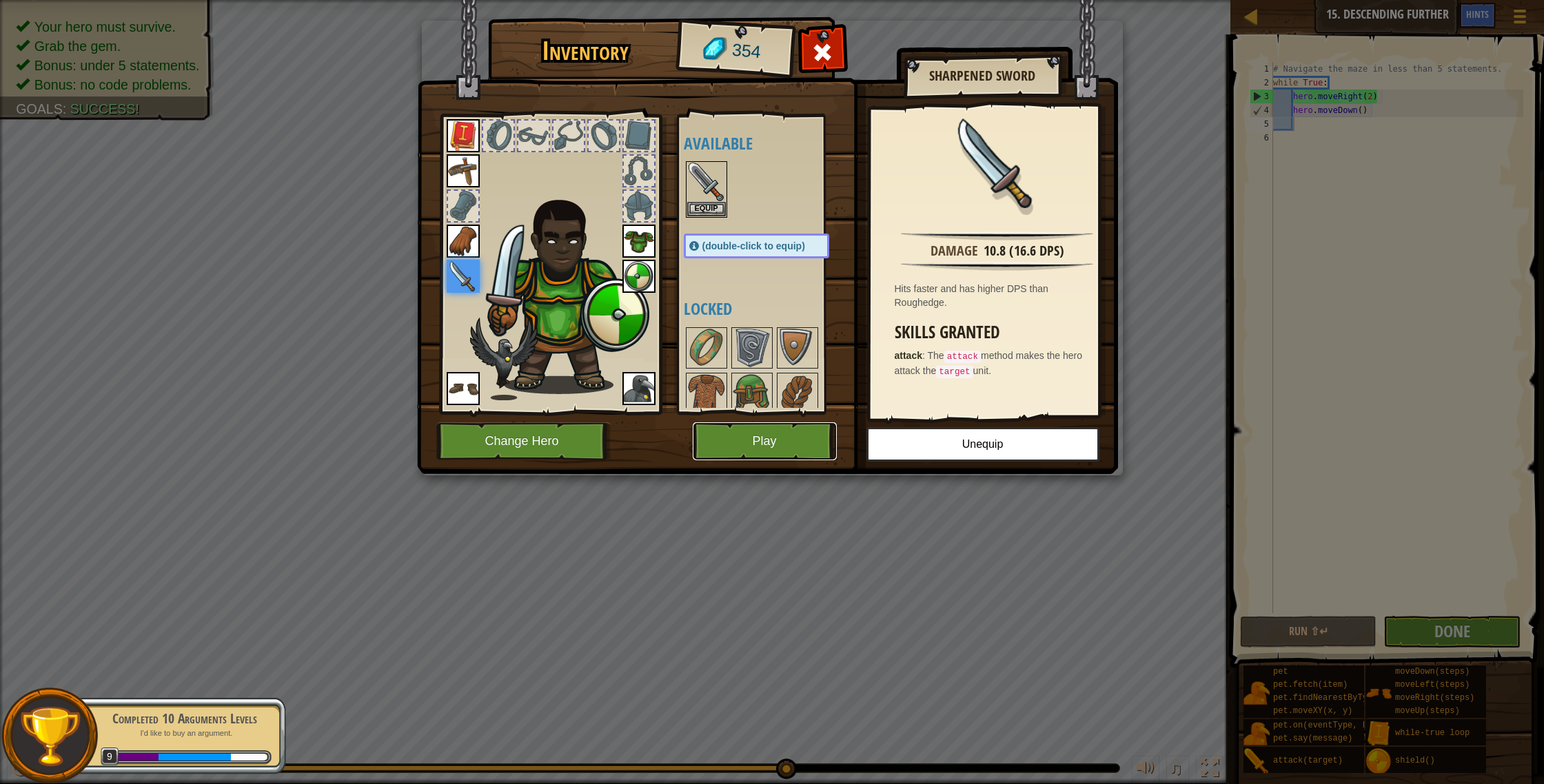
click at [756, 432] on button "Play" at bounding box center [765, 441] width 144 height 38
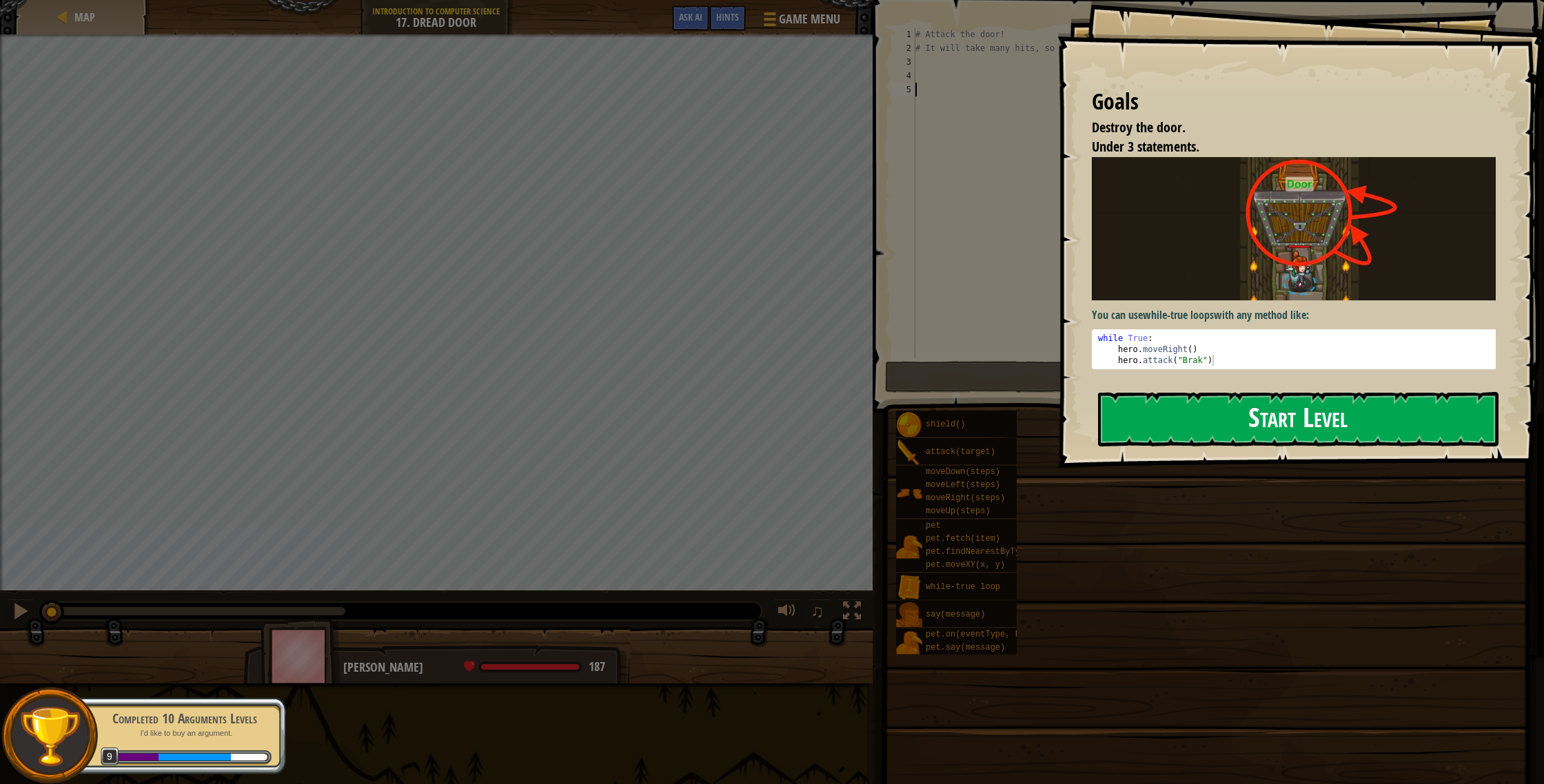
click at [1205, 392] on button "Start Level" at bounding box center [1298, 419] width 400 height 54
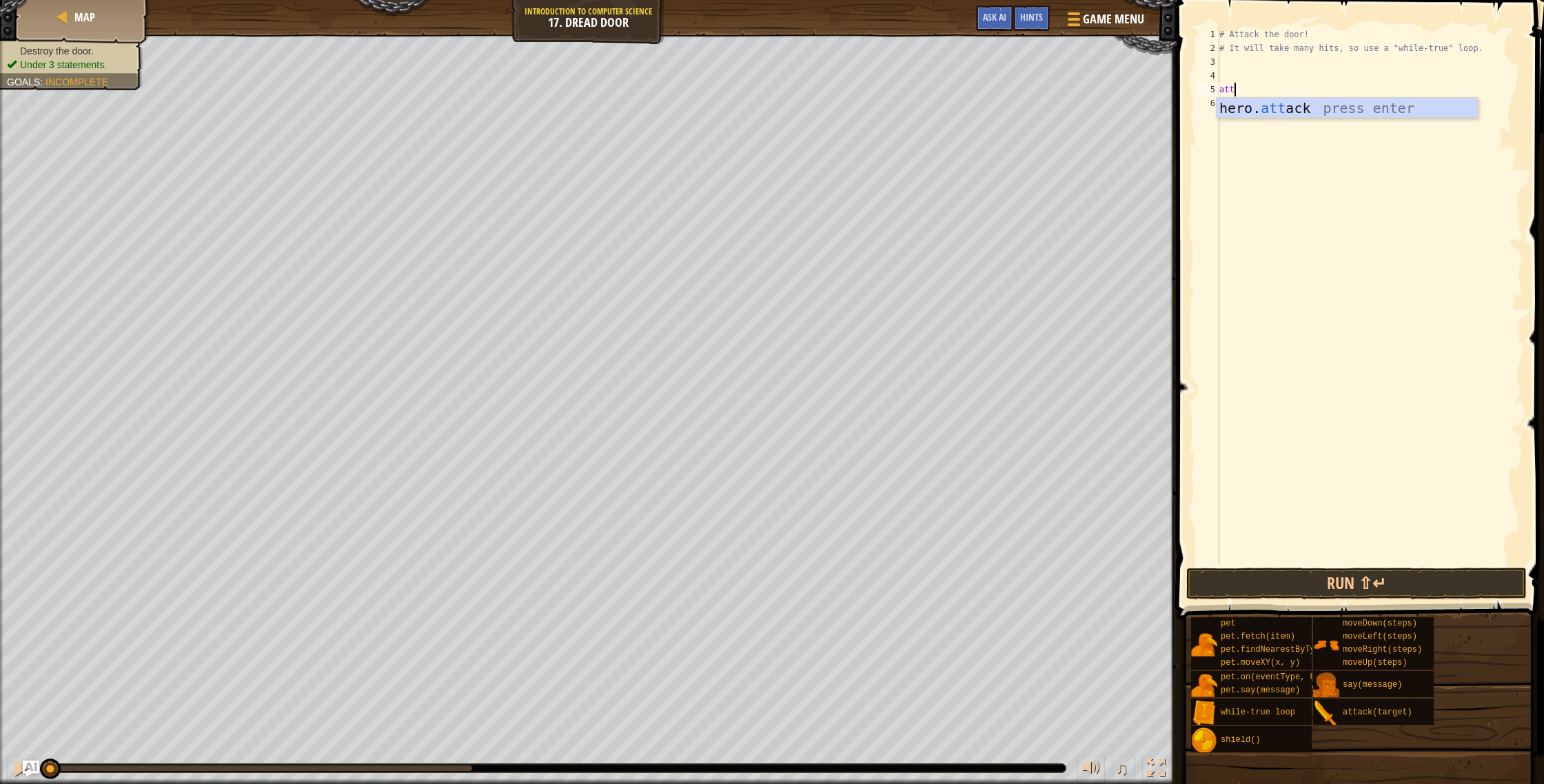
scroll to position [6, 0]
click at [1404, 104] on div "hero. att ack press enter" at bounding box center [1347, 128] width 261 height 62
type textarea "hero.attack("Door")"
click at [1304, 588] on button "Run ⇧↵" at bounding box center [1356, 584] width 341 height 32
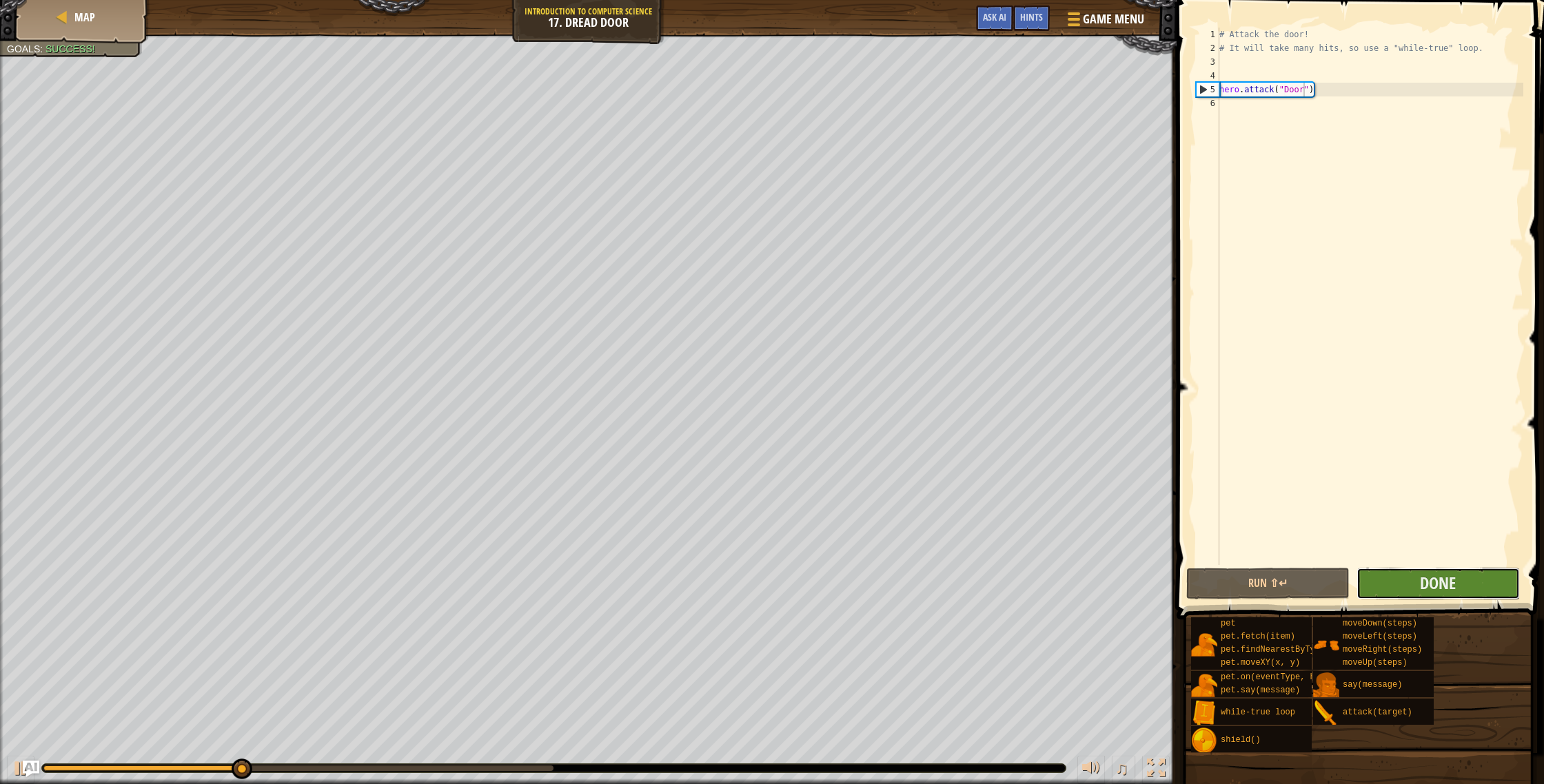
click at [1453, 597] on button "Done" at bounding box center [1437, 584] width 163 height 32
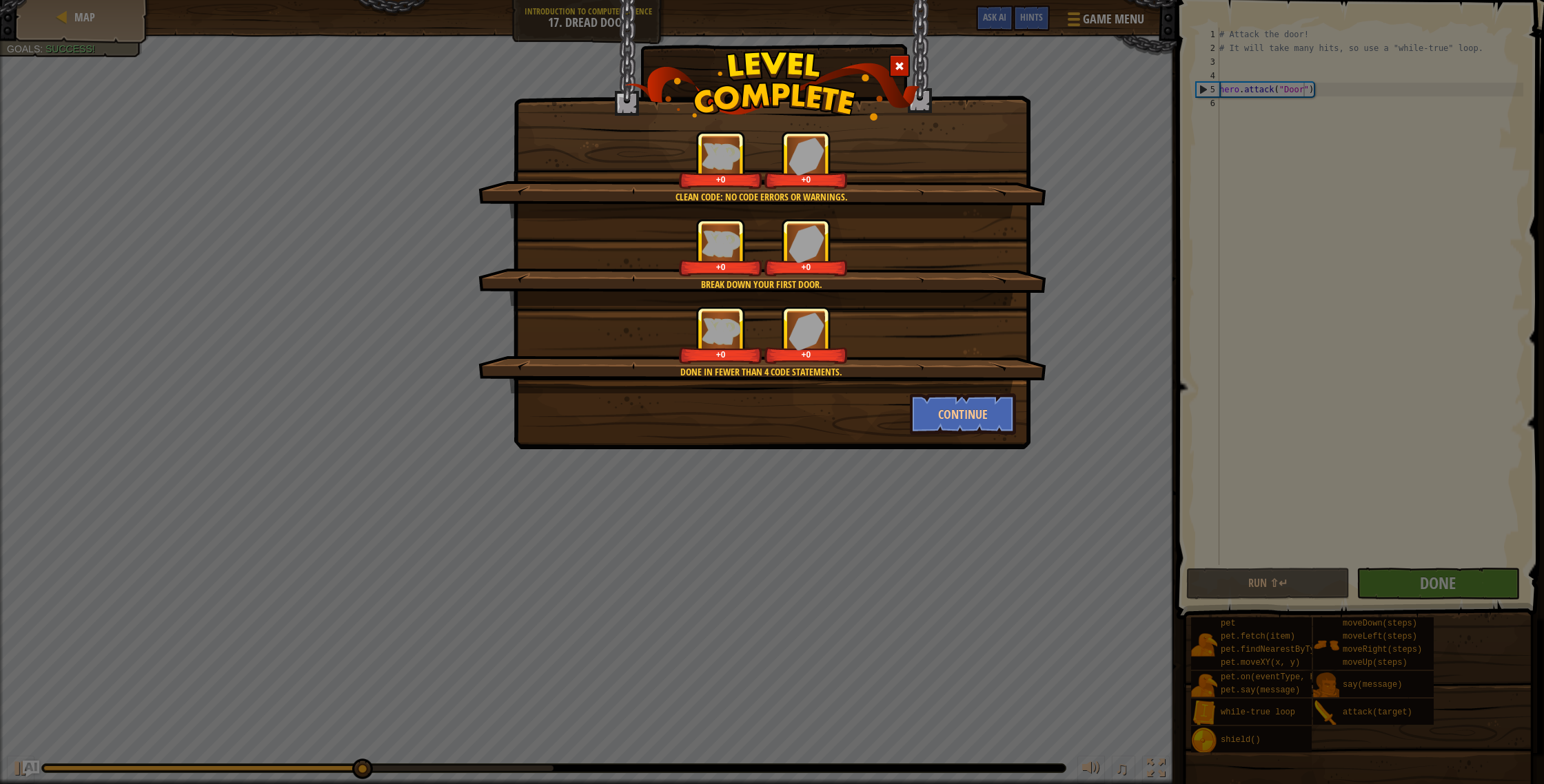
click at [1021, 423] on div "Continue" at bounding box center [963, 414] width 127 height 41
click at [982, 419] on button "Continue" at bounding box center [963, 414] width 107 height 41
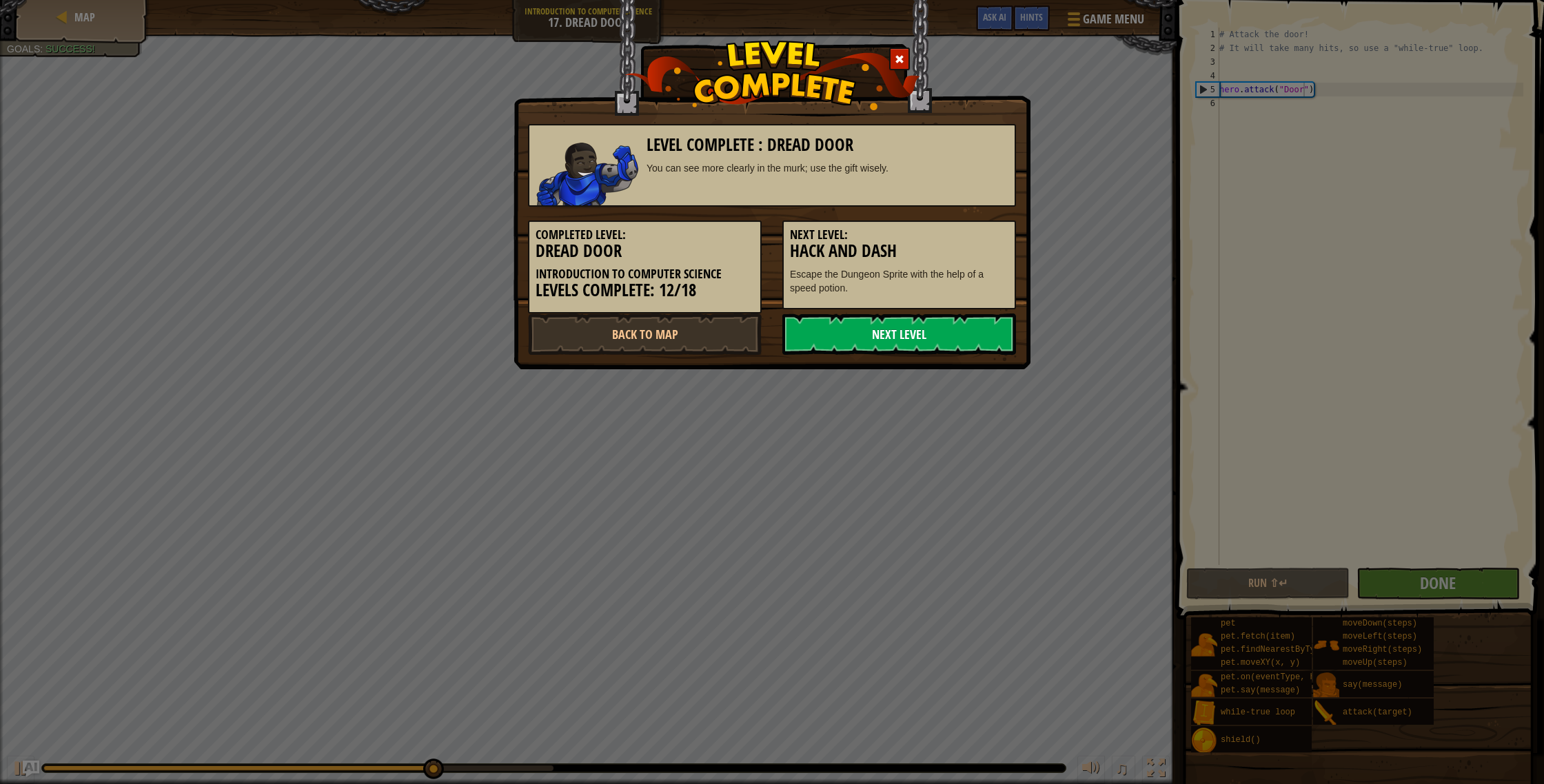
click at [943, 347] on link "Next Level" at bounding box center [899, 335] width 234 height 41
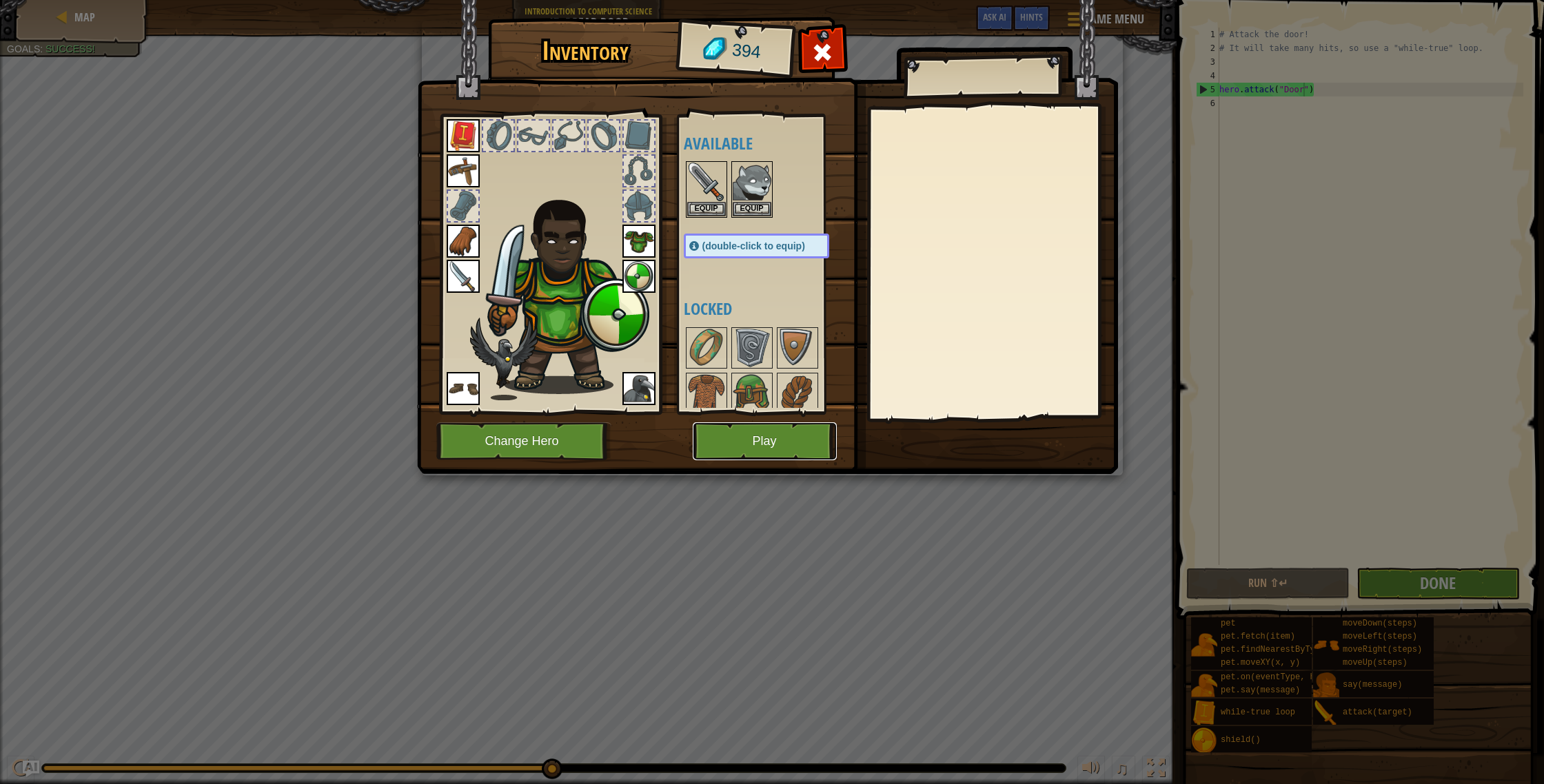
click at [759, 442] on button "Play" at bounding box center [765, 441] width 144 height 38
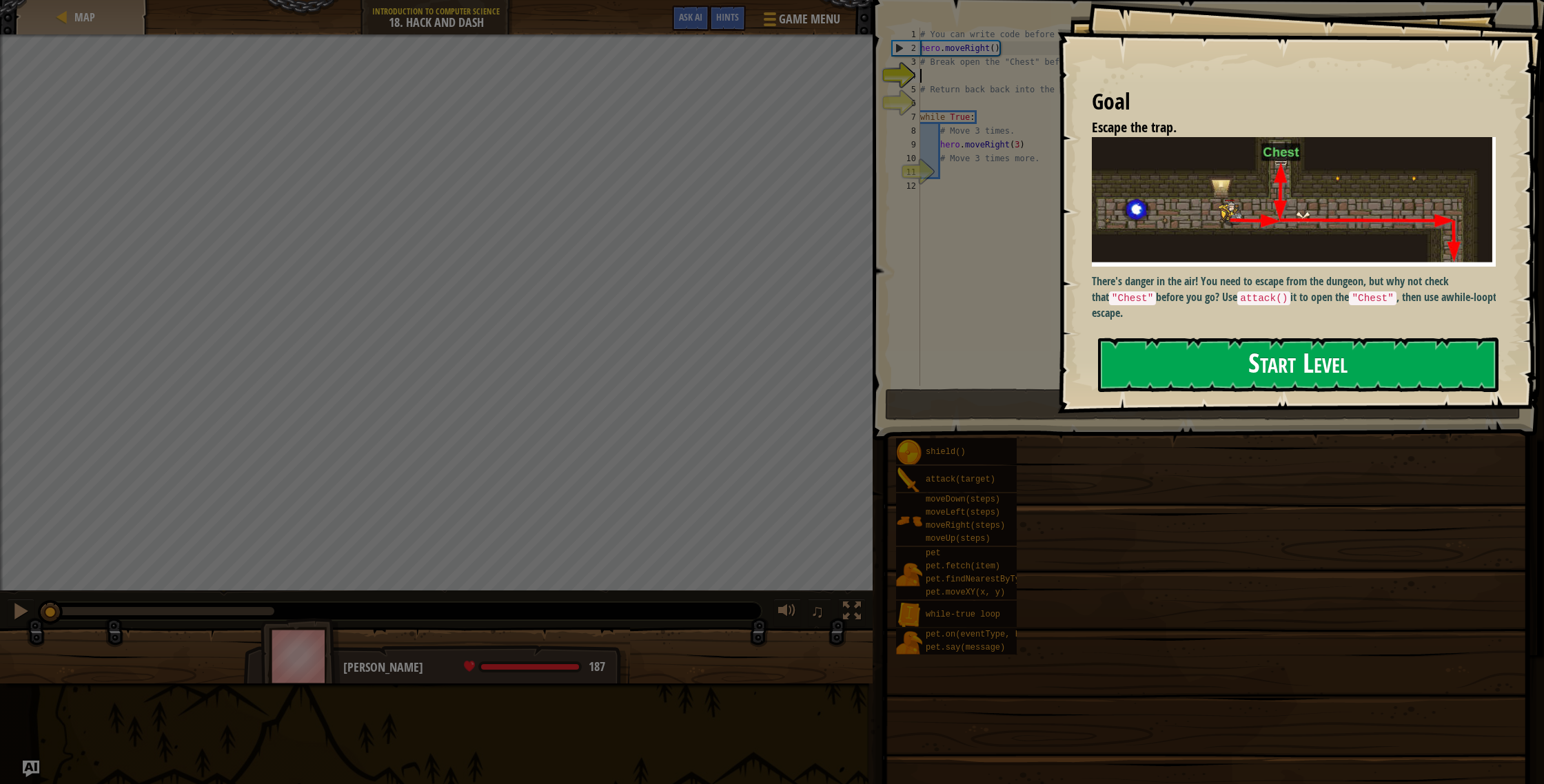
click at [1200, 352] on button "Start Level" at bounding box center [1298, 364] width 400 height 54
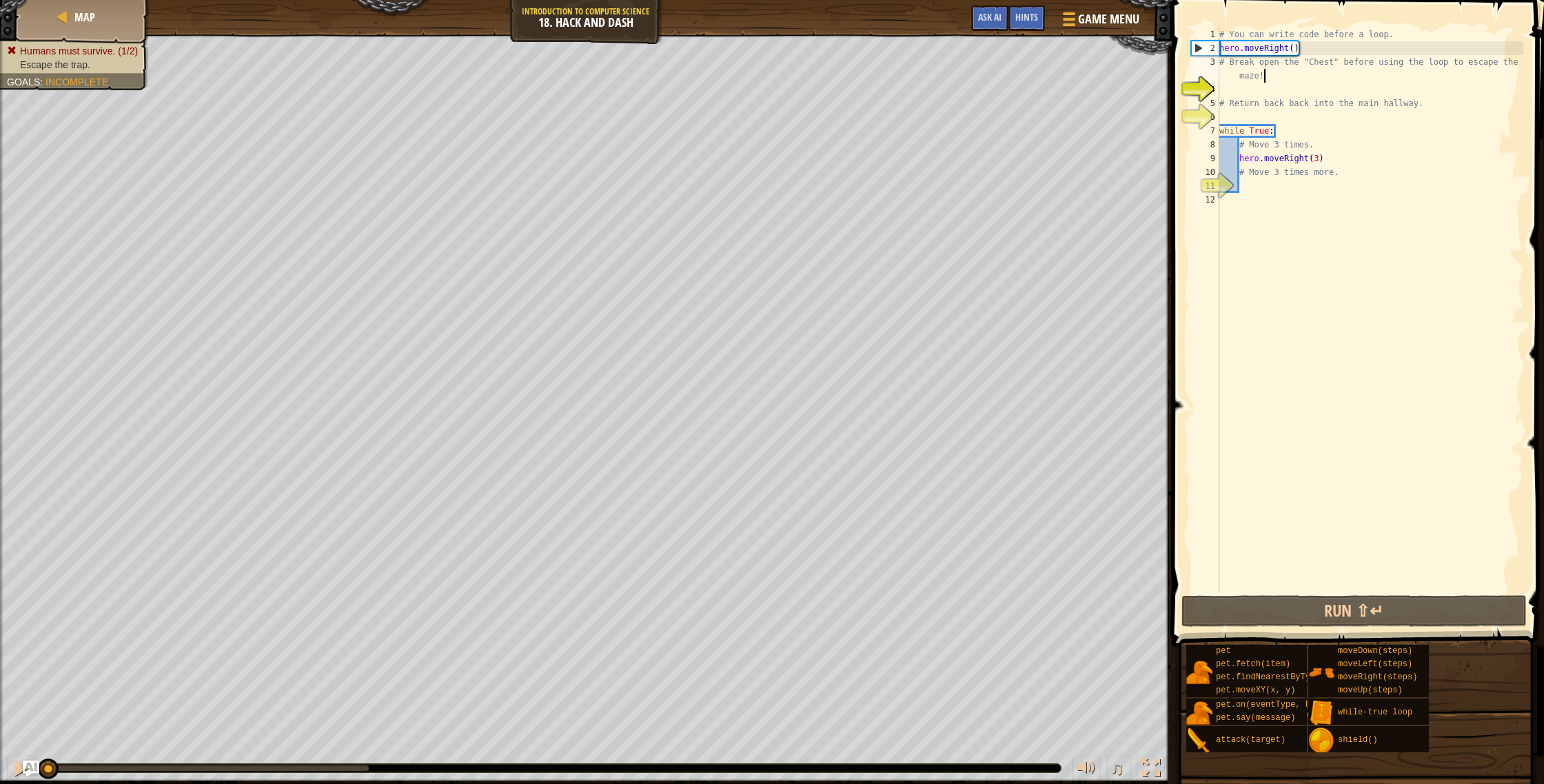
click at [1283, 82] on div "# You can write code before a loop. hero . moveRight ( ) # Break open the "Ches…" at bounding box center [1370, 324] width 307 height 592
click at [1250, 99] on div "# You can write code before a loop. hero . moveRight ( ) # Break open the "Ches…" at bounding box center [1370, 324] width 307 height 592
type textarea "# Return back back into the main hallway."
click at [1249, 89] on div "# You can write code before a loop. hero . moveRight ( ) # Break open the "Ches…" at bounding box center [1370, 324] width 307 height 592
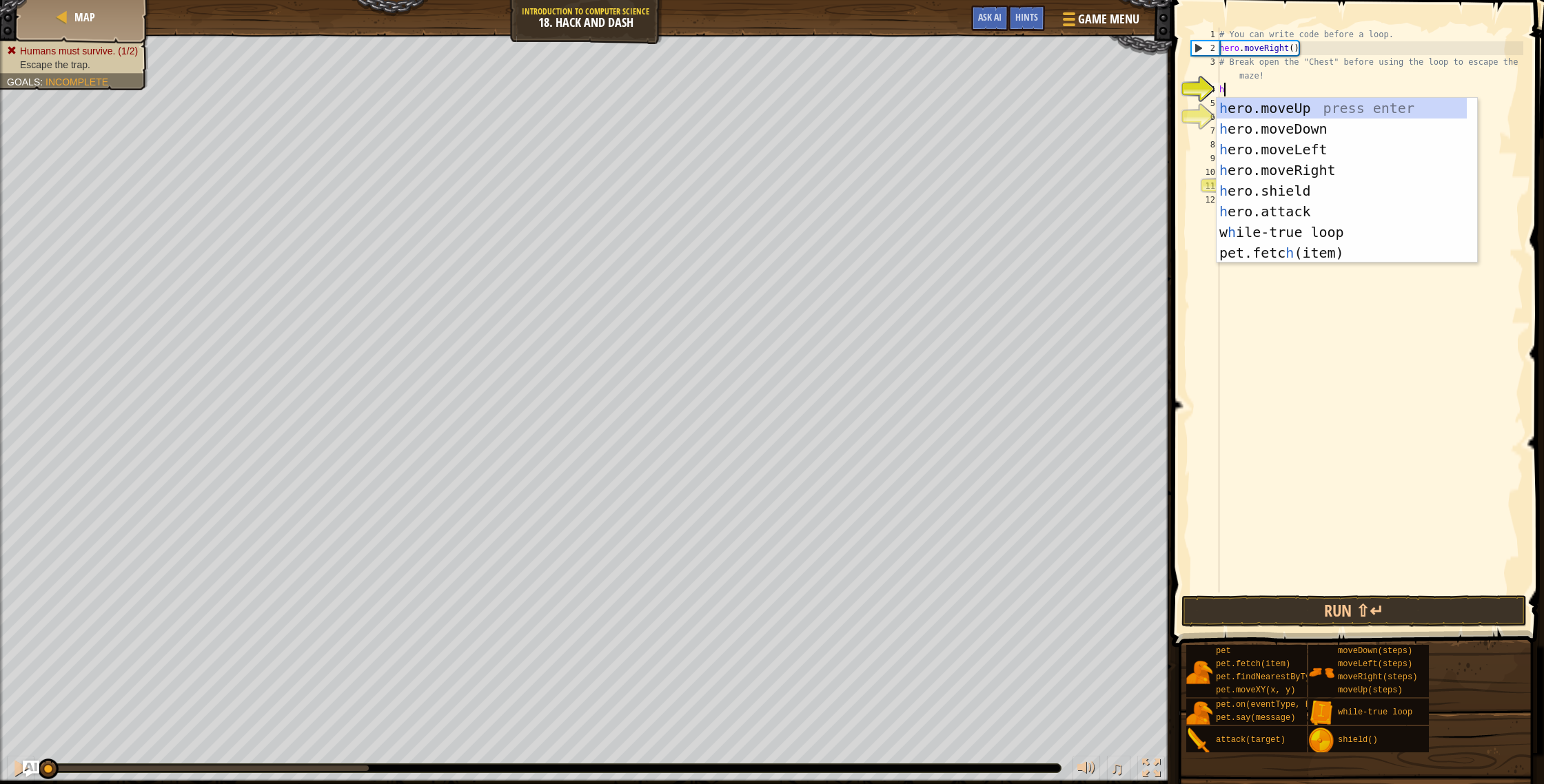
scroll to position [6, 0]
type textarea "hero"
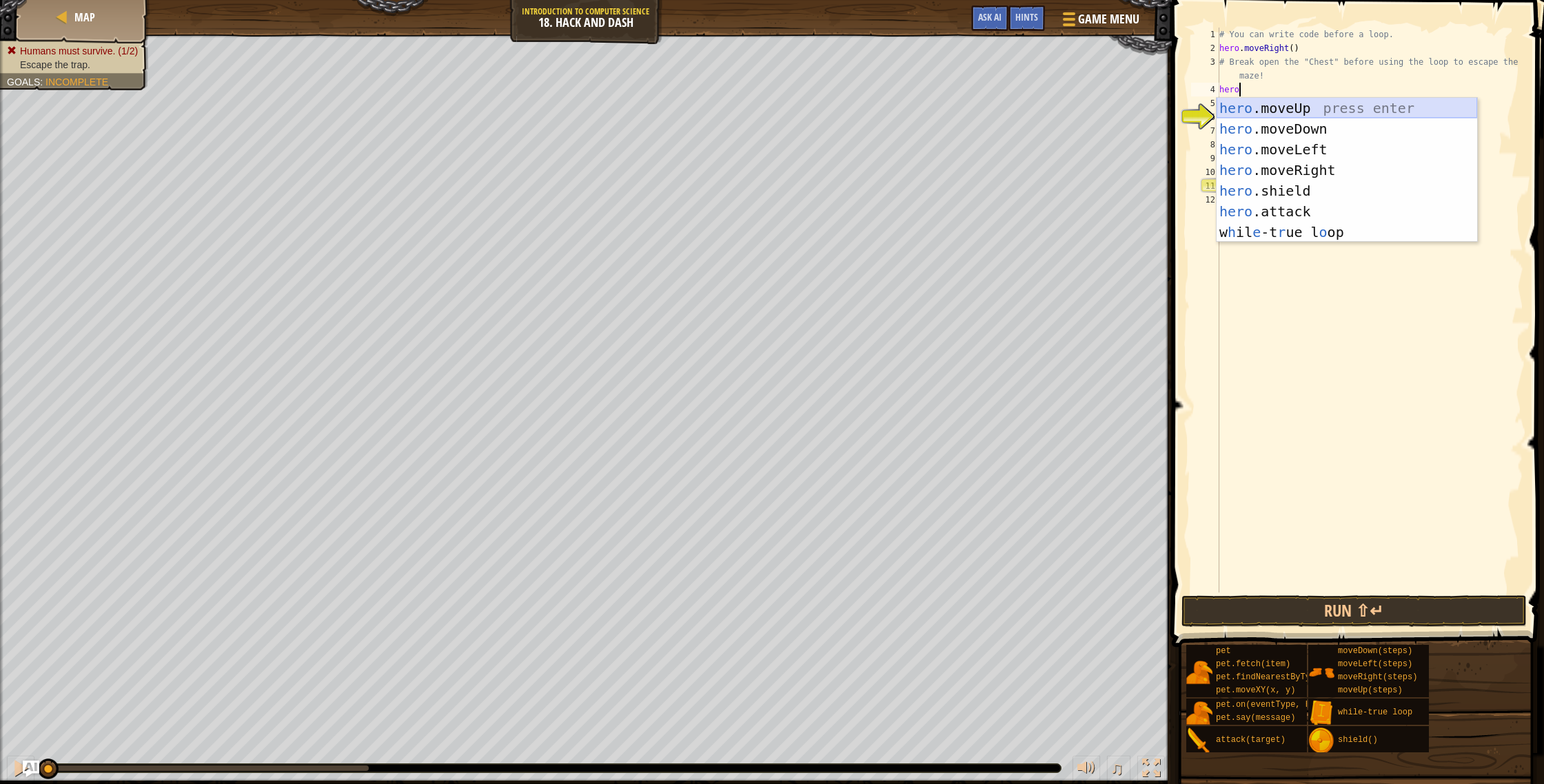
click at [1321, 99] on div "hero .moveUp press enter hero .moveDown press enter hero .moveLeft press enter …" at bounding box center [1347, 191] width 261 height 186
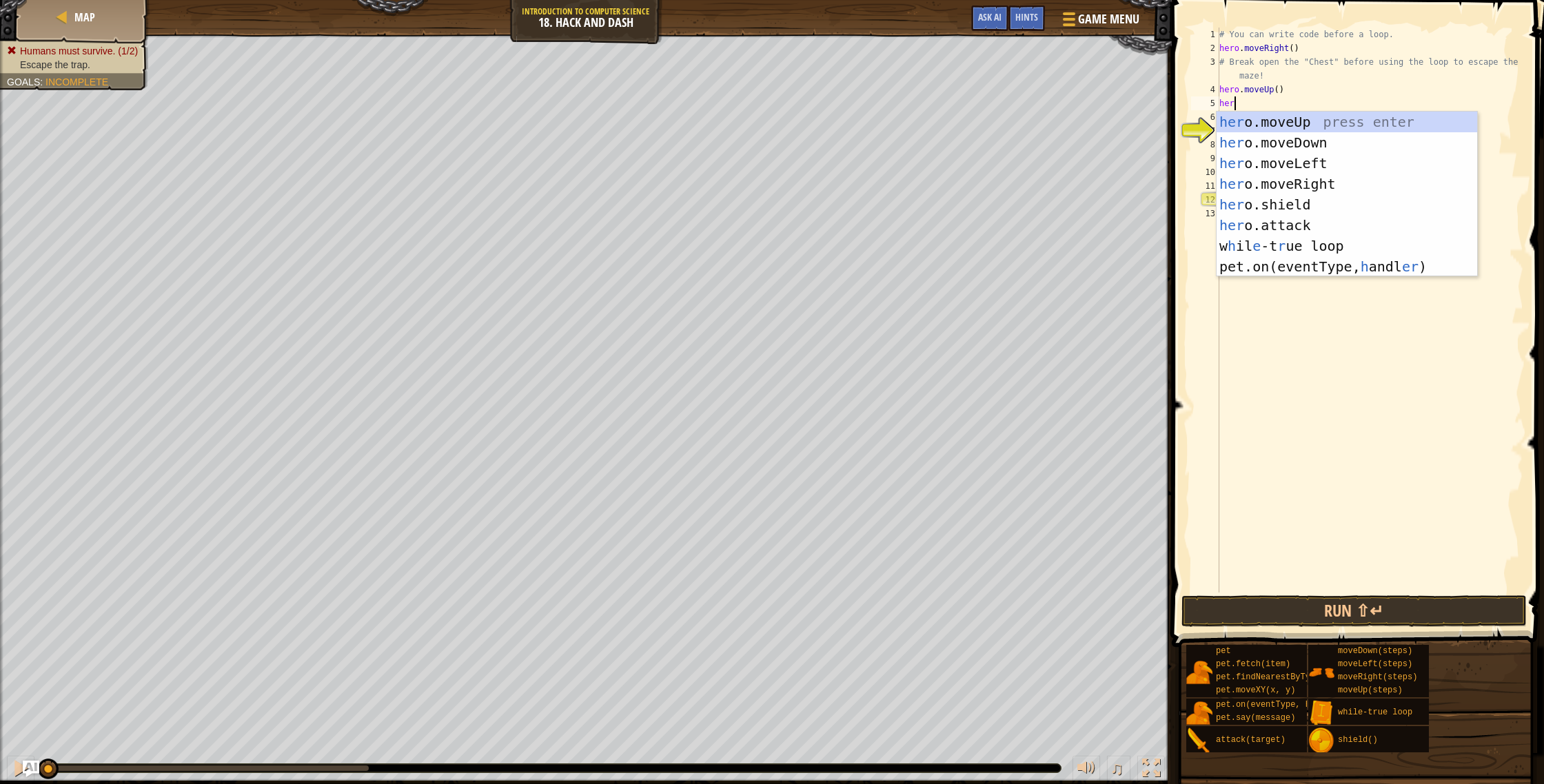
type textarea "hero"
click at [1272, 136] on div "hero .moveUp press enter hero .moveDown press enter hero .moveLeft press enter …" at bounding box center [1347, 204] width 261 height 186
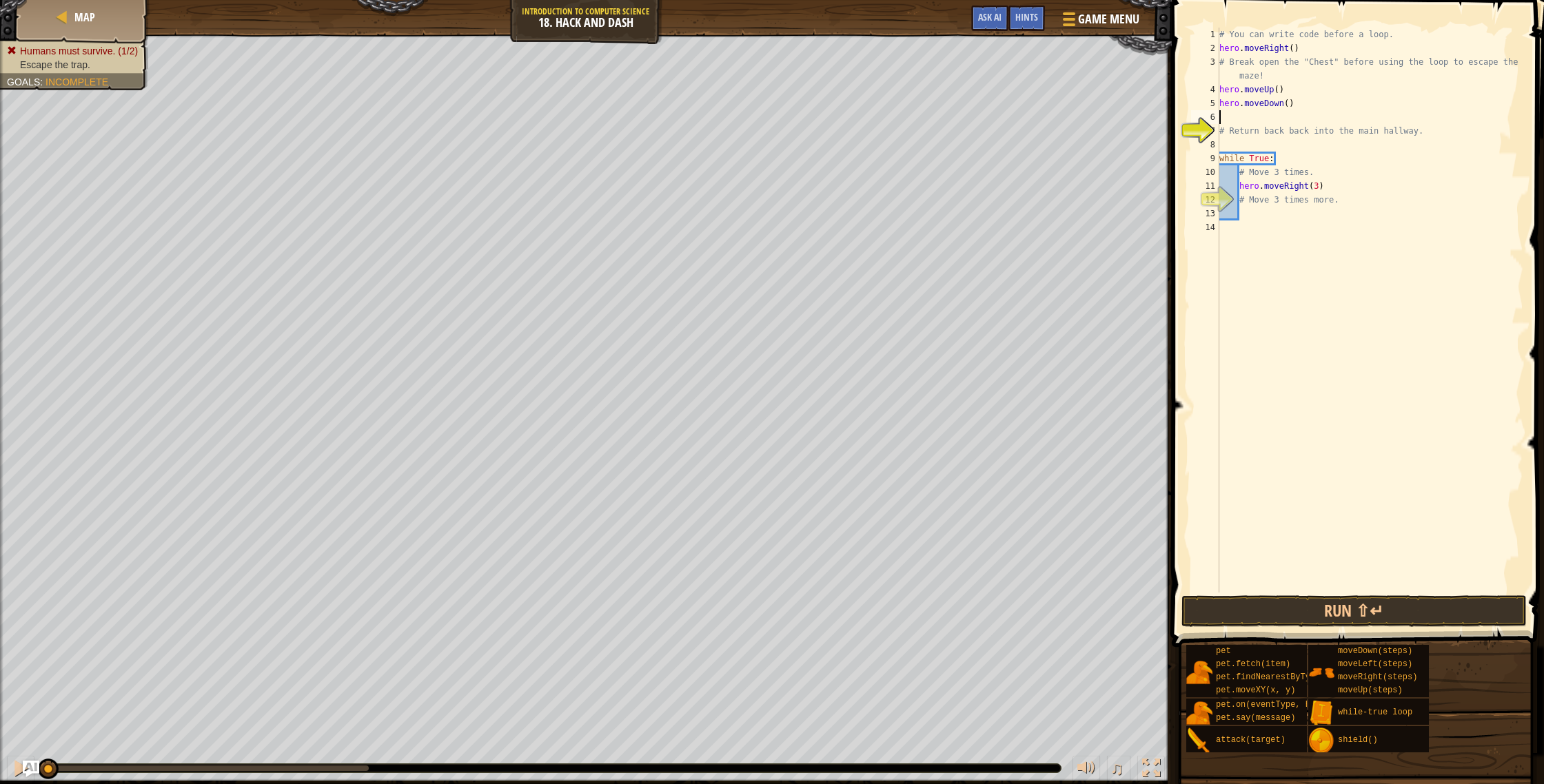
scroll to position [6, 0]
click at [1332, 191] on div "# You can write code before a loop. hero . moveRight ( ) # Break open the "Ches…" at bounding box center [1370, 324] width 307 height 592
type textarea "hero.moveRight(3)"
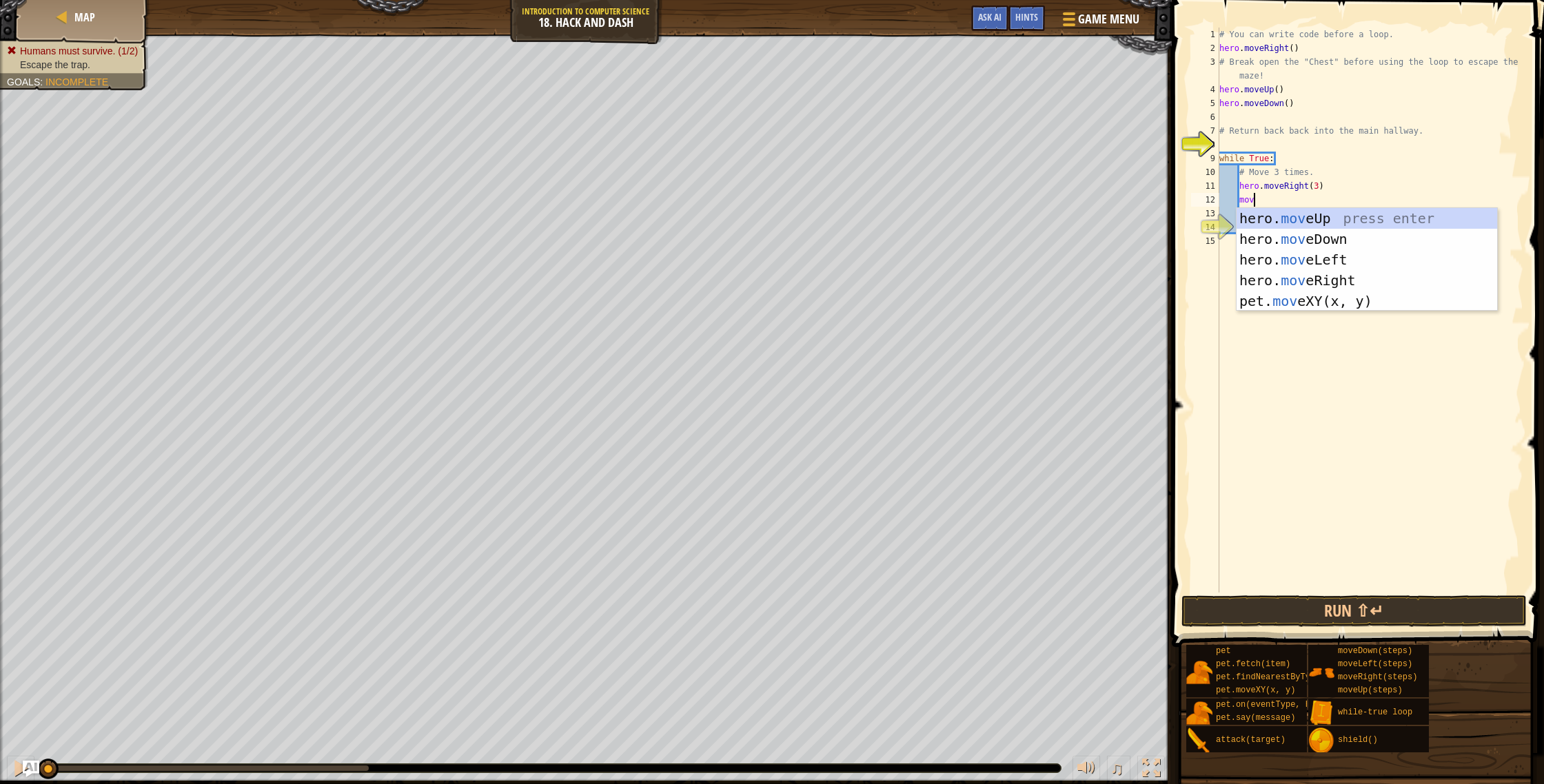
type textarea "move"
click at [1332, 234] on div "hero. move Up press enter hero. move Down press enter hero. move Left press ent…" at bounding box center [1367, 280] width 261 height 145
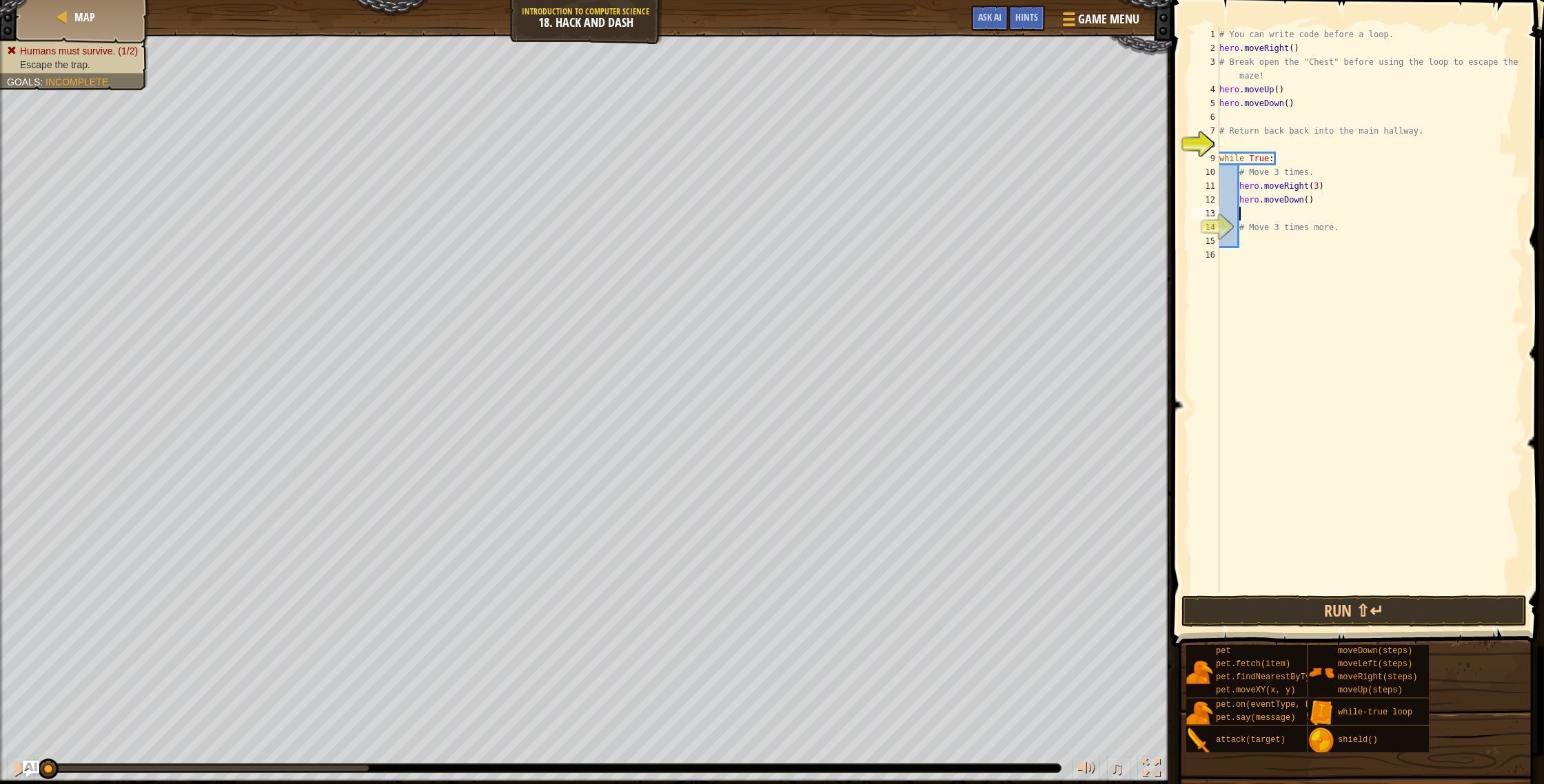
scroll to position [6, 1]
click at [1311, 200] on div "# You can write code before a loop. hero . moveRight ( ) # Break open the "Ches…" at bounding box center [1370, 324] width 307 height 592
click at [1268, 604] on button "Run ⇧↵" at bounding box center [1354, 611] width 346 height 32
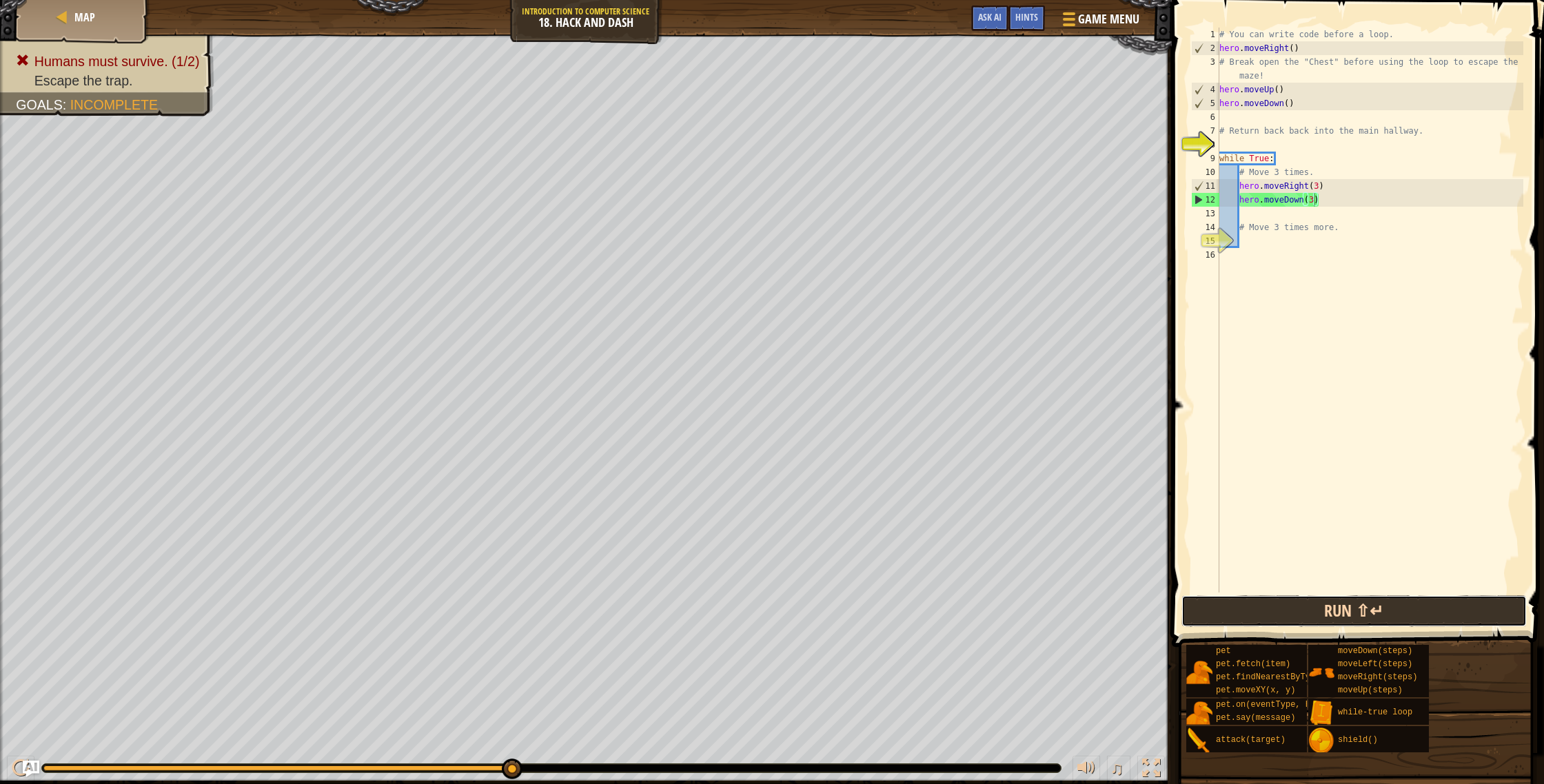
click at [1274, 595] on button "Run ⇧↵" at bounding box center [1354, 611] width 346 height 32
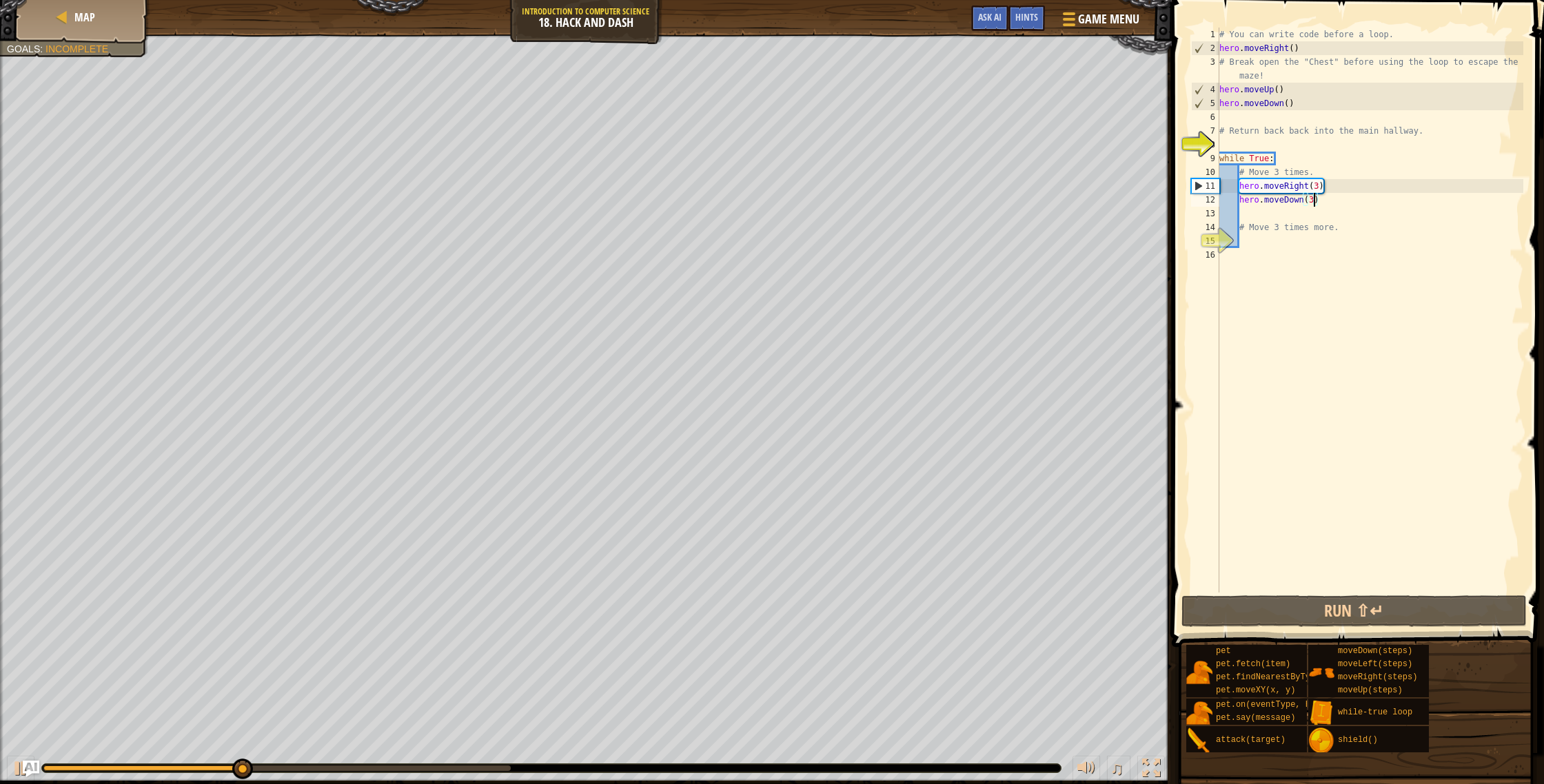
click at [1295, 93] on div "# You can write code before a loop. hero . moveRight ( ) # Break open the "Ches…" at bounding box center [1370, 324] width 307 height 592
type textarea "hero.moveUp()"
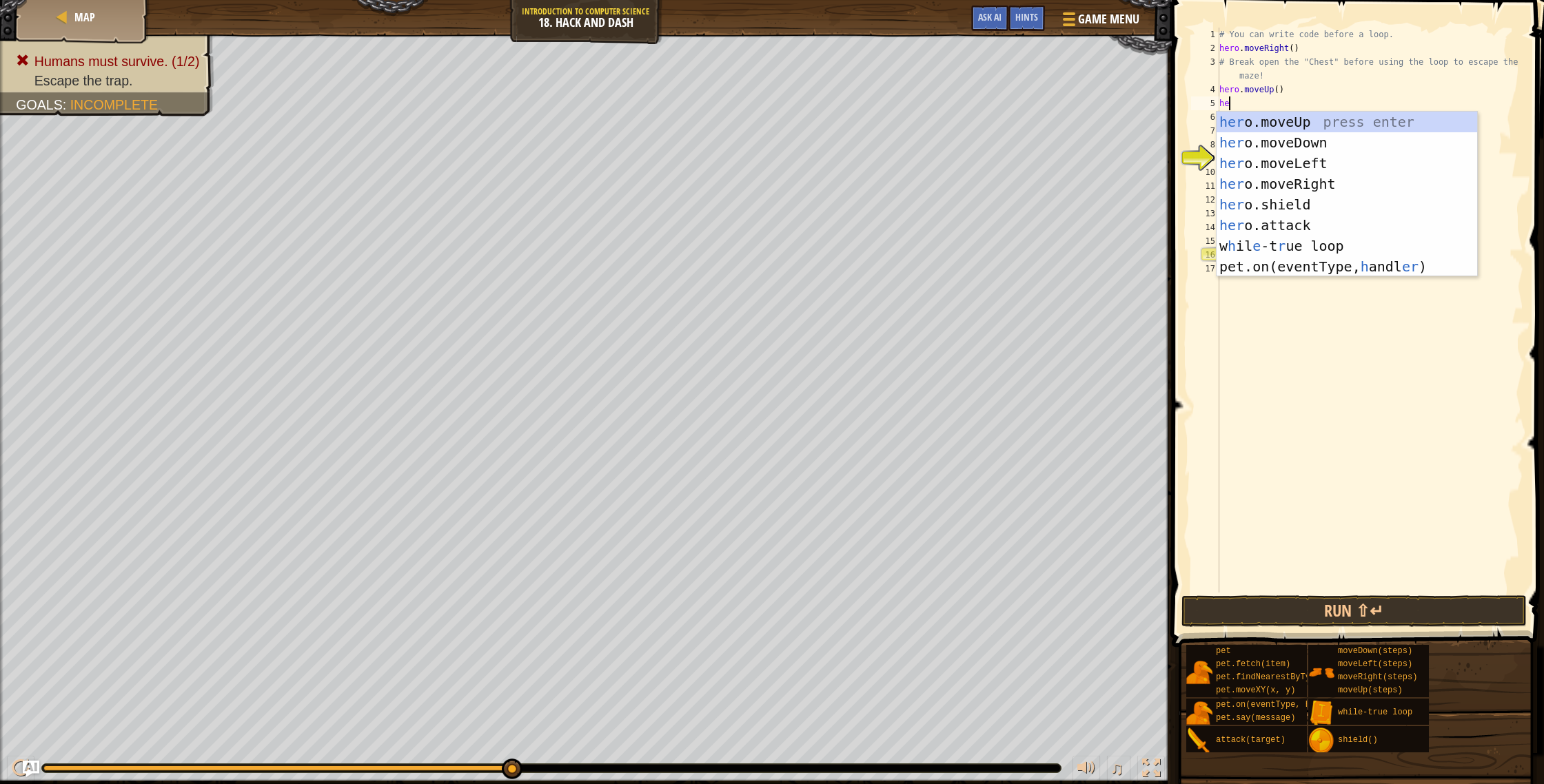
scroll to position [6, 0]
type textarea "h"
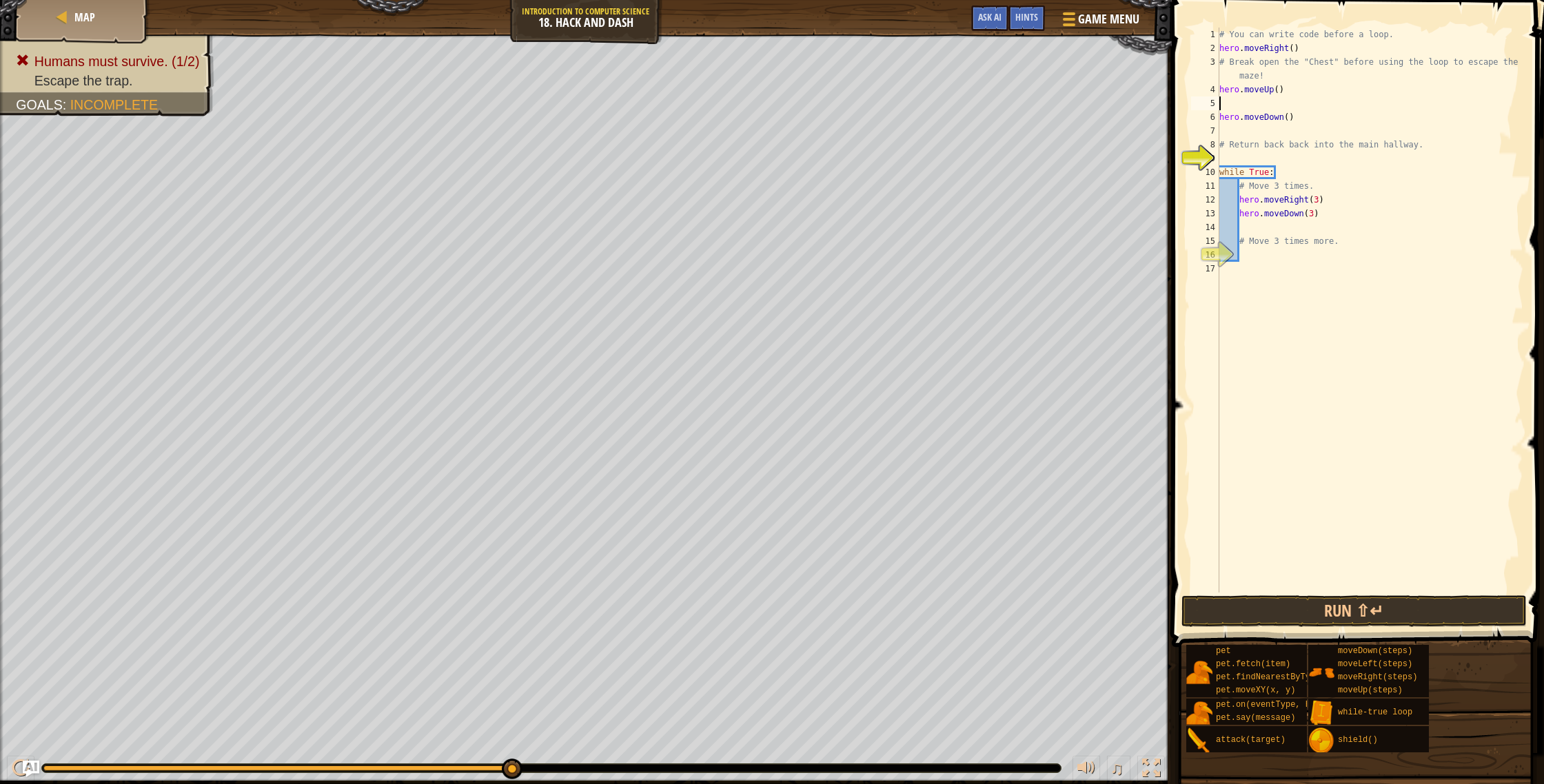
click at [1278, 90] on div "# You can write code before a loop. hero . moveRight ( ) # Break open the "Ches…" at bounding box center [1370, 324] width 307 height 592
click at [1249, 113] on div "# You can write code before a loop. hero . moveRight ( ) # Break open the "Ches…" at bounding box center [1370, 324] width 307 height 592
type textarea "hero.moveDown()"
click at [1341, 603] on button "Run ⇧↵" at bounding box center [1354, 611] width 346 height 32
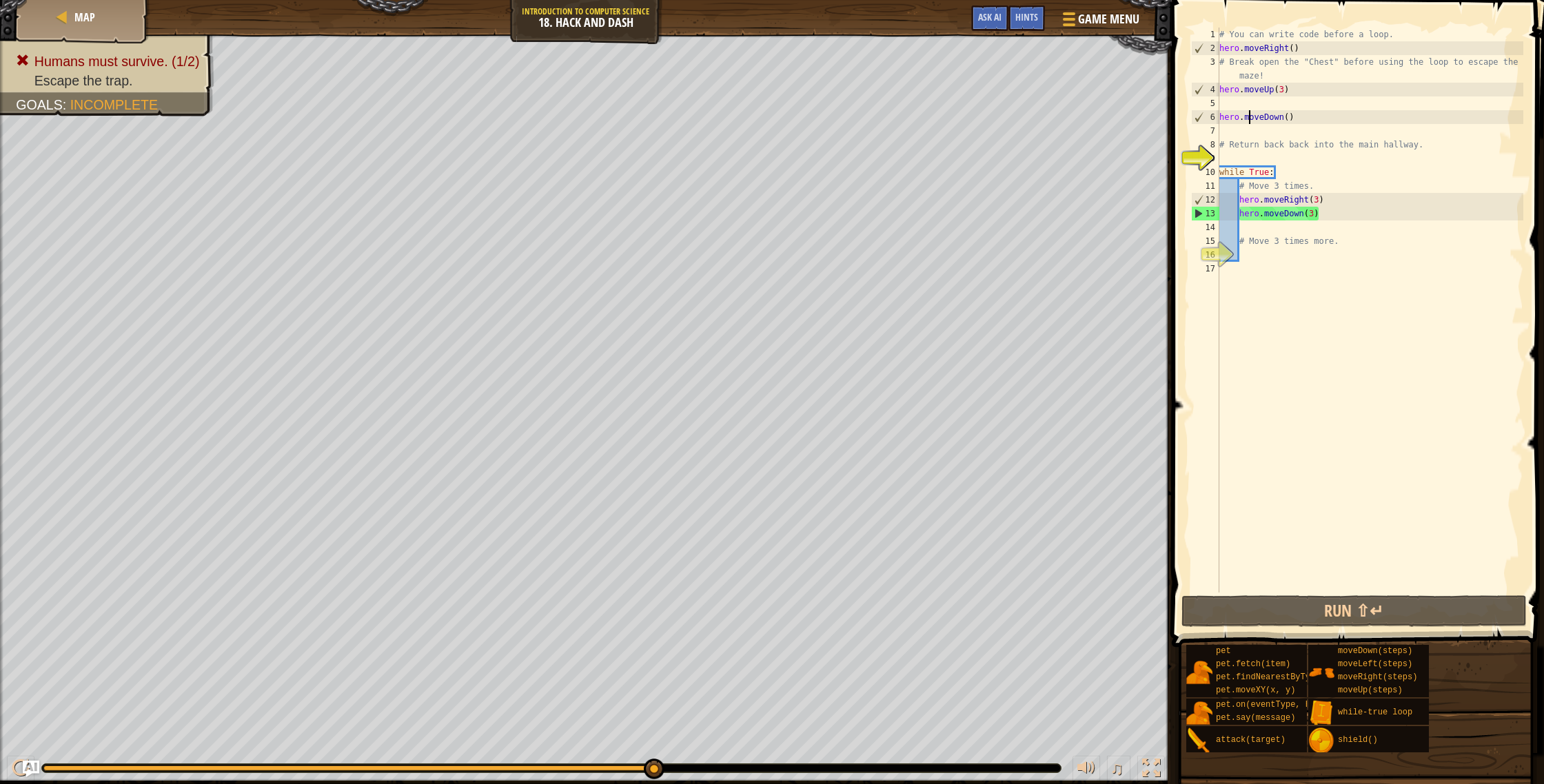
click at [1335, 122] on div "# You can write code before a loop. hero . moveRight ( ) # Break open the "Ches…" at bounding box center [1370, 324] width 307 height 592
click at [1302, 124] on div "# You can write code before a loop. hero . moveRight ( ) # Break open the "Ches…" at bounding box center [1370, 324] width 307 height 592
click at [1281, 87] on div "# You can write code before a loop. hero . moveRight ( ) # Break open the "Ches…" at bounding box center [1370, 324] width 307 height 592
type textarea "hero.moveUp()"
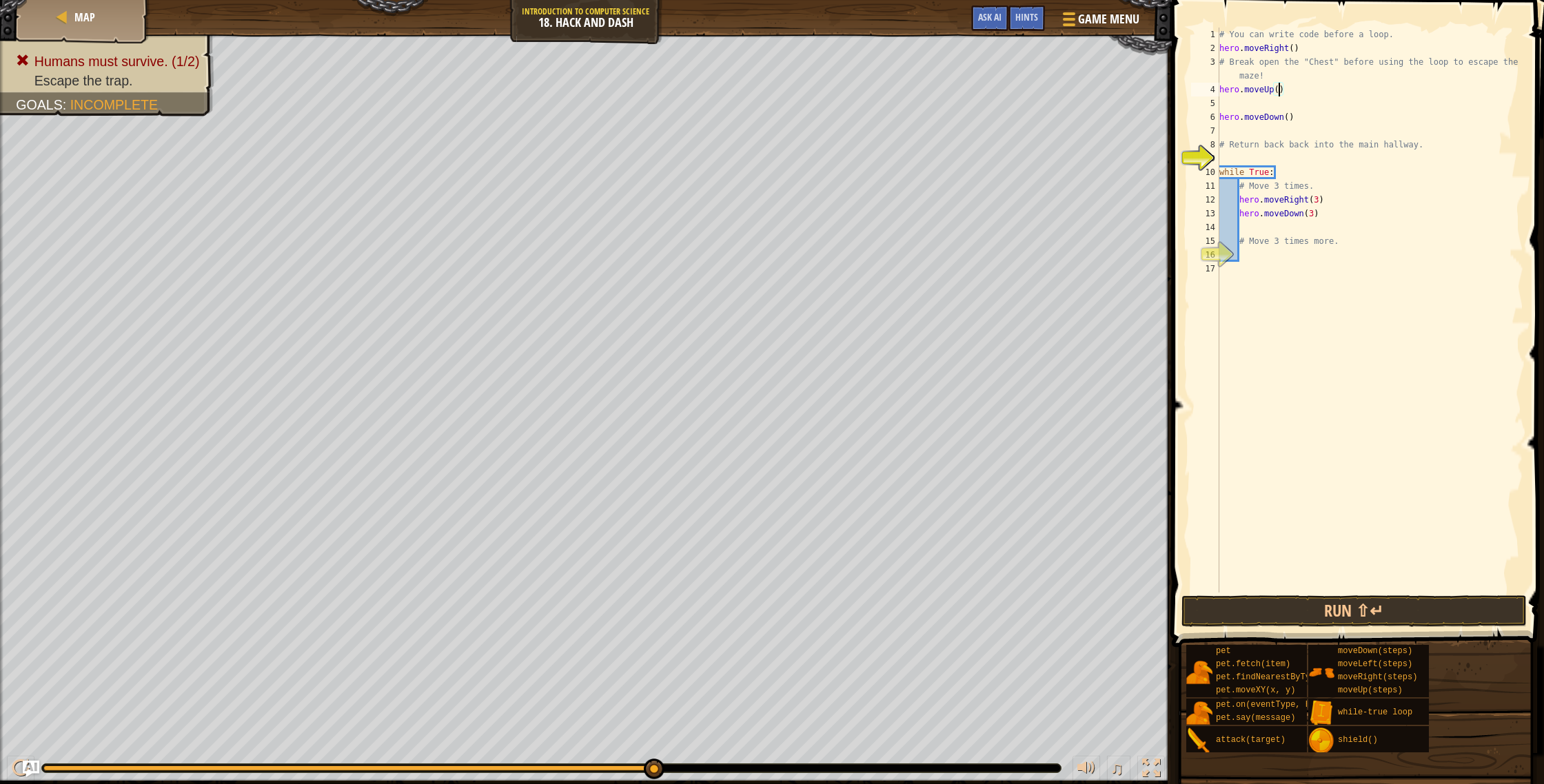
click at [1252, 130] on div "# You can write code before a loop. hero . moveRight ( ) # Break open the "Ches…" at bounding box center [1370, 324] width 307 height 592
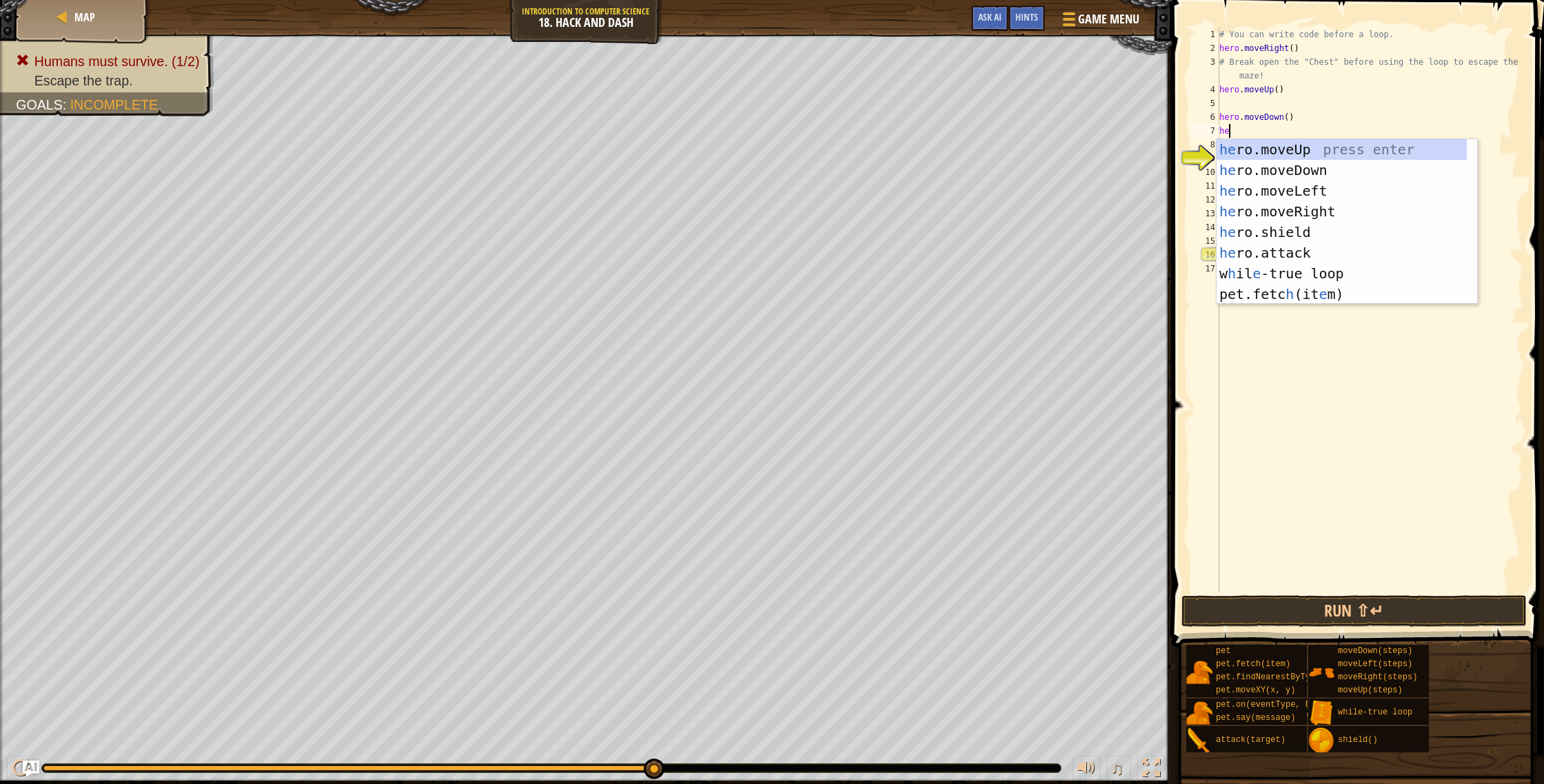
type textarea "hero"
click at [1286, 230] on div "hero .moveUp press enter hero .moveDown press enter hero .moveLeft press enter …" at bounding box center [1347, 232] width 261 height 186
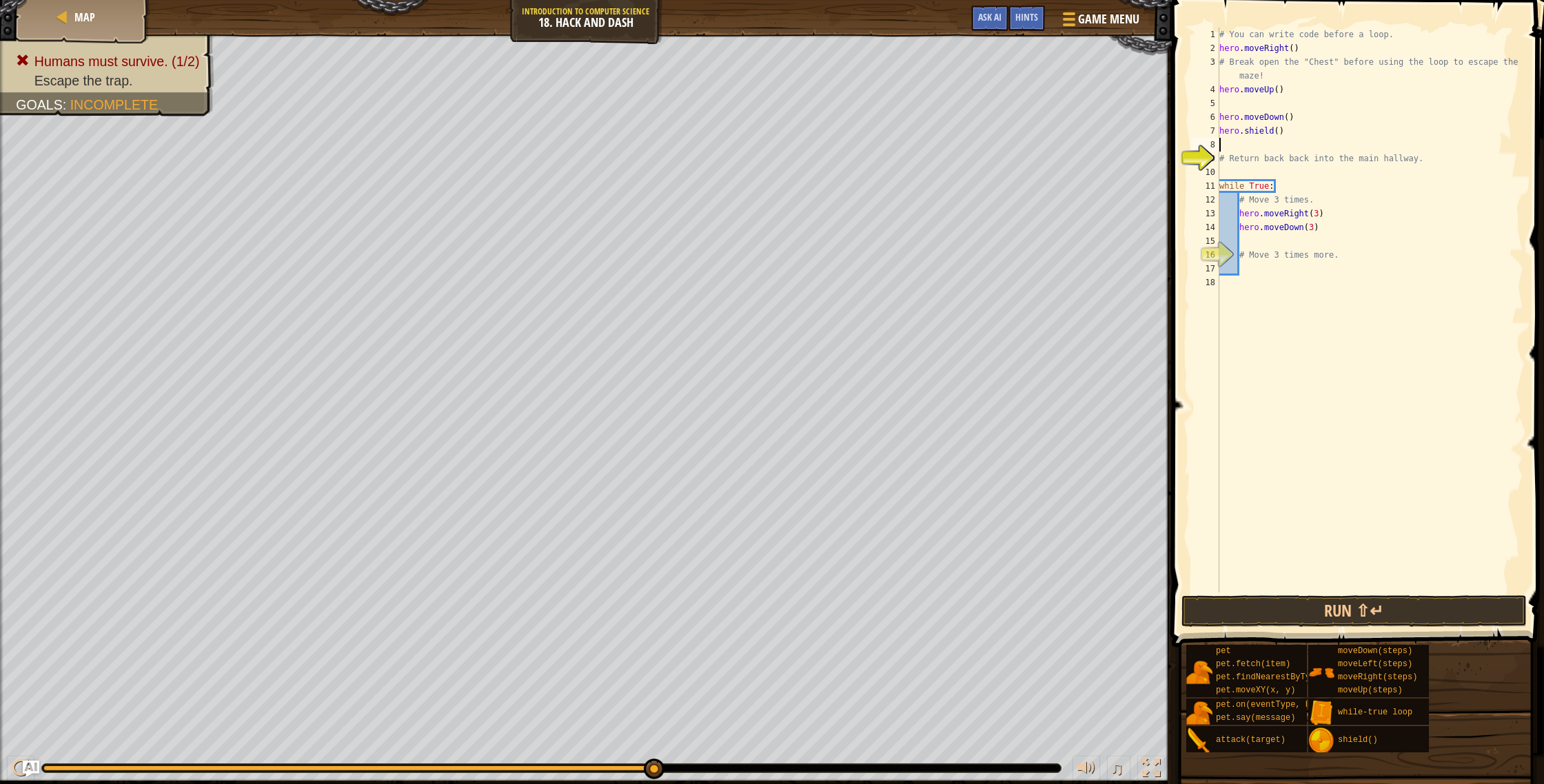
scroll to position [6, 0]
click at [1321, 607] on button "Run ⇧↵" at bounding box center [1354, 611] width 346 height 32
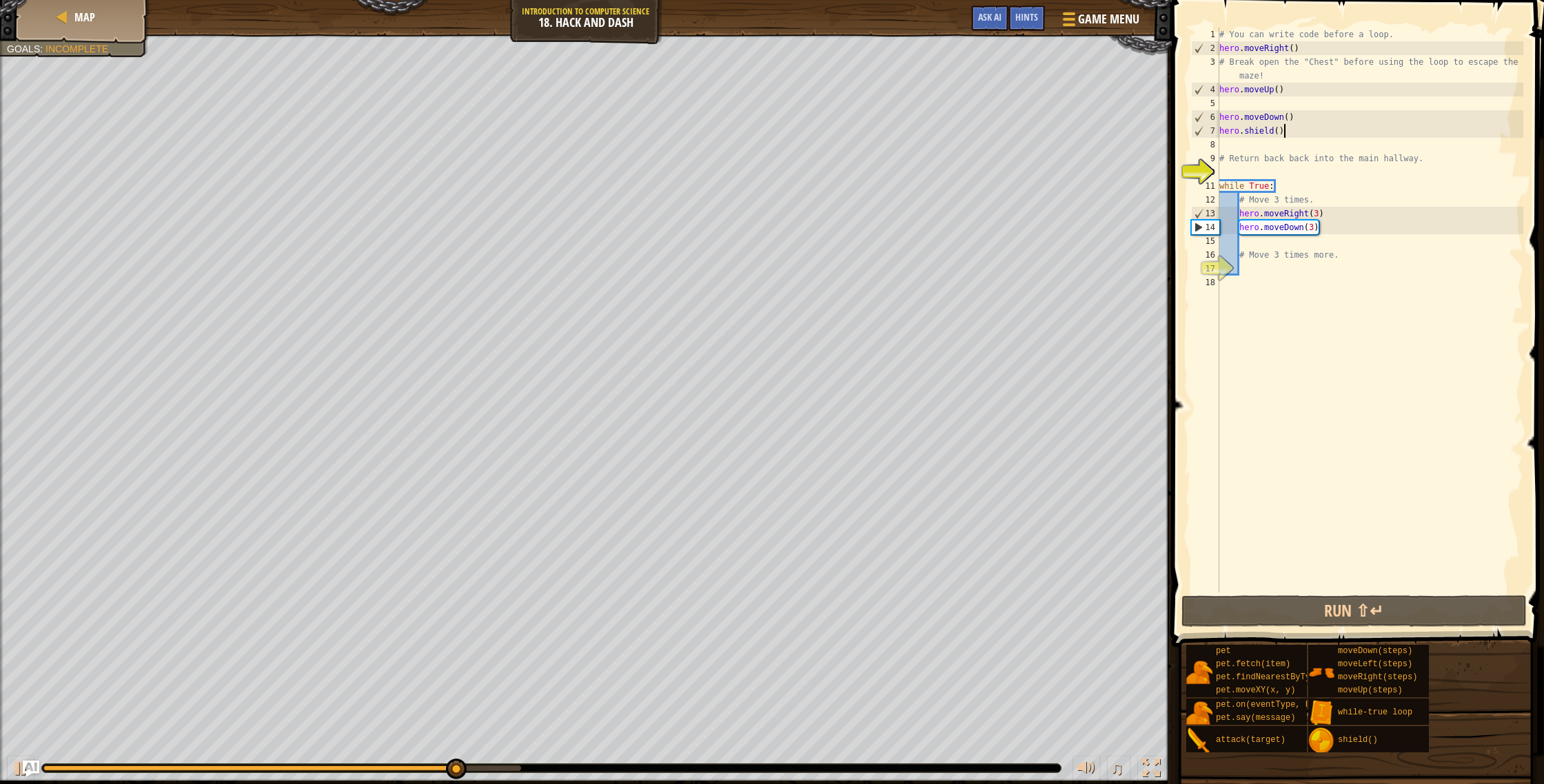
click at [1288, 131] on div "# You can write code before a loop. hero . moveRight ( ) # Break open the "Ches…" at bounding box center [1370, 324] width 307 height 592
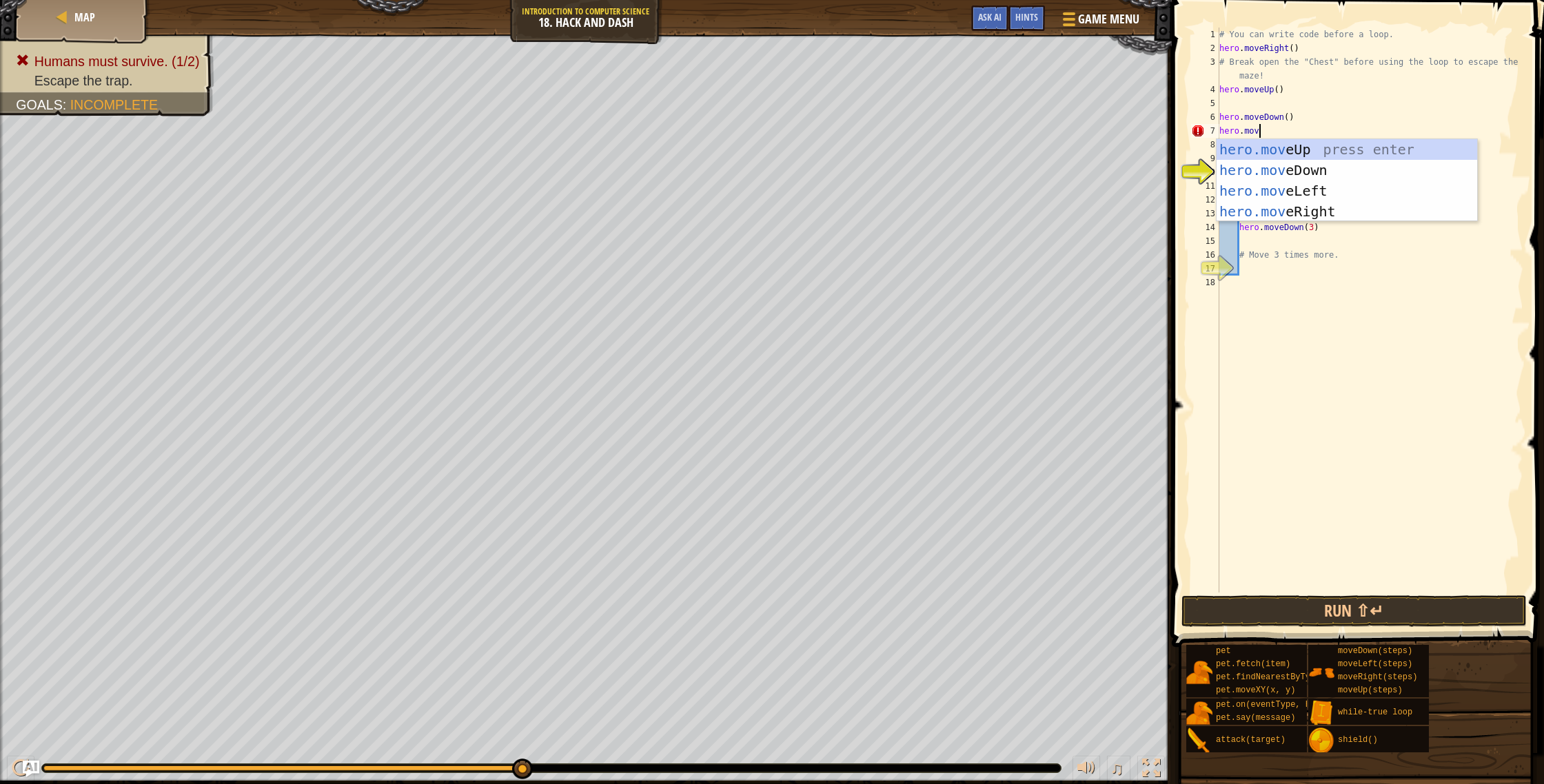
type textarea "hero.move"
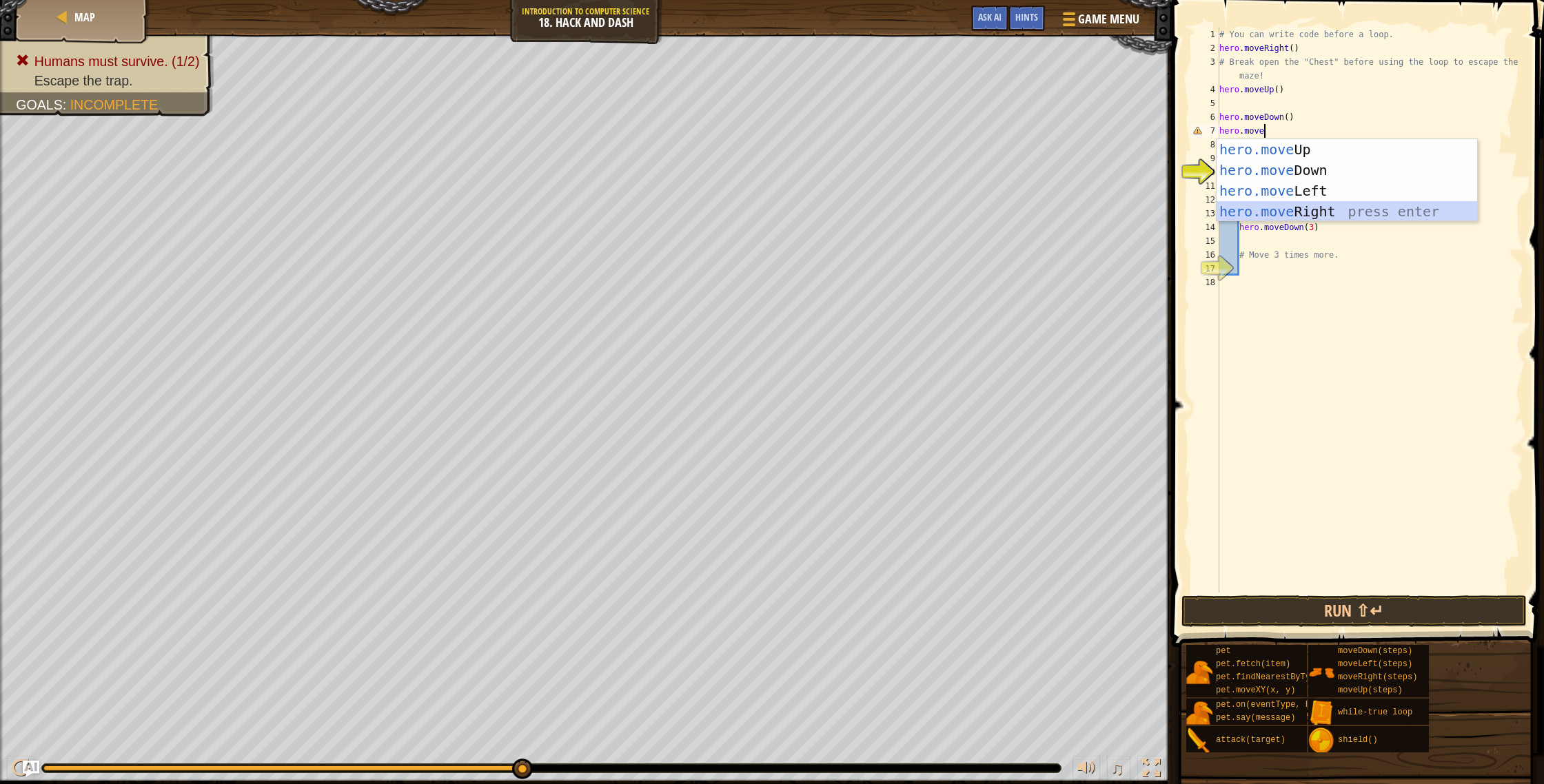
click at [1340, 204] on div "hero.move Up press enter hero.move Down press enter hero.move Left press enter …" at bounding box center [1347, 201] width 261 height 124
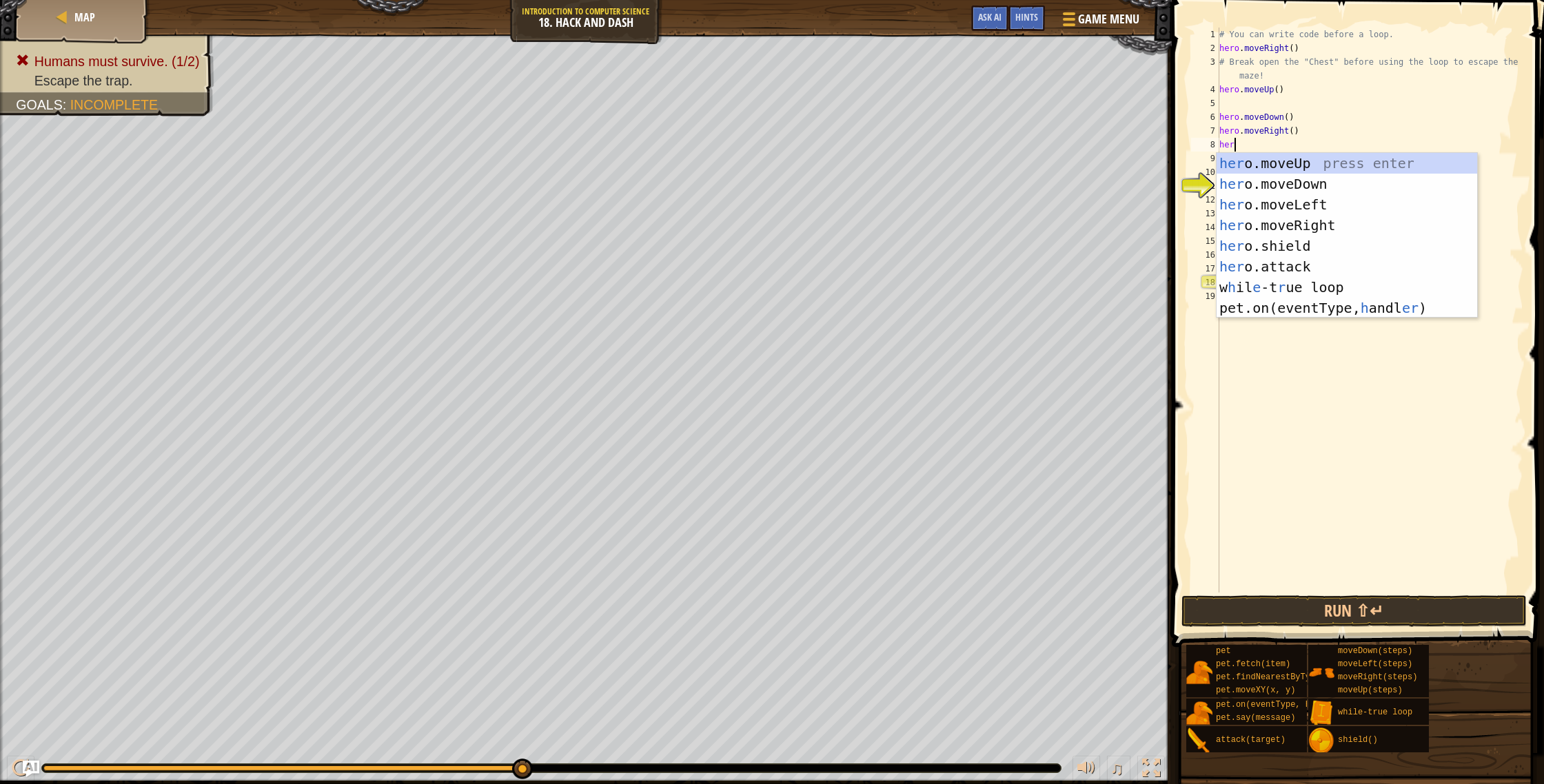
type textarea "hero"
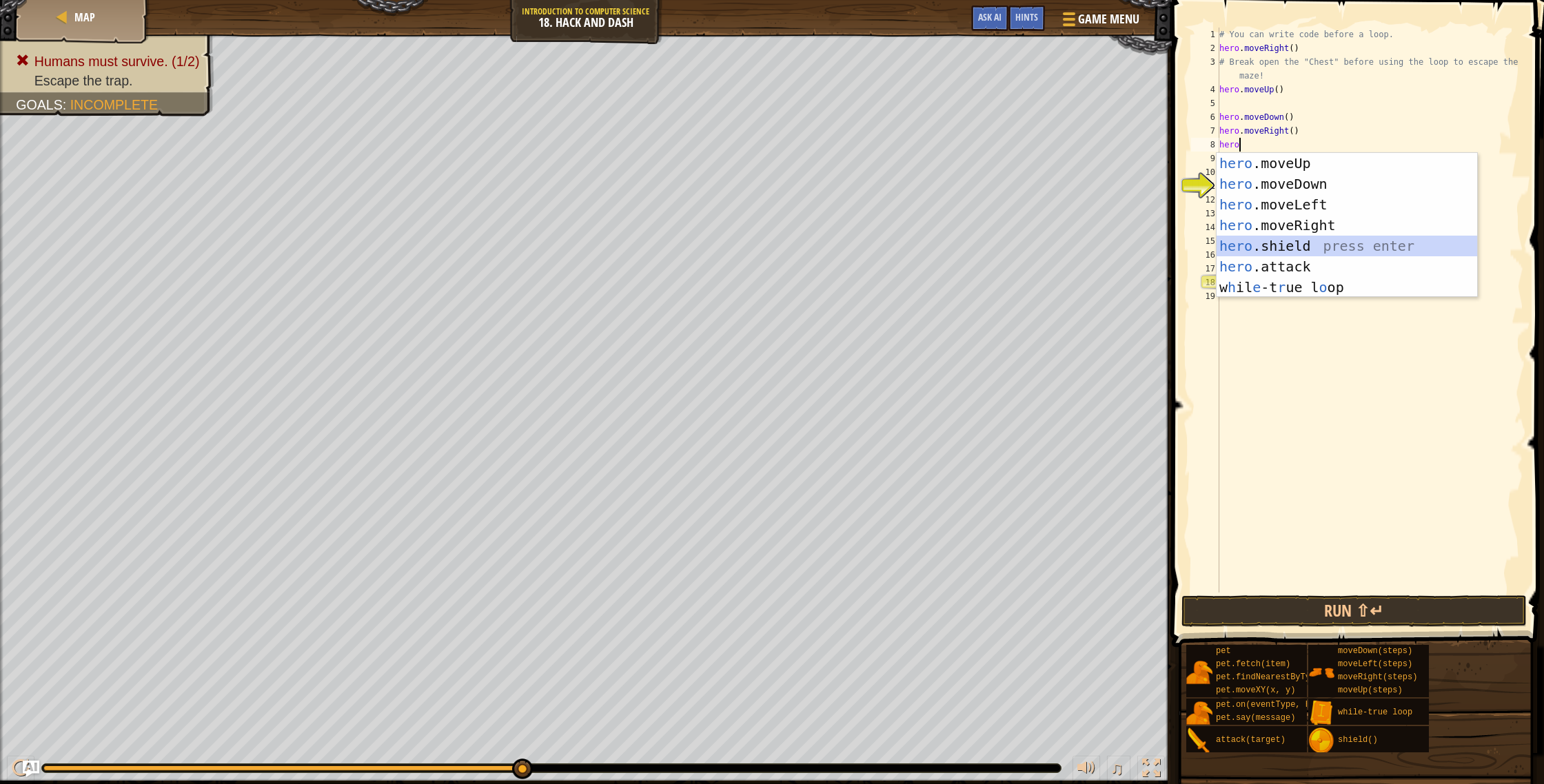
click at [1291, 243] on div "hero .moveUp press enter hero .moveDown press enter hero .moveLeft press enter …" at bounding box center [1347, 246] width 261 height 186
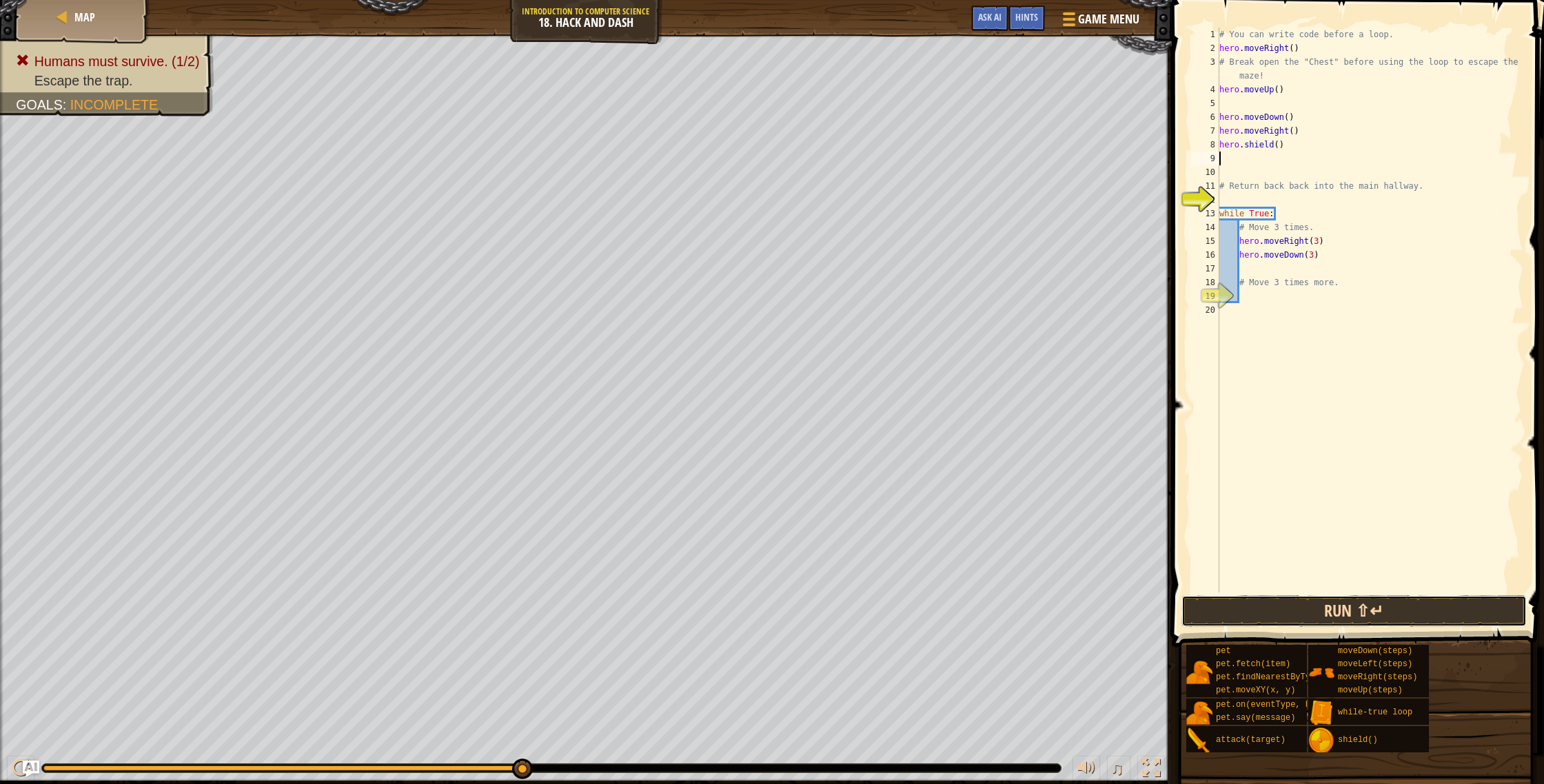
click at [1345, 617] on button "Run ⇧↵" at bounding box center [1354, 611] width 346 height 32
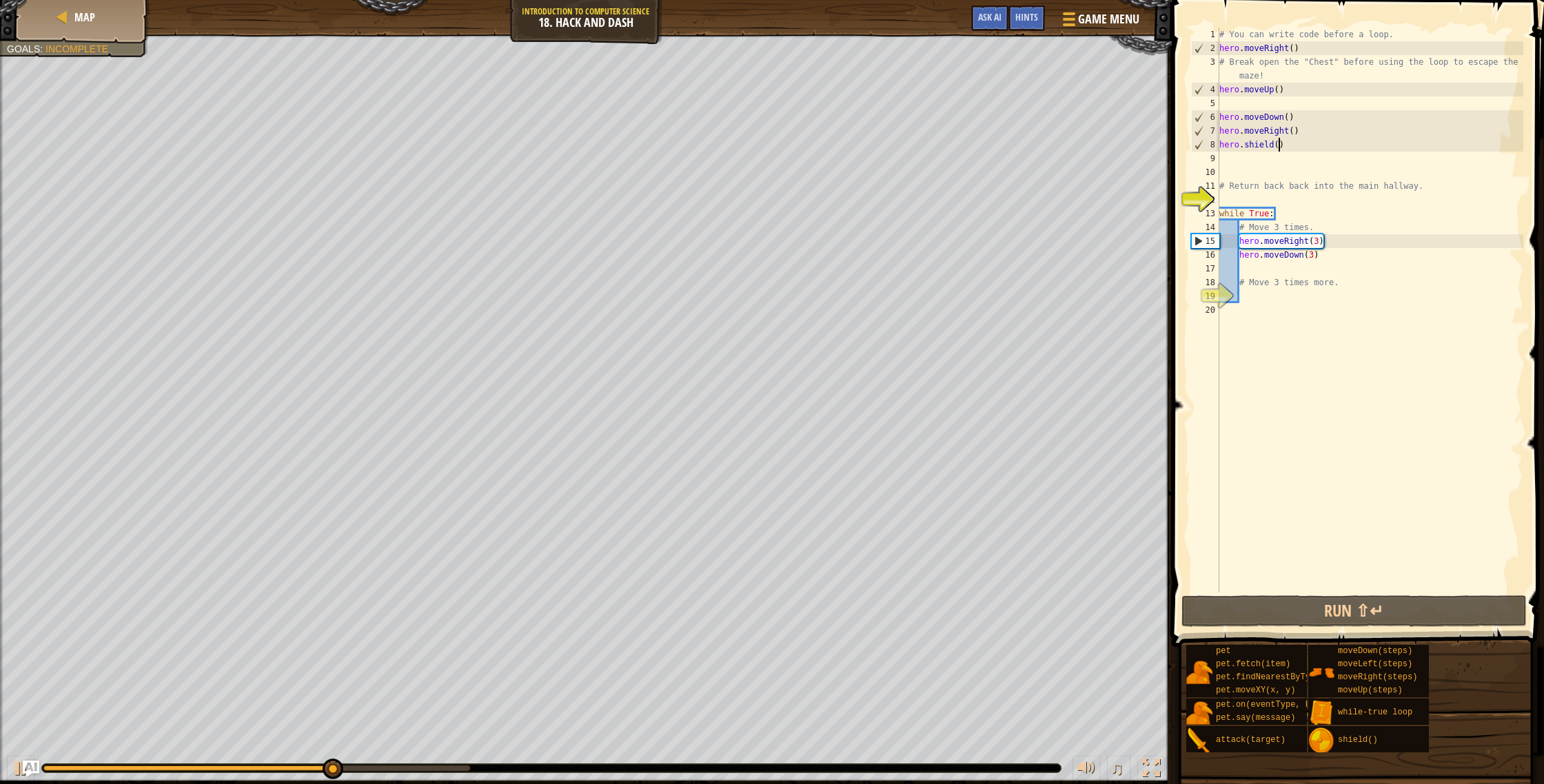
click at [1280, 143] on div "# You can write code before a loop. hero . moveRight ( ) # Break open the "Ches…" at bounding box center [1370, 324] width 307 height 592
click at [1317, 618] on button "Run ⇧↵" at bounding box center [1354, 611] width 346 height 32
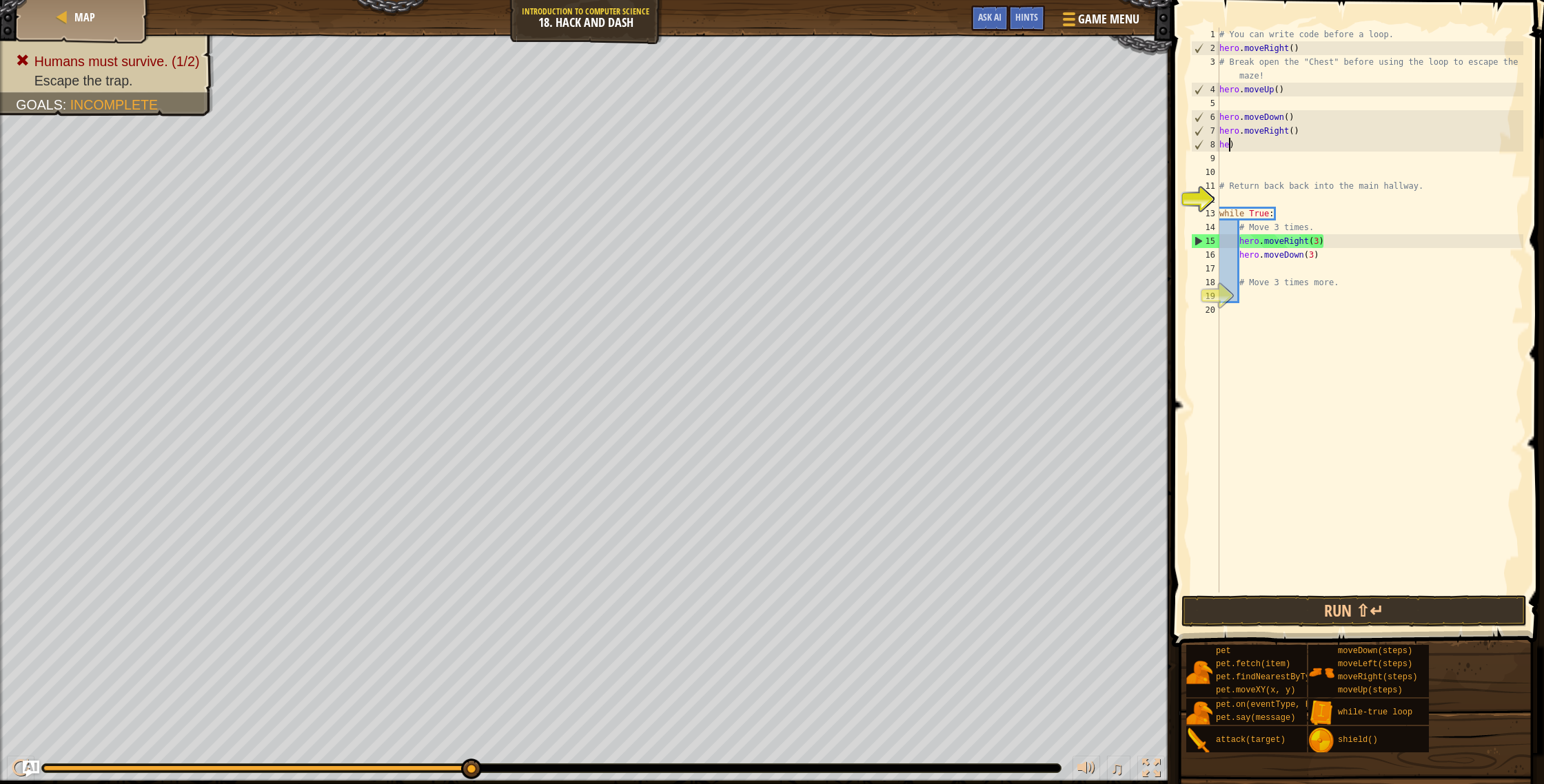
scroll to position [6, 0]
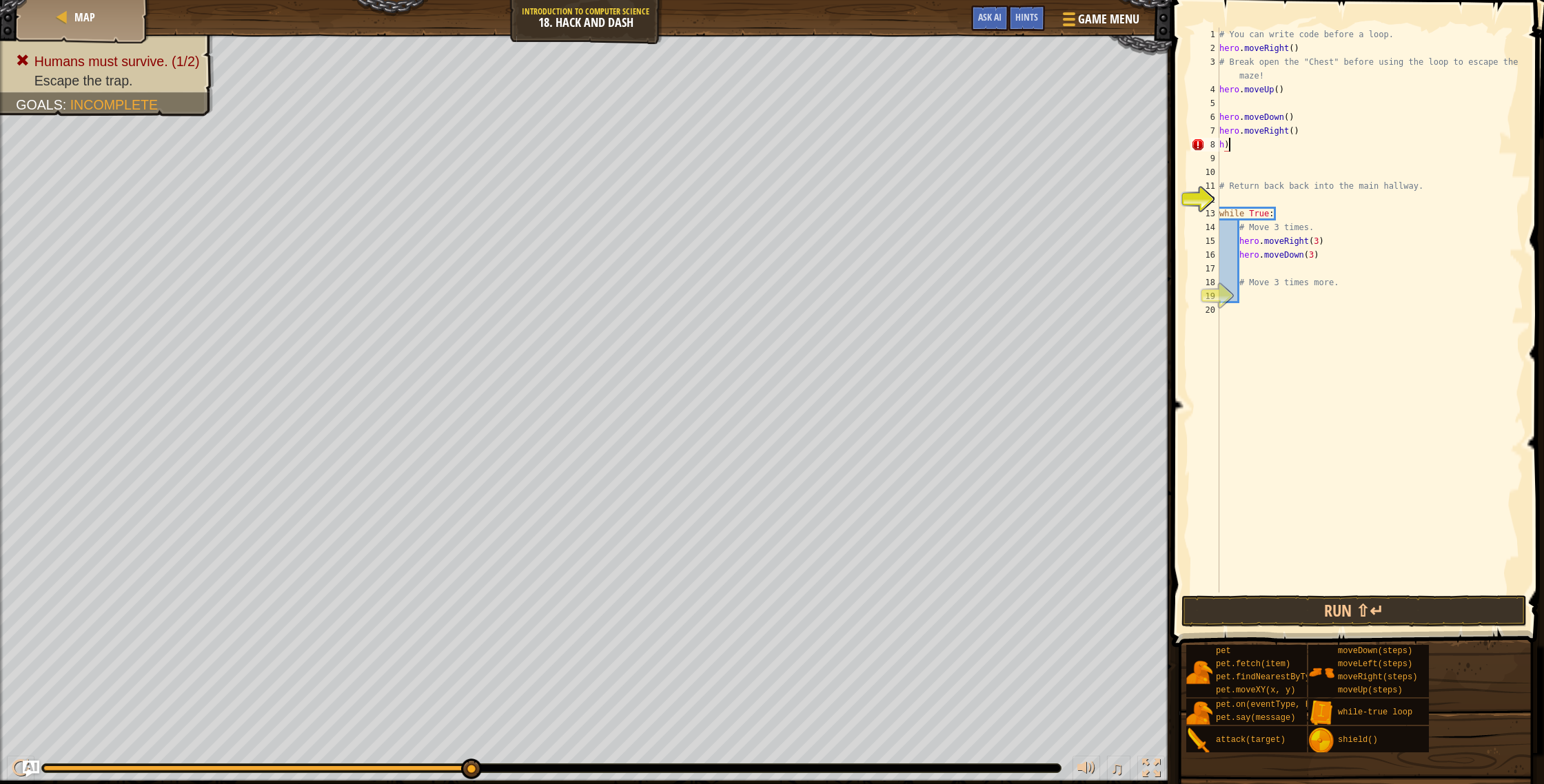
type textarea "h"
drag, startPoint x: 1316, startPoint y: 127, endPoint x: 1193, endPoint y: 135, distance: 123.3
click at [1193, 135] on div "1 2 3 4 5 6 7 8 9 10 11 12 13 14 15 16 17 18 19 20 # You can write code before …" at bounding box center [1355, 310] width 335 height 565
type textarea "hero.moveRight()"
click at [1216, 116] on div "6" at bounding box center [1205, 118] width 29 height 14
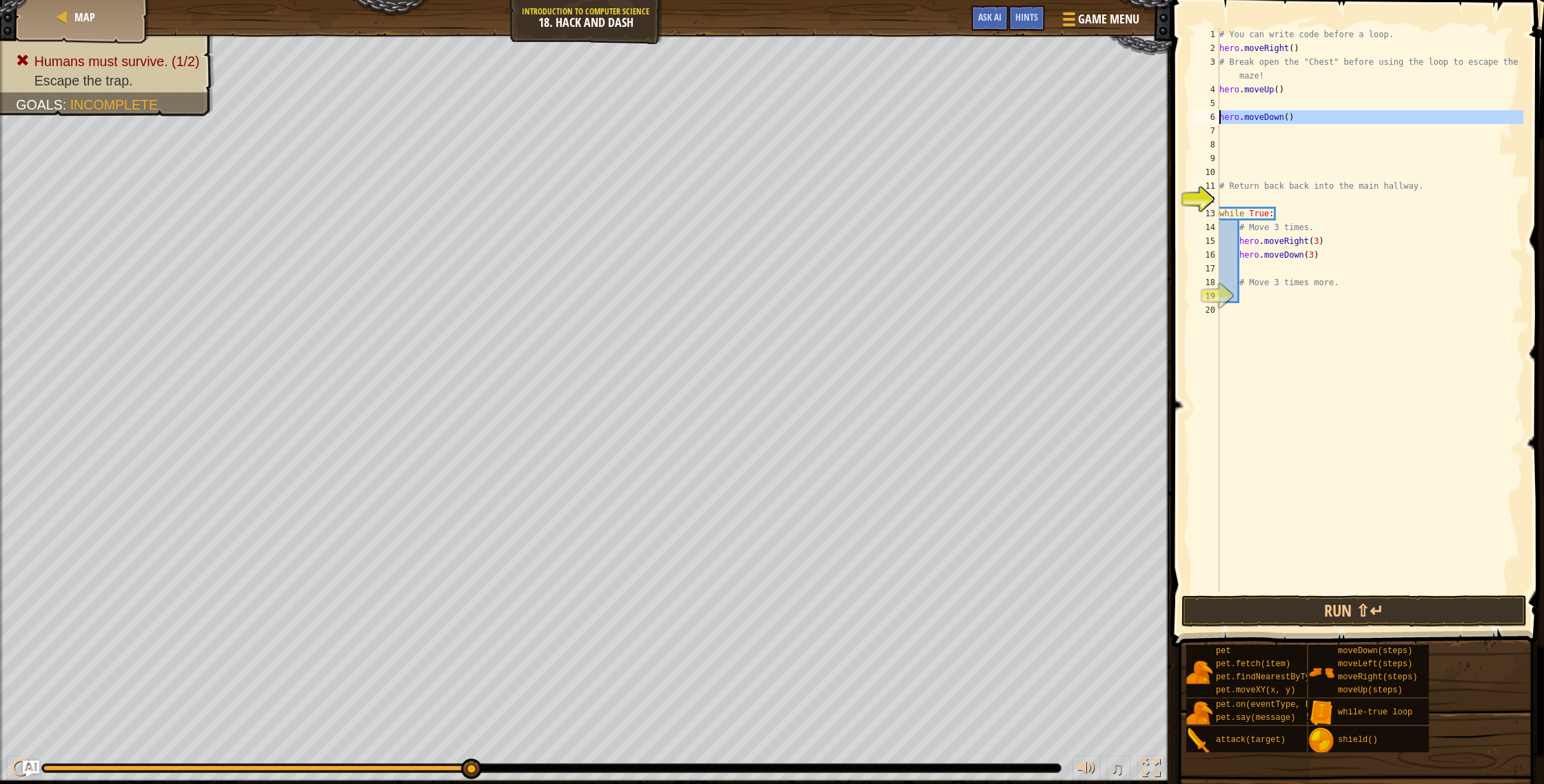
type textarea "hero.moveDown()"
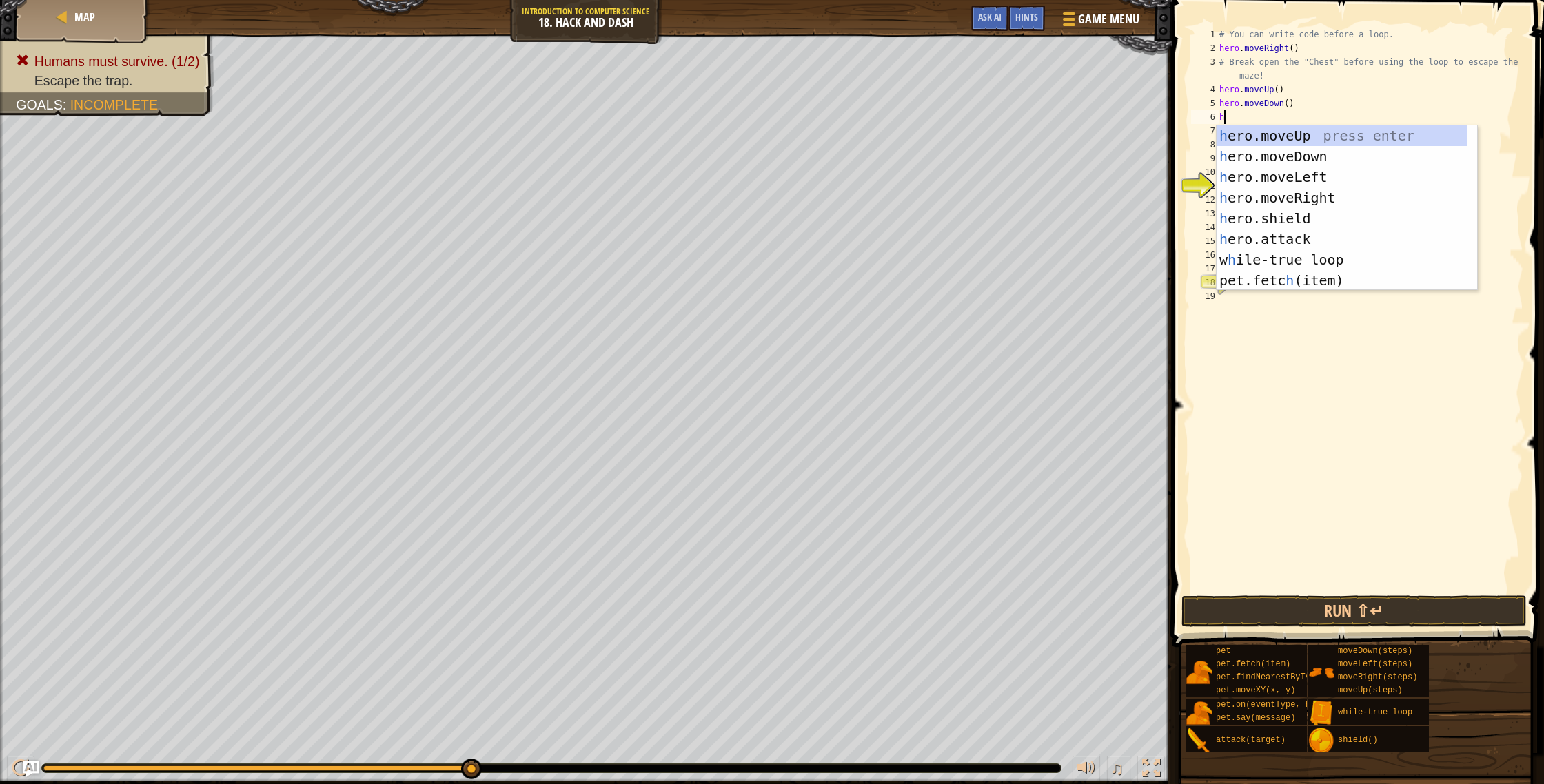
type textarea "he"
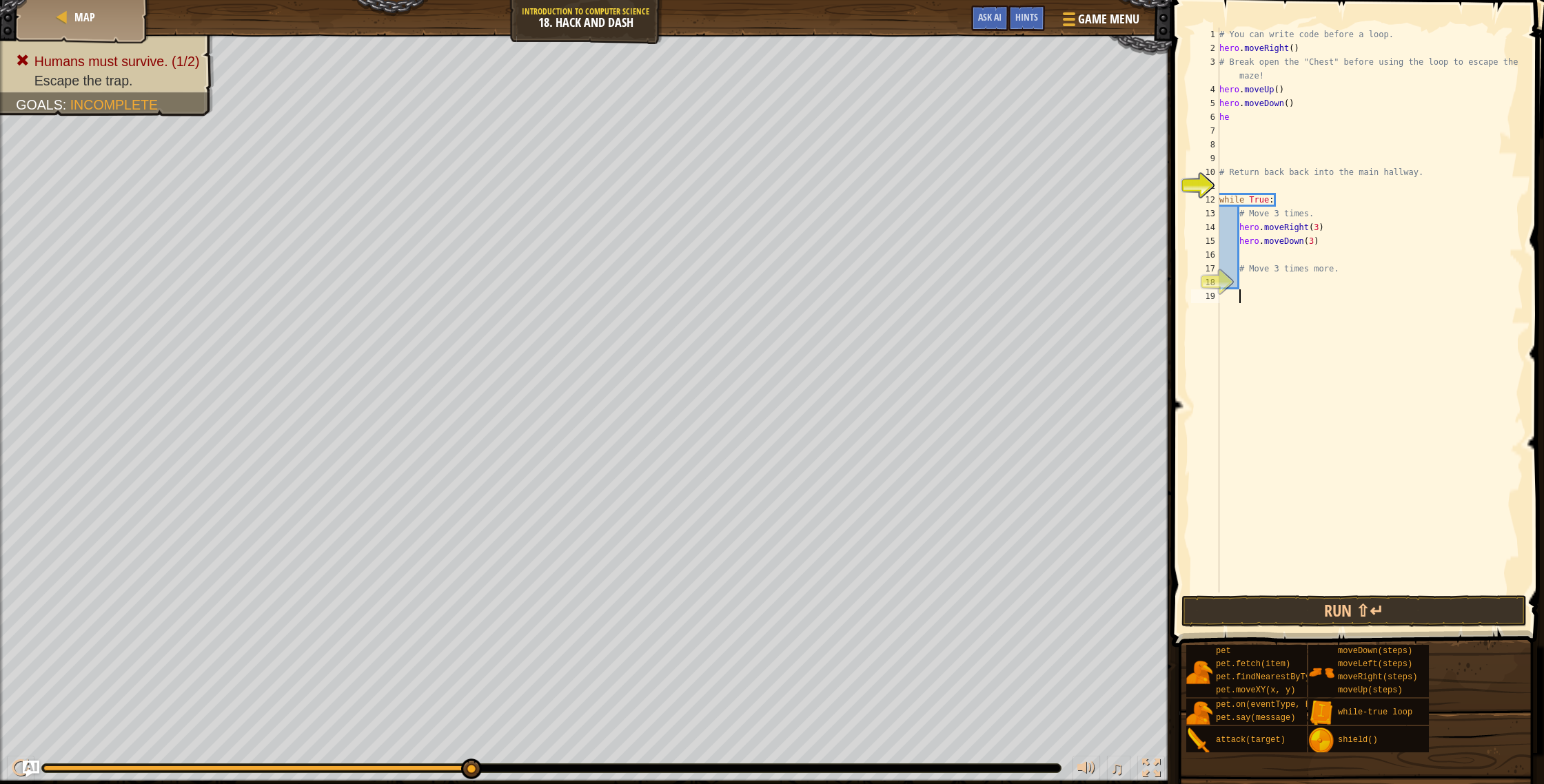
click at [1436, 443] on div "# You can write code before a loop. hero . moveRight ( ) # Break open the "Ches…" at bounding box center [1370, 324] width 307 height 592
click at [1254, 112] on div "# You can write code before a loop. hero . moveRight ( ) # Break open the "Ches…" at bounding box center [1370, 324] width 307 height 592
click at [1404, 137] on div "hero. attack press enter" at bounding box center [1372, 156] width 261 height 62
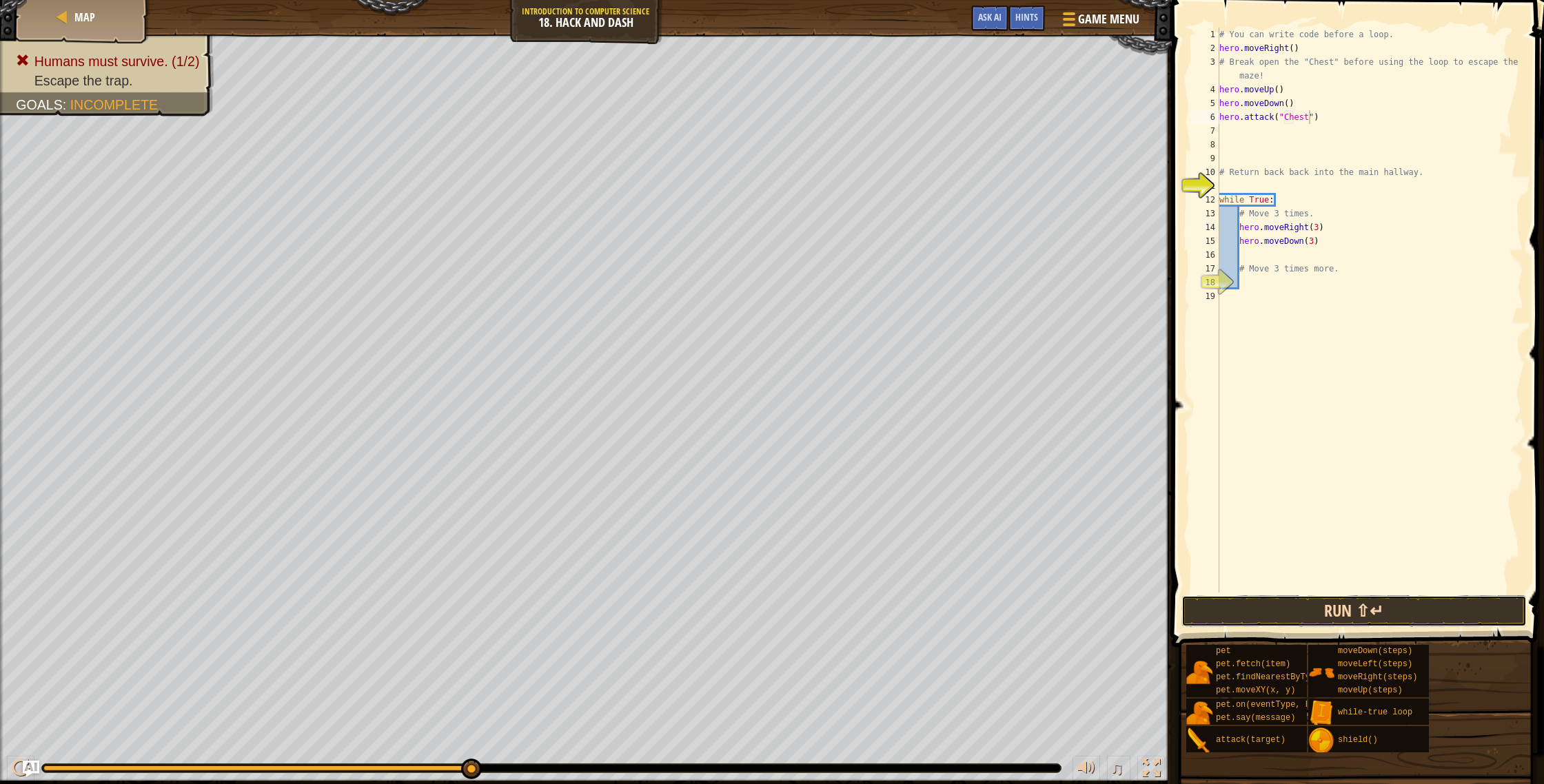
click at [1311, 609] on button "Run ⇧↵" at bounding box center [1354, 611] width 346 height 32
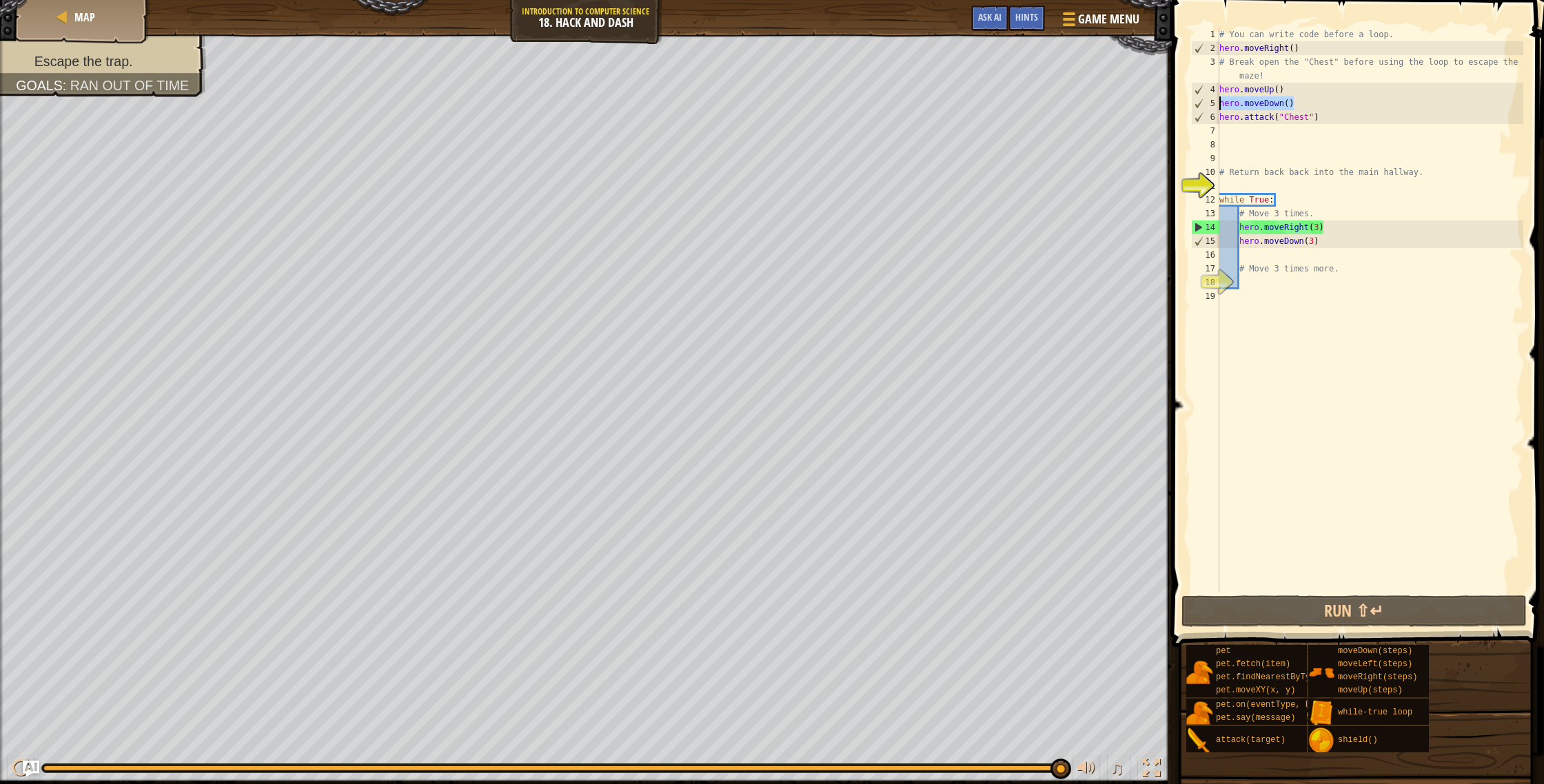
drag, startPoint x: 1293, startPoint y: 102, endPoint x: 1217, endPoint y: 106, distance: 76.1
click at [1217, 106] on div "hero.attack("Chest") 1 2 3 4 5 6 7 8 9 10 11 12 13 14 15 16 17 18 19 # You can …" at bounding box center [1355, 310] width 335 height 565
type textarea "hero.moveDown()"
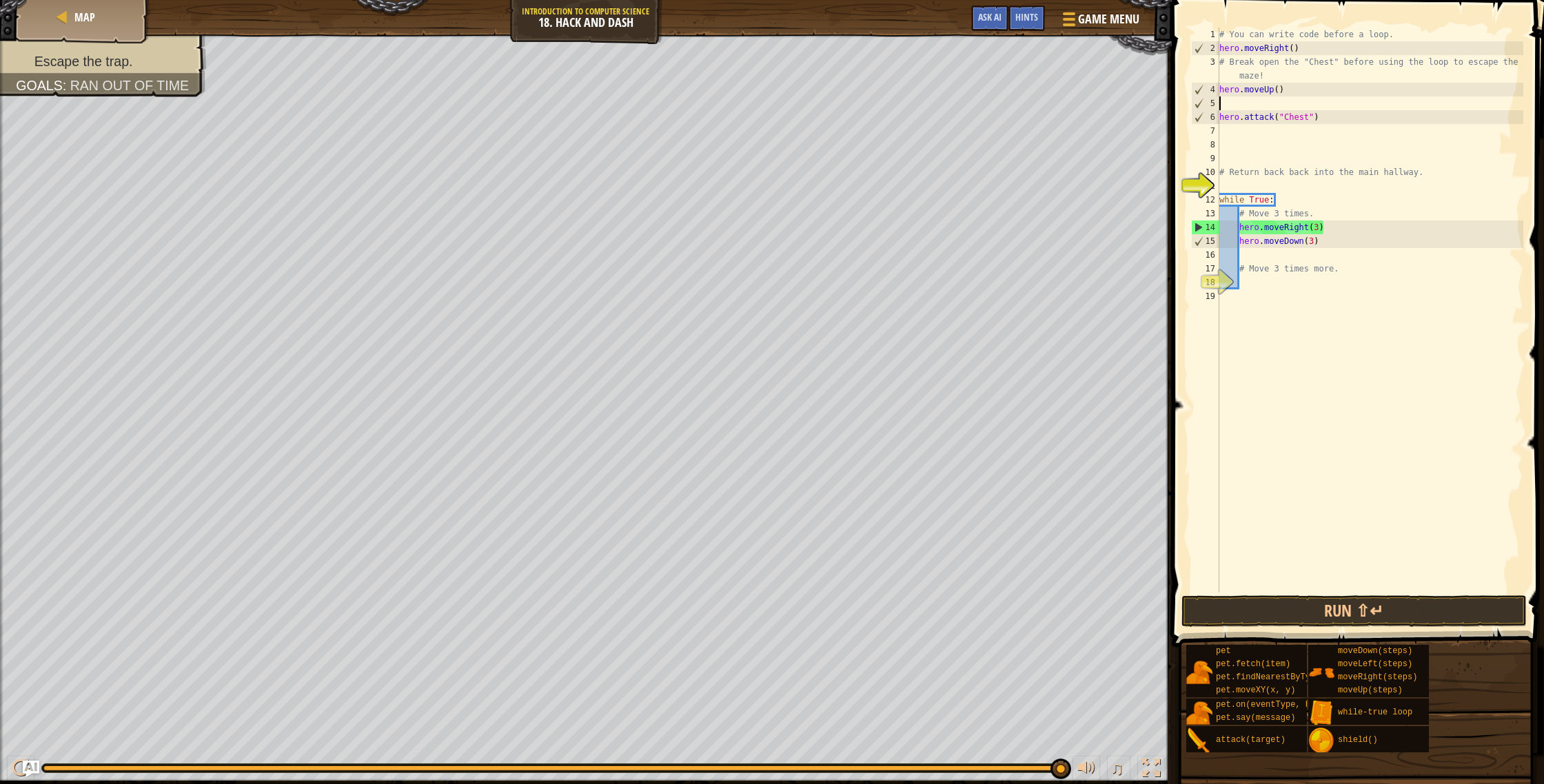
scroll to position [6, 0]
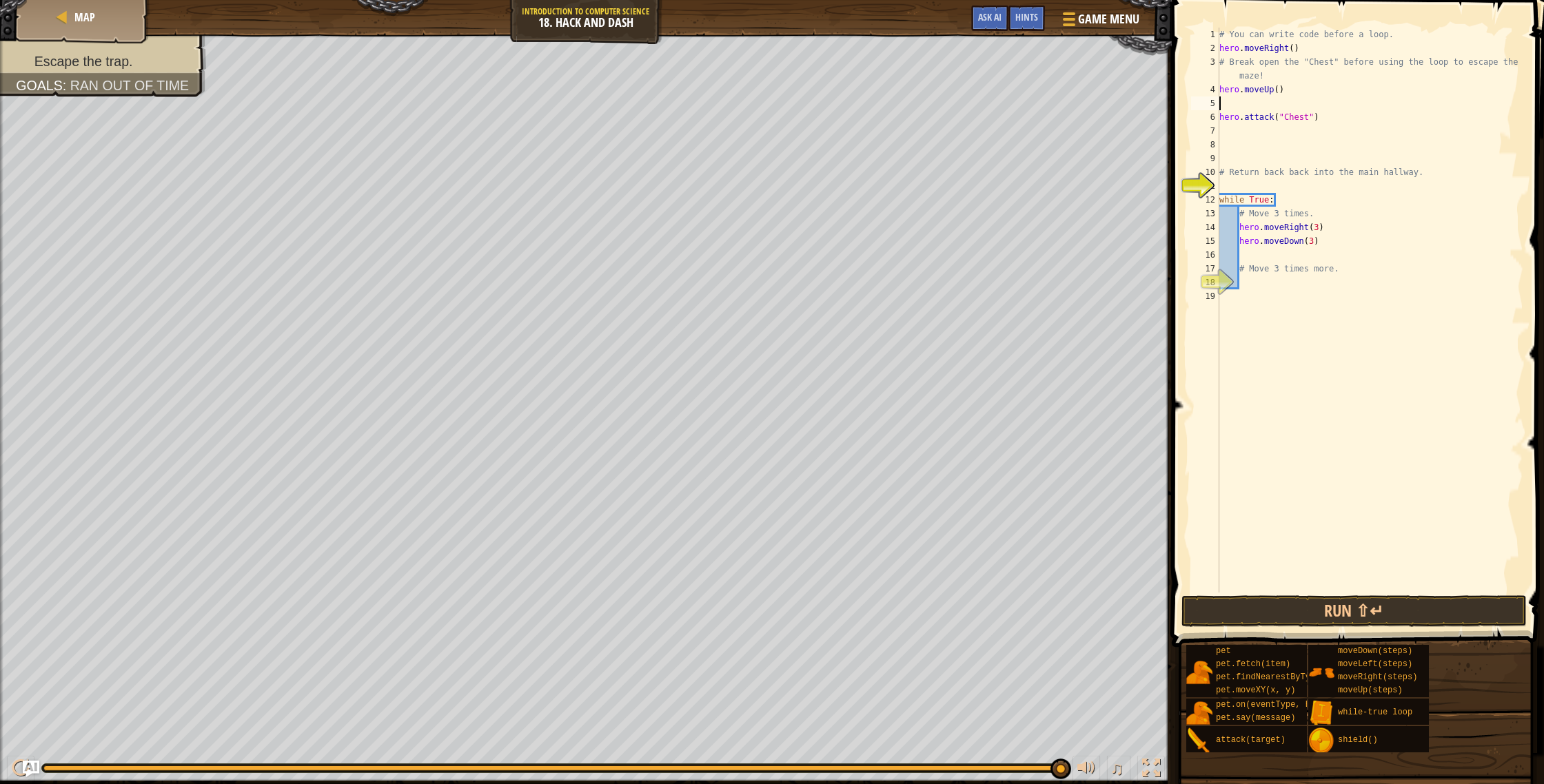
type textarea "hero.moveUp()"
click at [1243, 126] on div "# You can write code before a loop. hero . moveRight ( ) # Break open the "Ches…" at bounding box center [1370, 324] width 307 height 592
click at [1244, 118] on div "# You can write code before a loop. hero . moveRight ( ) # Break open the "Ches…" at bounding box center [1370, 324] width 307 height 592
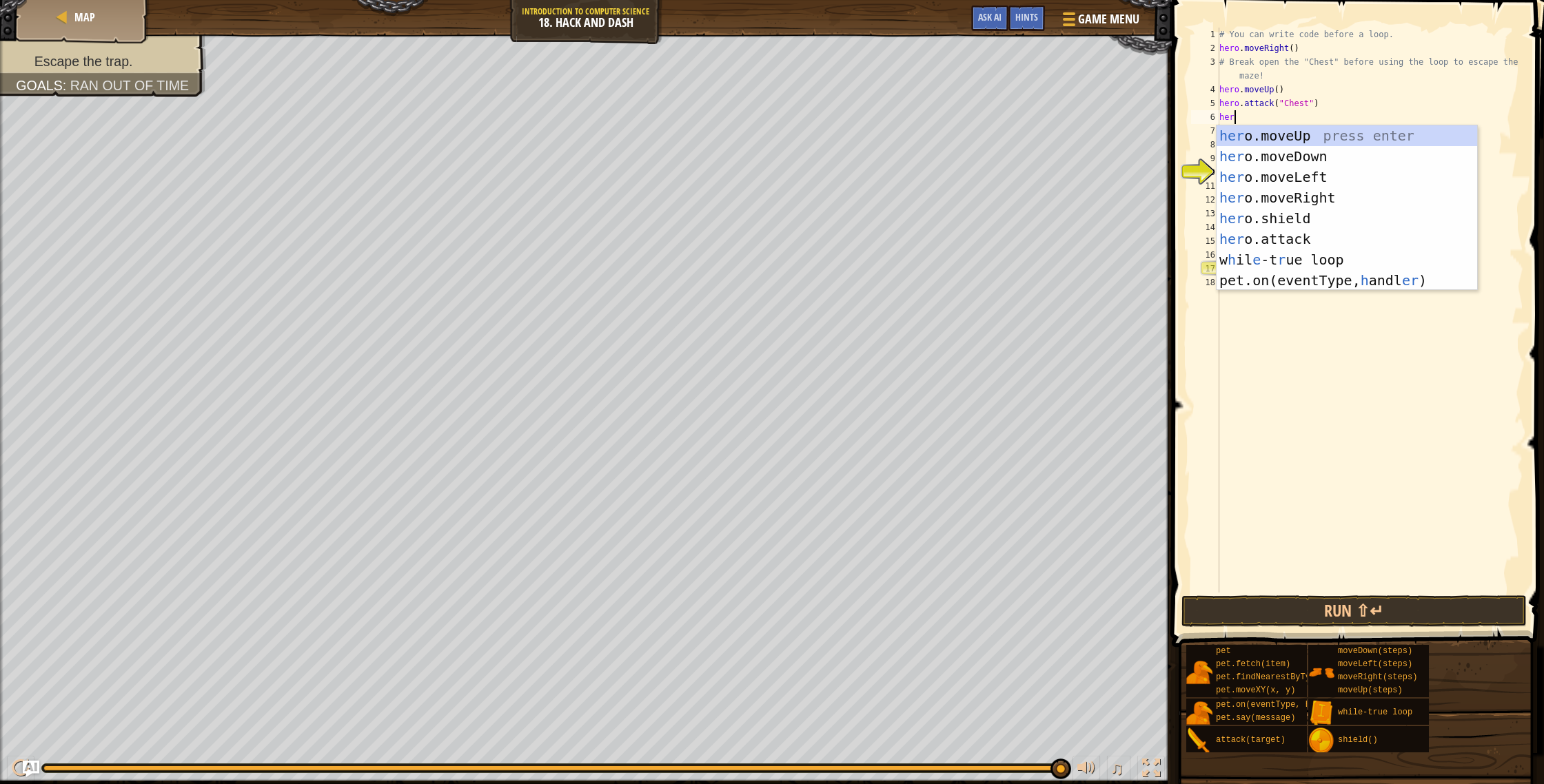
scroll to position [6, 1]
type textarea "hero"
click at [1276, 155] on div "hero .moveUp press enter hero .moveDown press enter hero .moveLeft press enter …" at bounding box center [1347, 218] width 261 height 186
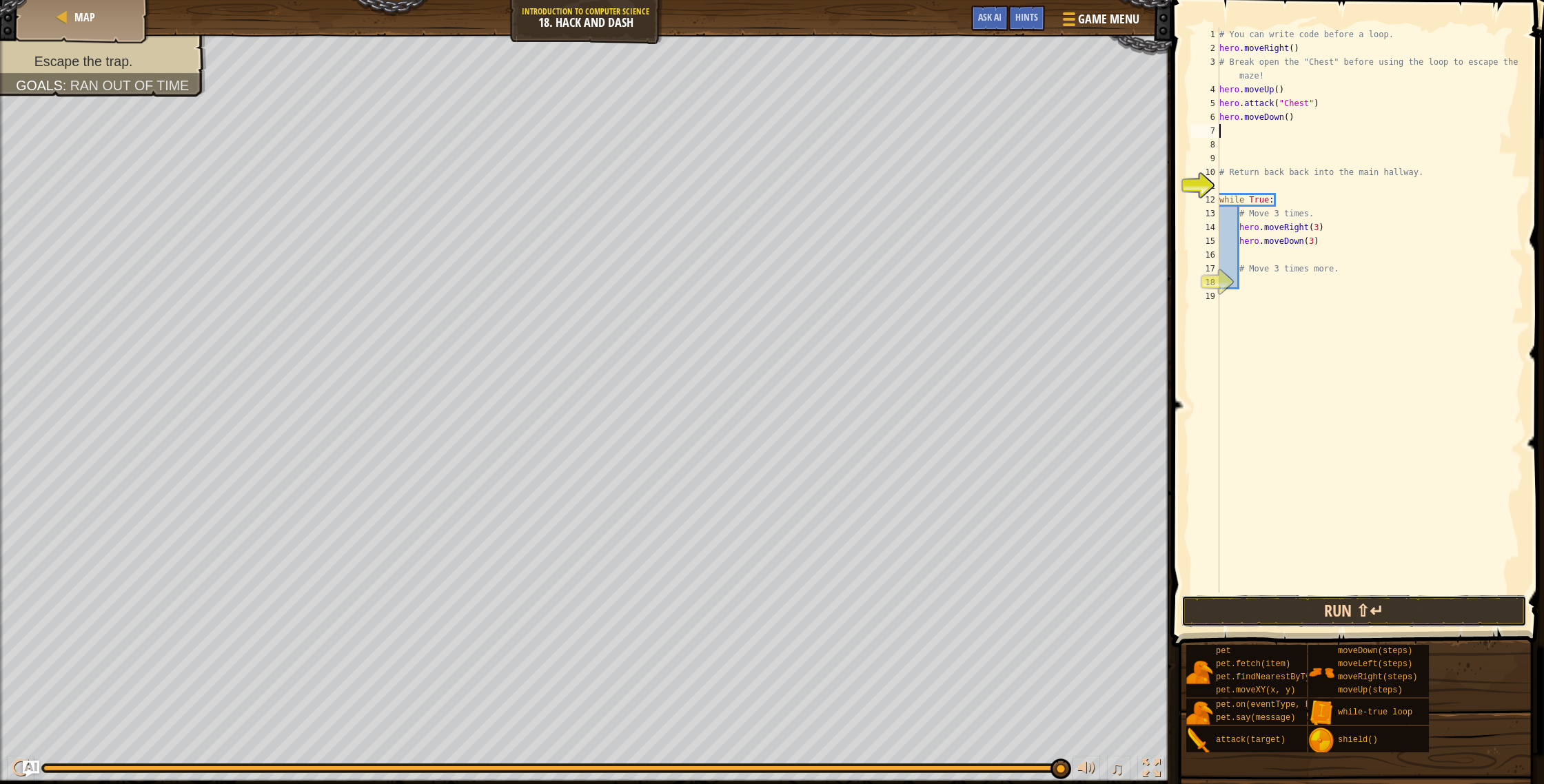
click at [1361, 613] on button "Run ⇧↵" at bounding box center [1354, 611] width 346 height 32
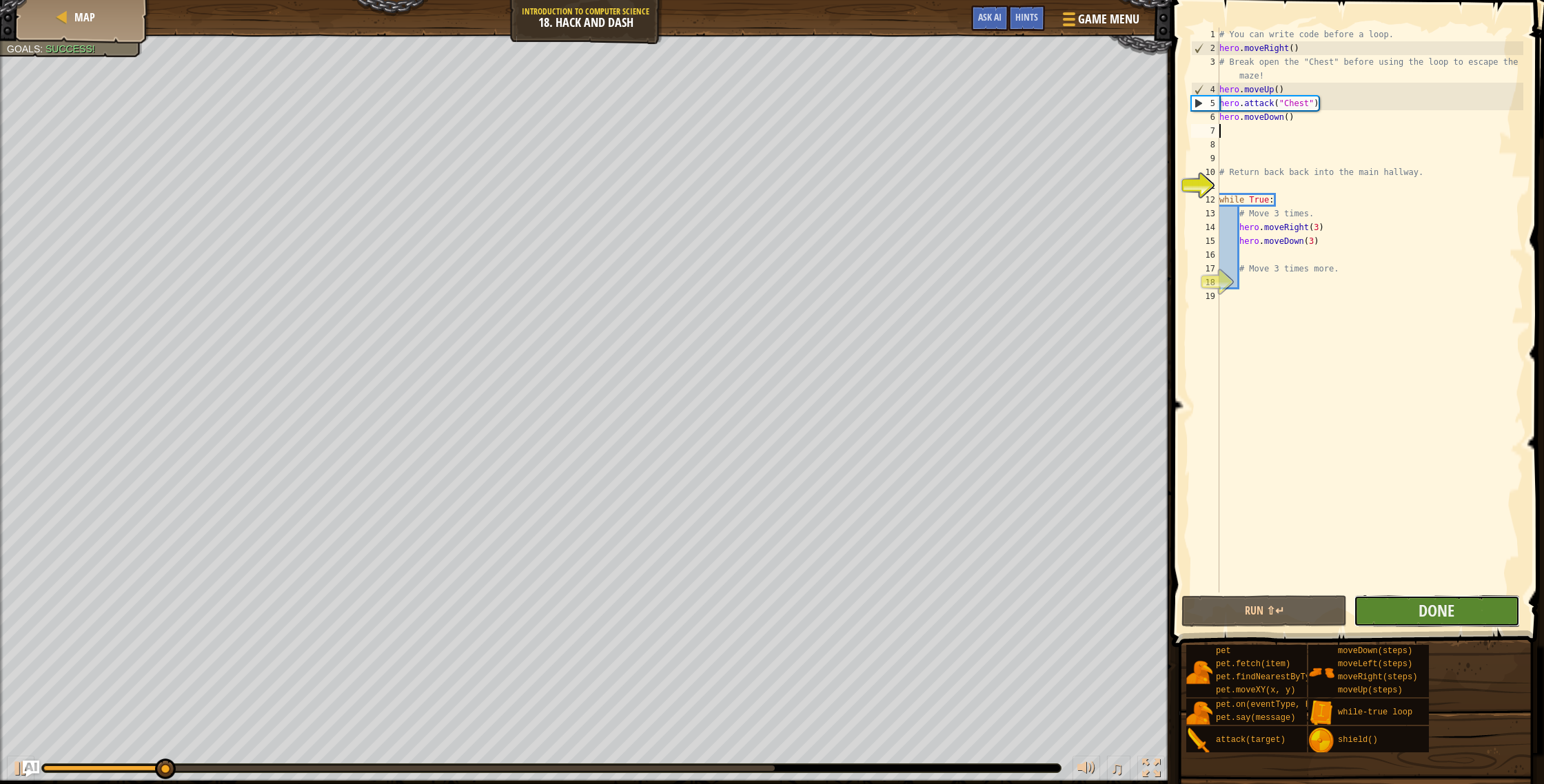
click at [1412, 607] on button "Done" at bounding box center [1436, 611] width 165 height 32
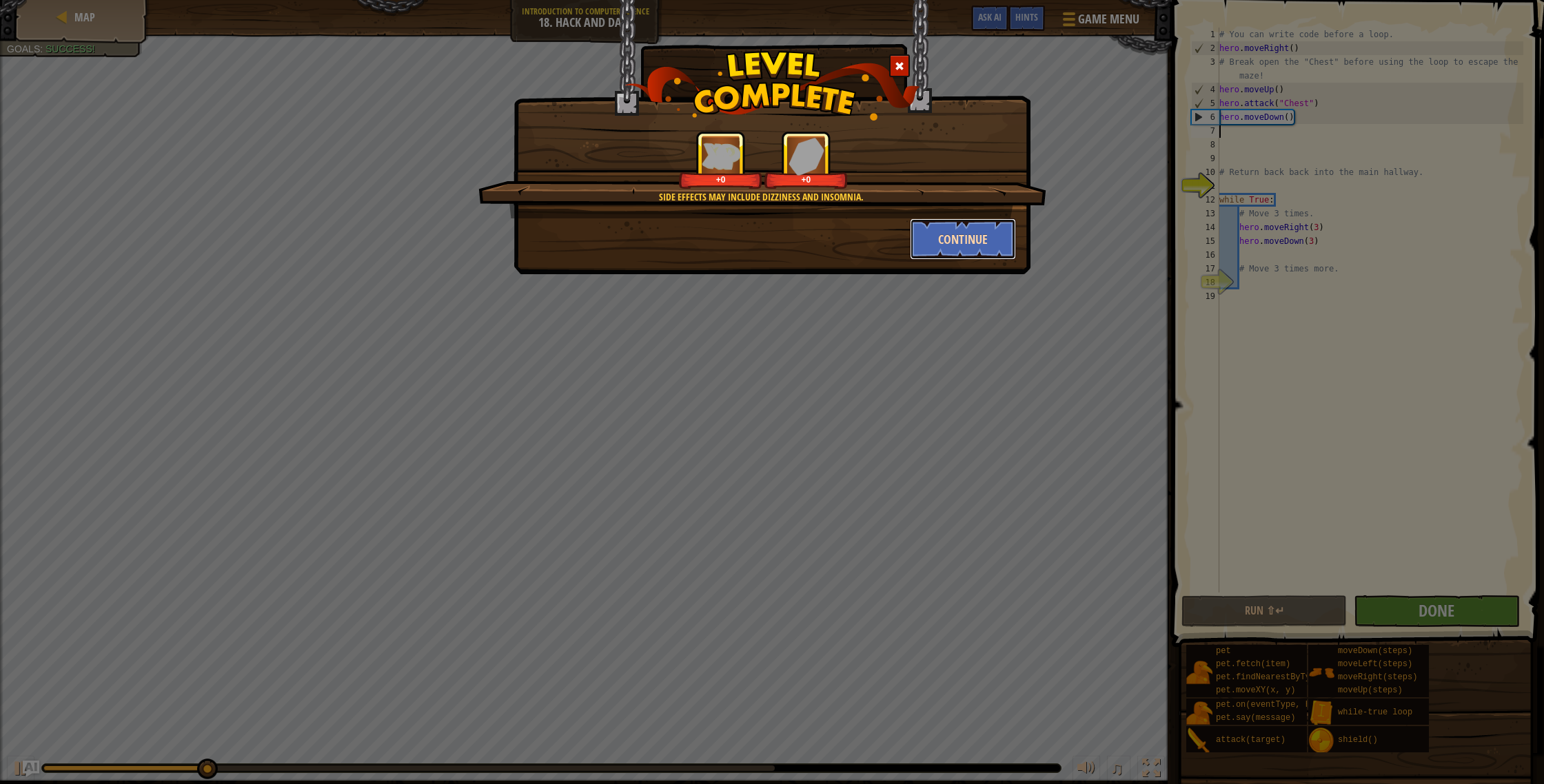
click at [935, 239] on button "Continue" at bounding box center [963, 239] width 107 height 41
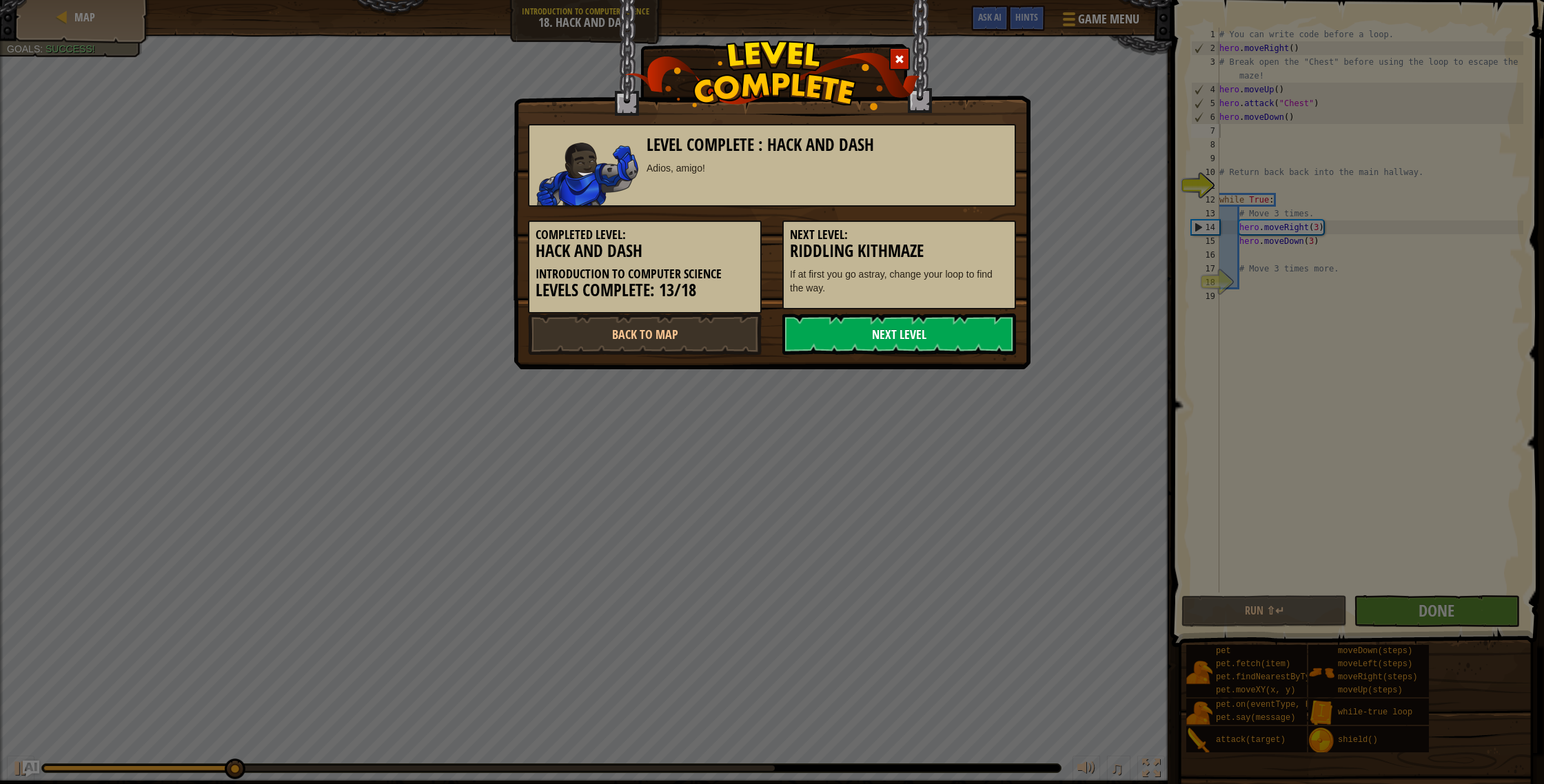
click at [938, 341] on link "Next Level" at bounding box center [899, 335] width 234 height 41
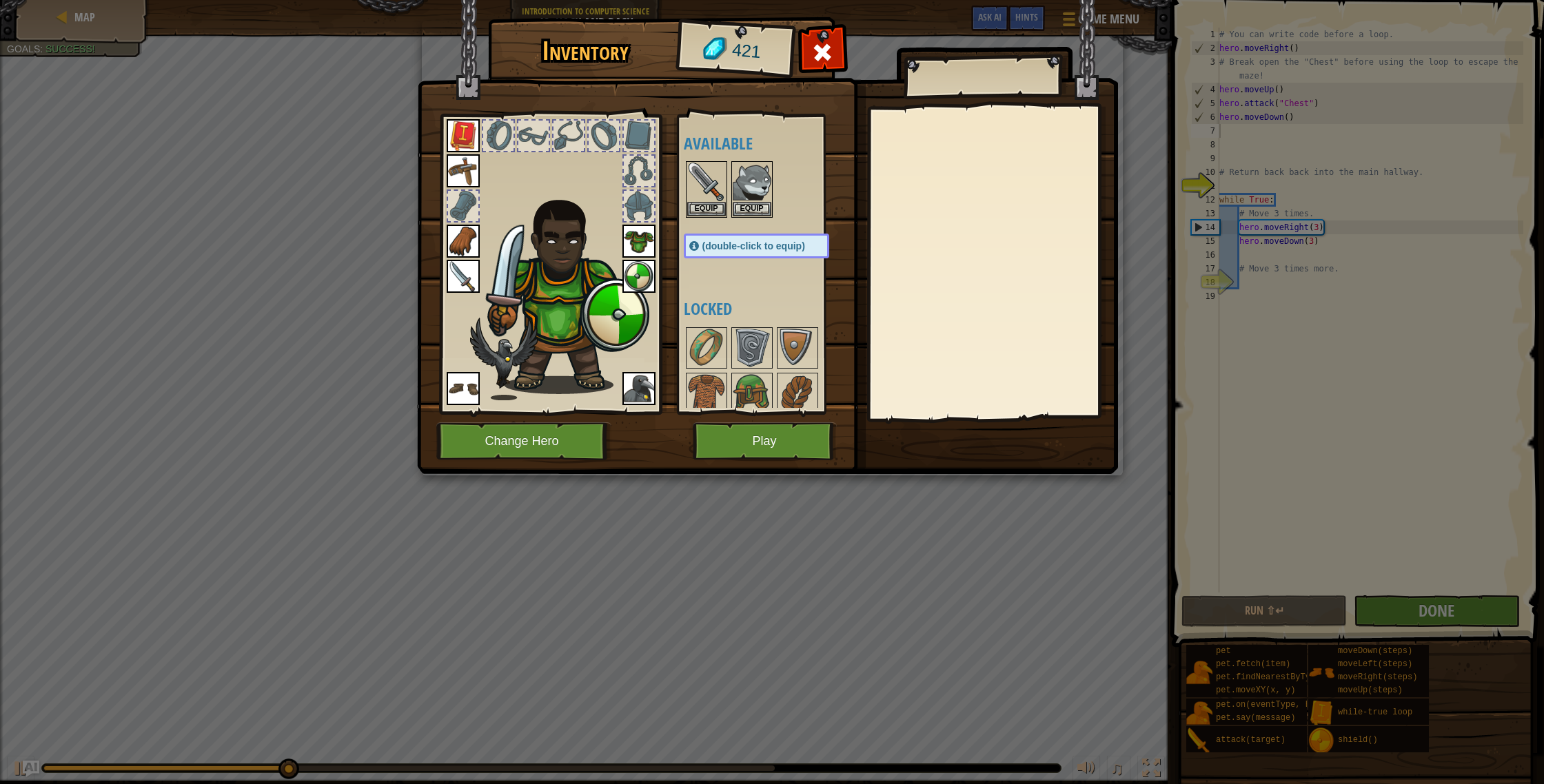
click at [774, 208] on div at bounding box center [770, 189] width 173 height 60
drag, startPoint x: 768, startPoint y: 211, endPoint x: 743, endPoint y: 214, distance: 25.2
click at [768, 211] on button "Equip" at bounding box center [752, 208] width 39 height 15
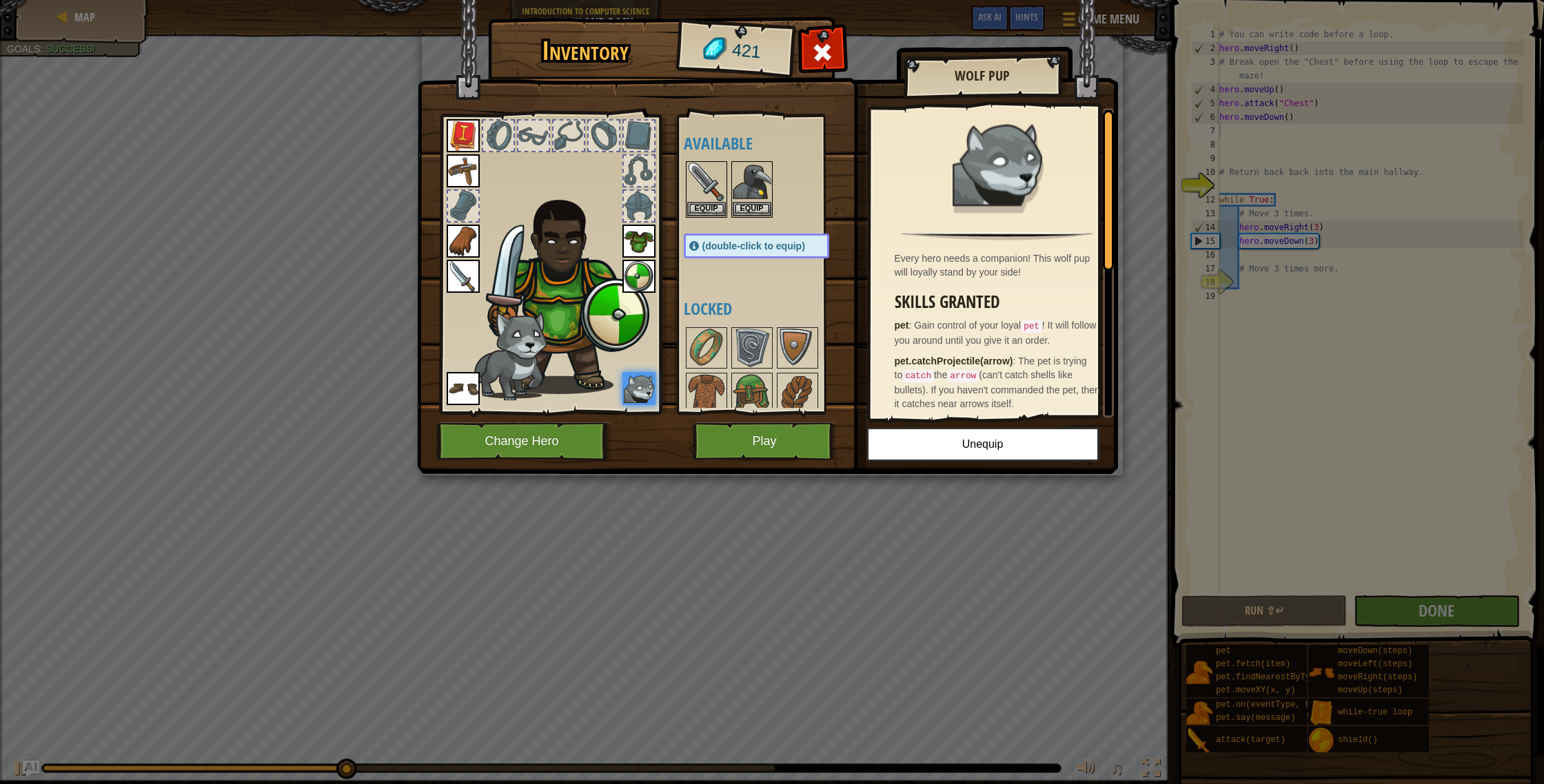
click at [802, 464] on img at bounding box center [768, 223] width 701 height 501
click at [790, 432] on button "Play" at bounding box center [765, 441] width 144 height 38
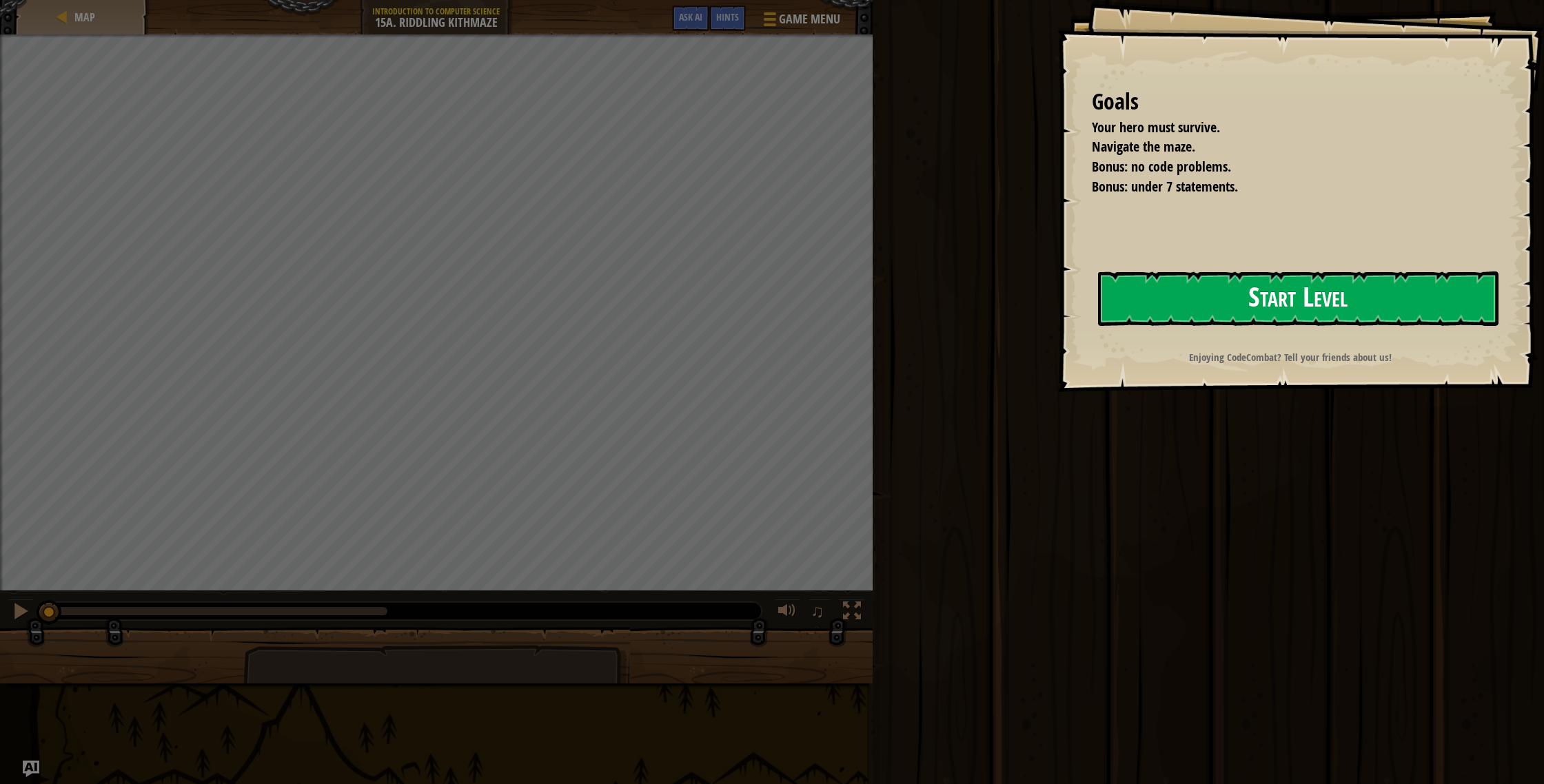
click at [1217, 281] on button "Start Level" at bounding box center [1298, 298] width 400 height 54
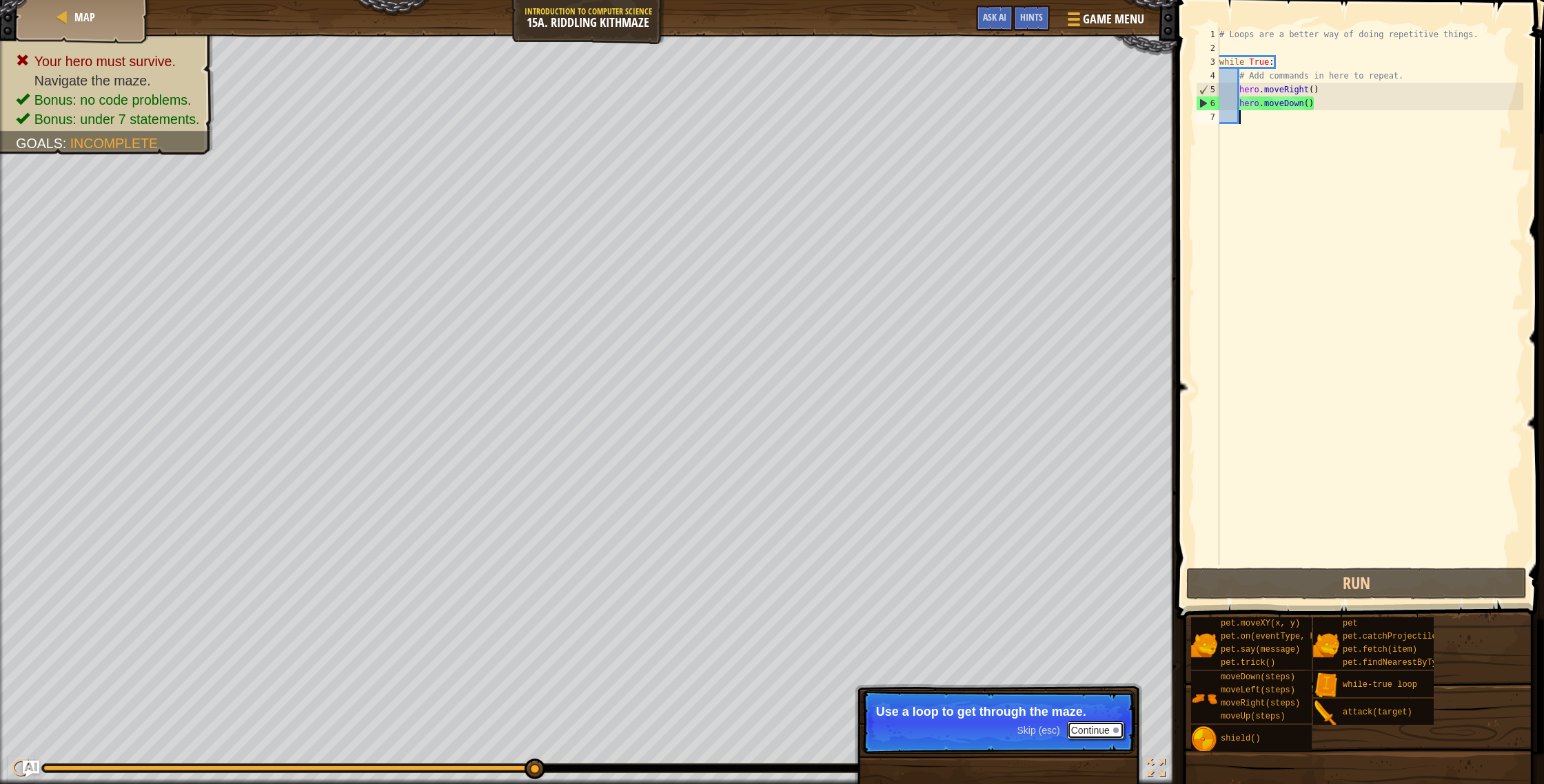
click at [1090, 729] on button "Continue" at bounding box center [1096, 731] width 57 height 18
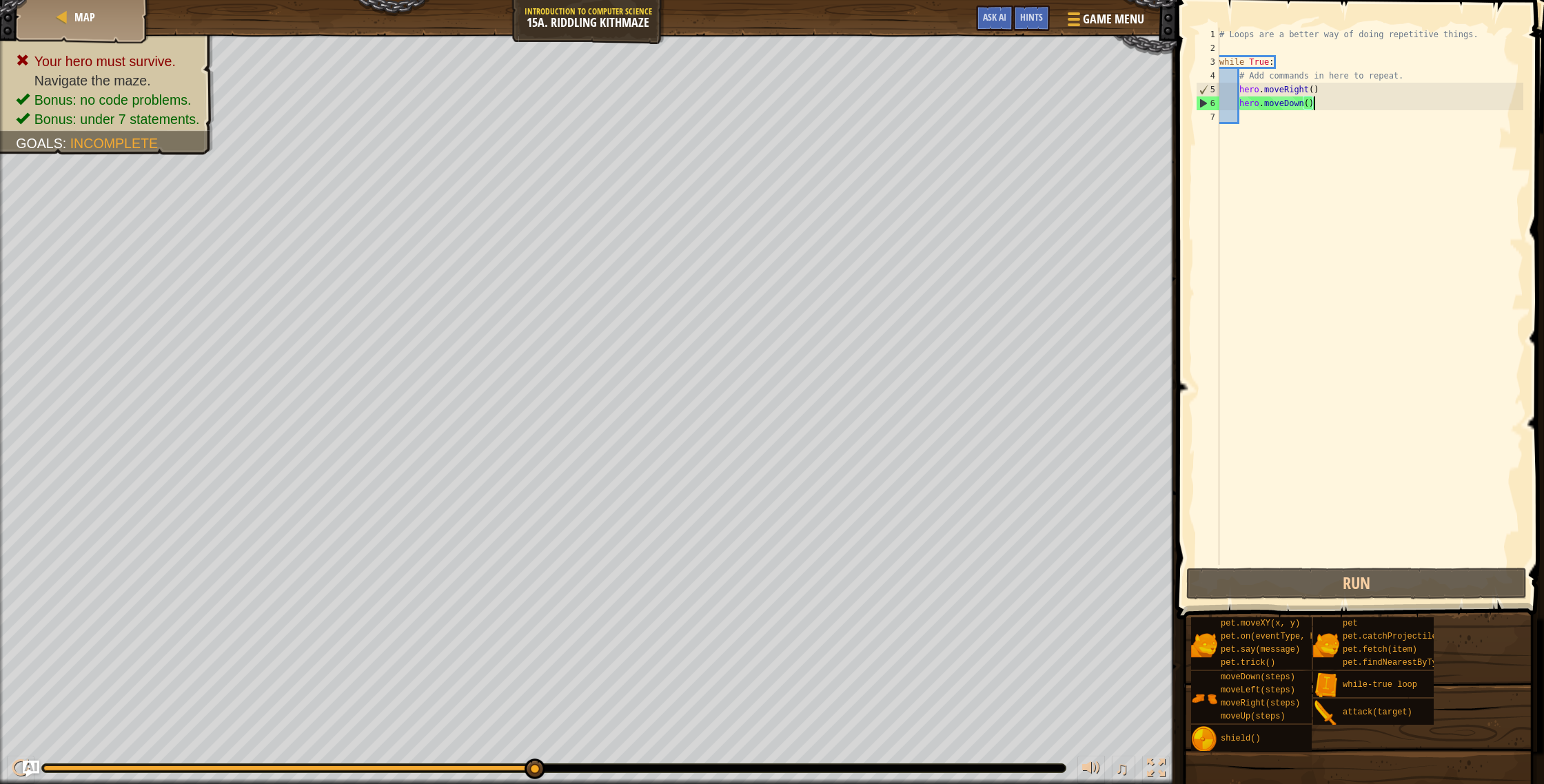
click at [1362, 104] on div "# Loops are a better way of doing repetitive things. while True : # Add command…" at bounding box center [1370, 310] width 307 height 565
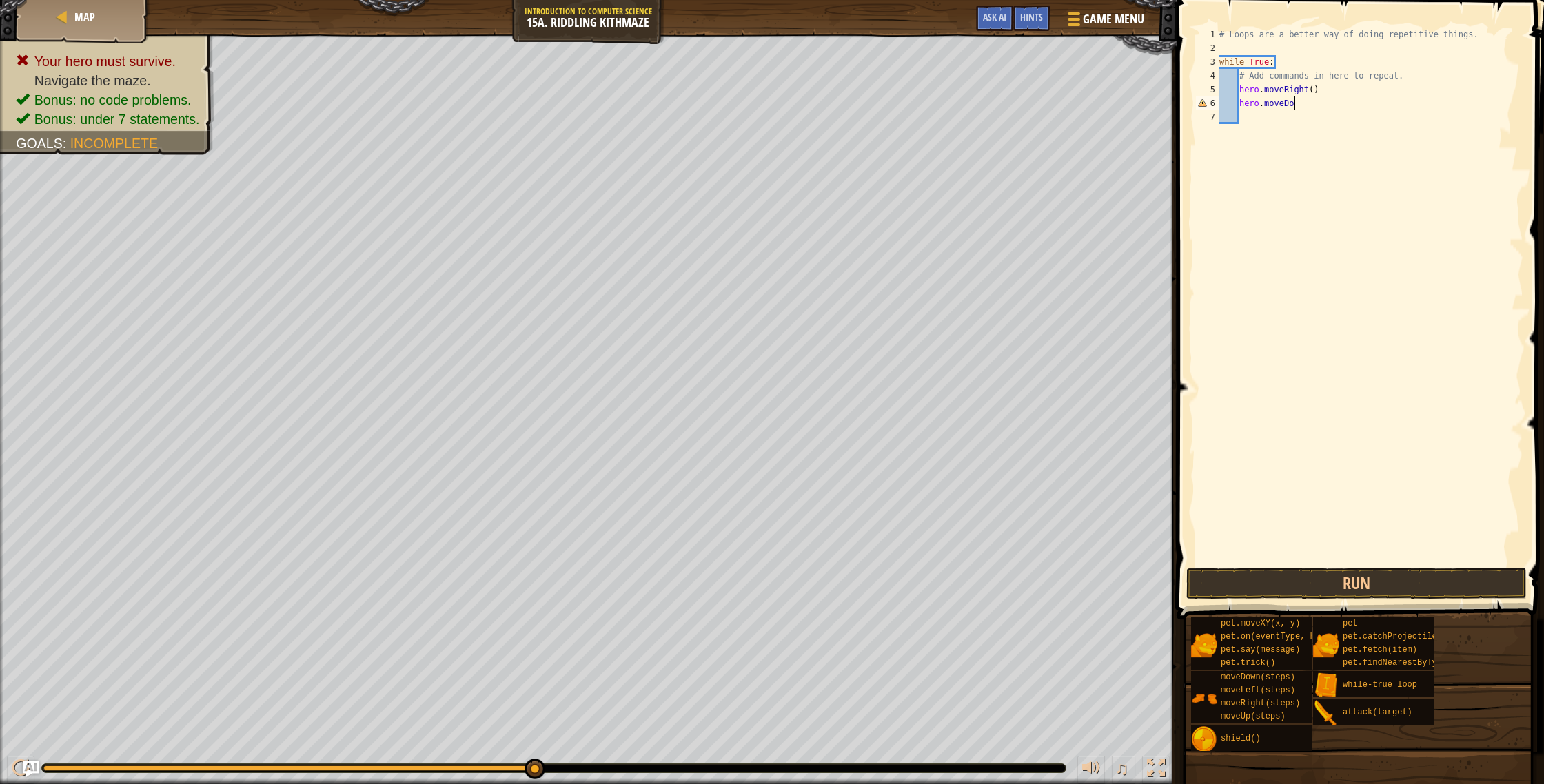
click at [1313, 90] on div "# Loops are a better way of doing repetitive things. while True : # Add command…" at bounding box center [1370, 310] width 307 height 565
type textarea "hero.moveRight(2)"
drag, startPoint x: 1306, startPoint y: 117, endPoint x: 1260, endPoint y: 116, distance: 46.0
click at [1260, 116] on div "# Loops are a better way of doing repetitive things. while True : # Add command…" at bounding box center [1370, 310] width 307 height 565
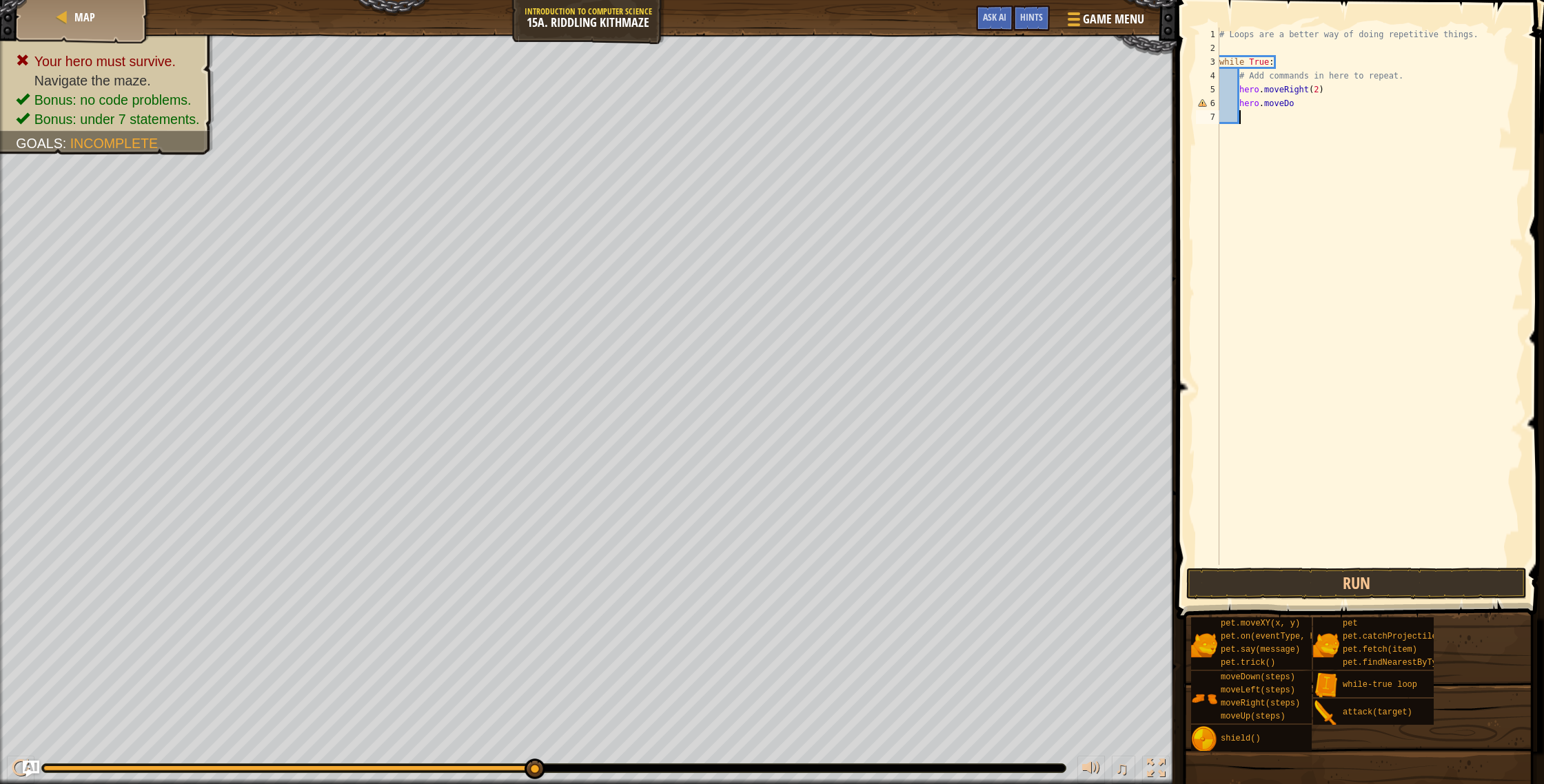
scroll to position [6, 1]
click at [1291, 102] on div "# Loops are a better way of doing repetitive things. while True : # Add command…" at bounding box center [1370, 310] width 307 height 565
click at [1286, 102] on div "# Loops are a better way of doing repetitive things. while True : # Add command…" at bounding box center [1370, 310] width 307 height 565
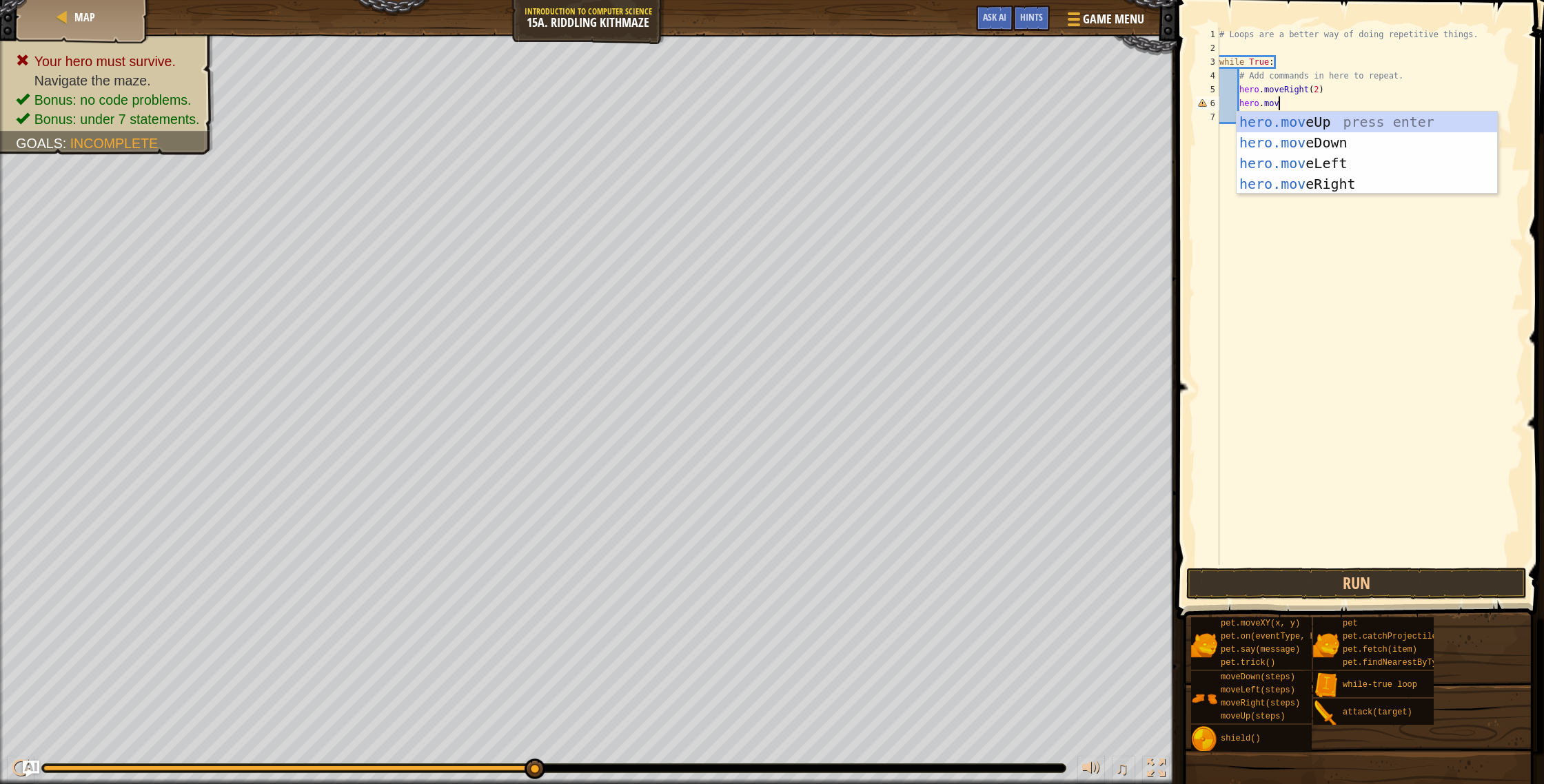
type textarea "hero.move"
click at [1314, 119] on div "hero.move Up press enter hero.move Down press enter hero.move Left press enter …" at bounding box center [1367, 174] width 261 height 124
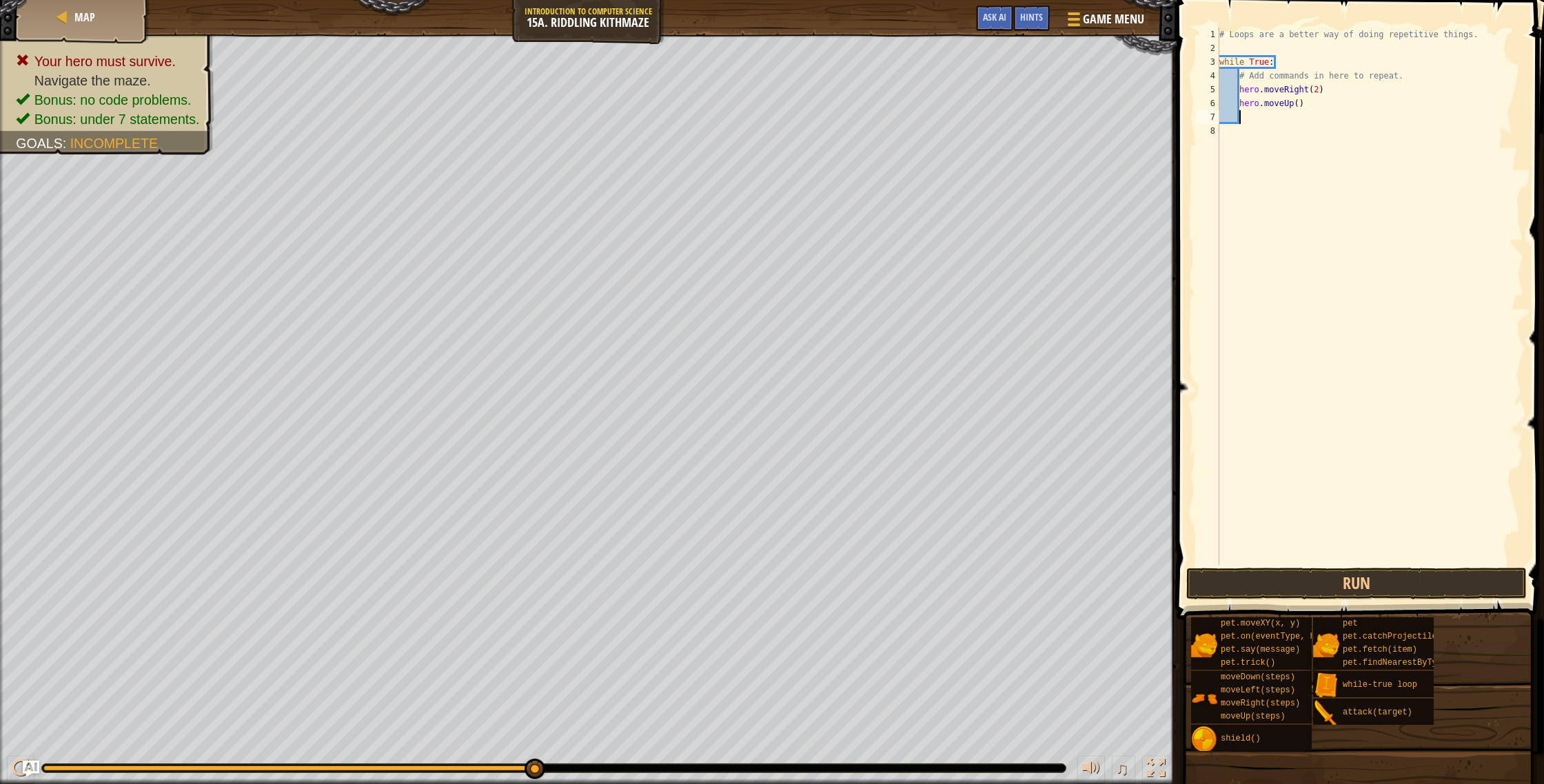
scroll to position [6, 1]
click at [1283, 112] on div "# Loops are a better way of doing repetitive things. while True : # Add command…" at bounding box center [1370, 310] width 307 height 565
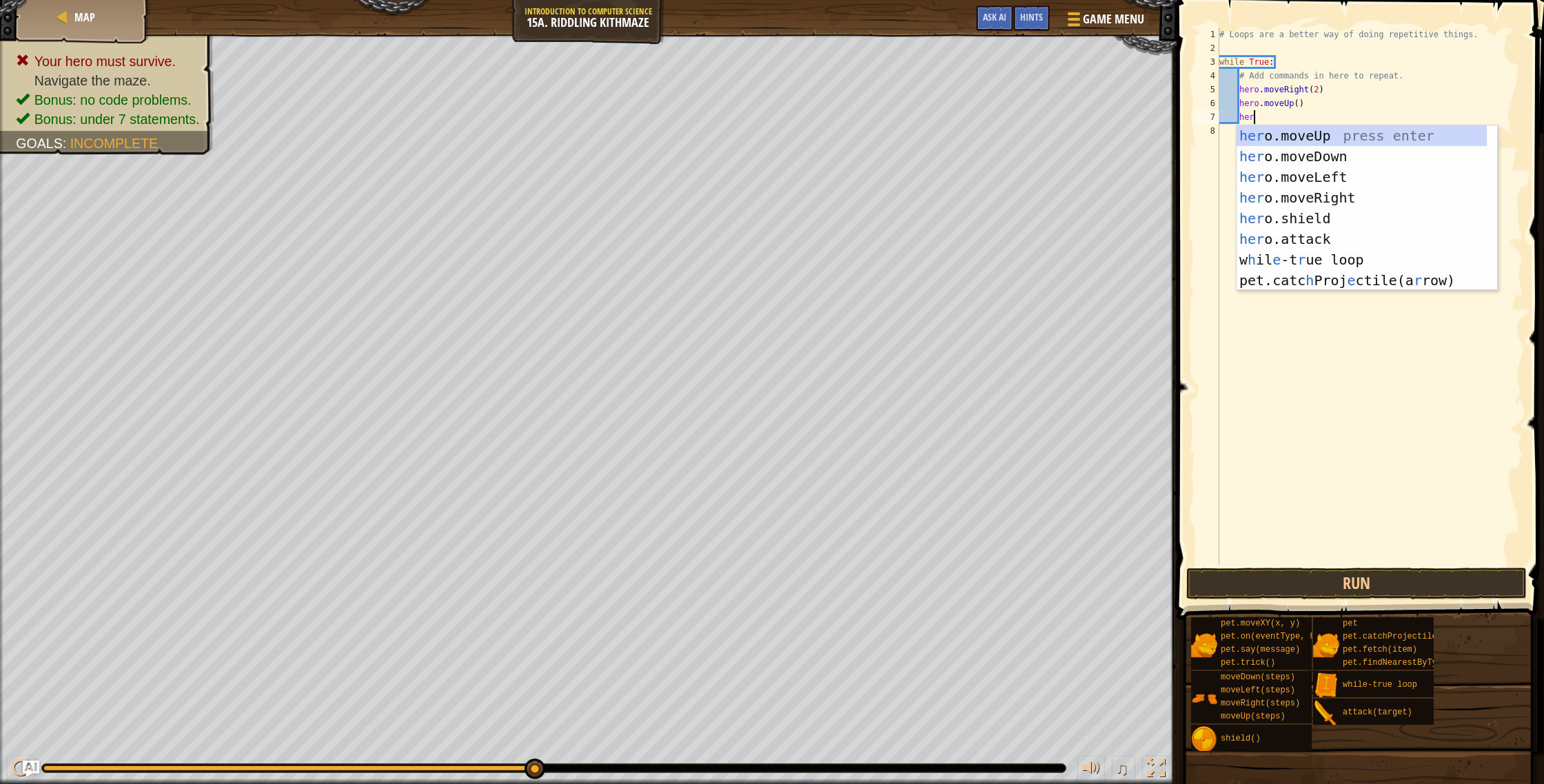
type textarea "hero"
click at [1323, 159] on div "hero .moveUp press enter hero .moveDown press enter hero .moveLeft press enter …" at bounding box center [1367, 228] width 261 height 206
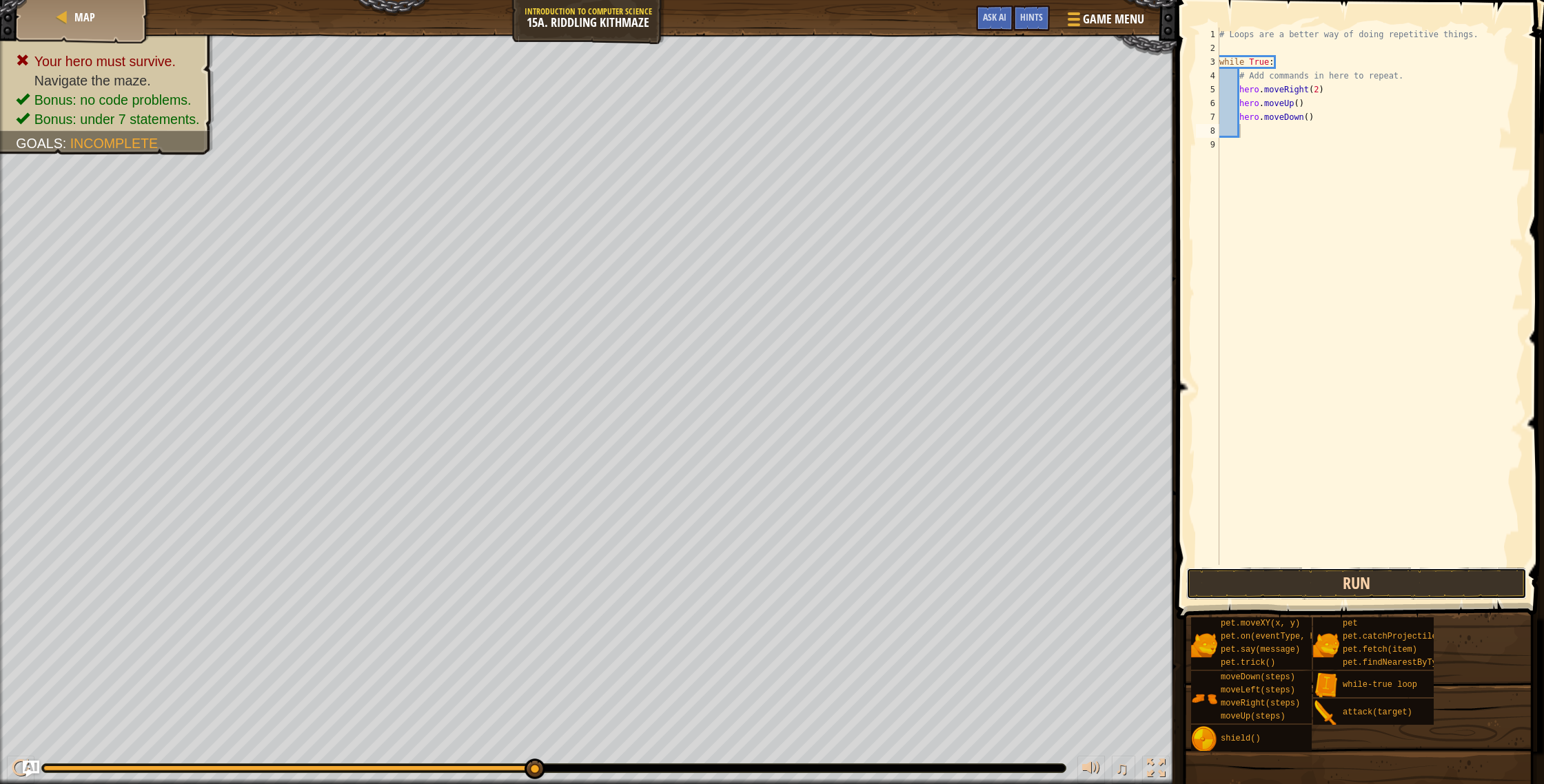
click at [1313, 571] on button "Run" at bounding box center [1356, 584] width 341 height 32
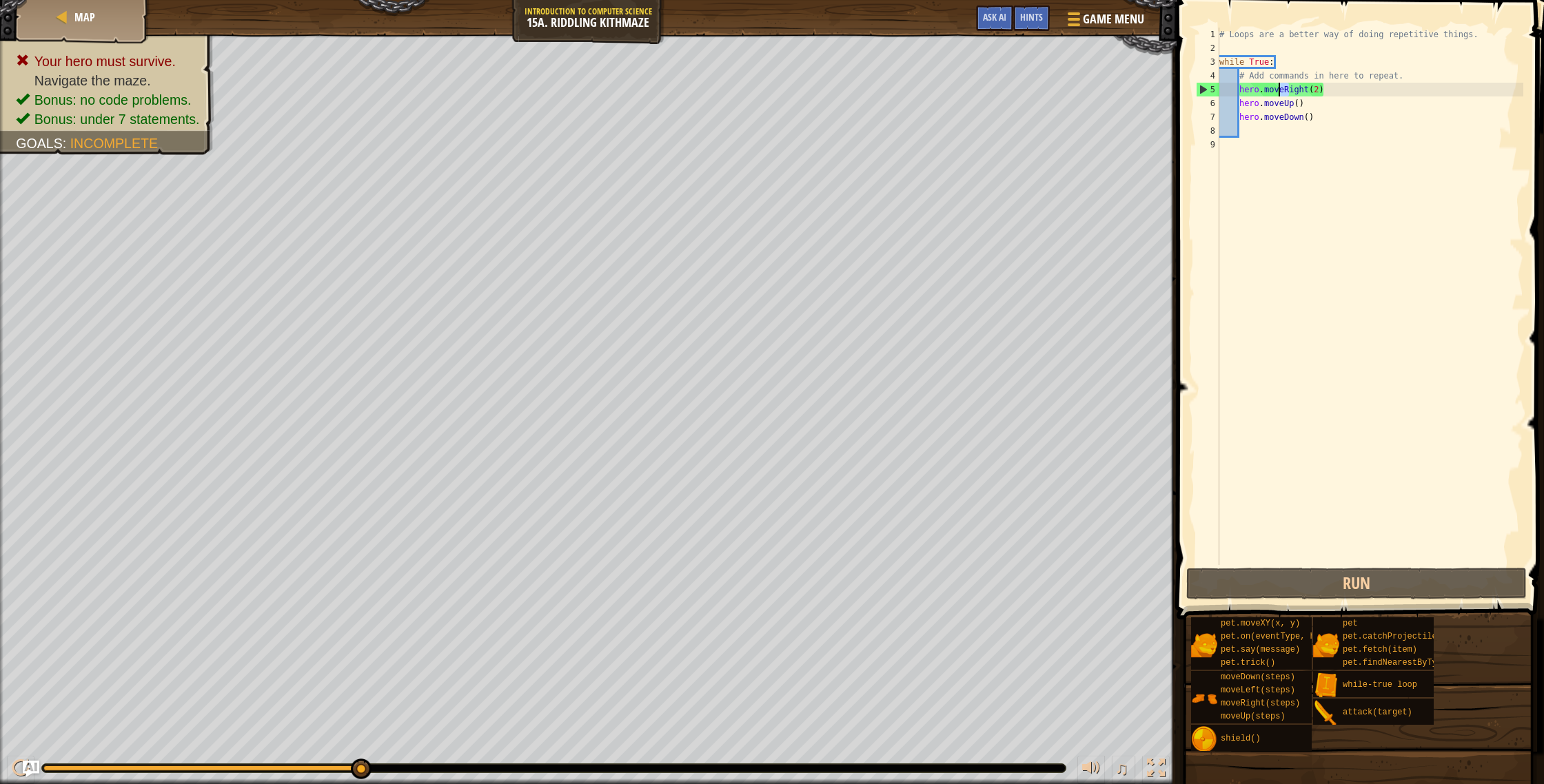
click at [1280, 96] on div "# Loops are a better way of doing repetitive things. while True : # Add command…" at bounding box center [1370, 310] width 307 height 565
drag, startPoint x: 1309, startPoint y: 102, endPoint x: 1297, endPoint y: 102, distance: 12.0
click at [1309, 102] on div "# Loops are a better way of doing repetitive things. while True : # Add command…" at bounding box center [1370, 310] width 307 height 565
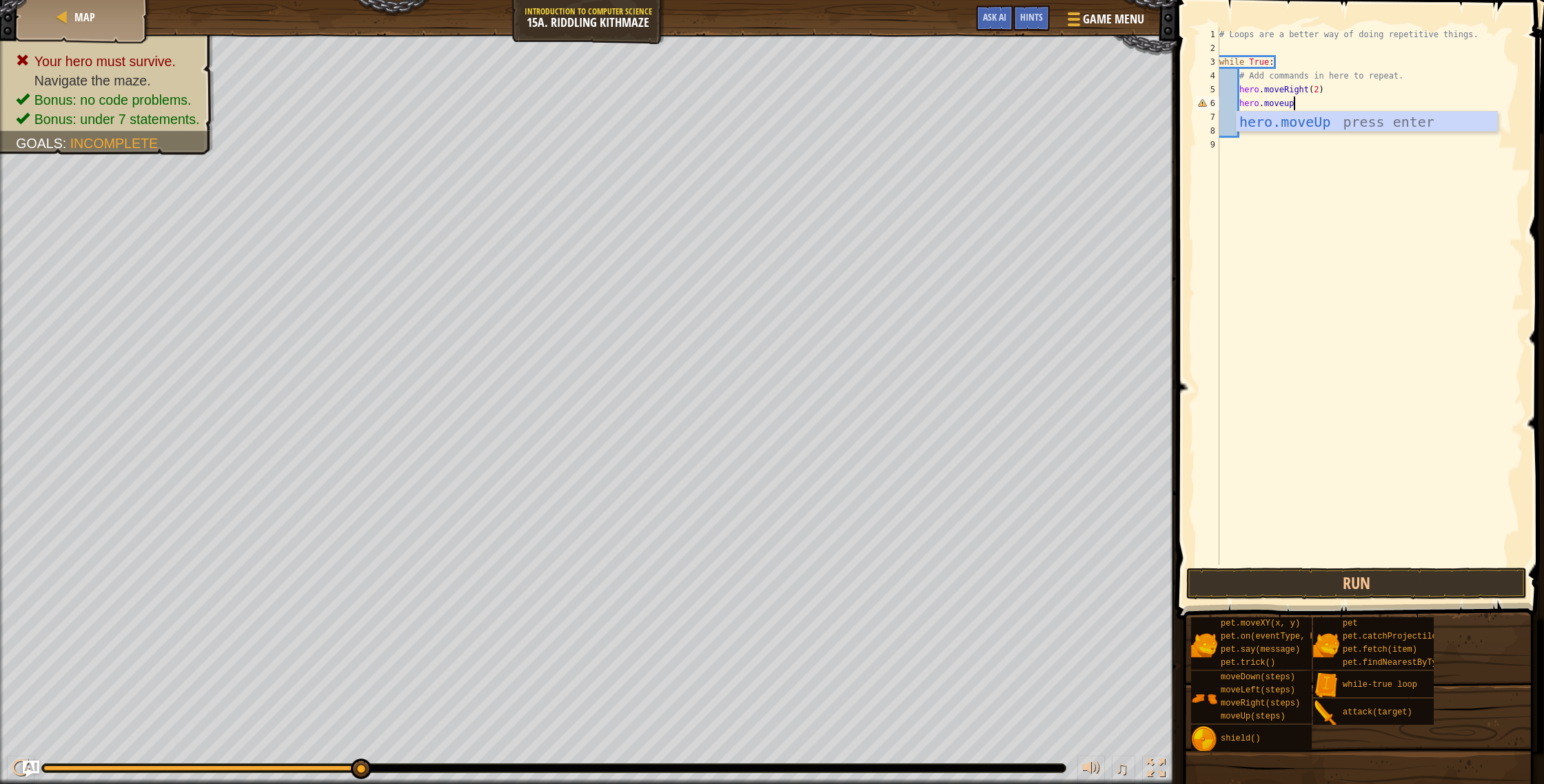
scroll to position [6, 6]
type textarea "hero.move"
click at [1325, 137] on div "hero.move Up press enter hero.move Down press enter hero.move Left press enter …" at bounding box center [1367, 174] width 261 height 124
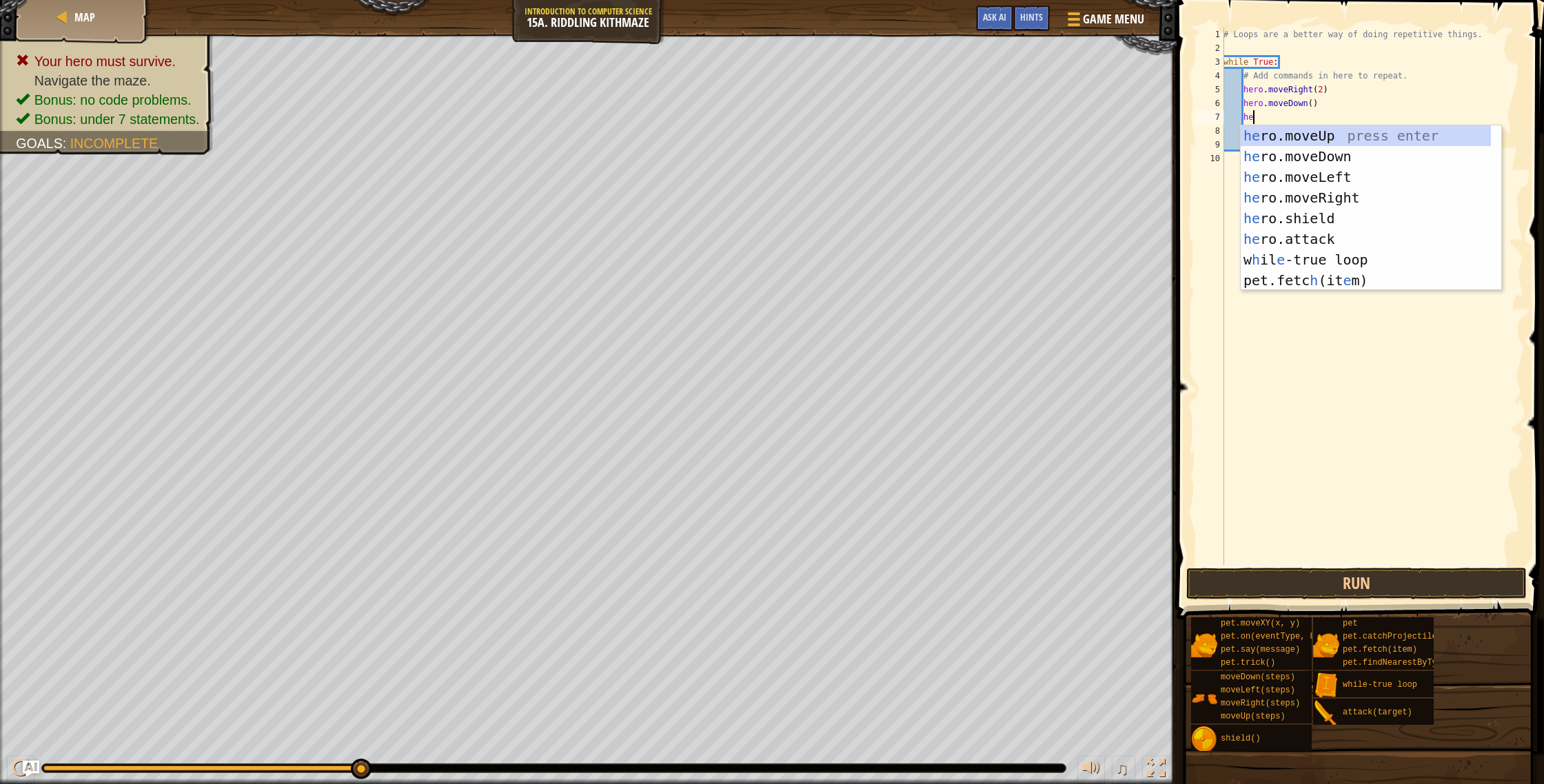
type textarea "hero"
click at [1368, 125] on div "hero .moveUp press enter hero .moveDown press enter hero .moveLeft press enter …" at bounding box center [1371, 228] width 261 height 206
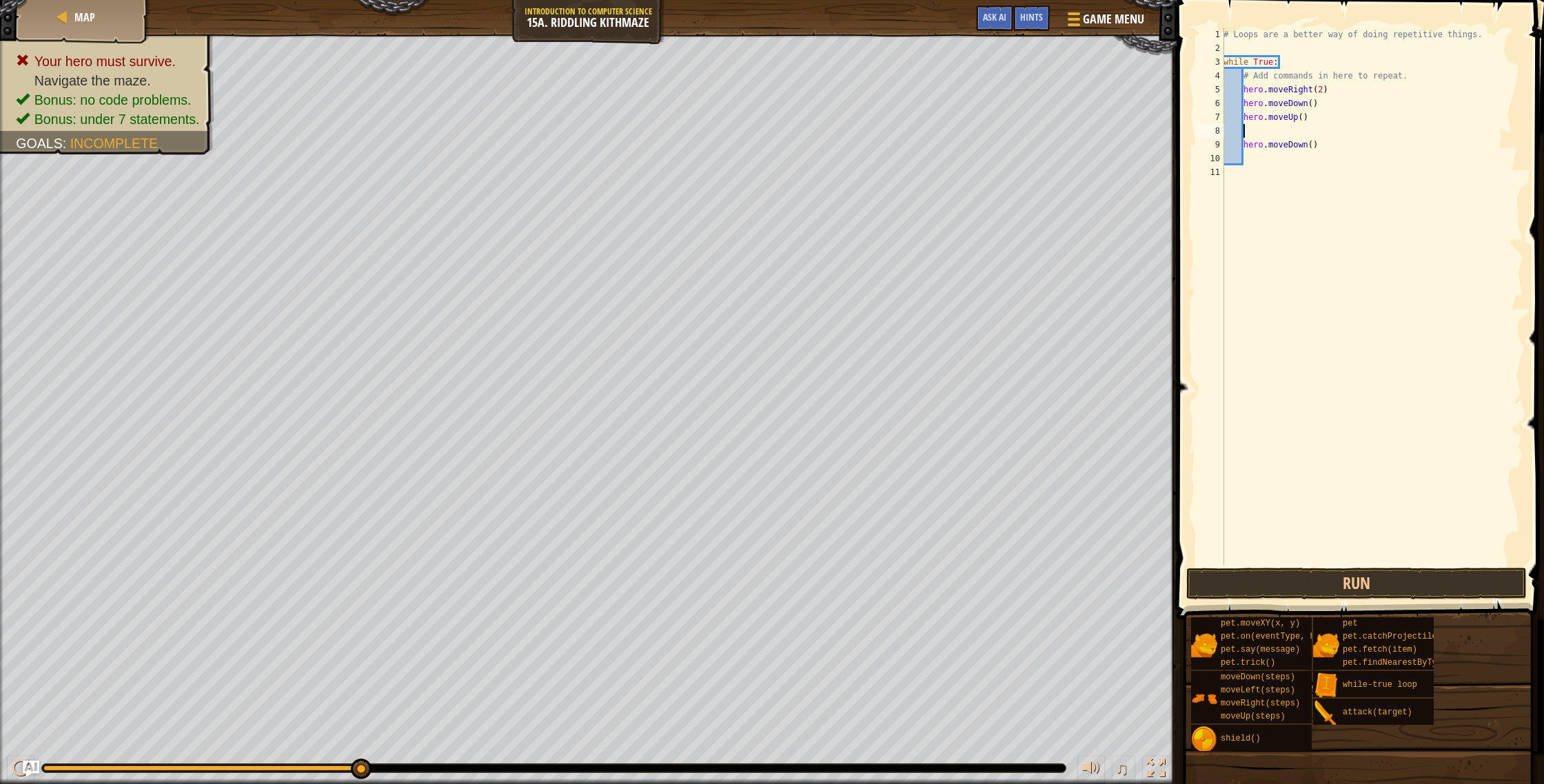
scroll to position [6, 0]
drag, startPoint x: 1334, startPoint y: 147, endPoint x: 1224, endPoint y: 151, distance: 110.1
click at [1224, 151] on div "# Loops are a better way of doing repetitive things. while True : # Add command…" at bounding box center [1372, 310] width 302 height 565
type textarea "hero.moveDown()"
drag, startPoint x: 1343, startPoint y: 410, endPoint x: 1330, endPoint y: 438, distance: 30.9
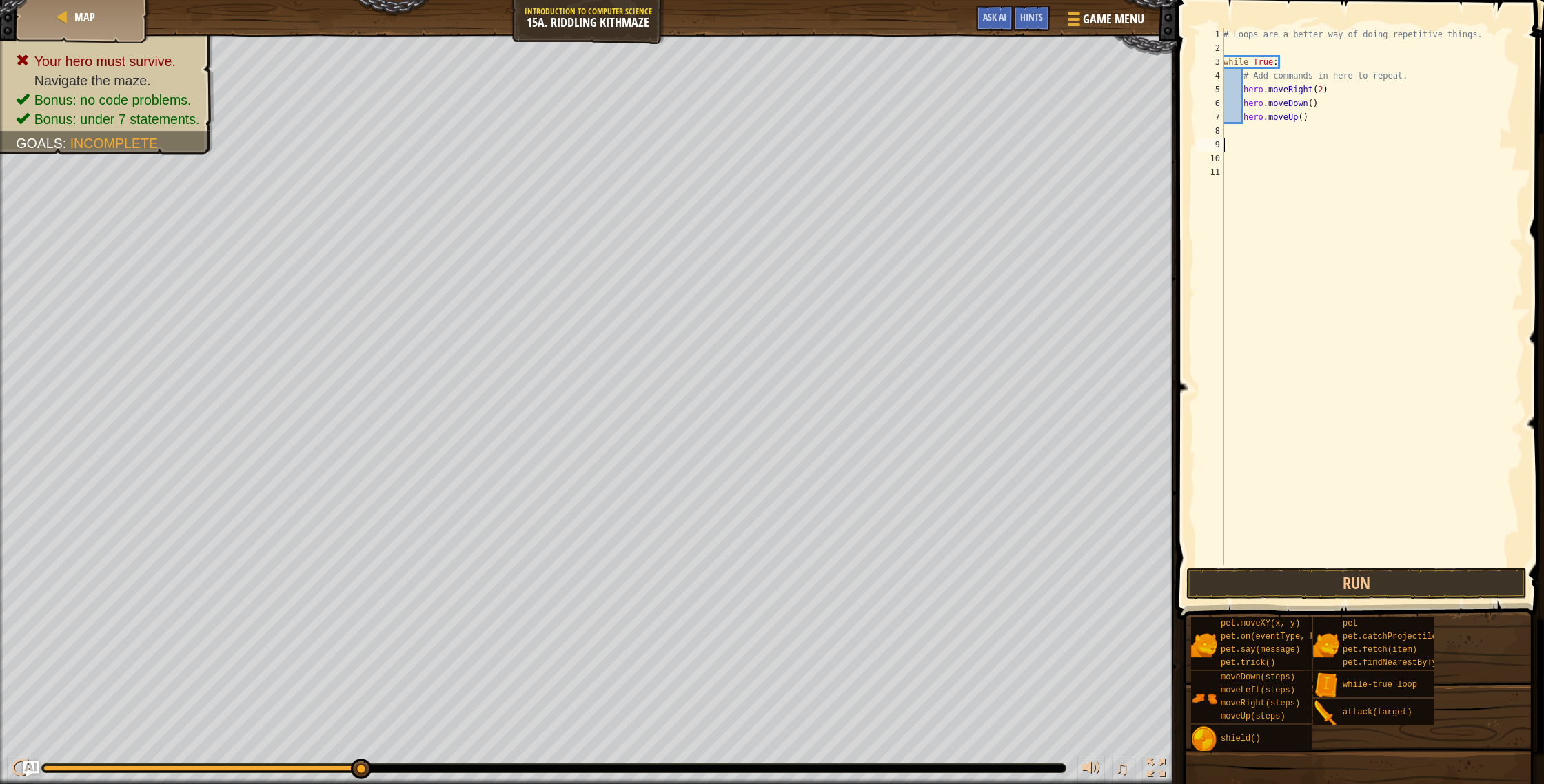
click at [1332, 434] on div "# Loops are a better way of doing repetitive things. while True : # Add command…" at bounding box center [1372, 310] width 302 height 565
click at [1310, 588] on button "Run" at bounding box center [1356, 584] width 341 height 32
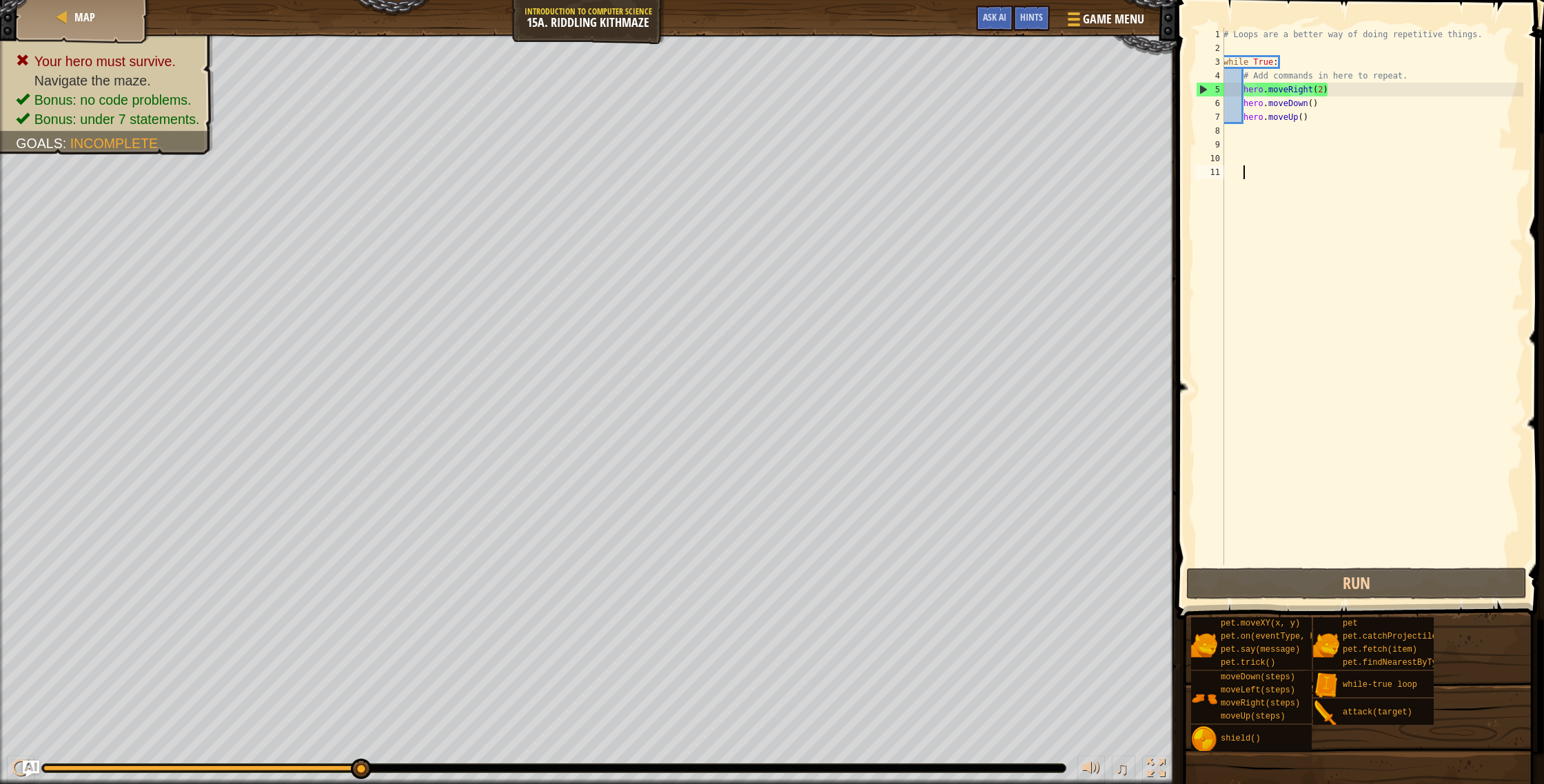
click at [1322, 89] on div "# Loops are a better way of doing repetitive things. while True : # Add command…" at bounding box center [1372, 310] width 302 height 565
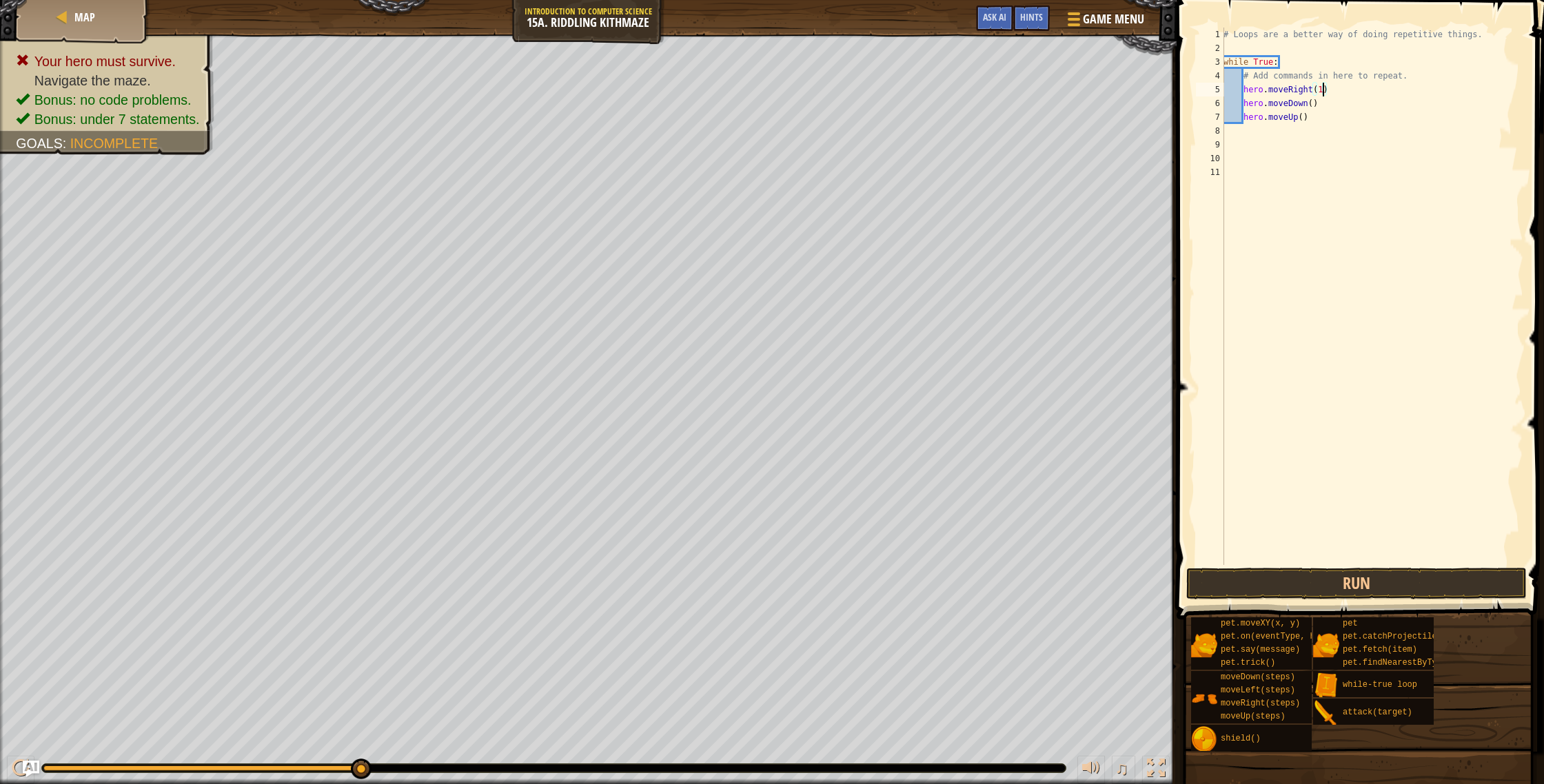
scroll to position [6, 8]
click at [1365, 585] on button "Run" at bounding box center [1356, 584] width 341 height 32
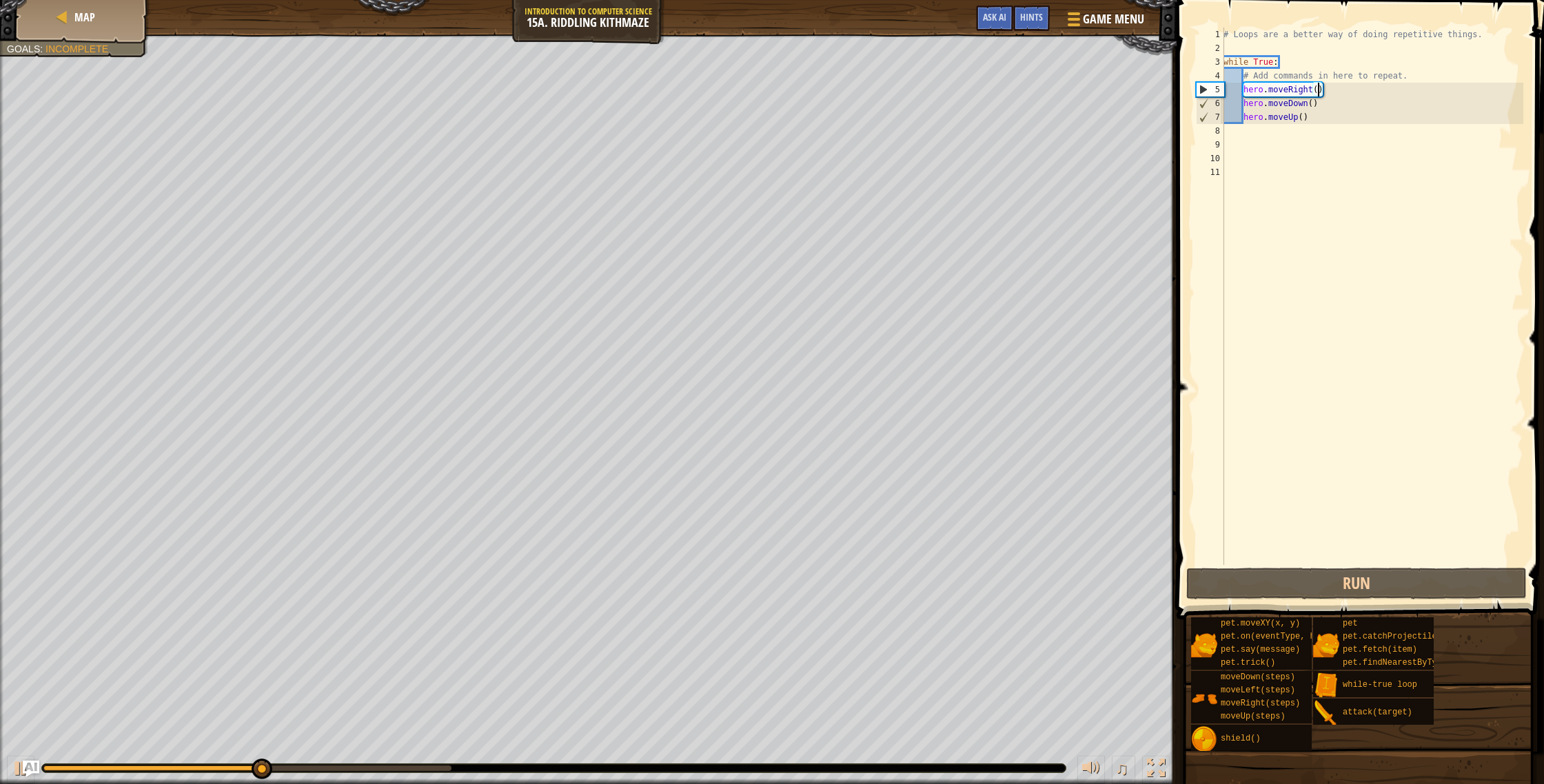
click at [1307, 115] on div "# Loops are a better way of doing repetitive things. while True : # Add command…" at bounding box center [1372, 310] width 302 height 565
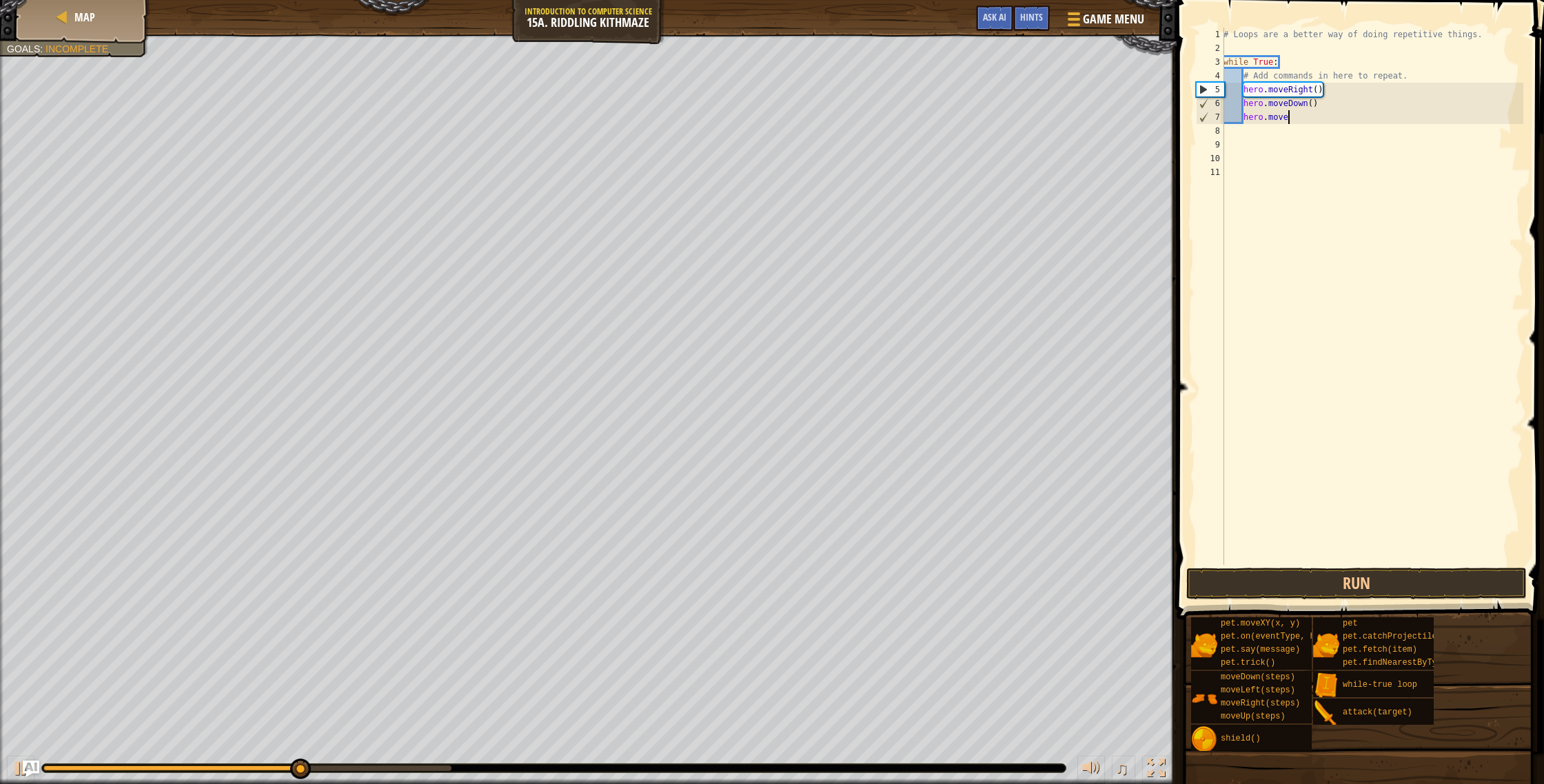
scroll to position [6, 5]
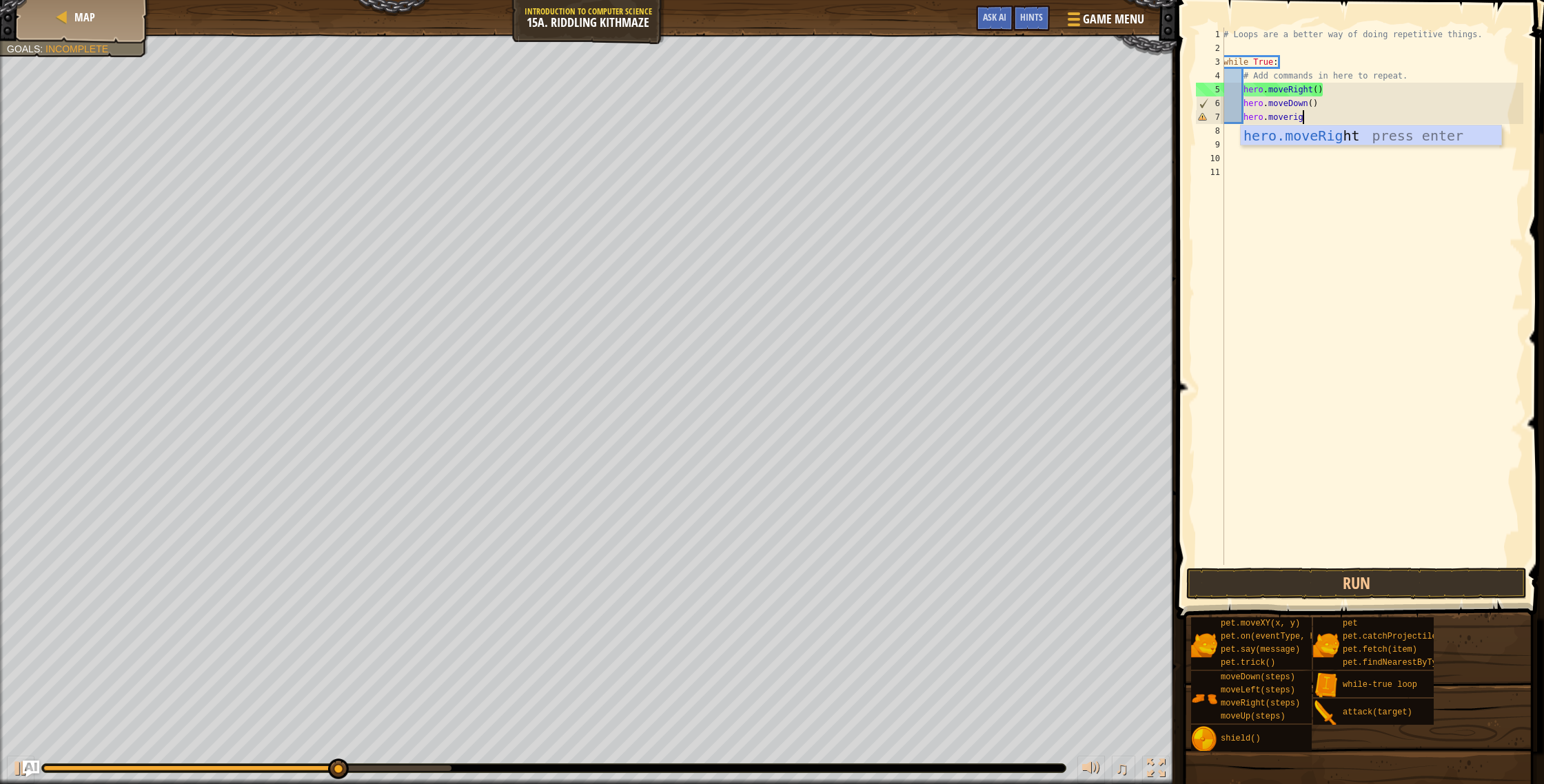
type textarea "hero.moveright"
click at [1333, 134] on div "hero.moveRight press enter" at bounding box center [1371, 156] width 261 height 62
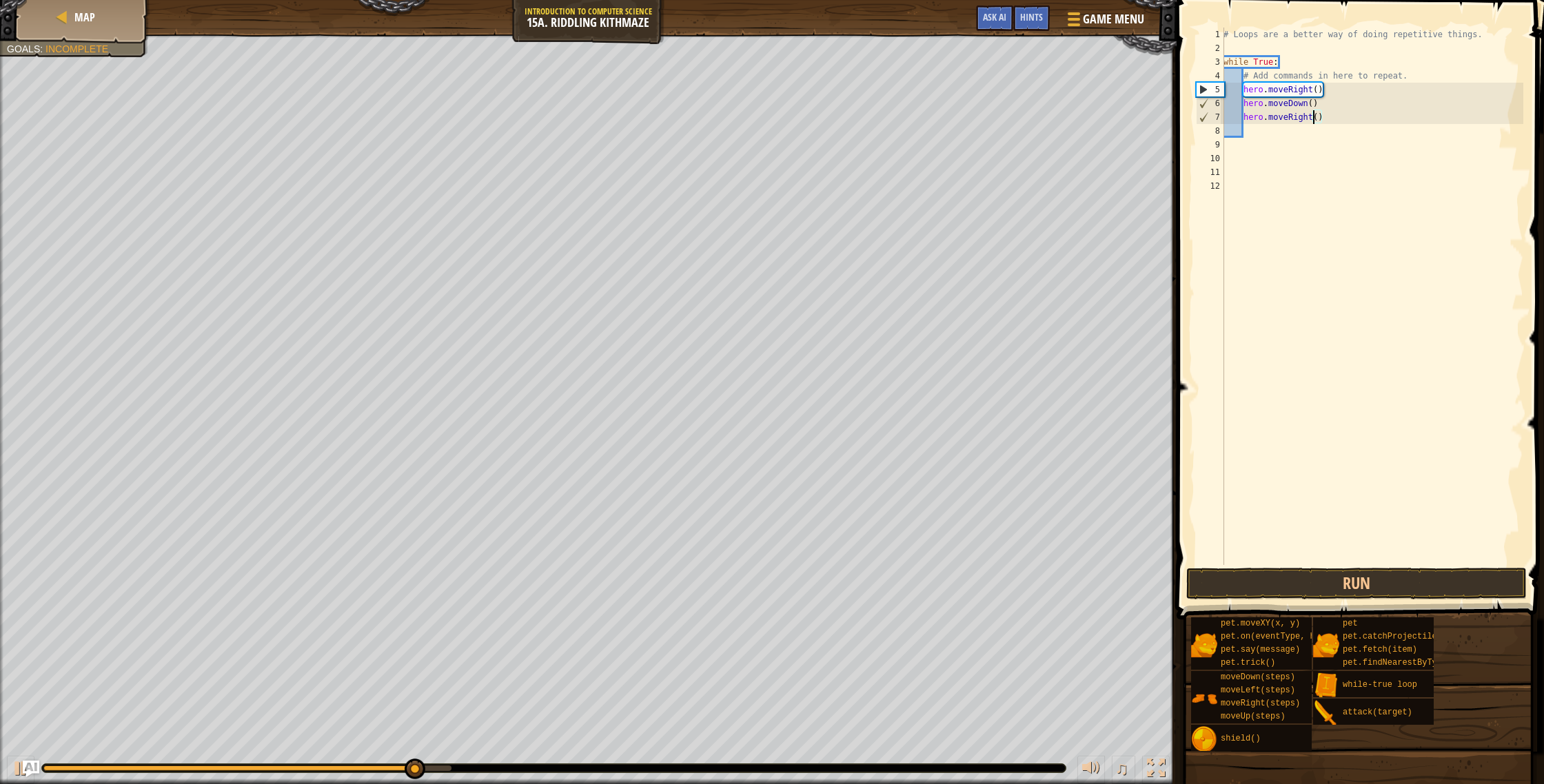
click at [1312, 114] on div "# Loops are a better way of doing repetitive things. while True : # Add command…" at bounding box center [1372, 310] width 302 height 565
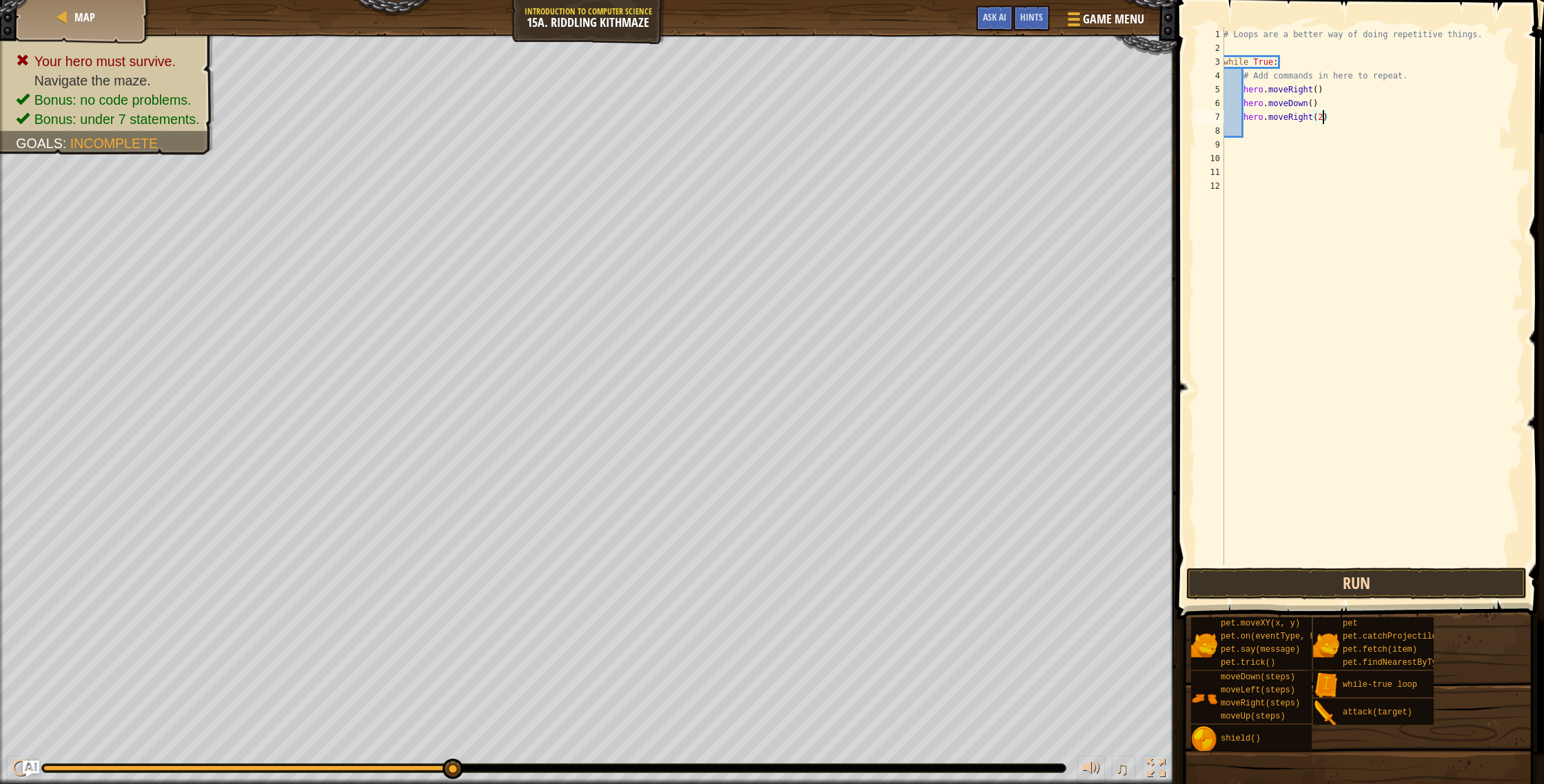
type textarea "hero.moveRight(2)"
click at [1286, 572] on button "Run" at bounding box center [1356, 584] width 341 height 32
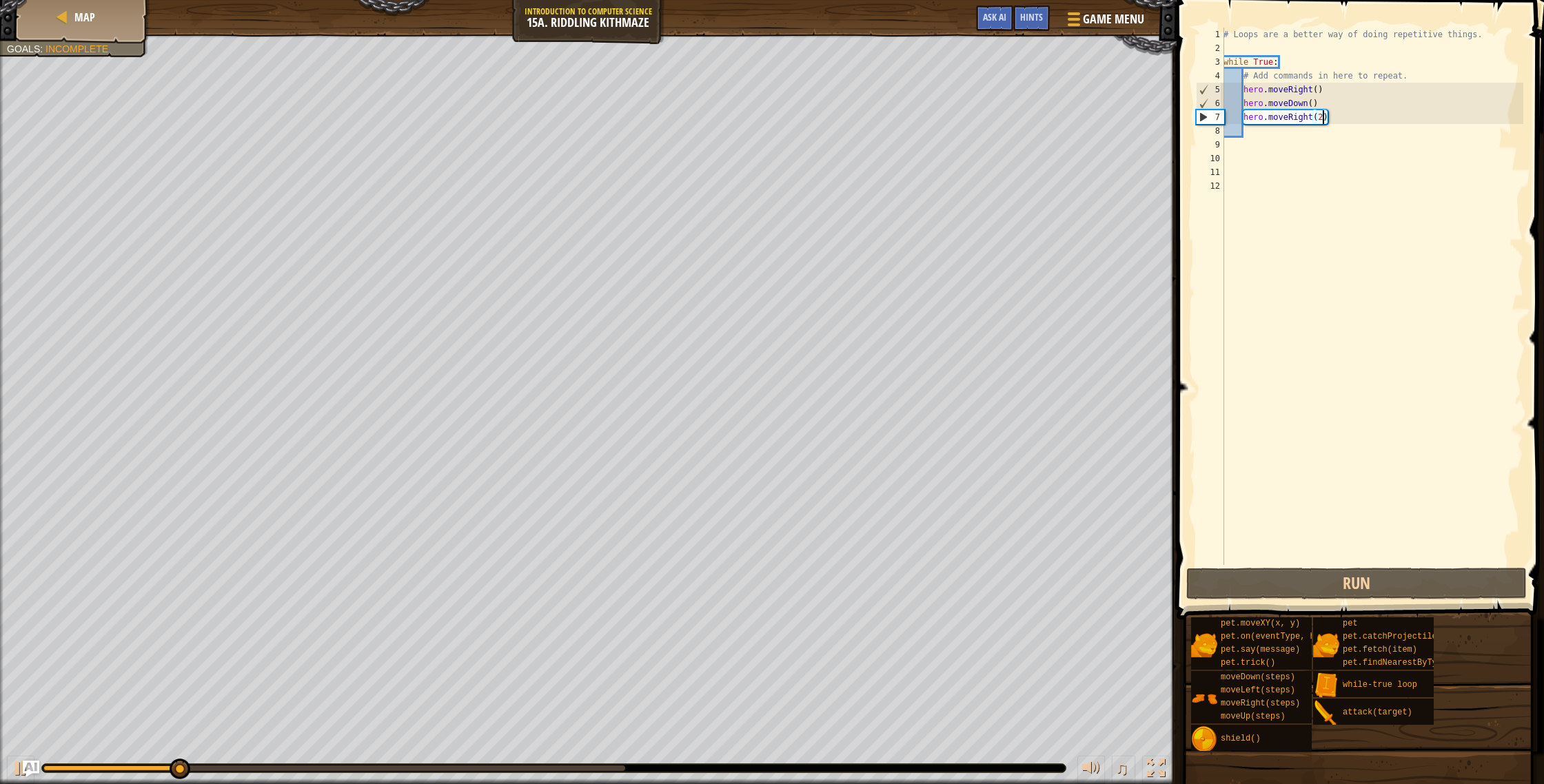
click at [1286, 131] on div "# Loops are a better way of doing repetitive things. while True : # Add command…" at bounding box center [1372, 310] width 302 height 565
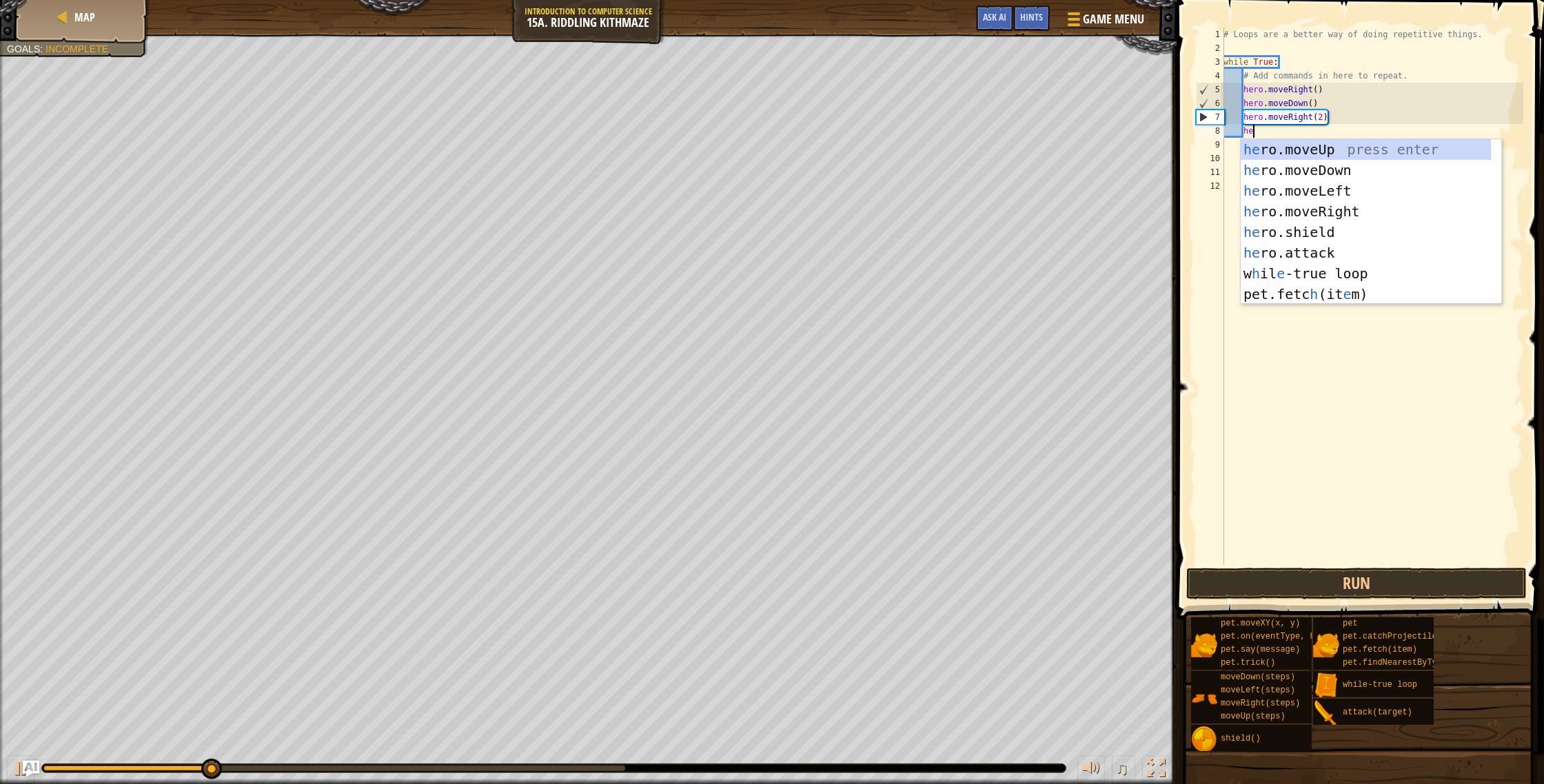
type textarea "hero"
click at [1312, 149] on div "hero .moveUp press enter hero .moveDown press enter hero .moveLeft press enter …" at bounding box center [1371, 242] width 261 height 206
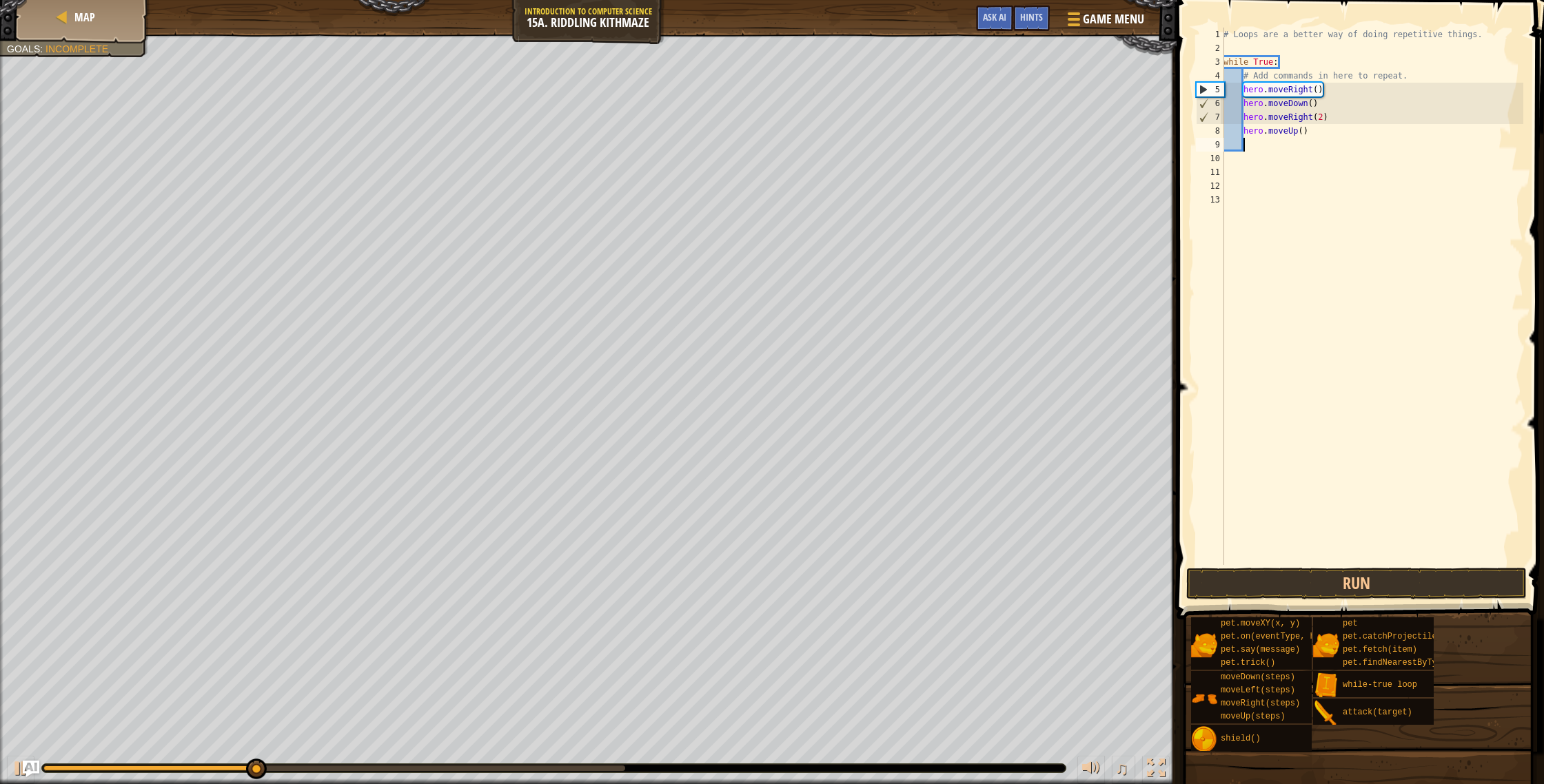
scroll to position [6, 1]
click at [1309, 581] on button "Run" at bounding box center [1356, 584] width 341 height 32
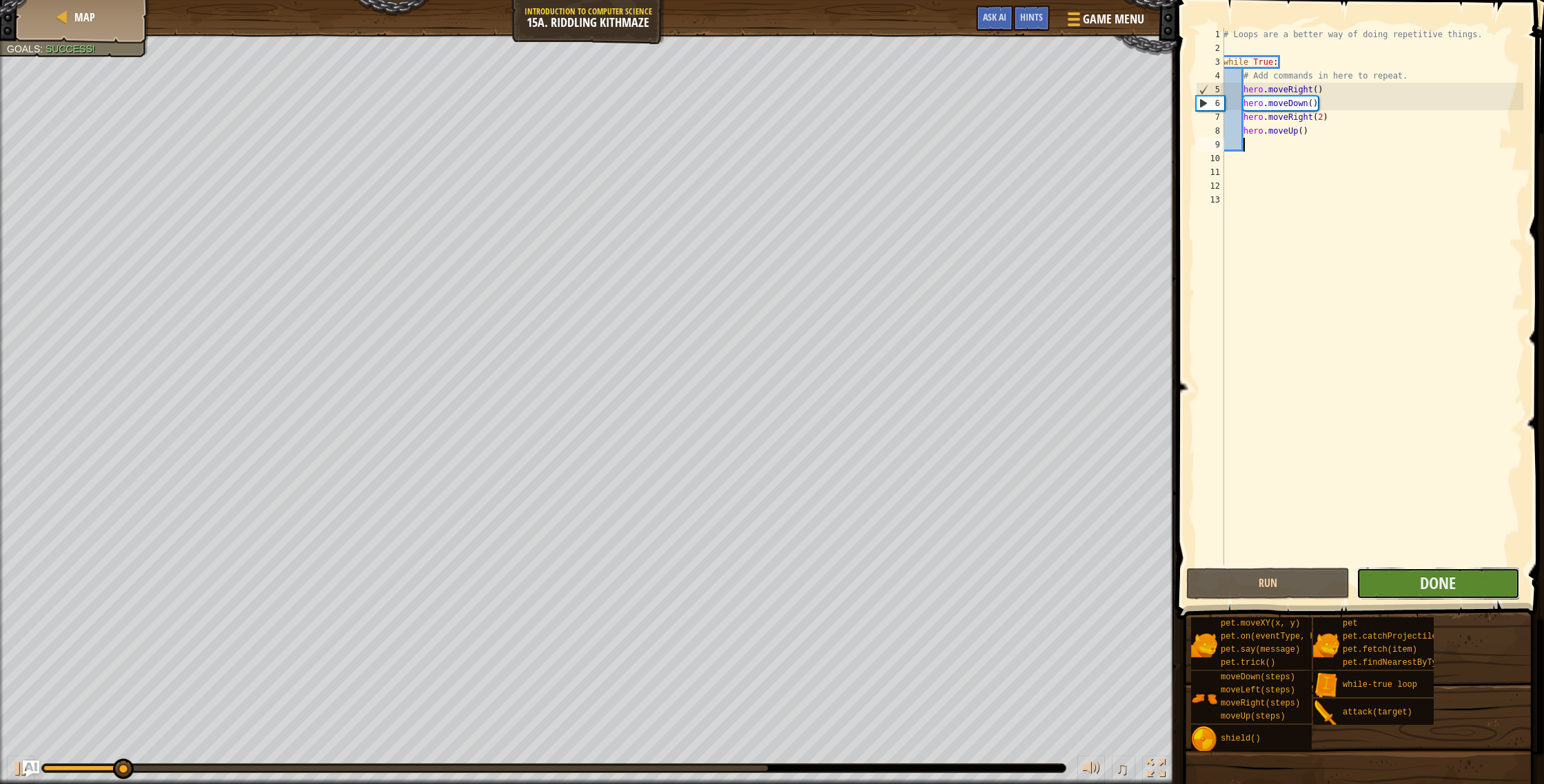
click at [1361, 576] on button "Done" at bounding box center [1437, 584] width 163 height 32
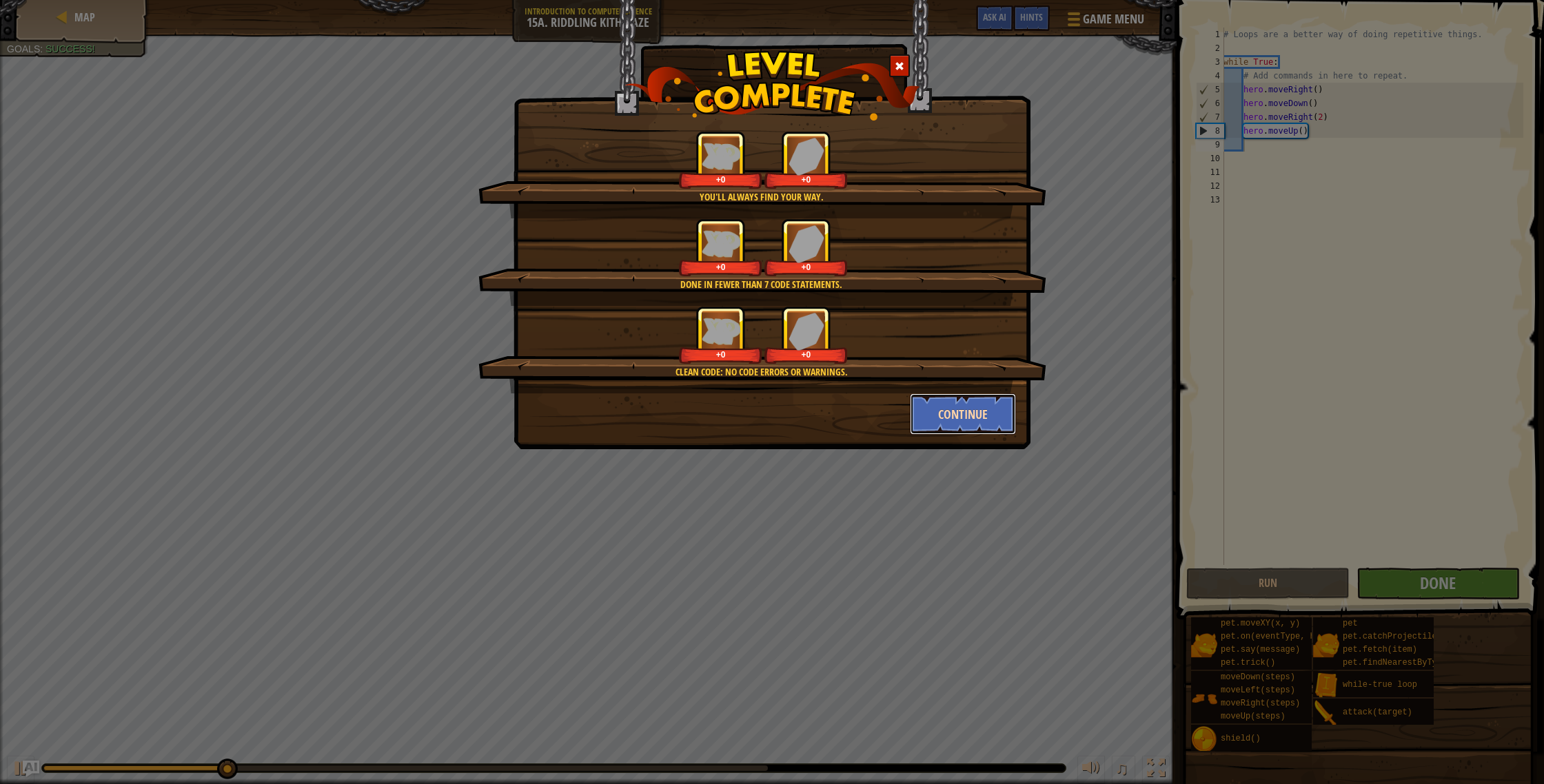
click at [946, 428] on button "Continue" at bounding box center [963, 414] width 107 height 41
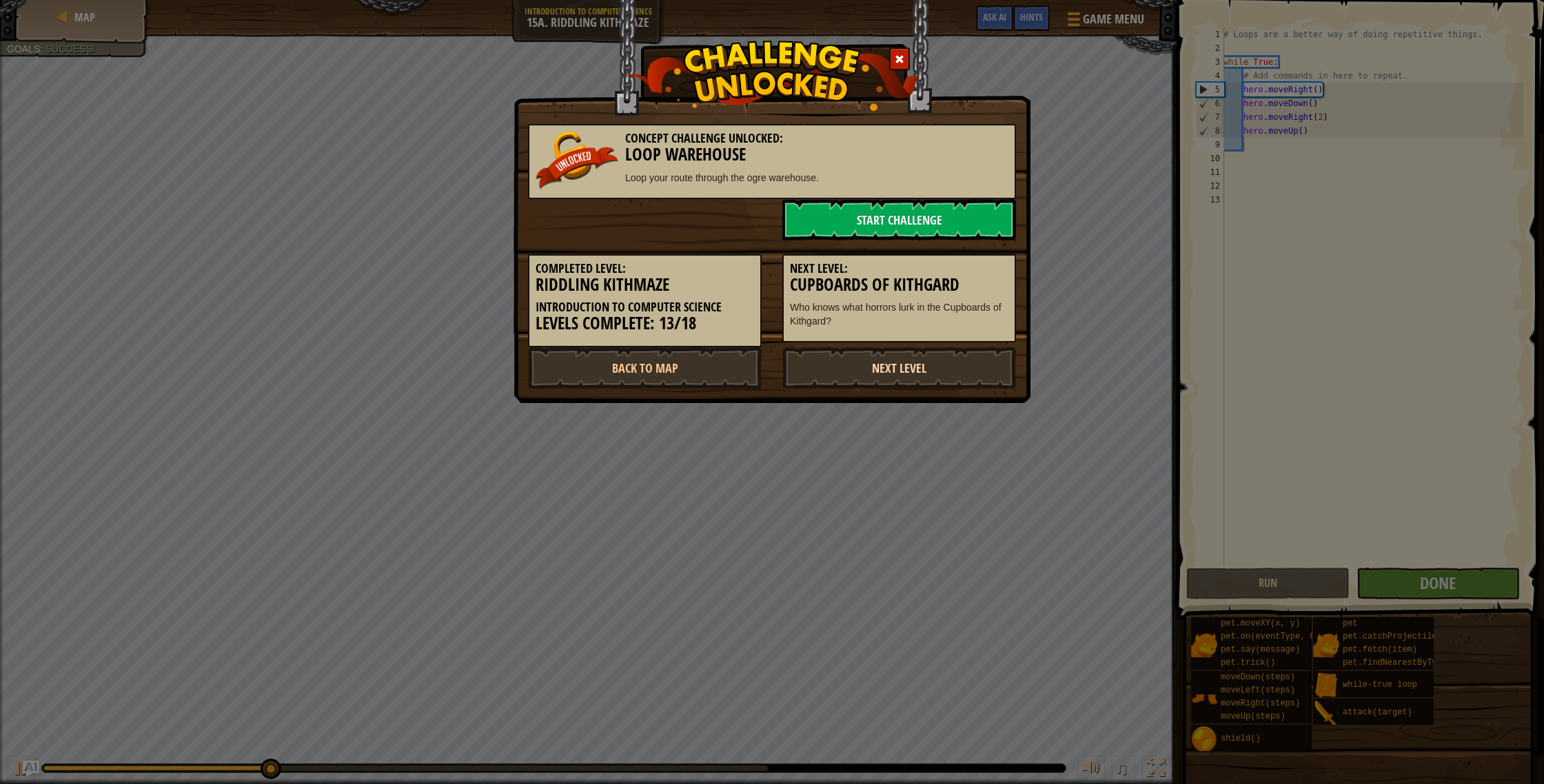
drag, startPoint x: 892, startPoint y: 362, endPoint x: 902, endPoint y: 370, distance: 12.8
click at [893, 362] on link "Next Level" at bounding box center [899, 368] width 234 height 41
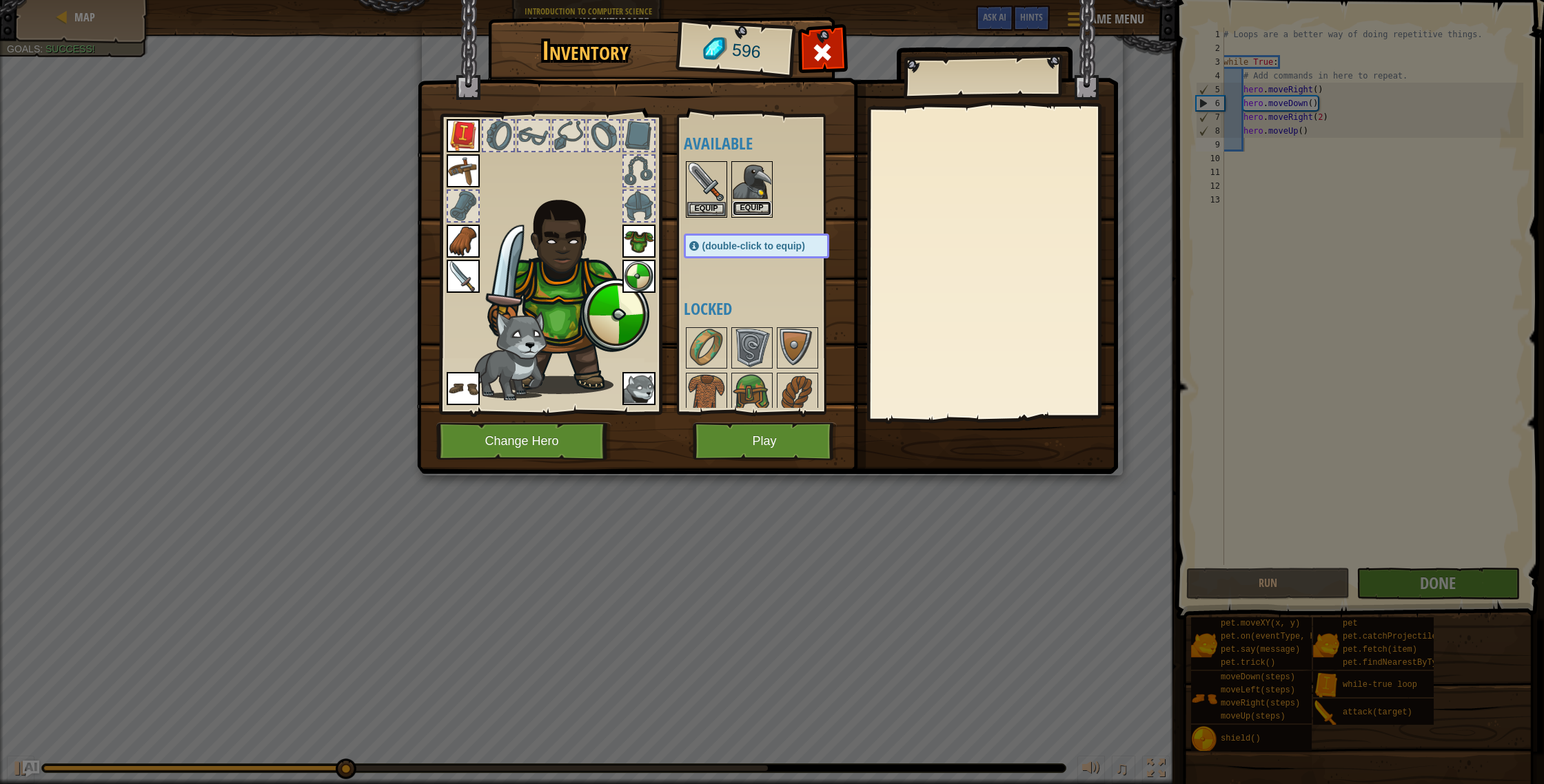
click at [759, 206] on button "Equip" at bounding box center [752, 208] width 39 height 15
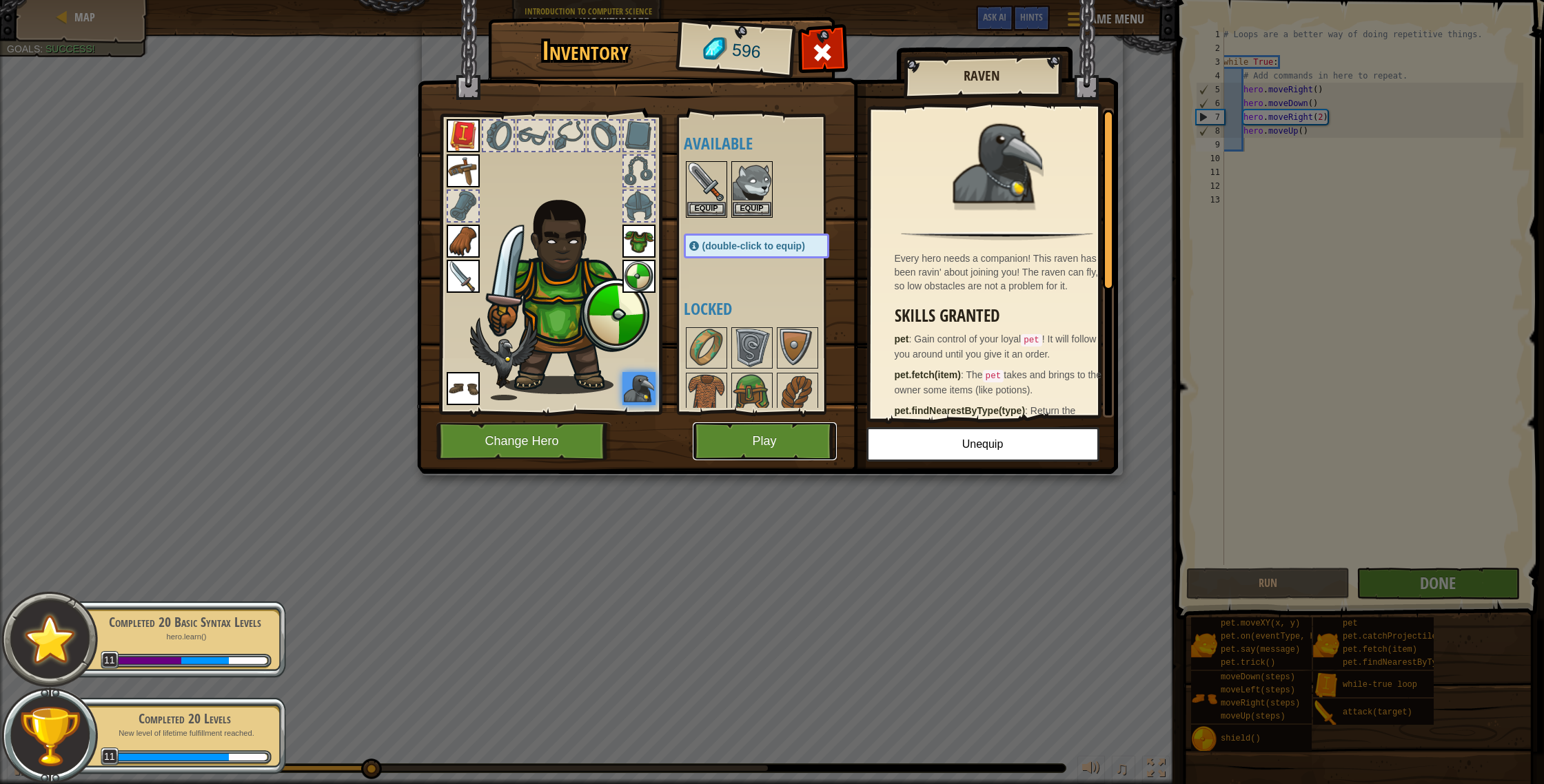
click at [783, 449] on button "Play" at bounding box center [765, 441] width 144 height 38
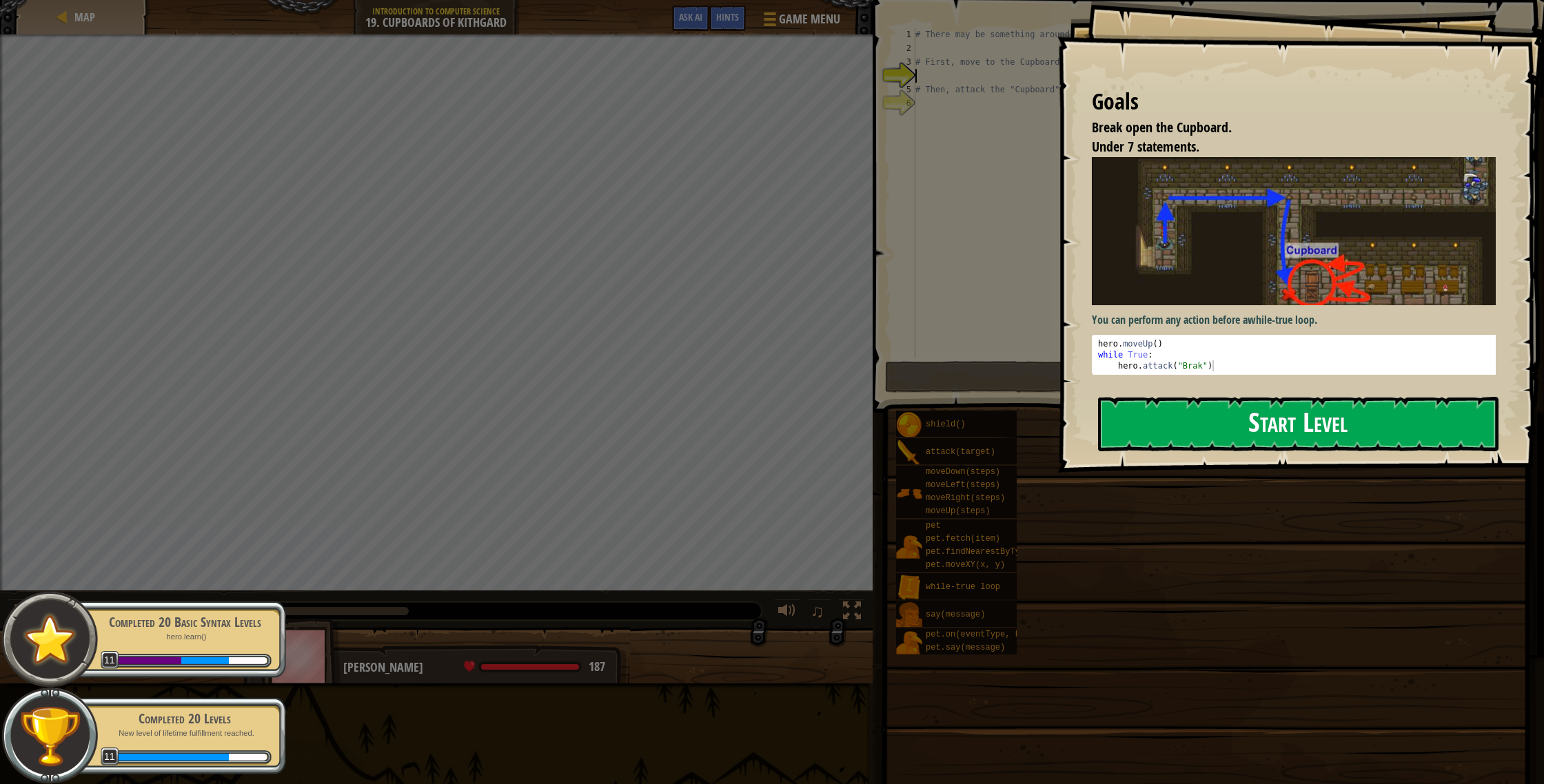
click at [1257, 423] on button "Start Level" at bounding box center [1298, 424] width 400 height 54
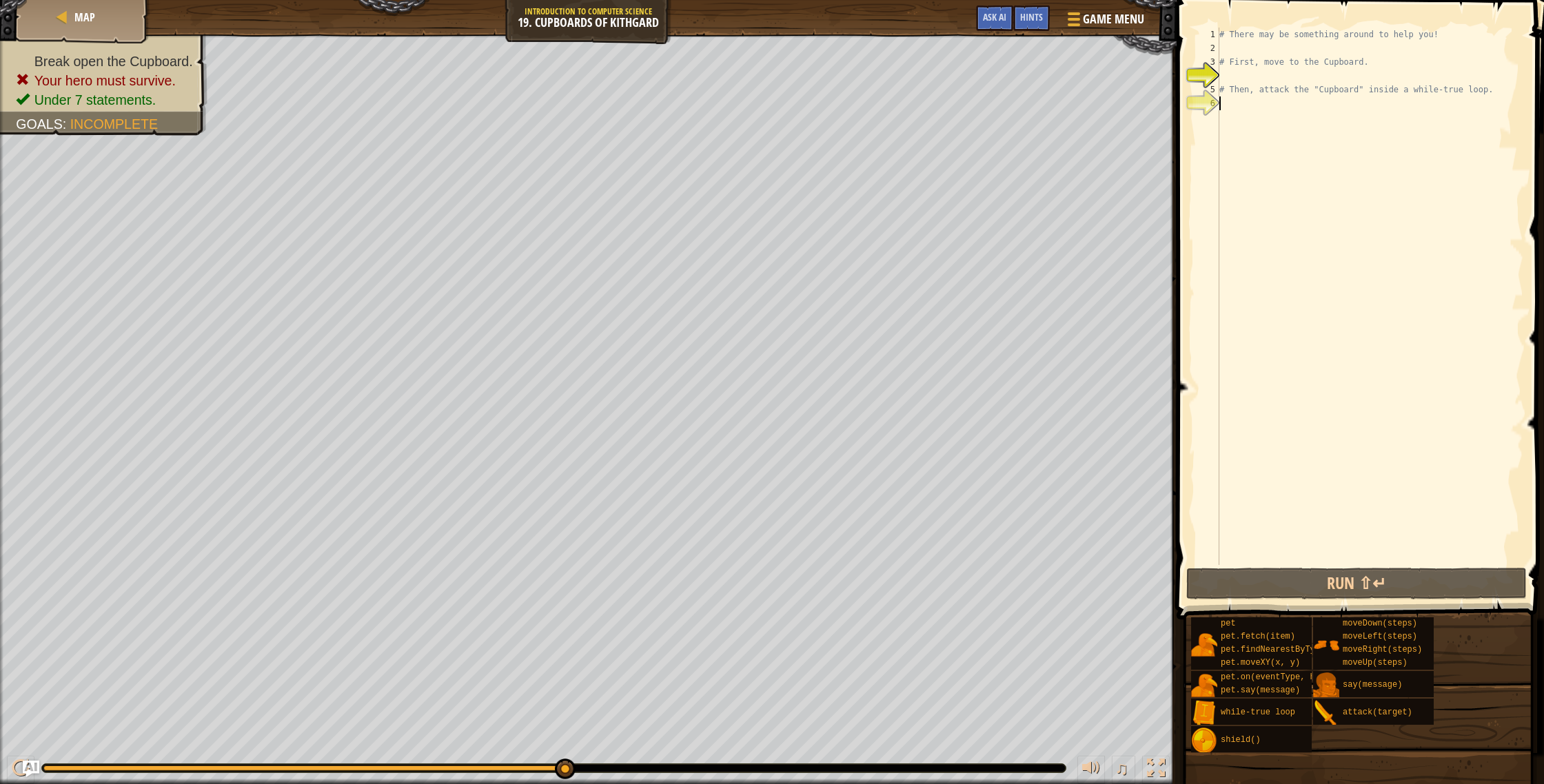
click at [1276, 104] on div "# There may be something around to help you! # First, move to the Cupboard. # T…" at bounding box center [1370, 310] width 307 height 565
click at [1260, 79] on div "# There may be something around to help you! # First, move to the Cupboard. # T…" at bounding box center [1370, 310] width 307 height 565
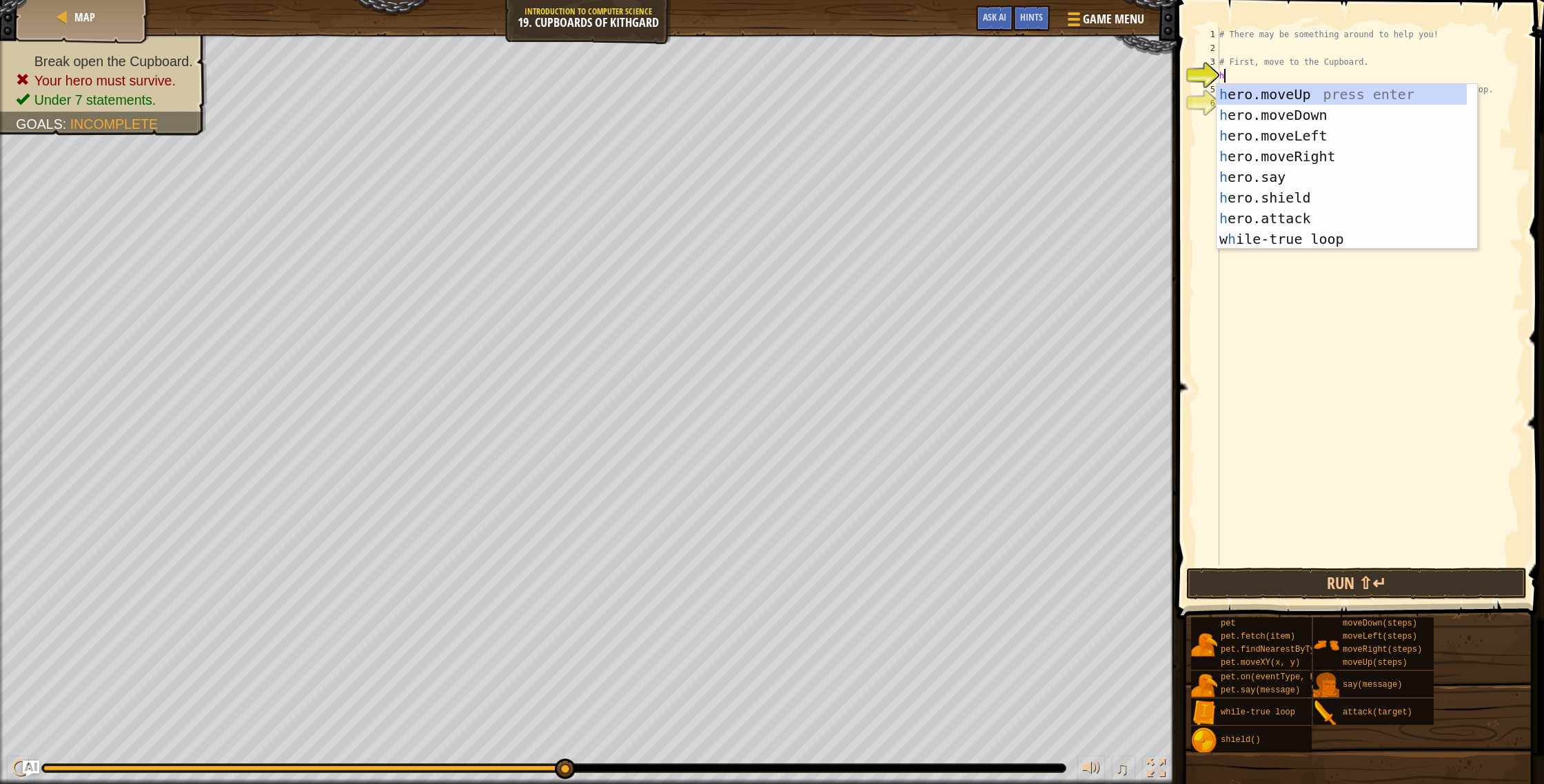
scroll to position [6, 0]
type textarea "hero"
click at [1265, 93] on div "hero .moveUp press enter hero .moveDown press enter hero .moveLeft press enter …" at bounding box center [1347, 187] width 261 height 206
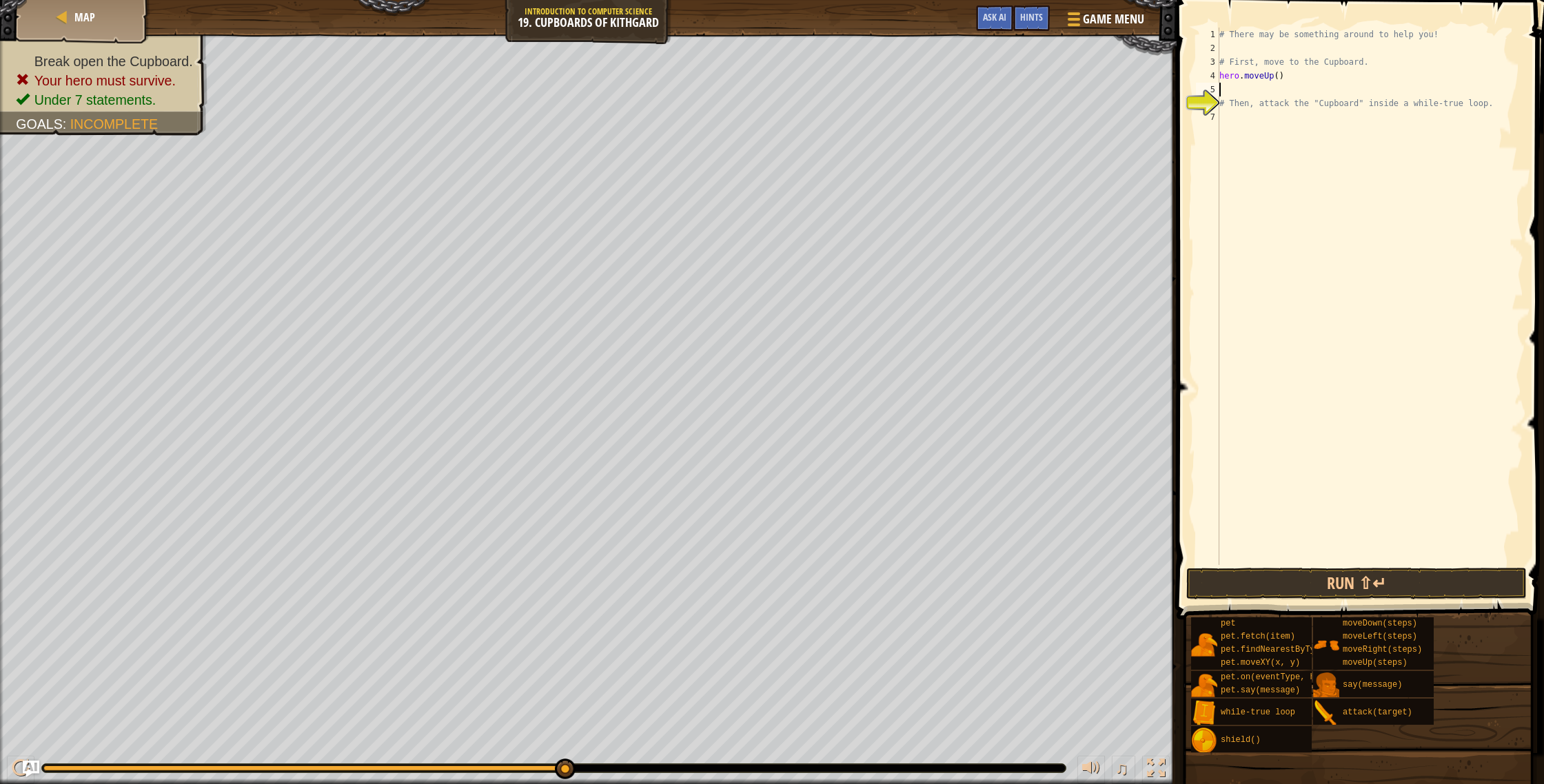
scroll to position [6, 0]
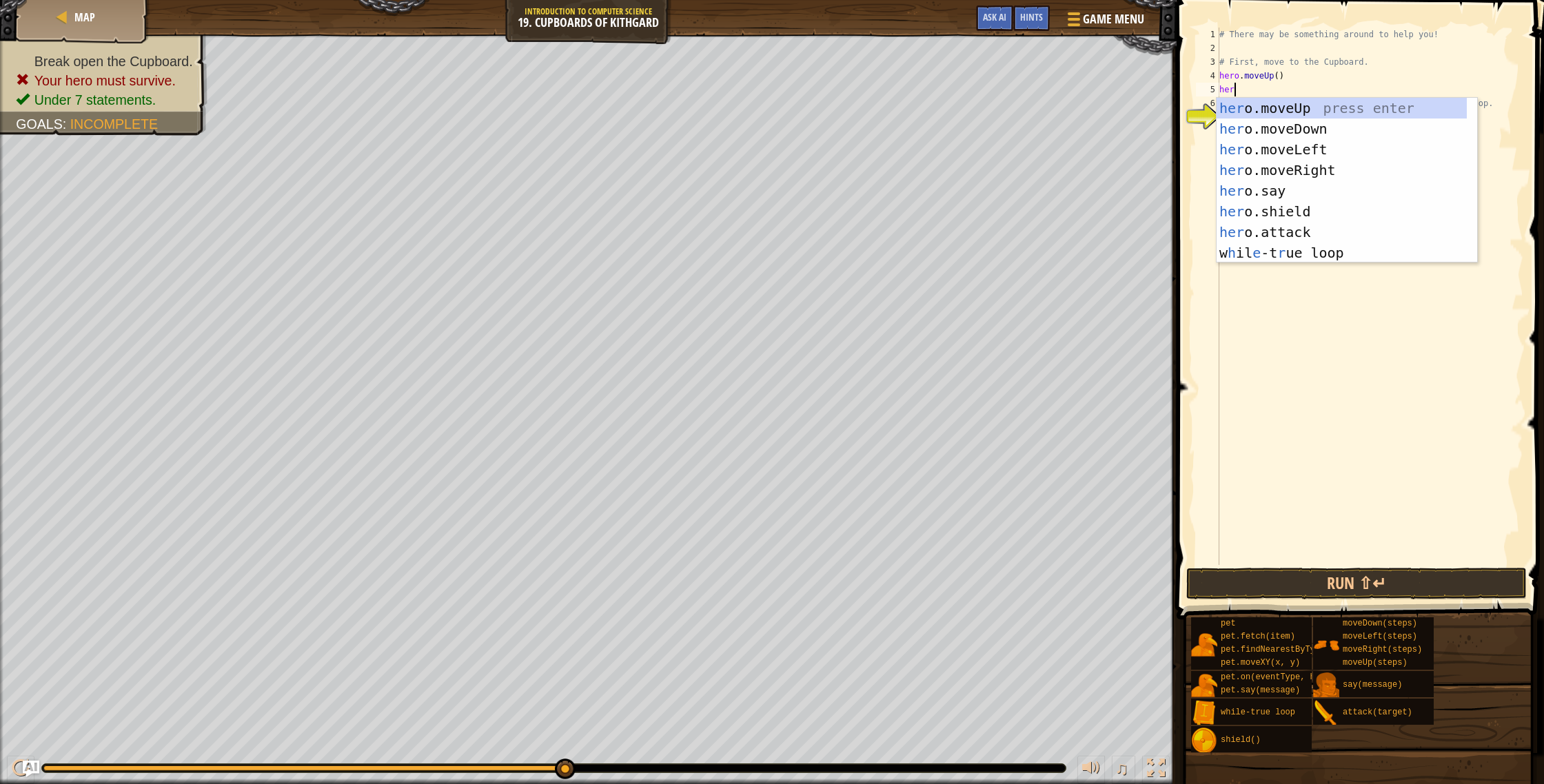
type textarea "hero"
click at [1276, 166] on div "hero .moveUp press enter hero .moveDown press enter hero .moveLeft press enter …" at bounding box center [1347, 200] width 261 height 206
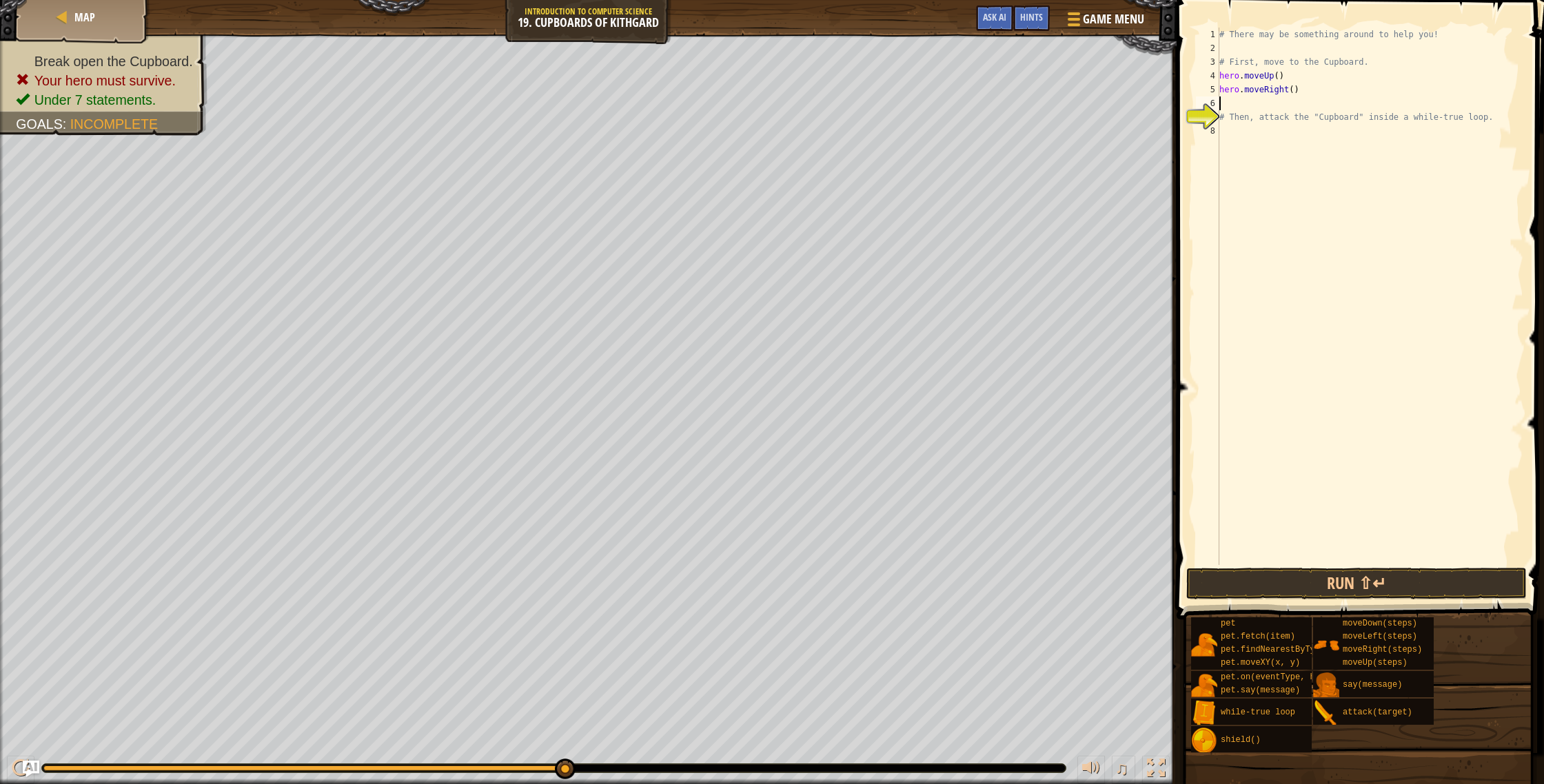
scroll to position [6, 0]
click at [1295, 92] on div "# There may be something around to help you! # First, move to the Cupboard. her…" at bounding box center [1370, 310] width 307 height 565
type textarea "hero.moveRight(2)"
click at [1297, 99] on div "# There may be something around to help you! # First, move to the Cupboard. her…" at bounding box center [1370, 310] width 307 height 565
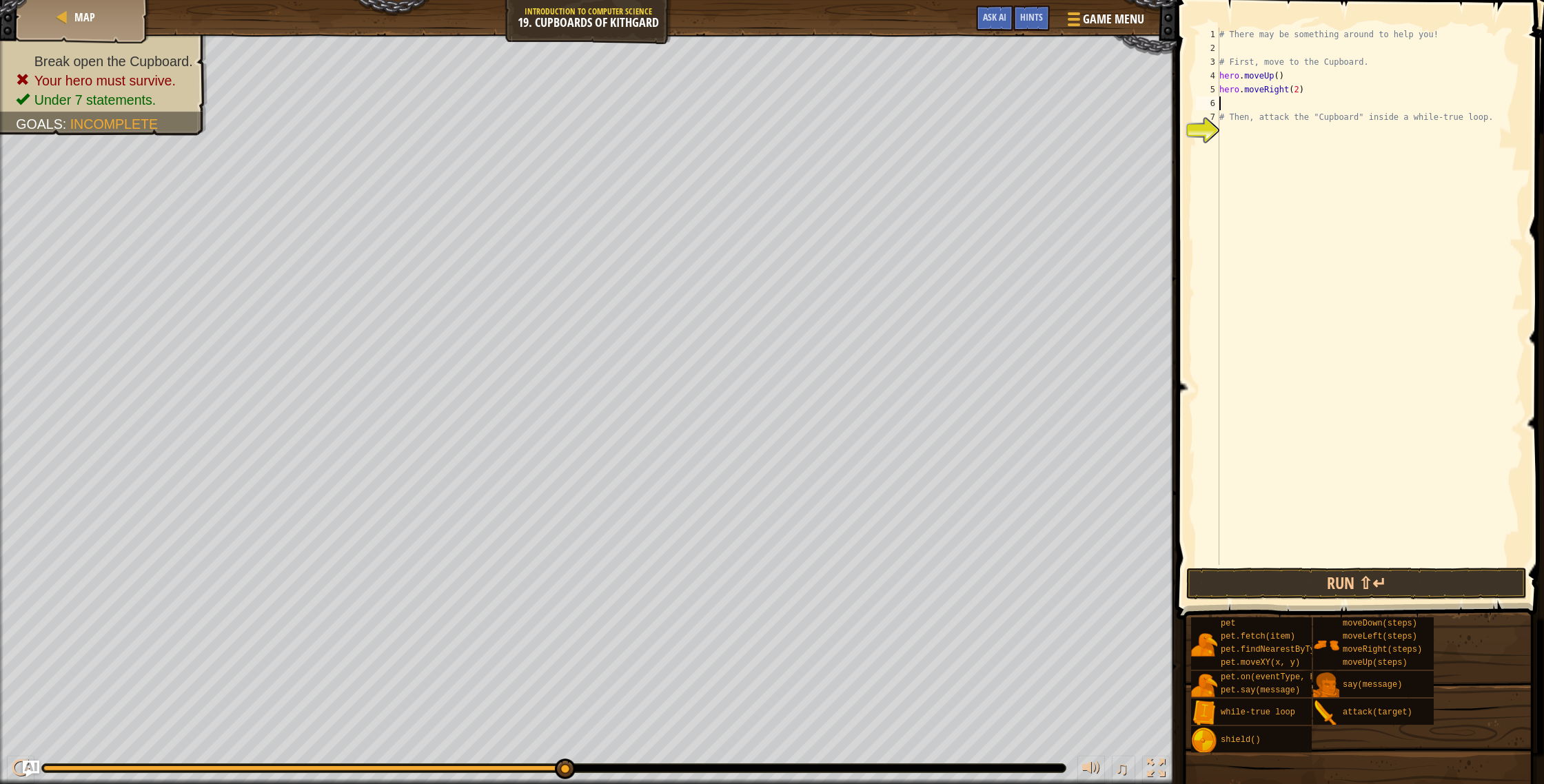
scroll to position [6, 0]
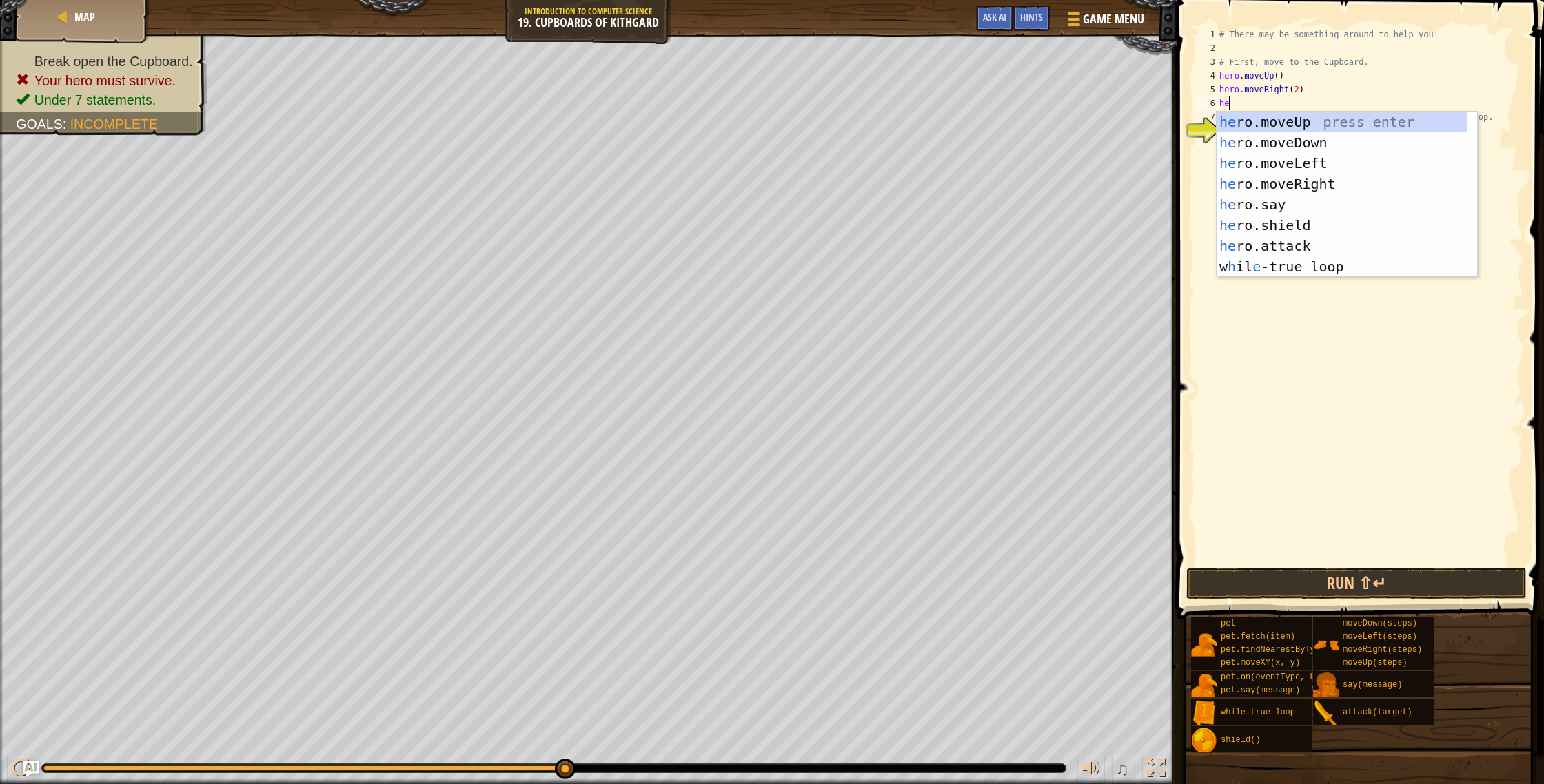
type textarea "hero"
click at [1305, 140] on div "hero .moveUp press enter hero .moveDown press enter hero .moveLeft press enter …" at bounding box center [1347, 214] width 261 height 206
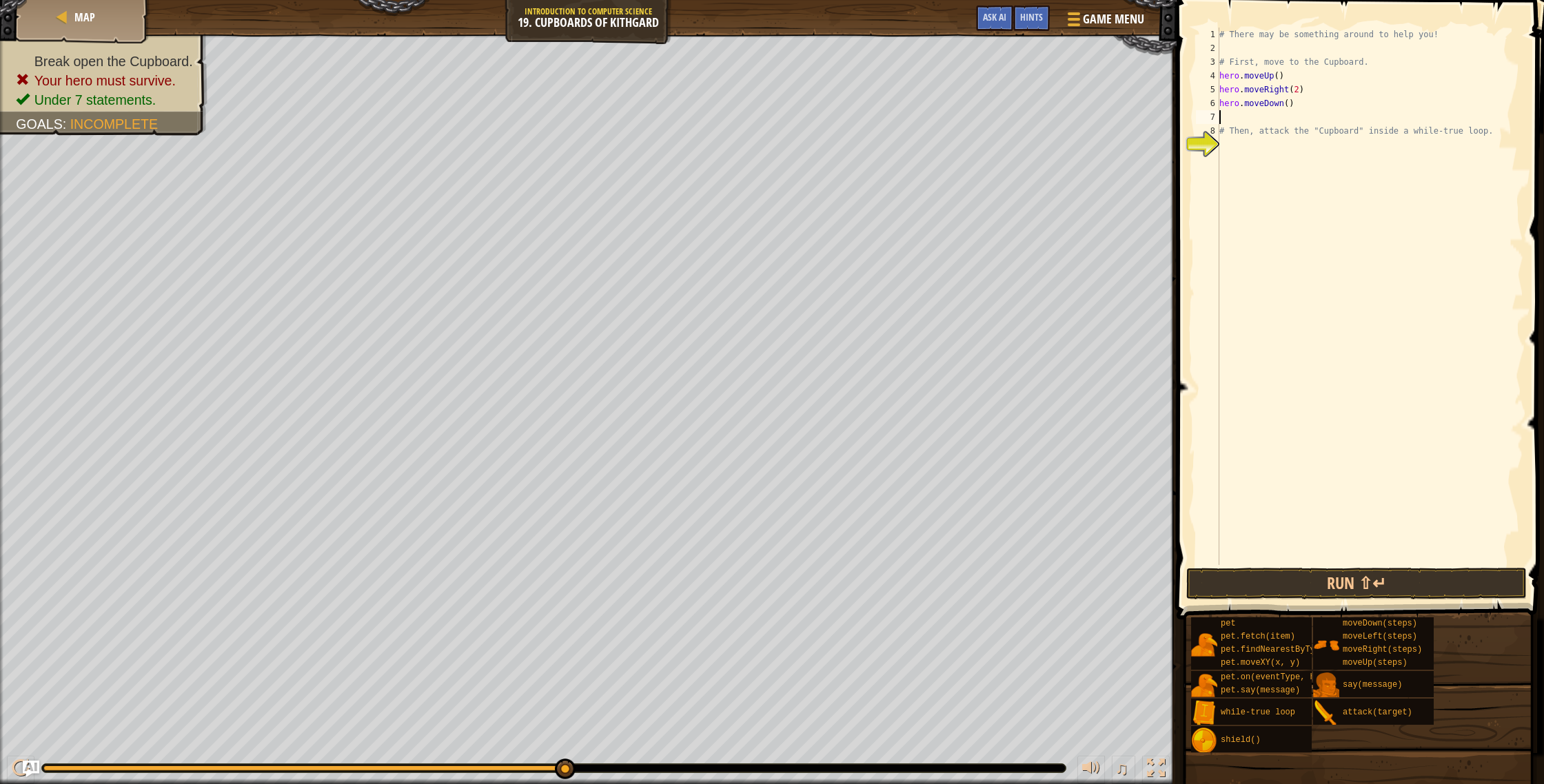
click at [1289, 107] on div "# There may be something around to help you! # First, move to the Cupboard. her…" at bounding box center [1370, 310] width 307 height 565
type textarea "hero.moveDown(2)"
click at [1244, 144] on div "# There may be something around to help you! # First, move to the Cupboard. her…" at bounding box center [1370, 310] width 307 height 565
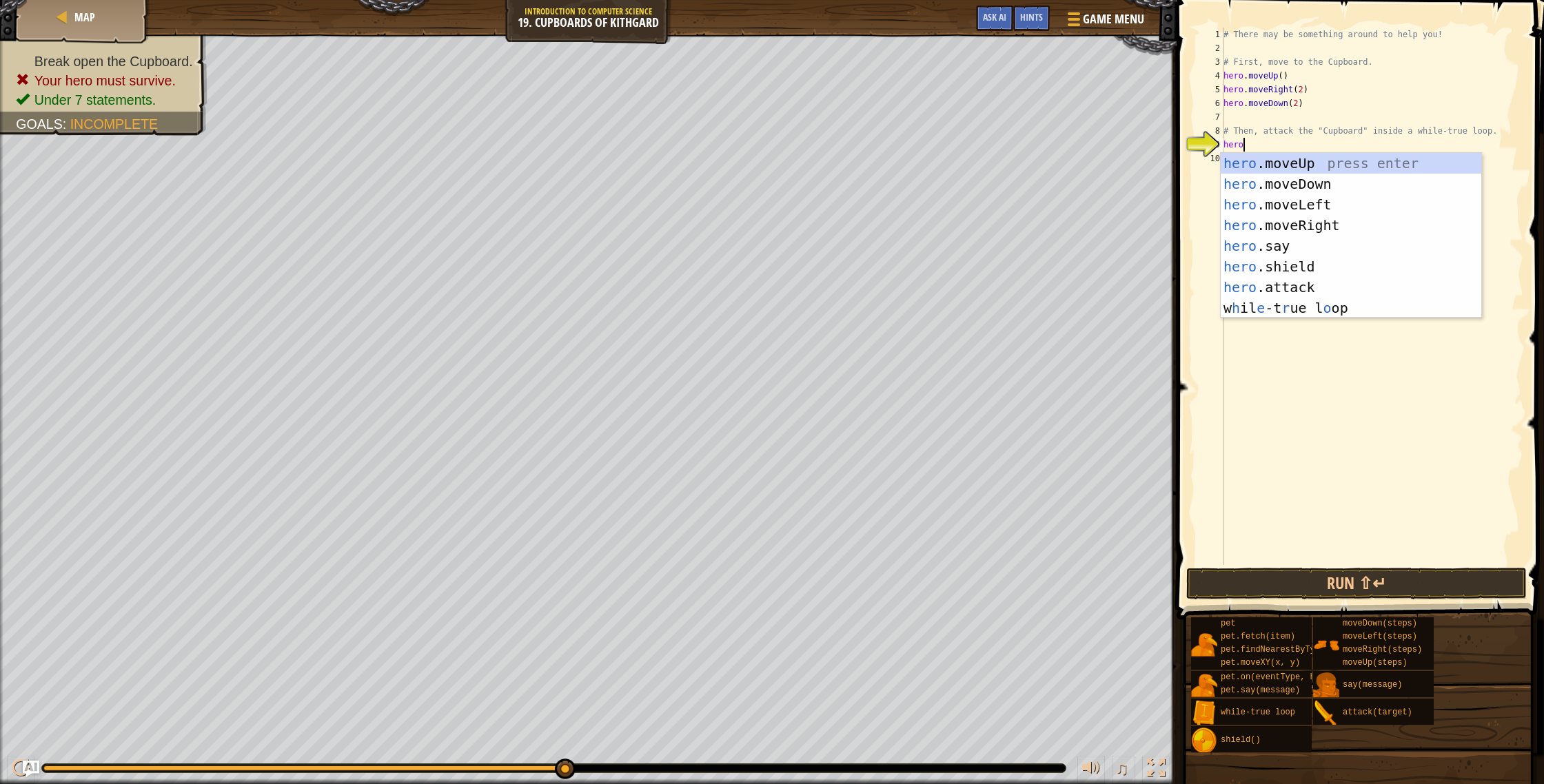
scroll to position [6, 1]
click at [1290, 288] on div "hero .moveUp press enter hero .moveDown press enter hero .moveLeft press enter …" at bounding box center [1351, 256] width 261 height 206
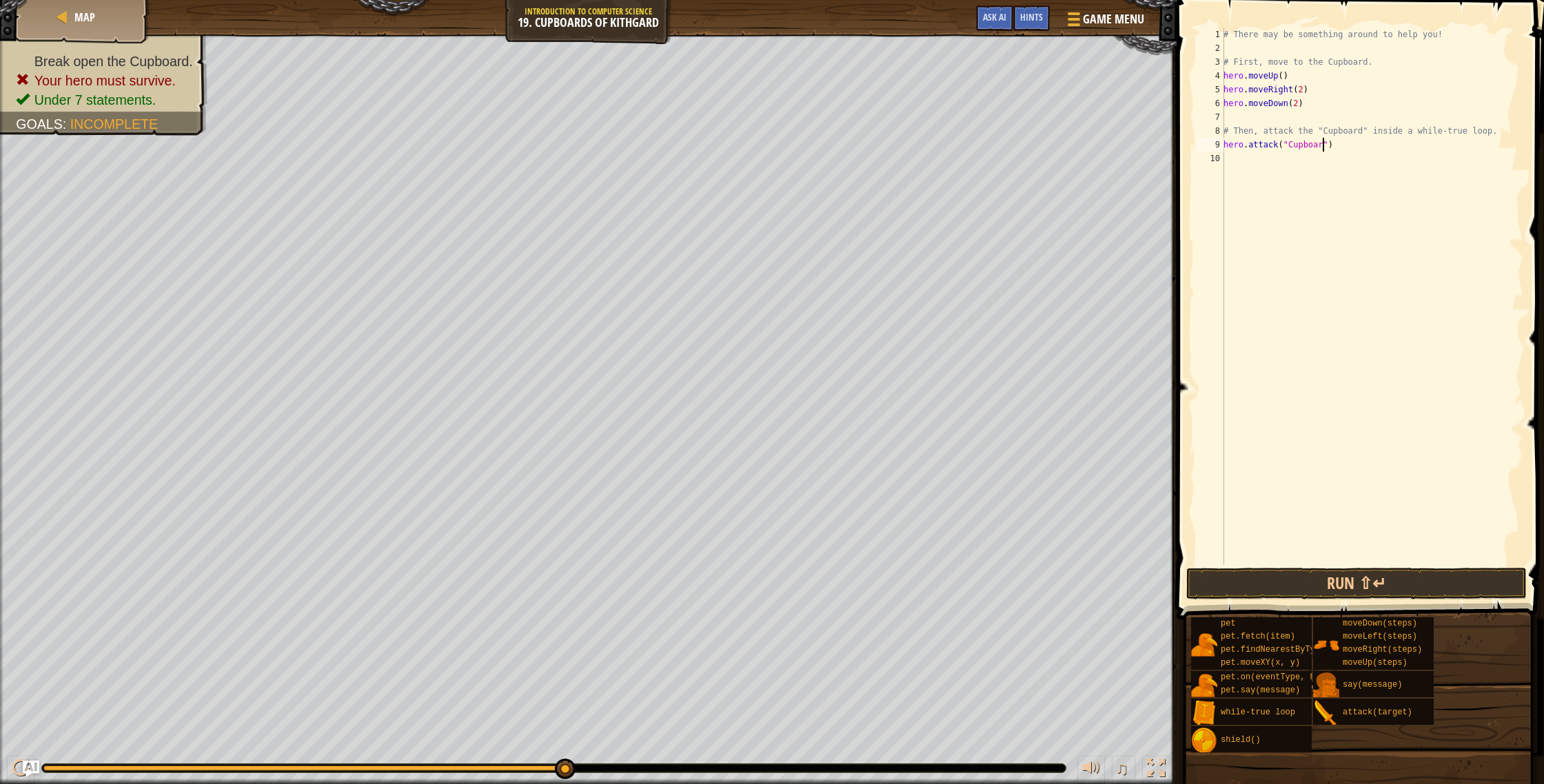
scroll to position [6, 8]
type textarea "hero.attack("Cupboard")"
click at [1372, 584] on button "Run ⇧↵" at bounding box center [1356, 584] width 341 height 32
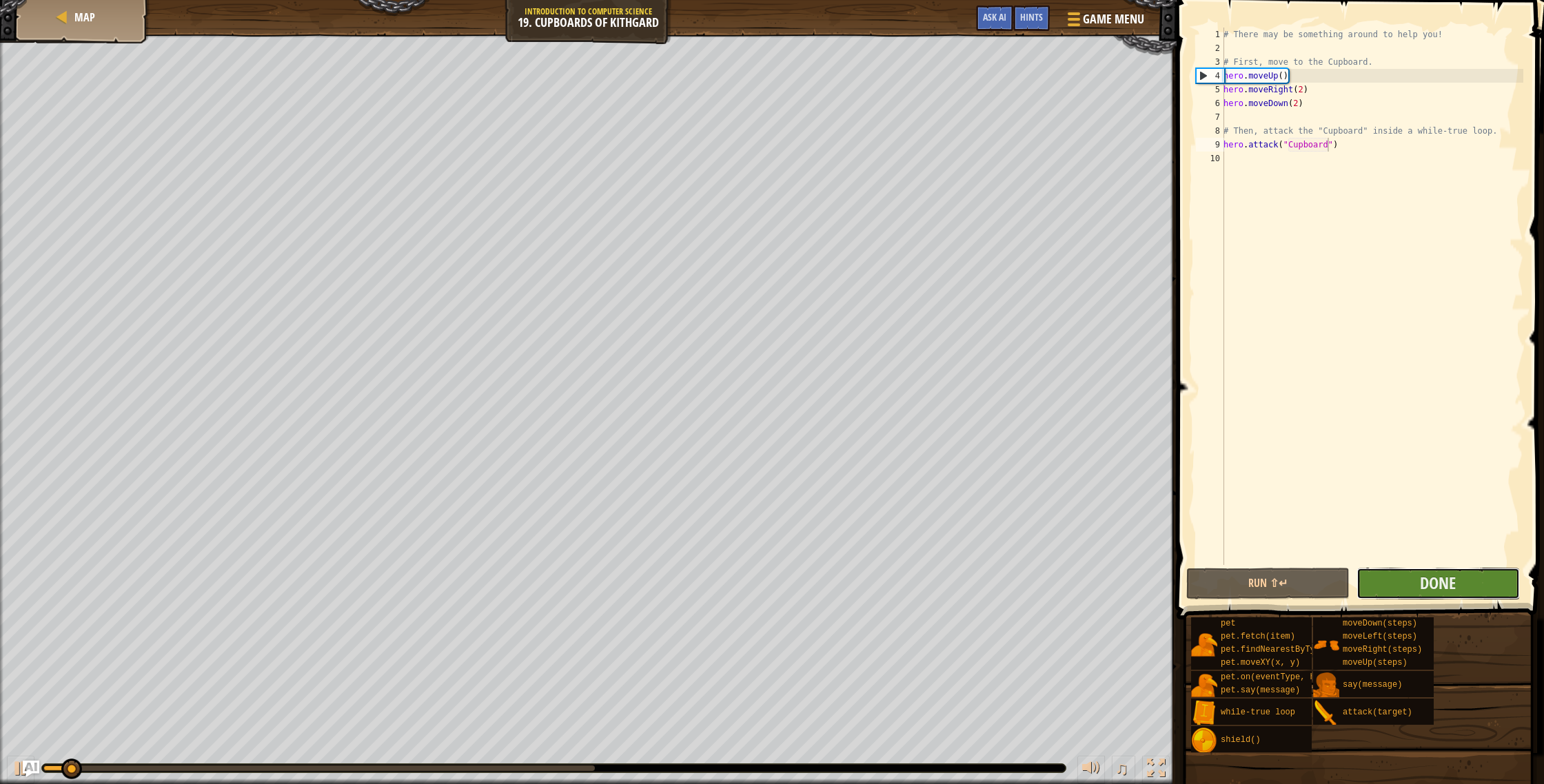
click at [1411, 583] on button "Done" at bounding box center [1437, 584] width 163 height 32
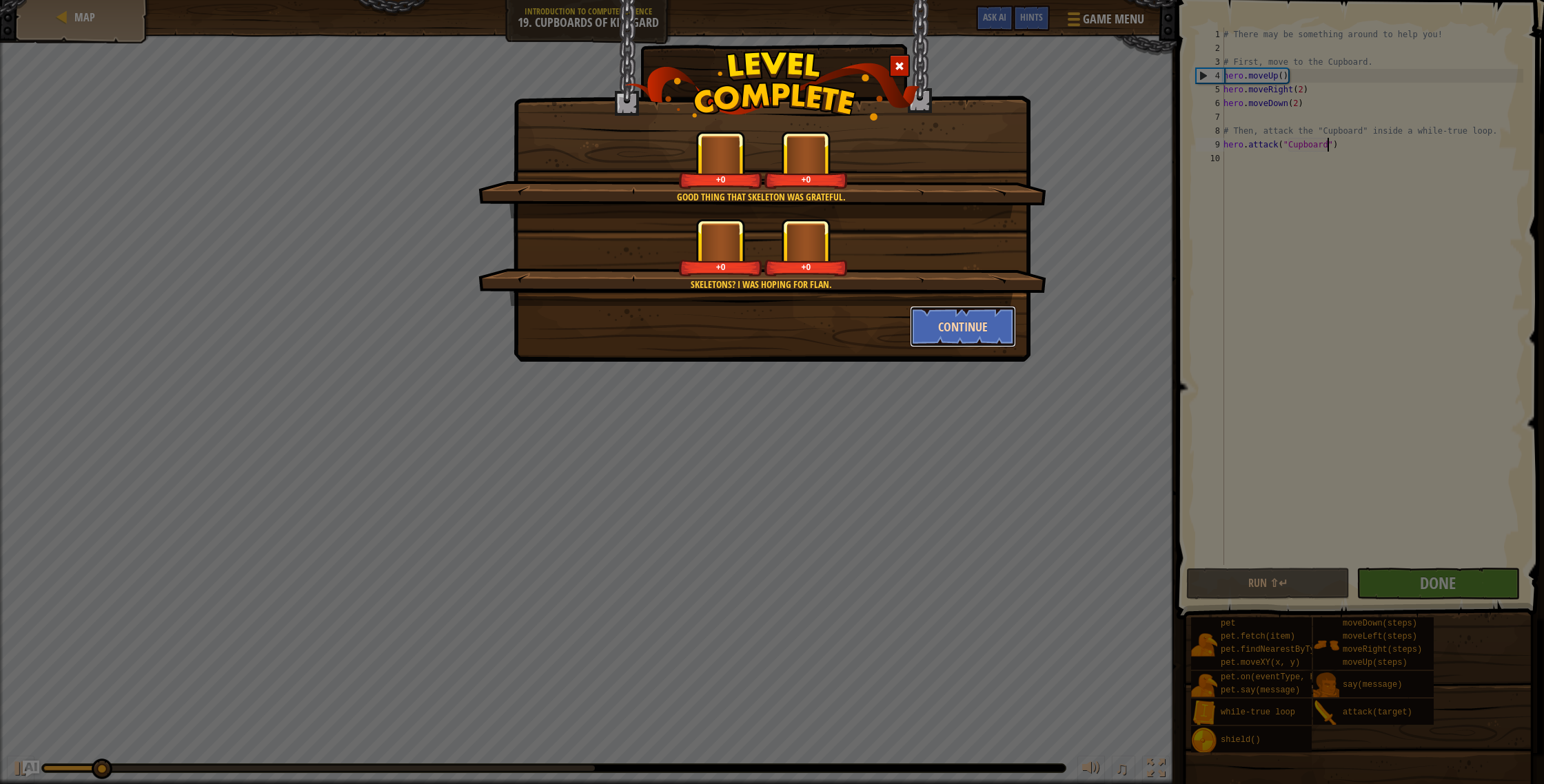
click at [971, 323] on button "Continue" at bounding box center [963, 327] width 107 height 41
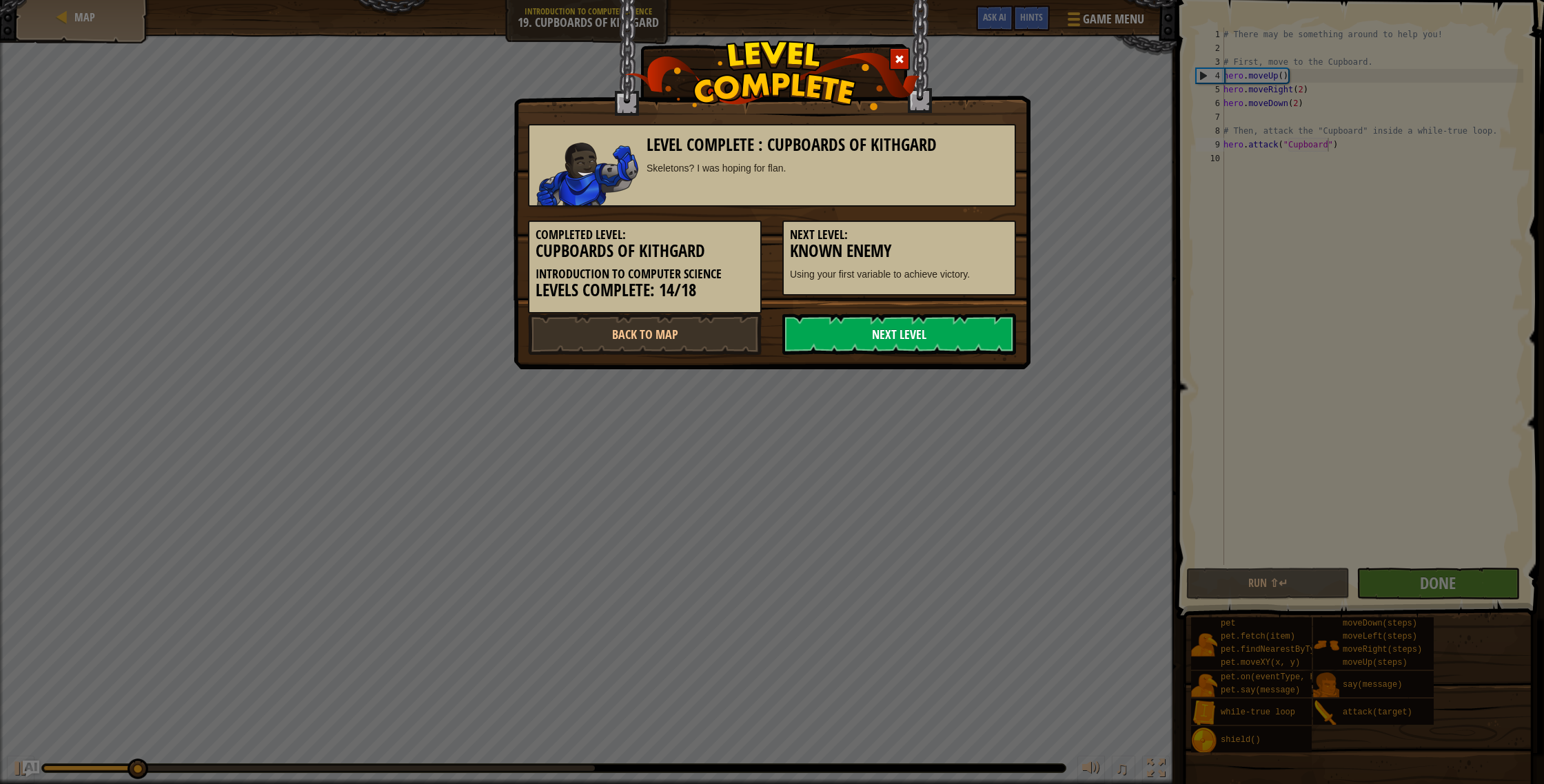
click at [950, 326] on link "Next Level" at bounding box center [899, 335] width 234 height 41
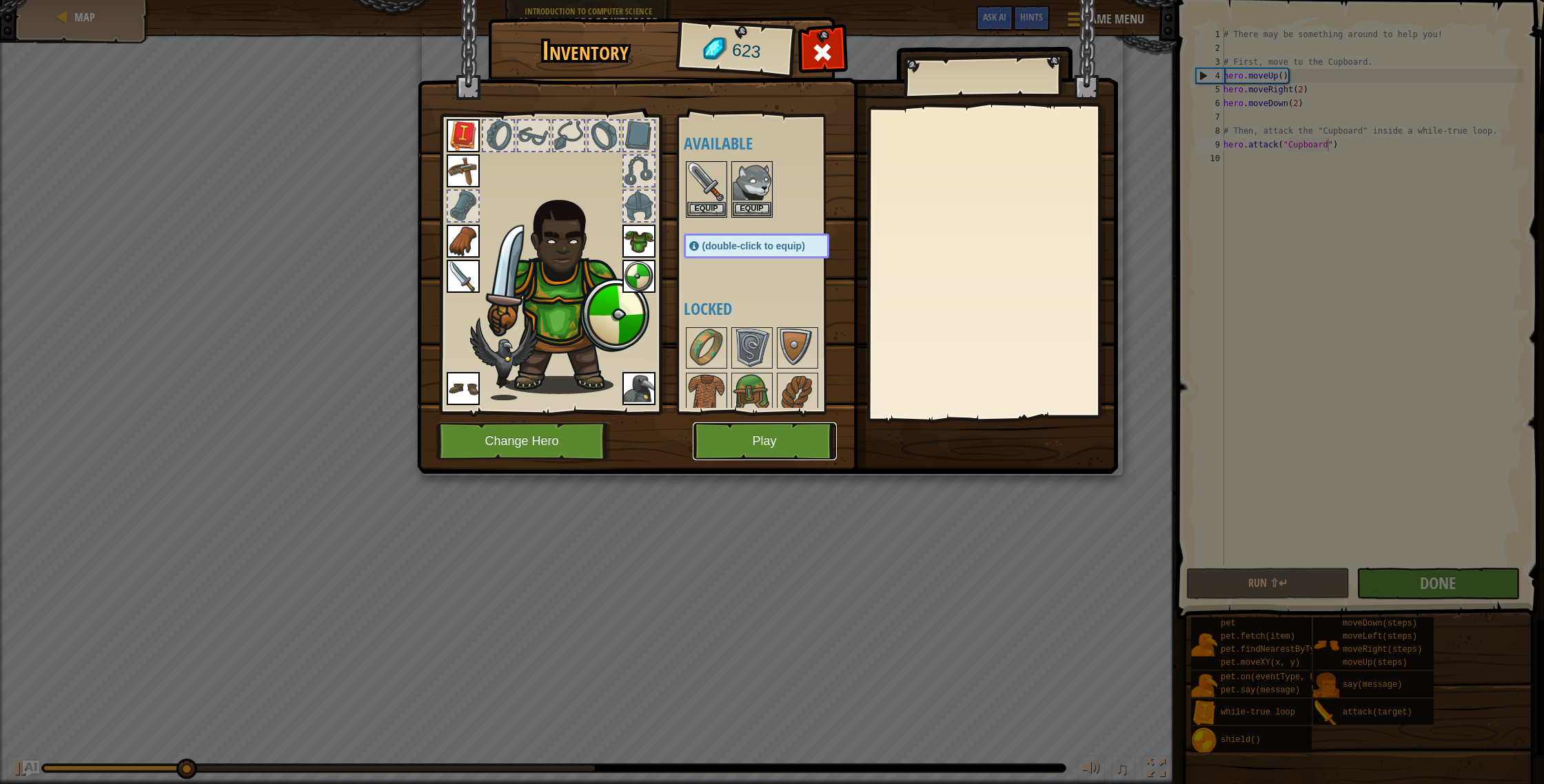
click at [786, 459] on button "Play" at bounding box center [765, 441] width 144 height 38
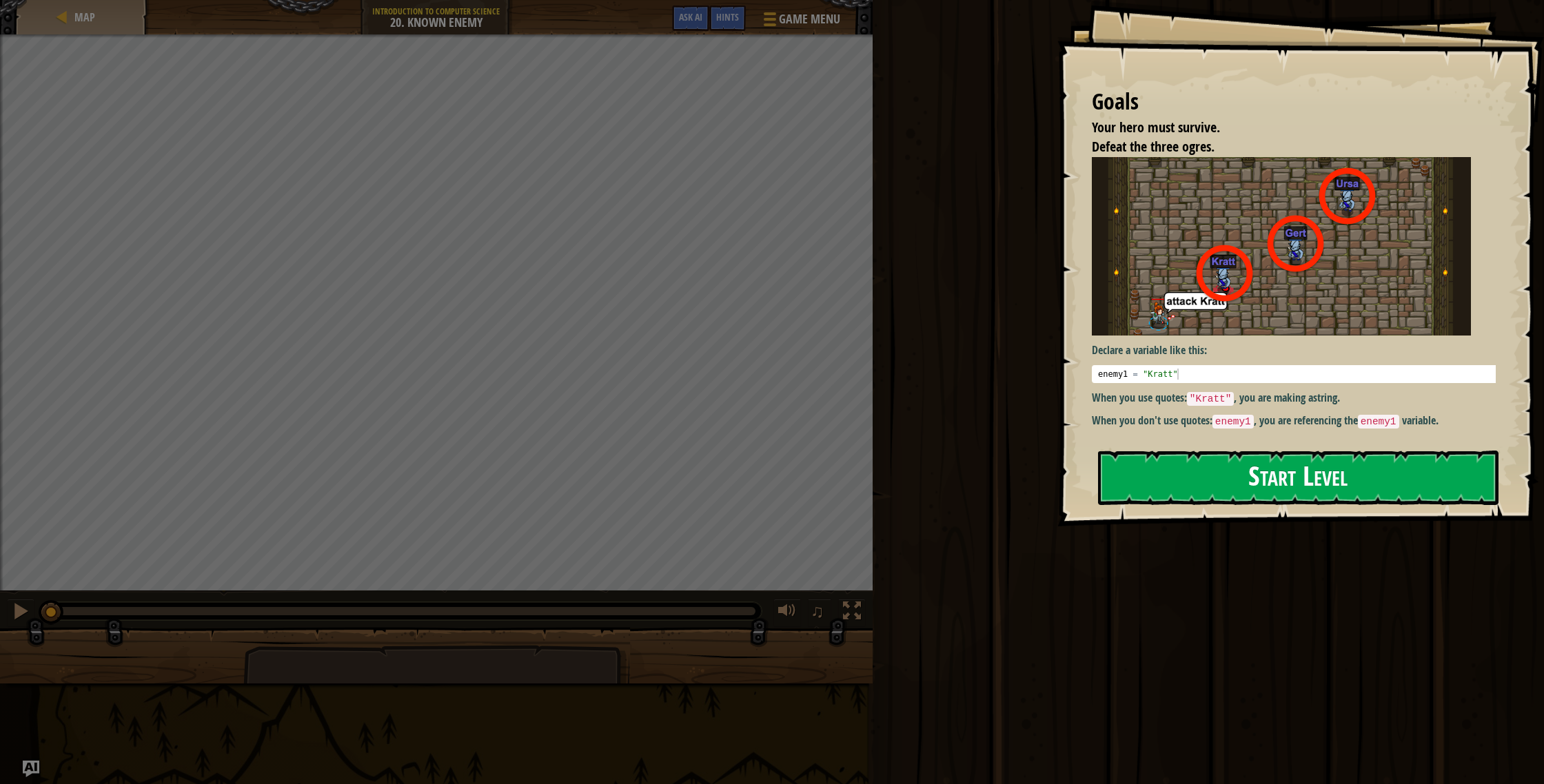
click at [1267, 481] on button "Start Level" at bounding box center [1298, 477] width 400 height 54
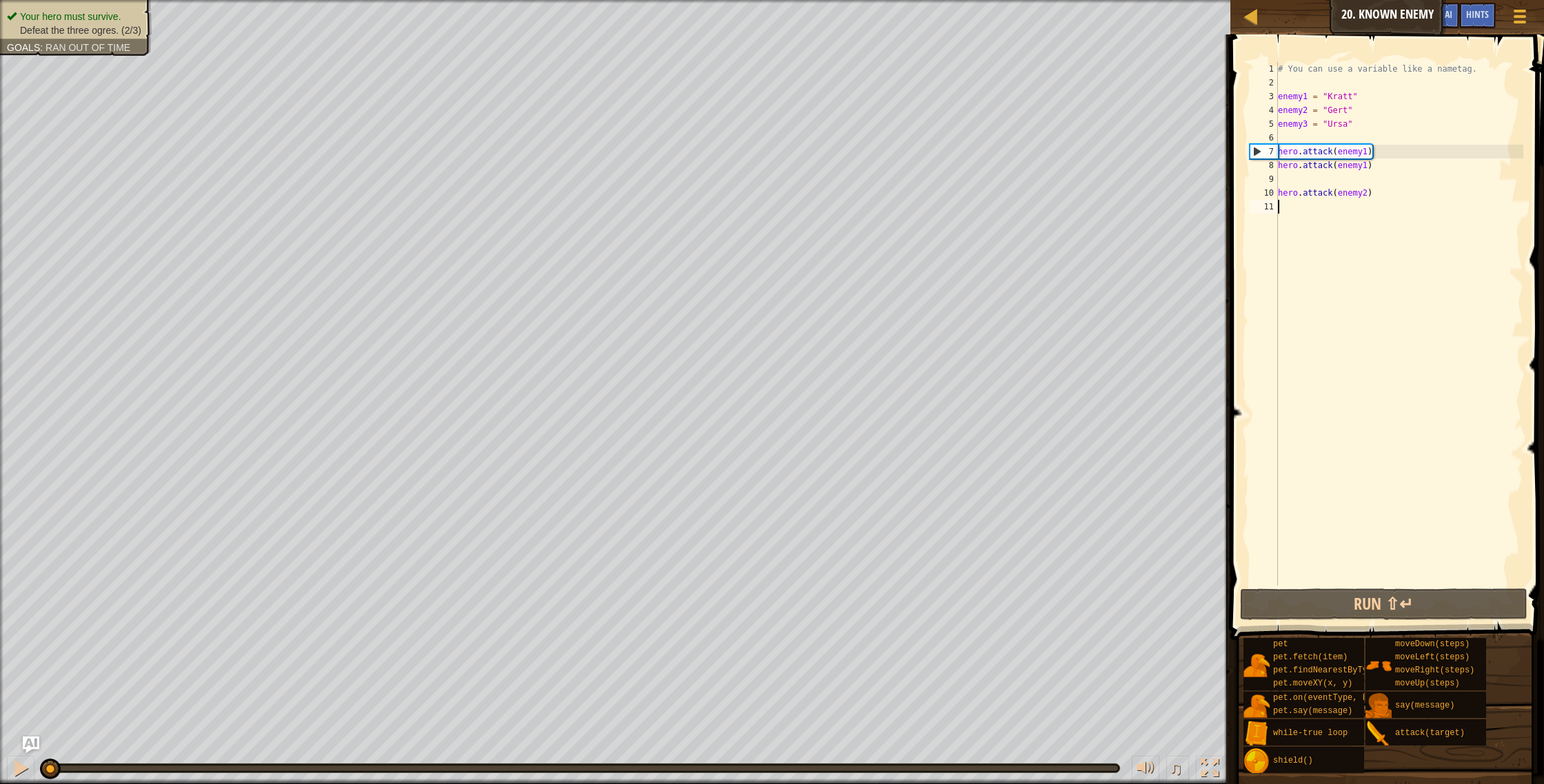
click at [1286, 182] on div "# You can use a variable like a nametag. enemy1 = "[PERSON_NAME]" enemy2 = "[PE…" at bounding box center [1399, 338] width 248 height 551
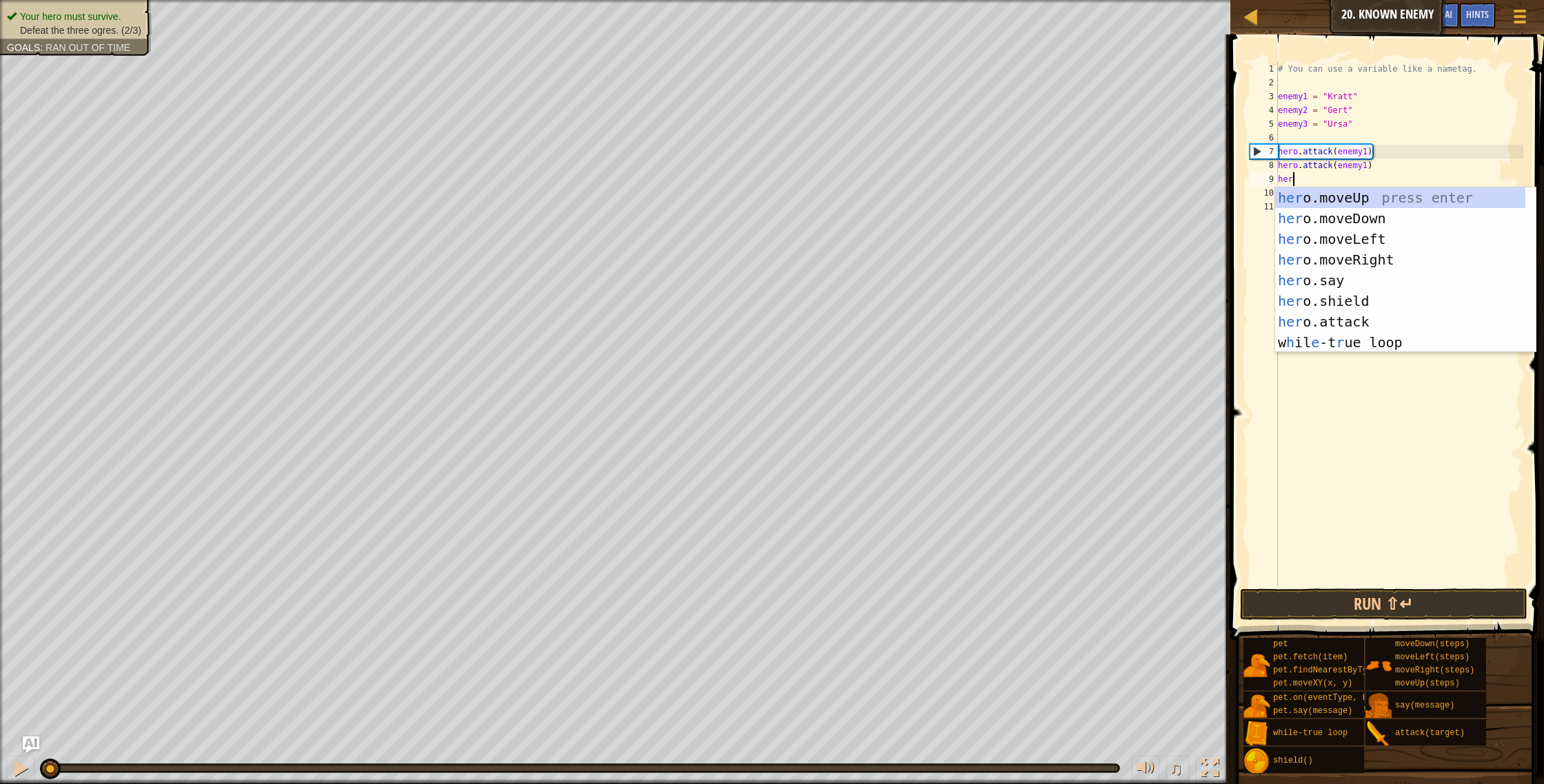
scroll to position [6, 1]
click at [1325, 323] on div "hero .moveUp press enter hero .moveDown press enter hero .moveLeft press enter …" at bounding box center [1406, 290] width 261 height 206
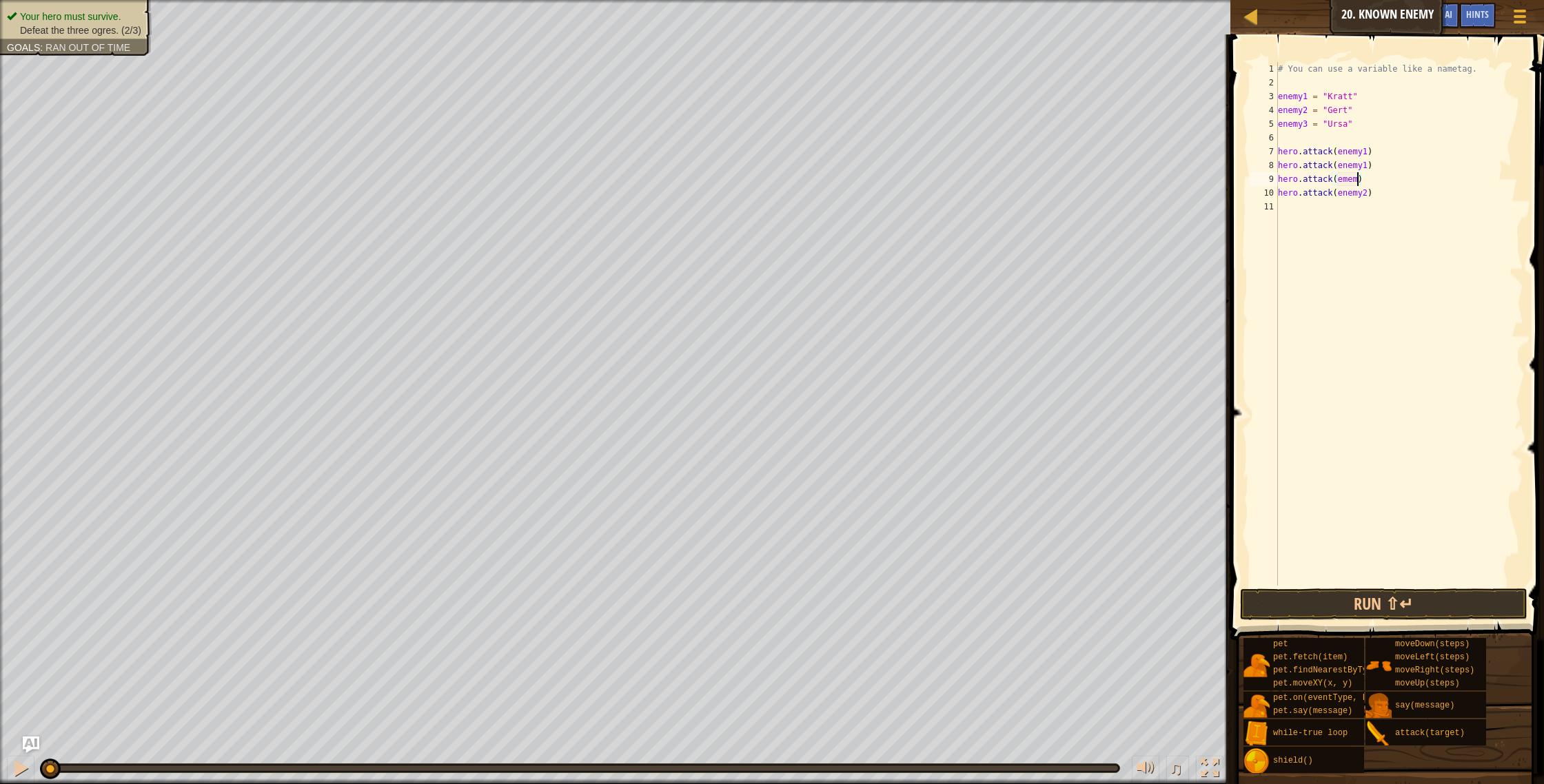
scroll to position [6, 7]
type textarea "hero.attack(ememy2)"
click at [1321, 210] on div "# You can use a variable like a nametag. enemy1 = "[PERSON_NAME]" enemy2 = "[PE…" at bounding box center [1399, 338] width 248 height 551
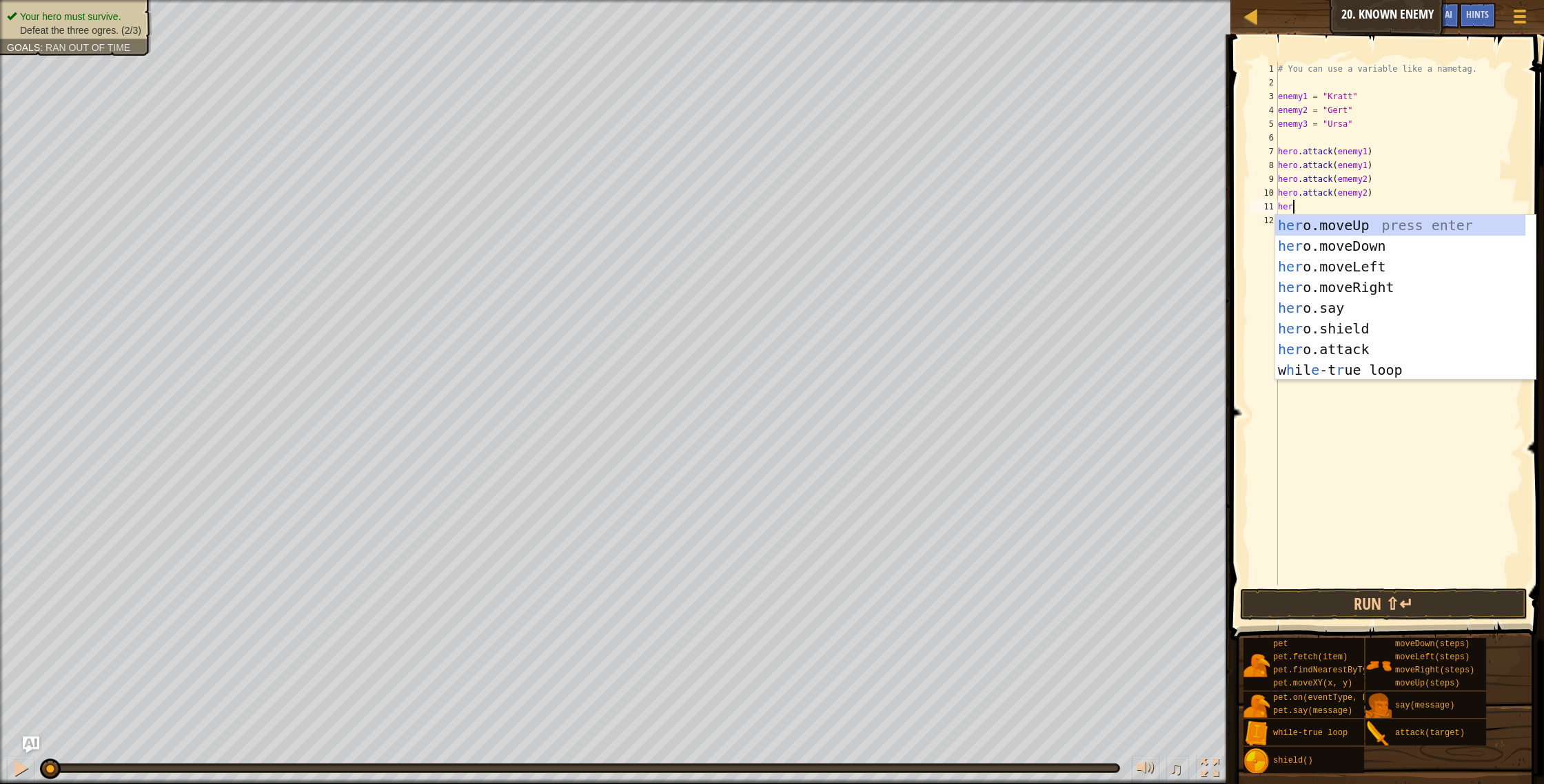
scroll to position [6, 1]
click at [1407, 351] on div "hero .moveUp press enter hero .moveDown press enter hero .moveLeft press enter …" at bounding box center [1406, 318] width 261 height 206
type textarea "hero.attack(enemy)"
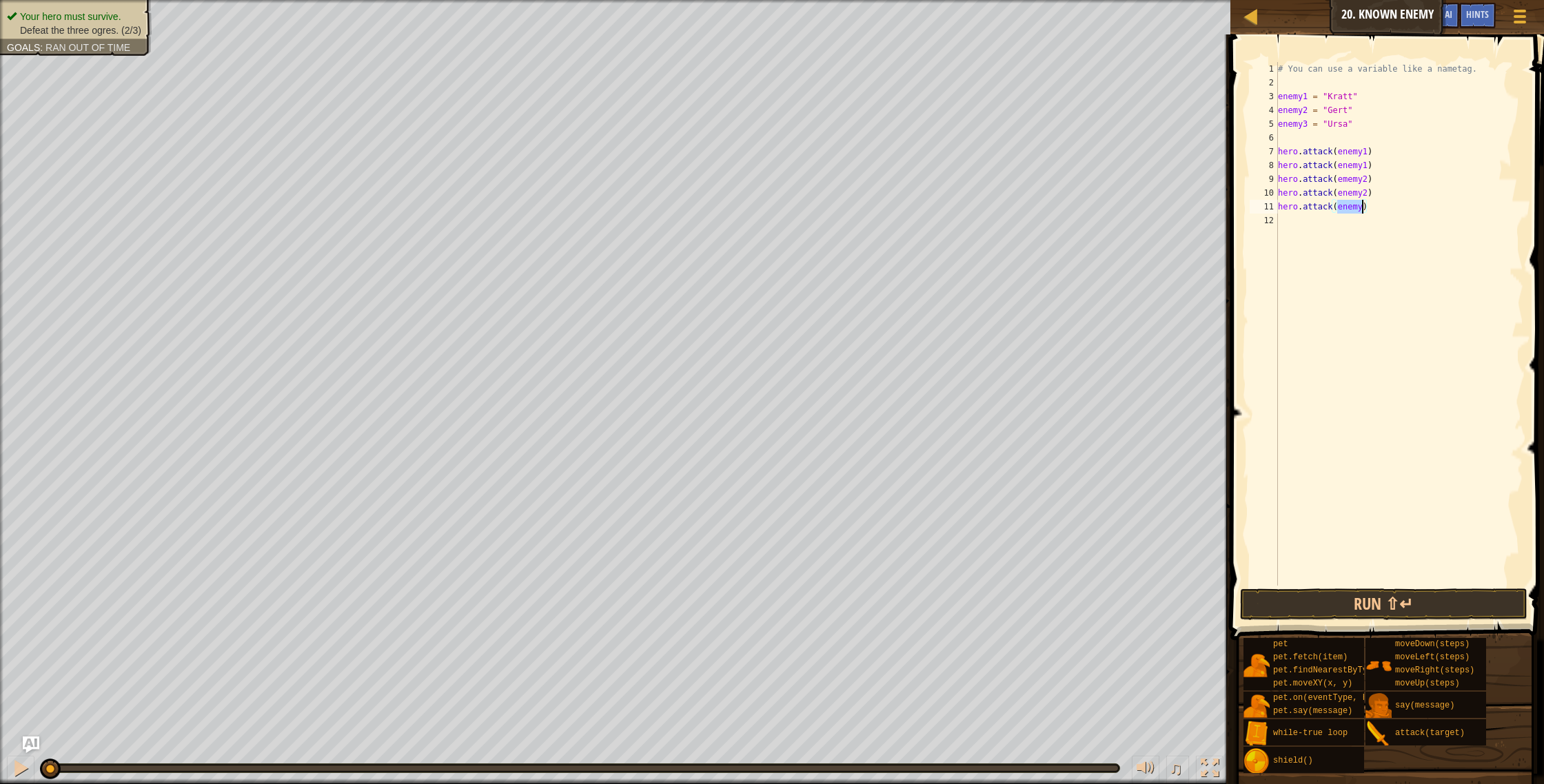
click at [1352, 213] on div "# You can use a variable like a nametag. enemy1 = "[PERSON_NAME]" enemy2 = "[PE…" at bounding box center [1399, 338] width 248 height 551
click at [1358, 211] on div "# You can use a variable like a nametag. enemy1 = "[PERSON_NAME]" enemy2 = "[PE…" at bounding box center [1399, 338] width 248 height 551
click at [1372, 208] on div "# You can use a variable like a nametag. enemy1 = "[PERSON_NAME]" enemy2 = "[PE…" at bounding box center [1399, 338] width 248 height 551
click at [1362, 207] on div "# You can use a variable like a nametag. enemy1 = "[PERSON_NAME]" enemy2 = "[PE…" at bounding box center [1399, 338] width 248 height 551
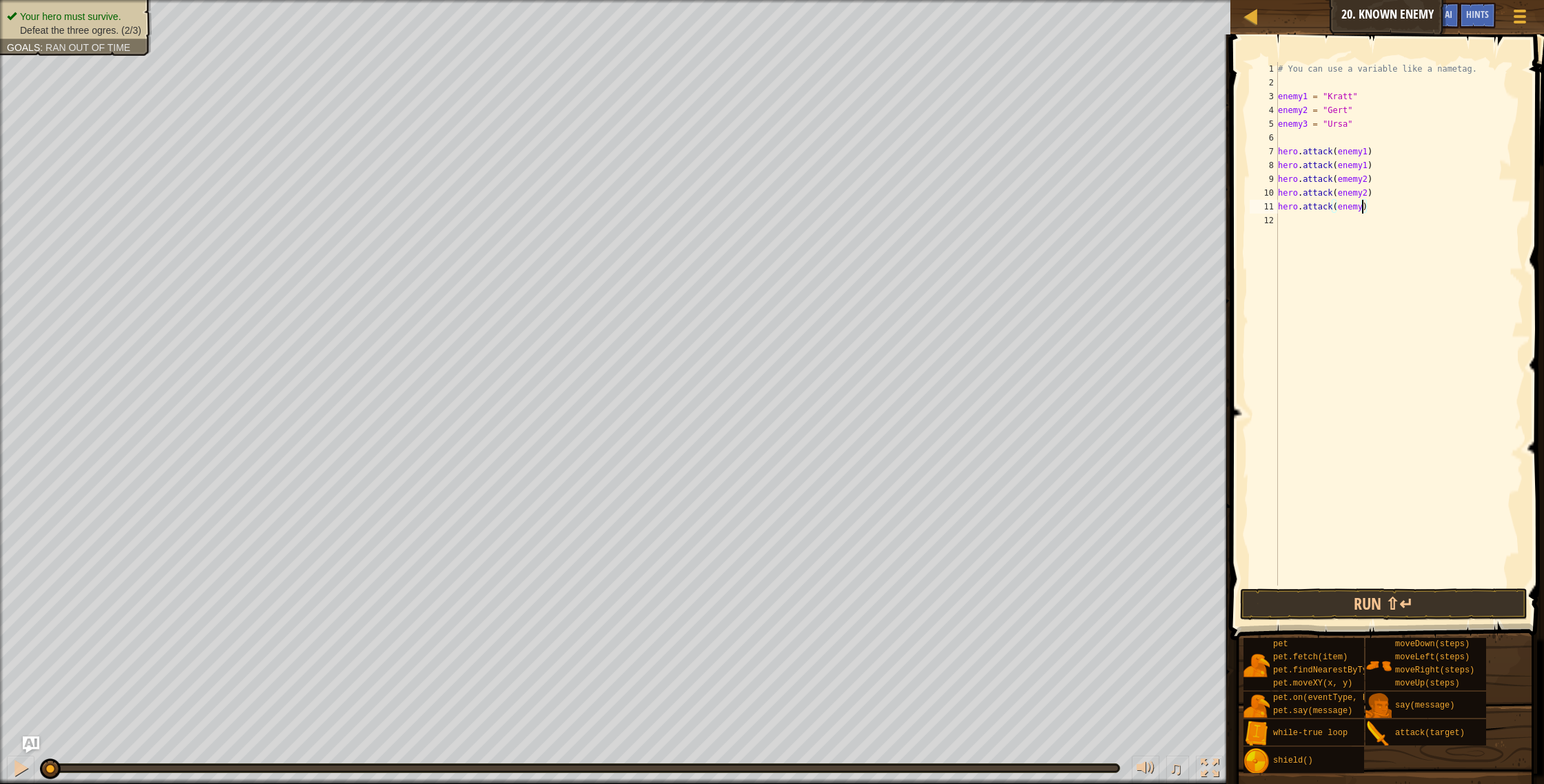
type textarea "hero.attack(enemy3)"
click at [1331, 215] on div "# You can use a variable like a nametag. enemy1 = "[PERSON_NAME]" enemy2 = "[PE…" at bounding box center [1399, 338] width 248 height 551
type textarea "u"
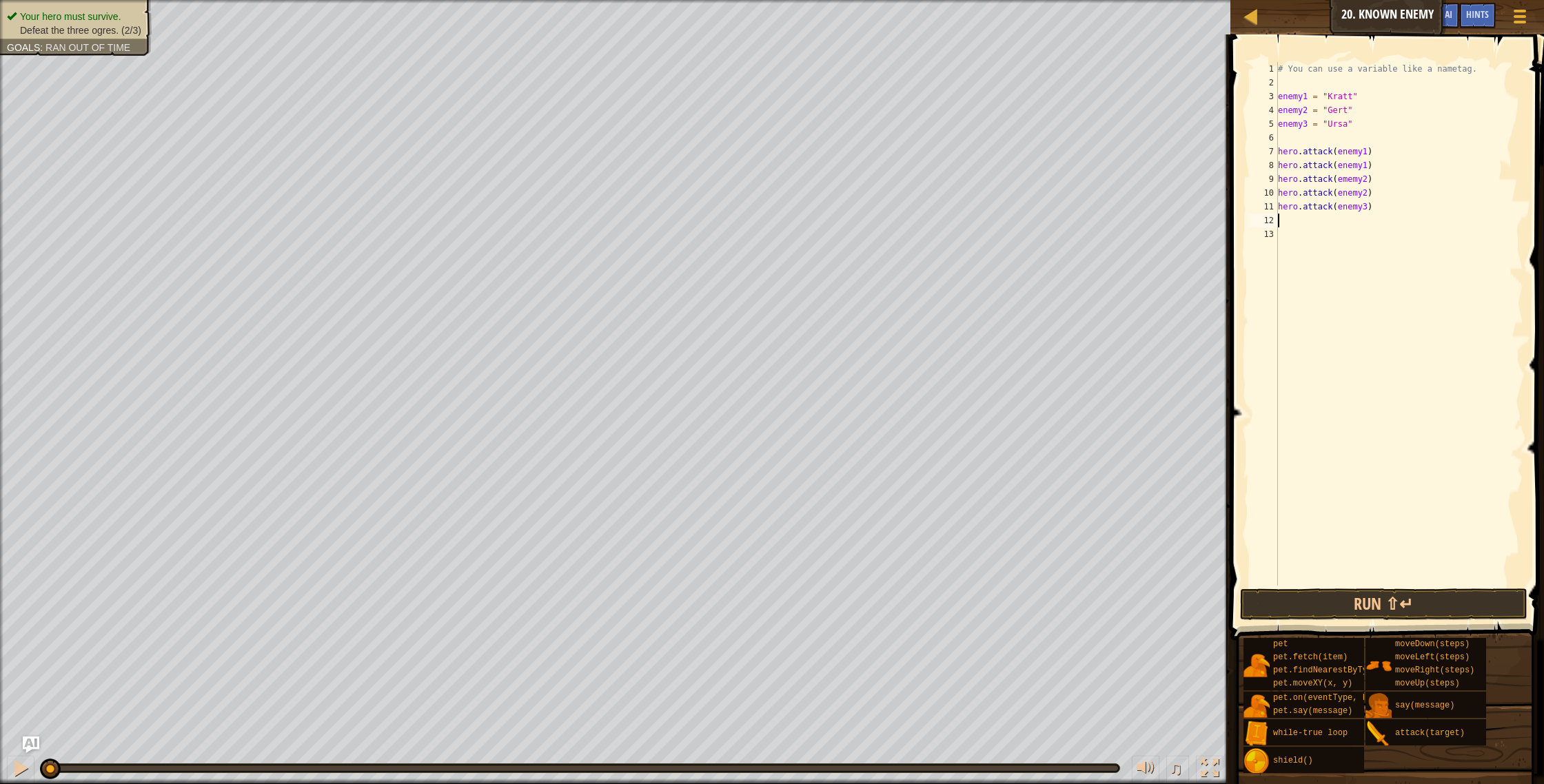
type textarea "g"
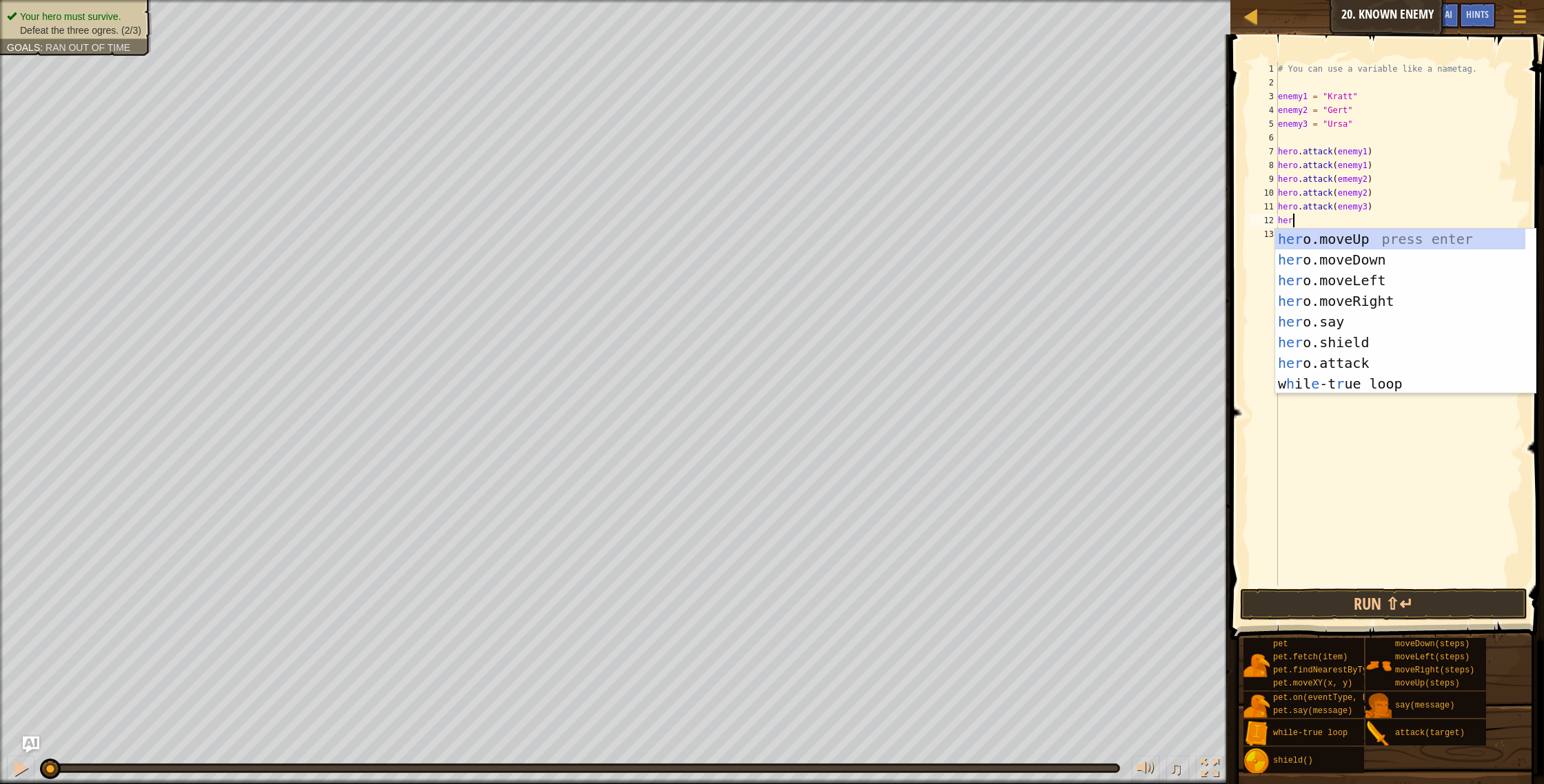
scroll to position [6, 1]
click at [1373, 361] on div "hero .moveUp press enter hero .moveDown press enter hero .moveLeft press enter …" at bounding box center [1406, 332] width 261 height 206
type textarea "hero.attack(enemy)"
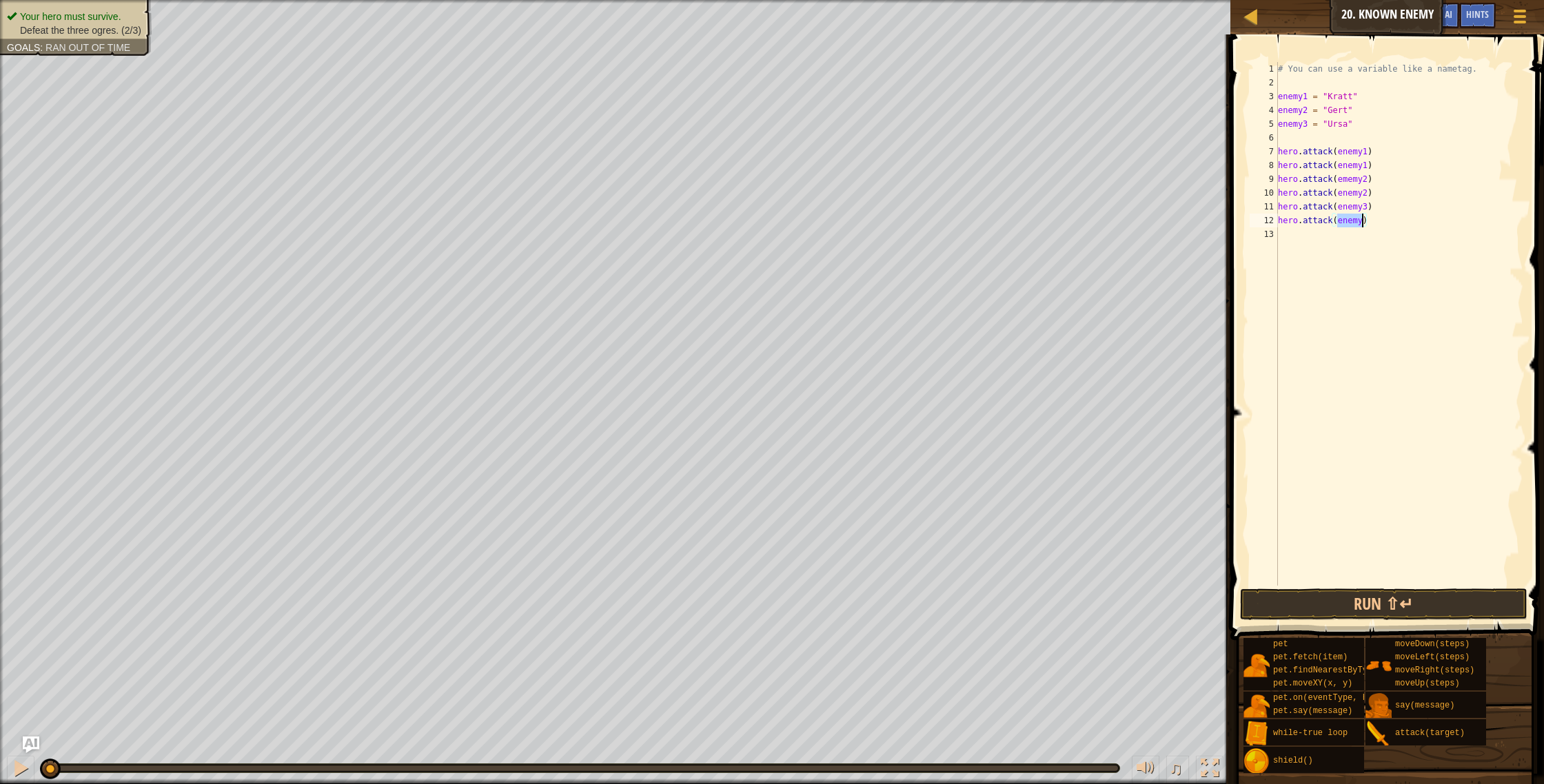
click at [1376, 256] on div "# You can use a variable like a nametag. enemy1 = "[PERSON_NAME]" enemy2 = "[PE…" at bounding box center [1399, 338] width 248 height 551
click at [1363, 222] on div "# You can use a variable like a nametag. enemy1 = "[PERSON_NAME]" enemy2 = "[PE…" at bounding box center [1399, 338] width 248 height 551
click at [1370, 600] on button "Run ⇧↵" at bounding box center [1384, 604] width 288 height 32
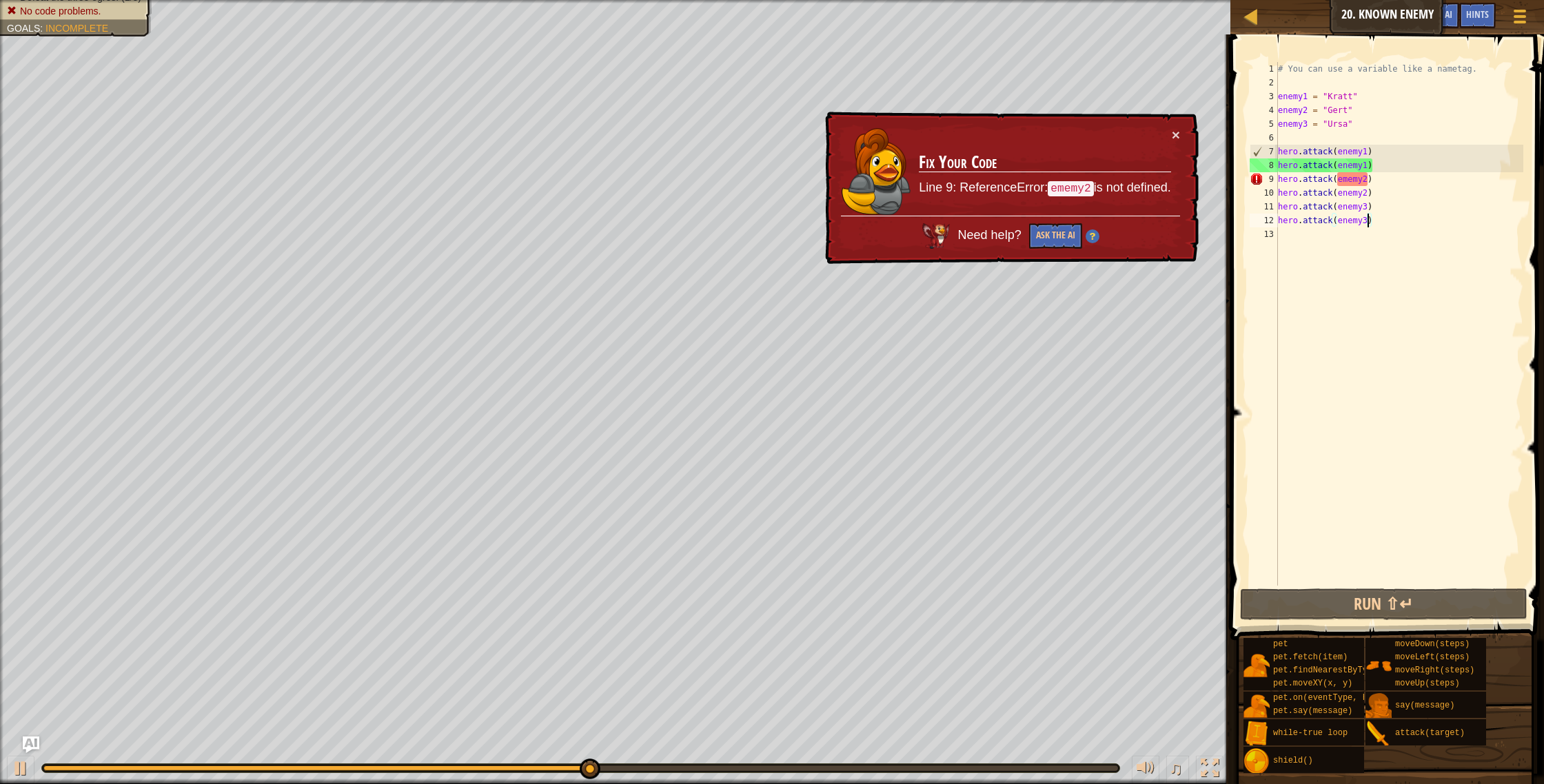
click at [1364, 183] on div "# You can use a variable like a nametag. enemy1 = "[PERSON_NAME]" enemy2 = "[PE…" at bounding box center [1399, 338] width 248 height 551
click at [1349, 179] on div "# You can use a variable like a nametag. enemy1 = "[PERSON_NAME]" enemy2 = "[PE…" at bounding box center [1399, 338] width 248 height 551
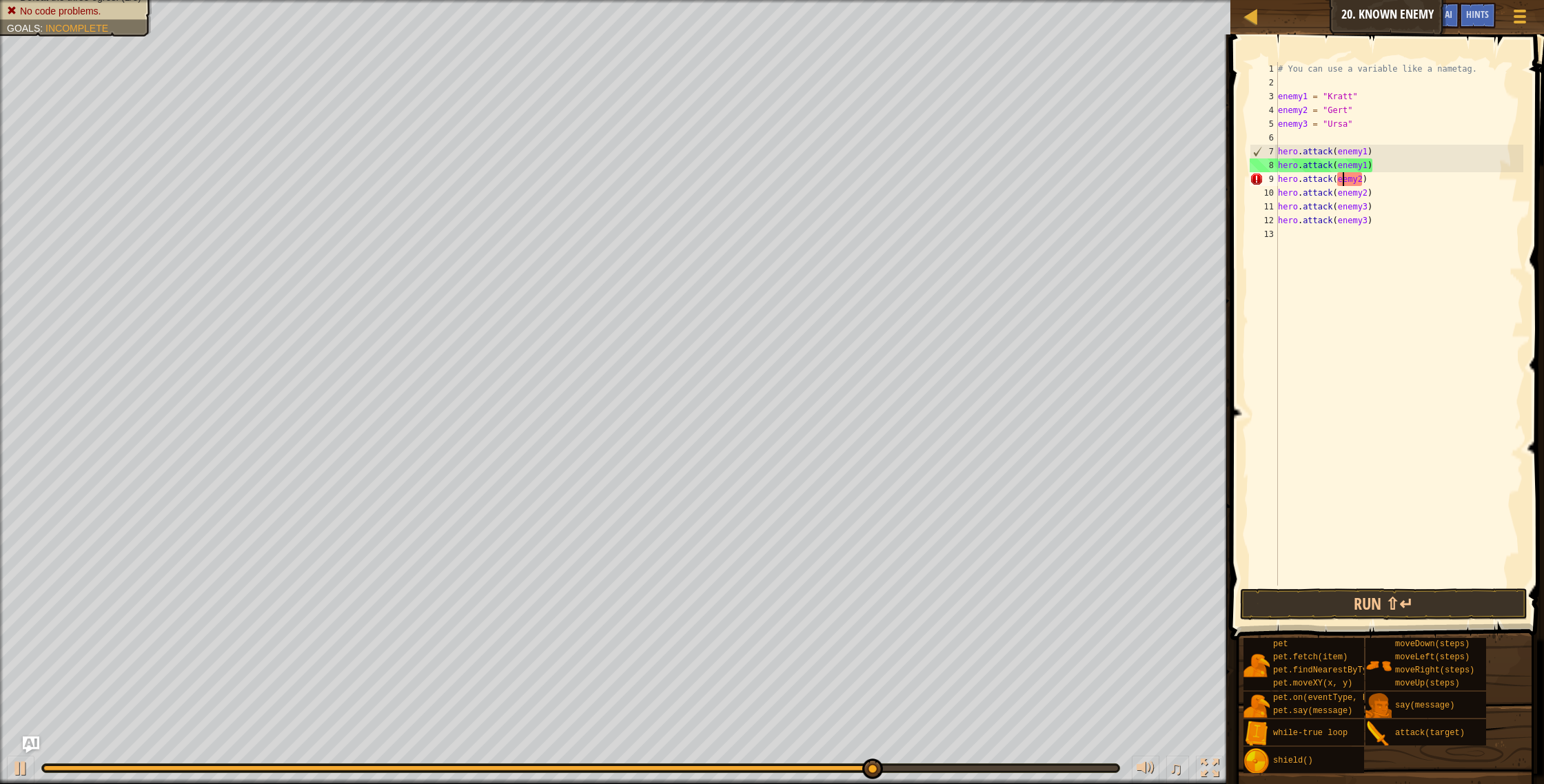
type textarea "hero.attack(enemy2)"
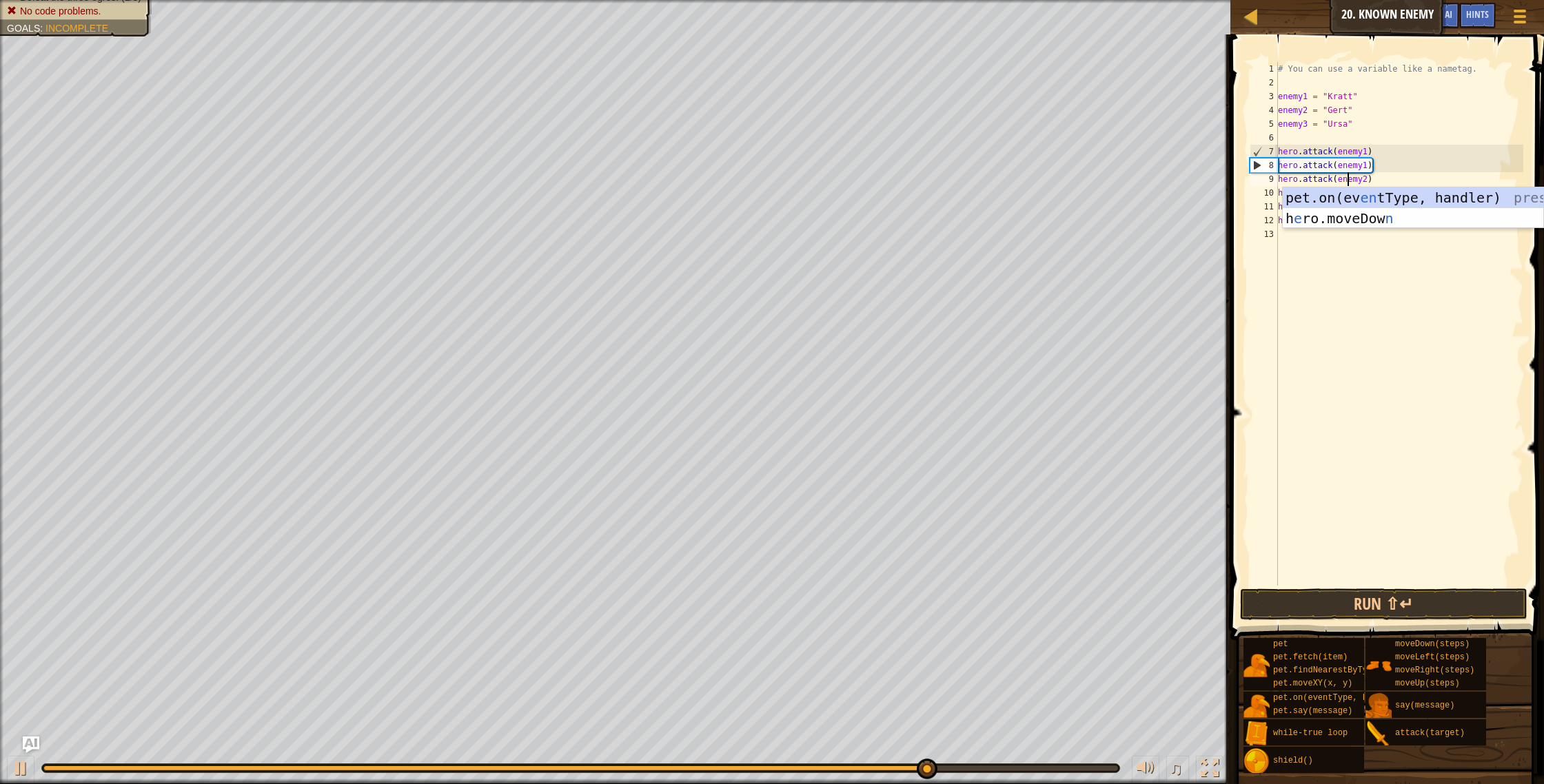
drag, startPoint x: 1317, startPoint y: 525, endPoint x: 1346, endPoint y: 516, distance: 30.4
click at [1321, 525] on div "# You can use a variable like a nametag. enemy1 = "[PERSON_NAME]" enemy2 = "[PE…" at bounding box center [1399, 338] width 248 height 551
click at [1349, 619] on button "Run ⇧↵" at bounding box center [1384, 604] width 288 height 32
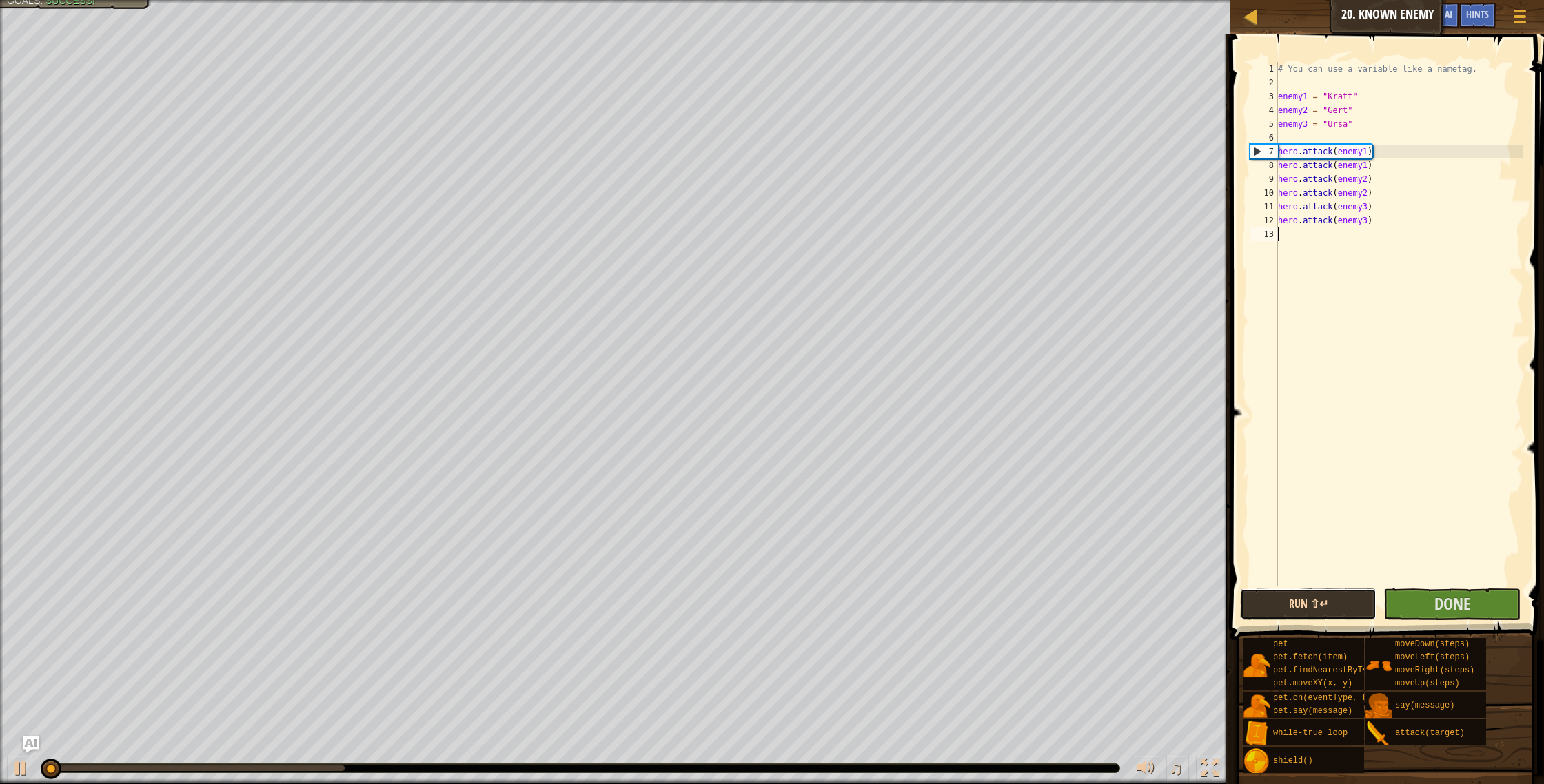
click at [1345, 607] on button "Run ⇧↵" at bounding box center [1308, 604] width 137 height 32
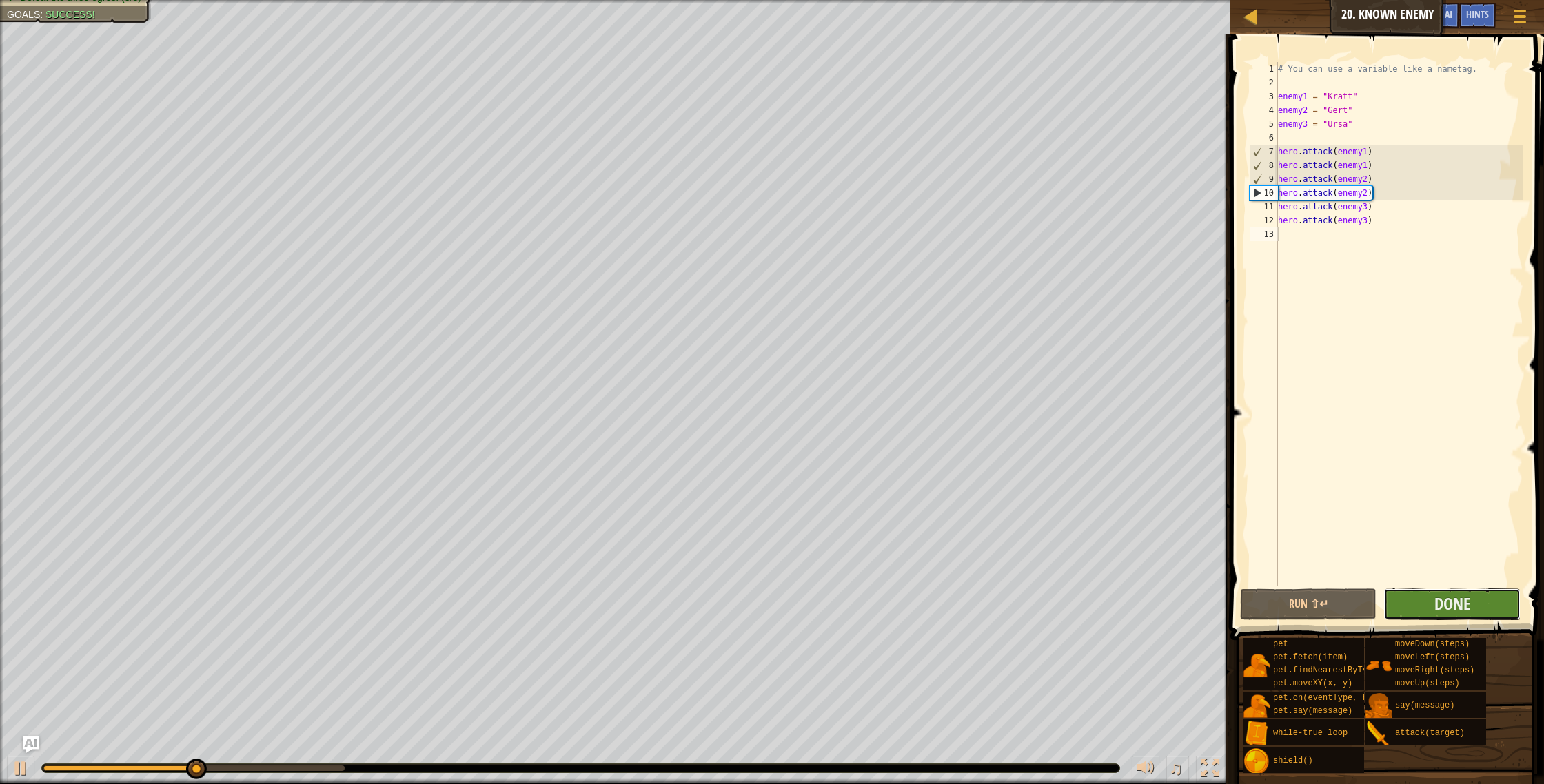
click at [1416, 603] on button "Done" at bounding box center [1452, 604] width 137 height 32
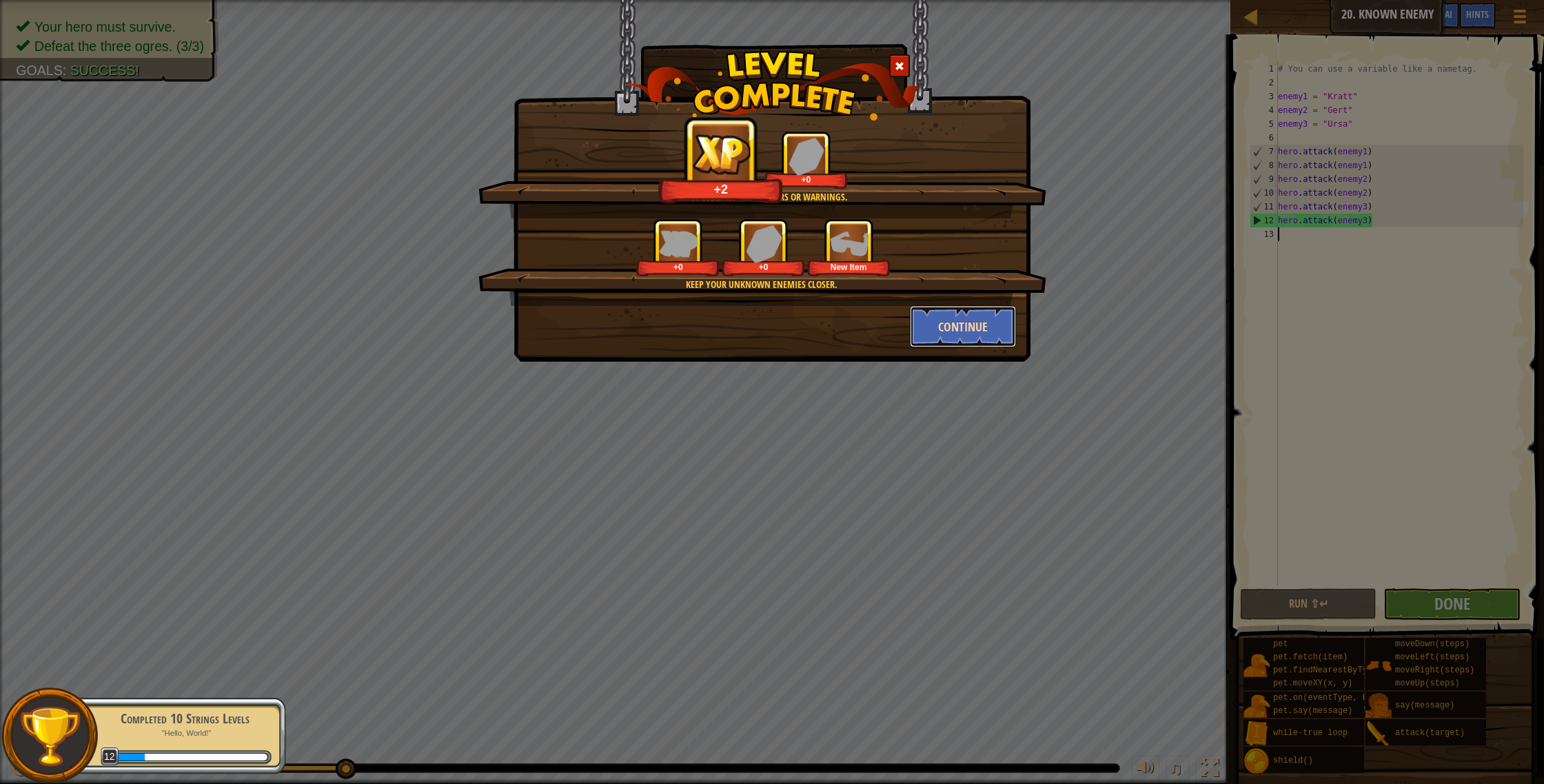
click at [950, 321] on button "Continue" at bounding box center [963, 327] width 107 height 41
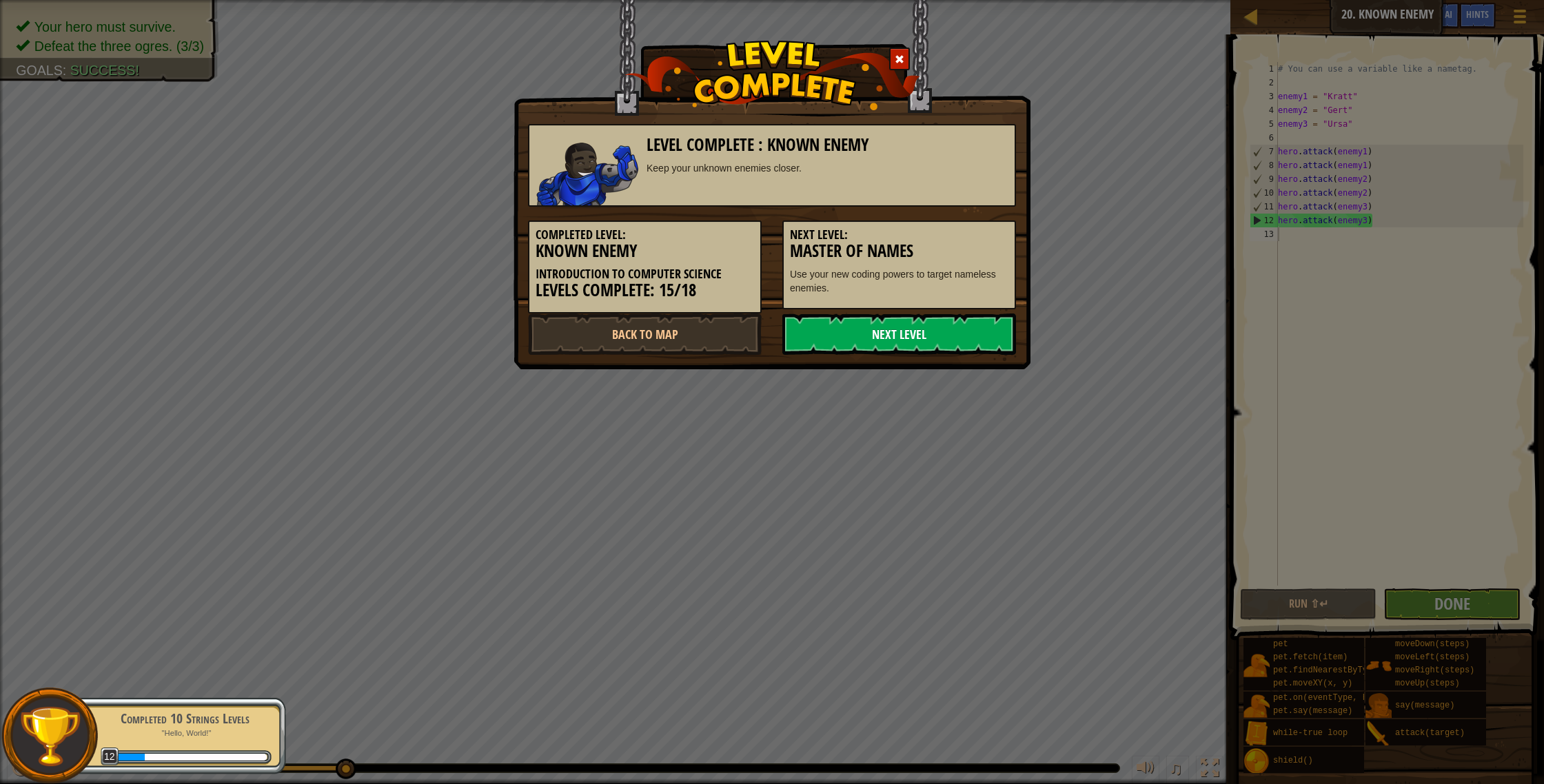
click at [930, 341] on link "Next Level" at bounding box center [899, 335] width 234 height 41
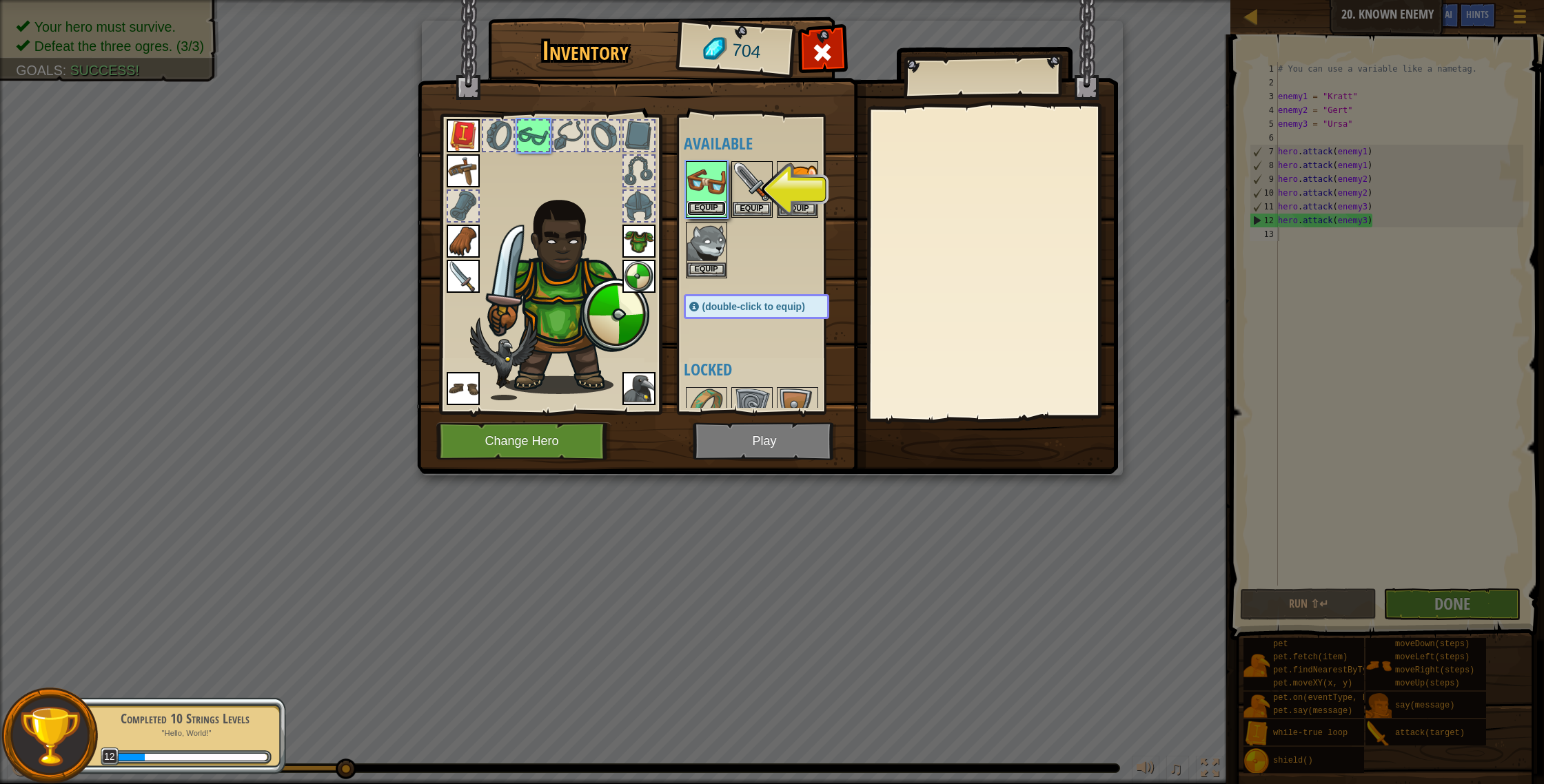
click at [713, 206] on button "Equip" at bounding box center [706, 208] width 39 height 15
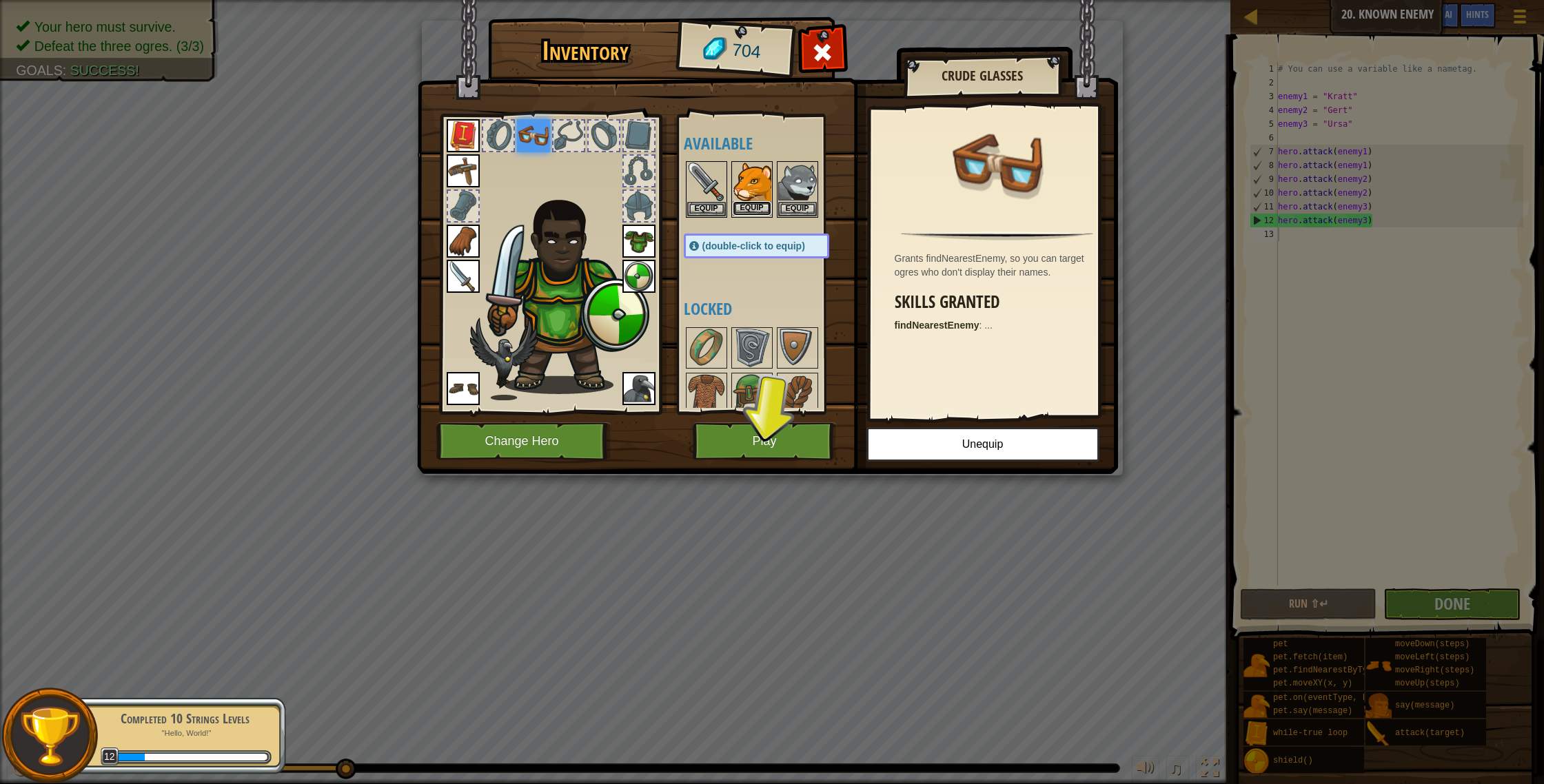
click at [759, 206] on button "Equip" at bounding box center [752, 208] width 39 height 15
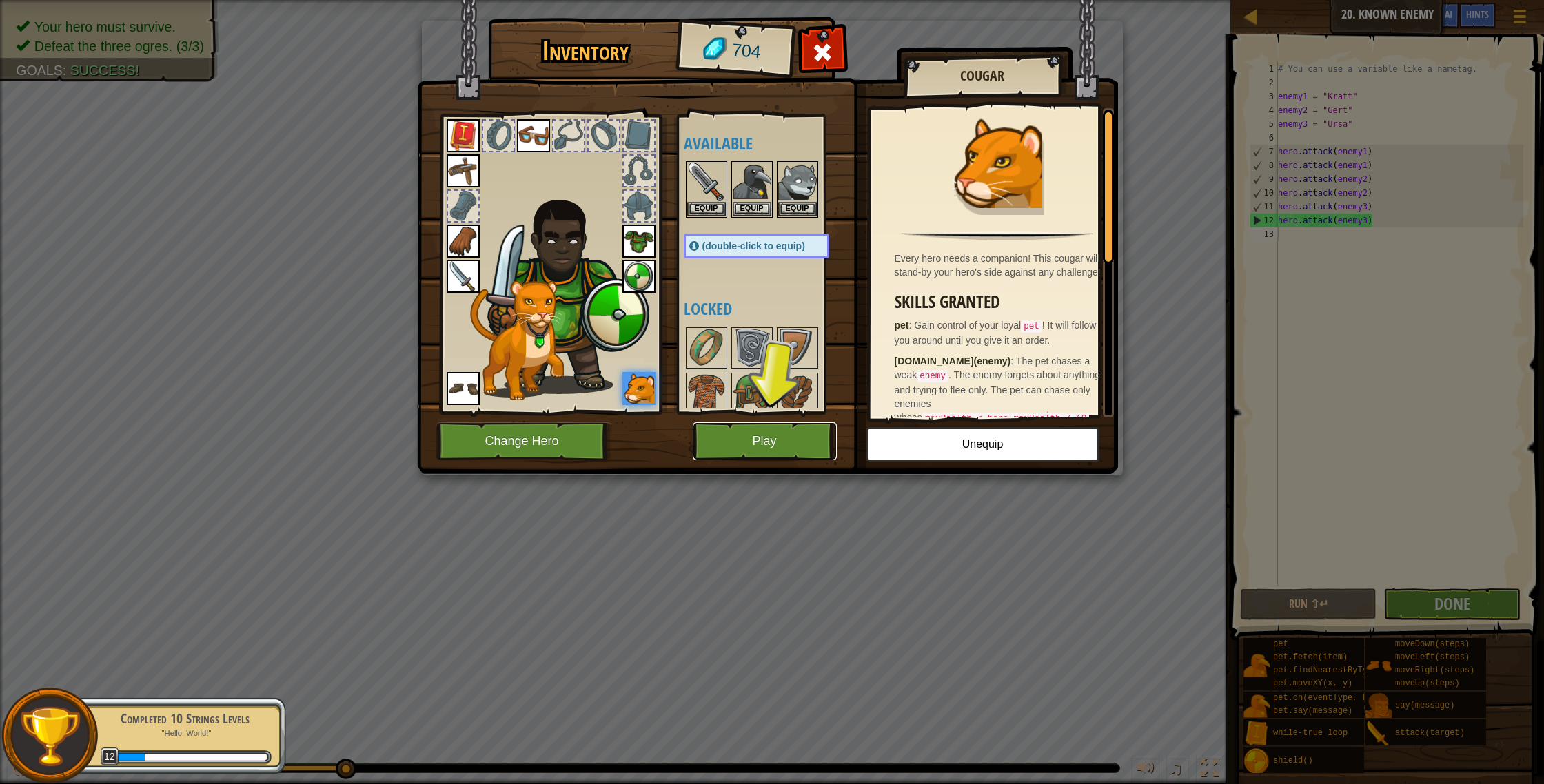
click at [767, 436] on button "Play" at bounding box center [765, 441] width 144 height 38
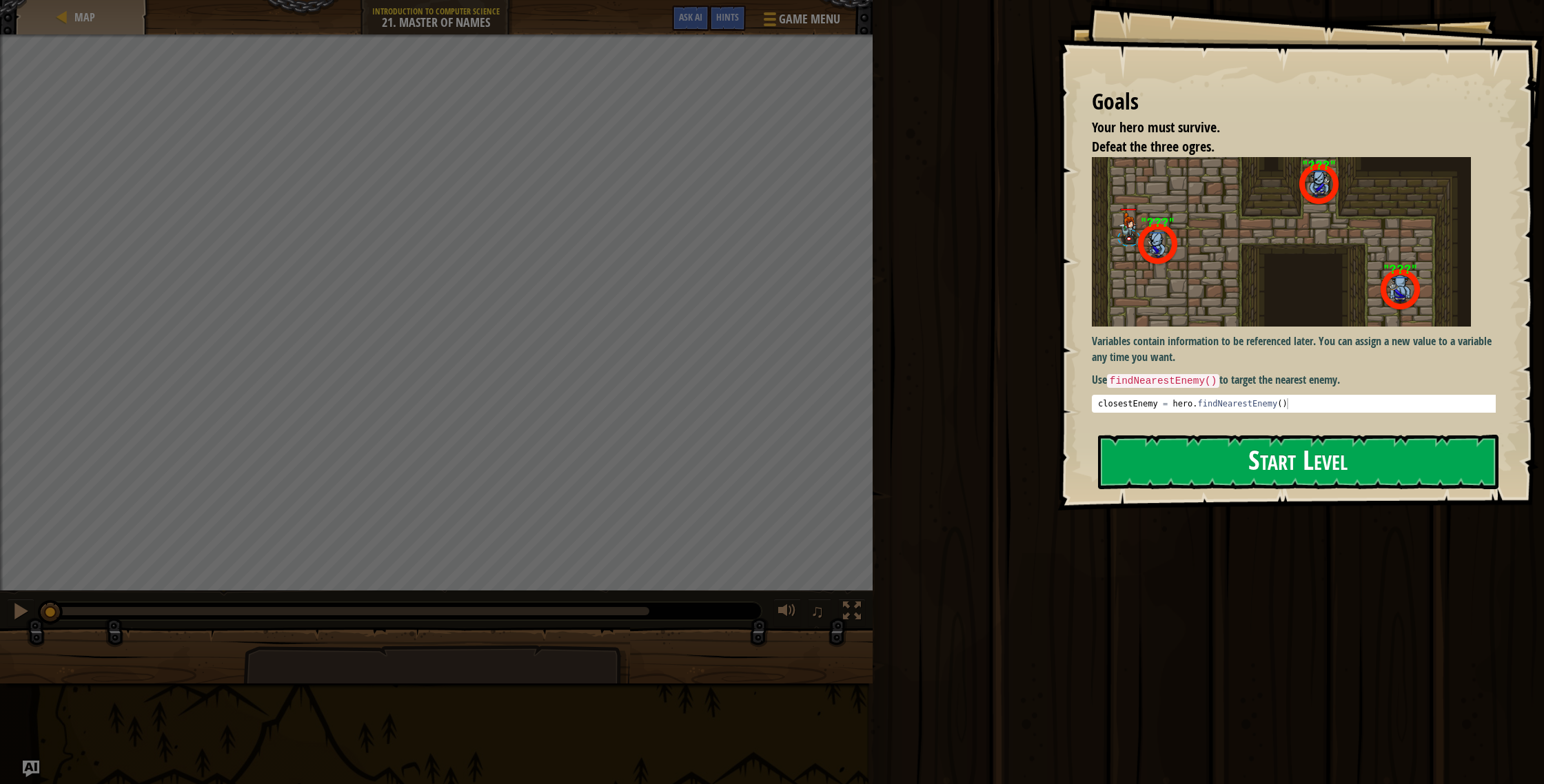
click at [1218, 471] on button "Start Level" at bounding box center [1298, 461] width 400 height 54
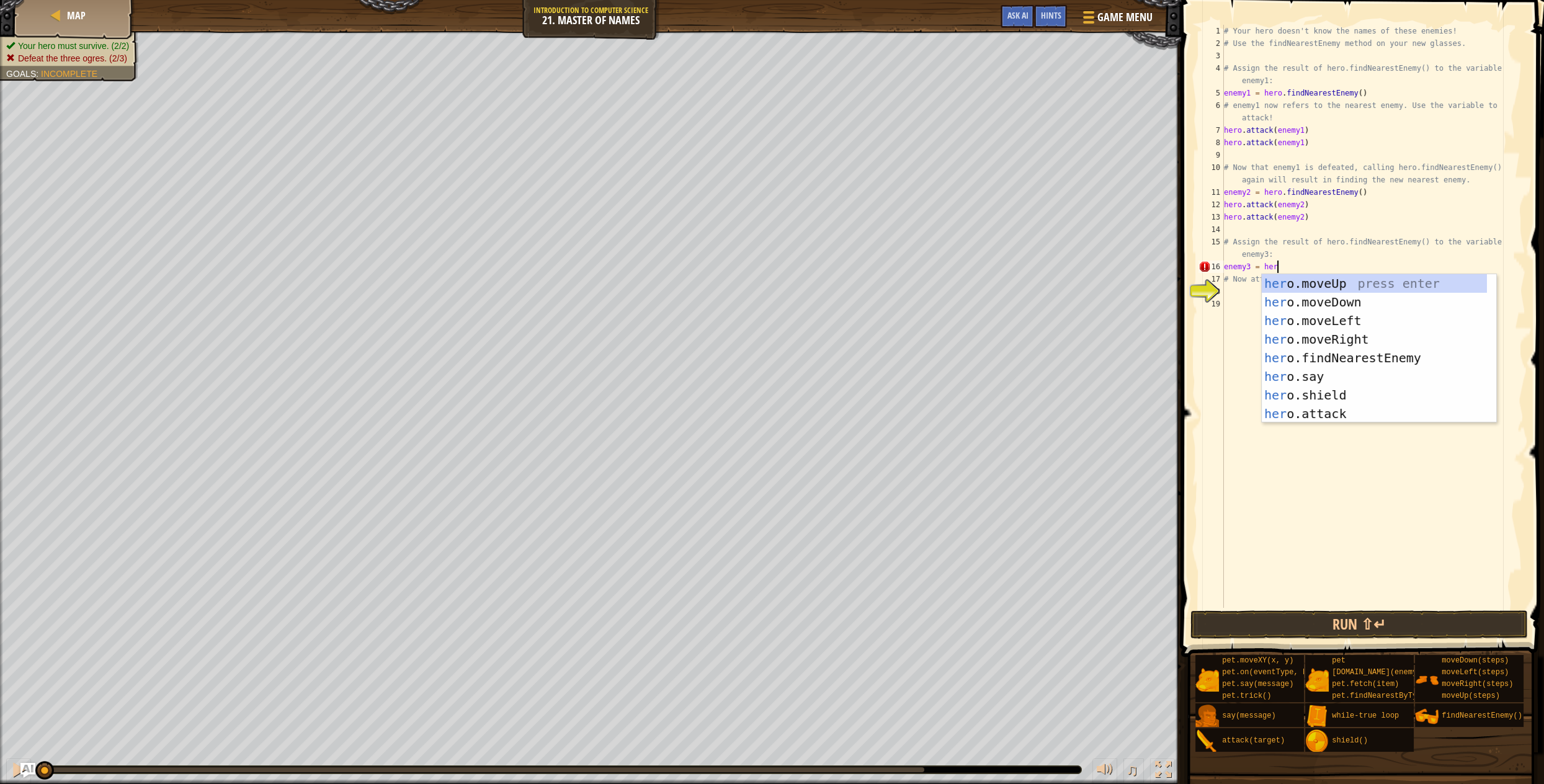
scroll to position [5, 4]
type textarea "enemy3 = hero"
click at [1338, 359] on div "hero .moveUp press enter hero .moveDown press enter hero .moveLeft press enter …" at bounding box center [1374, 366] width 226 height 186
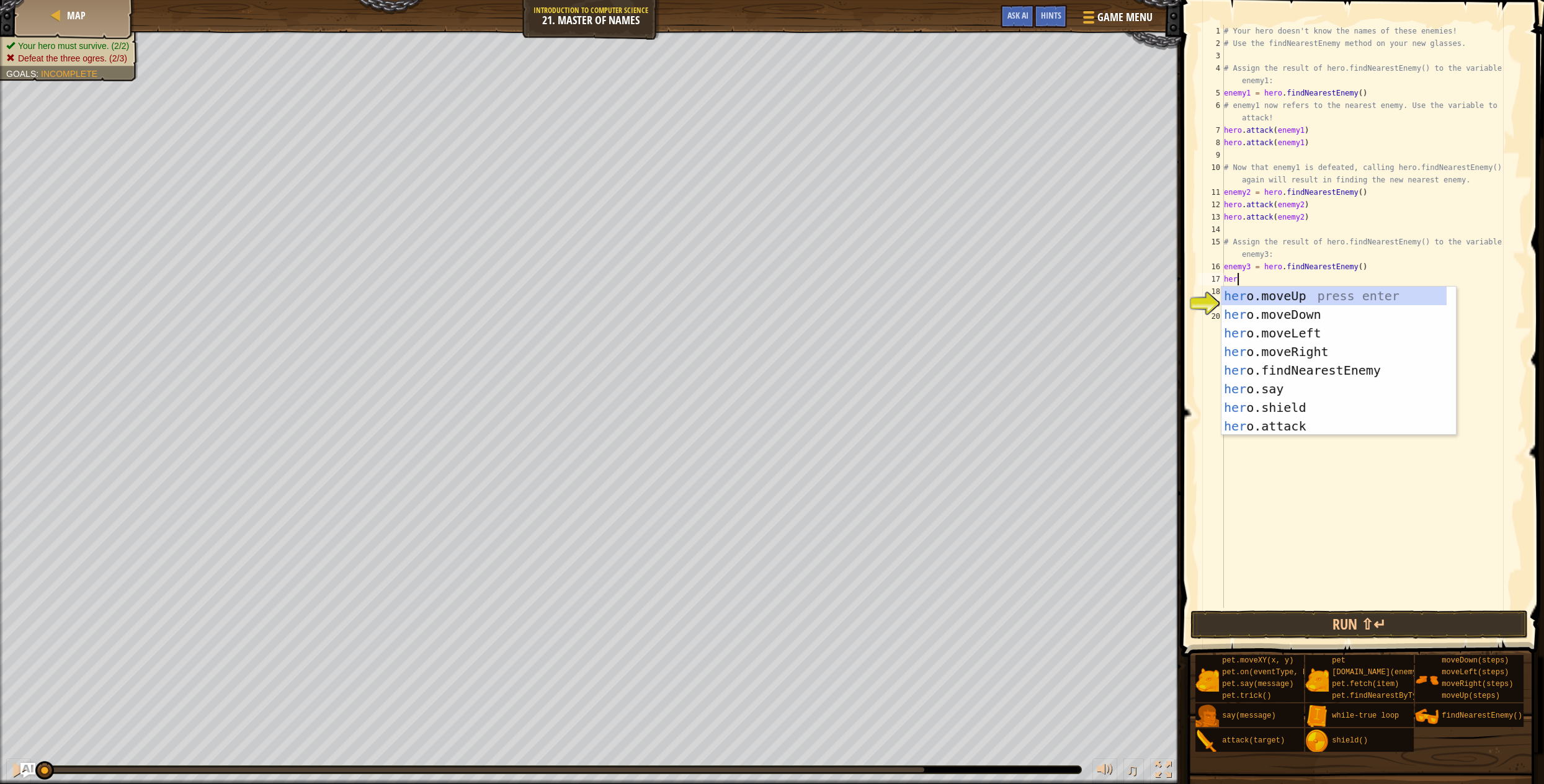
scroll to position [5, 1]
click at [1284, 423] on div "hero .moveUp press enter hero .moveDown press enter hero .moveLeft press enter …" at bounding box center [1334, 379] width 226 height 186
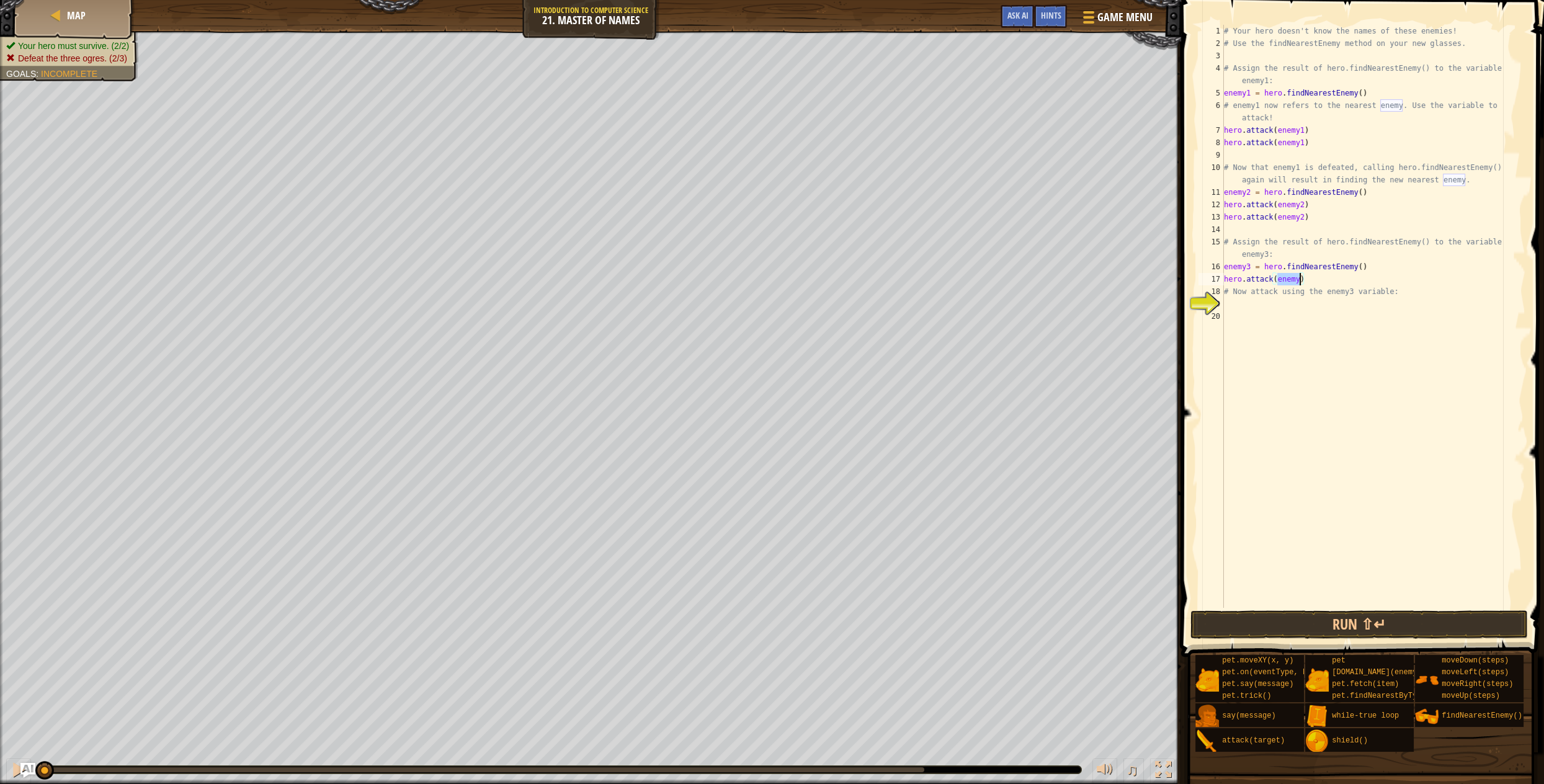
click at [1303, 285] on div "# Your hero doesn't know the names of these enemies! # Use the findNearestEnemy…" at bounding box center [1373, 329] width 304 height 608
click at [1300, 281] on div "# Your hero doesn't know the names of these enemies! # Use the findNearestEnemy…" at bounding box center [1373, 329] width 304 height 608
type textarea "hero.attack(enemy3)"
click at [1338, 278] on div "# Your hero doesn't know the names of these enemies! # Use the findNearestEnemy…" at bounding box center [1373, 329] width 304 height 608
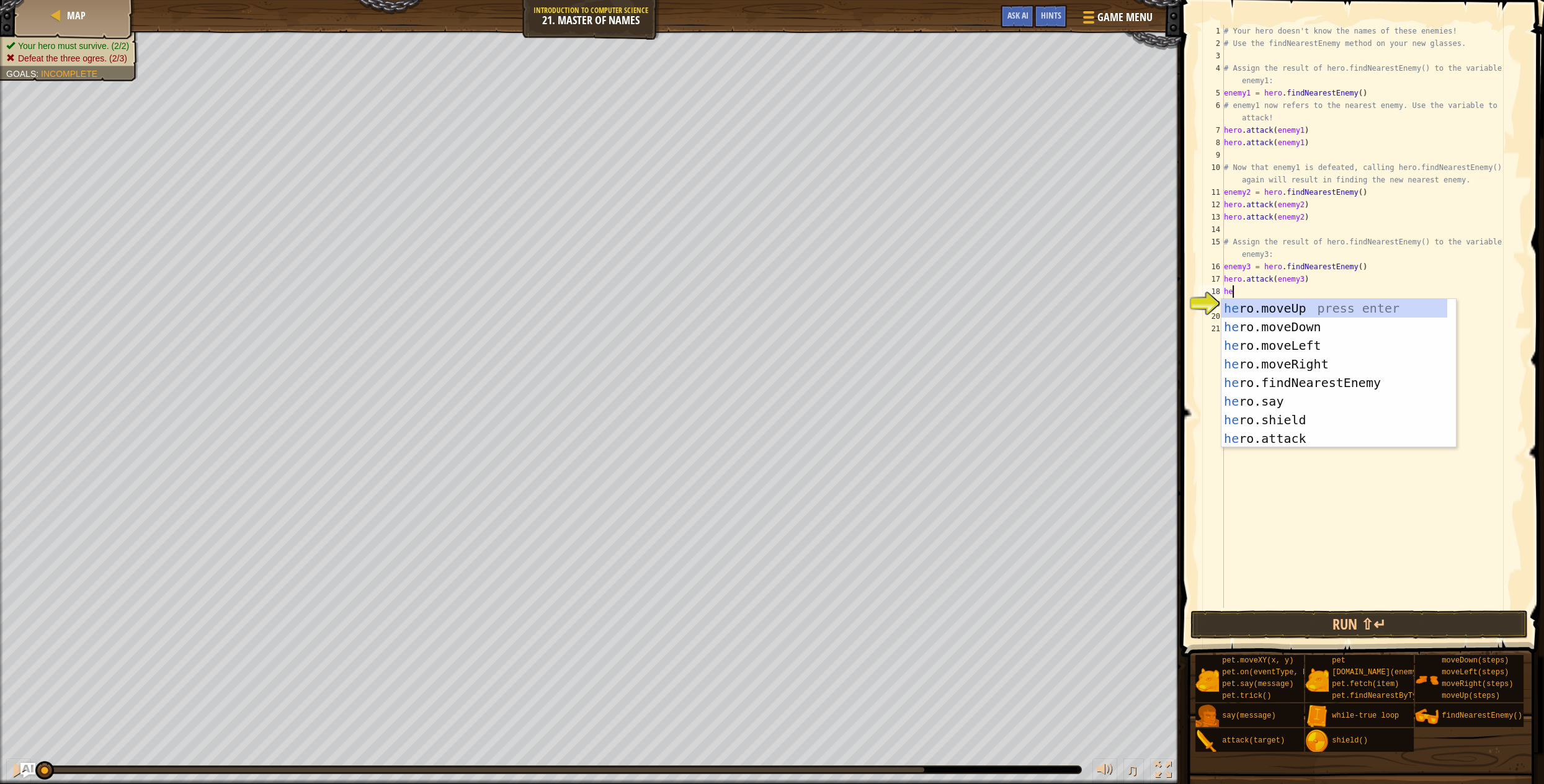
scroll to position [5, 1]
click at [1272, 432] on div "hero .moveUp press enter hero .moveDown press enter hero .moveLeft press enter …" at bounding box center [1334, 391] width 226 height 186
type textarea "hero.attack(enemy)"
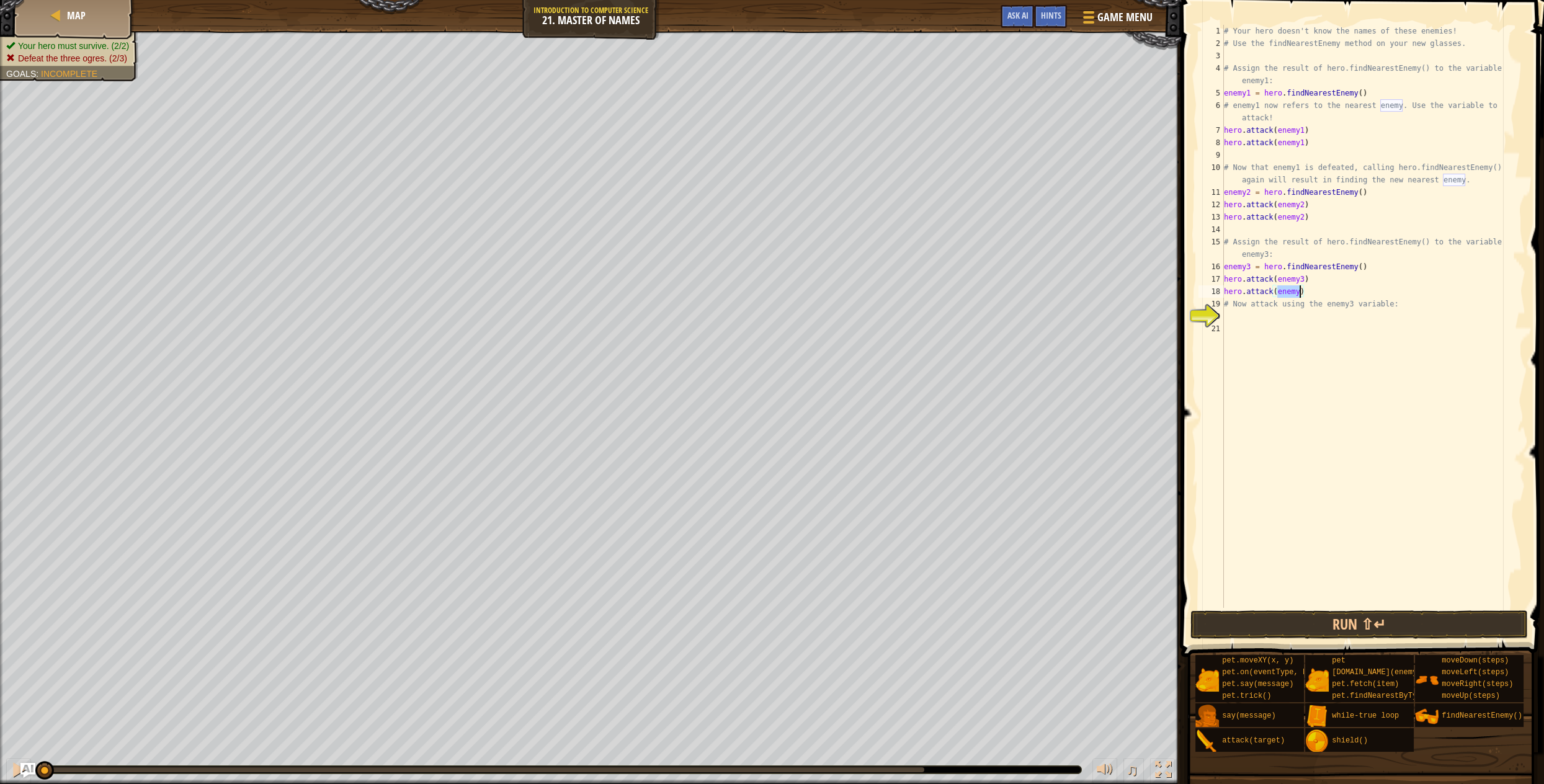
click at [1308, 344] on div "# Your hero doesn't know the names of these enemies! # Use the findNearestEnemy…" at bounding box center [1373, 329] width 304 height 608
click at [1300, 294] on div "# Your hero doesn't know the names of these enemies! # Use the findNearestEnemy…" at bounding box center [1373, 329] width 304 height 608
type textarea "hero.attack(enemy3)"
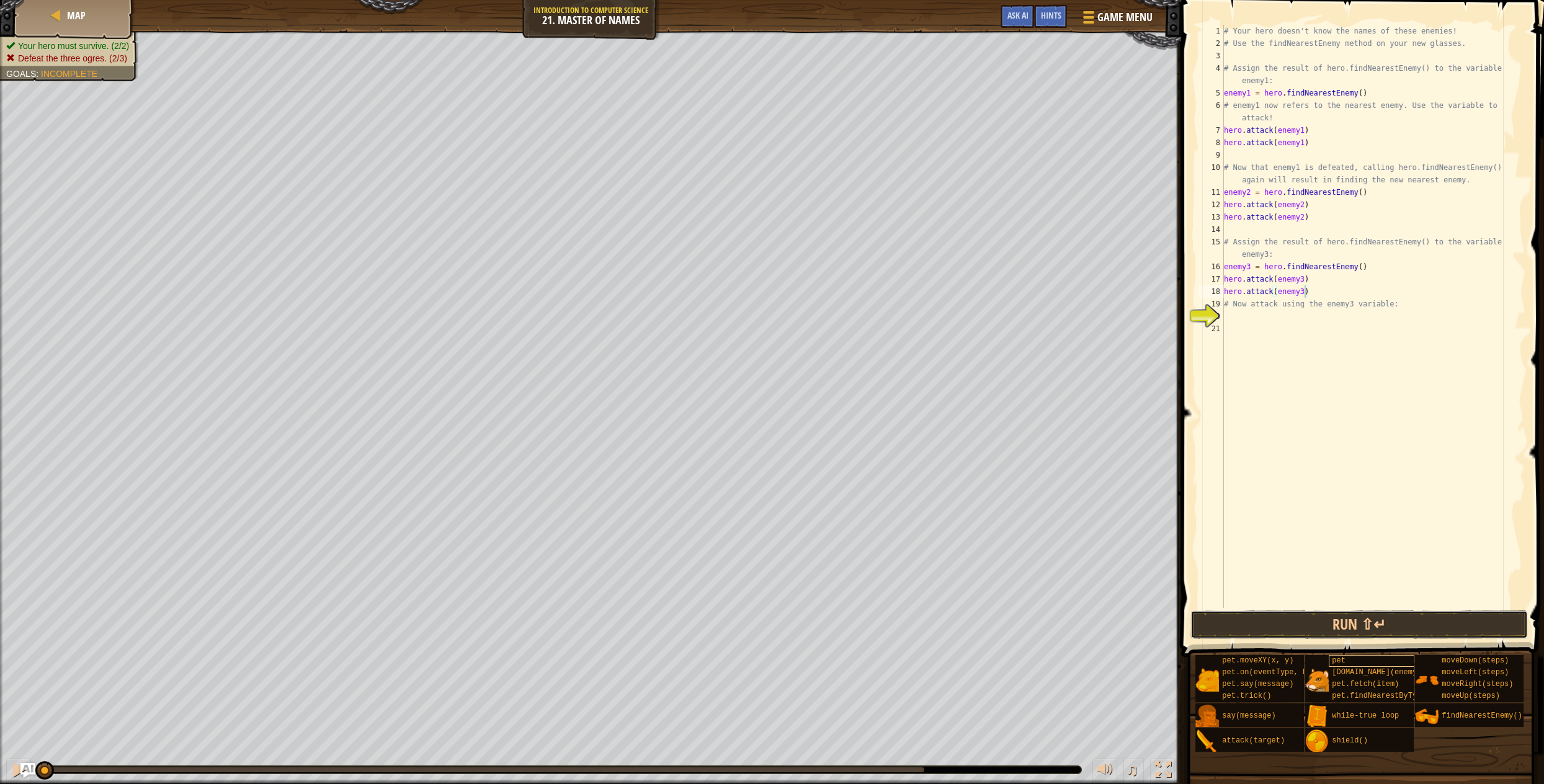
drag, startPoint x: 1348, startPoint y: 628, endPoint x: 1353, endPoint y: 662, distance: 34.4
click at [1353, 662] on div "Hints Videos hero.attack(enemy3) 1 2 3 4 5 6 7 8 9 10 11 12 13 14 15 16 17 18 1…" at bounding box center [1361, 388] width 366 height 778
click at [1351, 625] on button "Run ⇧↵" at bounding box center [1359, 625] width 338 height 28
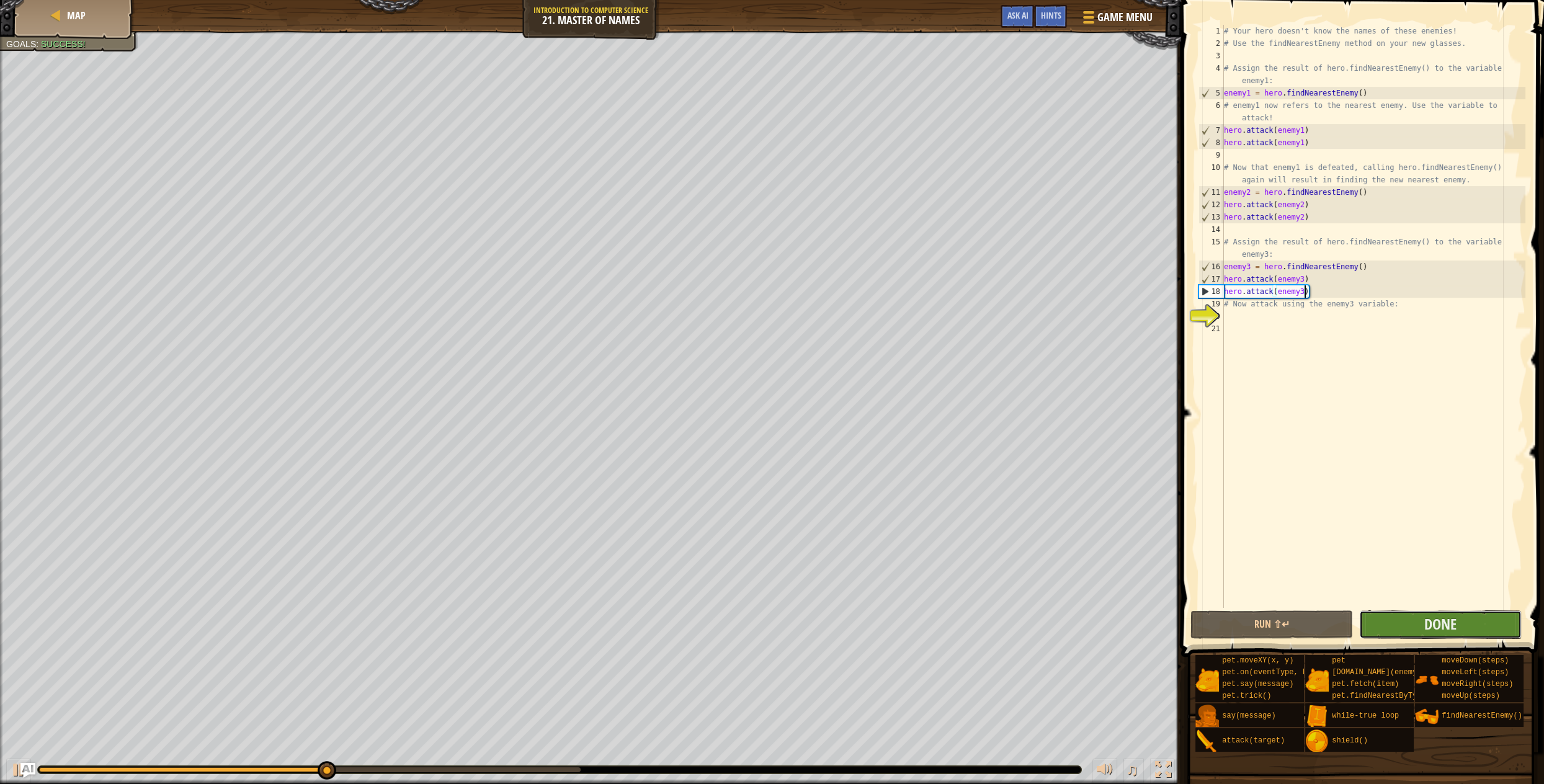
click at [1380, 621] on button "Done" at bounding box center [1440, 625] width 163 height 28
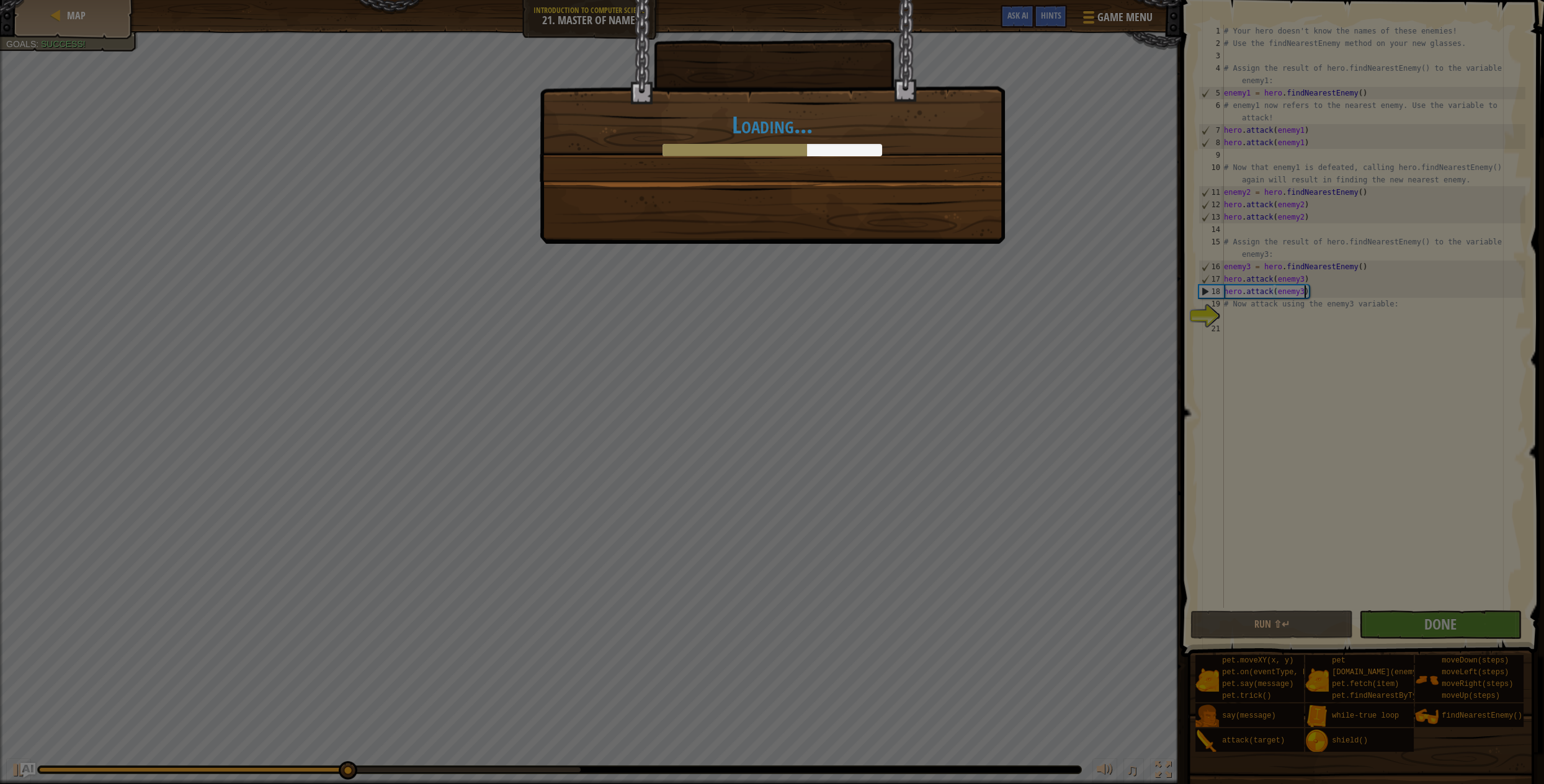
scroll to position [5, 6]
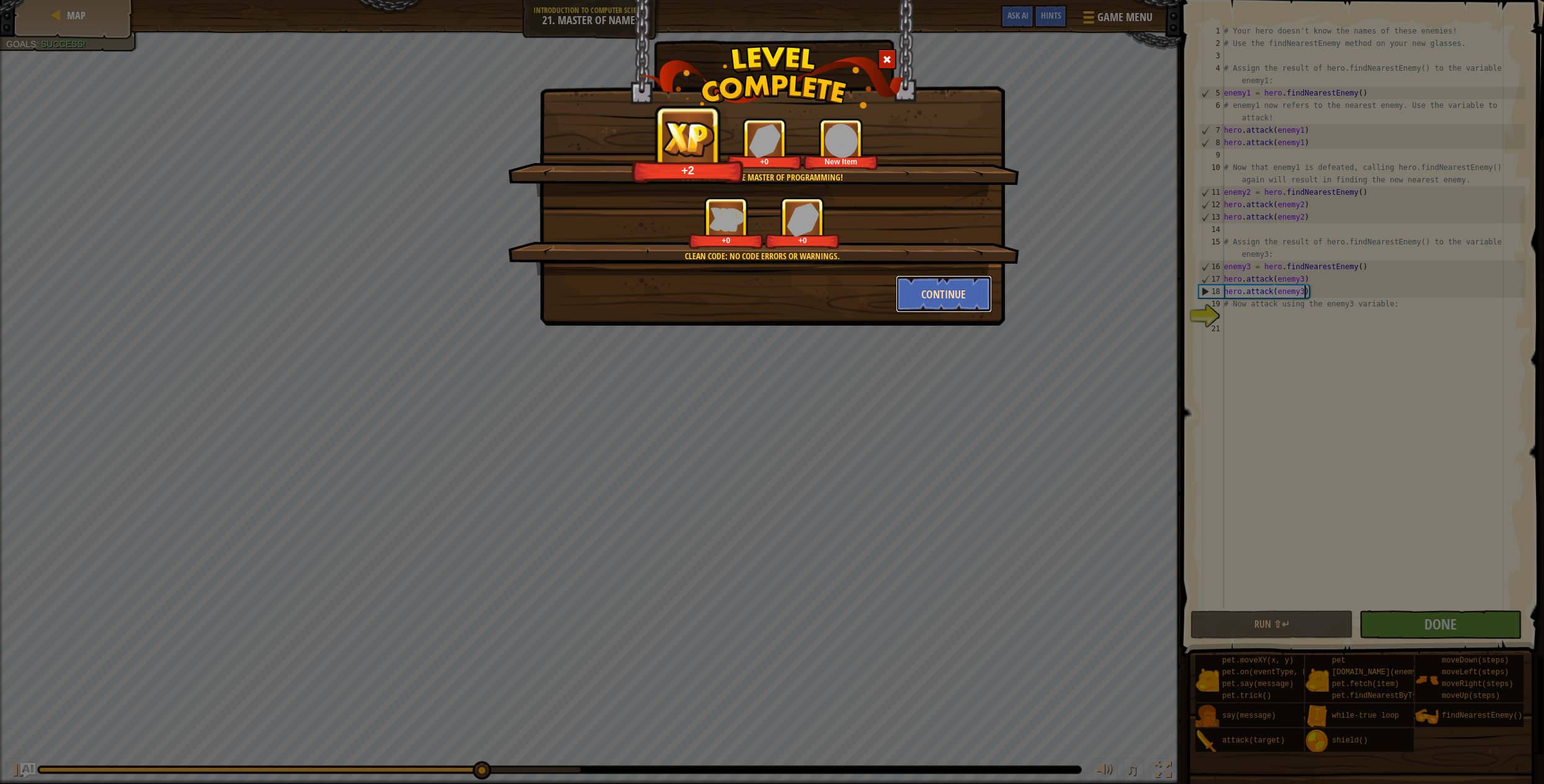
click at [964, 299] on button "Continue" at bounding box center [944, 294] width 96 height 37
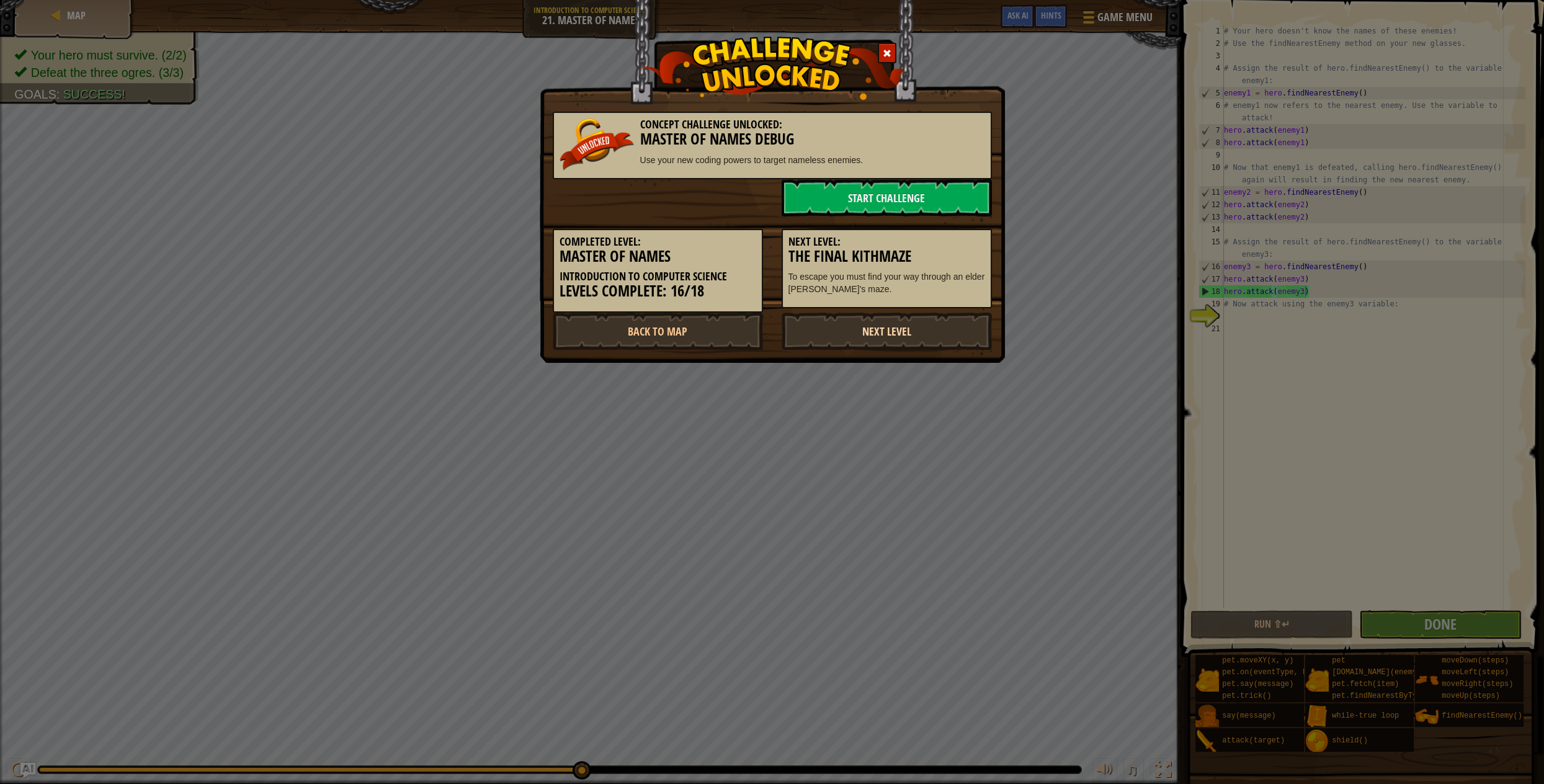
click at [908, 343] on link "Next Level" at bounding box center [886, 332] width 211 height 37
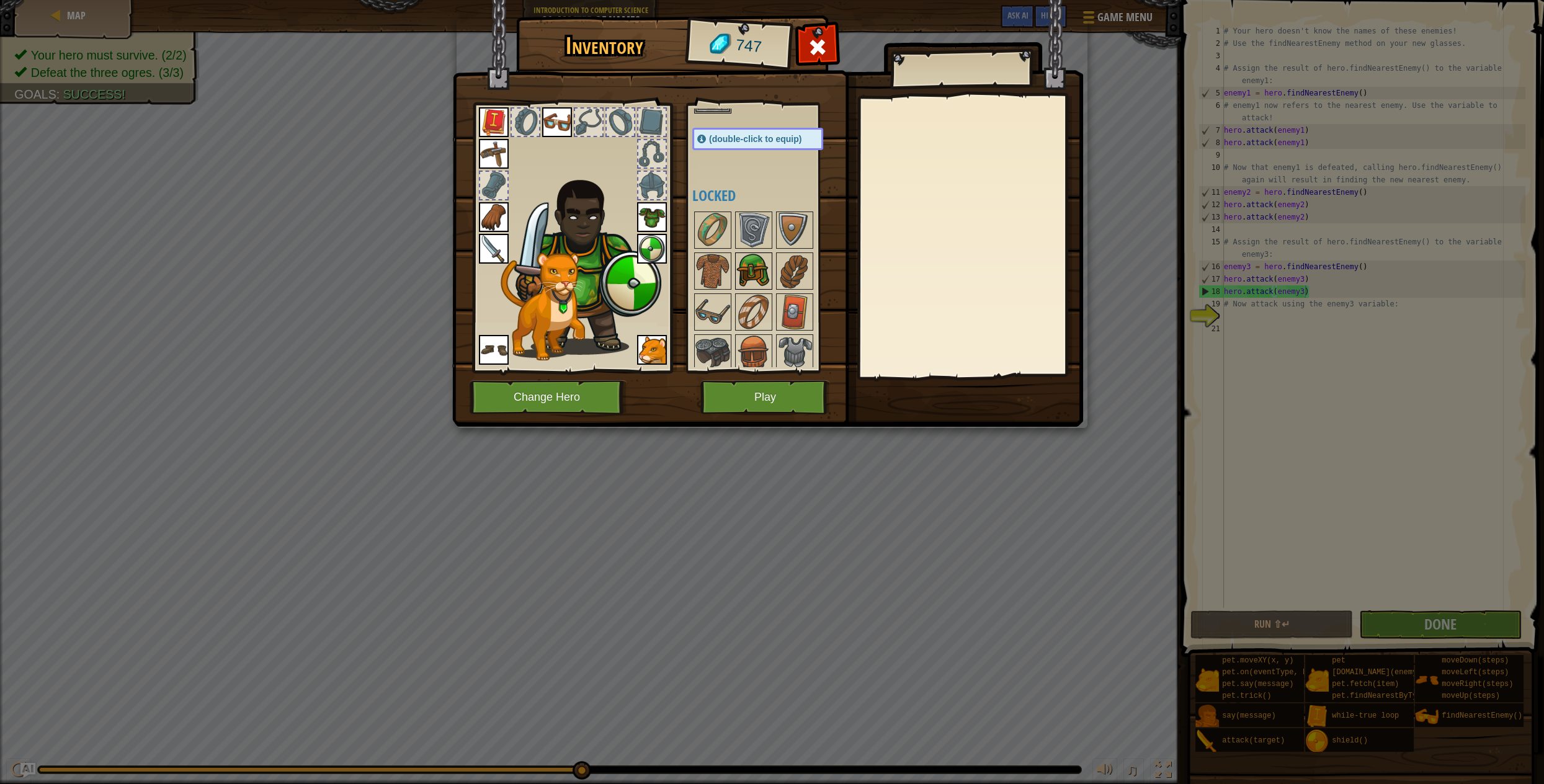
scroll to position [214, 0]
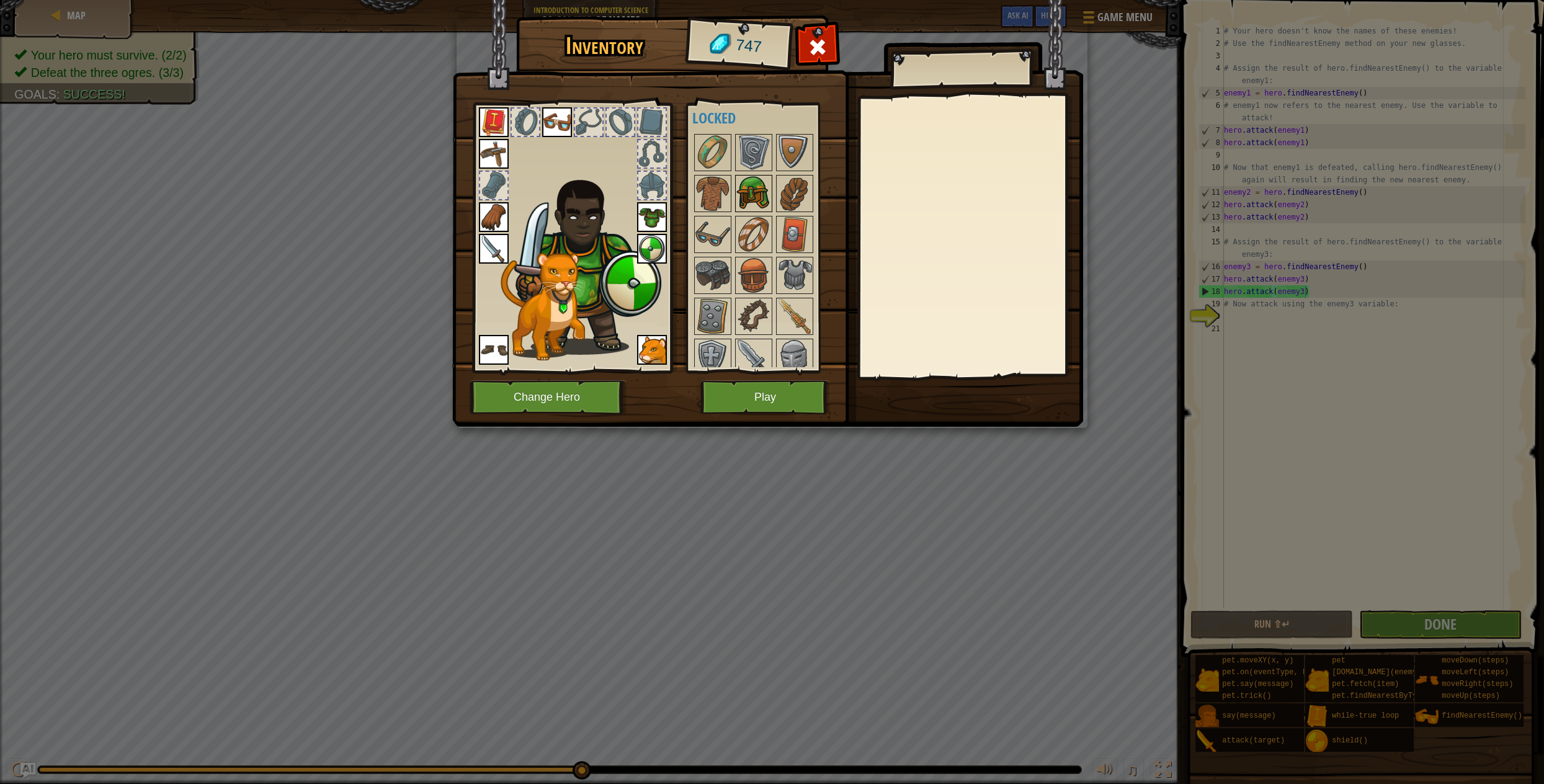
click at [756, 192] on img at bounding box center [753, 193] width 35 height 35
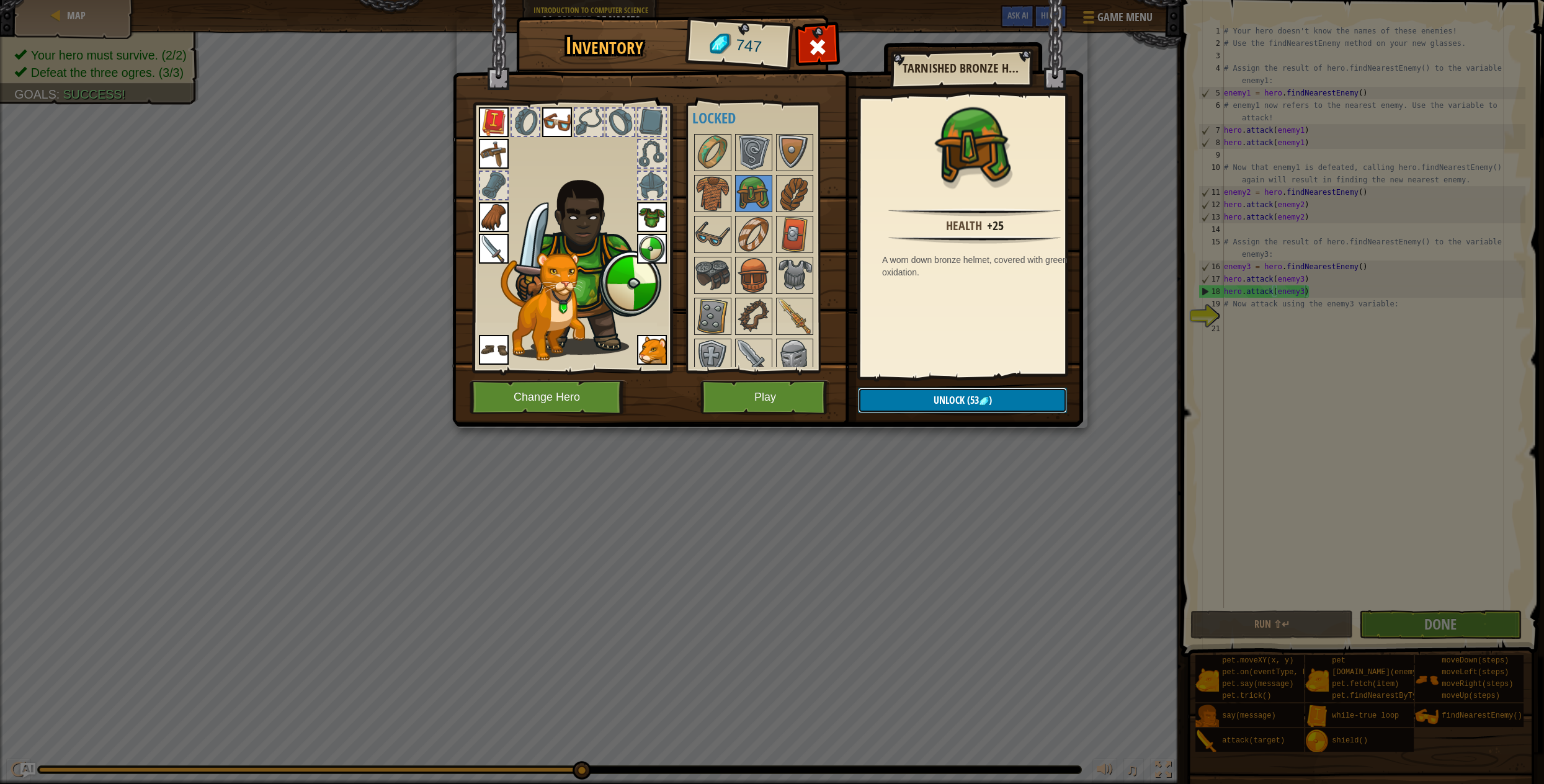
click at [953, 402] on span "Unlock" at bounding box center [948, 399] width 31 height 13
click at [1010, 399] on button "Confirm" at bounding box center [962, 400] width 209 height 26
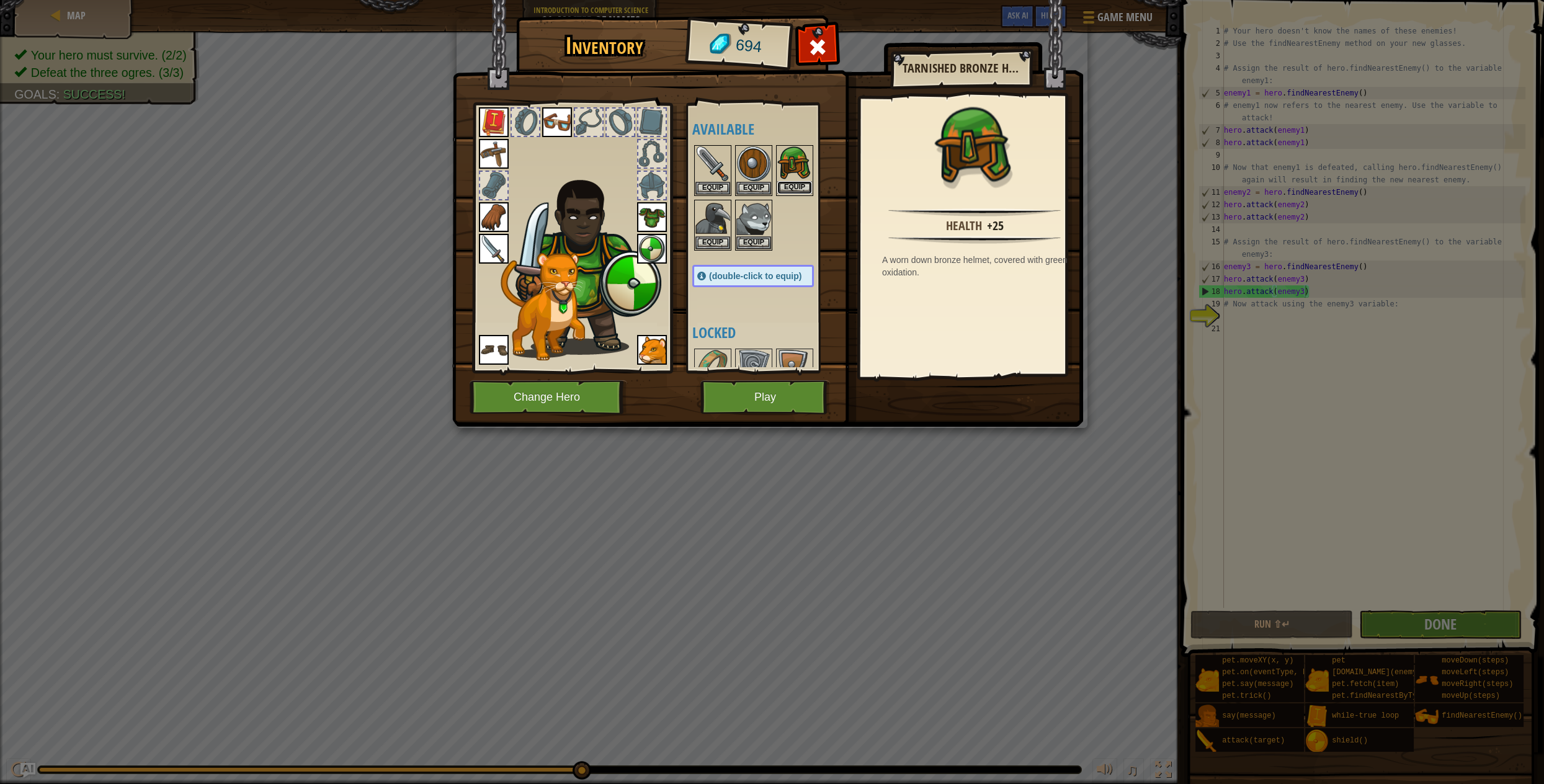
click at [797, 181] on button "Equip" at bounding box center [794, 188] width 35 height 13
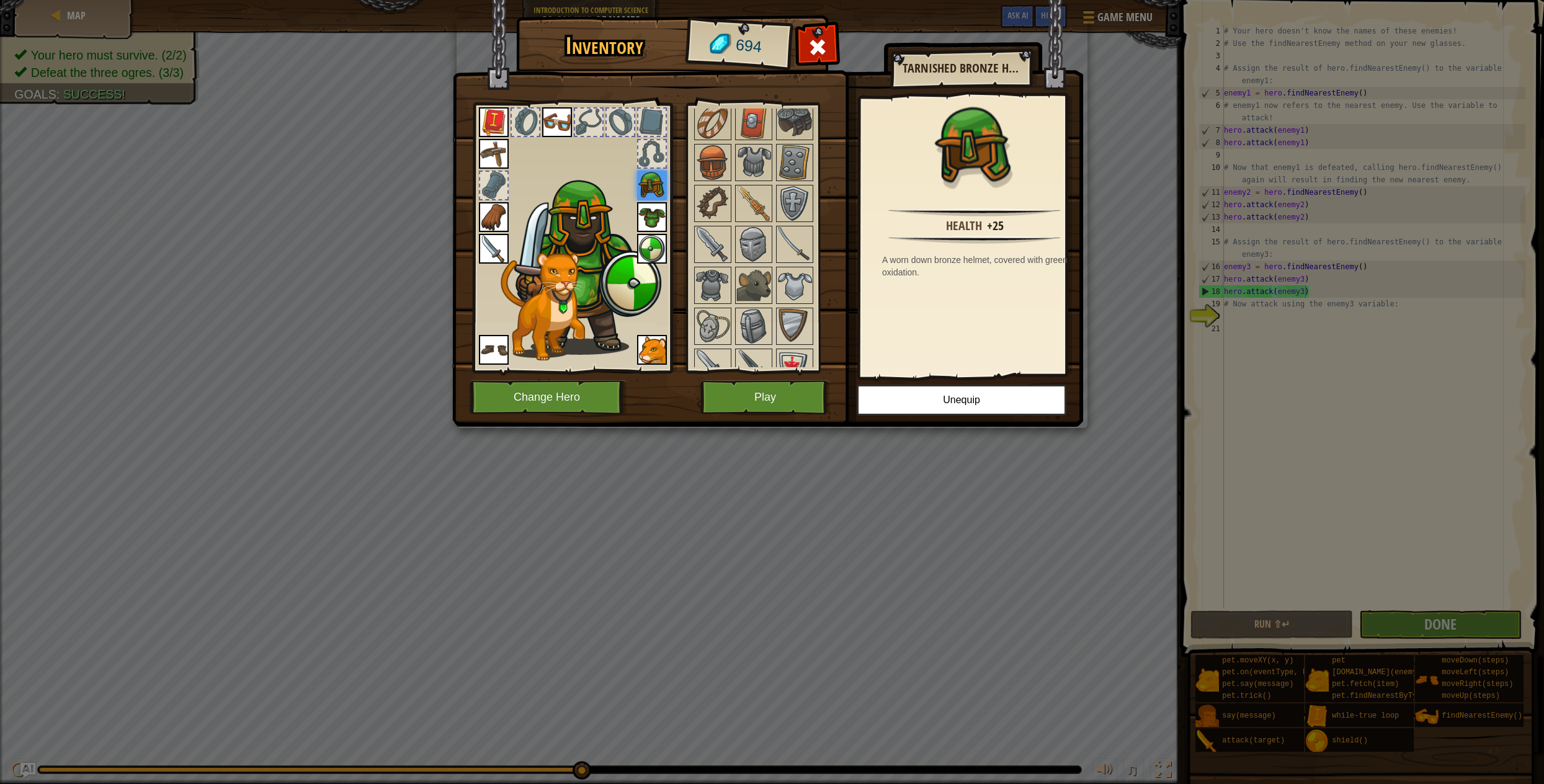
scroll to position [577, 0]
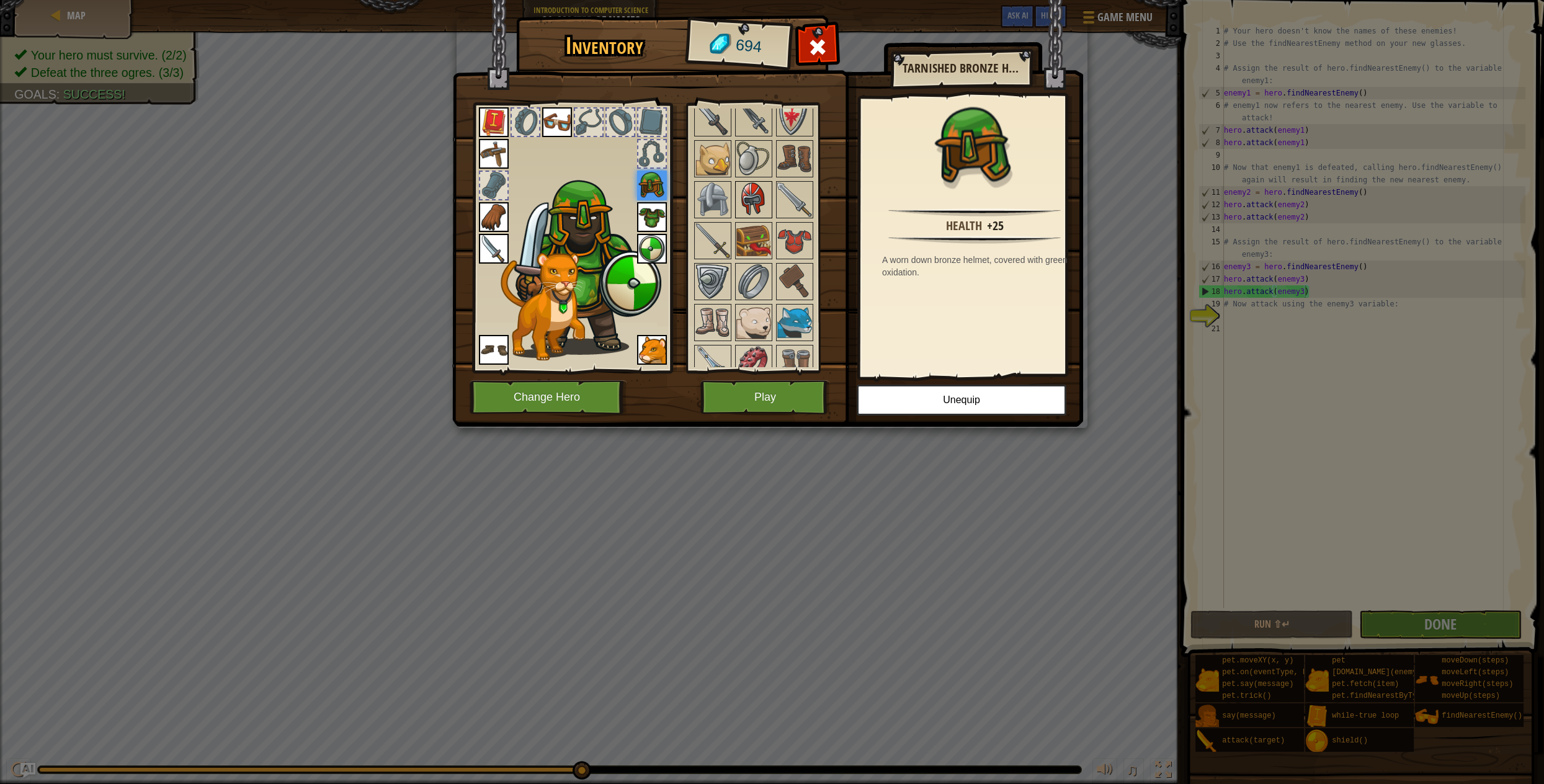
click at [752, 192] on img at bounding box center [753, 199] width 35 height 35
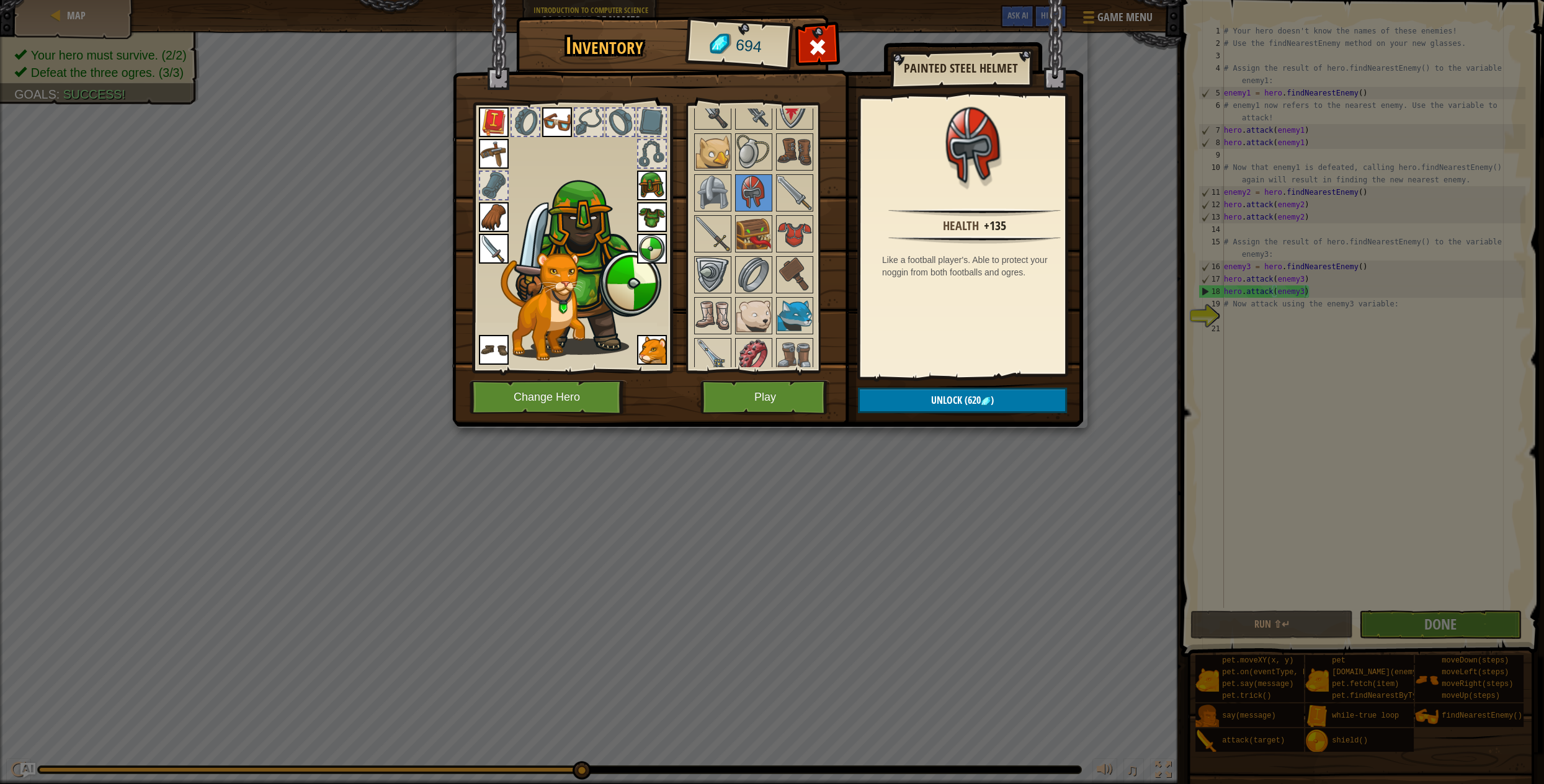
scroll to position [584, 0]
click at [702, 268] on img at bounding box center [712, 275] width 35 height 35
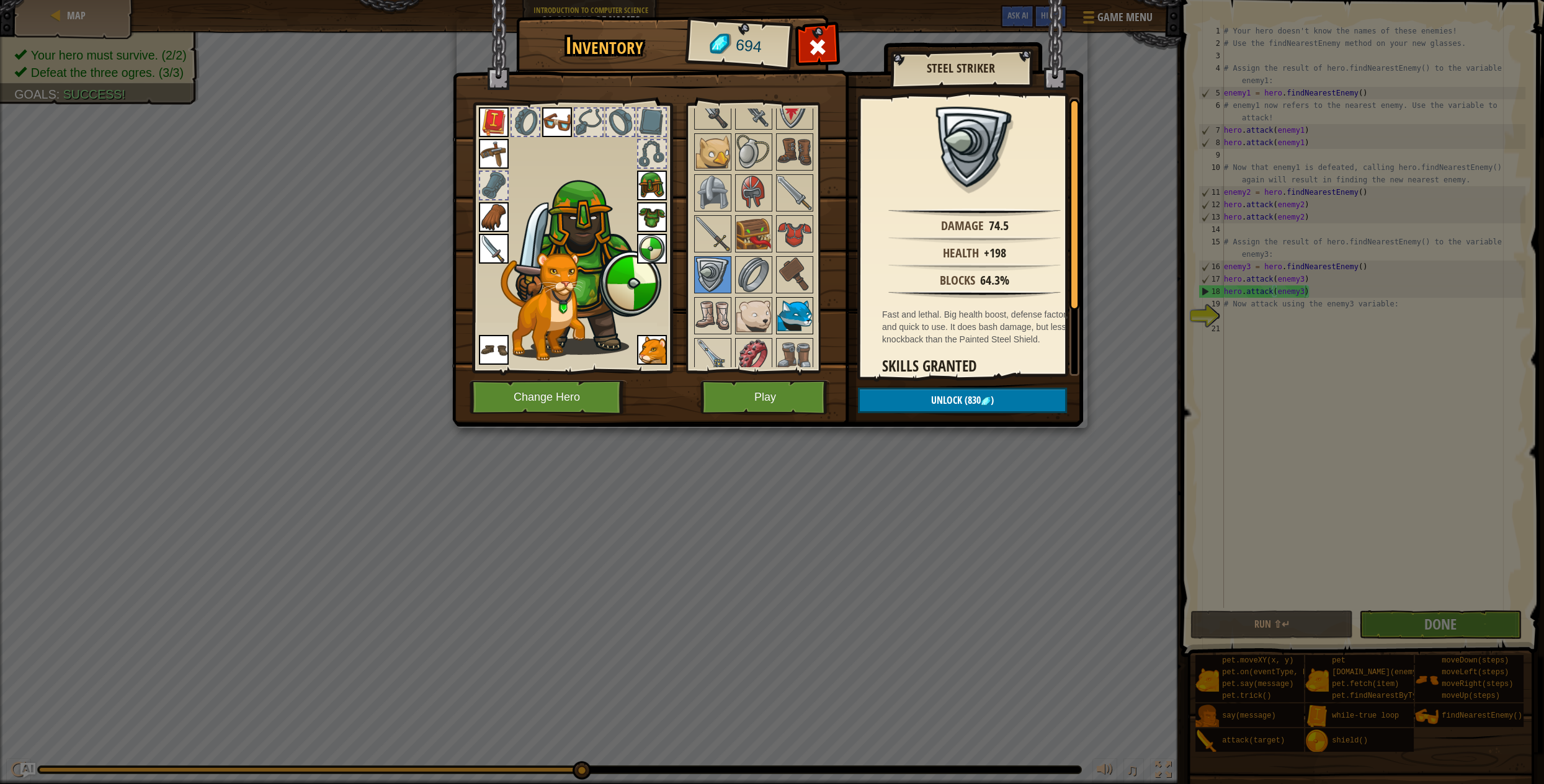
click at [783, 299] on img at bounding box center [794, 316] width 35 height 35
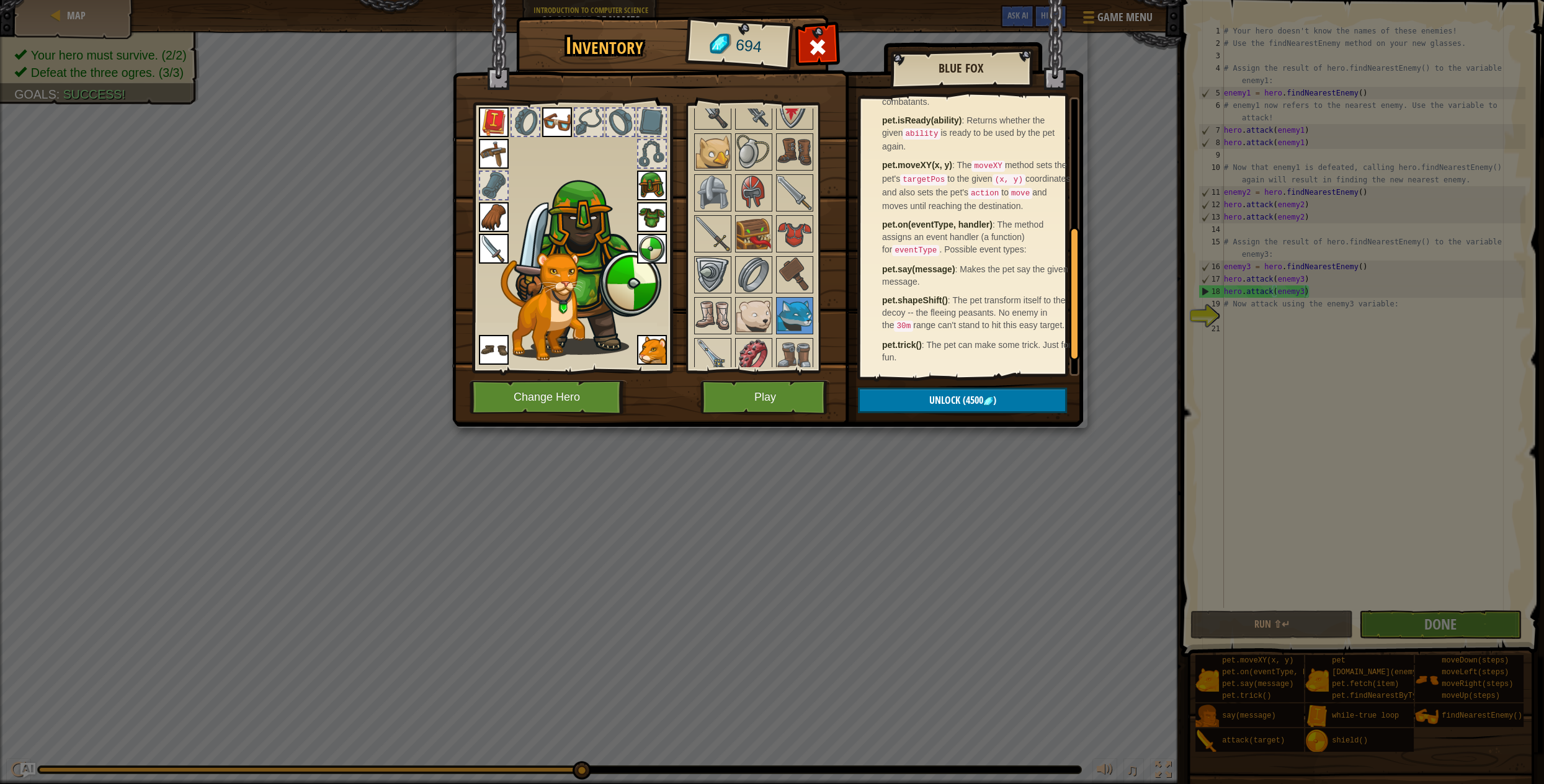
scroll to position [0, 0]
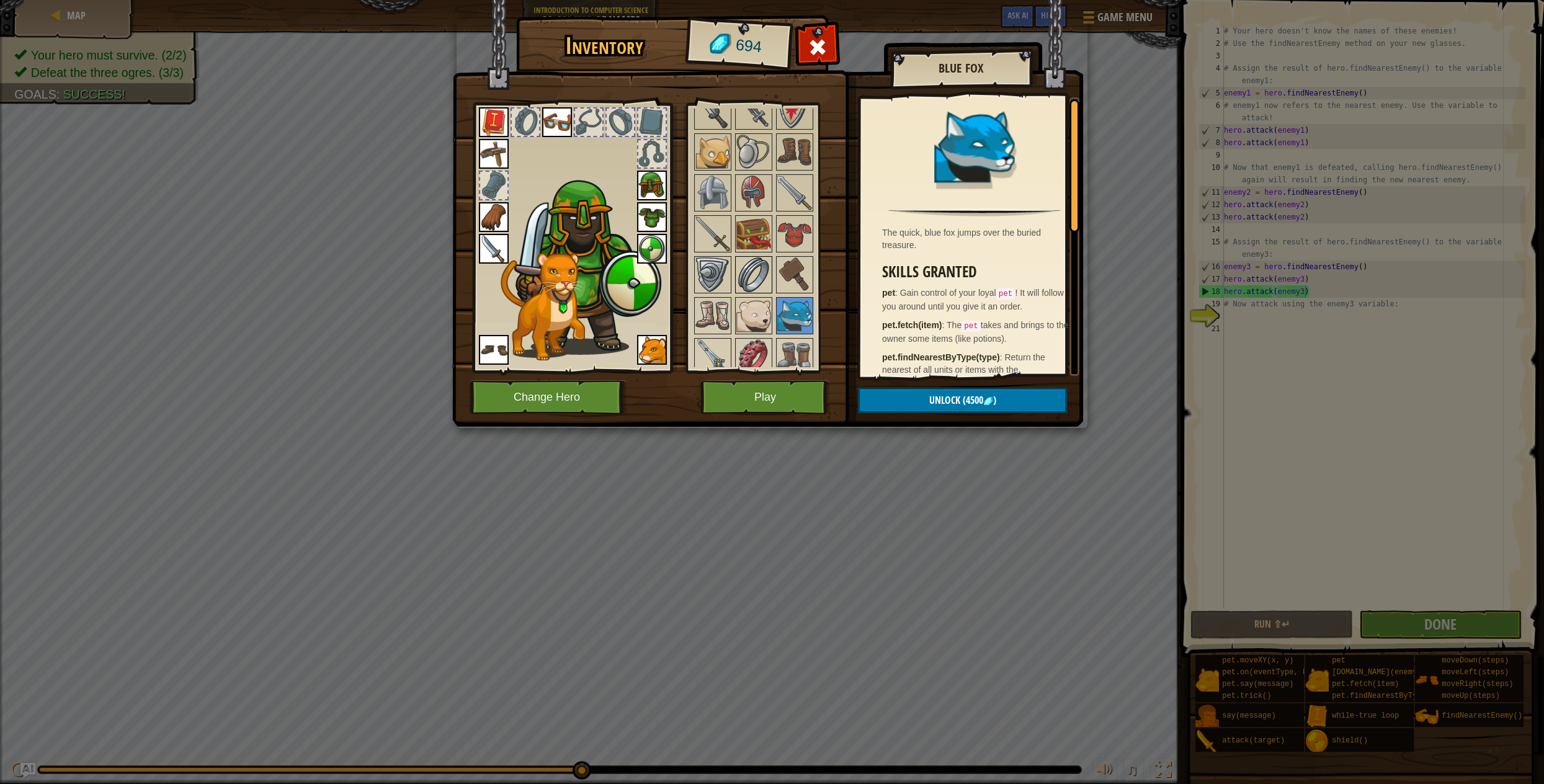
click at [745, 276] on img at bounding box center [753, 275] width 35 height 35
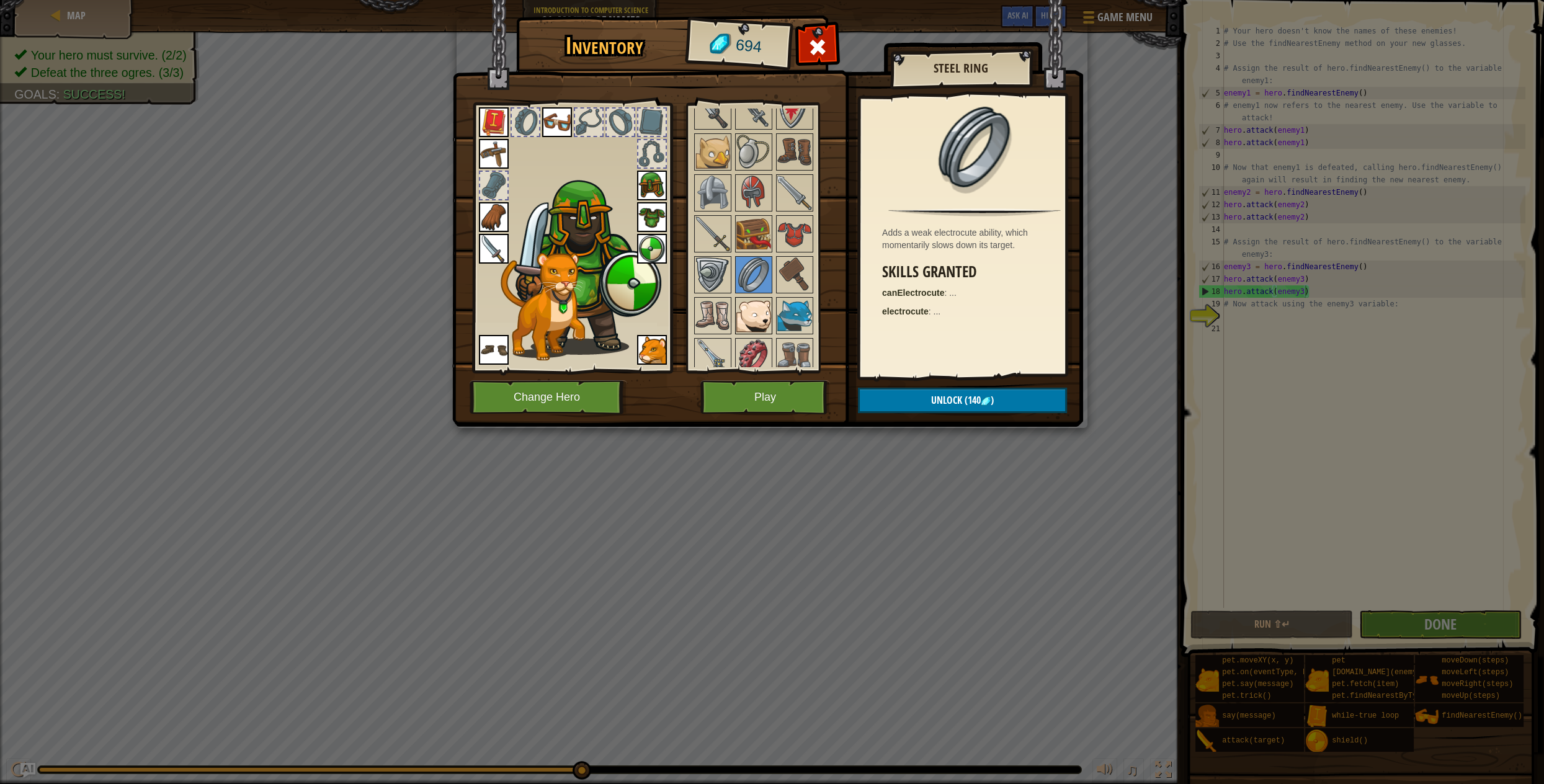
click at [756, 303] on img at bounding box center [753, 316] width 35 height 35
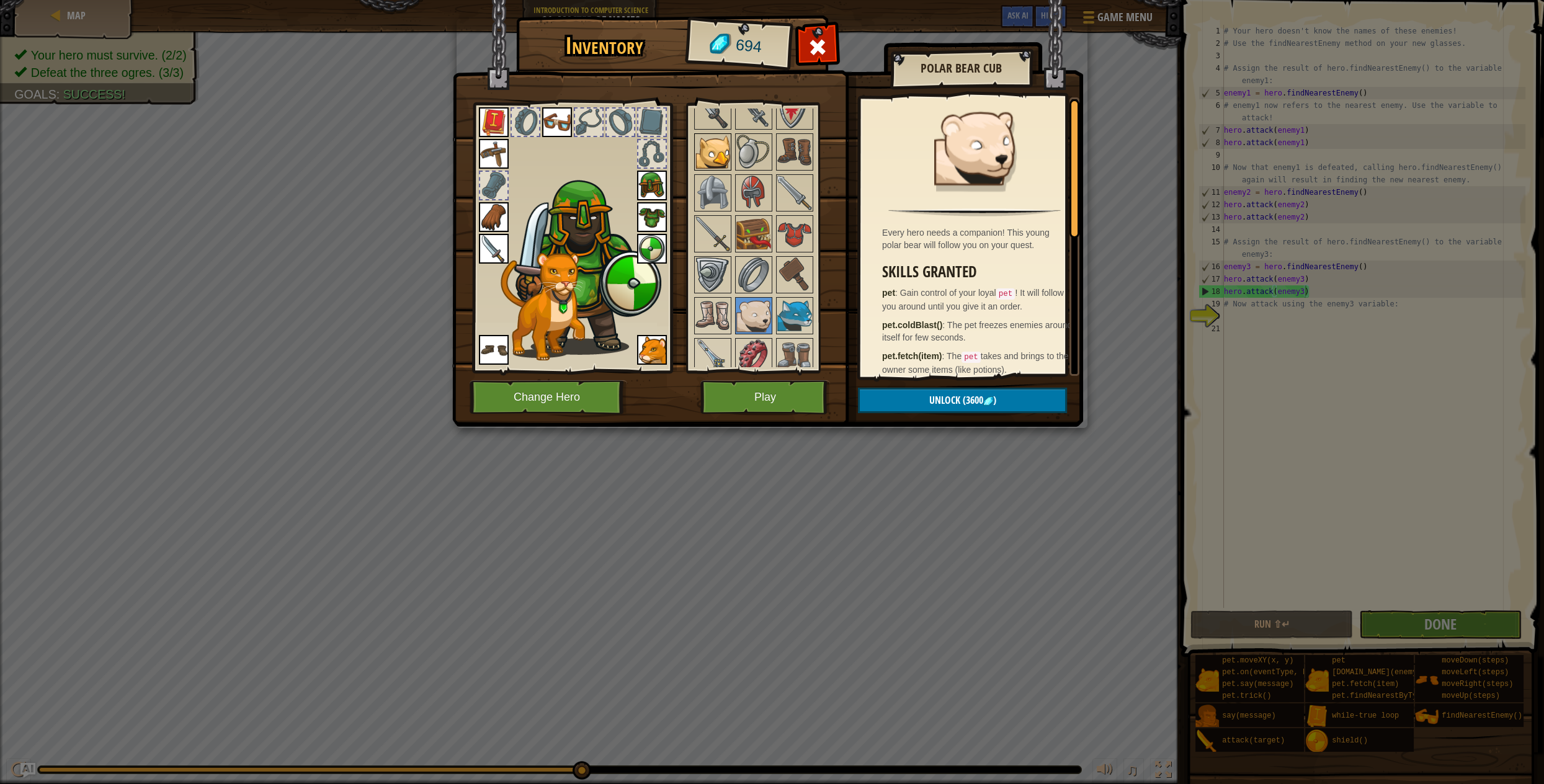
click at [717, 134] on img at bounding box center [712, 151] width 35 height 35
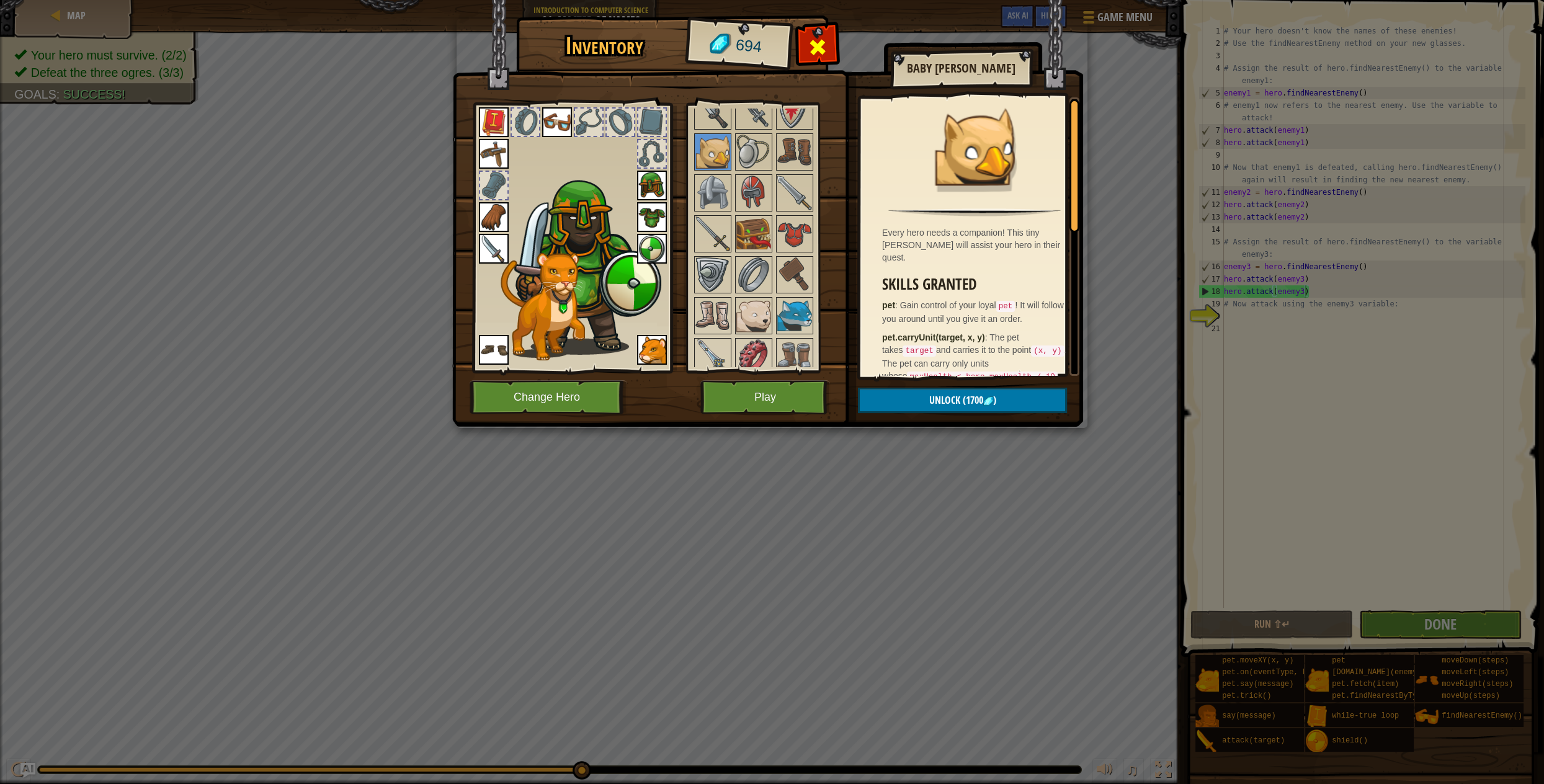
click at [814, 56] on span at bounding box center [818, 47] width 20 height 20
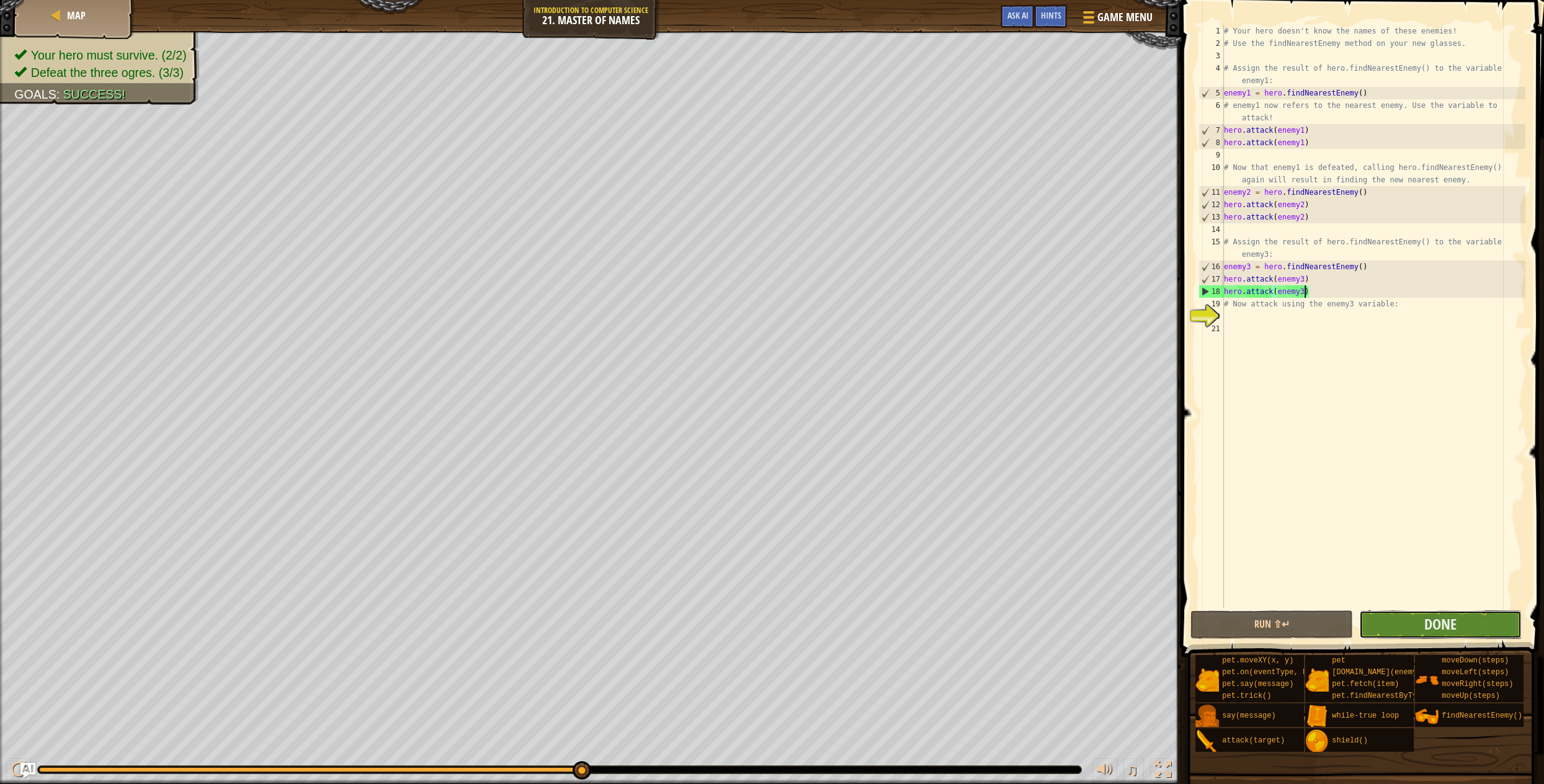
click at [1478, 629] on button "Done" at bounding box center [1440, 625] width 163 height 28
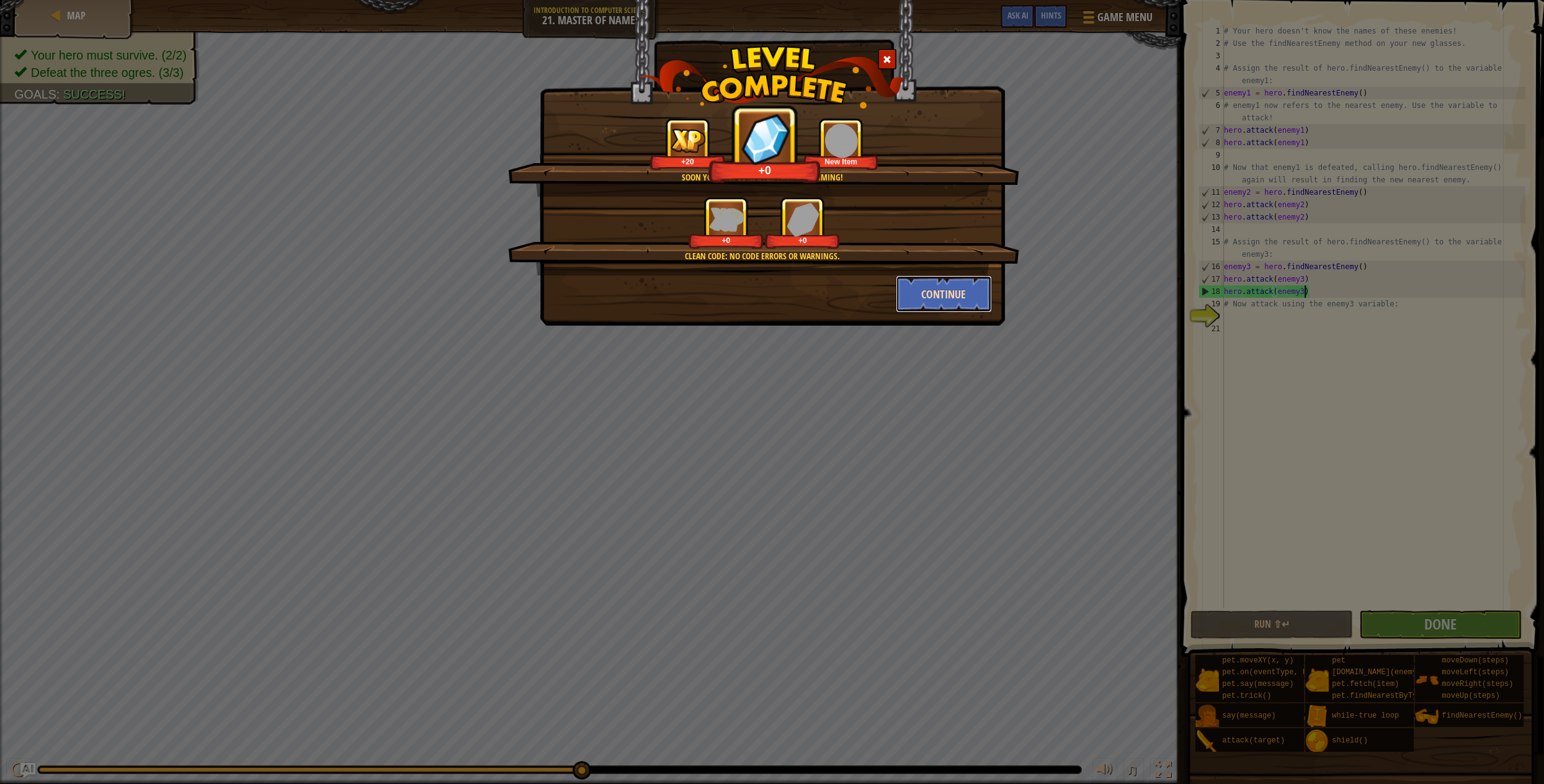
click at [952, 302] on button "Continue" at bounding box center [944, 294] width 96 height 37
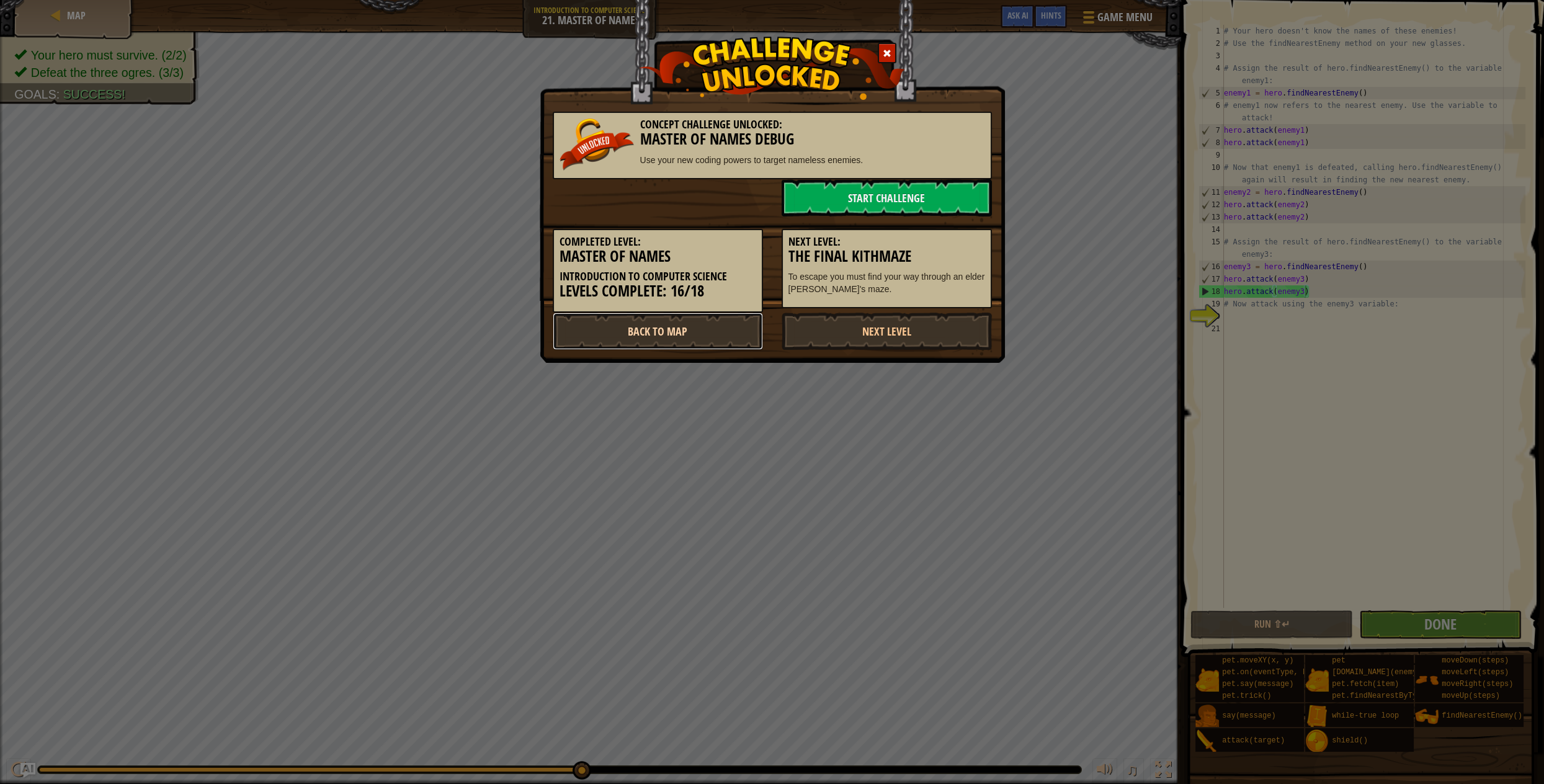
click at [683, 333] on link "Back to Map" at bounding box center [658, 332] width 211 height 37
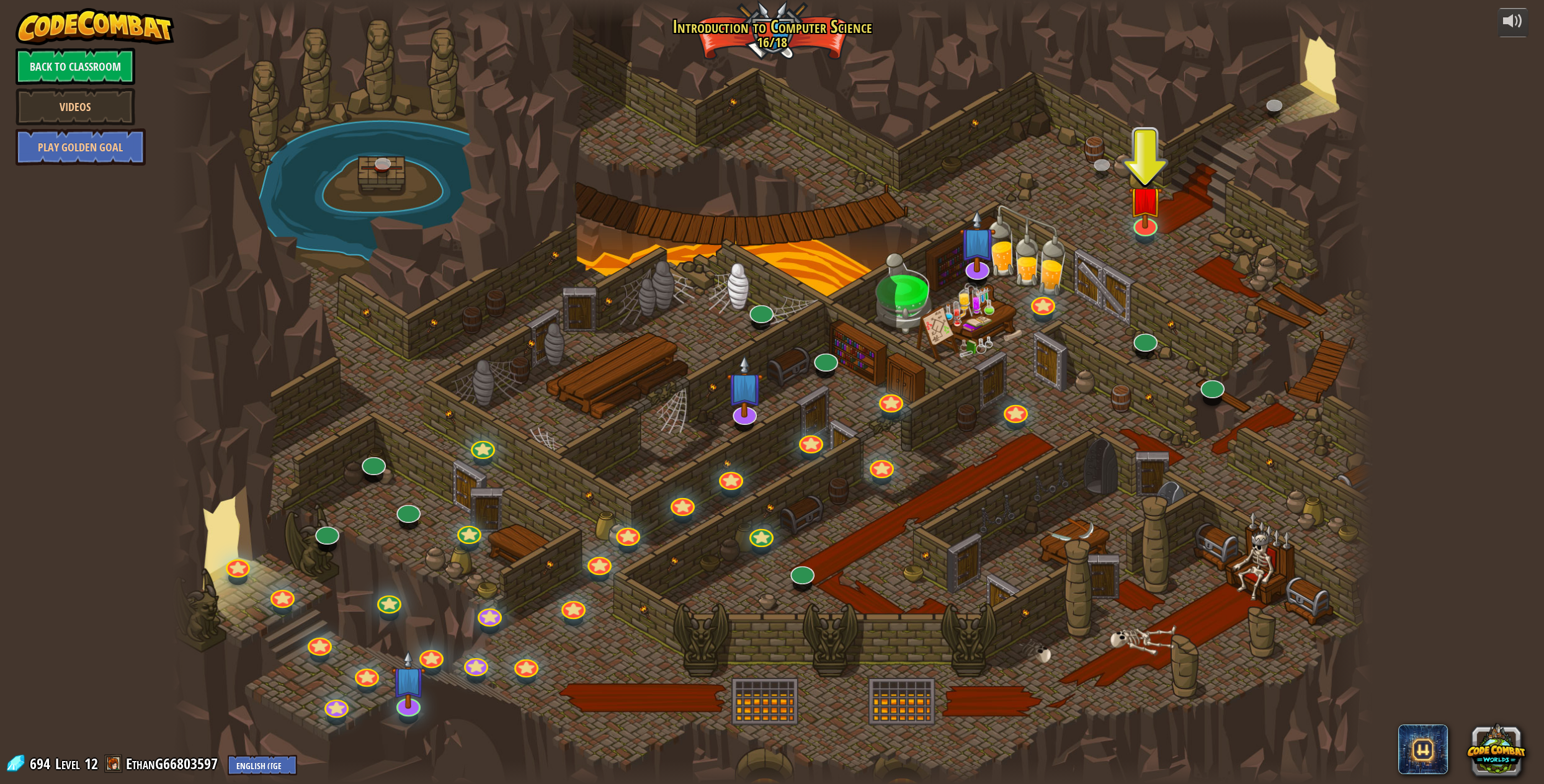
click at [864, 468] on div at bounding box center [772, 392] width 1200 height 784
click at [1044, 305] on link at bounding box center [1040, 298] width 27 height 25
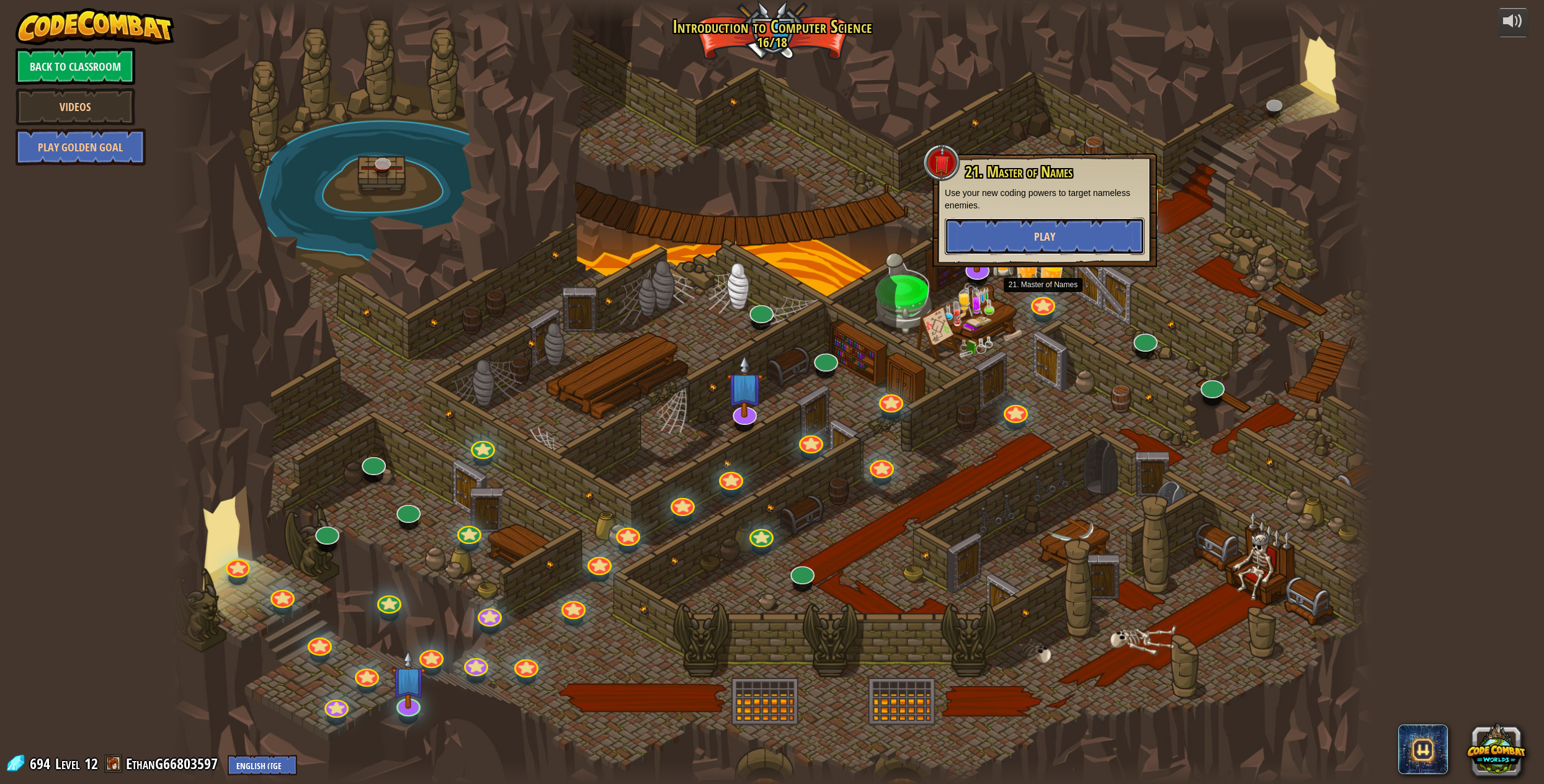
click at [1023, 237] on button "Play" at bounding box center [1044, 236] width 200 height 37
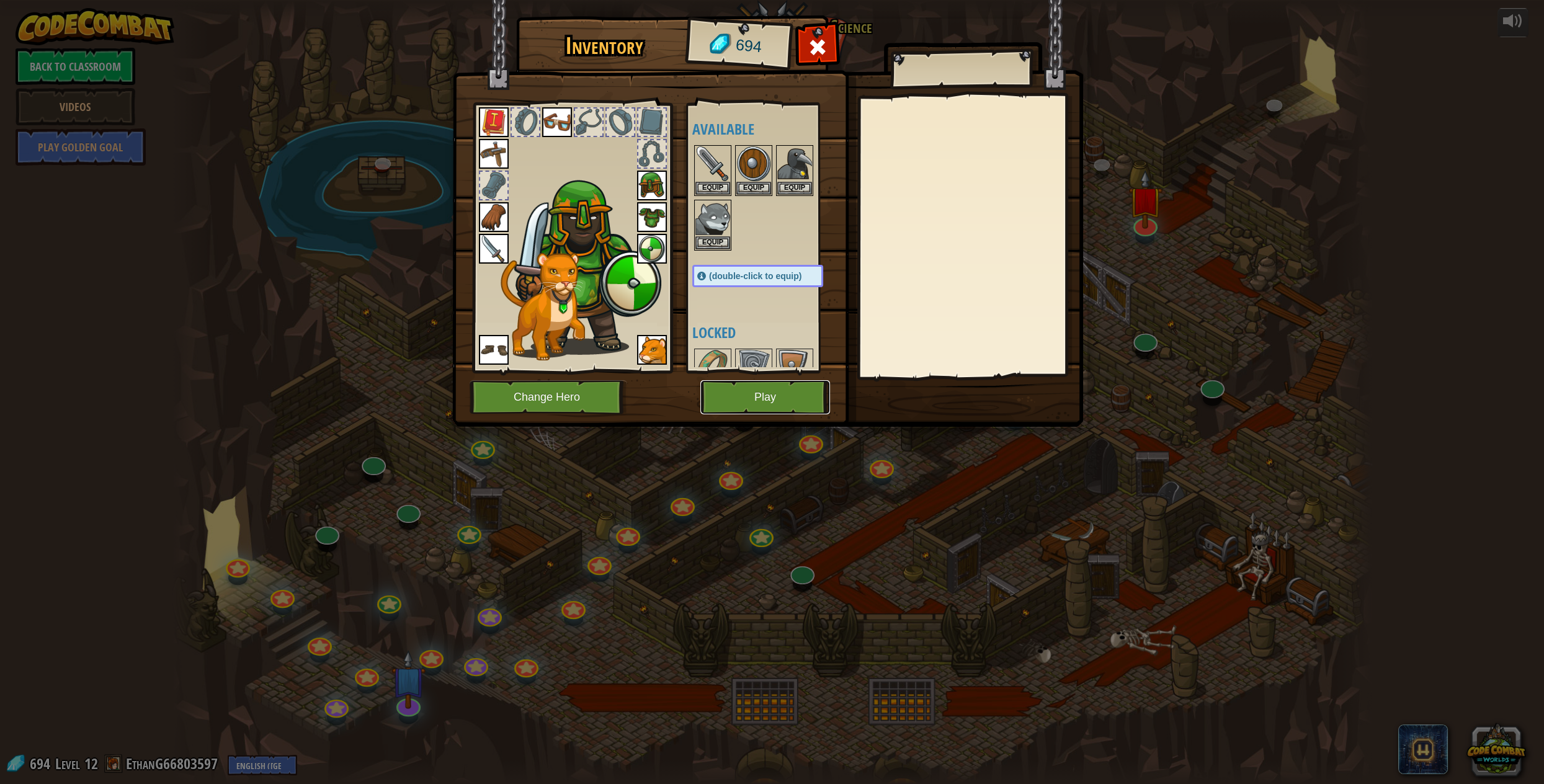
click at [757, 404] on button "Play" at bounding box center [765, 397] width 130 height 34
